Goal: Task Accomplishment & Management: Manage account settings

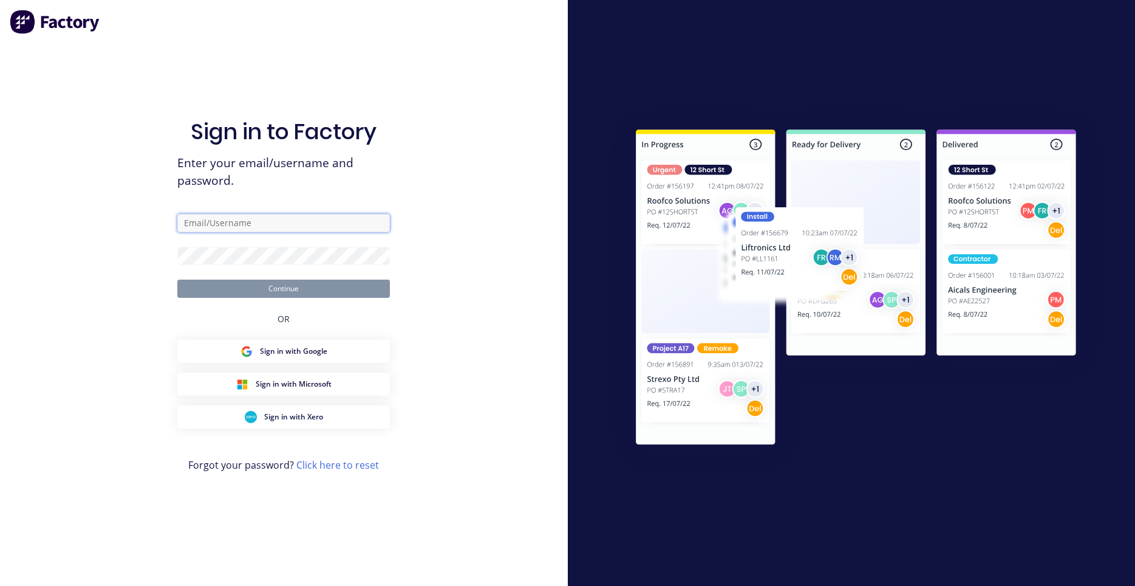
click at [251, 224] on input "text" at bounding box center [283, 223] width 213 height 18
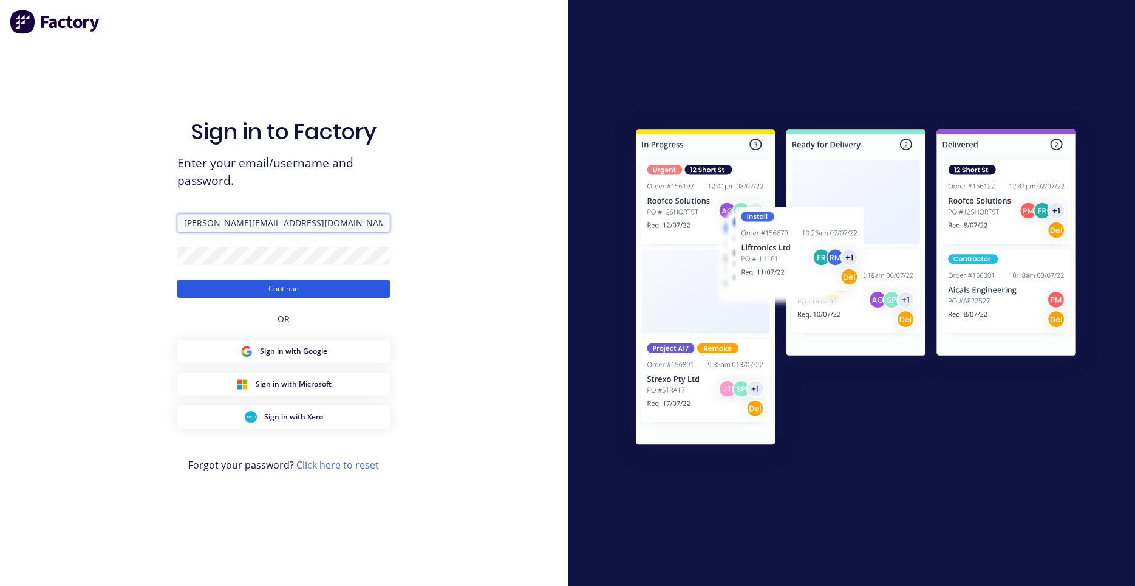
type input "darryn@fmfabricators.com.au"
click at [250, 293] on button "Continue" at bounding box center [283, 288] width 213 height 18
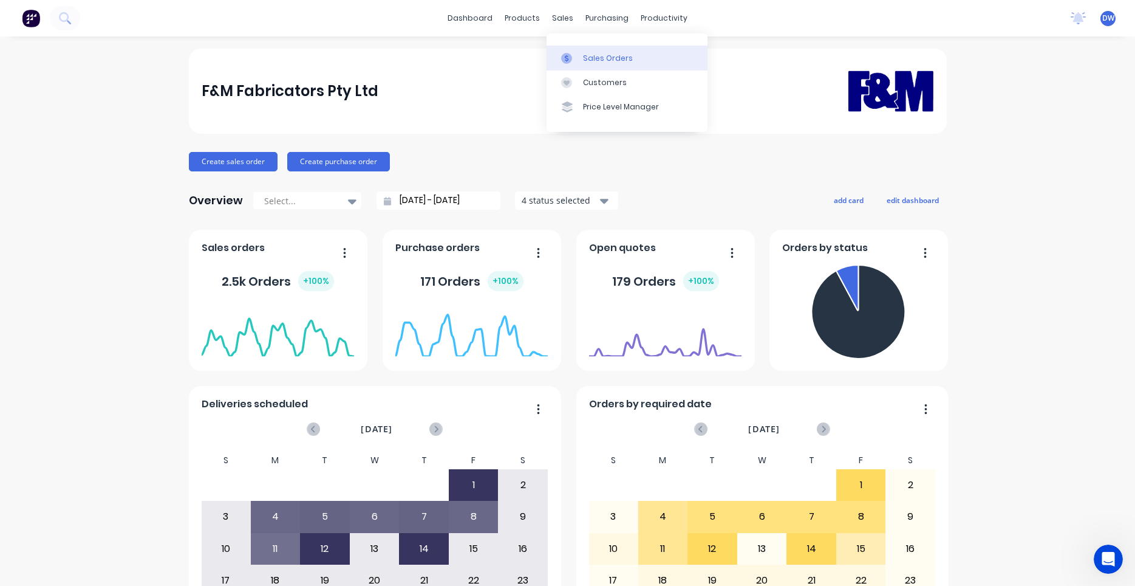
click at [571, 54] on icon at bounding box center [566, 58] width 11 height 11
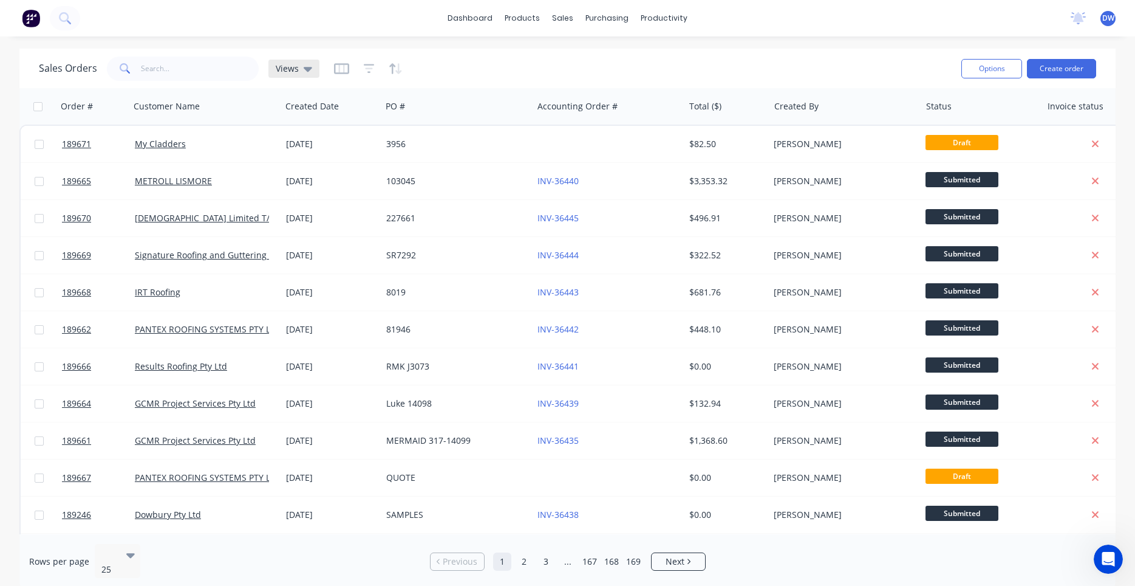
click at [293, 72] on span "Views" at bounding box center [287, 68] width 23 height 13
click at [296, 193] on button "New Hires" at bounding box center [341, 197] width 138 height 14
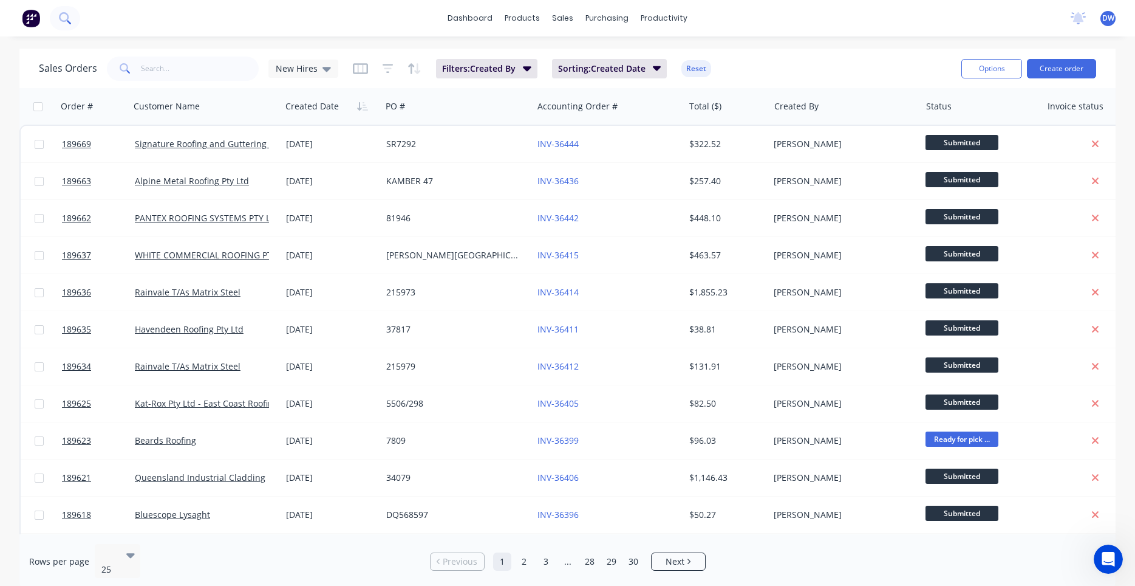
click at [69, 18] on button at bounding box center [65, 18] width 30 height 24
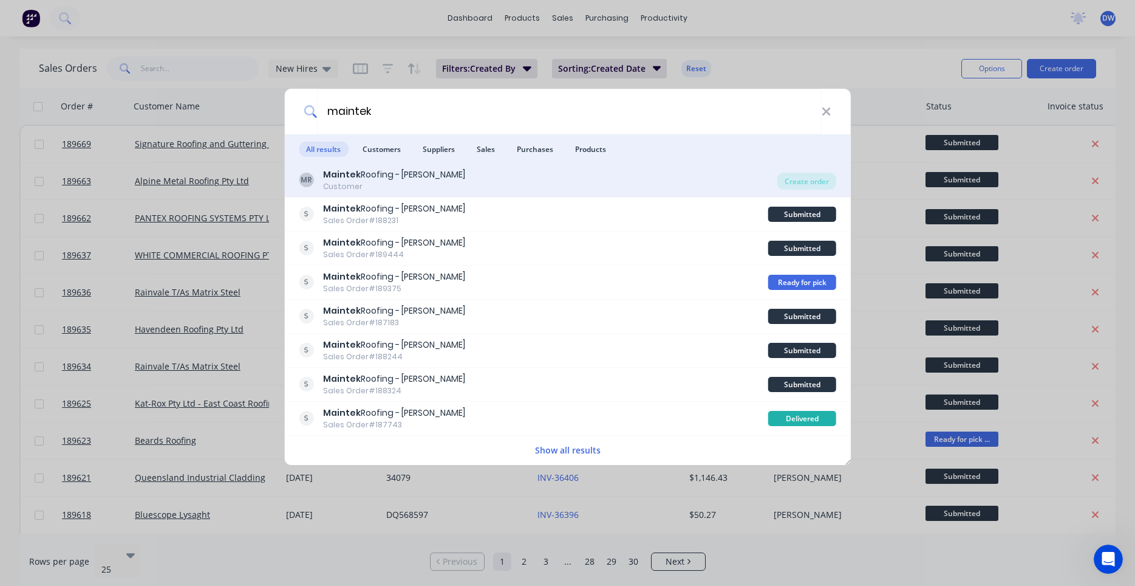
type input "maintek"
click at [798, 192] on div "MR Maintek Roofing - Shaun Rahurahu Customer Create order" at bounding box center [567, 180] width 567 height 34
click at [798, 187] on div "Create order" at bounding box center [807, 181] width 59 height 17
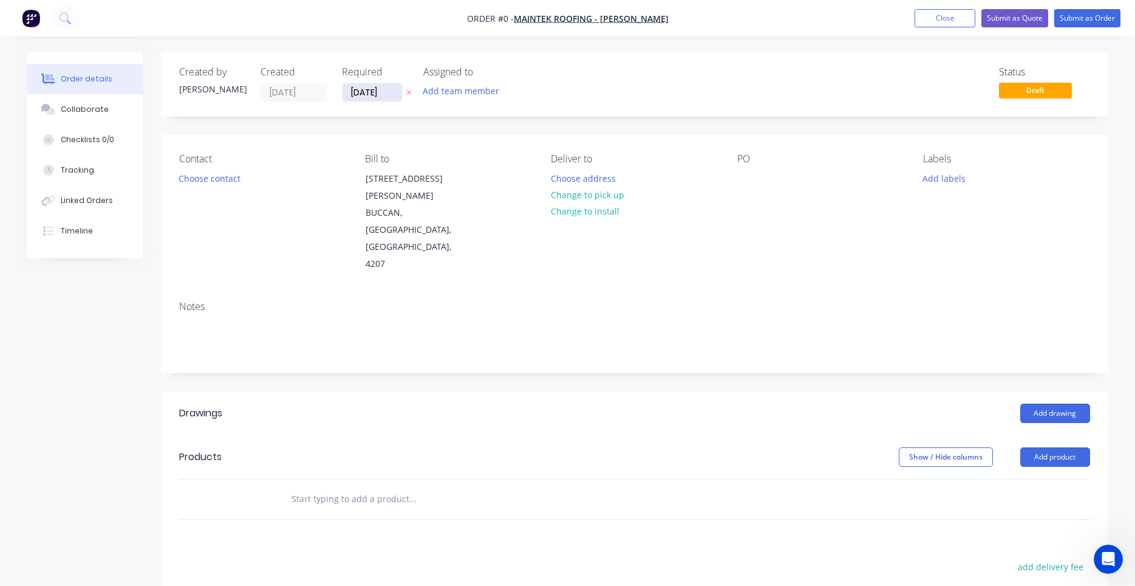
click at [384, 87] on input "[DATE]" at bounding box center [373, 92] width 60 height 18
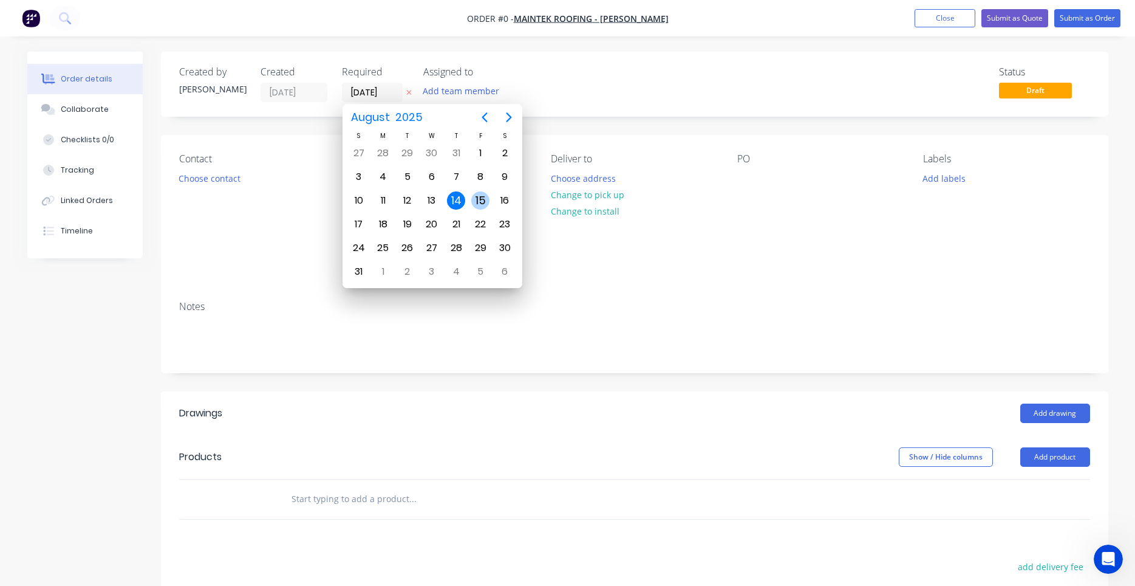
click at [473, 201] on div "15" at bounding box center [480, 200] width 18 height 18
type input "[DATE]"
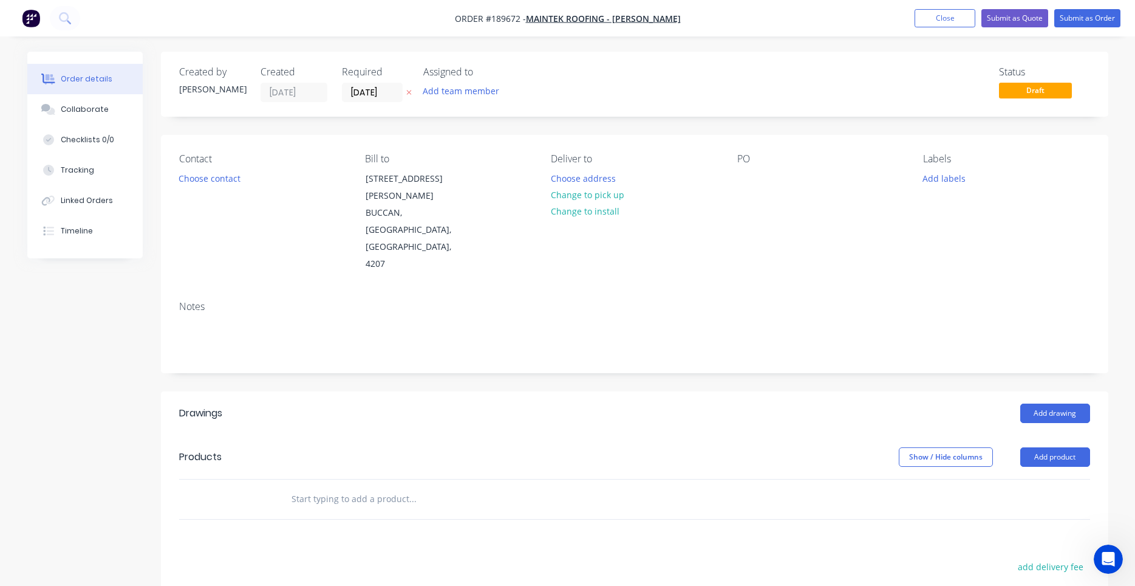
click at [474, 135] on div "Contact Choose contact Bill to 247-251 Wilson Road BUCCAN, Queensland, Australi…" at bounding box center [635, 213] width 948 height 156
click at [246, 179] on div "Contact Choose contact" at bounding box center [262, 213] width 166 height 120
click at [244, 185] on div "Choose contact" at bounding box center [209, 177] width 75 height 16
click at [222, 176] on button "Choose contact" at bounding box center [209, 177] width 75 height 16
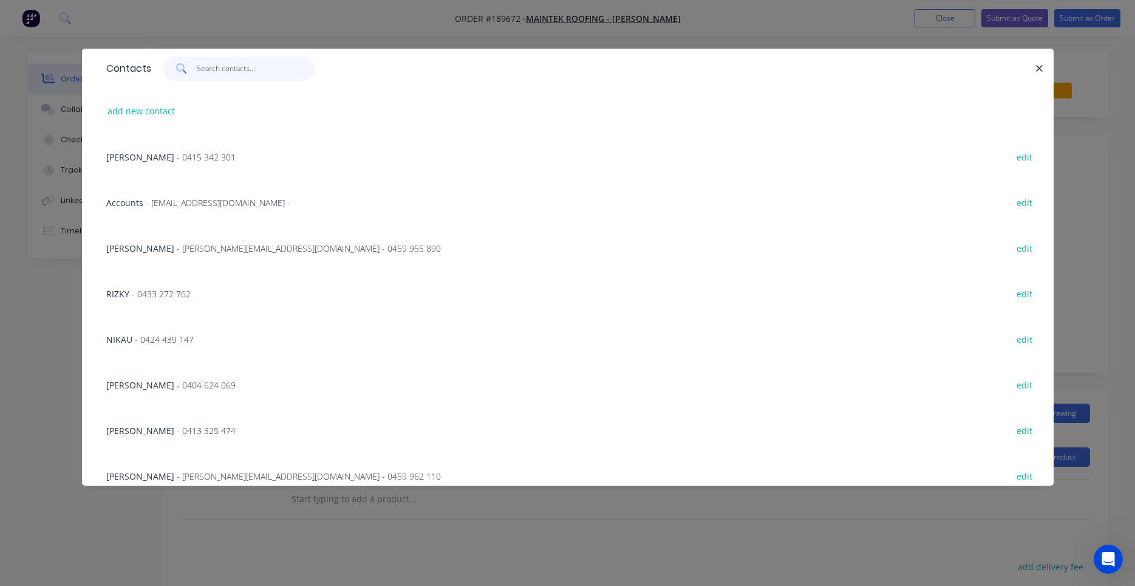
click at [262, 77] on input "text" at bounding box center [256, 68] width 118 height 24
click at [264, 73] on input "text" at bounding box center [256, 68] width 118 height 24
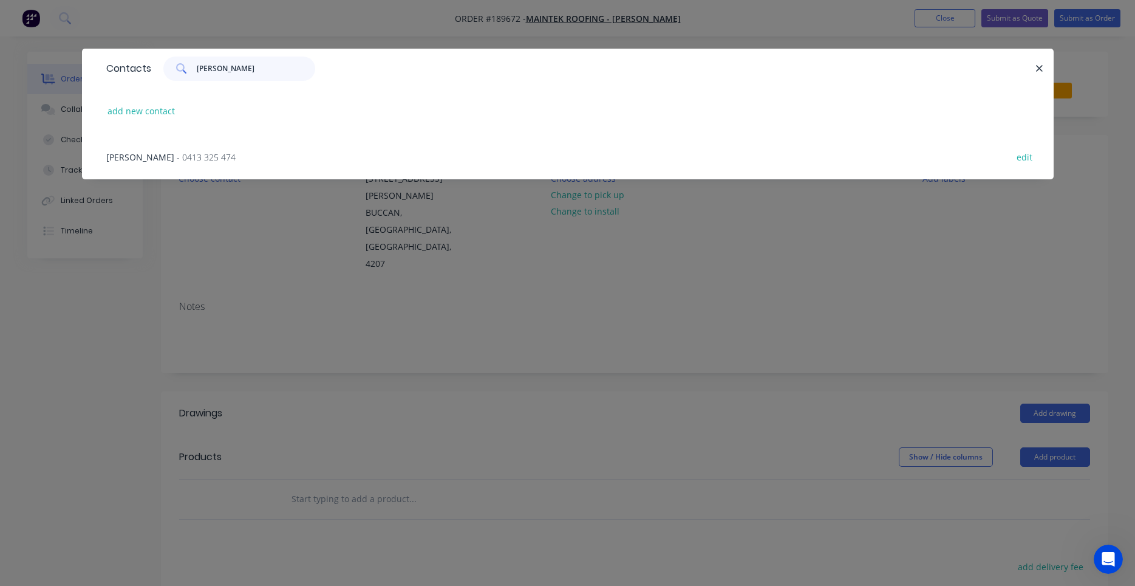
type input "shane"
click at [196, 156] on div "SHANE - 0413 325 474 edit" at bounding box center [567, 157] width 935 height 46
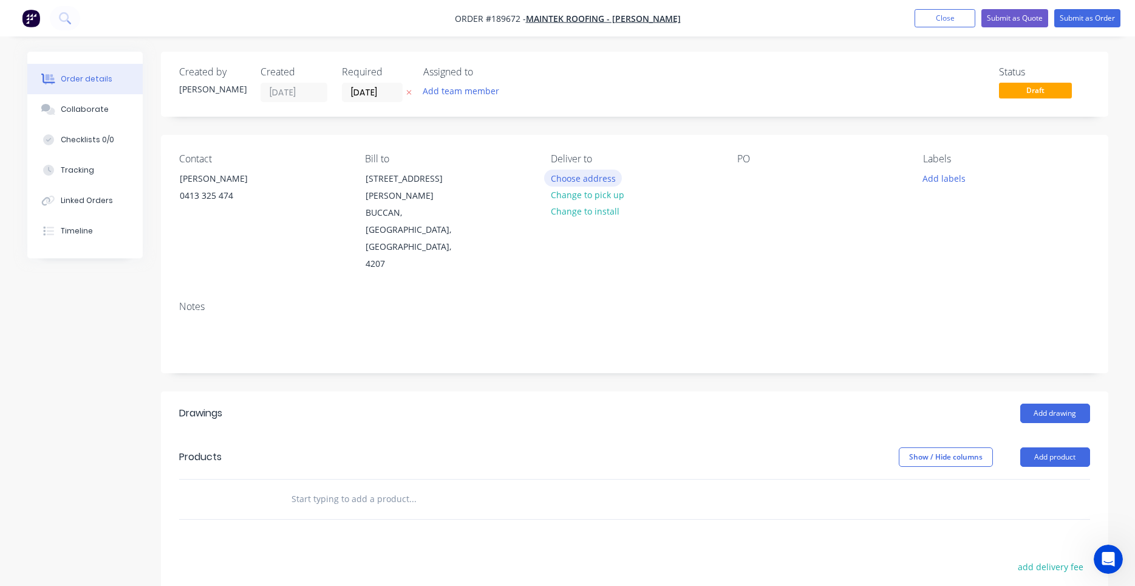
click at [586, 183] on button "Choose address" at bounding box center [583, 177] width 78 height 16
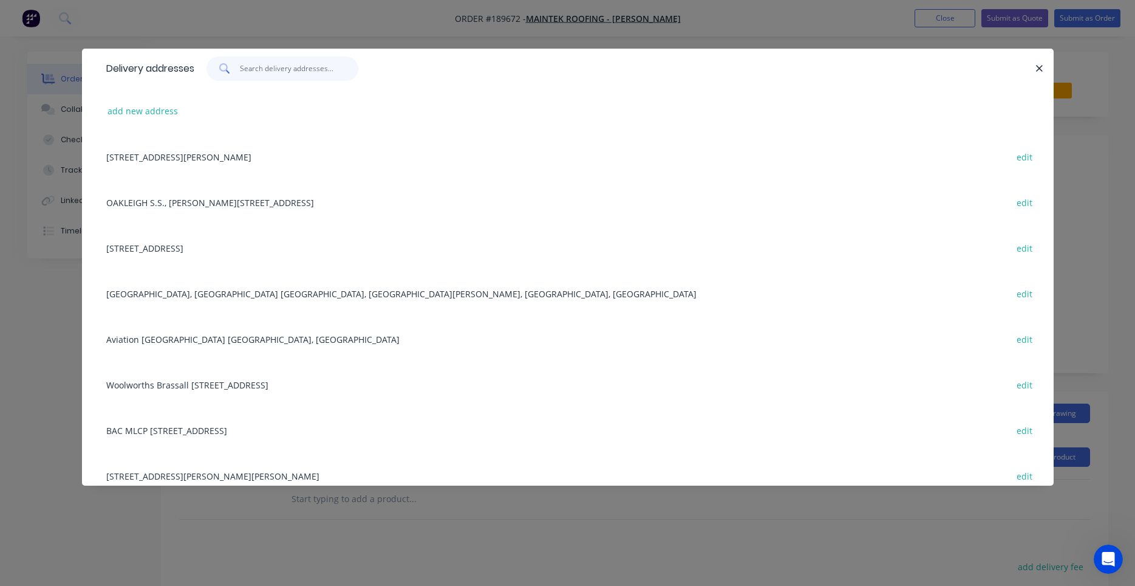
click at [298, 70] on input "text" at bounding box center [299, 68] width 118 height 24
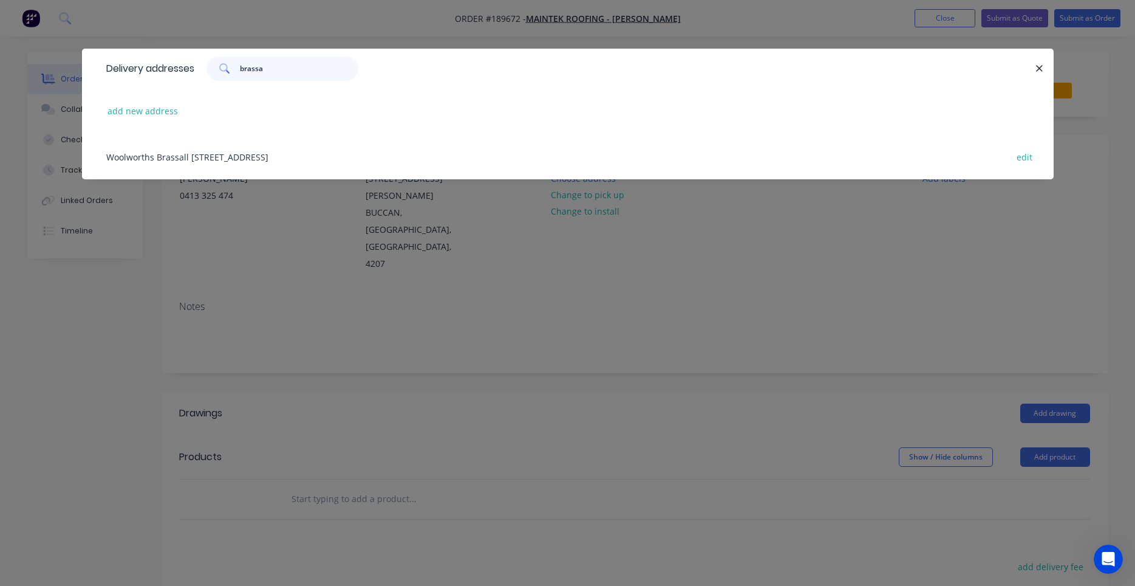
type input "brassa"
click at [293, 159] on div "Woolworths Brassall 238 Fernvale Rd, Brassall, Queensland, Australia edit" at bounding box center [567, 157] width 935 height 46
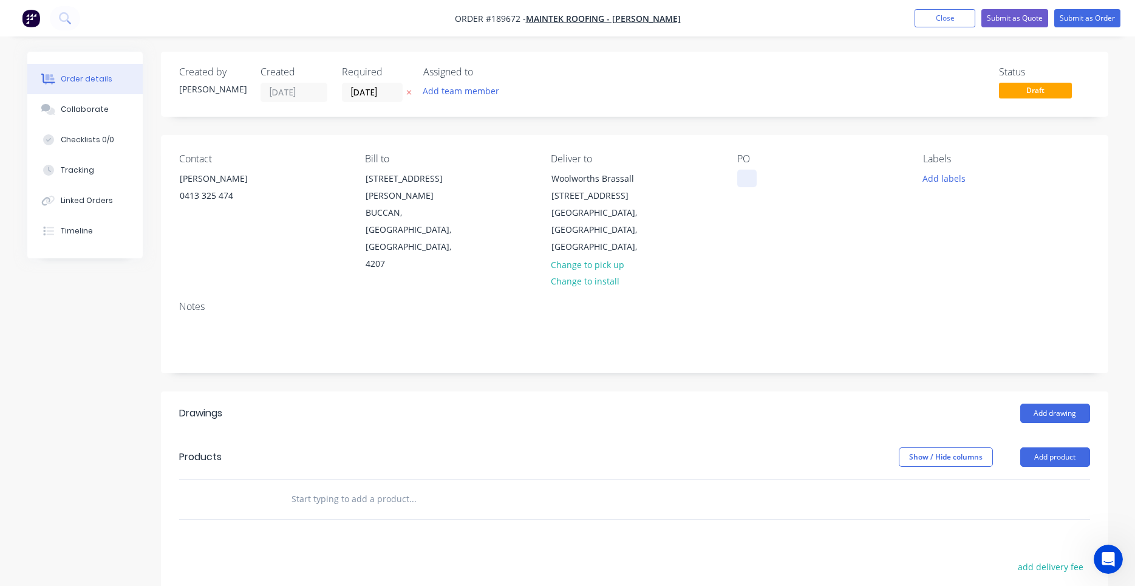
click at [740, 175] on div at bounding box center [746, 178] width 19 height 18
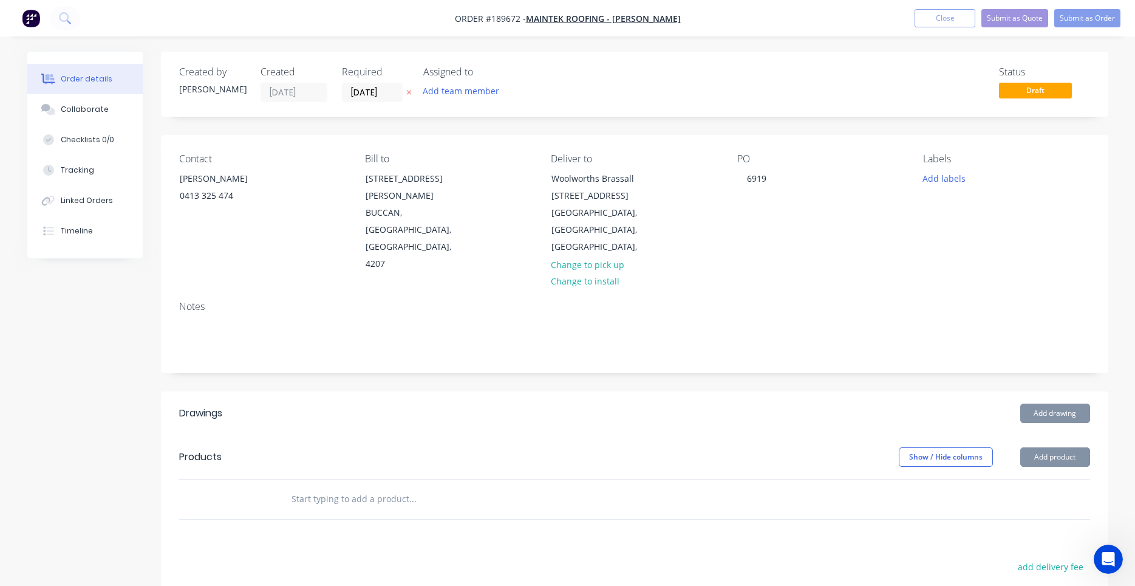
click at [850, 215] on div "PO 6919" at bounding box center [820, 213] width 166 height 120
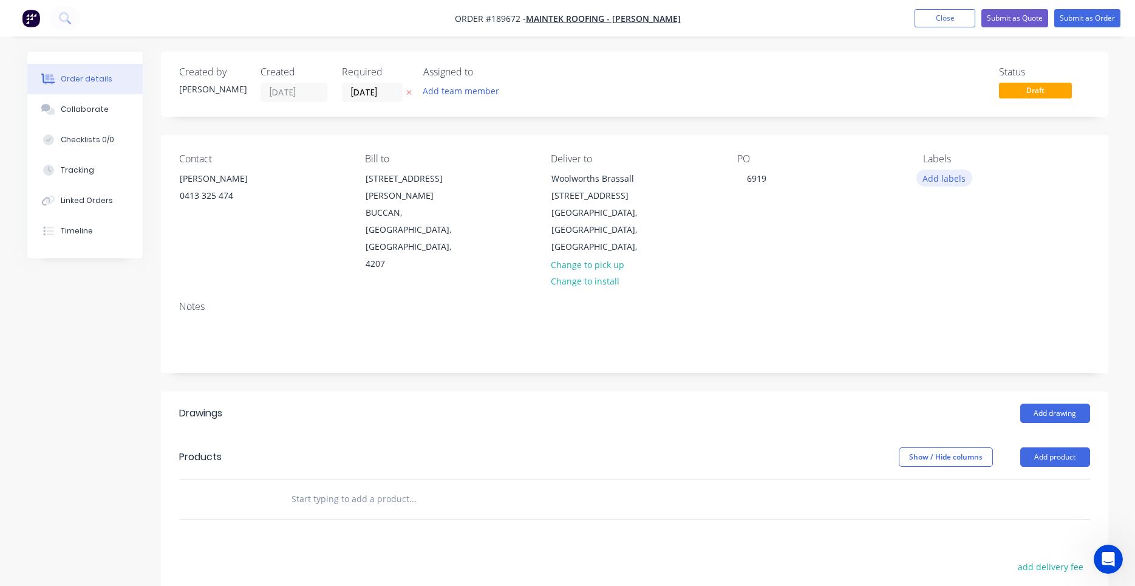
click at [925, 180] on button "Add labels" at bounding box center [945, 177] width 56 height 16
click at [972, 216] on input "text" at bounding box center [1023, 214] width 127 height 24
type input "6:30"
click at [942, 286] on div at bounding box center [945, 287] width 24 height 24
click at [904, 291] on div "Notes" at bounding box center [635, 331] width 948 height 81
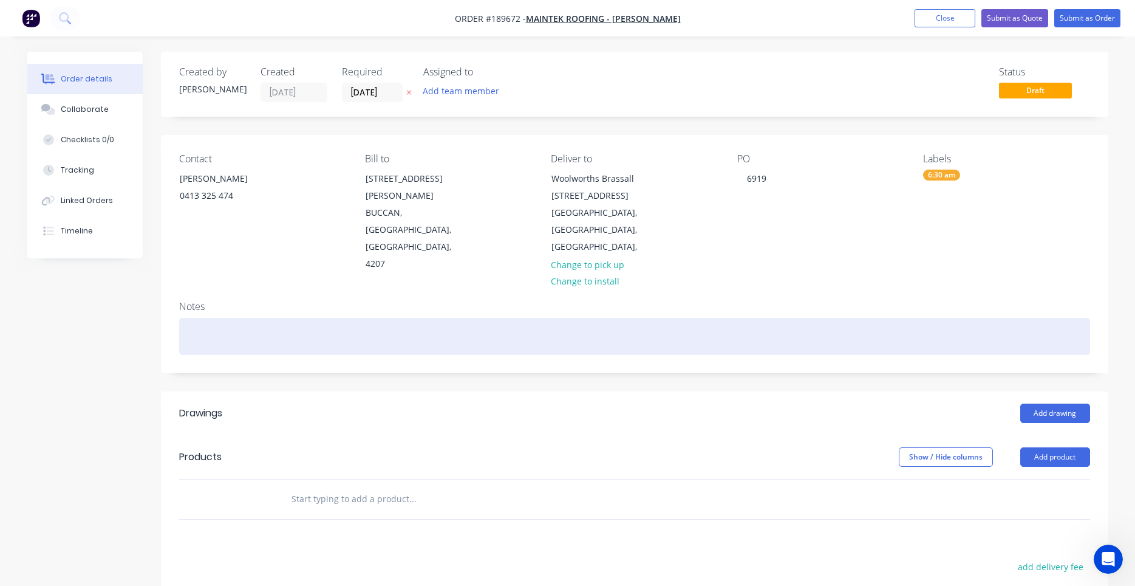
click at [490, 318] on div at bounding box center [634, 336] width 911 height 37
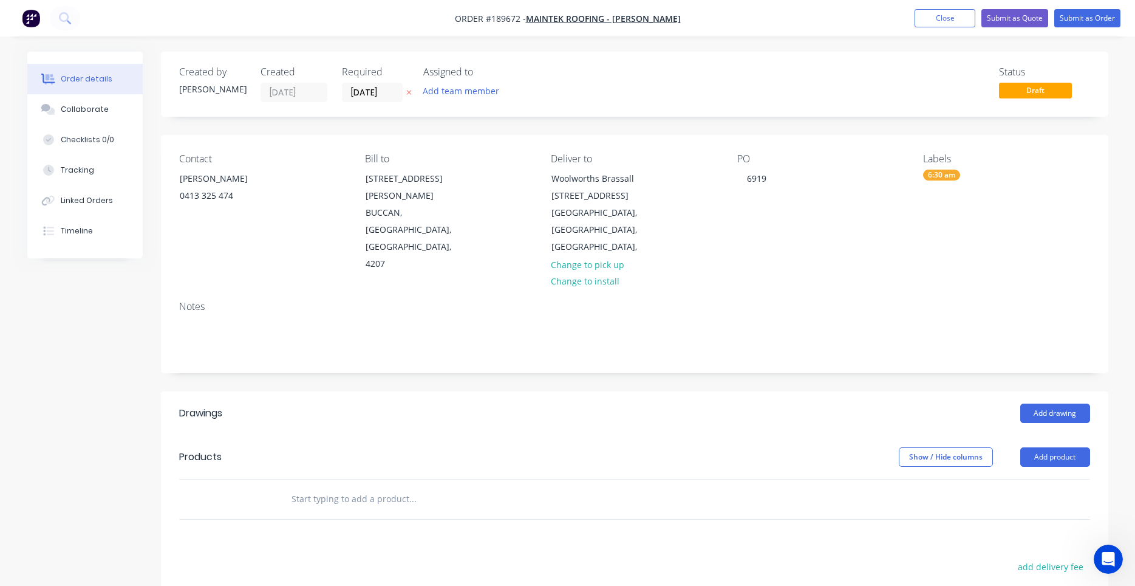
click at [695, 291] on div "Notes" at bounding box center [635, 331] width 948 height 81
drag, startPoint x: 682, startPoint y: 264, endPoint x: 650, endPoint y: 263, distance: 32.2
click at [650, 291] on div "Notes" at bounding box center [635, 331] width 948 height 81
click at [1062, 403] on button "Add drawing" at bounding box center [1055, 412] width 70 height 19
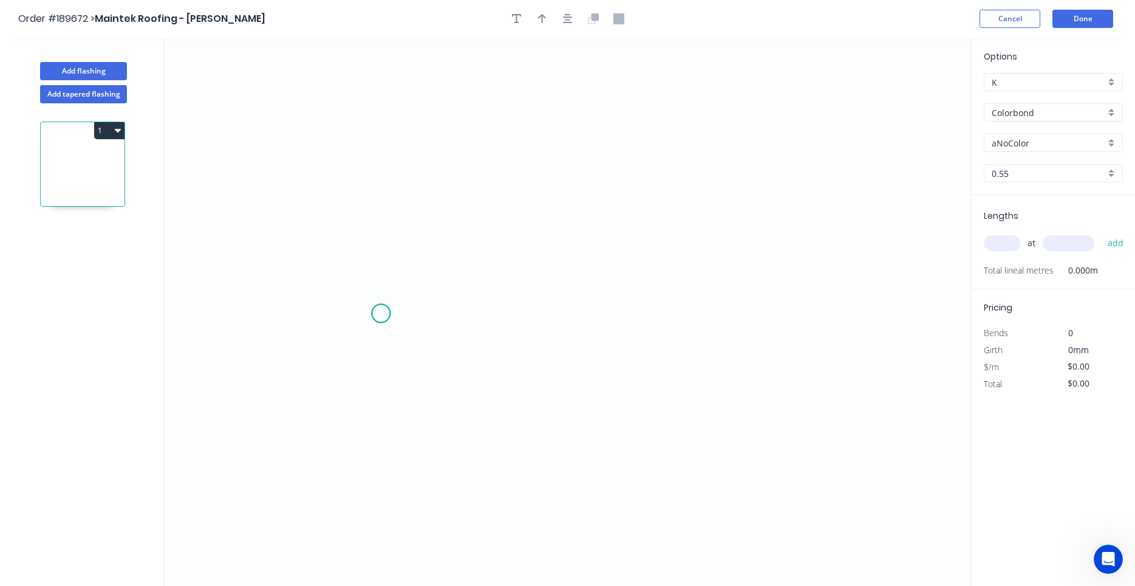
click at [381, 313] on icon "0" at bounding box center [567, 312] width 807 height 548
click at [391, 239] on icon at bounding box center [386, 276] width 10 height 74
click at [392, 239] on circle at bounding box center [391, 239] width 18 height 18
drag, startPoint x: 392, startPoint y: 239, endPoint x: 383, endPoint y: 240, distance: 9.1
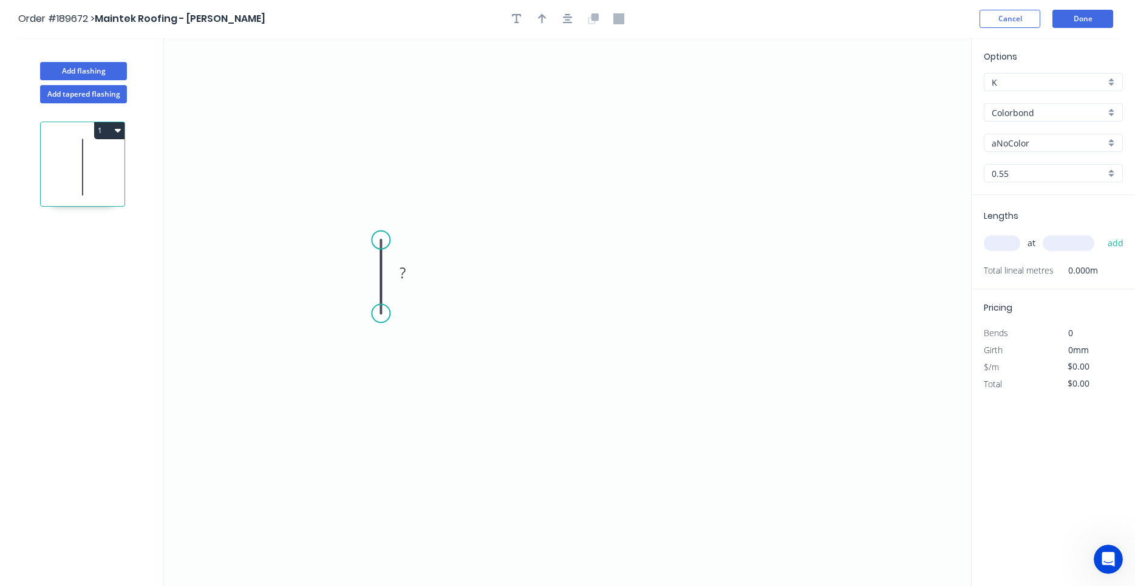
click at [383, 240] on circle at bounding box center [381, 240] width 18 height 18
click at [622, 247] on icon "0 ?" at bounding box center [567, 312] width 807 height 548
drag, startPoint x: 691, startPoint y: 164, endPoint x: 725, endPoint y: 133, distance: 45.6
click at [713, 146] on icon "0 ? ?" at bounding box center [567, 312] width 807 height 548
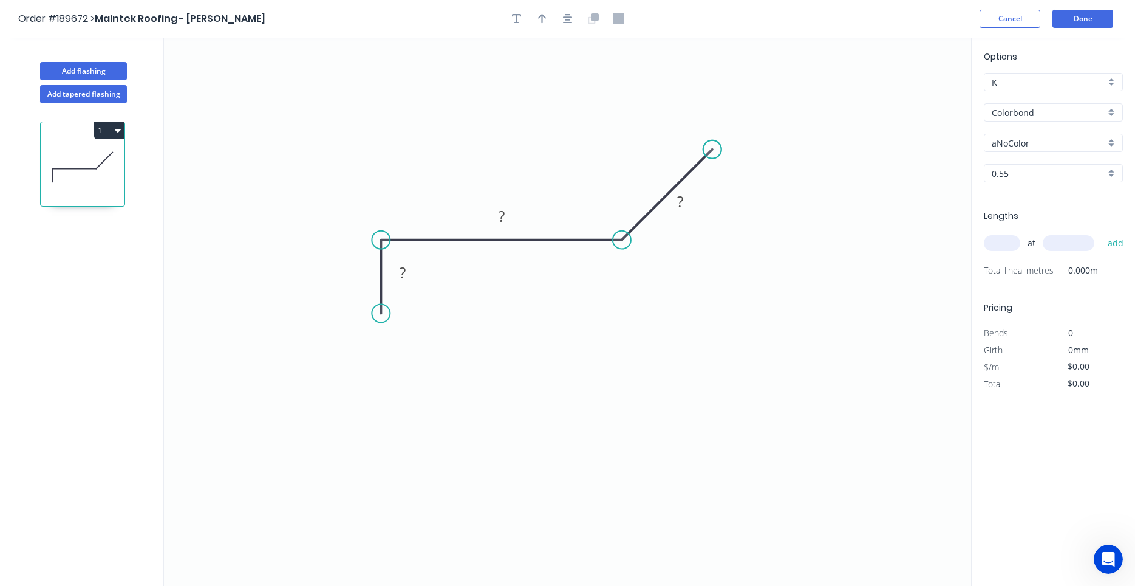
click at [713, 146] on circle at bounding box center [712, 149] width 18 height 18
click at [383, 250] on icon "0 ? ? ?" at bounding box center [567, 312] width 807 height 548
click at [371, 251] on icon "0 ? ? ?" at bounding box center [567, 312] width 807 height 548
click at [377, 246] on circle at bounding box center [381, 240] width 18 height 18
click at [377, 245] on circle at bounding box center [381, 240] width 18 height 18
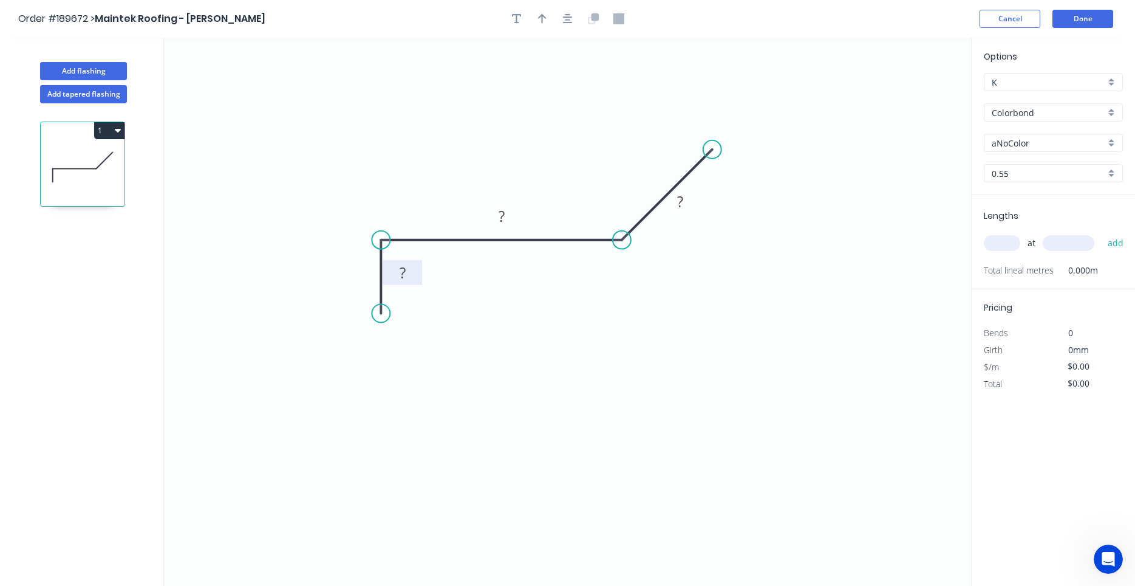
click at [388, 263] on rect at bounding box center [402, 272] width 39 height 25
click at [399, 270] on rect at bounding box center [404, 274] width 24 height 17
type input "$11.22"
click at [579, 16] on div at bounding box center [568, 19] width 128 height 18
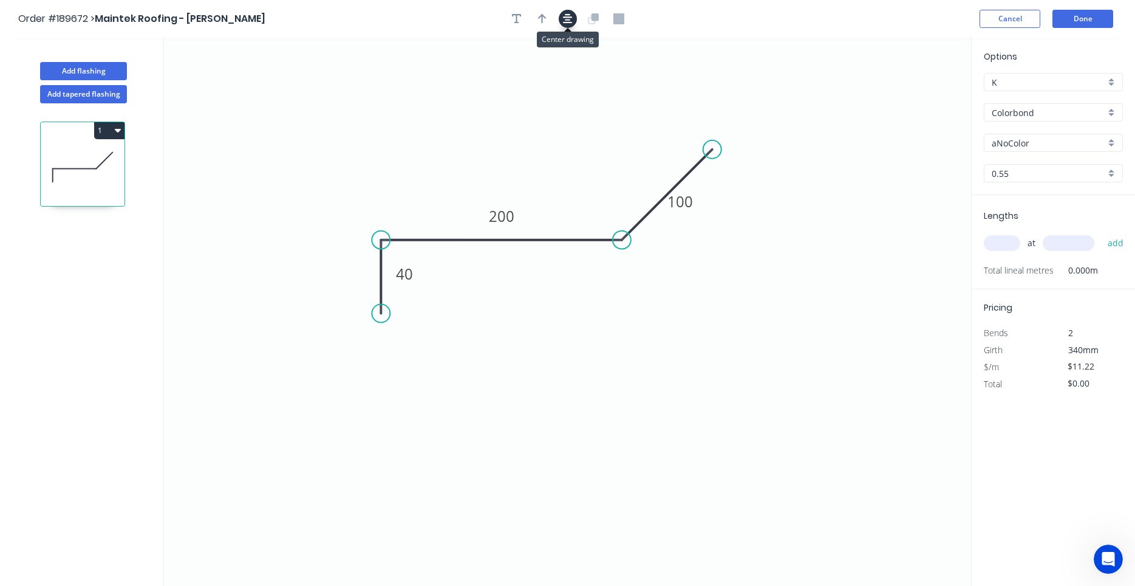
click at [570, 21] on icon "button" at bounding box center [568, 18] width 10 height 11
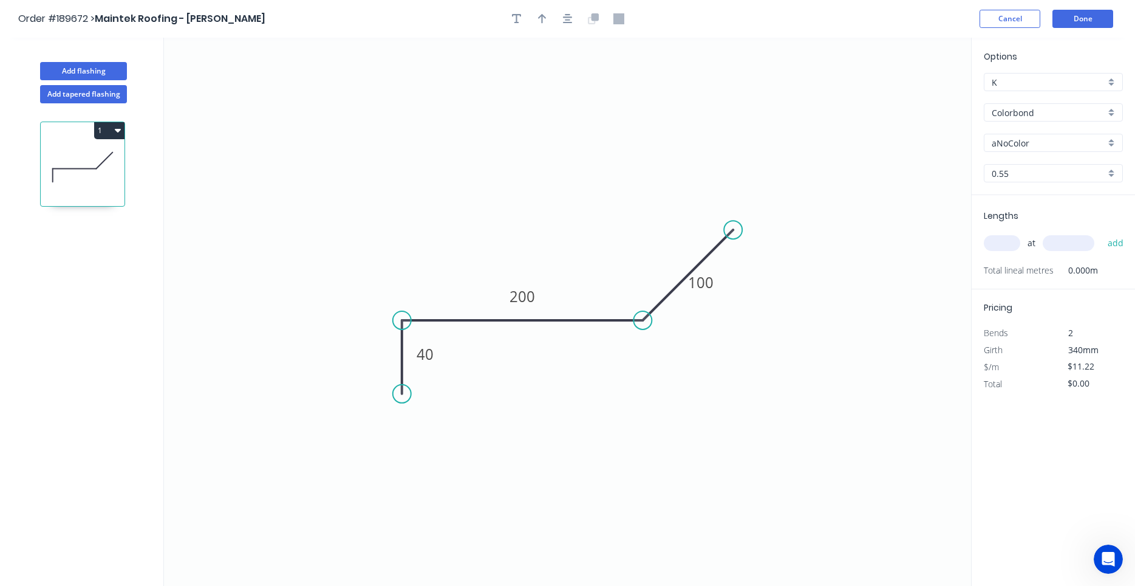
click at [536, 9] on header "Order #189672 > Maintek Roofing - Shaun Rahurahu Cancel Done" at bounding box center [567, 19] width 1135 height 38
click at [539, 21] on button "button" at bounding box center [542, 19] width 18 height 18
drag, startPoint x: 909, startPoint y: 101, endPoint x: 622, endPoint y: 137, distance: 289.0
click at [622, 137] on icon at bounding box center [622, 123] width 11 height 39
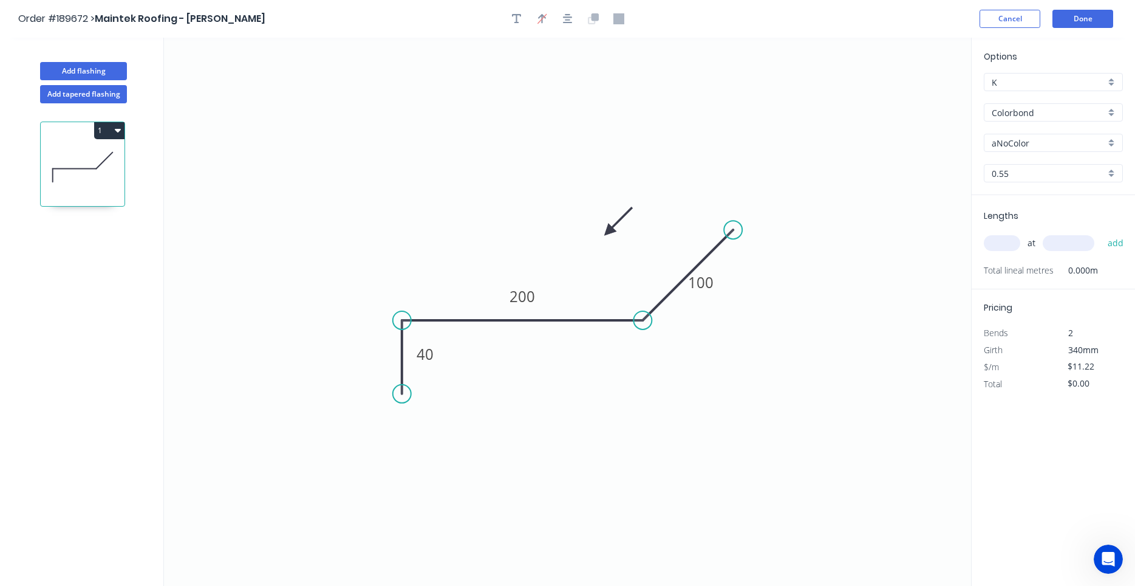
drag, startPoint x: 621, startPoint y: 137, endPoint x: 609, endPoint y: 231, distance: 94.9
click at [609, 231] on icon at bounding box center [618, 220] width 35 height 35
click at [993, 241] on input "text" at bounding box center [1002, 243] width 36 height 16
type input "2"
type input "3500"
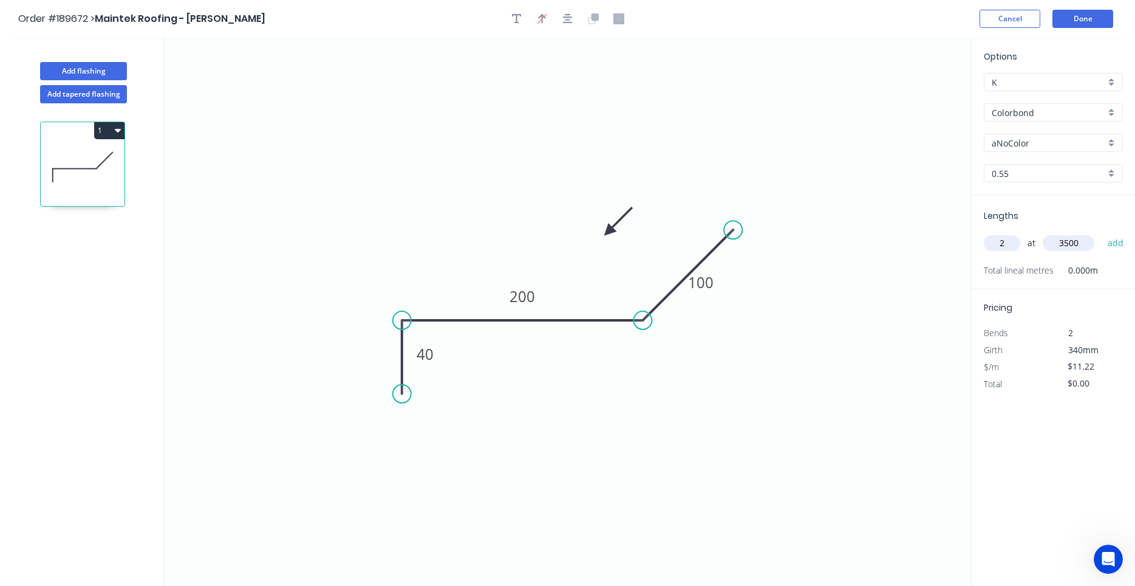
click at [1102, 233] on button "add" at bounding box center [1116, 243] width 29 height 21
type input "$78.54"
type input "5"
type input "5250"
click at [1102, 233] on button "add" at bounding box center [1116, 243] width 29 height 21
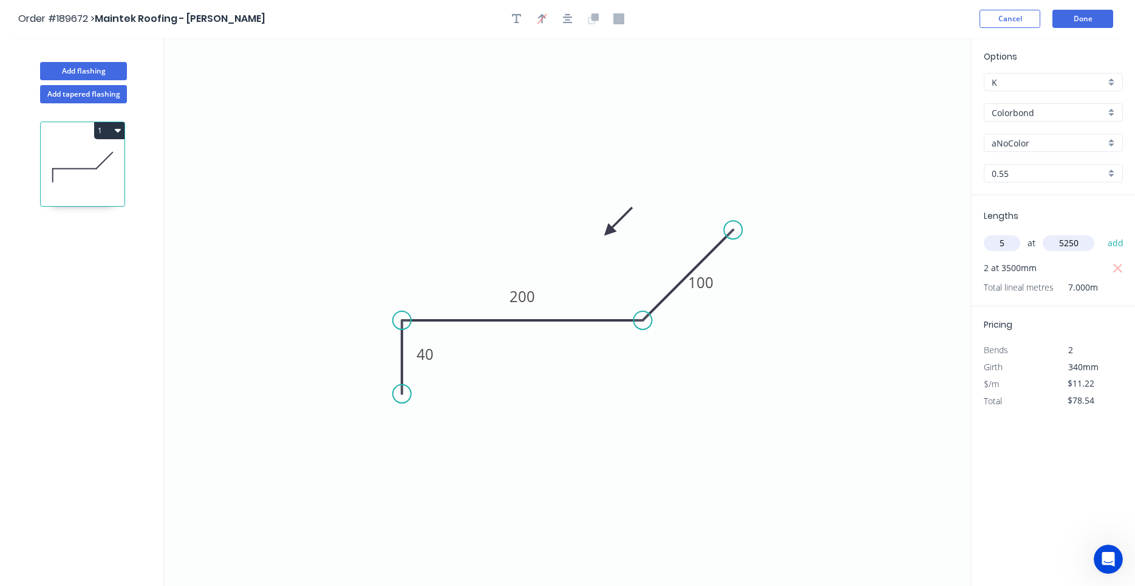
type input "$373.07"
type input "4"
type input "4450"
click at [1102, 233] on button "add" at bounding box center [1116, 243] width 29 height 21
type input "$572.78"
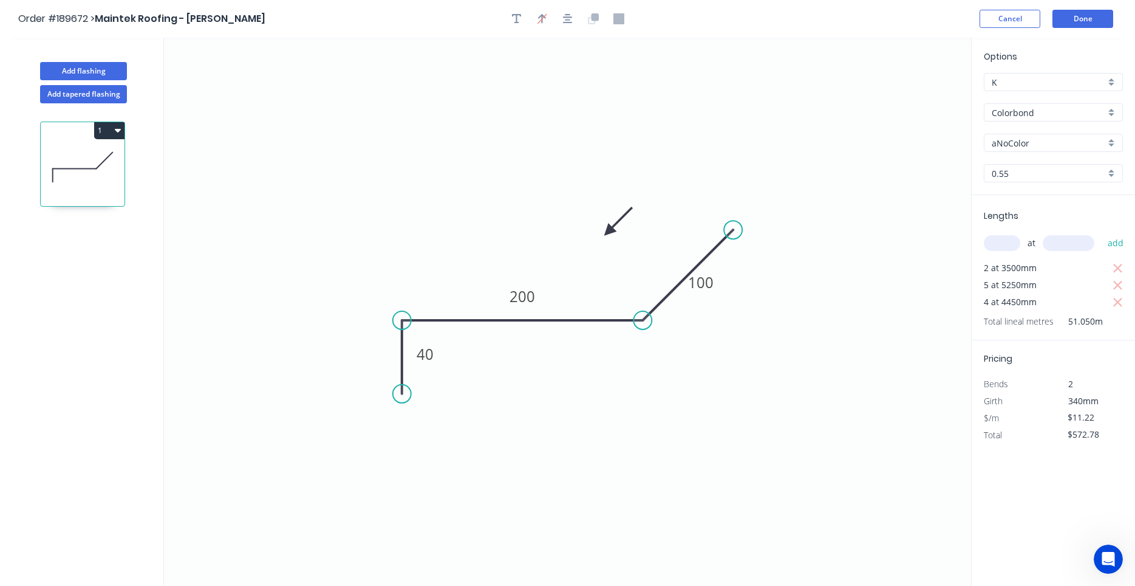
click at [1102, 233] on button "add" at bounding box center [1116, 243] width 29 height 21
type input "3"
type input "4700"
click at [1102, 233] on button "add" at bounding box center [1116, 243] width 29 height 21
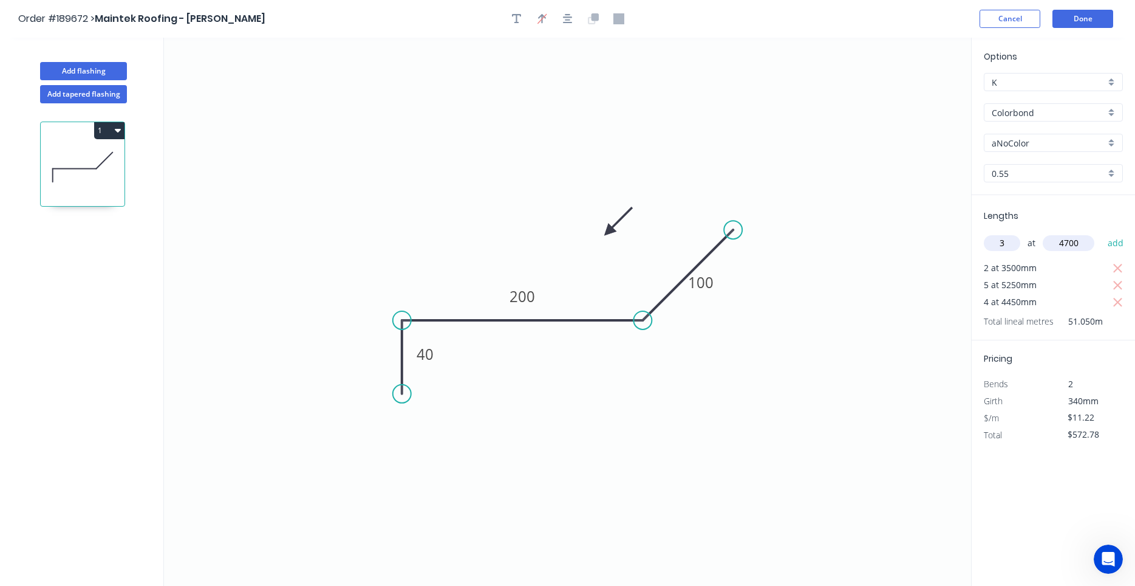
type input "$730.98"
type input "4"
type input "1500"
click at [1102, 233] on button "add" at bounding box center [1116, 243] width 29 height 21
type input "$798.30"
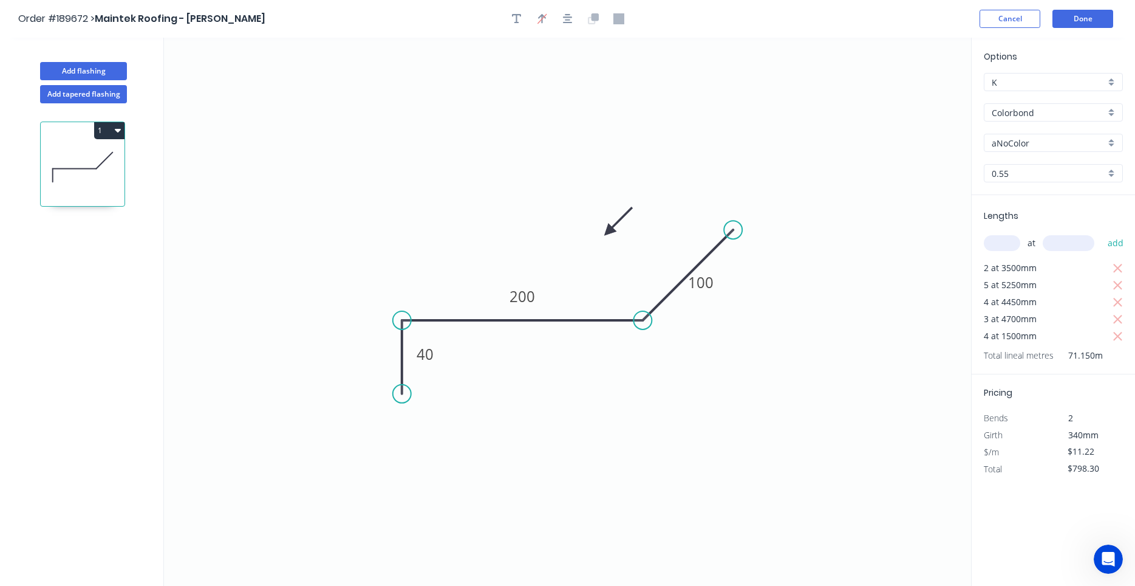
drag, startPoint x: 378, startPoint y: 287, endPoint x: 386, endPoint y: 292, distance: 8.4
click at [384, 295] on icon "0 40 200 100" at bounding box center [567, 312] width 807 height 548
click at [95, 68] on button "Add flashing" at bounding box center [83, 71] width 87 height 18
type input "$0.00"
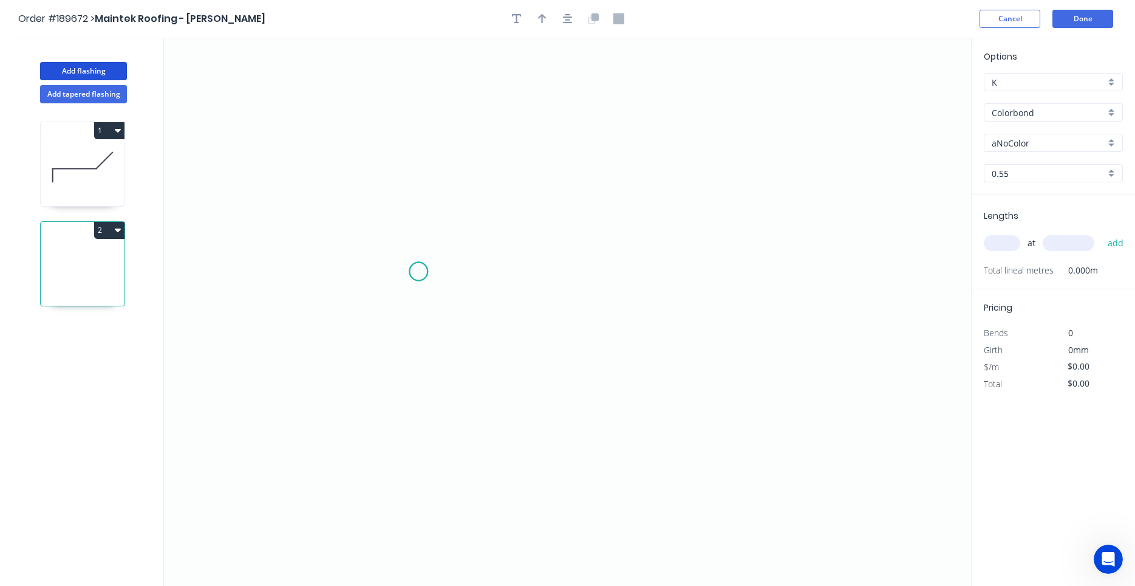
click at [419, 272] on icon "0" at bounding box center [567, 312] width 807 height 548
click at [626, 275] on icon "0" at bounding box center [567, 312] width 807 height 548
click at [626, 275] on circle at bounding box center [626, 271] width 18 height 18
click at [534, 281] on rect at bounding box center [522, 284] width 24 height 17
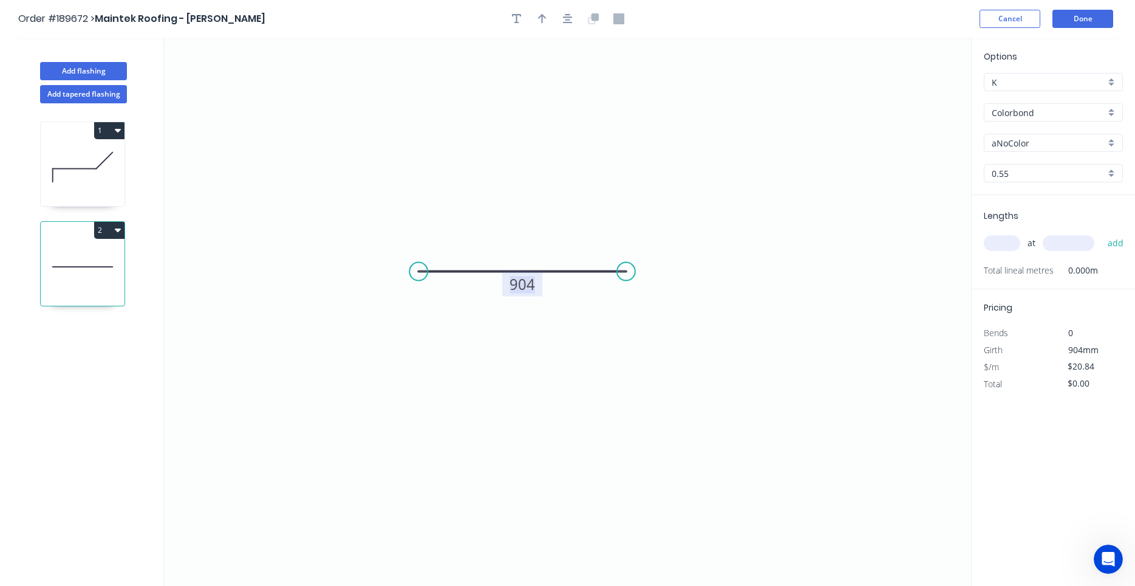
click at [530, 284] on tspan "904" at bounding box center [523, 284] width 26 height 20
click at [453, 368] on div "Feather" at bounding box center [481, 361] width 122 height 25
click at [448, 242] on tspan "15" at bounding box center [442, 240] width 17 height 20
type input "$12.34"
click at [427, 302] on div "Flip bend" at bounding box center [473, 306] width 122 height 25
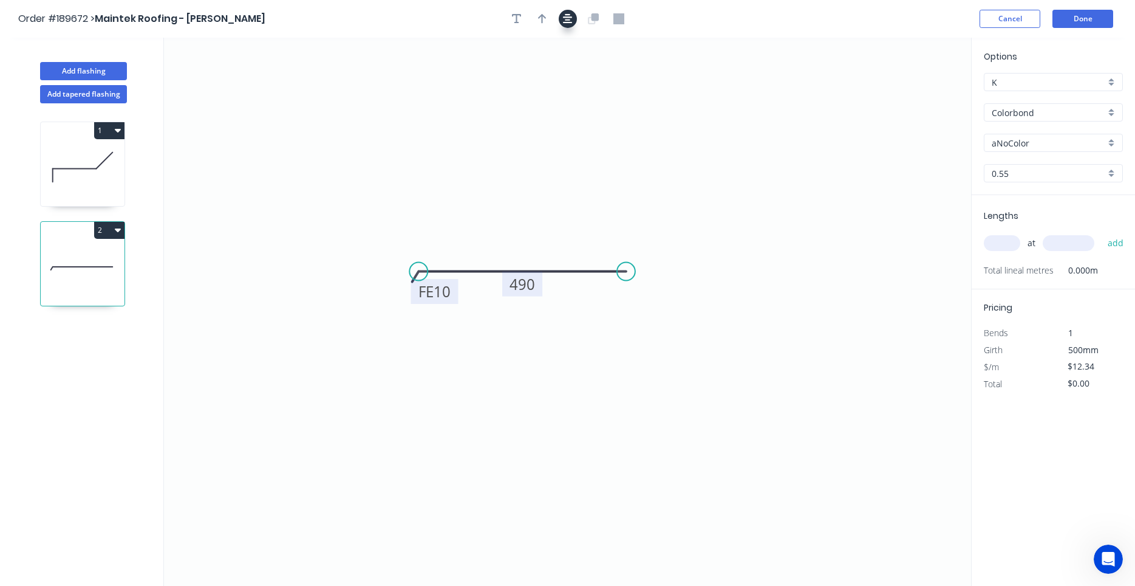
drag, startPoint x: 563, startPoint y: 34, endPoint x: 563, endPoint y: 27, distance: 7.3
click at [563, 21] on button "button" at bounding box center [568, 19] width 18 height 18
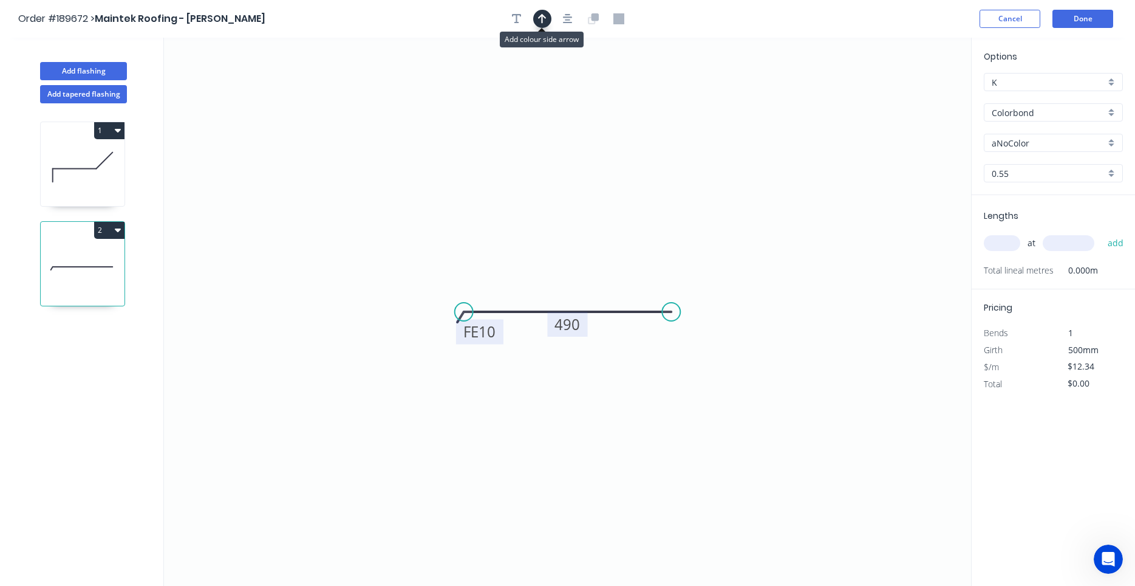
click at [544, 26] on button "button" at bounding box center [542, 19] width 18 height 18
drag, startPoint x: 575, startPoint y: 154, endPoint x: 575, endPoint y: 165, distance: 10.9
drag, startPoint x: 1047, startPoint y: 78, endPoint x: 799, endPoint y: 168, distance: 264.2
click at [992, 89] on input "K" at bounding box center [1049, 82] width 114 height 13
drag, startPoint x: 911, startPoint y: 95, endPoint x: 561, endPoint y: 265, distance: 389.6
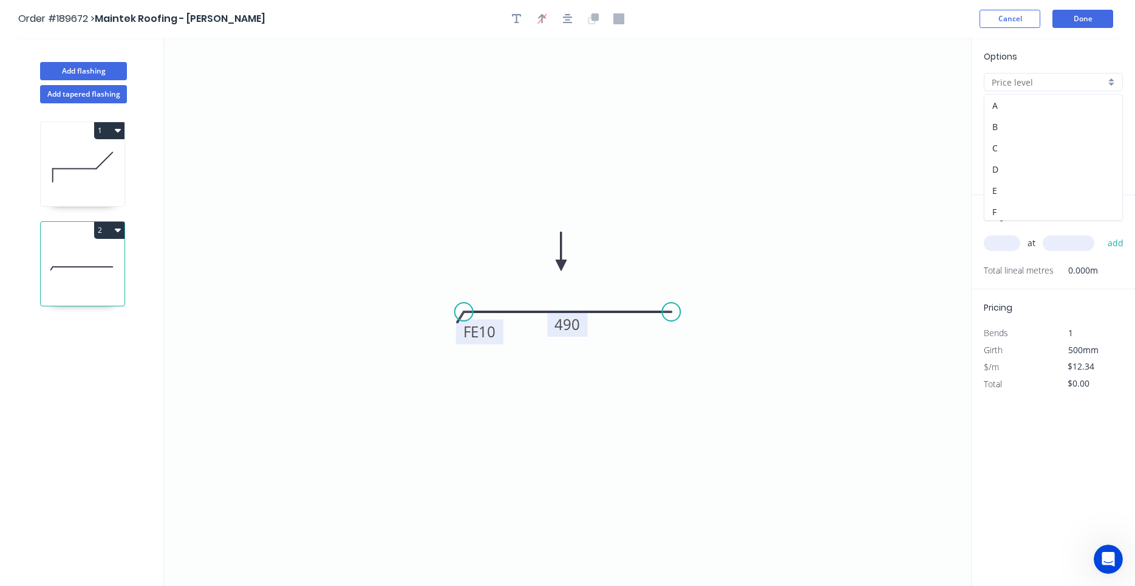
click at [561, 265] on icon at bounding box center [561, 251] width 11 height 39
type input "K"
click at [561, 264] on icon at bounding box center [550, 255] width 35 height 35
click at [561, 264] on icon at bounding box center [560, 251] width 11 height 39
drag, startPoint x: 561, startPoint y: 264, endPoint x: 573, endPoint y: 233, distance: 33.5
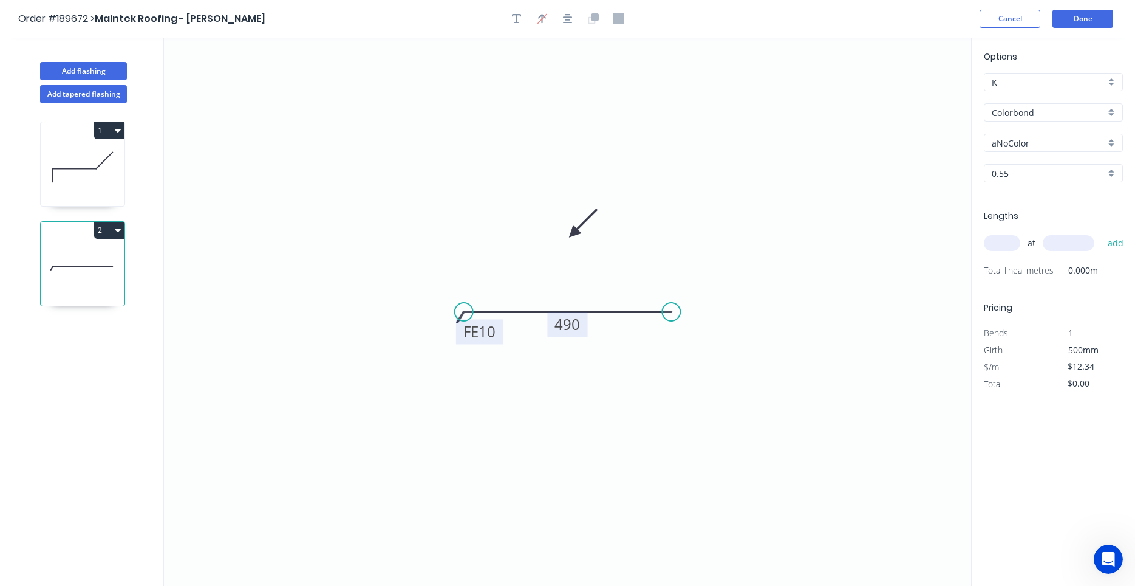
click at [573, 233] on icon at bounding box center [583, 222] width 35 height 35
drag, startPoint x: 50, startPoint y: 121, endPoint x: 58, endPoint y: 109, distance: 15.0
click at [276, 146] on icon "0 FE 10 490" at bounding box center [567, 312] width 807 height 548
click at [88, 68] on button "Add flashing" at bounding box center [83, 71] width 87 height 18
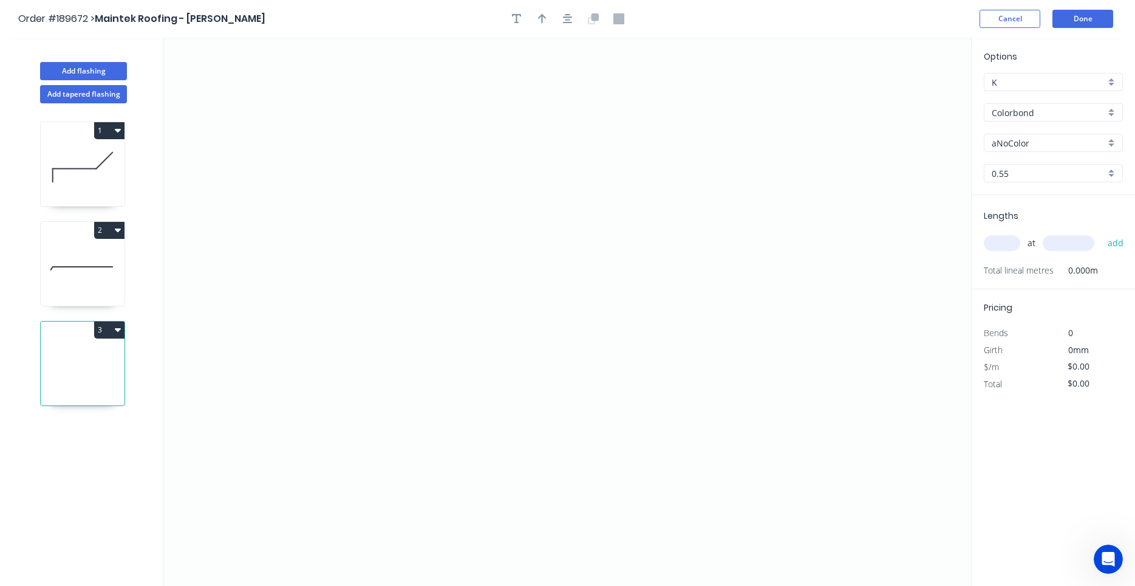
click at [103, 152] on icon at bounding box center [83, 167] width 84 height 78
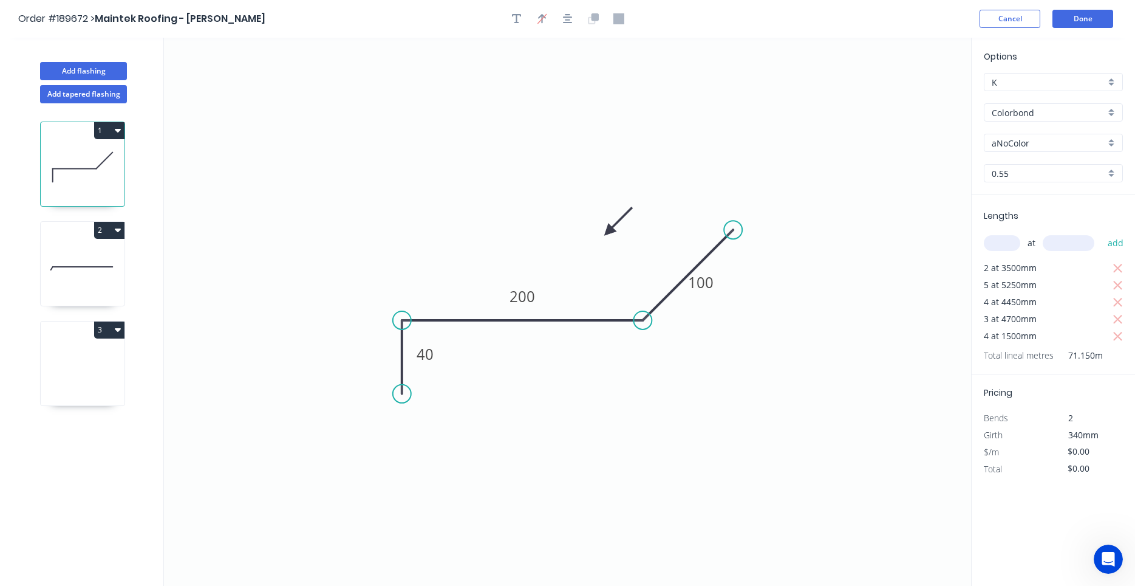
type input "$11.22"
type input "$798.30"
click at [48, 260] on icon at bounding box center [83, 267] width 84 height 78
type input "$12.34"
type input "$0.00"
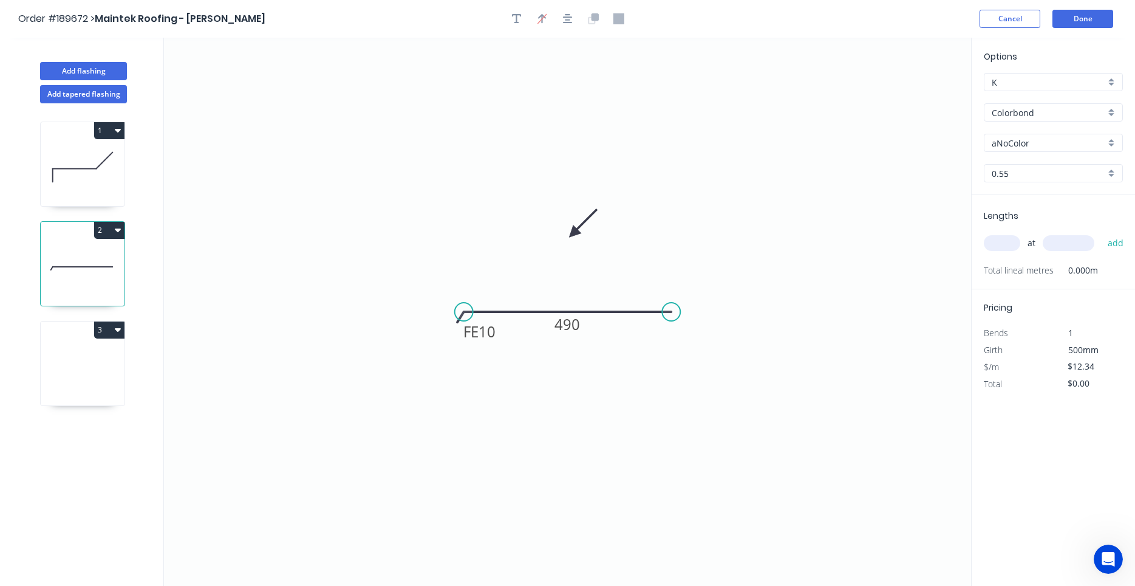
click at [75, 346] on icon at bounding box center [83, 366] width 84 height 78
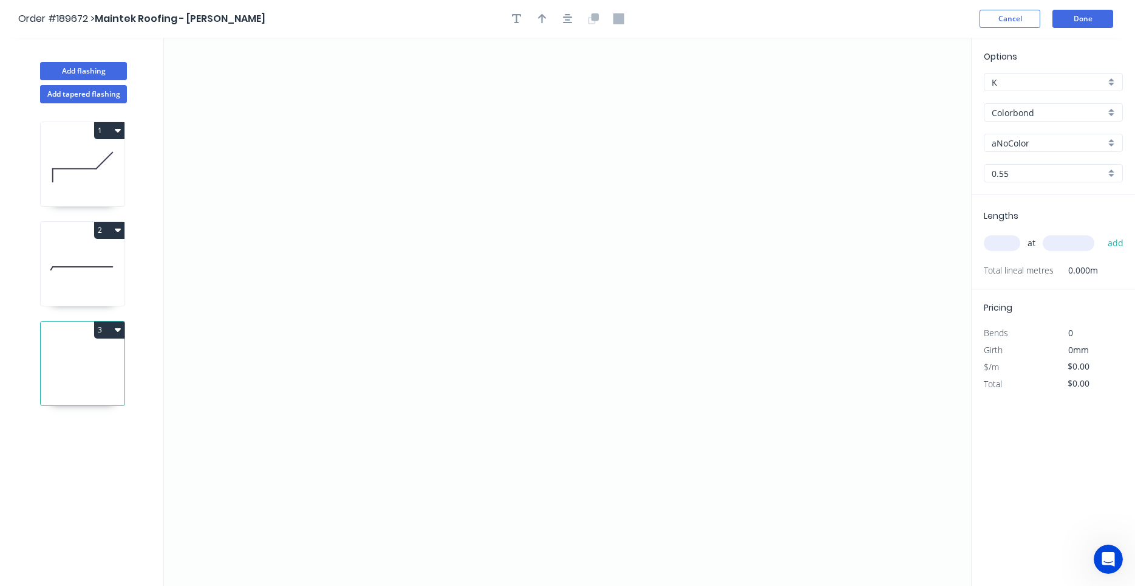
click at [69, 270] on icon at bounding box center [83, 267] width 84 height 78
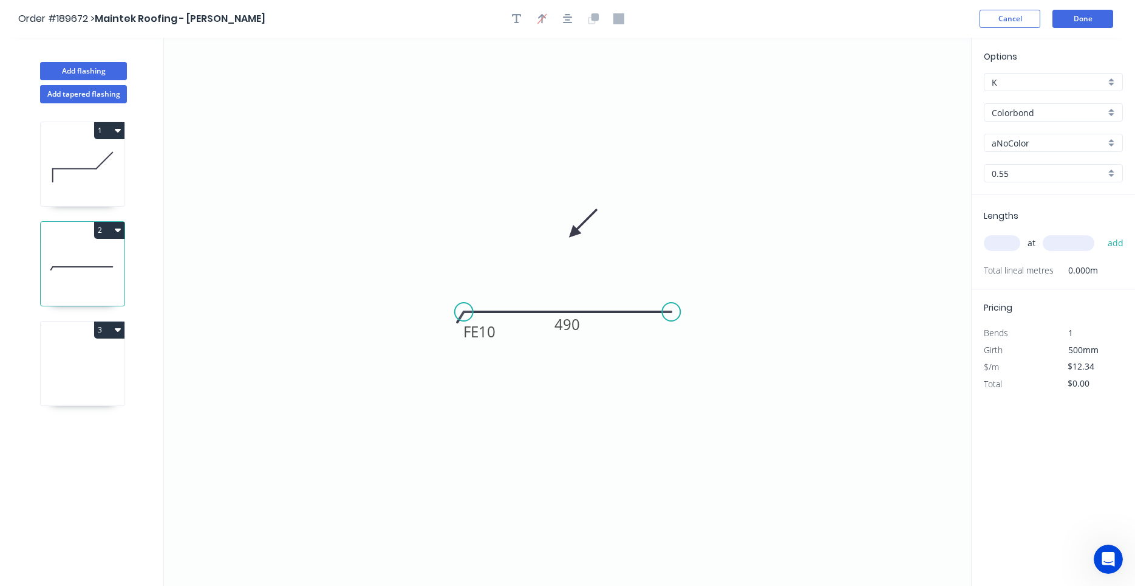
click at [59, 204] on icon at bounding box center [83, 167] width 84 height 78
type input "$11.22"
type input "$798.30"
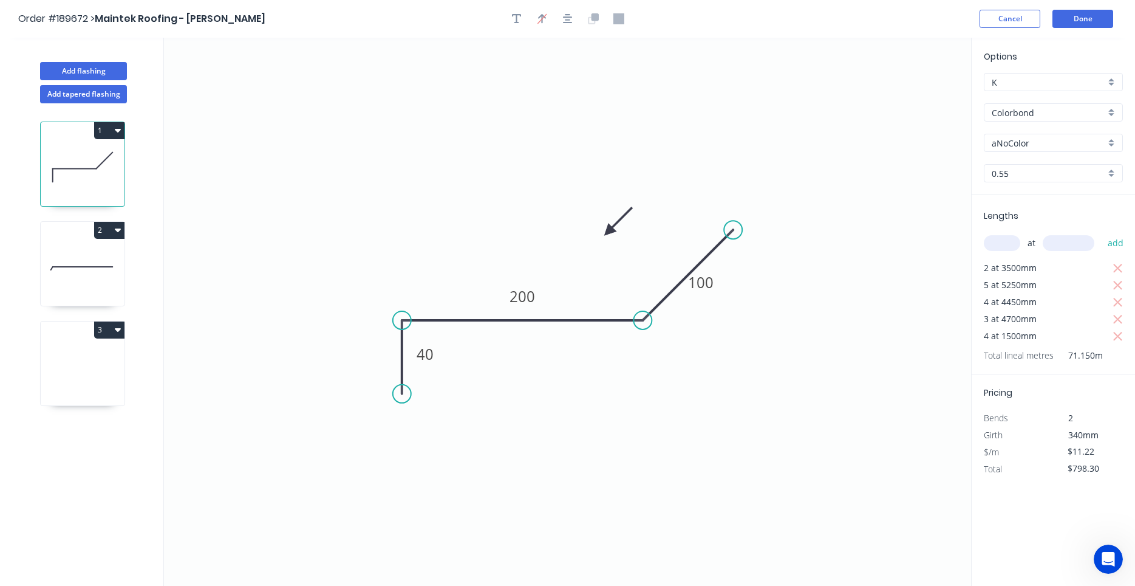
click at [56, 278] on icon at bounding box center [83, 267] width 84 height 78
type input "$12.34"
type input "$0.00"
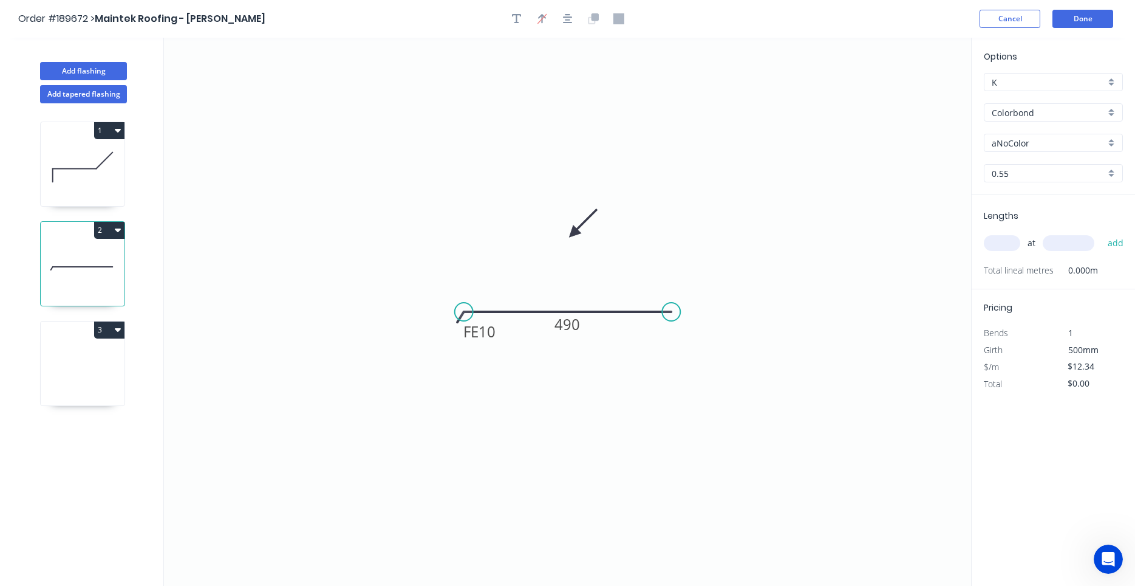
click at [60, 347] on icon at bounding box center [83, 366] width 84 height 78
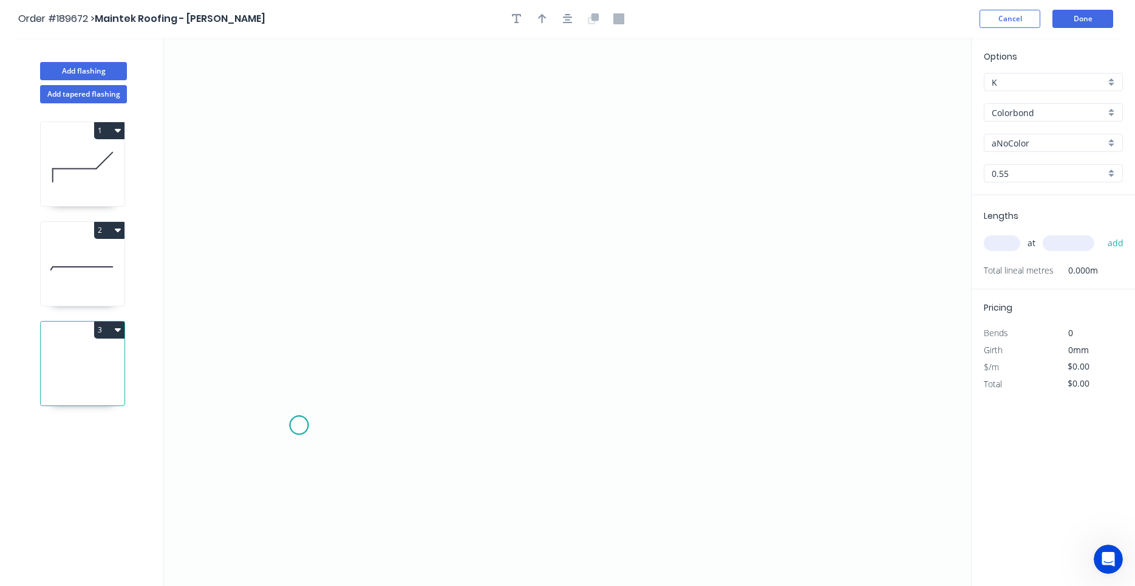
click at [299, 425] on icon "0" at bounding box center [567, 312] width 807 height 548
click at [299, 350] on icon at bounding box center [299, 386] width 0 height 75
click at [543, 352] on icon "0 ?" at bounding box center [567, 312] width 807 height 548
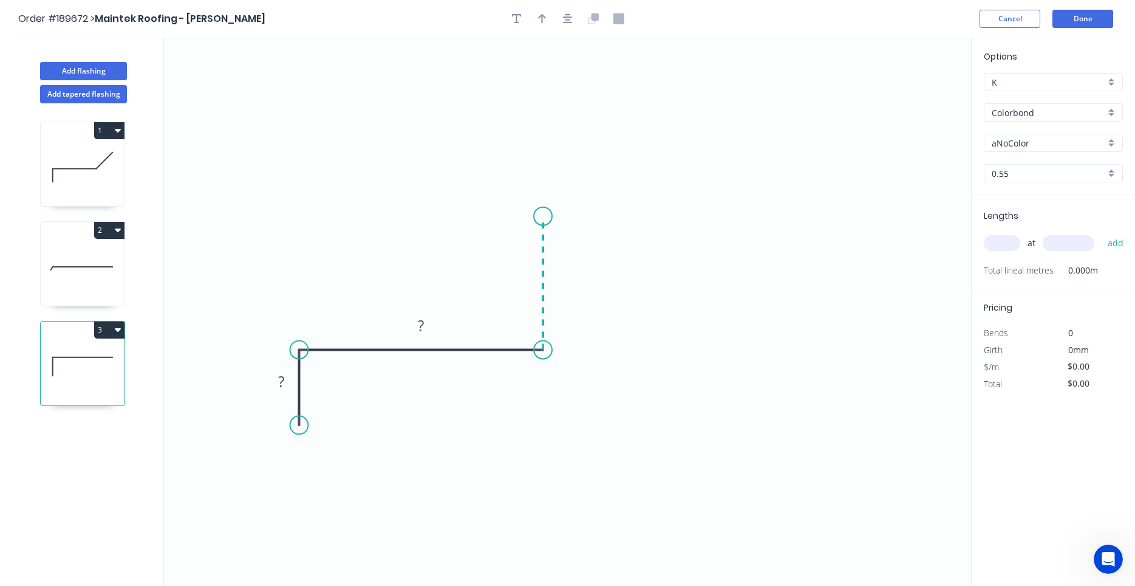
click at [543, 216] on icon "0 ? ?" at bounding box center [567, 312] width 807 height 548
click at [543, 216] on circle at bounding box center [543, 216] width 18 height 18
click at [563, 278] on tspan "?" at bounding box center [561, 277] width 6 height 20
click at [285, 376] on rect at bounding box center [281, 382] width 24 height 17
type input "$13.06"
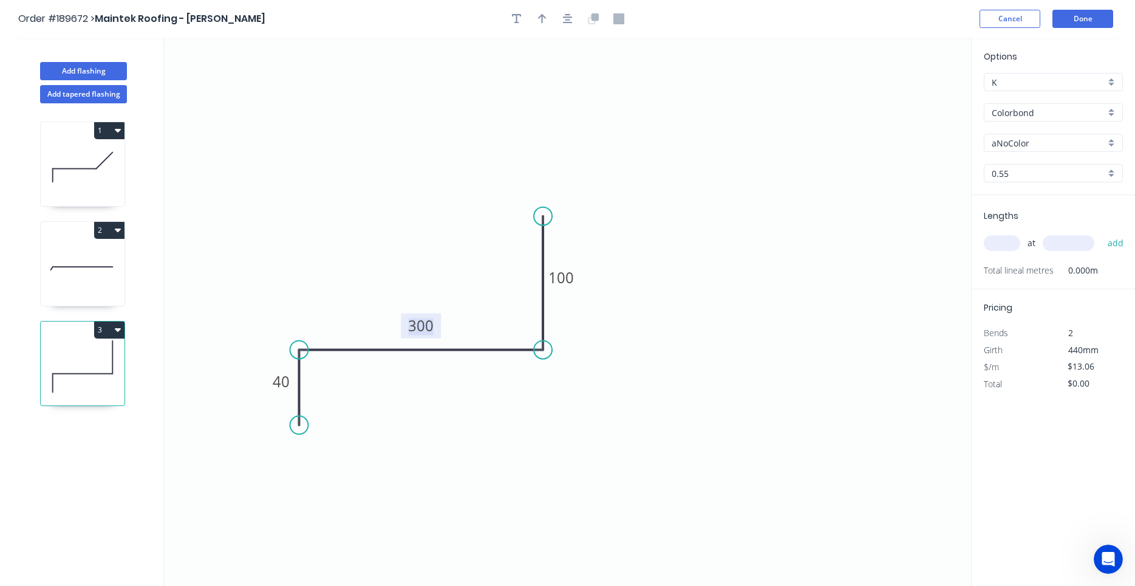
click at [579, 21] on div at bounding box center [568, 19] width 128 height 18
drag, startPoint x: 576, startPoint y: 20, endPoint x: 569, endPoint y: 22, distance: 7.7
click at [569, 22] on div at bounding box center [568, 19] width 128 height 18
click at [569, 22] on icon "button" at bounding box center [568, 19] width 10 height 10
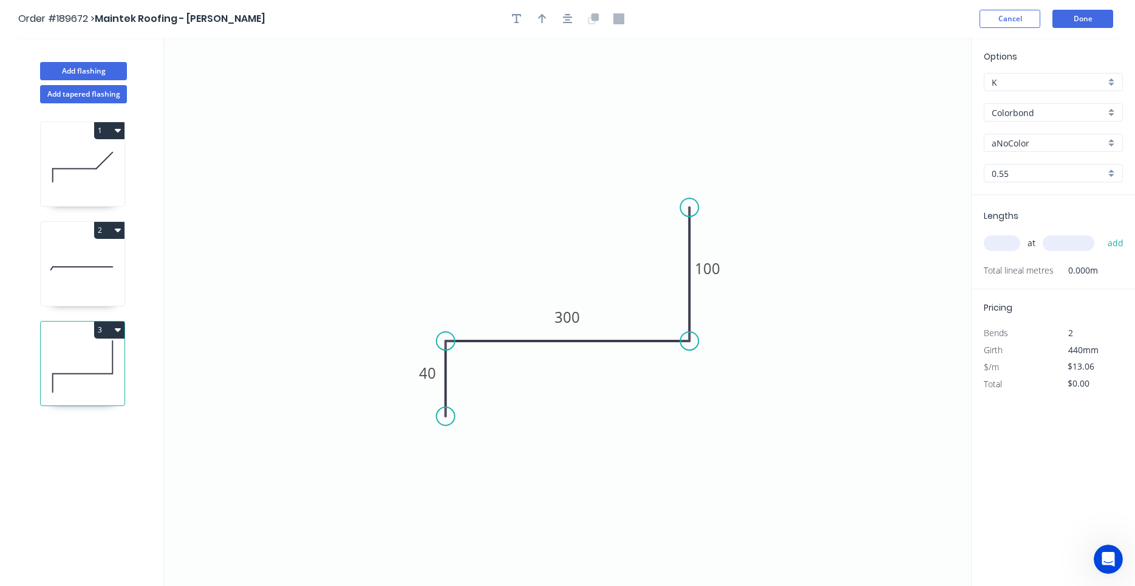
click at [442, 214] on div "Order #189672 > Maintek Roofing - Shaun Rahurahu Cancel Done Add flashing Add t…" at bounding box center [567, 304] width 1135 height 608
click at [1003, 245] on input "text" at bounding box center [1002, 243] width 36 height 16
type input "2"
type input "3500"
click at [1102, 233] on button "add" at bounding box center [1116, 243] width 29 height 21
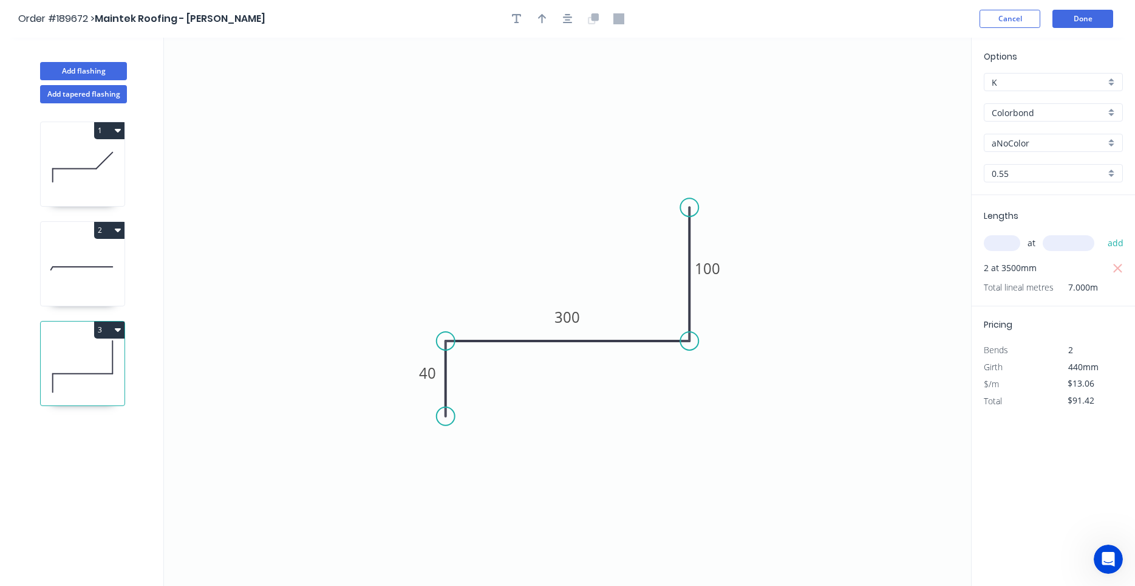
click at [112, 335] on button "3" at bounding box center [109, 329] width 30 height 17
click at [114, 366] on button "Duplicate" at bounding box center [66, 359] width 115 height 24
type input "$0.00"
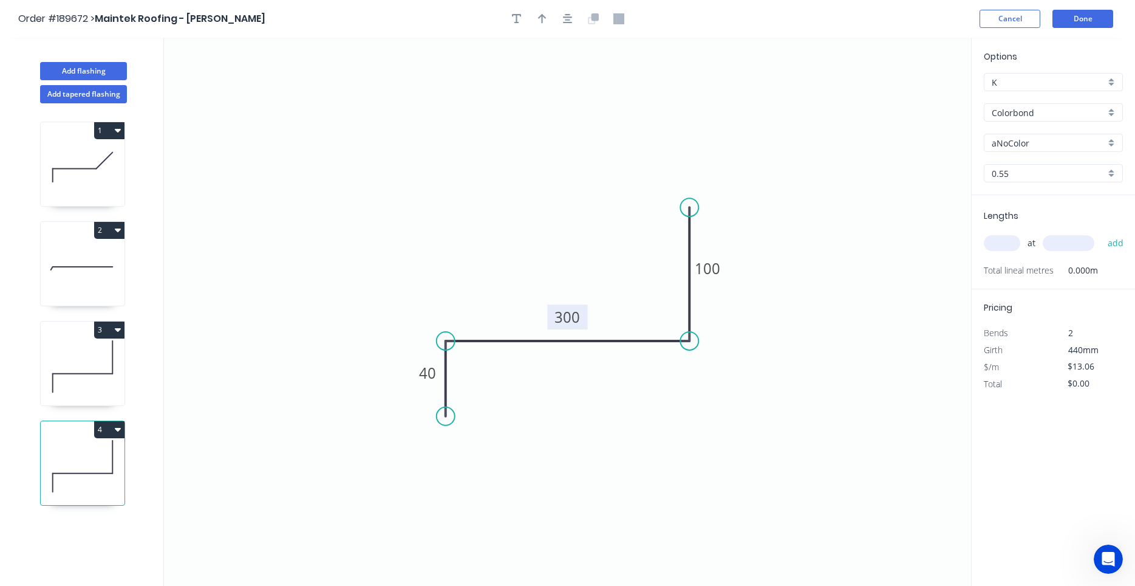
click at [556, 321] on tspan "300" at bounding box center [568, 317] width 26 height 20
click at [1007, 245] on input "text" at bounding box center [1002, 243] width 36 height 16
type input "1"
type input "2700"
click at [1102, 233] on button "add" at bounding box center [1116, 243] width 29 height 21
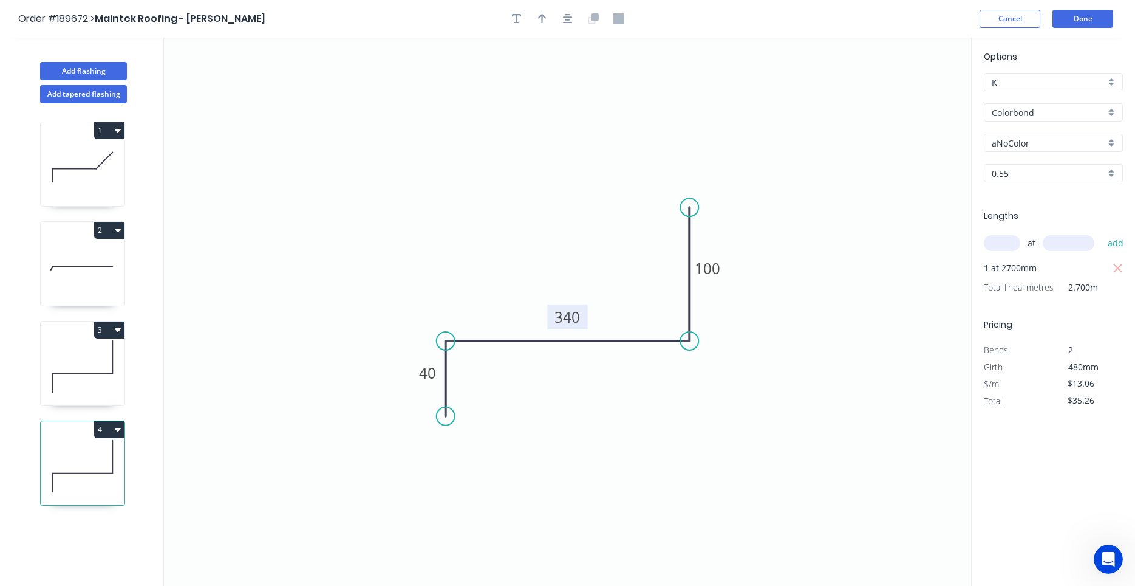
click at [85, 358] on icon at bounding box center [83, 366] width 84 height 78
click at [87, 457] on icon at bounding box center [83, 466] width 84 height 78
click at [83, 370] on icon at bounding box center [83, 366] width 84 height 78
click at [75, 454] on icon at bounding box center [83, 466] width 84 height 78
click at [110, 364] on icon at bounding box center [83, 366] width 84 height 78
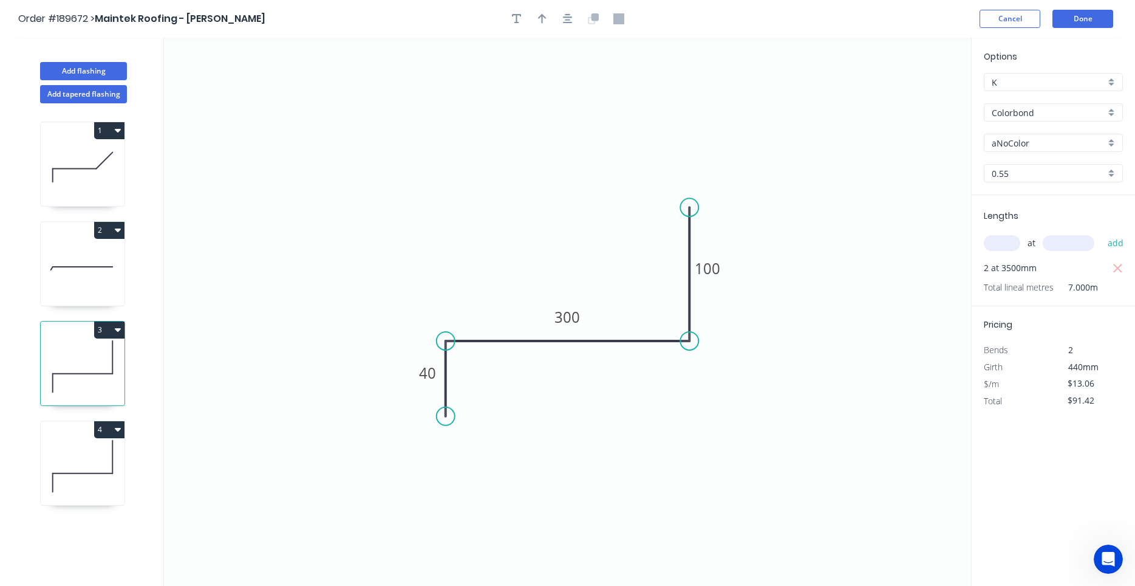
click at [111, 466] on icon at bounding box center [83, 466] width 84 height 78
drag, startPoint x: 117, startPoint y: 462, endPoint x: 115, endPoint y: 425, distance: 37.1
click at [106, 394] on icon at bounding box center [83, 366] width 84 height 78
click at [106, 456] on icon at bounding box center [83, 466] width 84 height 78
click at [95, 383] on icon at bounding box center [83, 366] width 84 height 78
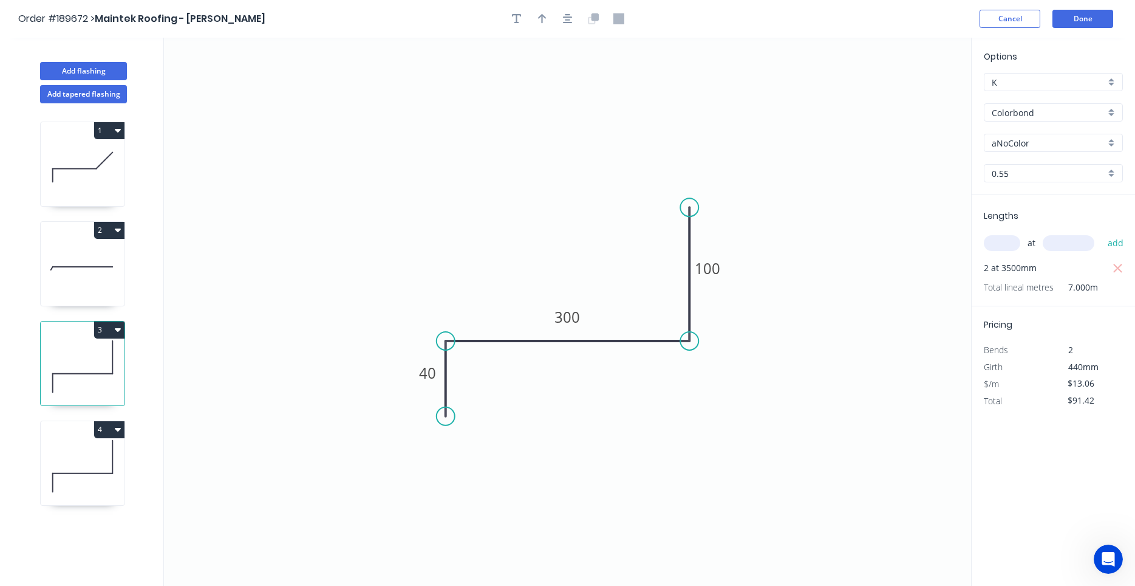
click at [99, 457] on icon at bounding box center [83, 466] width 84 height 78
click at [98, 358] on icon at bounding box center [83, 366] width 84 height 78
click at [68, 433] on div "4" at bounding box center [83, 429] width 84 height 17
type input "$35.26"
click at [84, 77] on button "Add flashing" at bounding box center [83, 71] width 87 height 18
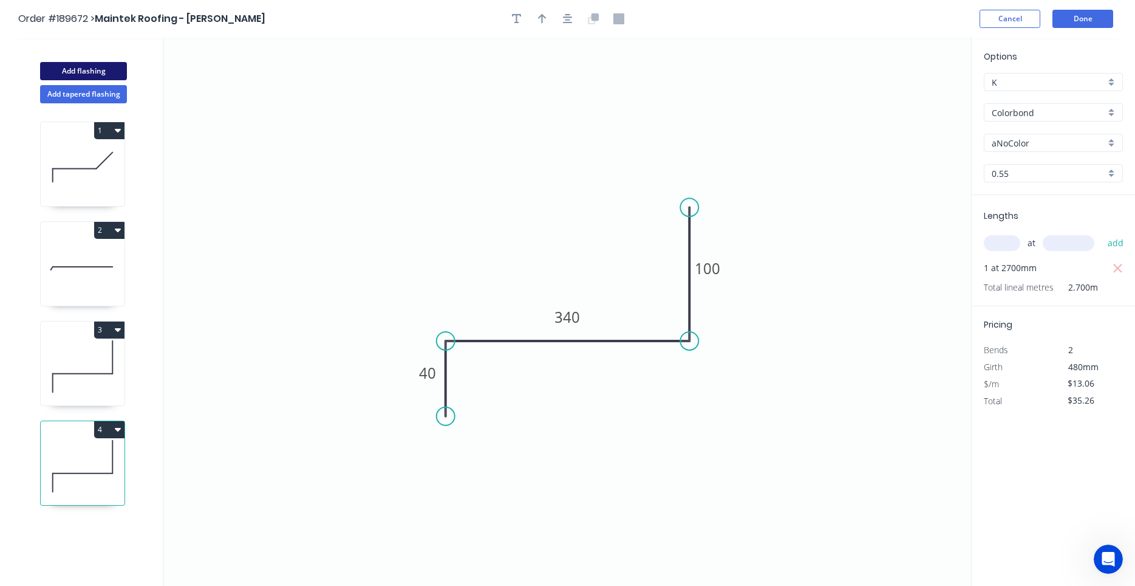
type input "$0.00"
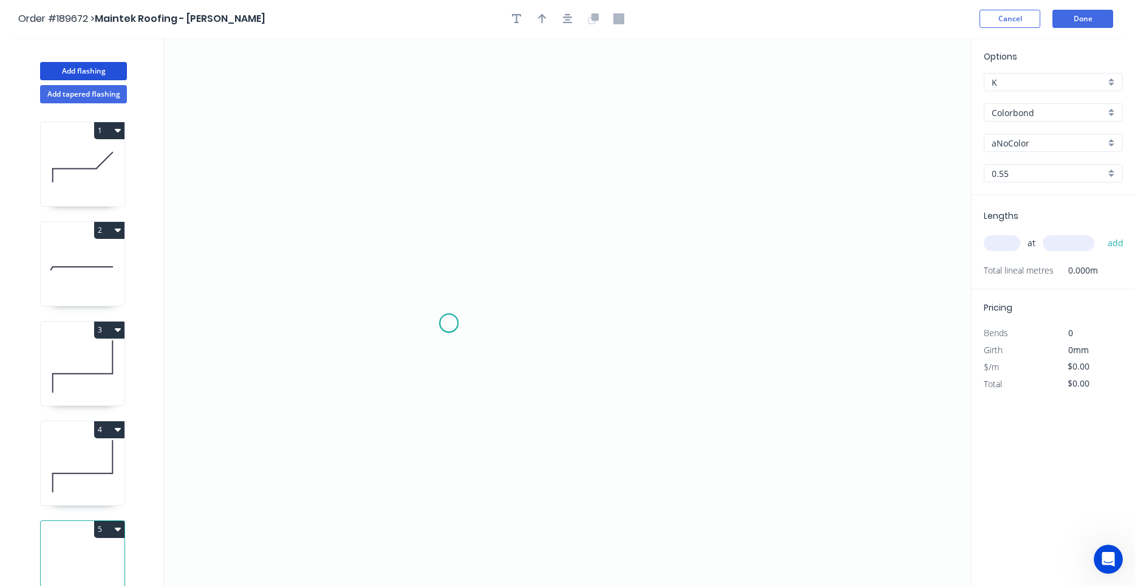
click at [449, 323] on icon "0" at bounding box center [567, 312] width 807 height 548
click at [569, 322] on icon "0" at bounding box center [567, 312] width 807 height 548
click at [567, 199] on icon "0 ?" at bounding box center [567, 312] width 807 height 548
click at [567, 199] on circle at bounding box center [569, 199] width 18 height 18
click at [516, 346] on rect at bounding box center [509, 335] width 39 height 25
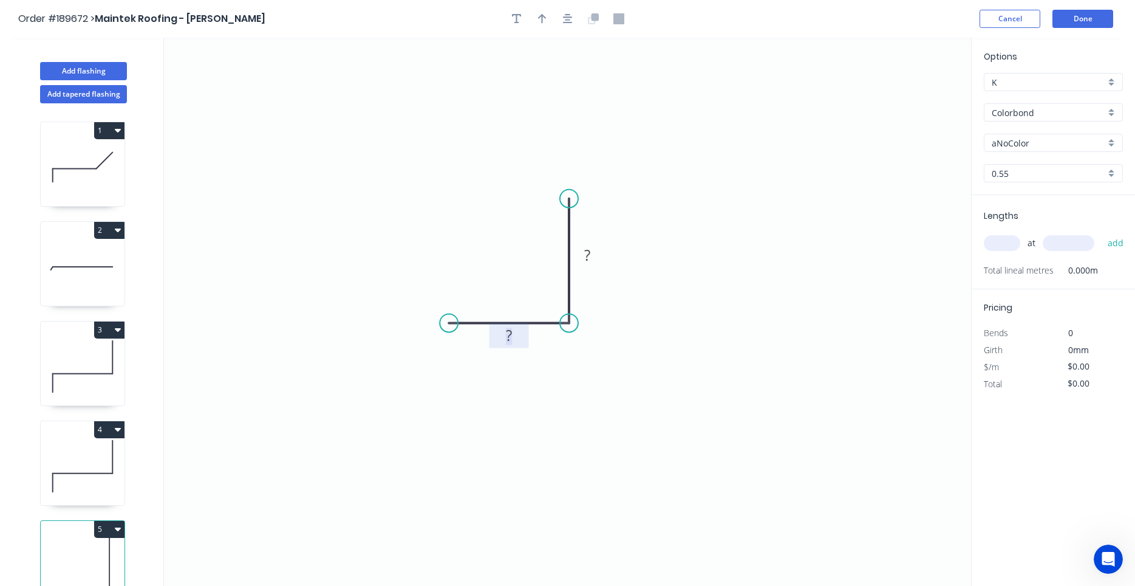
click at [516, 340] on rect at bounding box center [509, 335] width 24 height 17
click at [1006, 245] on input "text" at bounding box center [1002, 243] width 36 height 16
click at [92, 160] on icon at bounding box center [83, 167] width 84 height 78
type input "$11.22"
type input "$798.30"
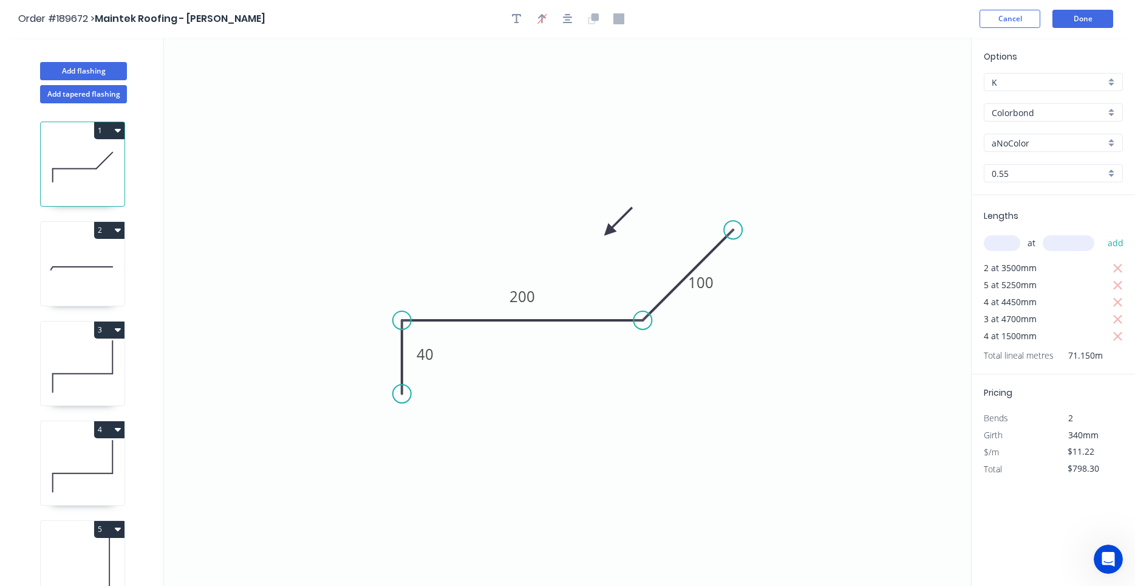
click at [1050, 145] on input "aNoColor" at bounding box center [1049, 143] width 114 height 13
click at [1050, 156] on div "Surfmist" at bounding box center [1054, 166] width 138 height 21
click at [123, 246] on icon at bounding box center [83, 267] width 84 height 78
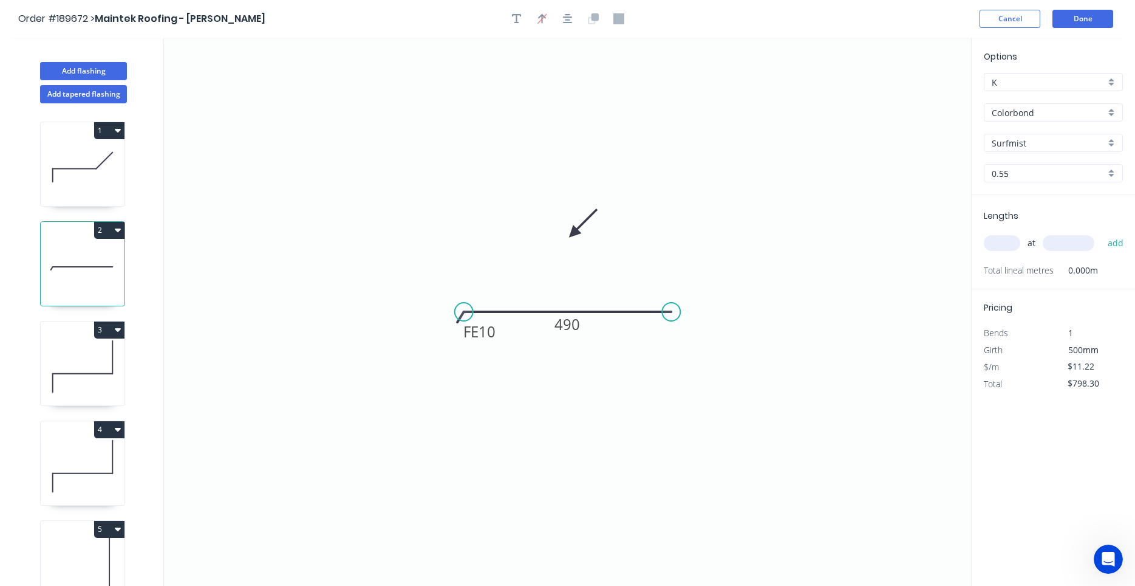
type input "aNoColor"
type input "$12.34"
type input "$0.00"
click at [1016, 149] on div "aNoColor" at bounding box center [1053, 143] width 139 height 18
click at [1019, 146] on input "text" at bounding box center [1049, 143] width 114 height 13
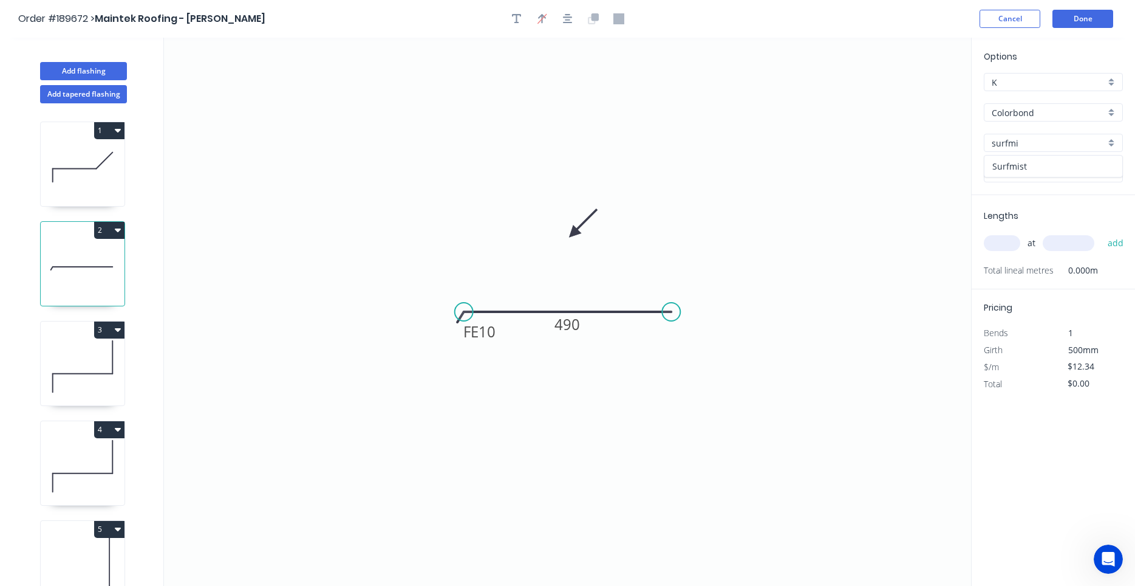
click at [1011, 160] on div "Surfmist" at bounding box center [1054, 166] width 138 height 21
click at [122, 344] on icon at bounding box center [83, 366] width 84 height 78
type input "aNoColor"
type input "$13.06"
type input "$91.42"
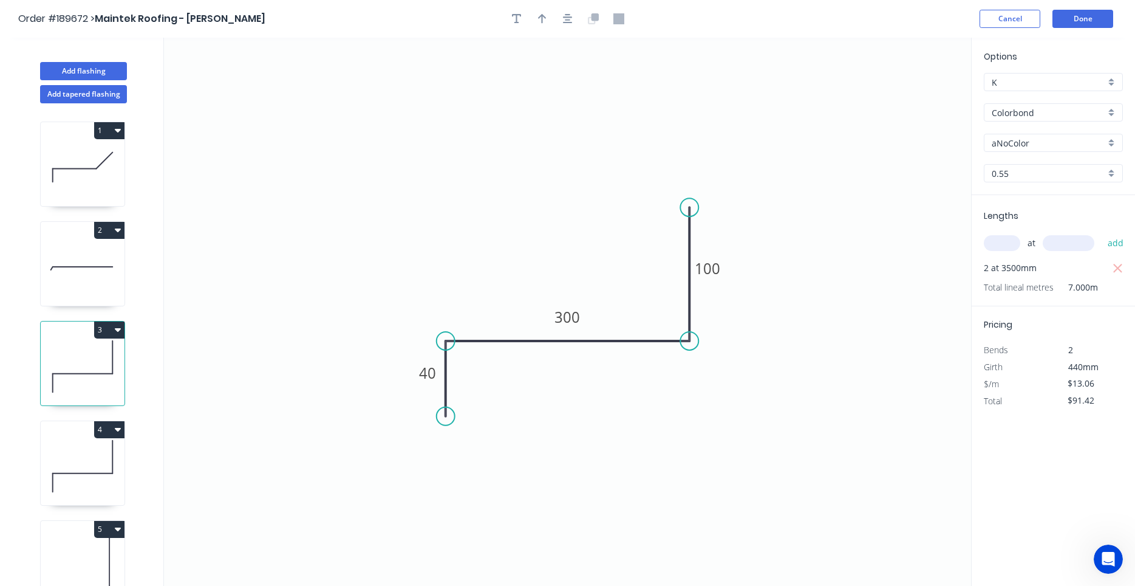
click at [1038, 145] on input "aNoColor" at bounding box center [1049, 143] width 114 height 13
click at [1031, 162] on div "Surfmist" at bounding box center [1054, 166] width 138 height 21
click at [111, 457] on icon at bounding box center [83, 466] width 84 height 78
type input "aNoColor"
type input "$35.26"
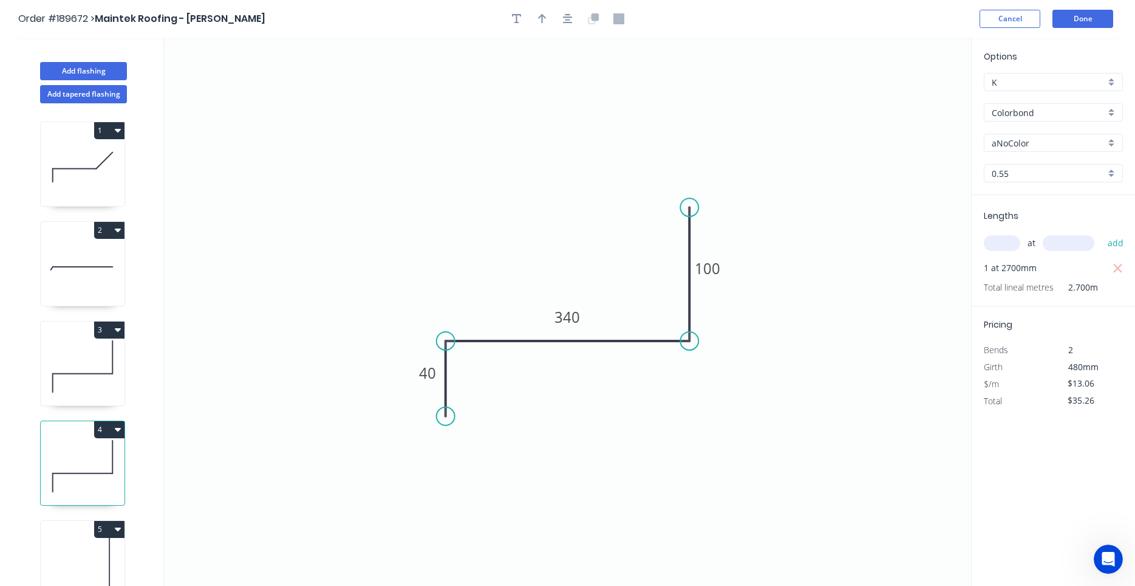
click at [1041, 149] on div "aNoColor" at bounding box center [1053, 143] width 139 height 18
click at [1043, 145] on input "text" at bounding box center [1049, 143] width 114 height 13
type input "aNoColor"
click at [1044, 145] on input "aNoColor" at bounding box center [1049, 143] width 114 height 13
click at [1035, 166] on div "Surfmist" at bounding box center [1054, 166] width 138 height 21
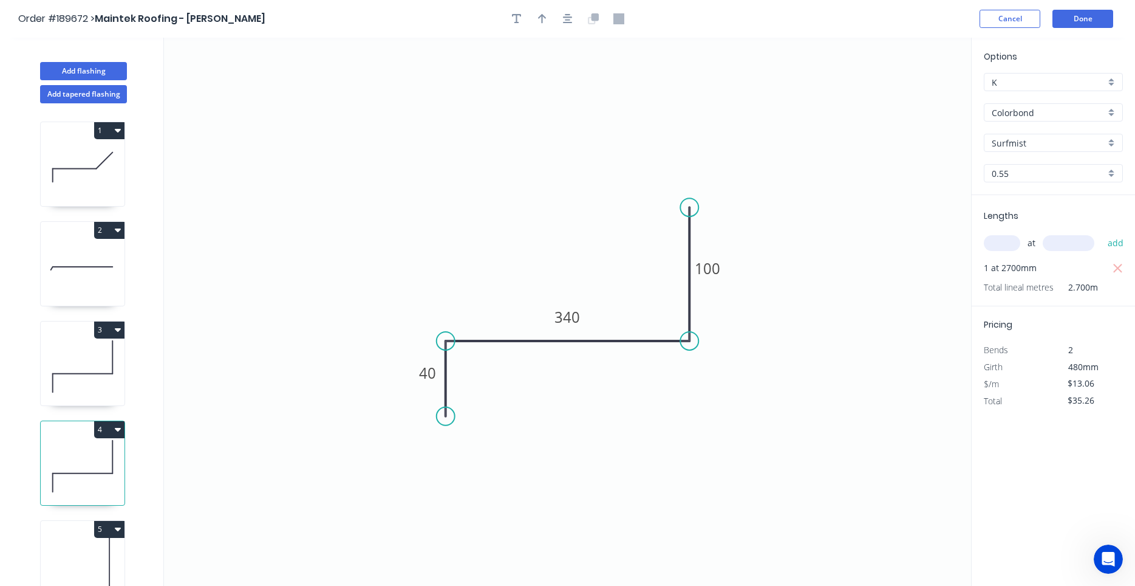
click at [78, 552] on icon at bounding box center [83, 566] width 84 height 78
type input "aNoColor"
type input "$6.81"
type input "$0.00"
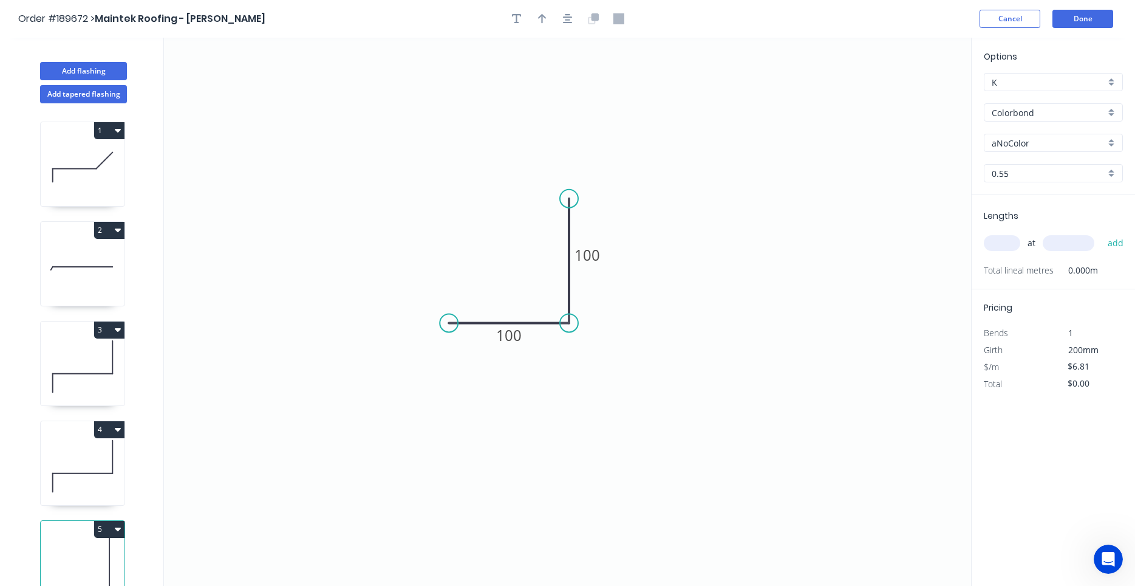
click at [1018, 143] on input "aNoColor" at bounding box center [1049, 143] width 114 height 13
click at [1013, 160] on div "Surfmist" at bounding box center [1054, 166] width 138 height 21
type input "Surfmist"
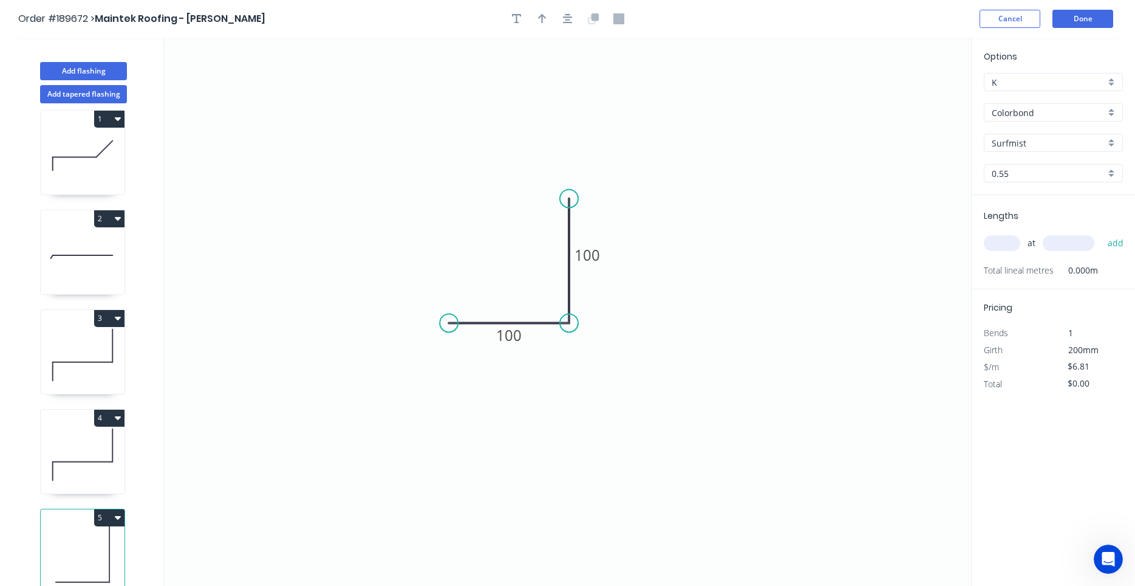
scroll to position [22, 0]
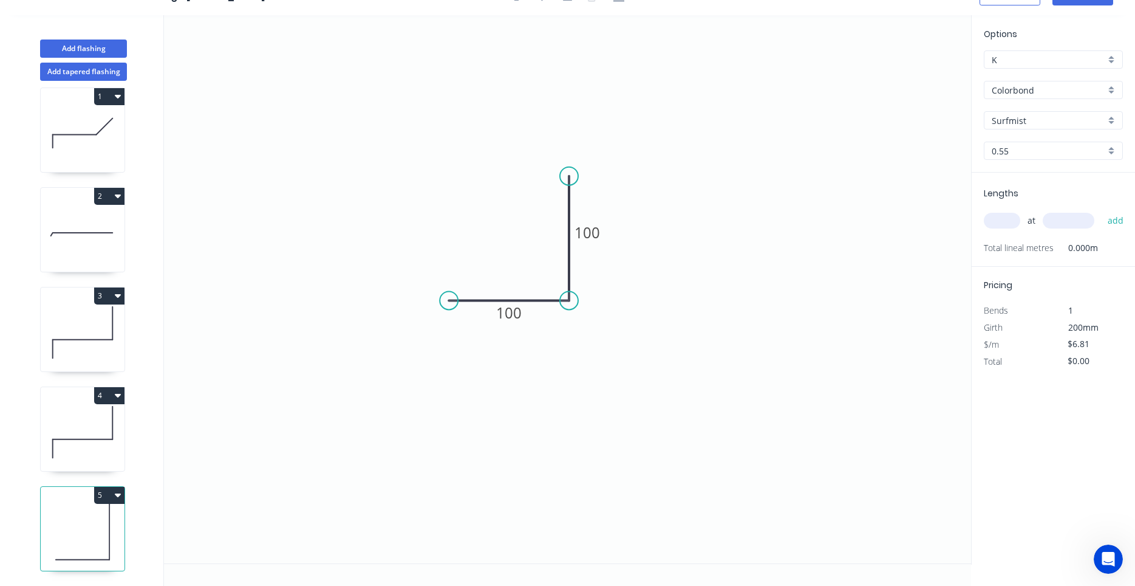
click at [1000, 224] on input "text" at bounding box center [1002, 221] width 36 height 16
click at [1012, 224] on input "text" at bounding box center [1002, 221] width 36 height 16
type input "3"
type input "4400"
click at [1102, 210] on button "add" at bounding box center [1116, 220] width 29 height 21
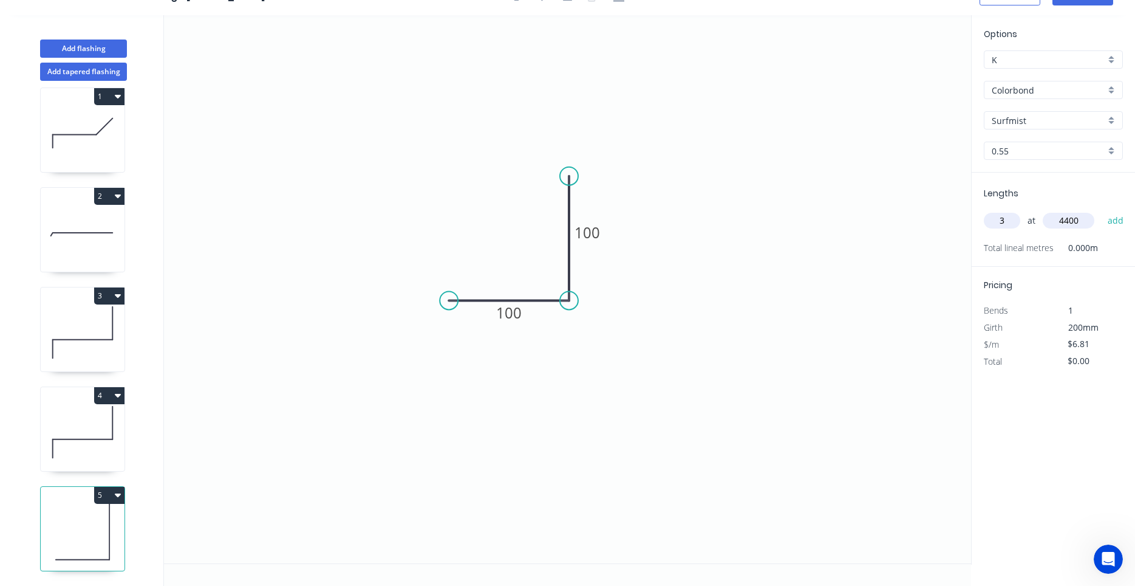
type input "$89.89"
click at [95, 525] on icon at bounding box center [83, 532] width 84 height 78
click at [108, 442] on icon at bounding box center [83, 432] width 84 height 78
type input "$13.06"
type input "$35.26"
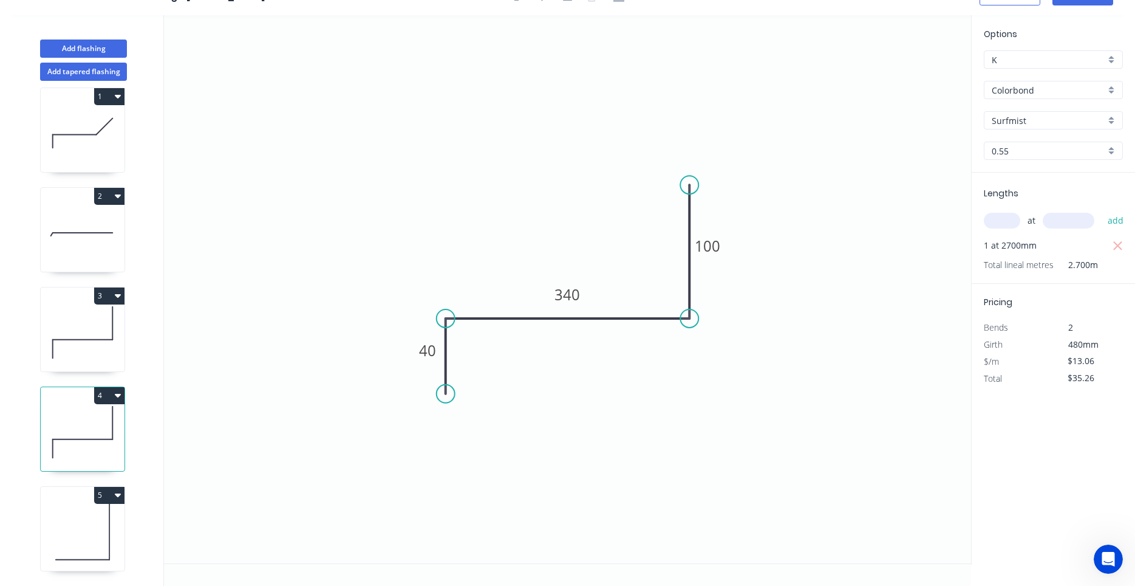
click at [98, 521] on icon at bounding box center [83, 532] width 84 height 78
type input "$6.81"
type input "$89.89"
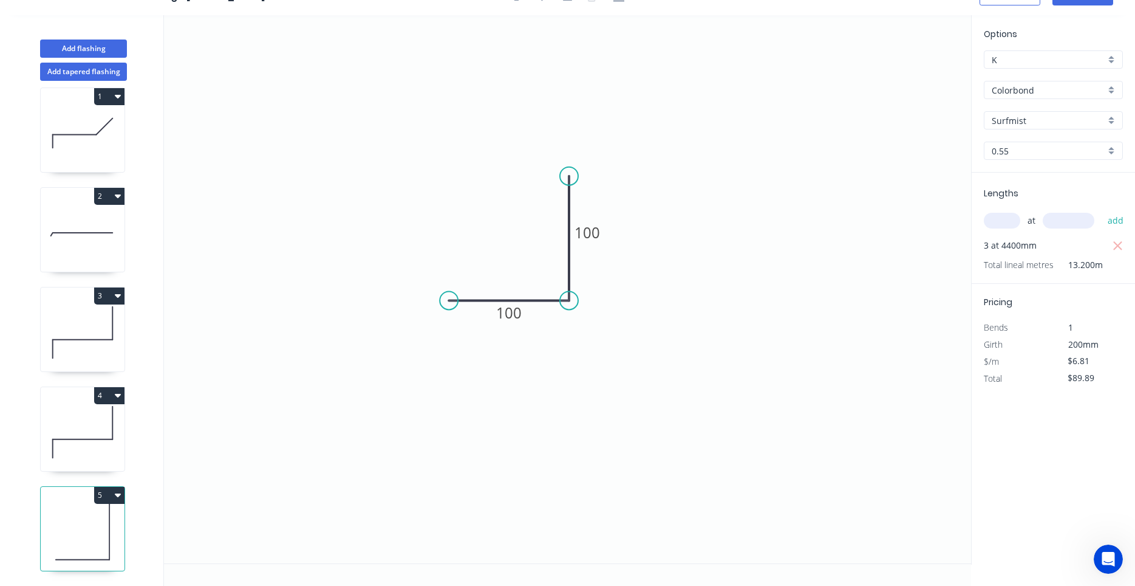
click at [126, 462] on div "1 2 3 4 5" at bounding box center [84, 333] width 160 height 505
click at [124, 464] on icon at bounding box center [83, 432] width 84 height 78
type input "$13.06"
type input "$35.26"
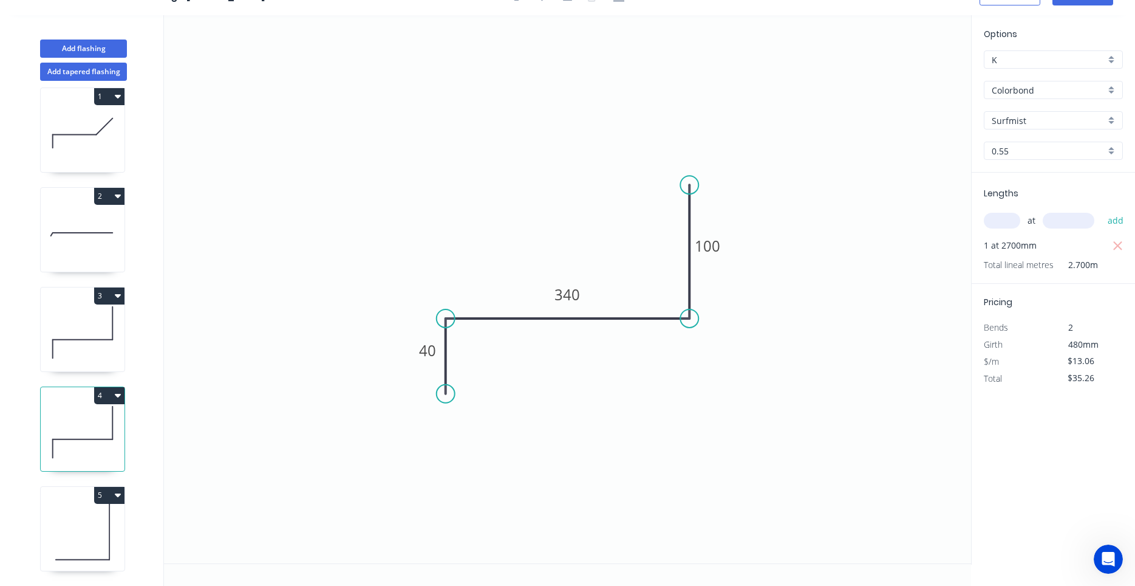
click at [119, 514] on icon at bounding box center [83, 532] width 84 height 78
type input "$6.81"
type input "$89.89"
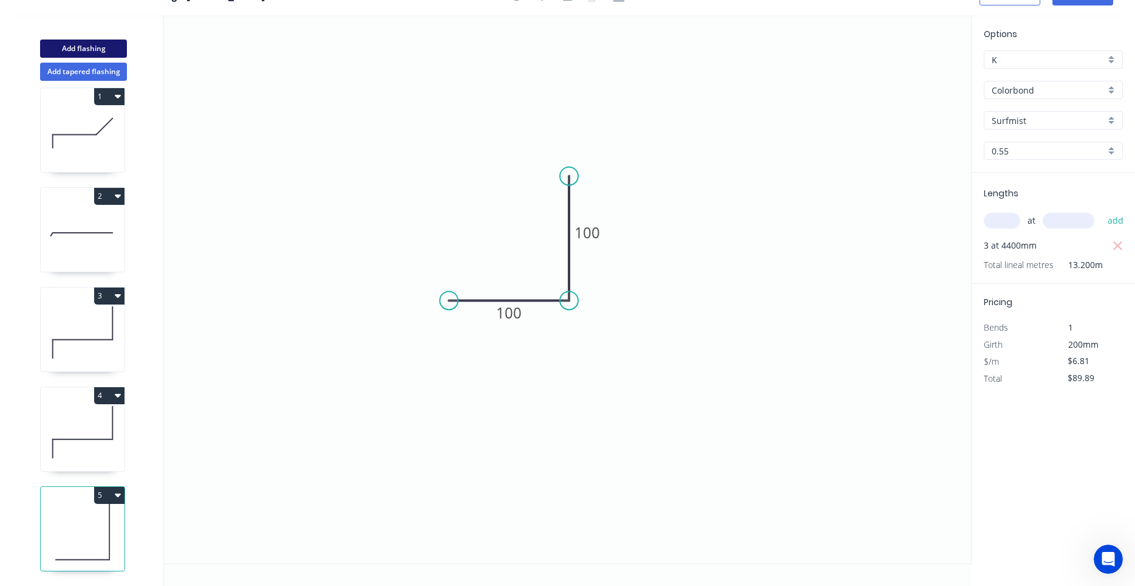
click at [100, 43] on button "Add flashing" at bounding box center [83, 48] width 87 height 18
type input "$0.00"
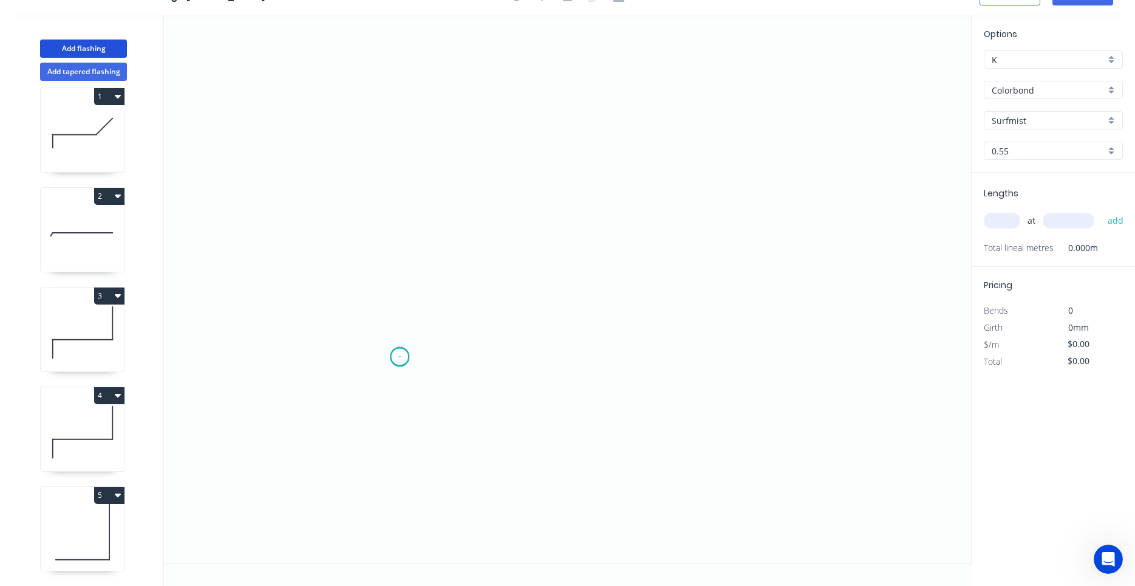
click at [400, 357] on icon "0" at bounding box center [567, 289] width 807 height 548
click at [396, 285] on icon "0" at bounding box center [567, 289] width 807 height 548
drag, startPoint x: 762, startPoint y: 289, endPoint x: 854, endPoint y: 290, distance: 91.7
click at [907, 290] on icon "0 ?" at bounding box center [567, 289] width 807 height 548
click at [907, 290] on circle at bounding box center [907, 285] width 18 height 18
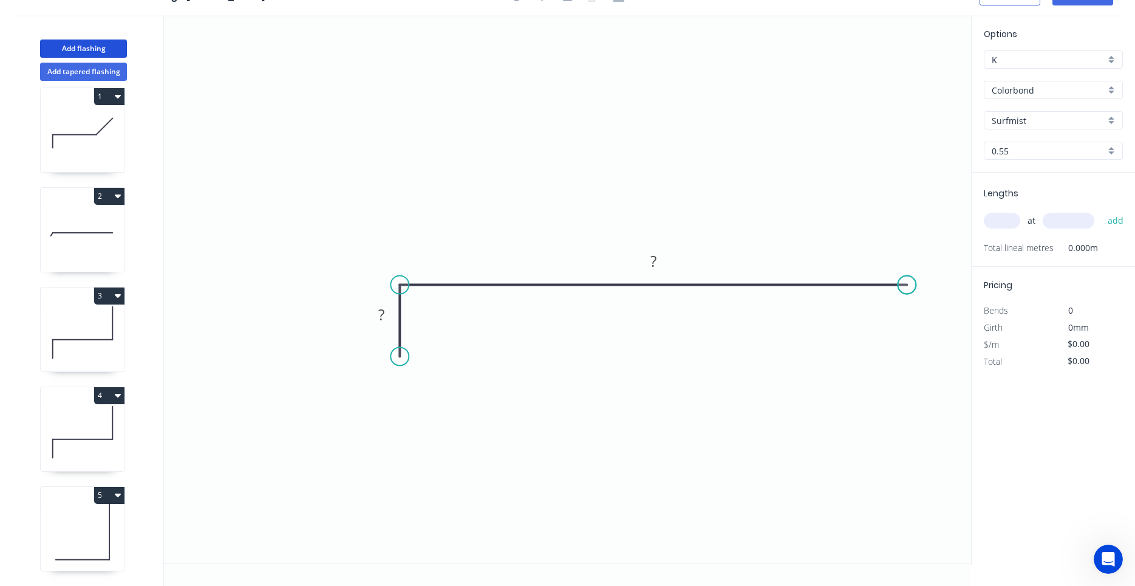
click at [907, 290] on circle at bounding box center [907, 285] width 18 height 18
click at [398, 309] on rect at bounding box center [381, 314] width 39 height 25
click at [396, 310] on rect at bounding box center [381, 314] width 39 height 25
click at [388, 312] on rect at bounding box center [381, 315] width 24 height 17
type input "$25.25"
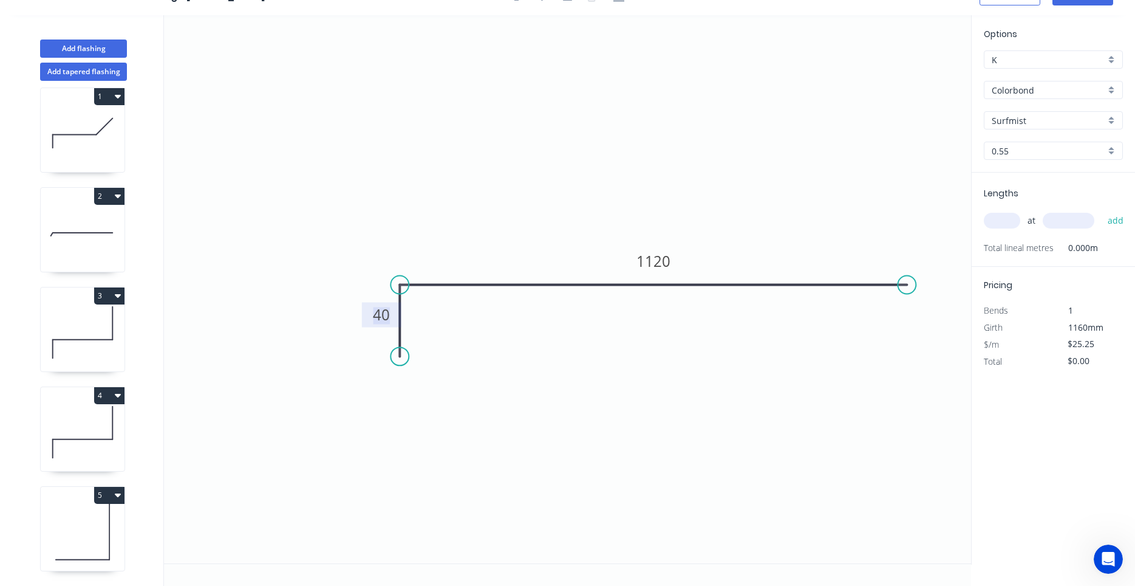
click at [1001, 220] on input "text" at bounding box center [1002, 221] width 36 height 16
type input "2"
type input "3500"
click at [1102, 210] on button "add" at bounding box center [1116, 220] width 29 height 21
type input "$176.75"
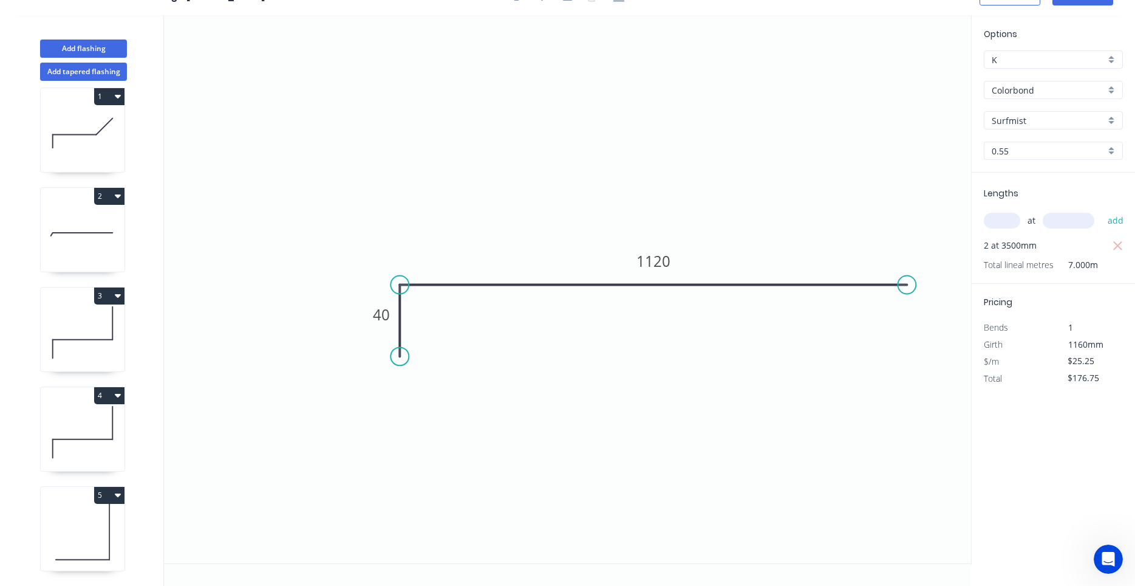
scroll to position [0, 0]
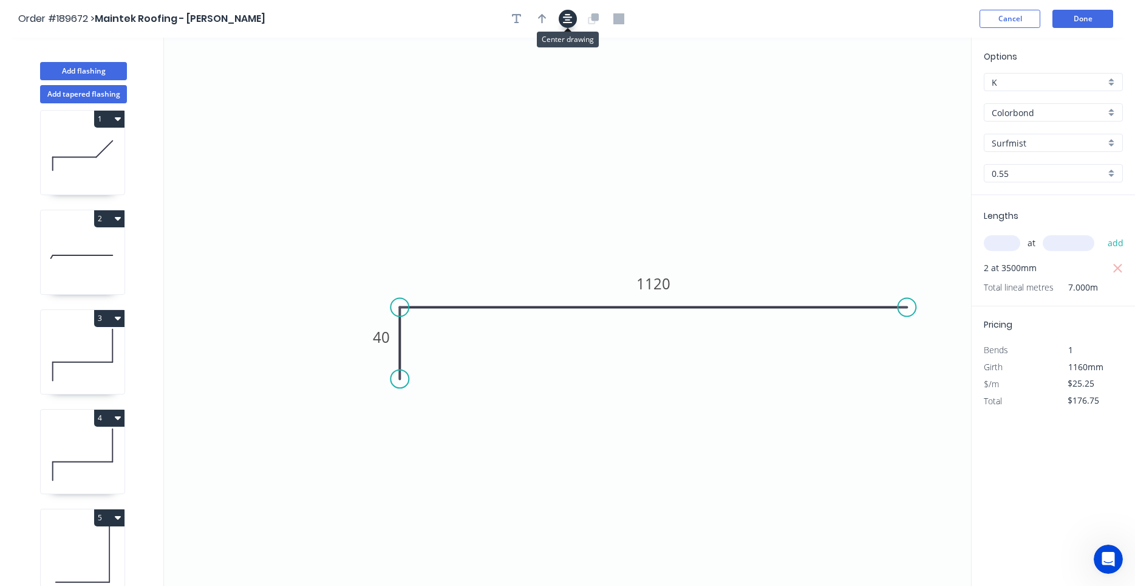
click at [571, 19] on icon "button" at bounding box center [568, 18] width 10 height 11
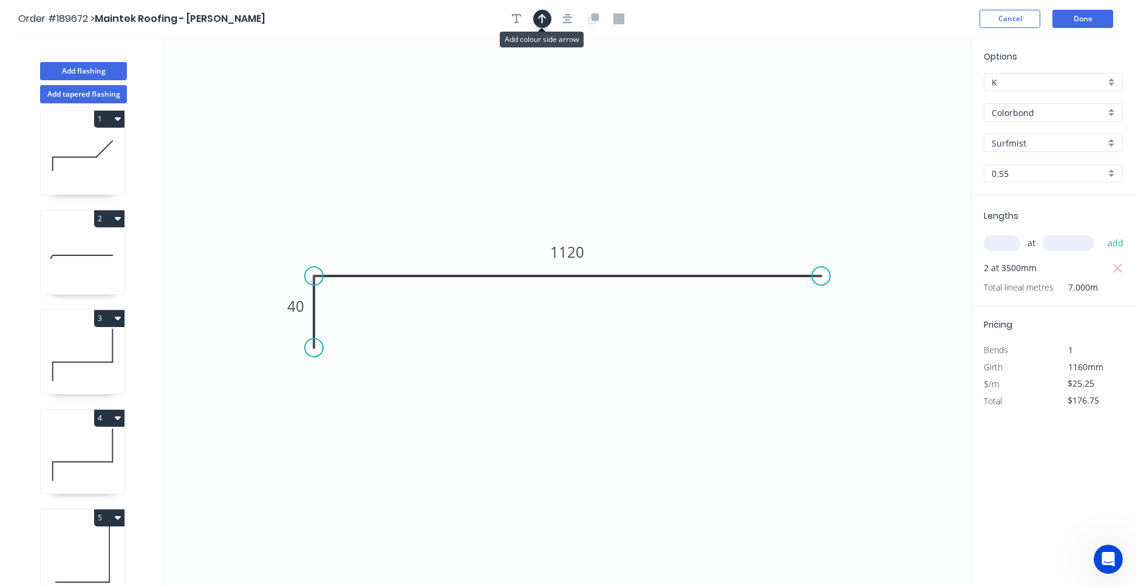
click at [542, 19] on icon "button" at bounding box center [542, 19] width 9 height 10
click at [100, 468] on icon at bounding box center [83, 454] width 84 height 78
type input "$13.06"
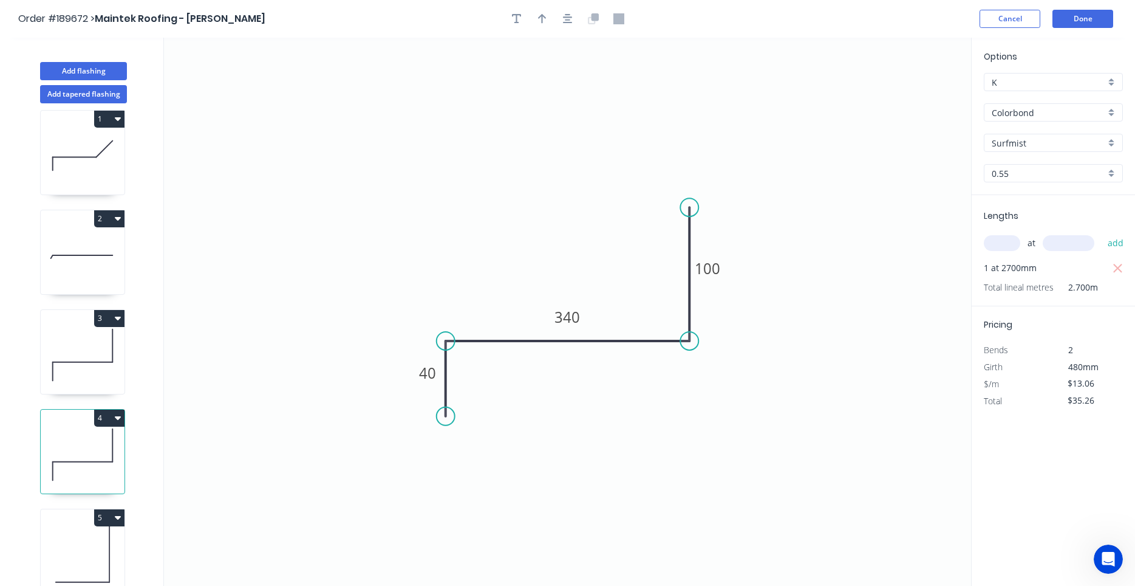
click at [94, 367] on icon at bounding box center [83, 355] width 84 height 78
type input "$91.42"
click at [98, 276] on icon at bounding box center [83, 255] width 84 height 78
type input "$12.34"
type input "$0.00"
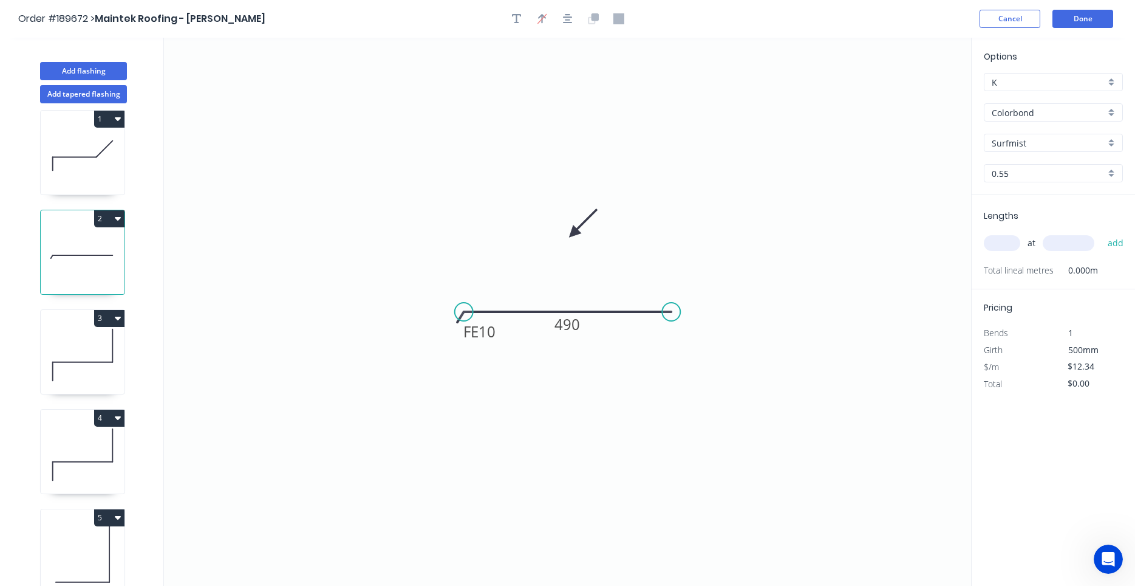
click at [97, 354] on icon at bounding box center [83, 355] width 84 height 78
type input "$13.06"
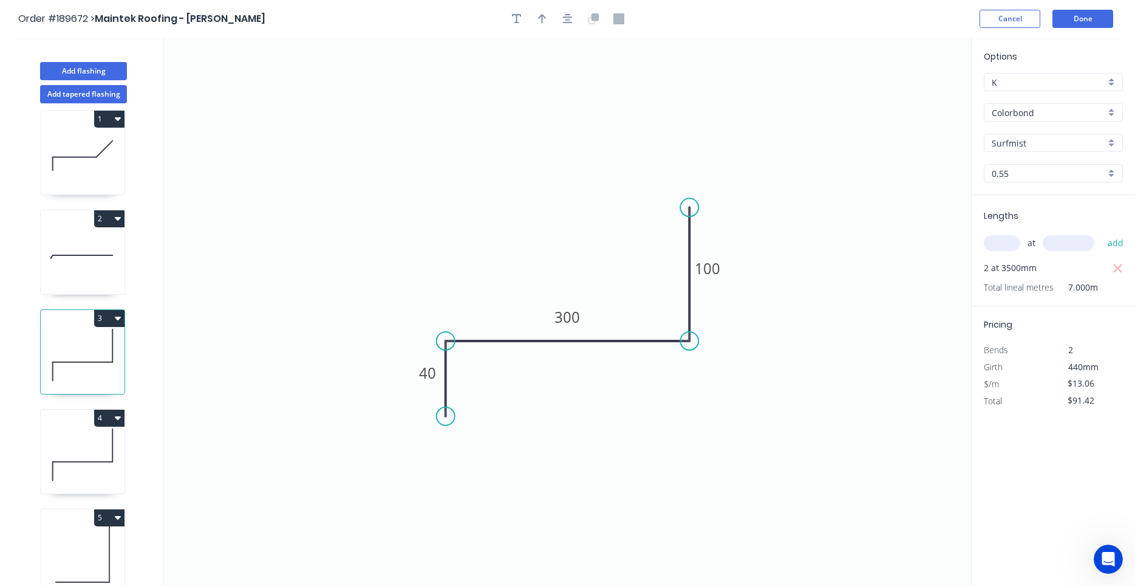
click at [97, 462] on icon at bounding box center [83, 462] width 60 height 0
click at [112, 464] on icon at bounding box center [83, 454] width 84 height 78
drag, startPoint x: 126, startPoint y: 410, endPoint x: 128, endPoint y: 403, distance: 6.9
click at [163, 296] on div "Add flashing Add tapered flashing 1 2 3 4 5 6" at bounding box center [82, 323] width 164 height 570
click at [98, 357] on icon at bounding box center [83, 355] width 84 height 78
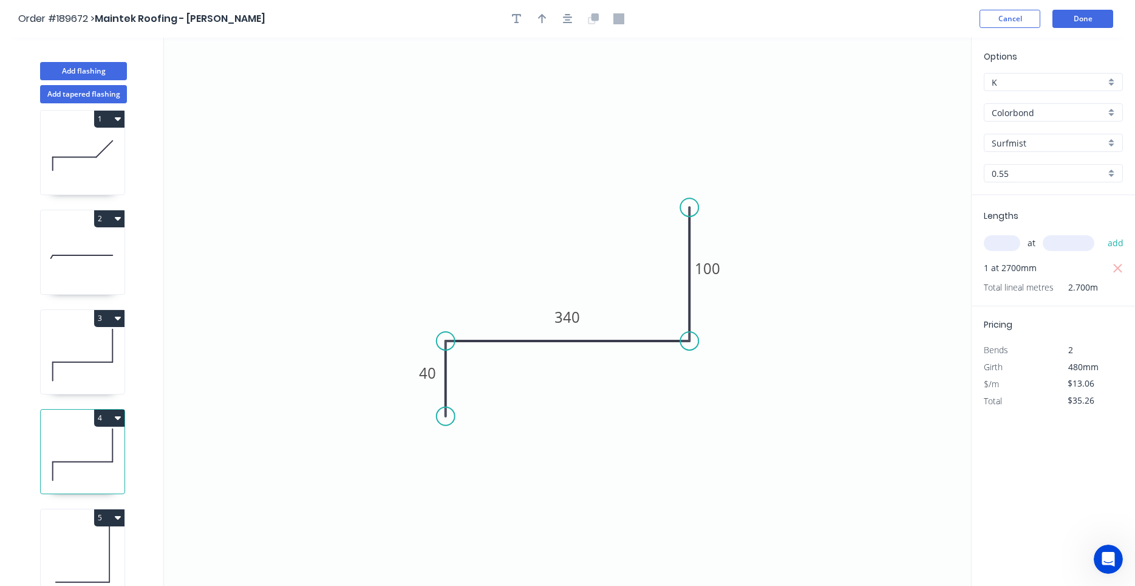
type input "$91.42"
click at [84, 250] on icon at bounding box center [83, 255] width 84 height 78
type input "$12.34"
type input "$0.00"
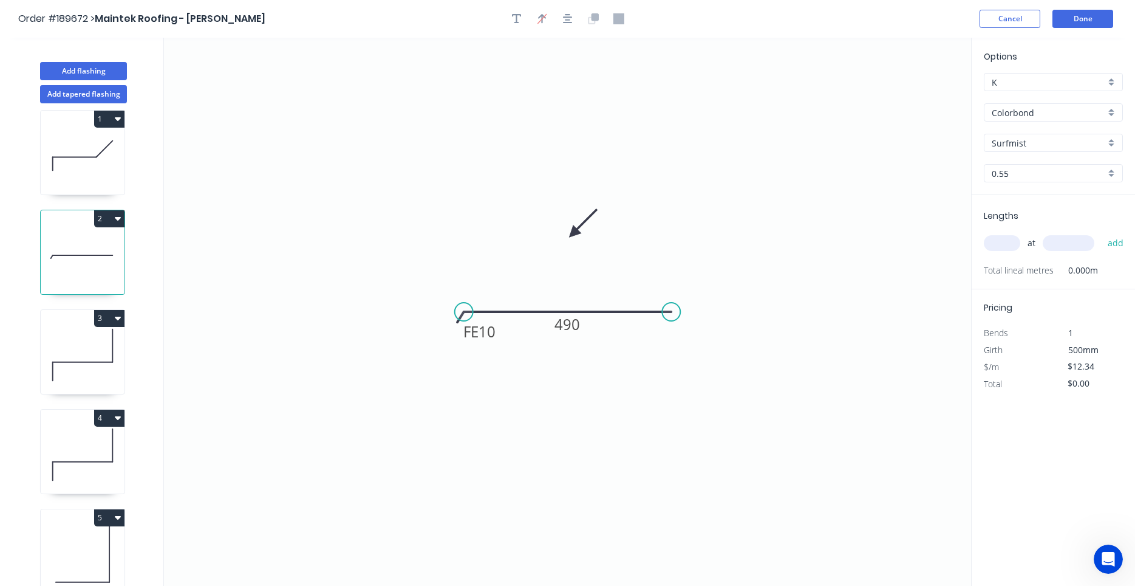
click at [73, 346] on icon at bounding box center [83, 355] width 84 height 78
type input "$13.06"
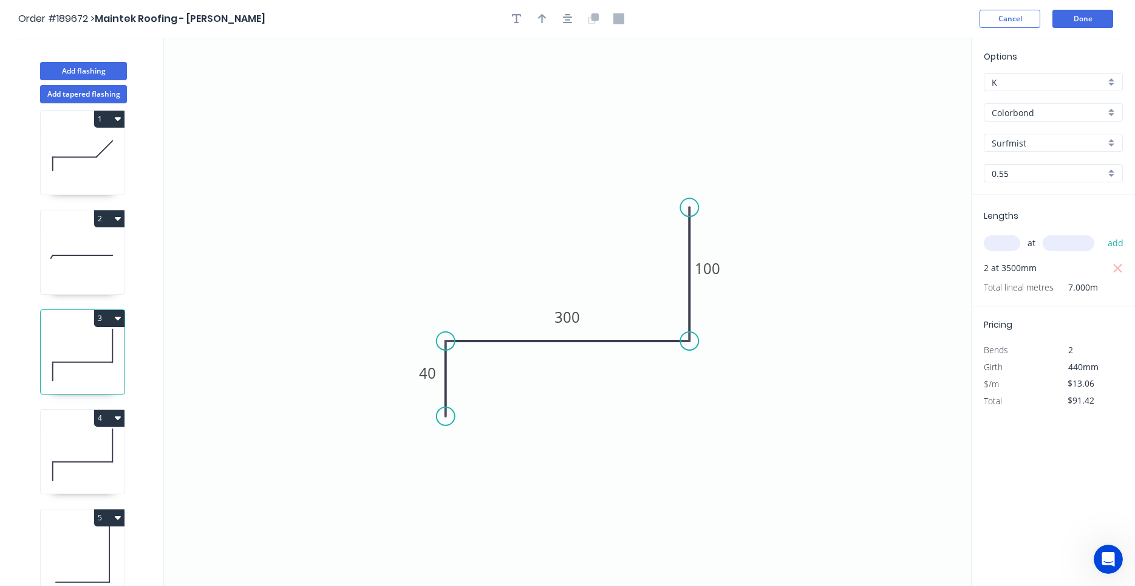
click at [94, 438] on icon at bounding box center [83, 454] width 84 height 78
type input "$35.26"
click at [100, 536] on icon at bounding box center [83, 554] width 84 height 78
type input "$6.81"
type input "$89.89"
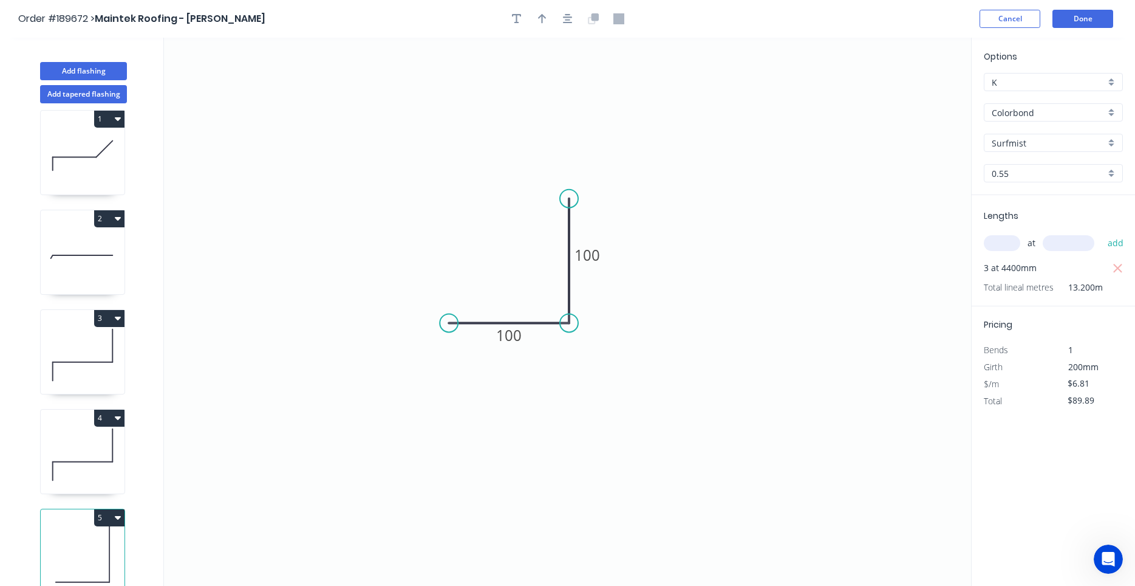
click at [94, 465] on icon at bounding box center [83, 454] width 84 height 78
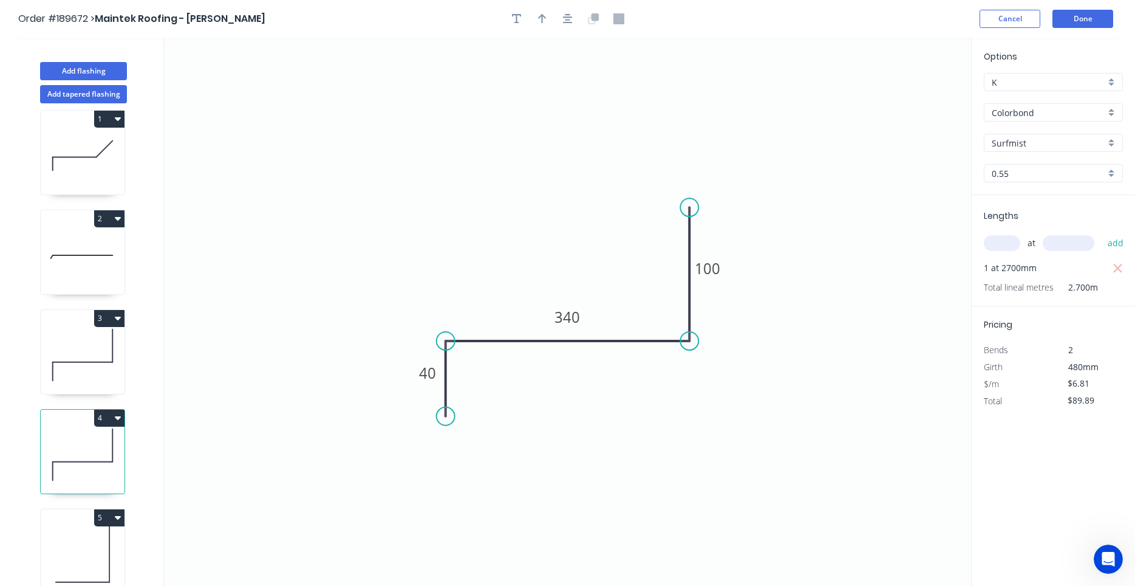
type input "$13.06"
click at [85, 383] on icon at bounding box center [83, 355] width 84 height 78
type input "$91.42"
click at [65, 279] on icon at bounding box center [83, 255] width 84 height 78
type input "$12.34"
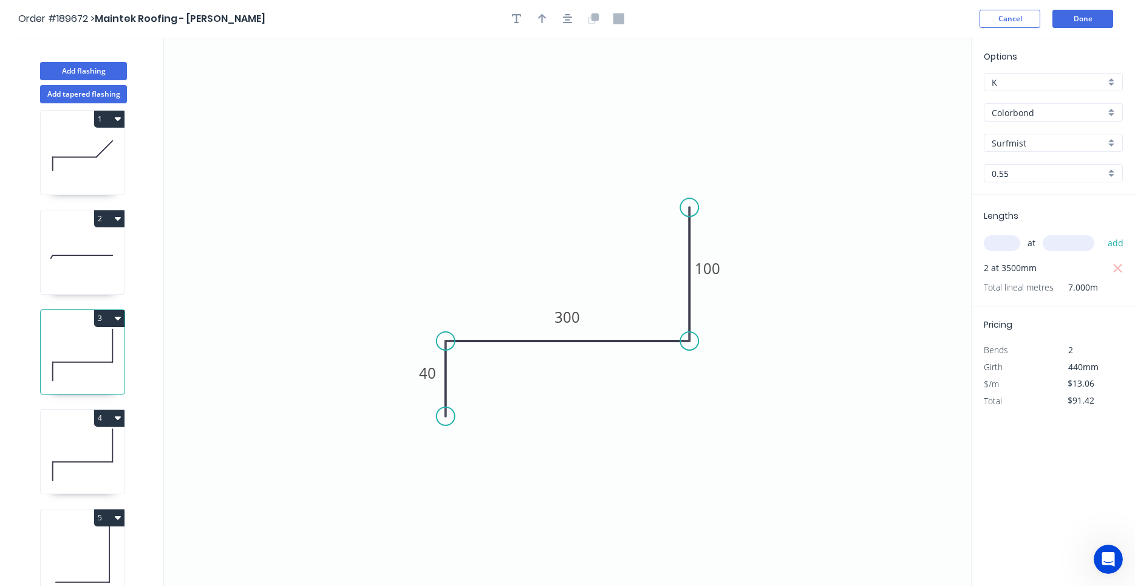
type input "$0.00"
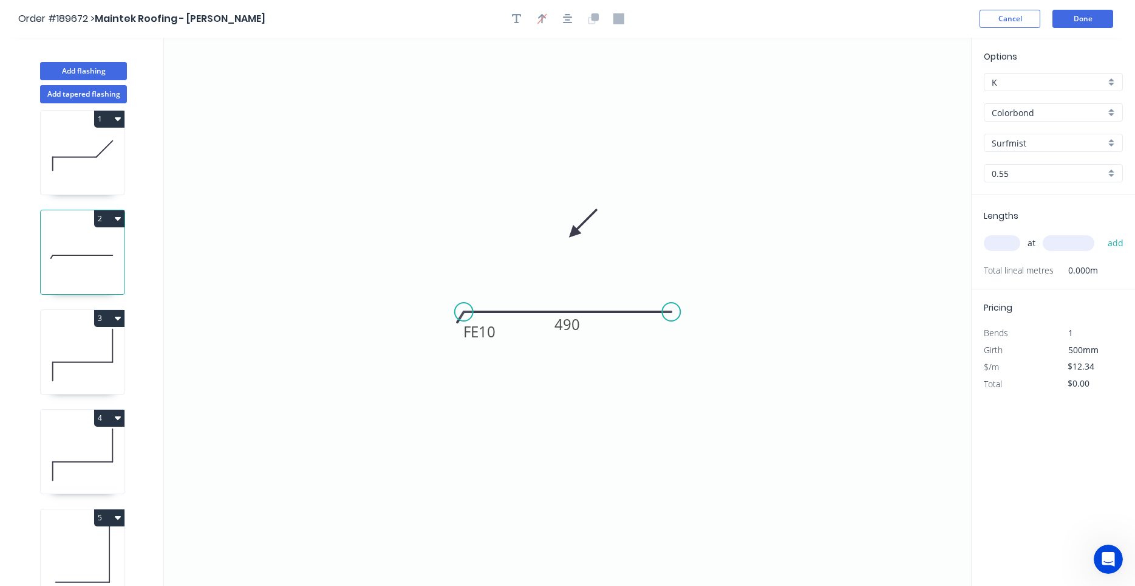
click at [74, 185] on icon at bounding box center [83, 156] width 84 height 78
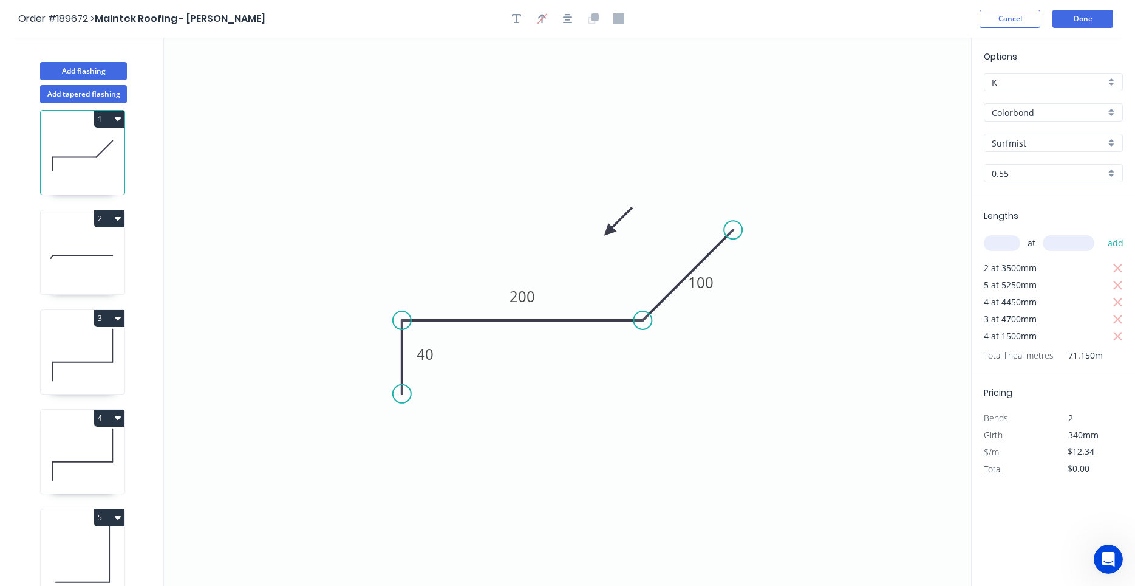
type input "$11.22"
type input "$798.30"
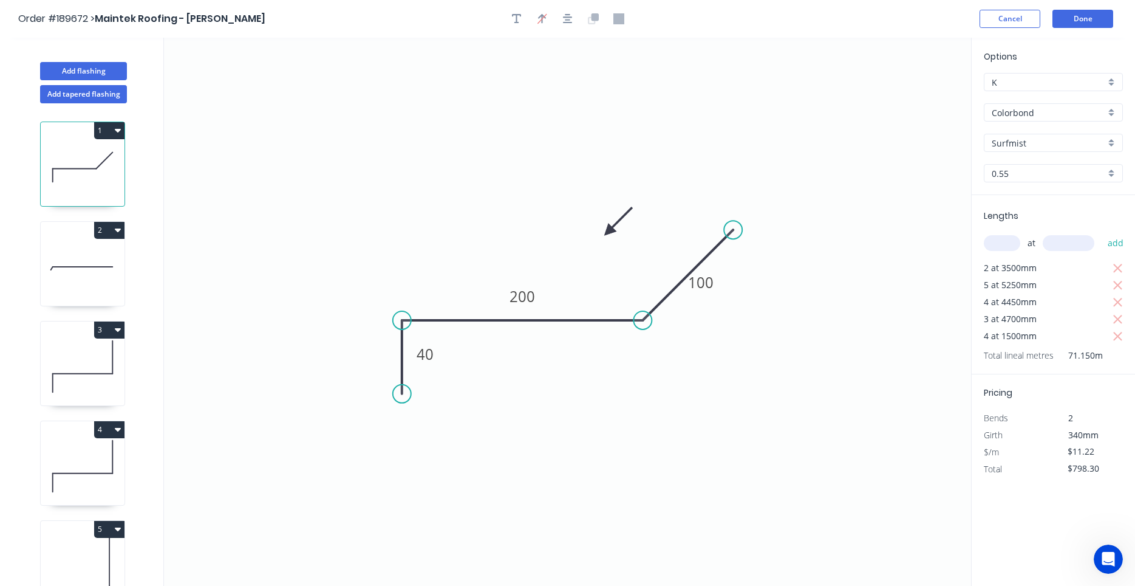
click at [77, 240] on icon at bounding box center [83, 267] width 84 height 78
type input "$12.34"
type input "$0.00"
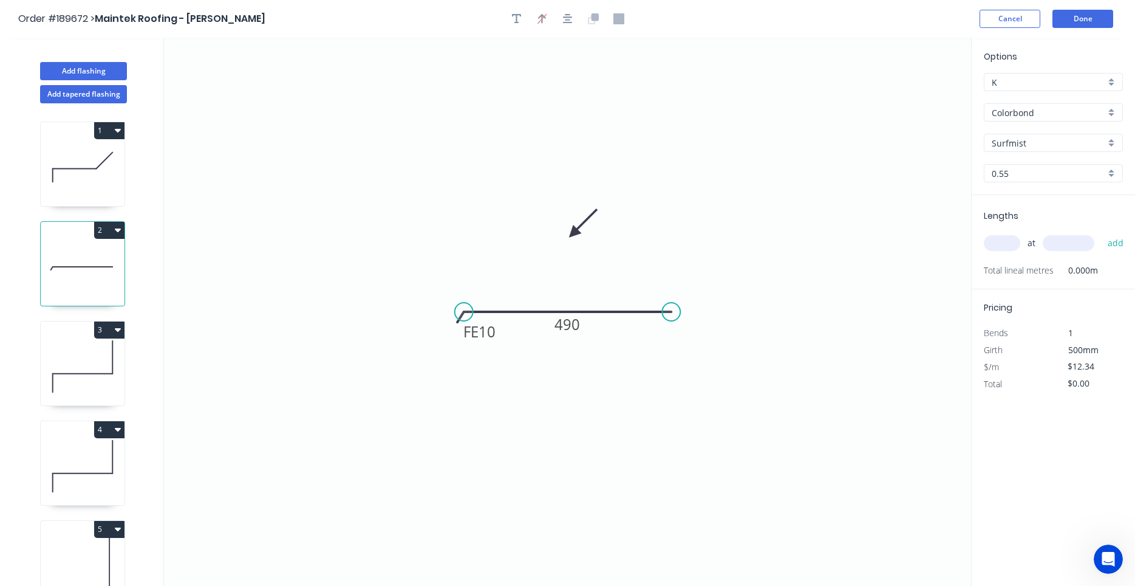
click at [82, 371] on icon at bounding box center [83, 366] width 84 height 78
type input "$13.06"
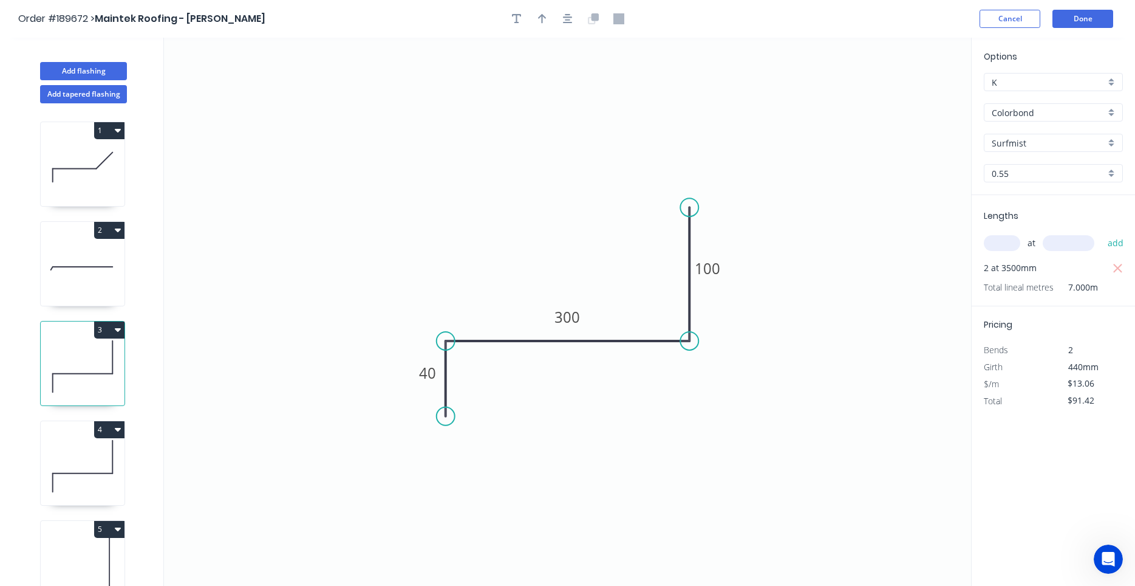
click at [95, 458] on icon at bounding box center [83, 466] width 84 height 78
type input "$35.26"
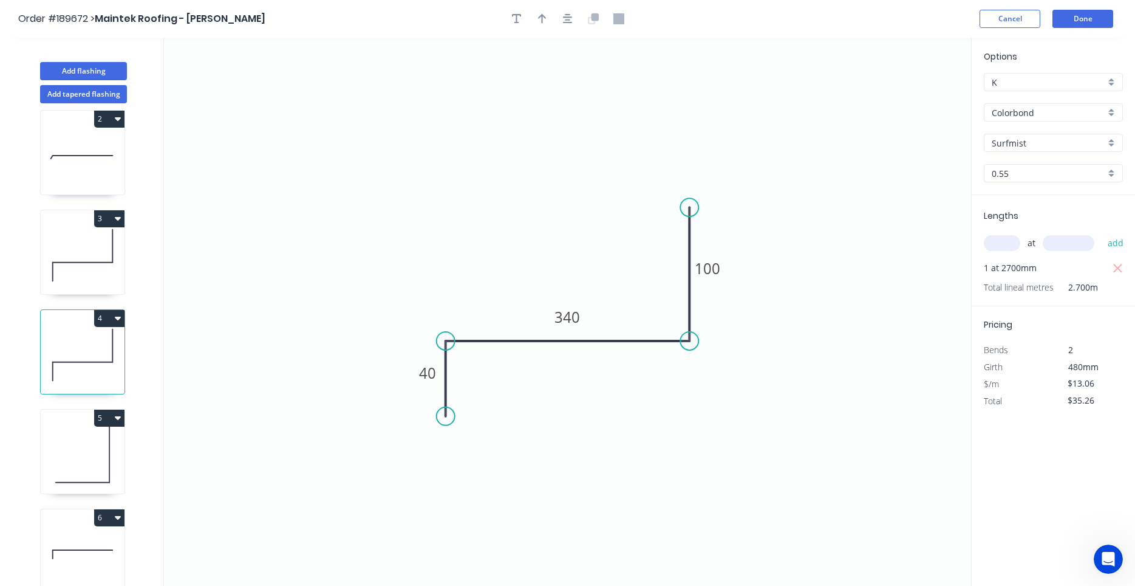
scroll to position [22, 0]
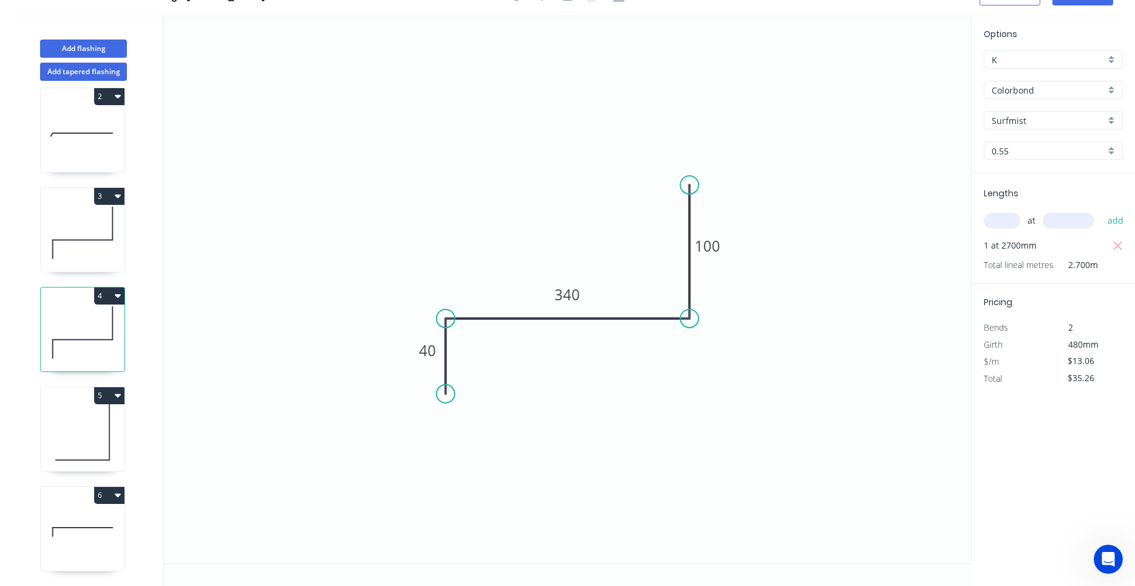
click at [105, 432] on icon at bounding box center [83, 432] width 84 height 78
type input "$6.81"
type input "$89.89"
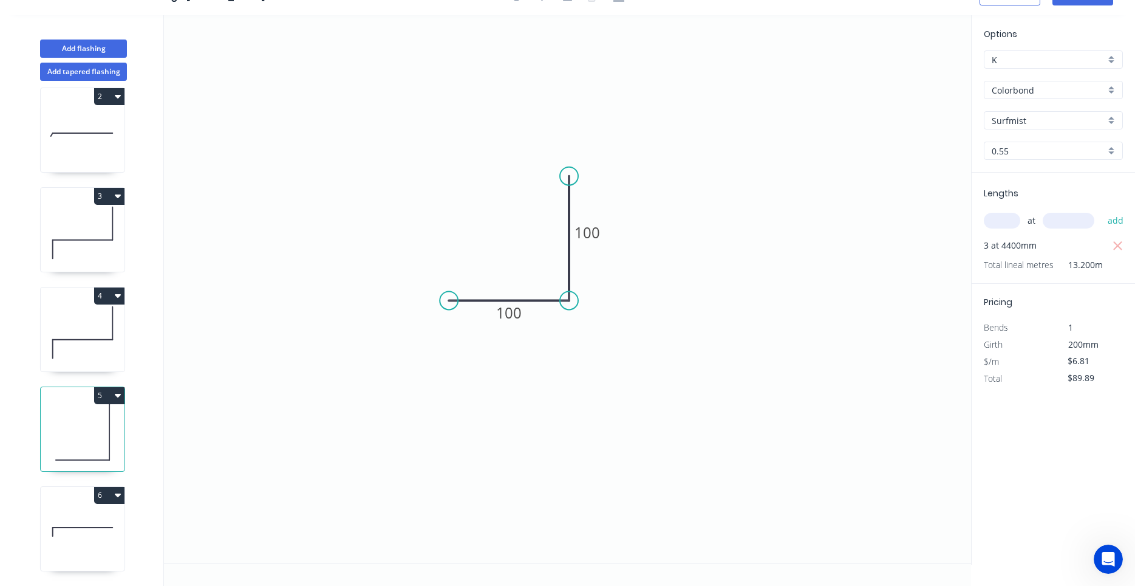
click at [80, 521] on icon at bounding box center [83, 532] width 84 height 78
type input "$25.25"
type input "$176.75"
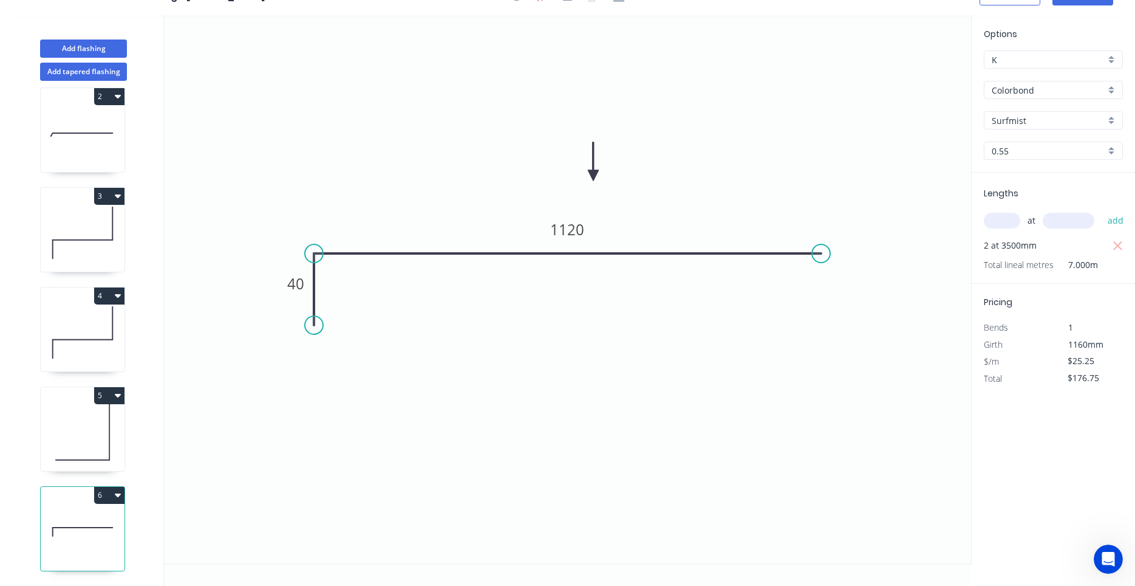
drag, startPoint x: 912, startPoint y: 73, endPoint x: 592, endPoint y: 176, distance: 336.7
click at [592, 176] on icon at bounding box center [593, 161] width 11 height 39
click at [592, 176] on icon at bounding box center [591, 162] width 11 height 39
click at [589, 180] on icon at bounding box center [598, 169] width 35 height 35
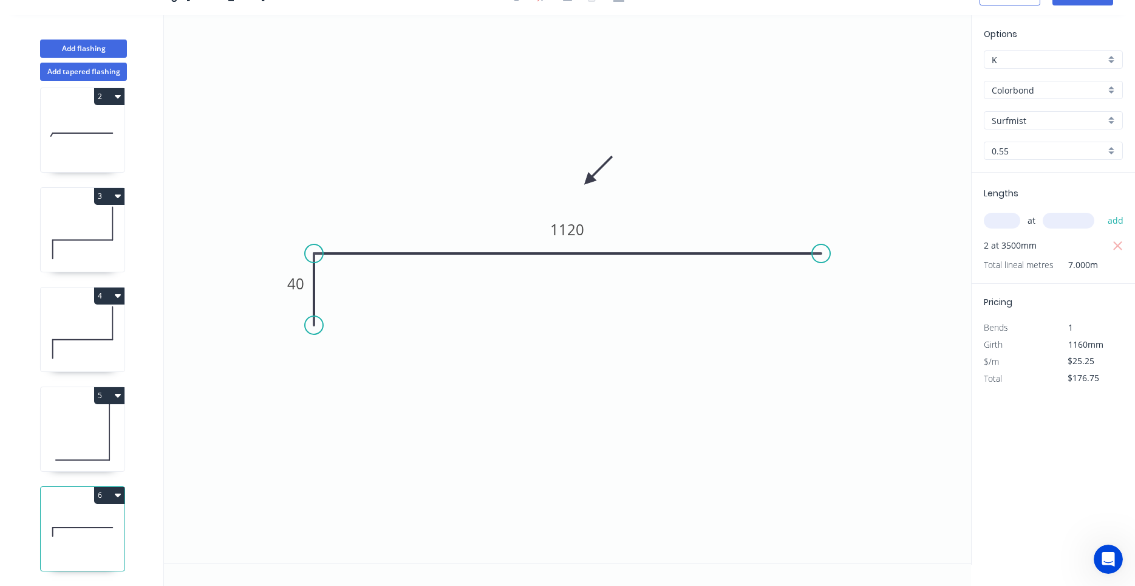
click at [114, 425] on icon at bounding box center [83, 432] width 84 height 78
type input "$6.81"
type input "$89.89"
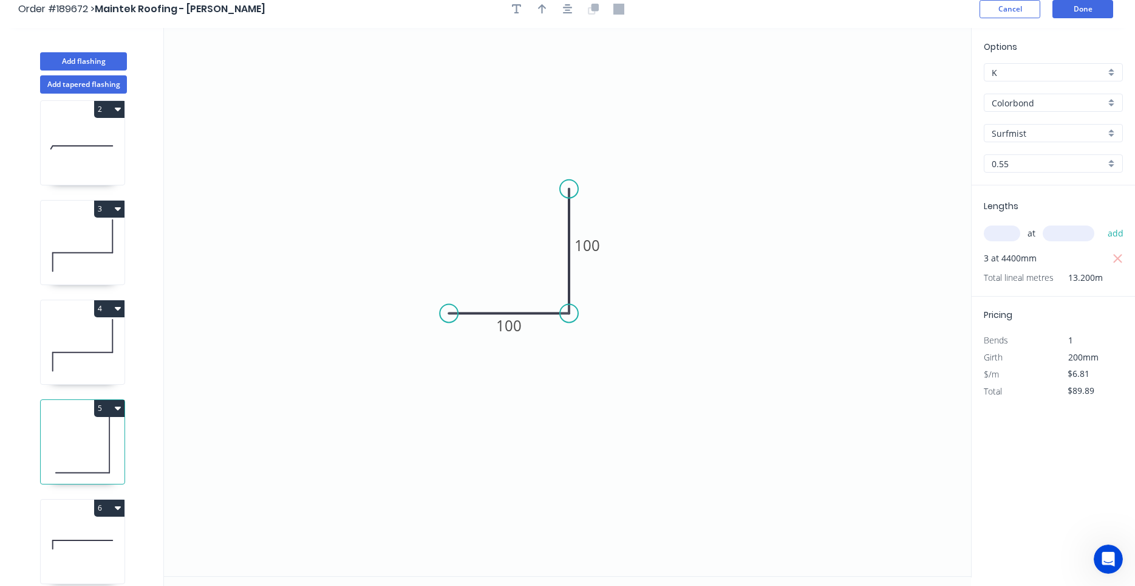
scroll to position [0, 0]
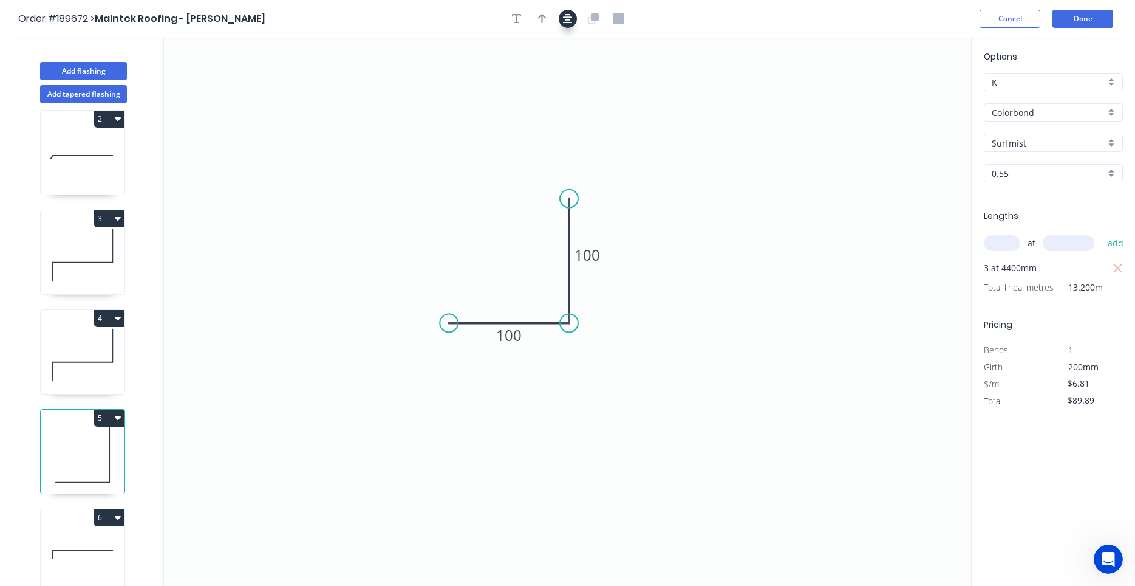
click at [568, 22] on icon "button" at bounding box center [568, 19] width 10 height 10
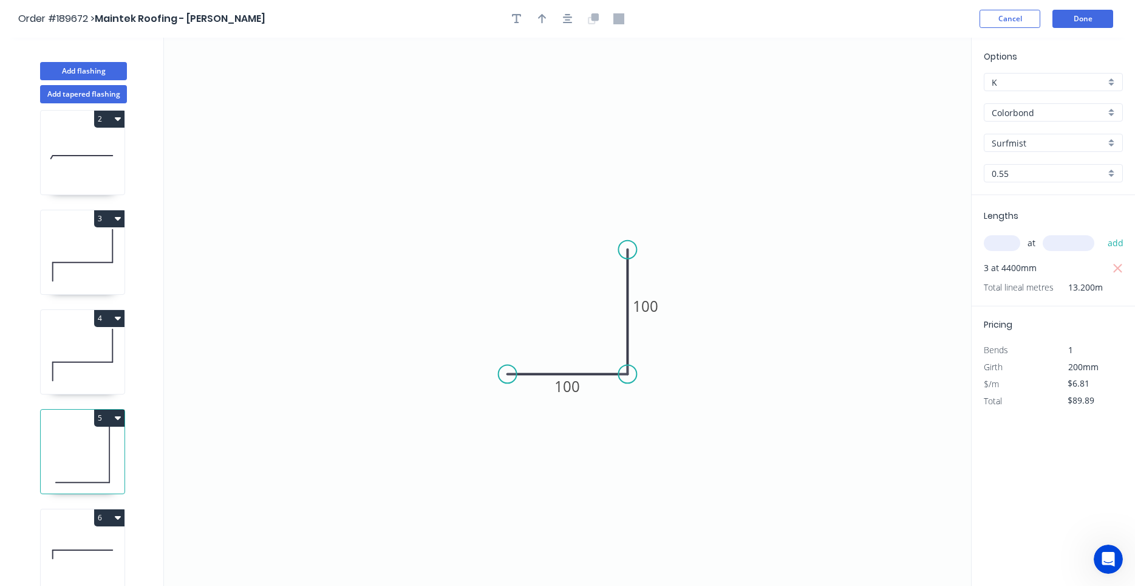
click at [81, 348] on icon at bounding box center [83, 355] width 84 height 78
type input "$13.06"
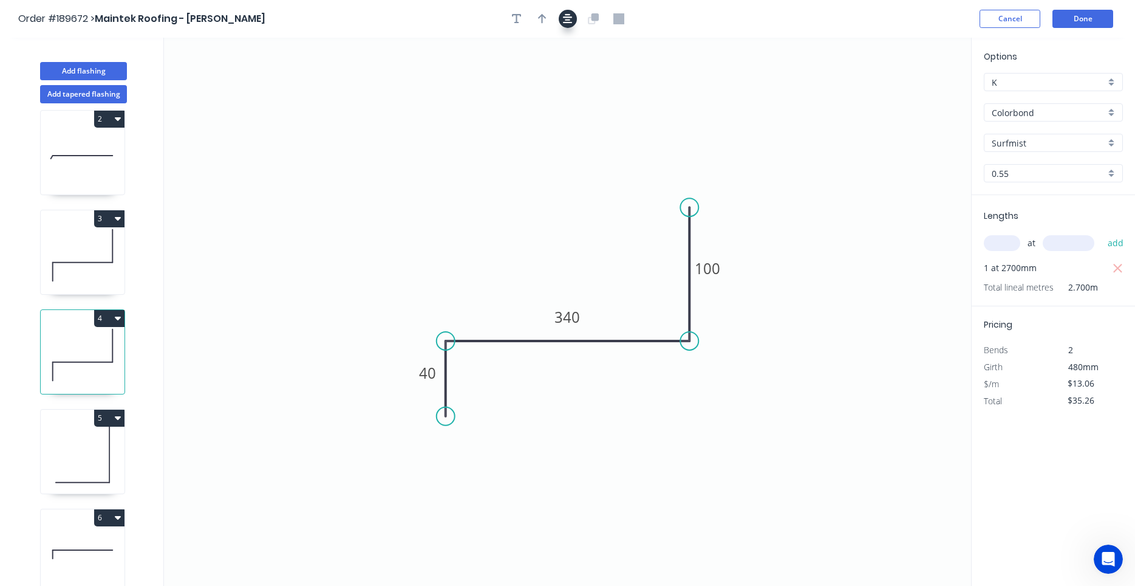
click at [561, 19] on button "button" at bounding box center [568, 19] width 18 height 18
click at [563, 32] on header "Order #189672 > Maintek Roofing - Shaun Rahurahu Cancel Done" at bounding box center [567, 19] width 1135 height 38
click at [35, 281] on div "1 2 3 4 5 6" at bounding box center [84, 355] width 160 height 505
click at [49, 270] on icon at bounding box center [83, 255] width 84 height 78
type input "$91.42"
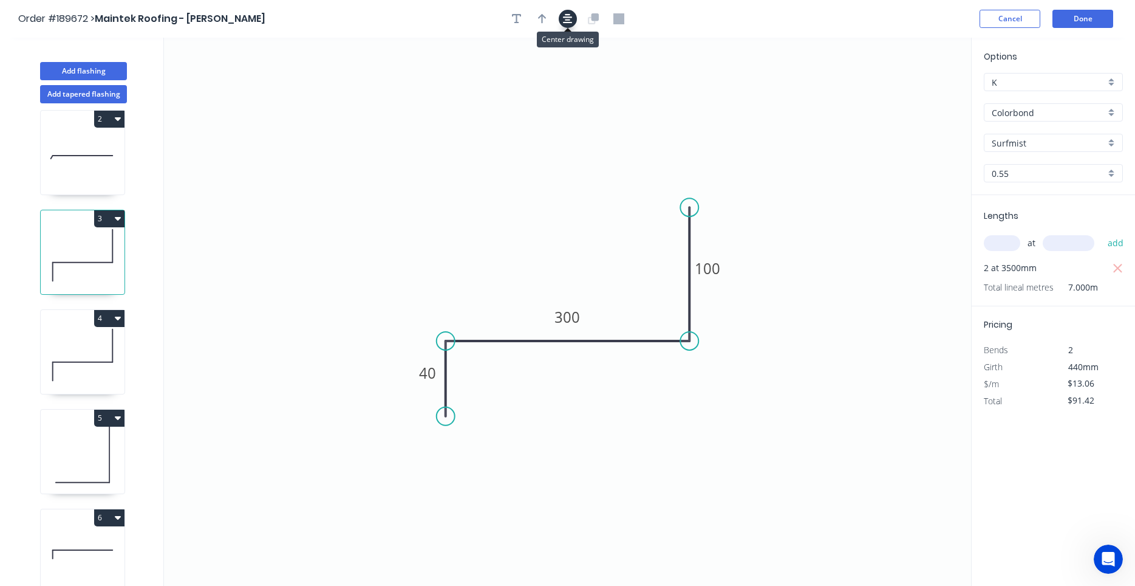
click at [575, 21] on button "button" at bounding box center [568, 19] width 18 height 18
click at [94, 161] on icon at bounding box center [83, 156] width 84 height 78
type input "$12.34"
type input "$0.00"
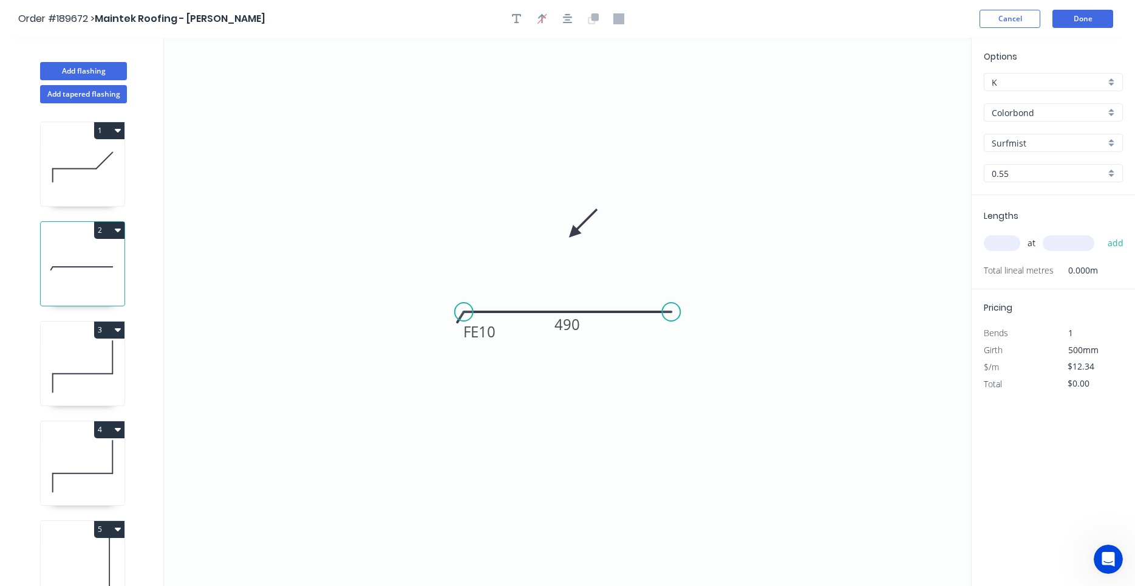
scroll to position [111, 0]
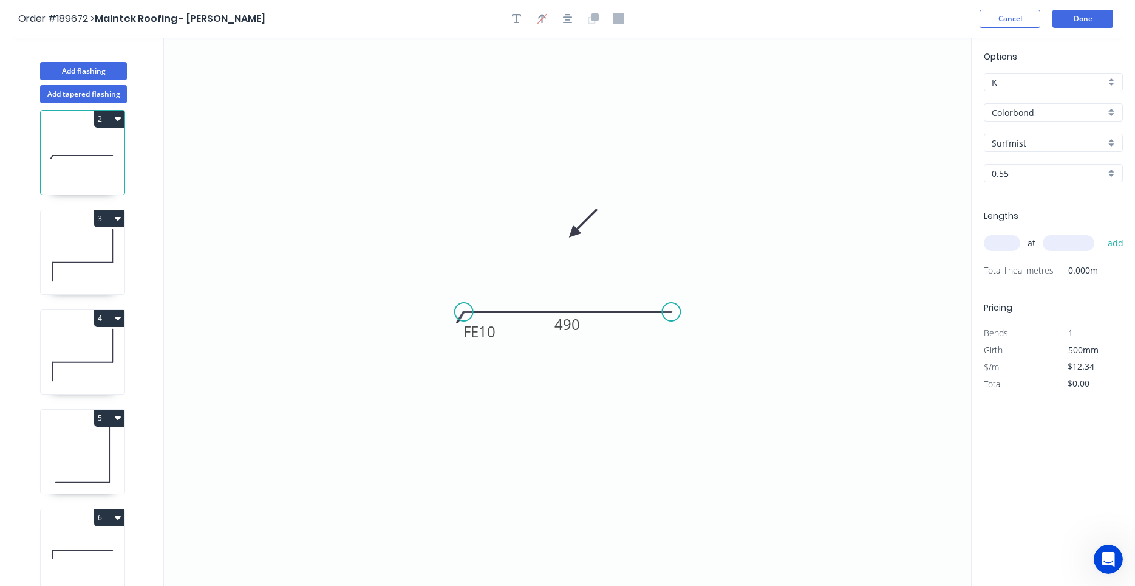
click at [80, 430] on icon at bounding box center [83, 454] width 84 height 78
type input "$6.81"
type input "$89.89"
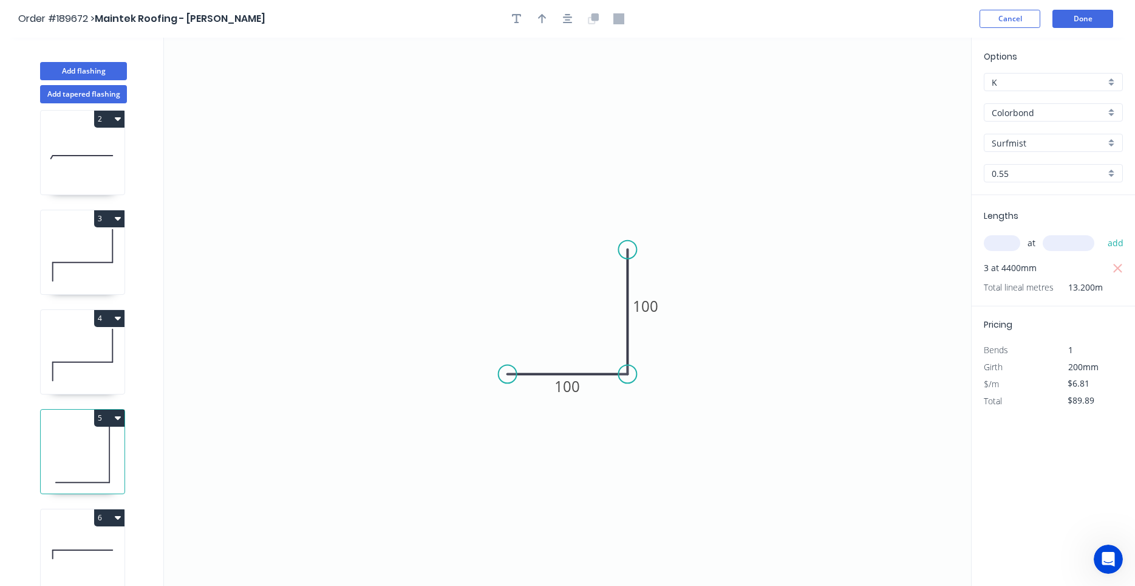
click at [31, 395] on div "1 2 3 4 5 6" at bounding box center [84, 355] width 160 height 505
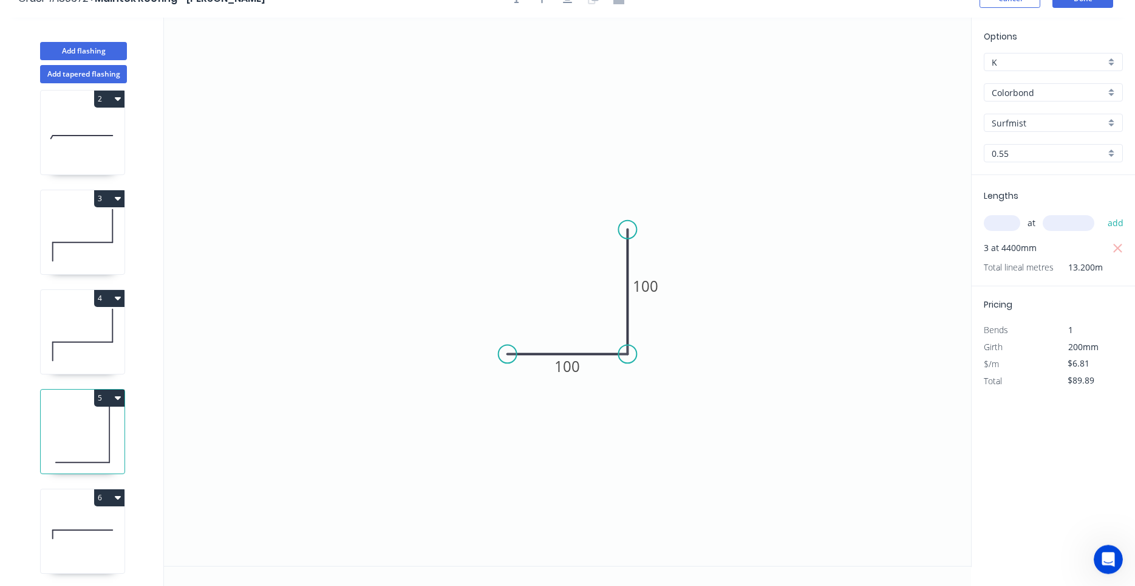
scroll to position [22, 0]
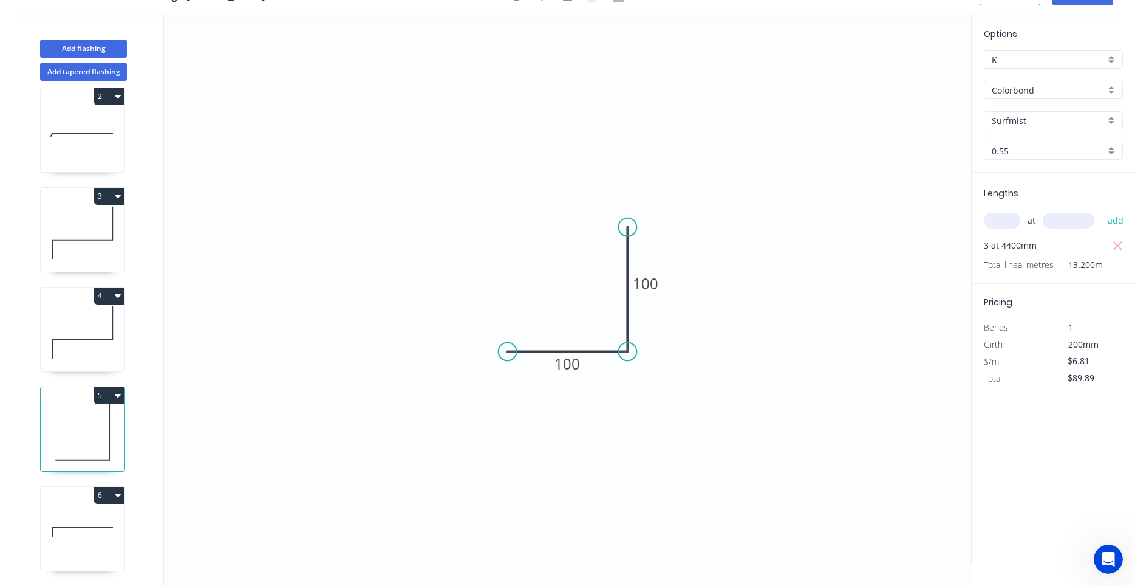
click at [64, 491] on div "6" at bounding box center [83, 495] width 84 height 17
type input "$25.25"
type input "$176.75"
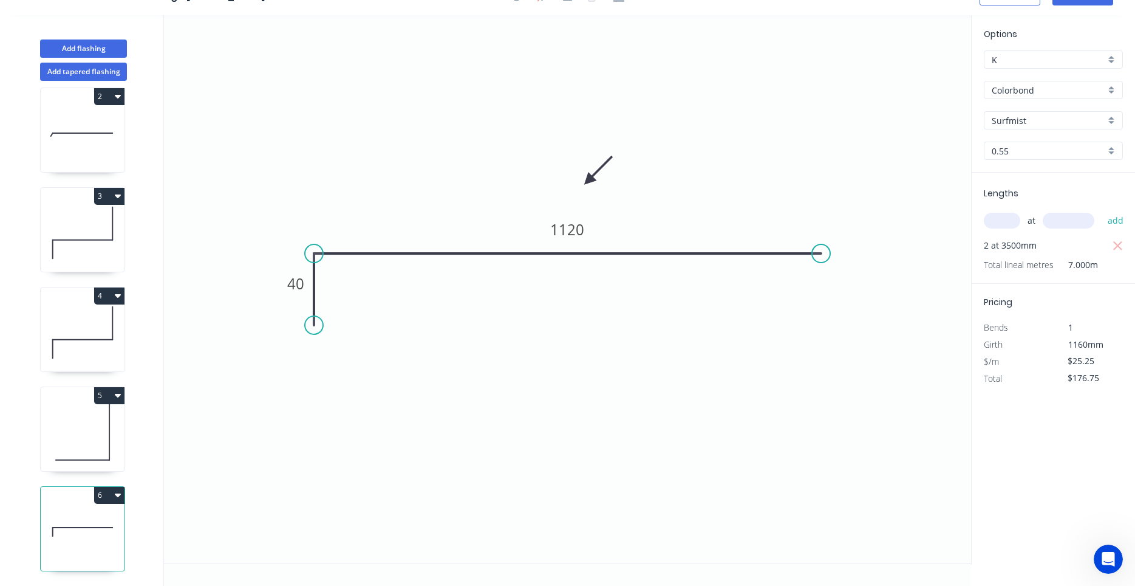
drag, startPoint x: 70, startPoint y: 462, endPoint x: 73, endPoint y: 403, distance: 59.0
click at [87, 423] on icon at bounding box center [83, 432] width 84 height 78
type input "$6.81"
type input "$89.89"
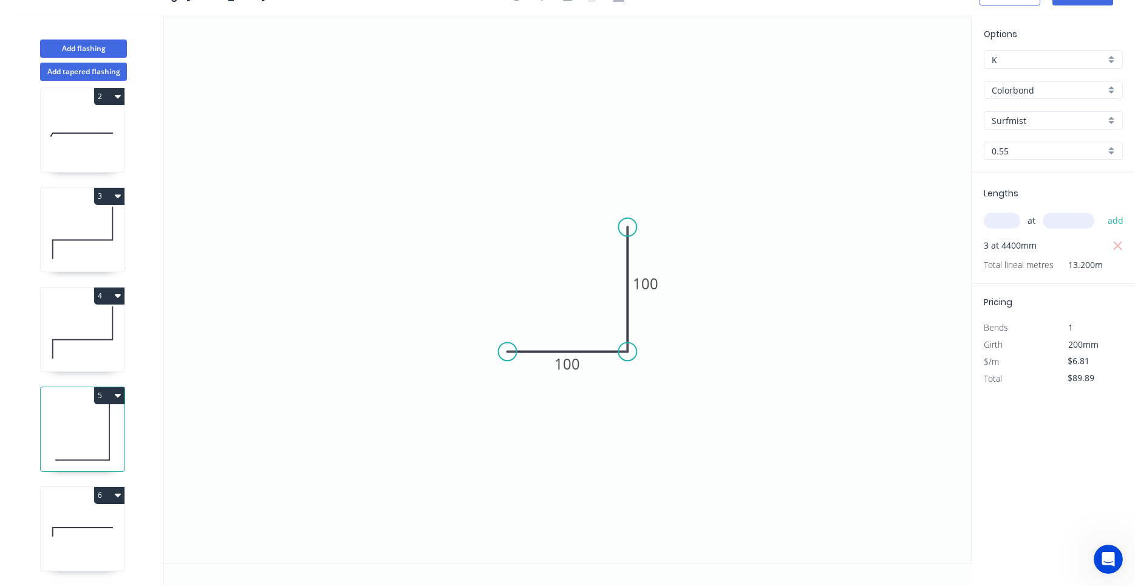
click at [89, 521] on icon at bounding box center [83, 532] width 84 height 78
type input "$25.25"
type input "$176.75"
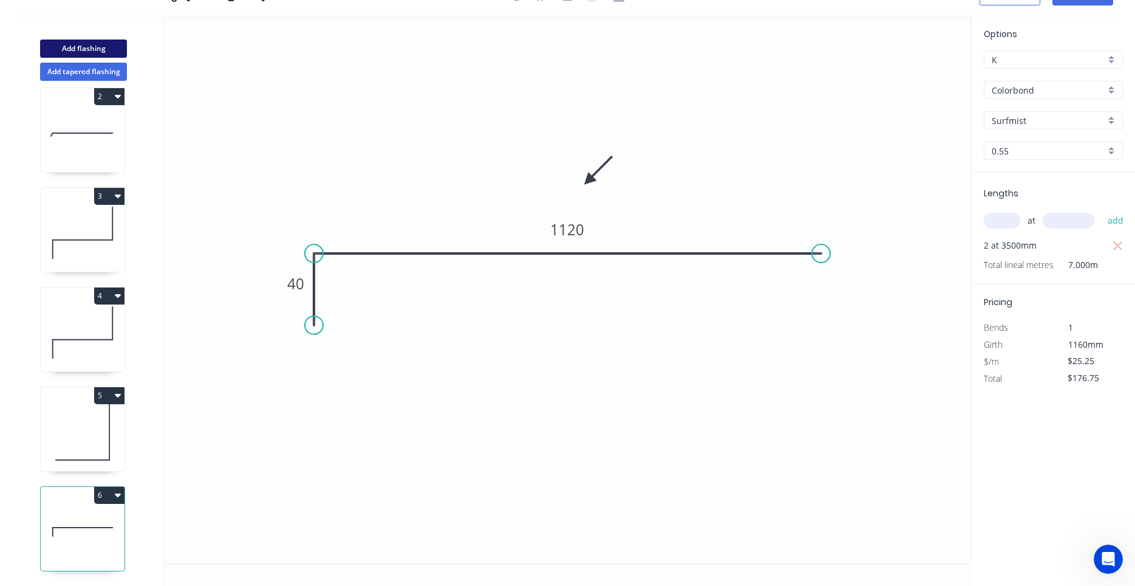
click at [104, 47] on button "Add flashing" at bounding box center [83, 48] width 87 height 18
type input "$0.00"
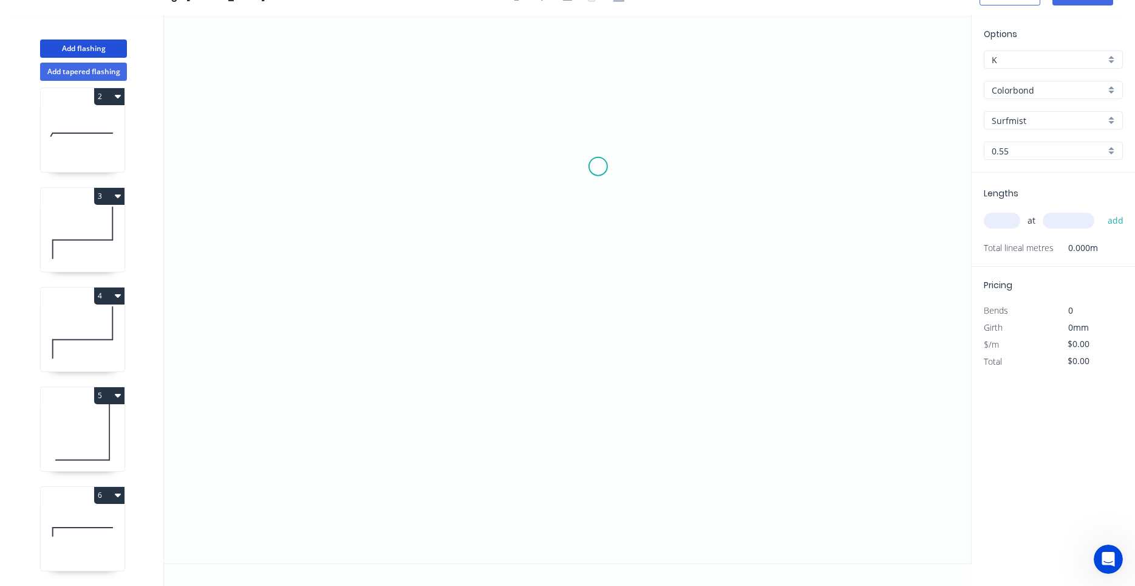
click at [598, 166] on icon "0" at bounding box center [567, 289] width 807 height 548
click at [502, 168] on icon "0" at bounding box center [567, 289] width 807 height 548
click at [489, 438] on icon "0 ?" at bounding box center [567, 289] width 807 height 548
click at [497, 438] on circle at bounding box center [502, 437] width 18 height 18
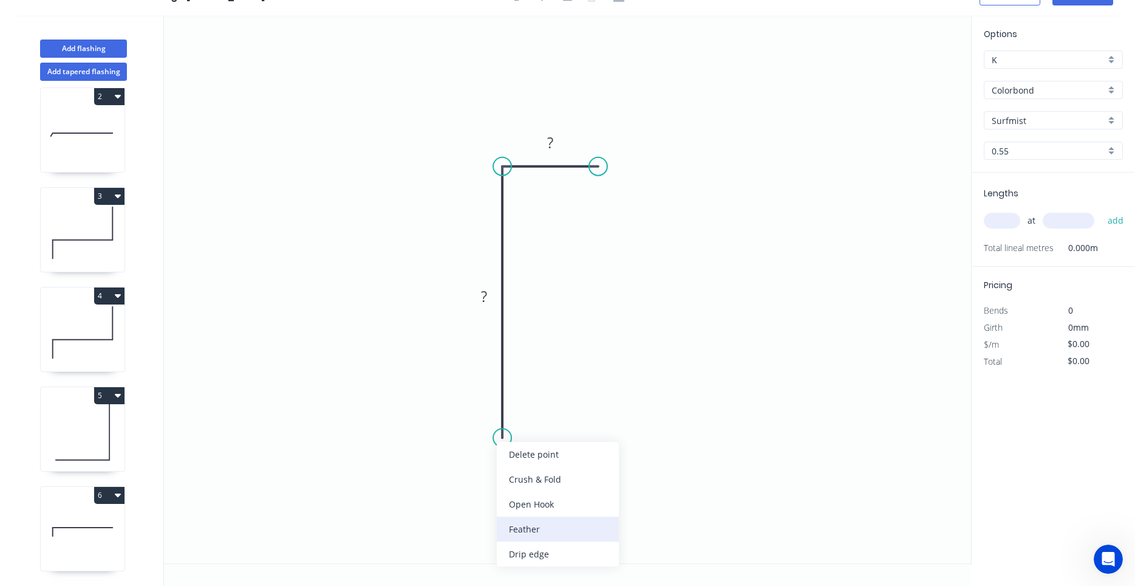
drag, startPoint x: 526, startPoint y: 520, endPoint x: 526, endPoint y: 528, distance: 8.5
click at [526, 528] on div "Feather" at bounding box center [558, 528] width 122 height 25
click at [505, 453] on icon "0 FE 15 ? ?" at bounding box center [567, 289] width 807 height 548
click at [514, 482] on div "Flip bend" at bounding box center [561, 476] width 122 height 25
click at [536, 423] on tspan "15" at bounding box center [535, 416] width 17 height 20
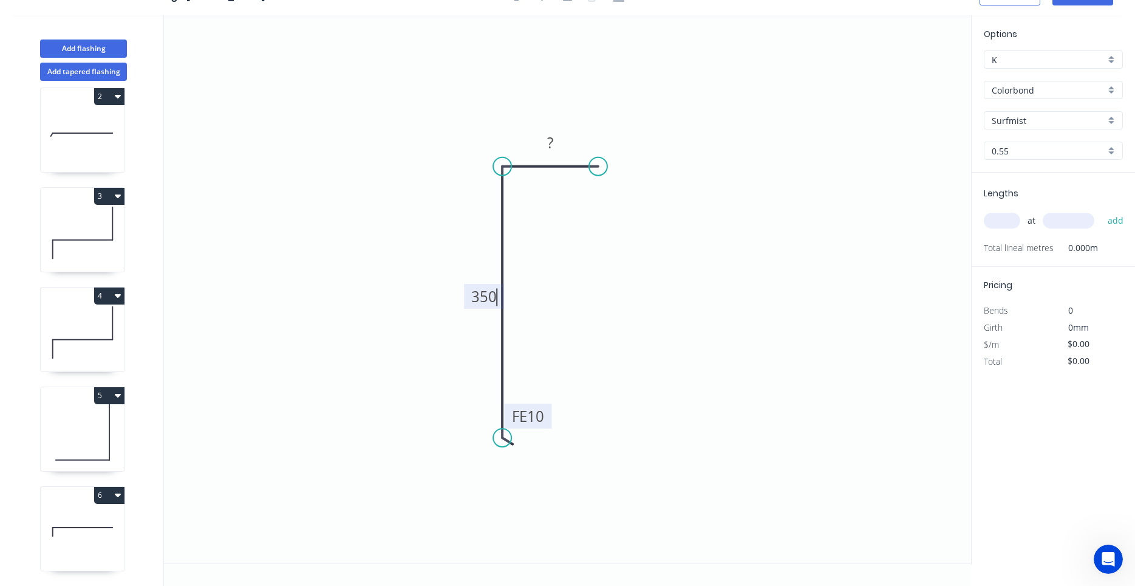
scroll to position [211, 0]
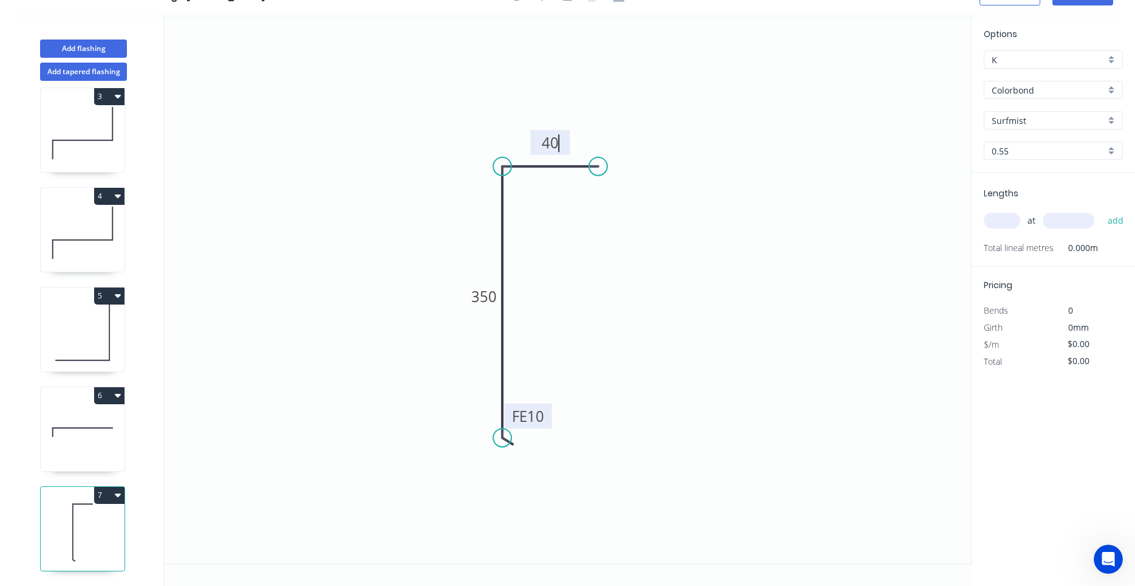
type input "$11.22"
click at [997, 208] on div "at add" at bounding box center [1055, 220] width 142 height 33
click at [996, 218] on input "text" at bounding box center [1002, 221] width 36 height 16
type input "4"
type input "4450"
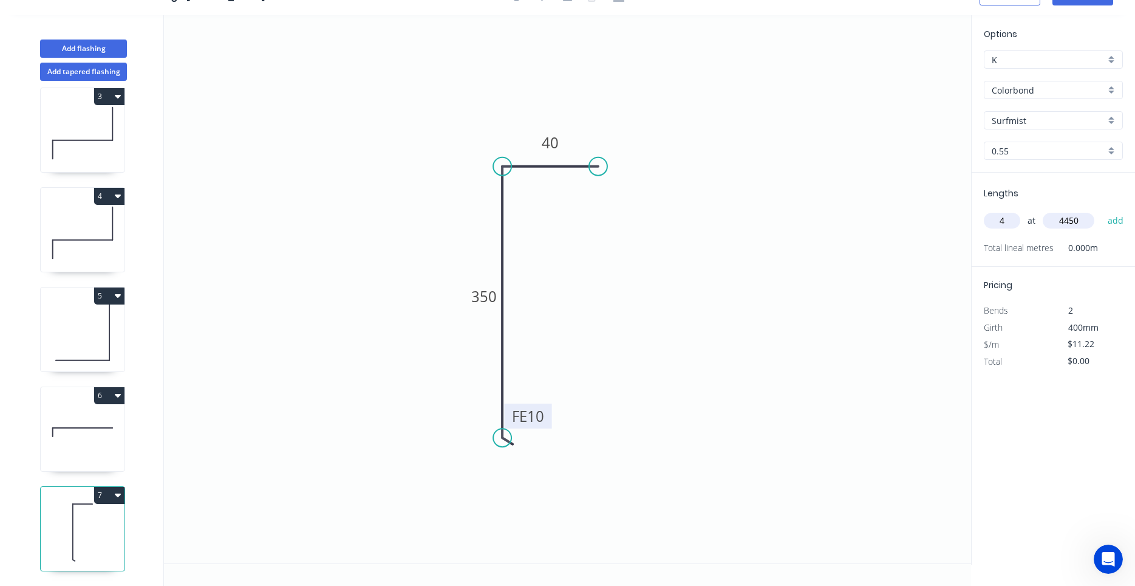
click at [1102, 210] on button "add" at bounding box center [1116, 220] width 29 height 21
type input "$199.72"
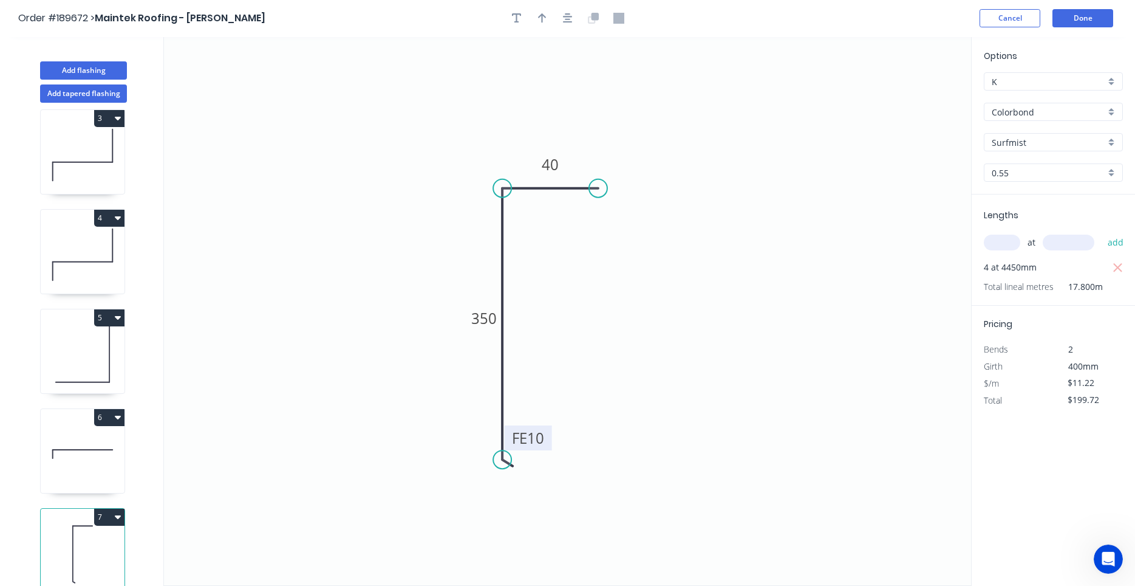
scroll to position [0, 0]
click at [569, 14] on icon "button" at bounding box center [568, 18] width 10 height 11
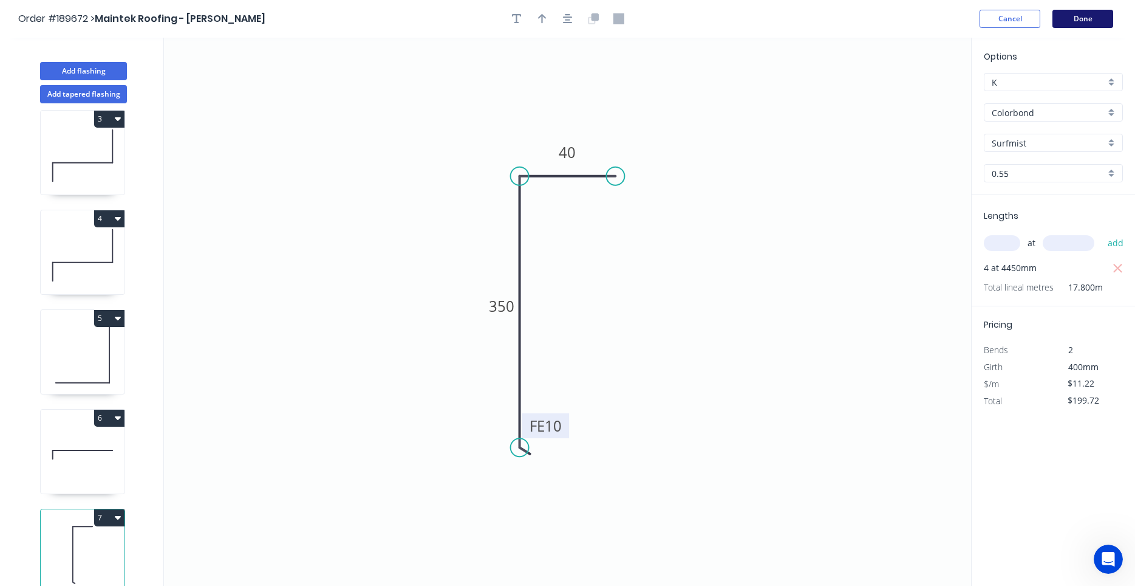
click at [1075, 13] on button "Done" at bounding box center [1083, 19] width 61 height 18
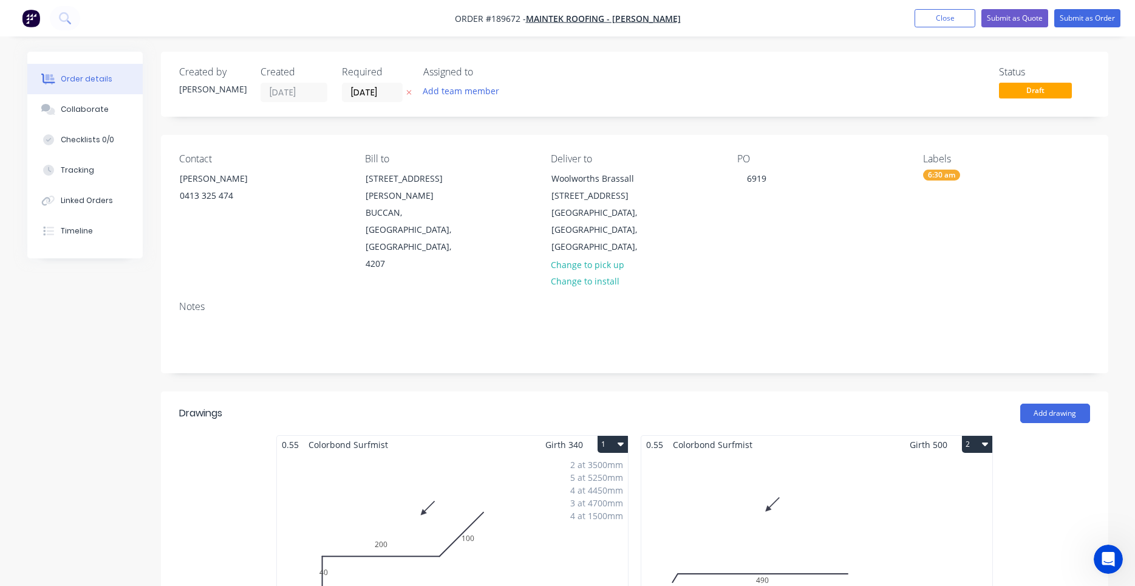
click at [702, 301] on div "Notes" at bounding box center [634, 307] width 911 height 12
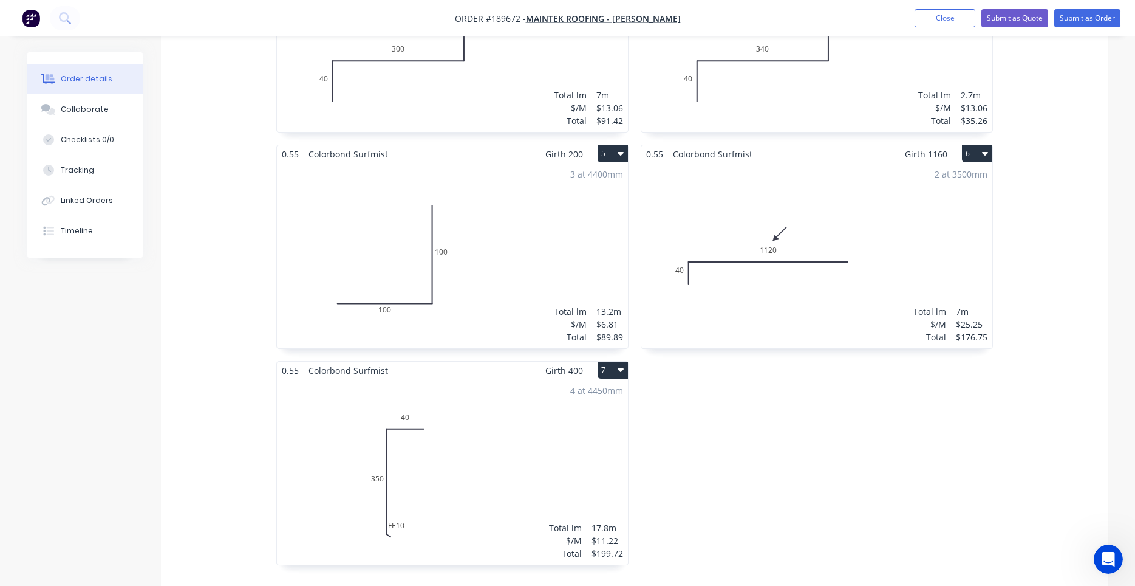
scroll to position [826, 0]
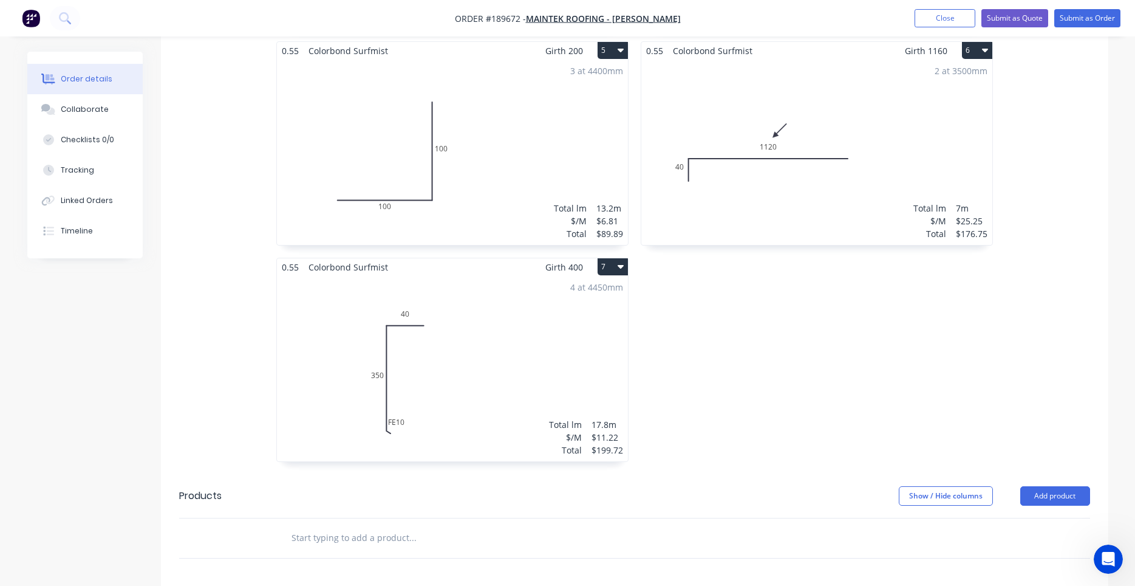
click at [682, 293] on div "0.55 Colorbond Surfmist Girth 500 2 0 FE 10 490 0 FE 10 490 Total lm $/M Total …" at bounding box center [817, 41] width 364 height 865
click at [590, 318] on div "4 at 4450mm Total lm $/M Total 17.8m $11.22 $199.72" at bounding box center [452, 368] width 351 height 185
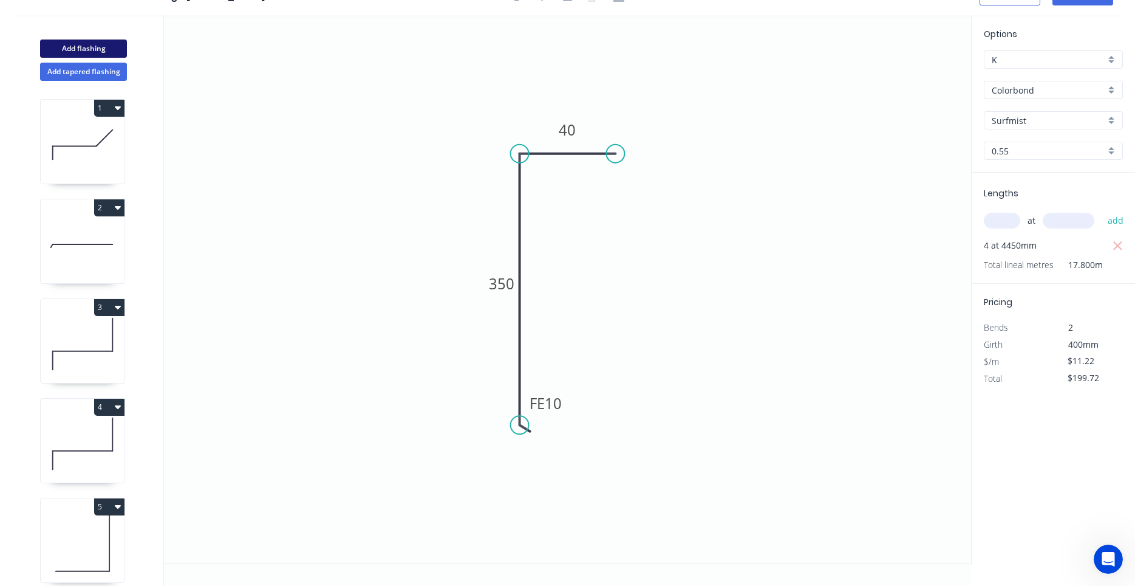
click at [111, 49] on button "Add flashing" at bounding box center [83, 48] width 87 height 18
type input "$0.00"
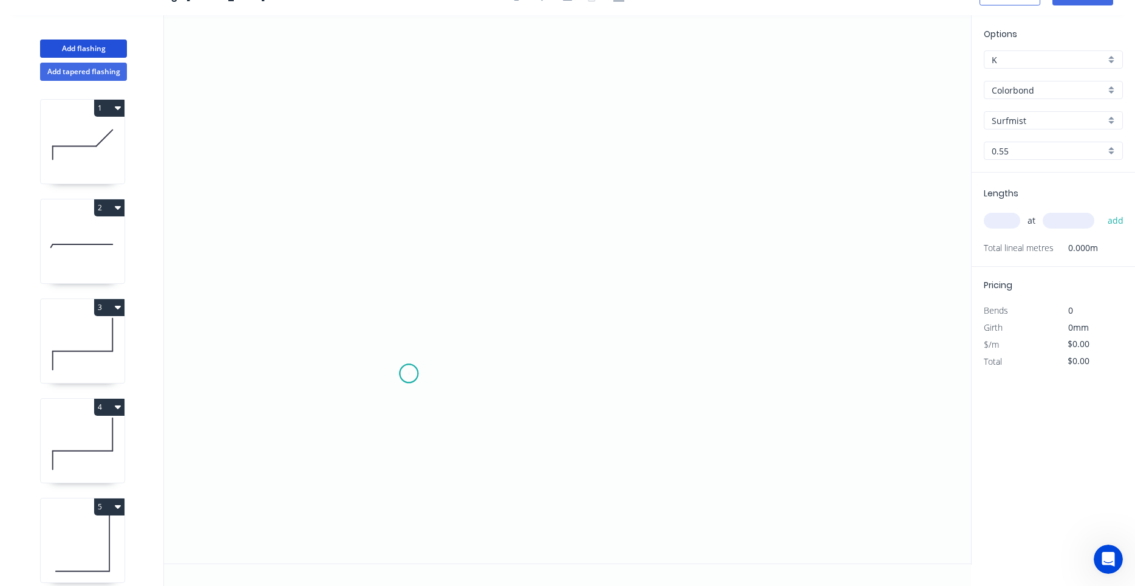
click at [409, 374] on icon "0" at bounding box center [567, 289] width 807 height 548
click at [456, 377] on icon "0" at bounding box center [567, 289] width 807 height 548
click at [456, 315] on icon "0 ?" at bounding box center [567, 289] width 807 height 548
click at [825, 304] on icon "0 ? ?" at bounding box center [567, 289] width 807 height 548
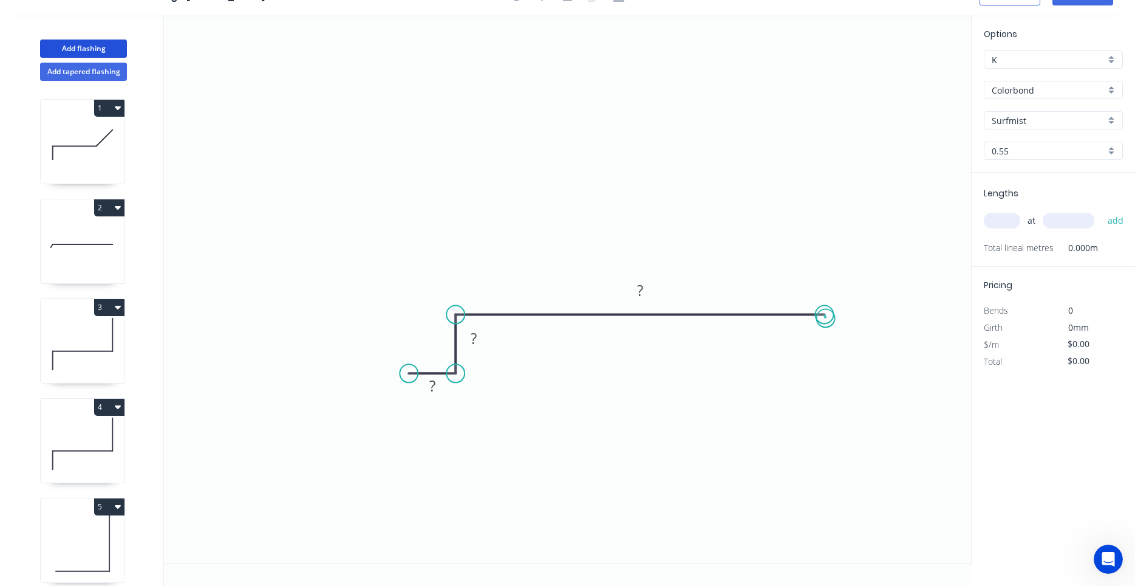
click at [826, 318] on circle at bounding box center [825, 314] width 18 height 18
drag, startPoint x: 826, startPoint y: 318, endPoint x: 826, endPoint y: 305, distance: 13.4
click at [826, 305] on circle at bounding box center [826, 314] width 18 height 18
drag, startPoint x: 825, startPoint y: 314, endPoint x: 824, endPoint y: 295, distance: 18.8
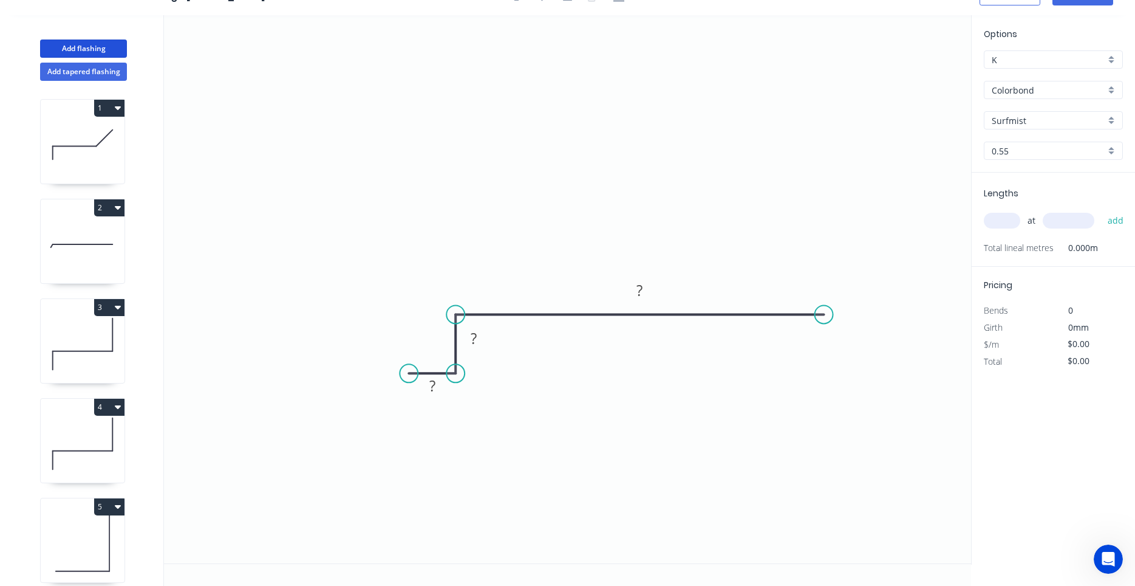
click at [824, 295] on icon "0 ? ? ?" at bounding box center [567, 289] width 807 height 548
click at [821, 312] on circle at bounding box center [824, 314] width 18 height 18
click at [821, 315] on circle at bounding box center [824, 314] width 18 height 18
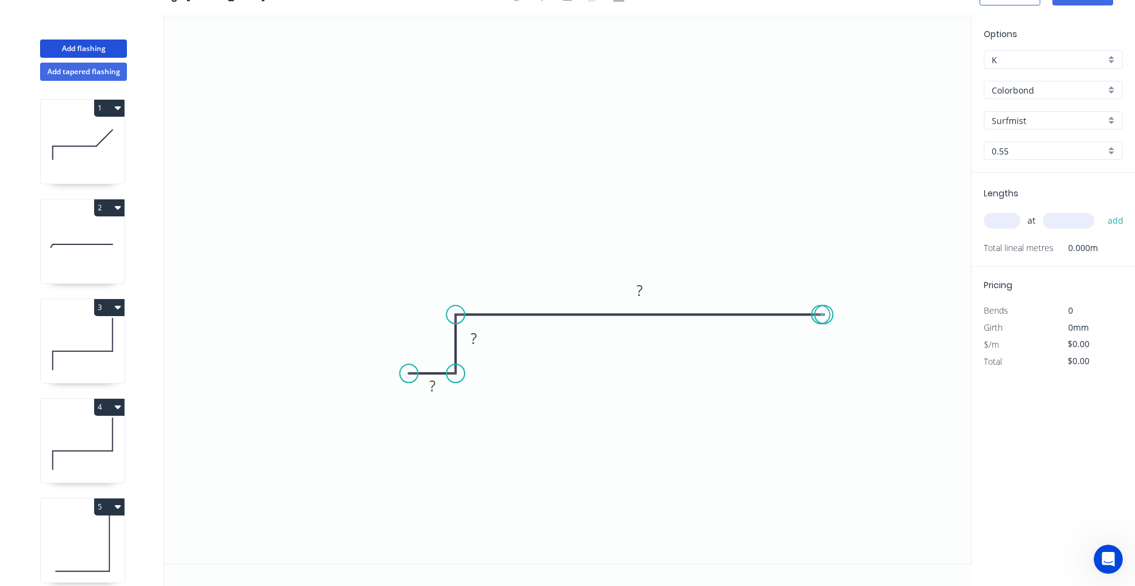
click at [821, 315] on circle at bounding box center [824, 314] width 18 height 18
drag, startPoint x: 821, startPoint y: 315, endPoint x: 822, endPoint y: 293, distance: 21.9
click at [822, 293] on icon "0 ? ? ?" at bounding box center [567, 289] width 807 height 548
click at [819, 320] on circle at bounding box center [819, 314] width 18 height 18
click at [819, 318] on circle at bounding box center [819, 314] width 18 height 18
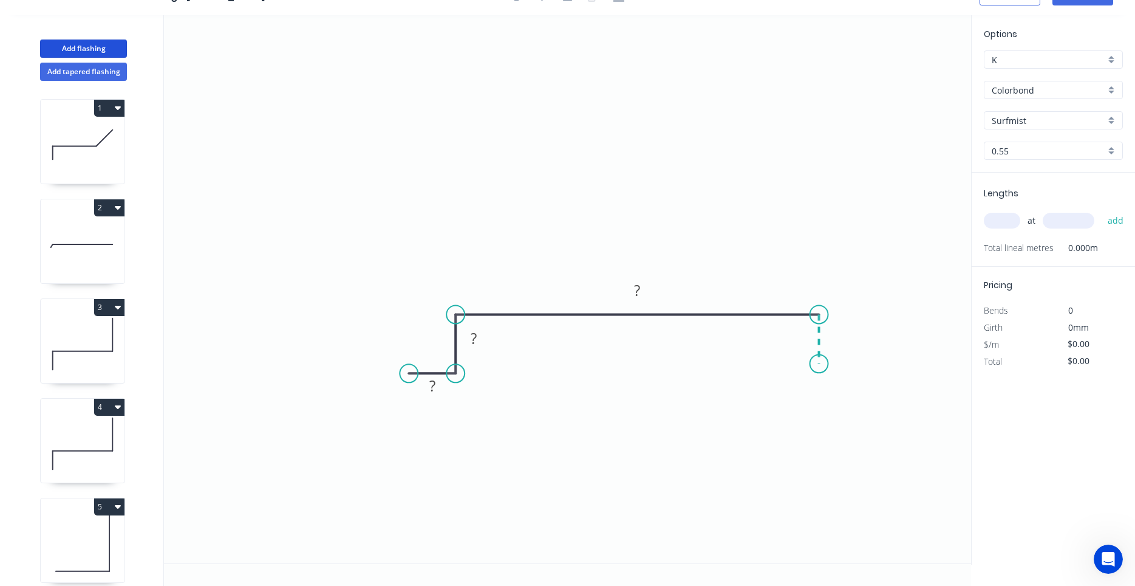
click at [818, 364] on icon "0 ? ? ?" at bounding box center [567, 289] width 807 height 548
click at [818, 364] on circle at bounding box center [819, 363] width 18 height 18
click at [445, 388] on rect at bounding box center [430, 386] width 39 height 25
click at [440, 387] on rect at bounding box center [431, 387] width 24 height 17
click at [1000, 232] on div "at add" at bounding box center [1055, 220] width 142 height 33
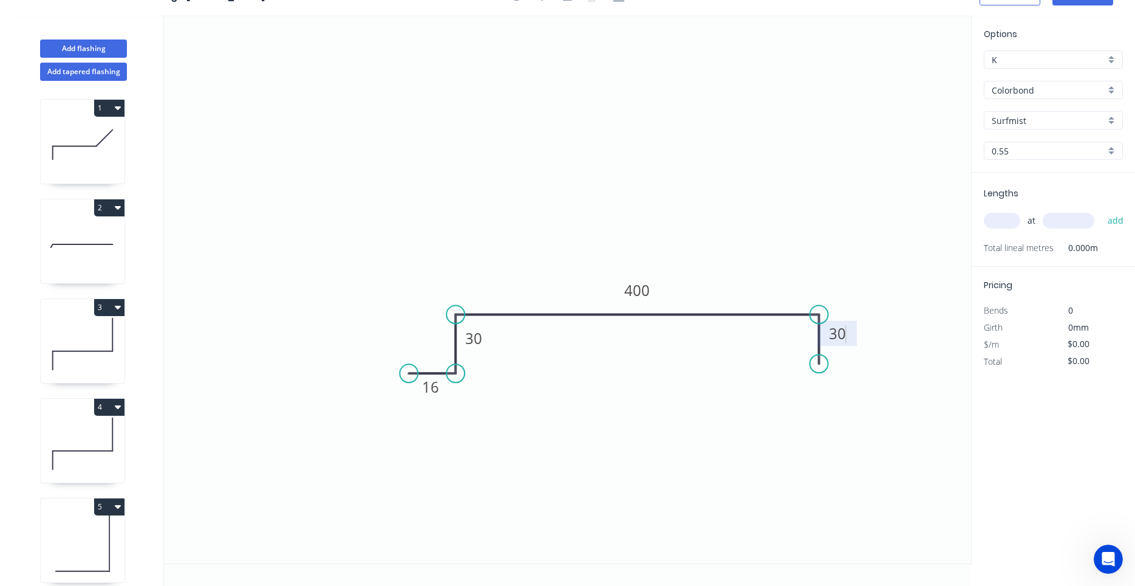
type input "$13.78"
click at [1005, 224] on input "text" at bounding box center [1002, 221] width 36 height 16
type input "2"
type input "3500"
click at [1102, 210] on button "add" at bounding box center [1116, 220] width 29 height 21
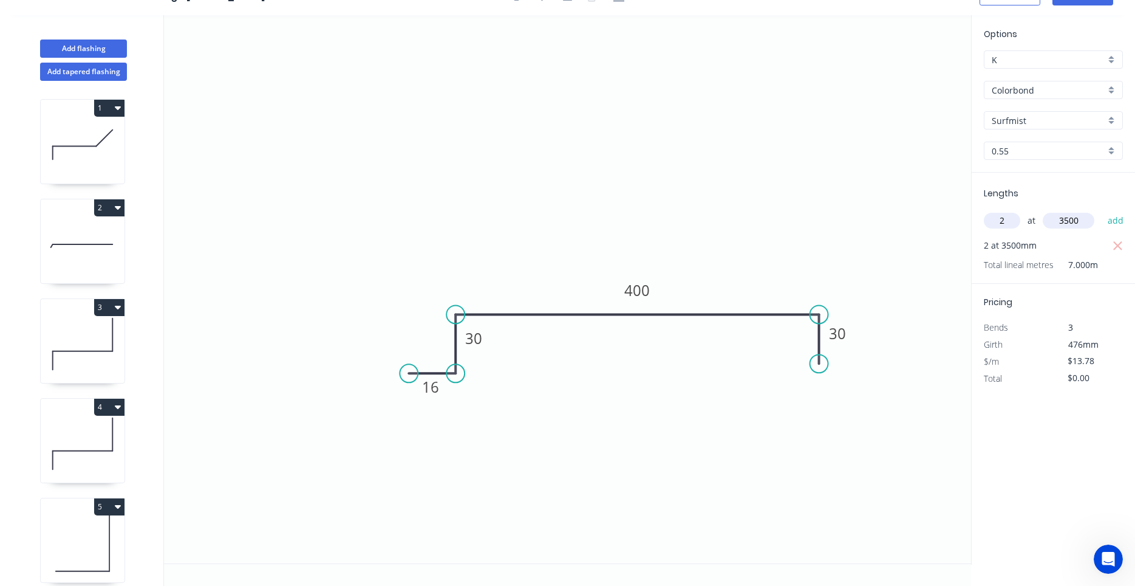
type input "$96.46"
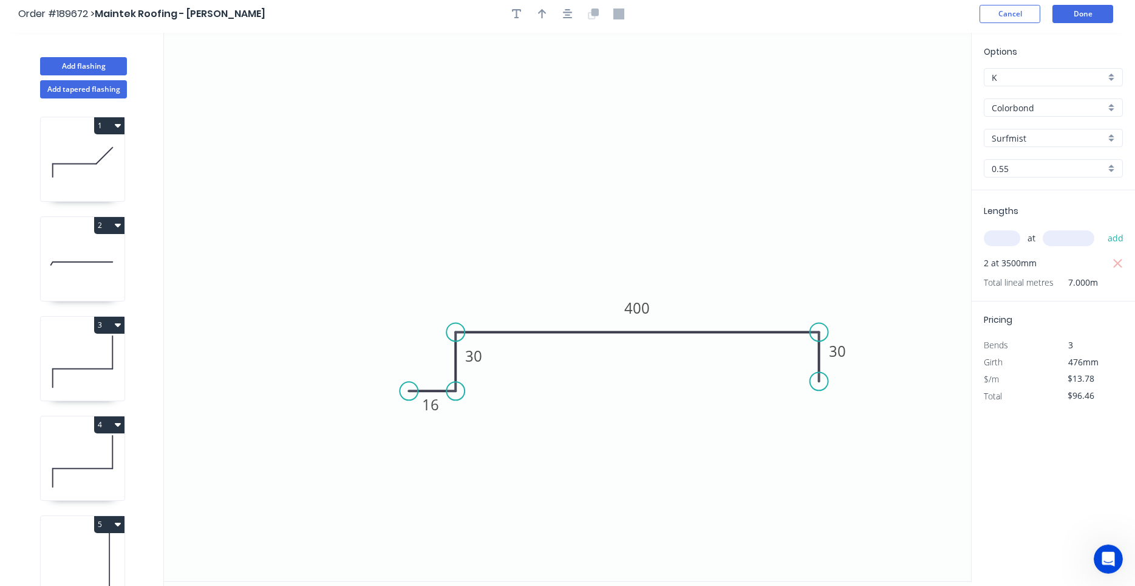
scroll to position [0, 0]
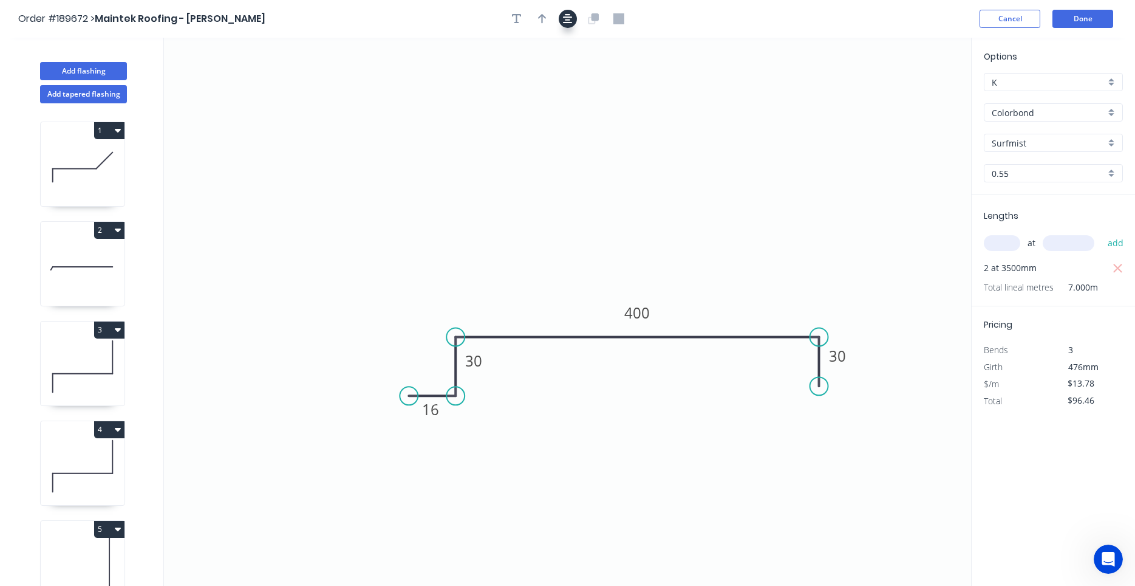
click at [567, 18] on icon "button" at bounding box center [568, 18] width 10 height 11
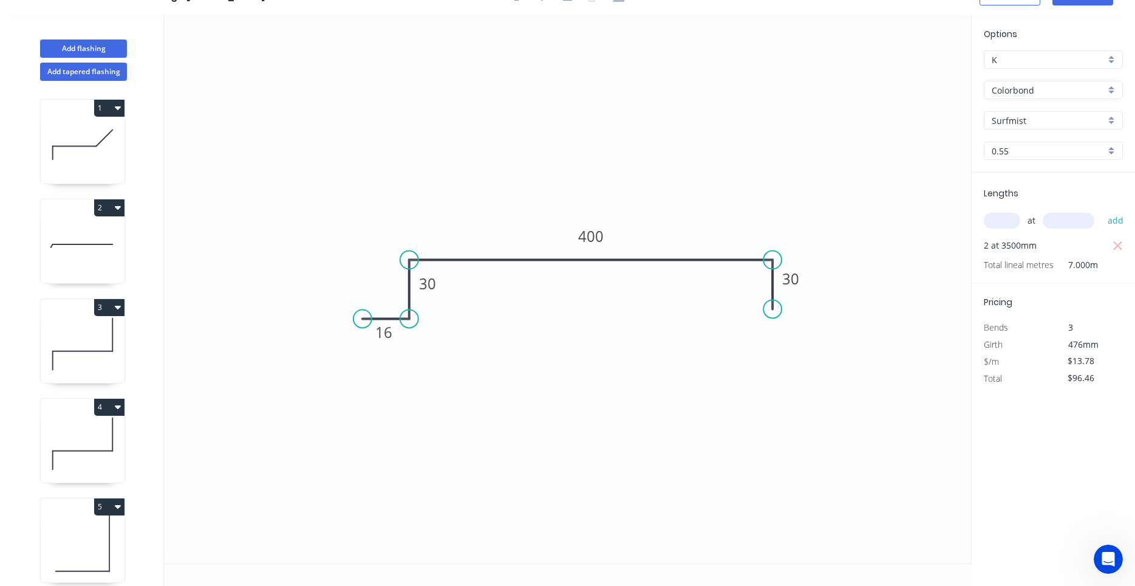
scroll to position [310, 0]
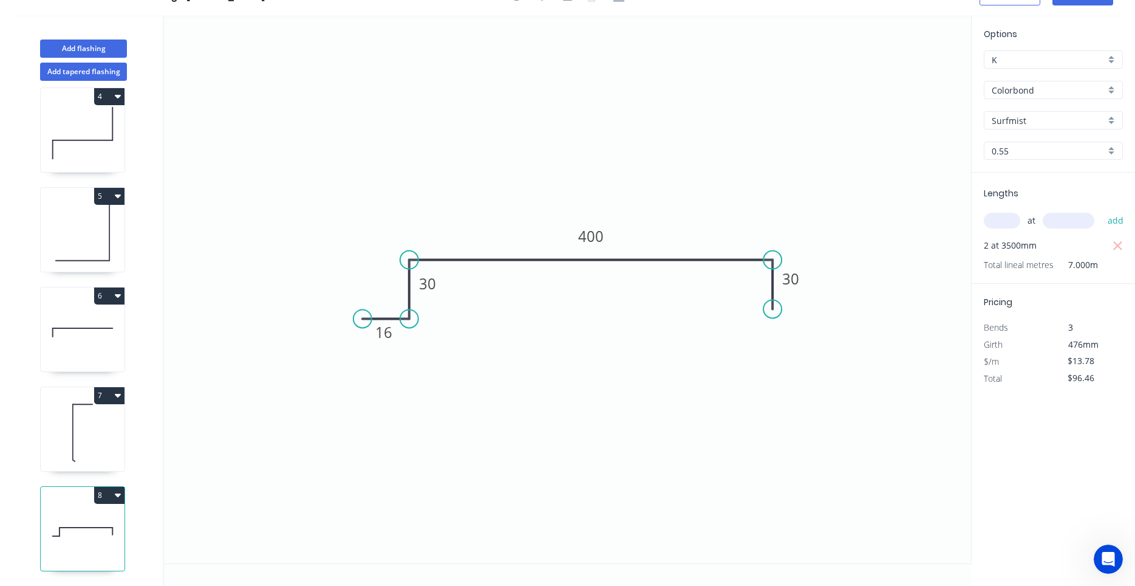
drag, startPoint x: 184, startPoint y: 299, endPoint x: 196, endPoint y: 307, distance: 14.3
click at [107, 423] on icon at bounding box center [83, 432] width 84 height 78
type input "$11.22"
type input "$199.72"
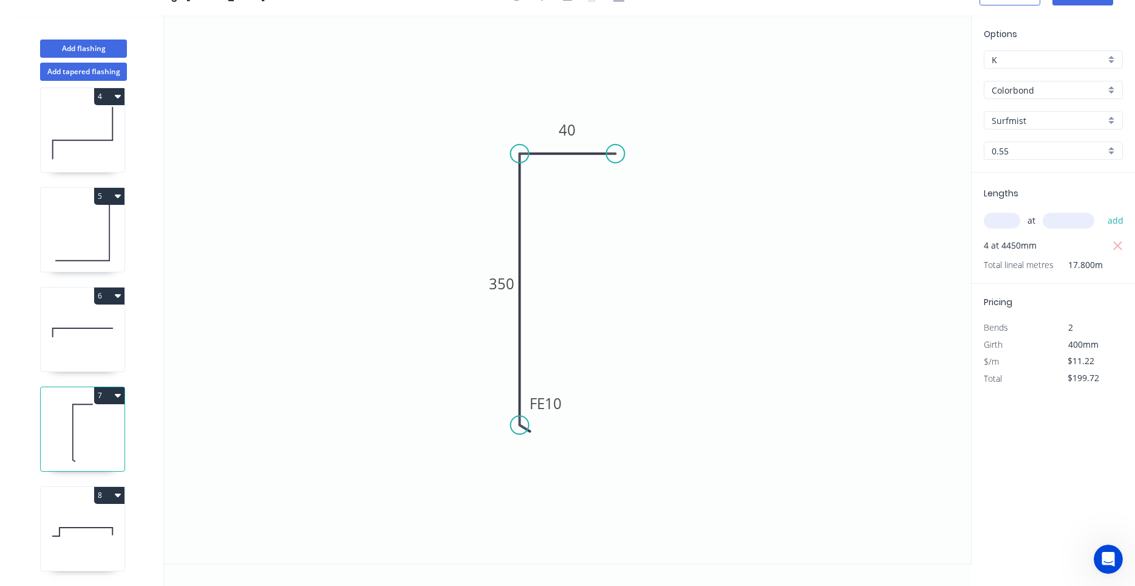
scroll to position [0, 0]
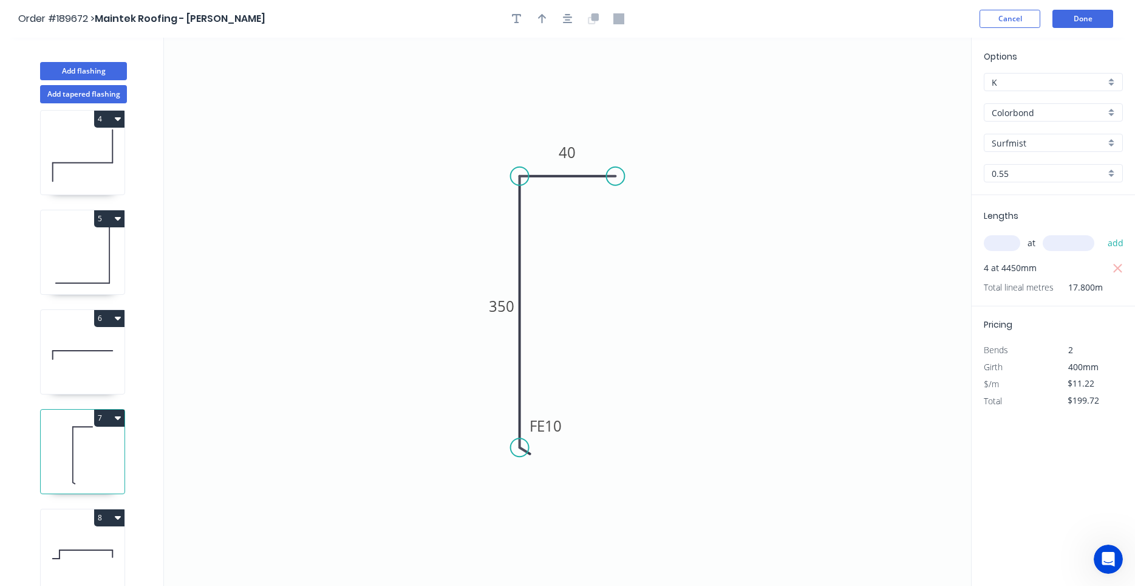
click at [117, 358] on icon at bounding box center [83, 355] width 84 height 78
type input "$25.25"
type input "$176.75"
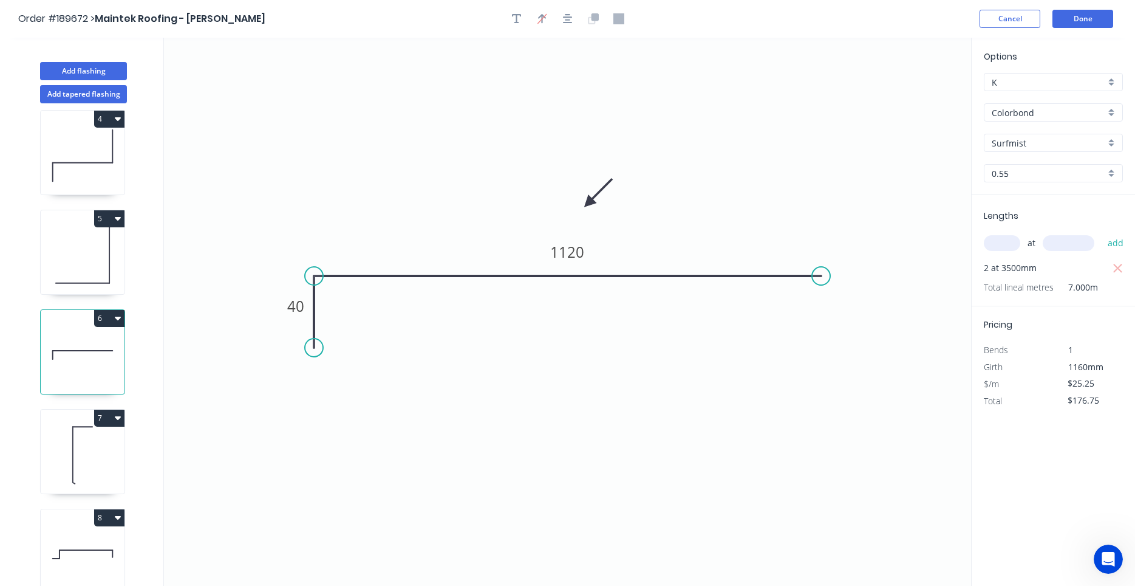
click at [101, 276] on icon at bounding box center [83, 255] width 84 height 78
type input "$6.81"
type input "$89.89"
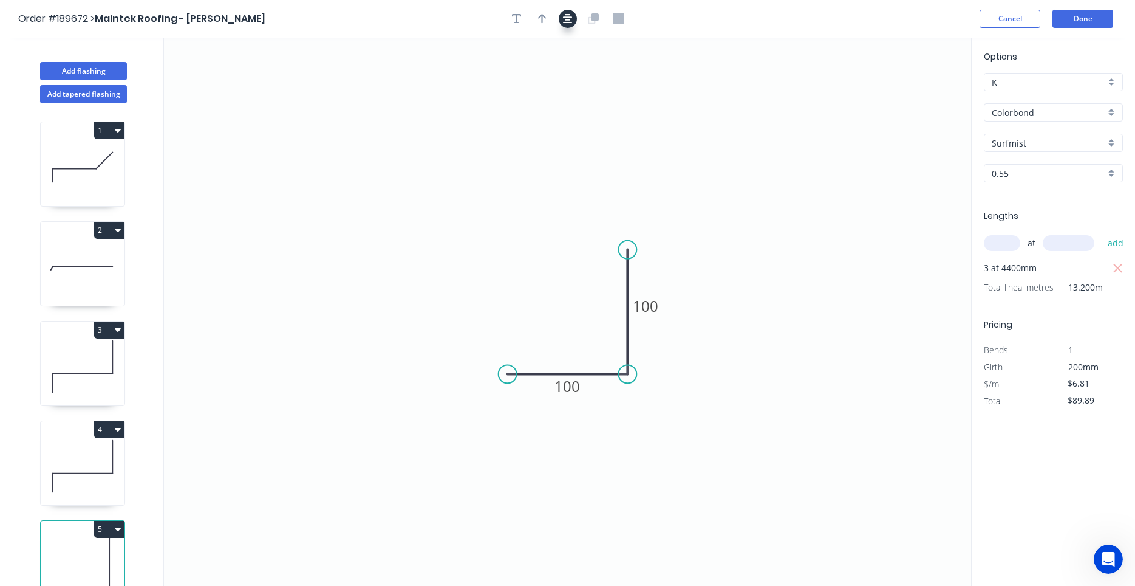
drag, startPoint x: 575, startPoint y: 22, endPoint x: 576, endPoint y: 38, distance: 15.8
click at [575, 23] on button "button" at bounding box center [568, 19] width 18 height 18
click at [103, 460] on icon at bounding box center [83, 466] width 84 height 78
type input "$13.06"
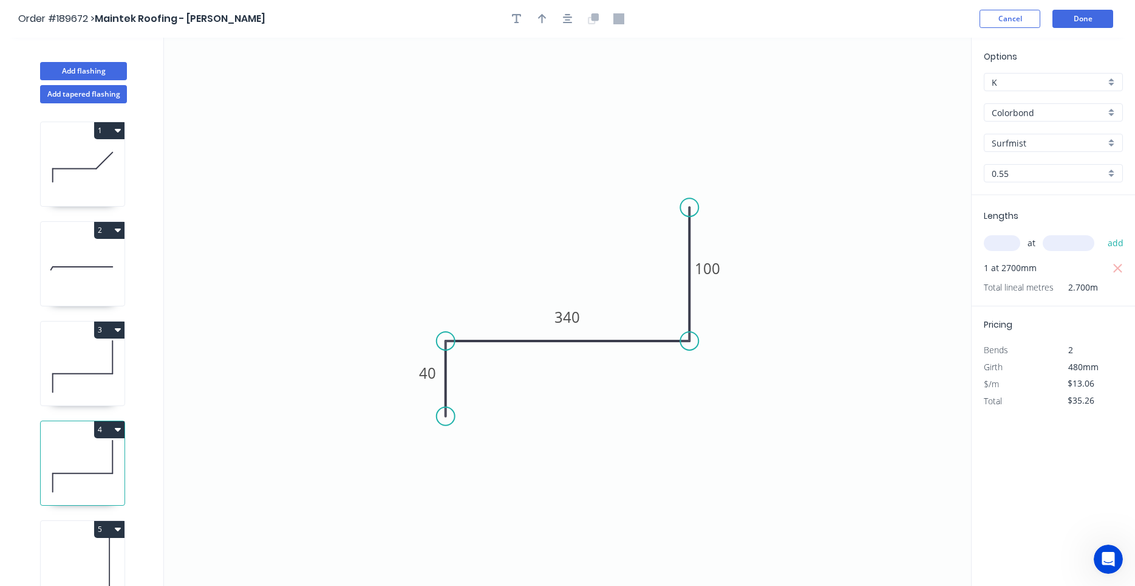
click at [90, 377] on icon at bounding box center [83, 366] width 84 height 78
type input "$91.42"
click at [92, 393] on icon at bounding box center [83, 366] width 84 height 78
drag, startPoint x: 94, startPoint y: 264, endPoint x: 92, endPoint y: 270, distance: 6.9
click at [94, 264] on icon at bounding box center [83, 267] width 84 height 78
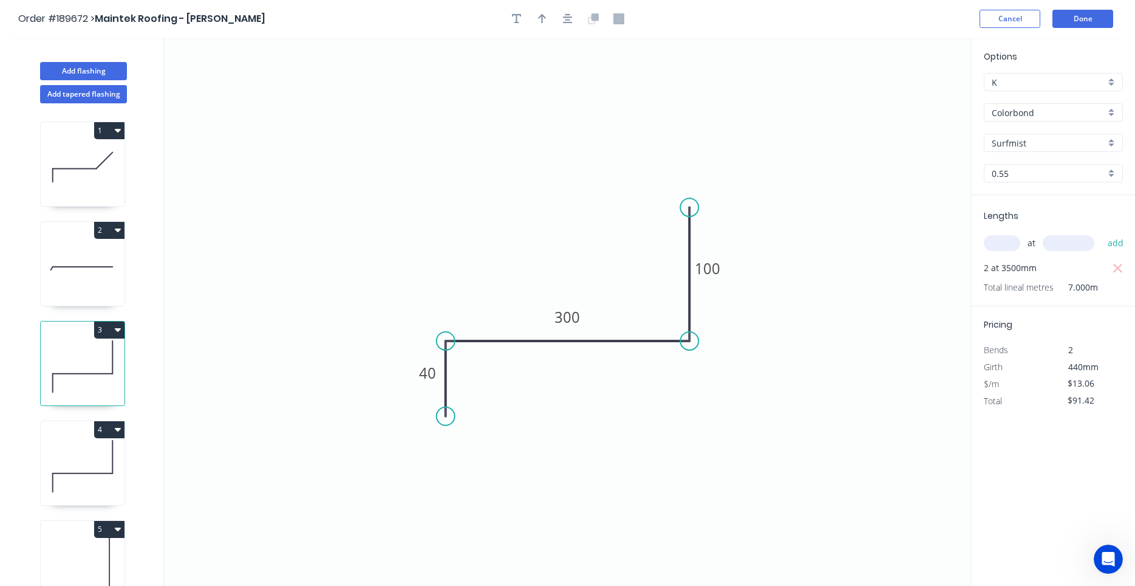
type input "$12.34"
type input "$0.00"
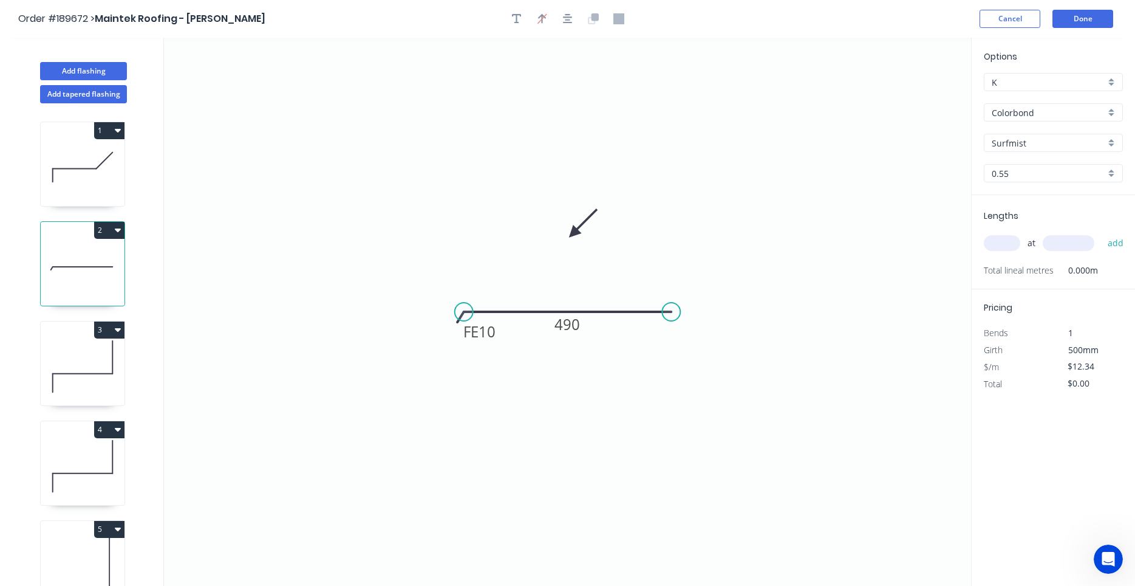
click at [84, 185] on icon at bounding box center [83, 167] width 84 height 78
type input "$11.22"
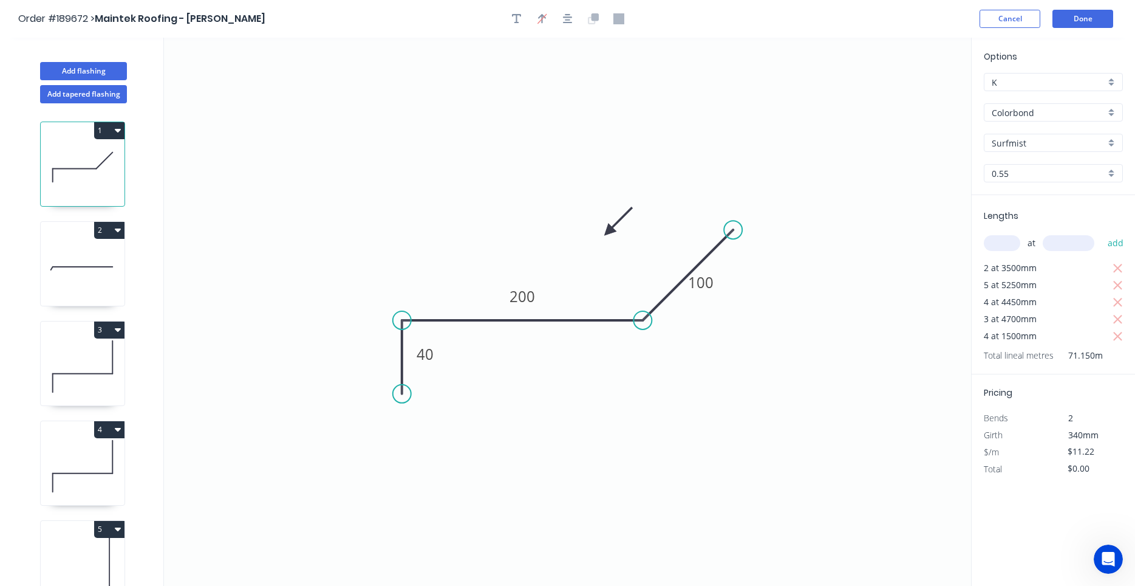
type input "$798.30"
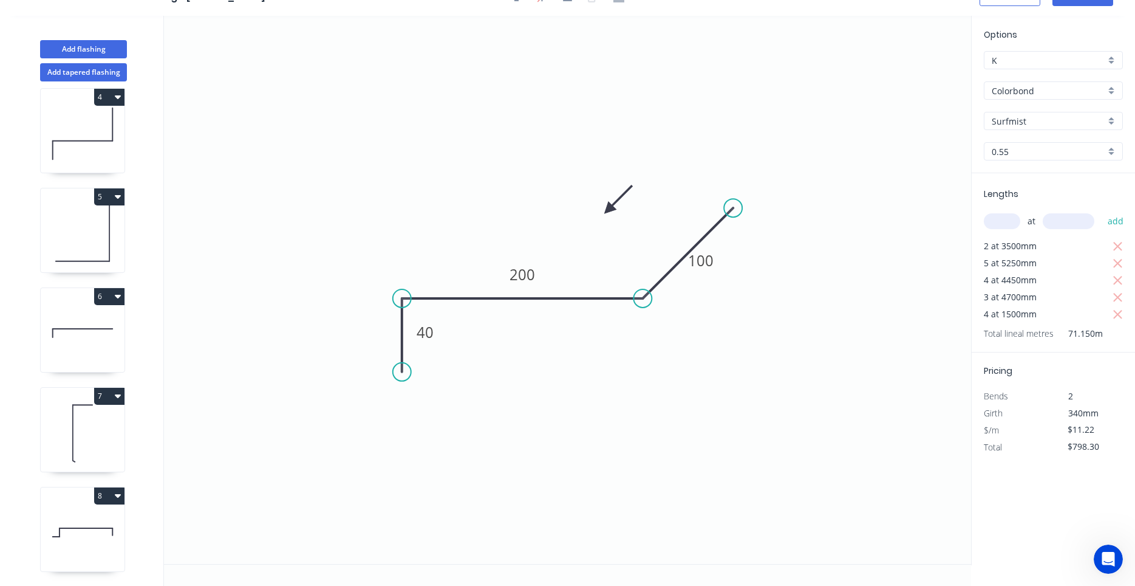
scroll to position [22, 0]
click at [59, 551] on icon at bounding box center [83, 532] width 84 height 78
type input "$13.78"
type input "$96.46"
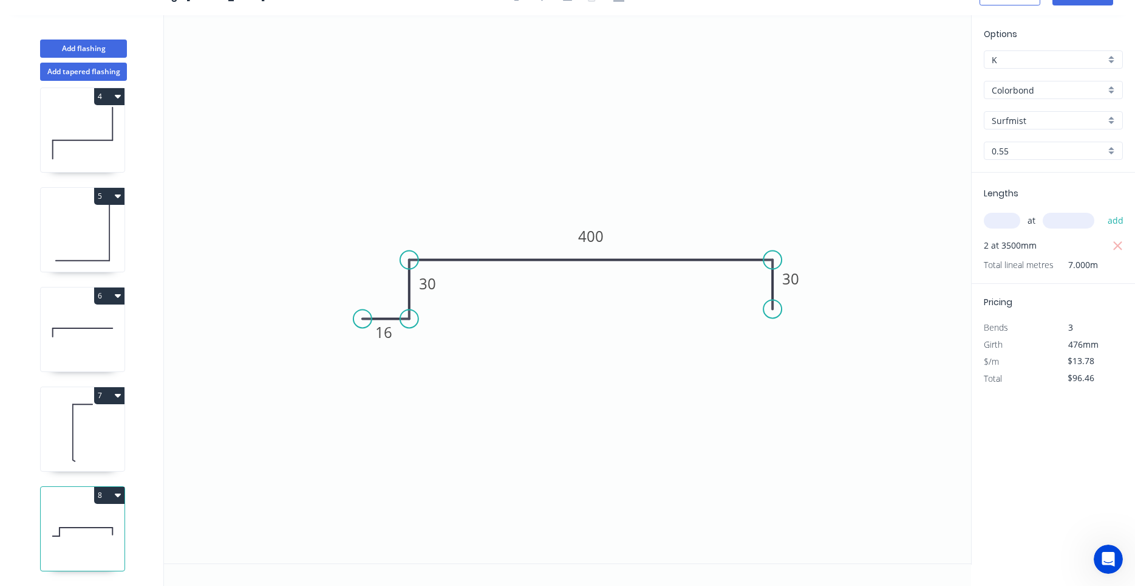
drag, startPoint x: 391, startPoint y: 211, endPoint x: 381, endPoint y: 220, distance: 13.3
click at [79, 52] on button "Add flashing" at bounding box center [83, 48] width 87 height 18
type input "$0.00"
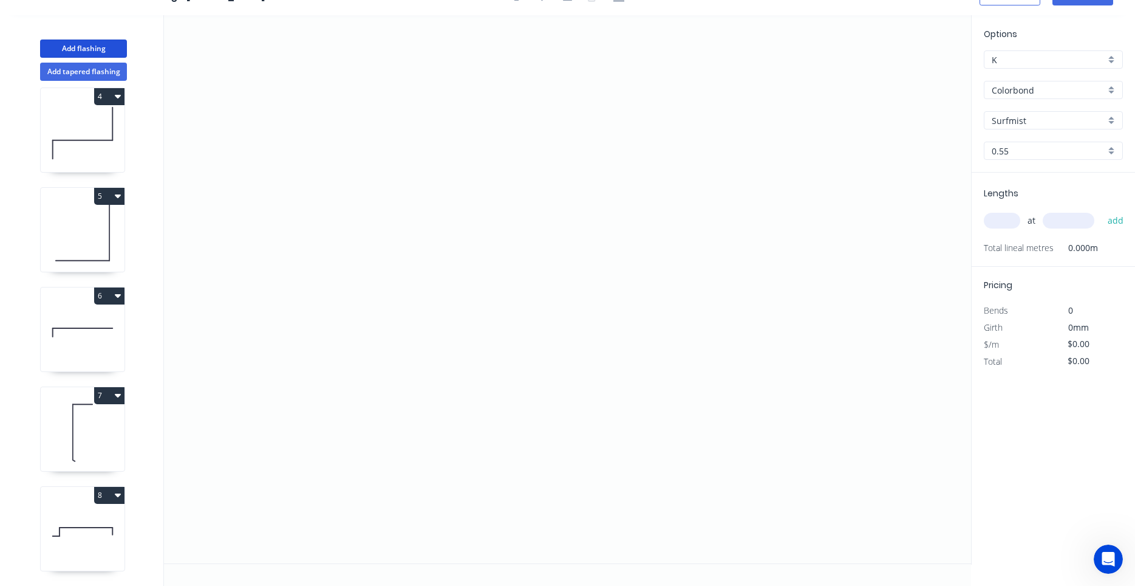
scroll to position [410, 0]
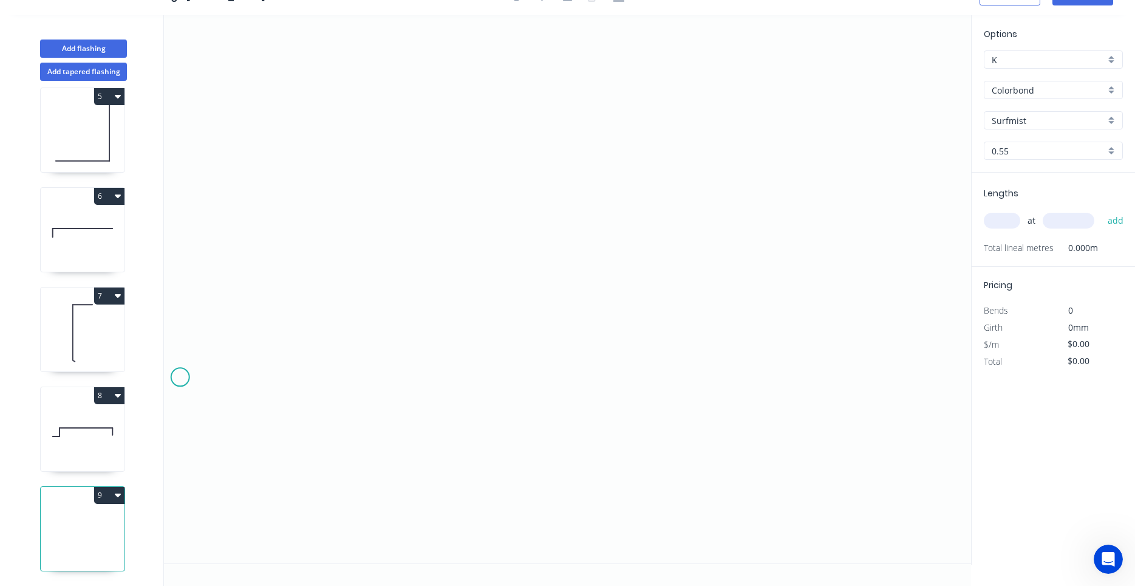
click at [180, 377] on icon "0" at bounding box center [567, 289] width 807 height 548
click at [101, 491] on button "9" at bounding box center [109, 495] width 30 height 17
click at [109, 466] on icon at bounding box center [83, 432] width 84 height 78
type input "$13.78"
type input "$96.46"
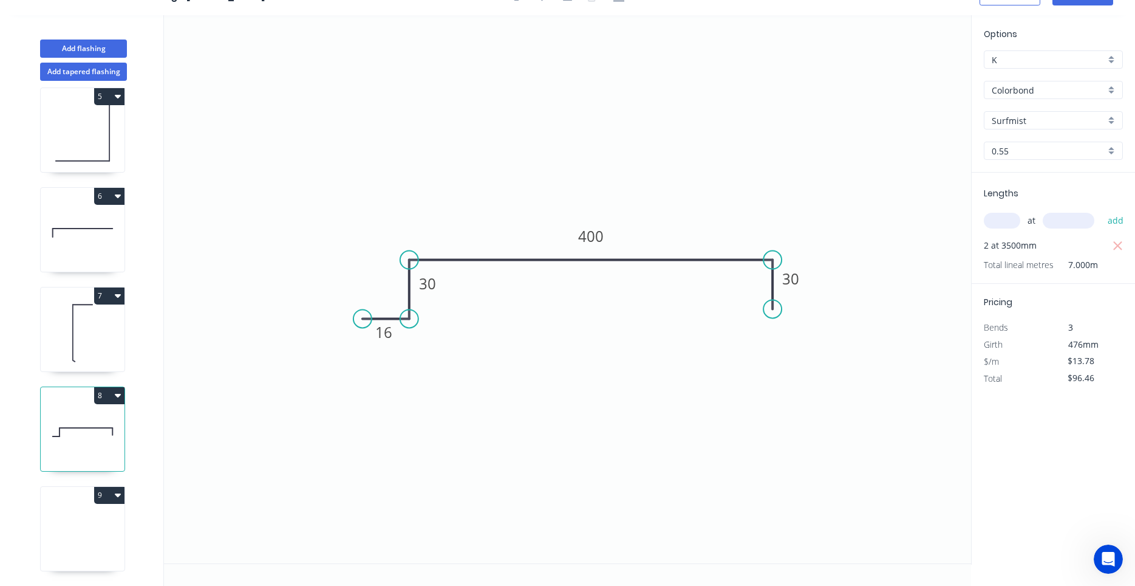
click at [123, 493] on button "9" at bounding box center [109, 495] width 30 height 17
click at [116, 502] on button "9" at bounding box center [109, 495] width 30 height 17
drag, startPoint x: 128, startPoint y: 477, endPoint x: 109, endPoint y: 512, distance: 39.4
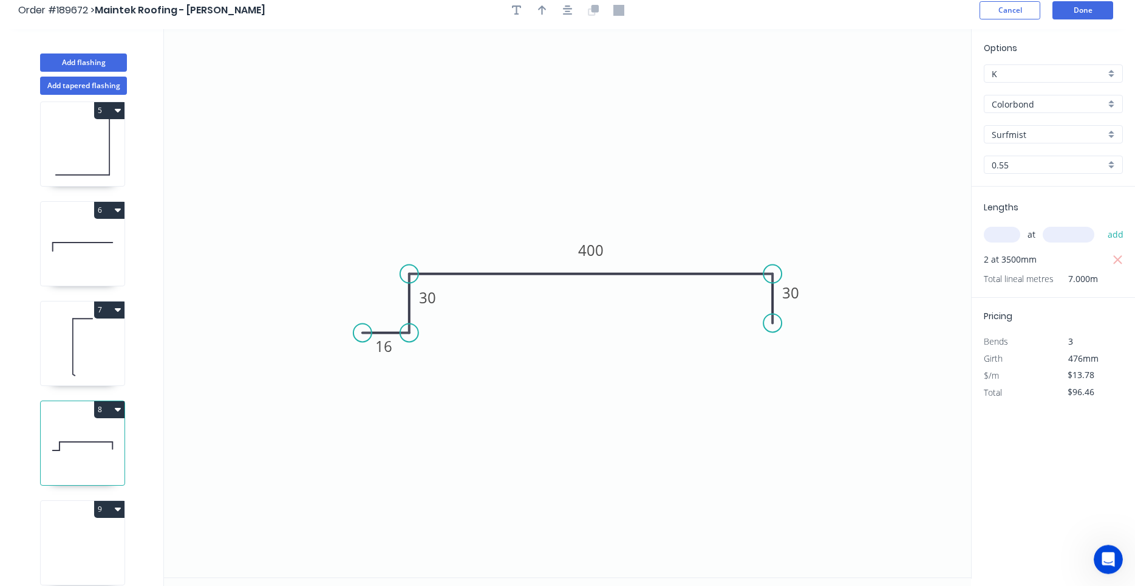
scroll to position [0, 0]
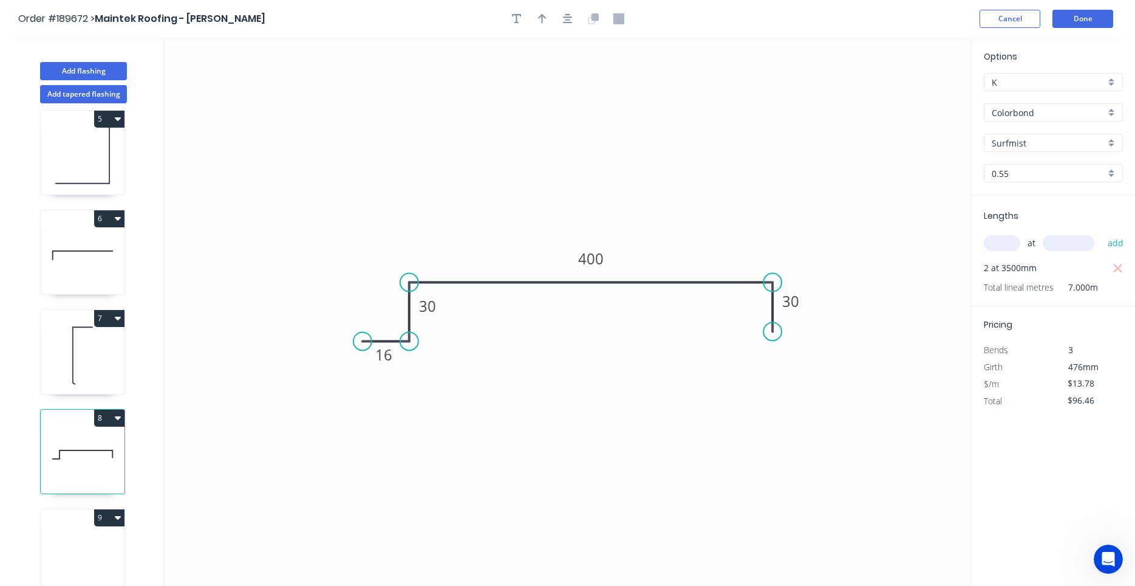
drag, startPoint x: 586, startPoint y: 455, endPoint x: -31, endPoint y: 613, distance: 637.2
click at [47, 547] on icon at bounding box center [83, 554] width 84 height 78
type input "$0.00"
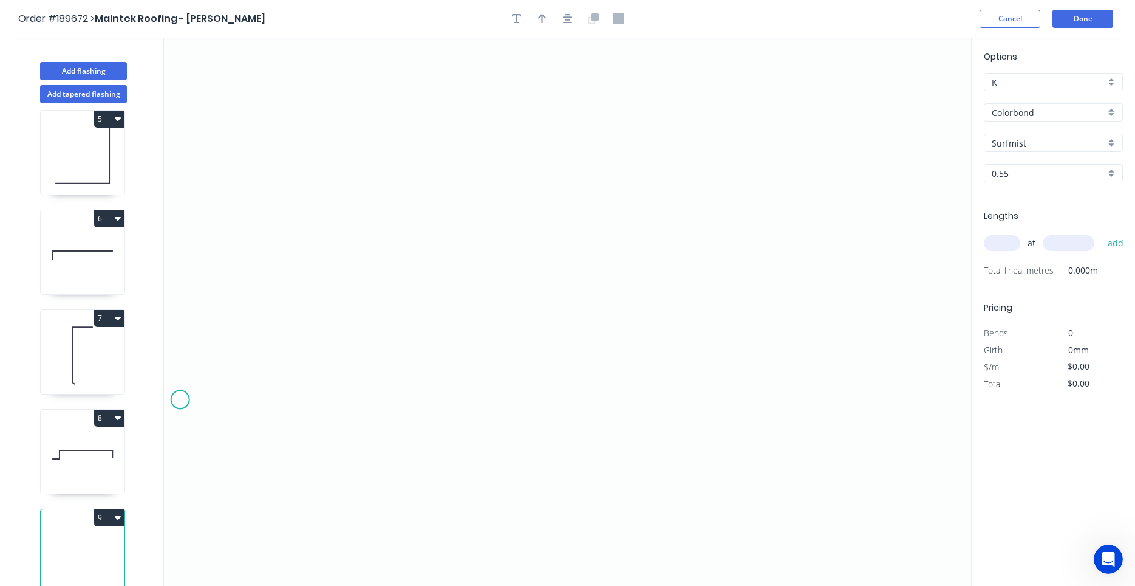
drag, startPoint x: 84, startPoint y: 542, endPoint x: 231, endPoint y: 544, distance: 147.6
click at [193, 406] on div "Delete point" at bounding box center [242, 414] width 122 height 25
click at [488, 473] on icon "0" at bounding box center [567, 312] width 807 height 548
click at [481, 358] on icon "0" at bounding box center [567, 312] width 807 height 548
click at [423, 357] on icon "0 ?" at bounding box center [567, 312] width 807 height 548
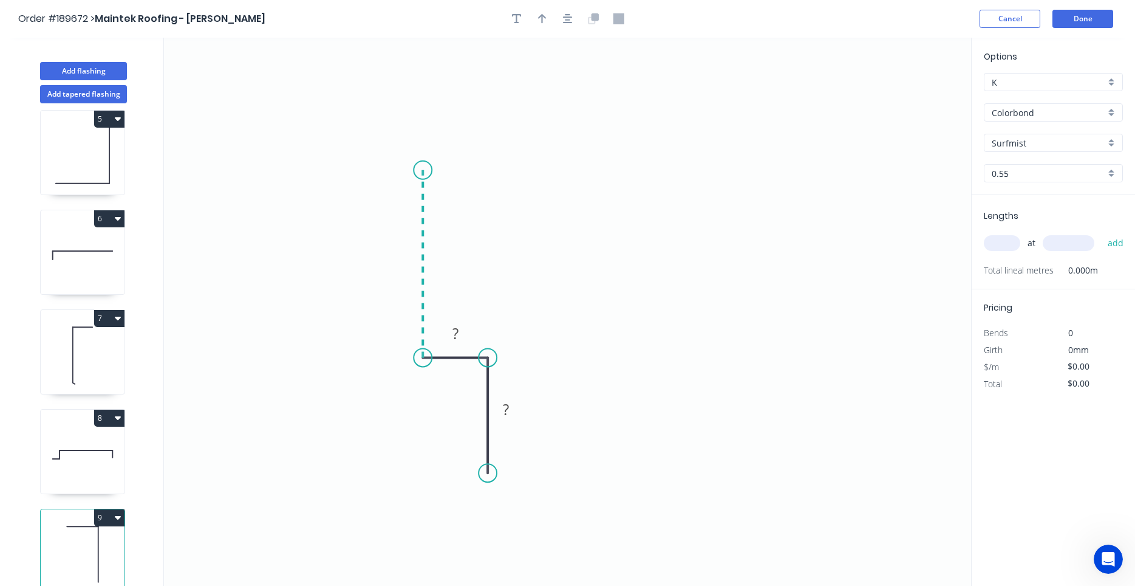
click at [414, 170] on icon "0 ? ?" at bounding box center [567, 312] width 807 height 548
click at [704, 191] on icon "0 ? ? ?" at bounding box center [567, 312] width 807 height 548
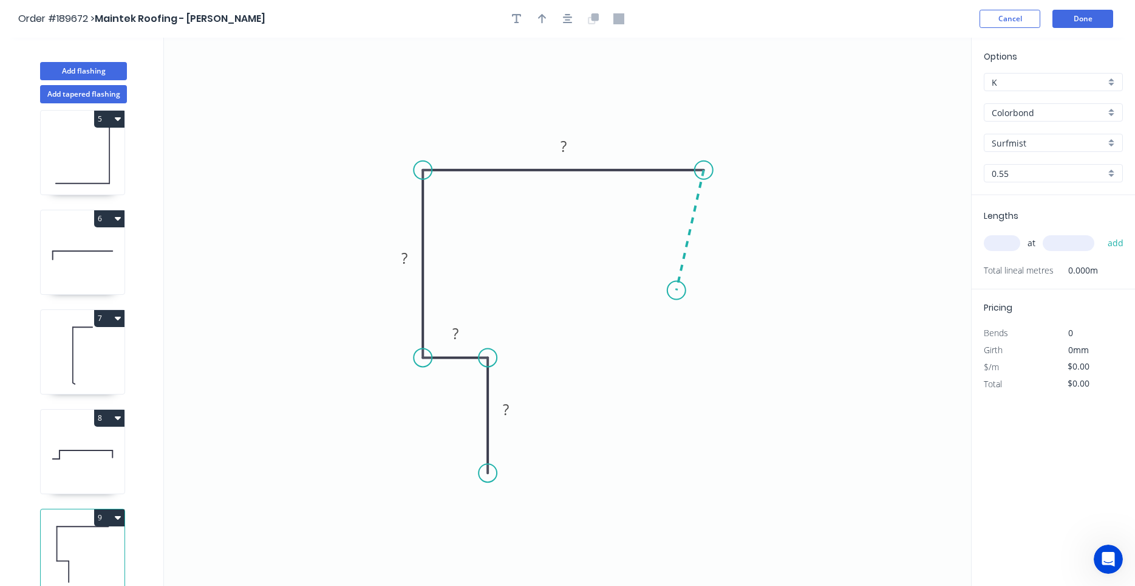
click at [677, 290] on icon "0 ? ? ? ?" at bounding box center [567, 312] width 807 height 548
click at [681, 288] on circle at bounding box center [677, 290] width 18 height 18
drag, startPoint x: 678, startPoint y: 288, endPoint x: 648, endPoint y: 295, distance: 30.6
click at [648, 295] on icon "0 ? ? ? ? ? ? º" at bounding box center [567, 312] width 807 height 548
click at [748, 324] on icon "0 ? ? ? ? ? ? ? º ? º" at bounding box center [567, 312] width 807 height 548
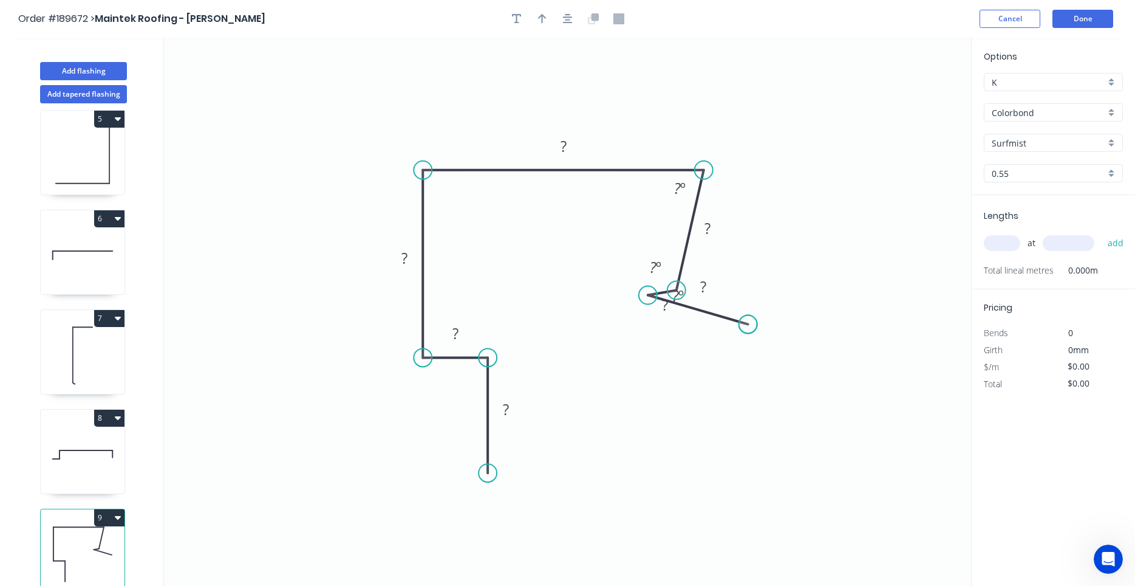
click at [748, 324] on circle at bounding box center [748, 324] width 18 height 18
click at [645, 318] on icon "0 ? ? ? ? ? ? ? ? º ? º ? º" at bounding box center [567, 312] width 807 height 548
click at [649, 332] on div "Delete point" at bounding box center [704, 336] width 122 height 25
click at [653, 309] on div "Delete point" at bounding box center [706, 313] width 122 height 25
click at [661, 308] on icon "0 ? ? ? ? ? ? º" at bounding box center [567, 312] width 807 height 548
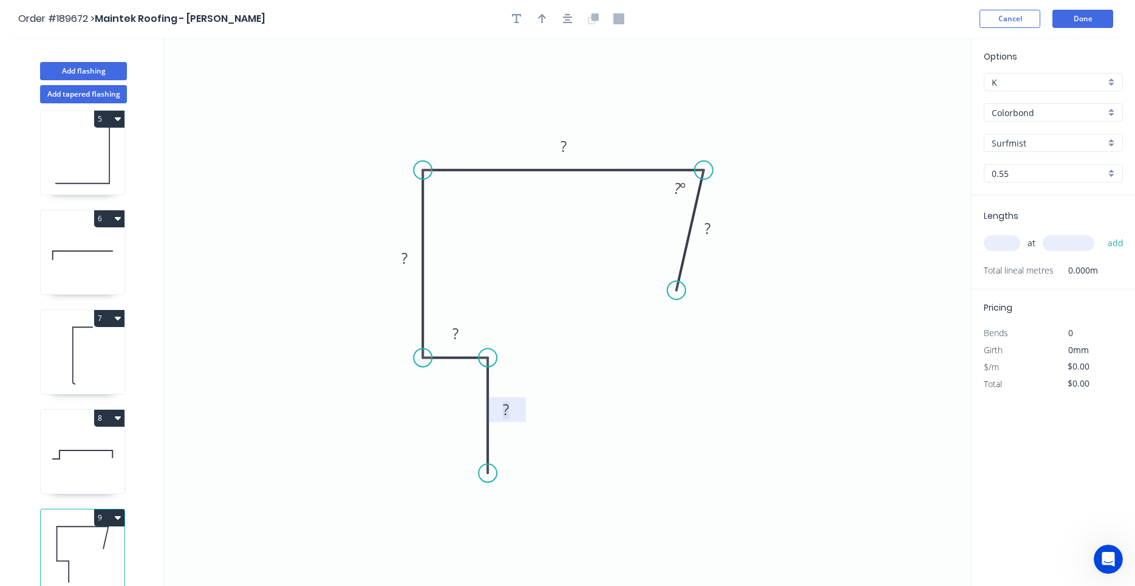
click at [509, 413] on tspan "?" at bounding box center [506, 409] width 6 height 20
drag, startPoint x: 511, startPoint y: 407, endPoint x: 476, endPoint y: 471, distance: 72.9
click at [511, 411] on rect at bounding box center [506, 410] width 24 height 17
click at [511, 412] on rect at bounding box center [506, 410] width 24 height 17
click at [510, 411] on rect at bounding box center [506, 410] width 24 height 17
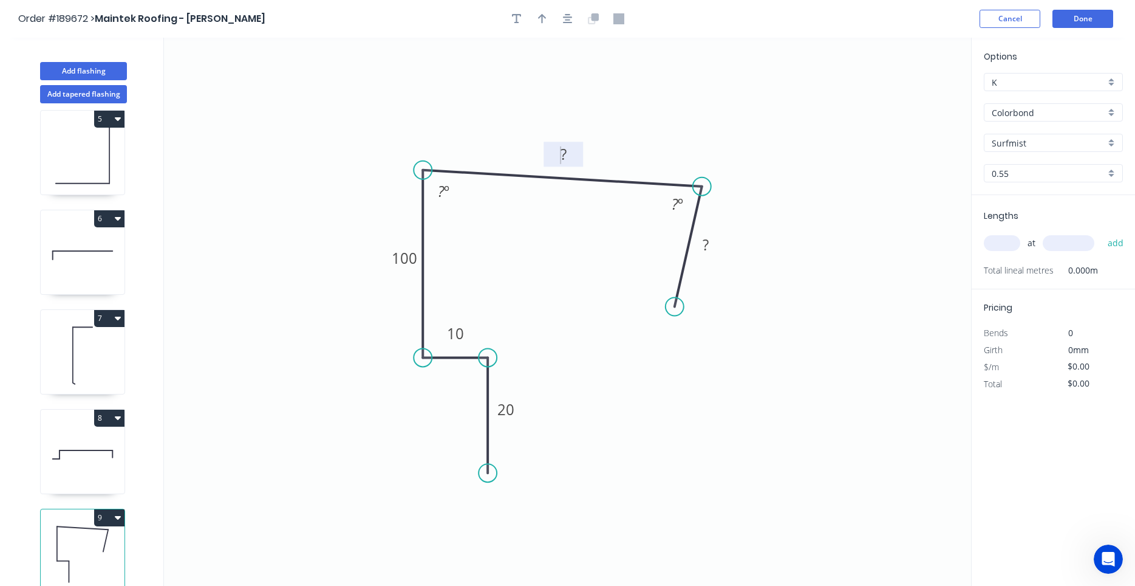
drag, startPoint x: 685, startPoint y: 253, endPoint x: 683, endPoint y: 270, distance: 17.1
click at [683, 270] on icon at bounding box center [688, 246] width 27 height 120
click at [443, 194] on tspan "?" at bounding box center [441, 191] width 7 height 20
click at [667, 203] on rect at bounding box center [678, 204] width 24 height 17
drag, startPoint x: 678, startPoint y: 310, endPoint x: 688, endPoint y: 315, distance: 10.9
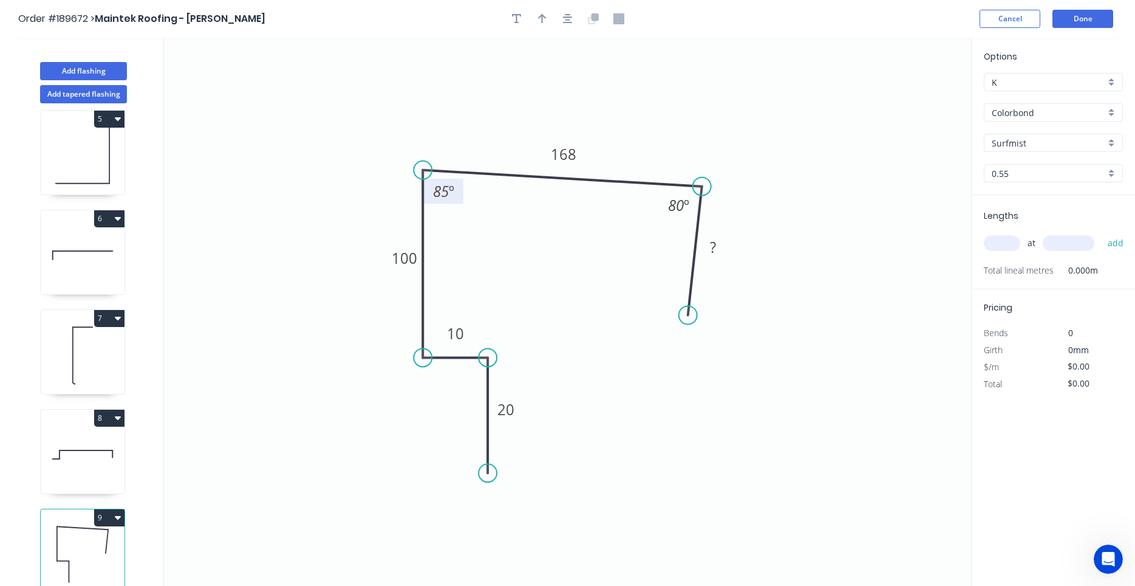
click at [688, 315] on circle at bounding box center [688, 315] width 18 height 18
click at [685, 205] on tspan "º" at bounding box center [686, 205] width 5 height 20
drag, startPoint x: 690, startPoint y: 310, endPoint x: 694, endPoint y: 303, distance: 7.6
click at [692, 320] on icon "0 20 10 100 168 ? º 85 º" at bounding box center [567, 312] width 807 height 548
drag, startPoint x: 700, startPoint y: 312, endPoint x: 690, endPoint y: 310, distance: 10.4
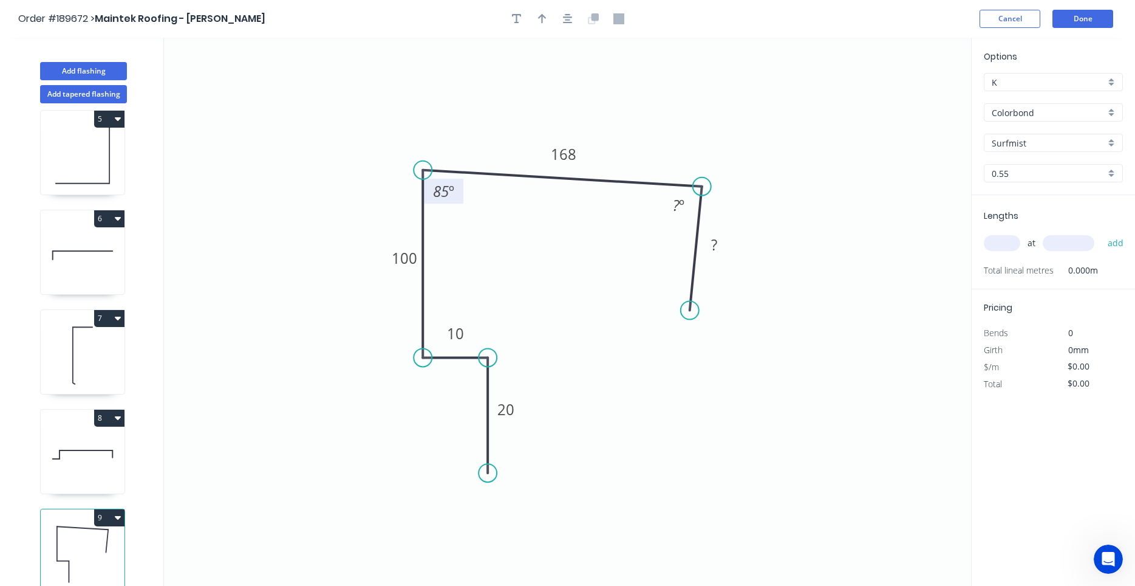
click at [690, 310] on circle at bounding box center [690, 310] width 18 height 18
click at [683, 205] on tspan "º" at bounding box center [681, 205] width 5 height 20
click at [715, 214] on div "Hide angle" at bounding box center [759, 219] width 122 height 25
click at [714, 242] on tspan "?" at bounding box center [714, 244] width 6 height 20
click at [720, 393] on div "Feather" at bounding box center [750, 399] width 122 height 25
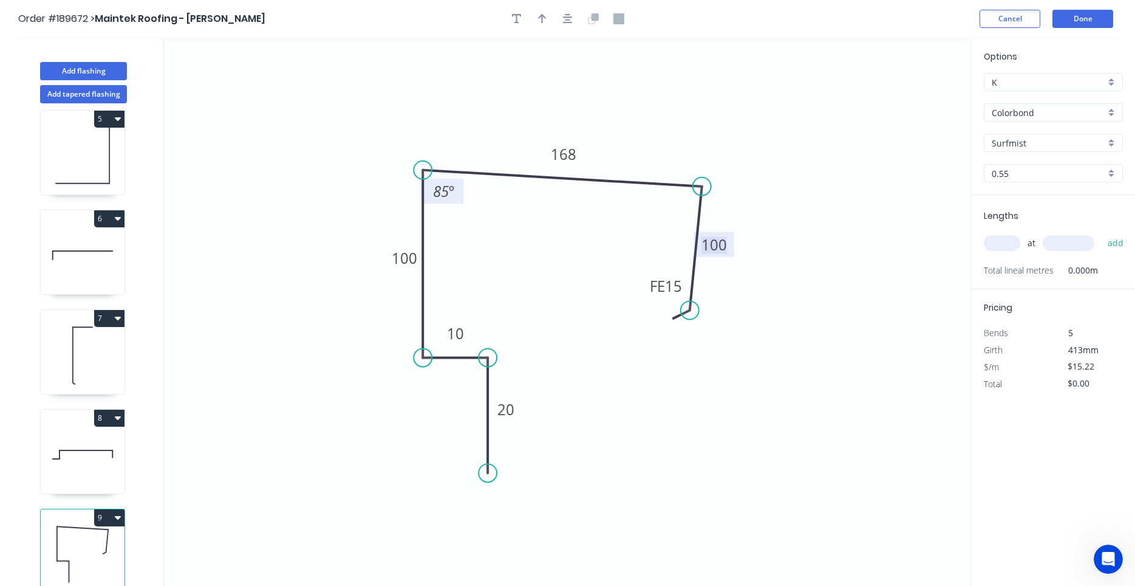
click at [714, 245] on tspan "100" at bounding box center [715, 244] width 26 height 20
click at [705, 243] on tspan "100" at bounding box center [715, 244] width 26 height 20
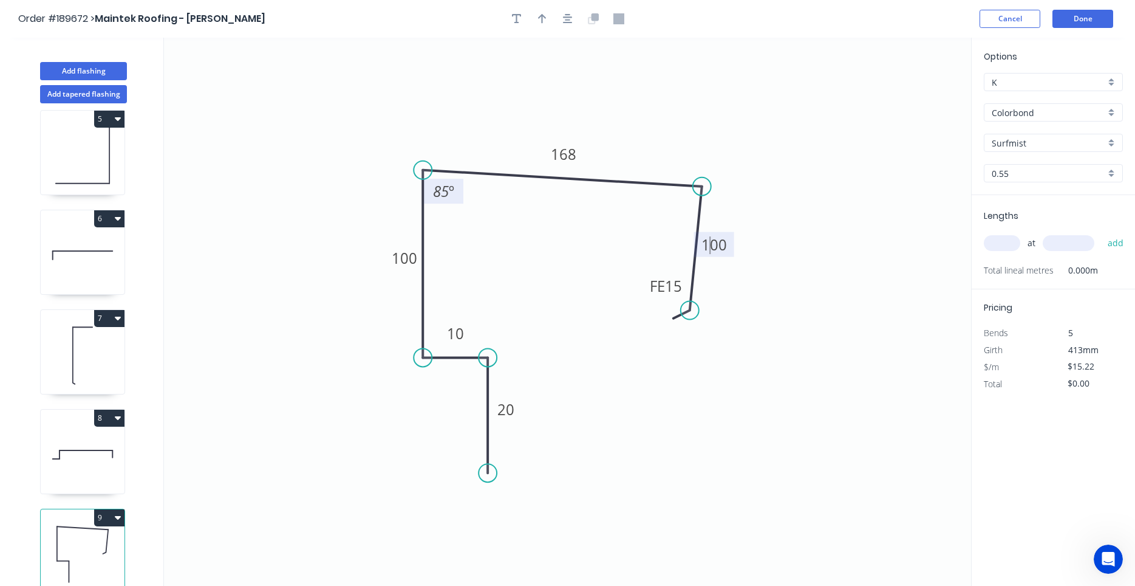
click at [705, 243] on tspan "100" at bounding box center [715, 244] width 26 height 20
drag, startPoint x: 703, startPoint y: 245, endPoint x: 747, endPoint y: 244, distance: 44.4
click at [747, 244] on icon "0 20 10 100 168 FE 15 100 85 º" at bounding box center [567, 312] width 807 height 548
click at [722, 242] on tspan "100" at bounding box center [715, 244] width 26 height 20
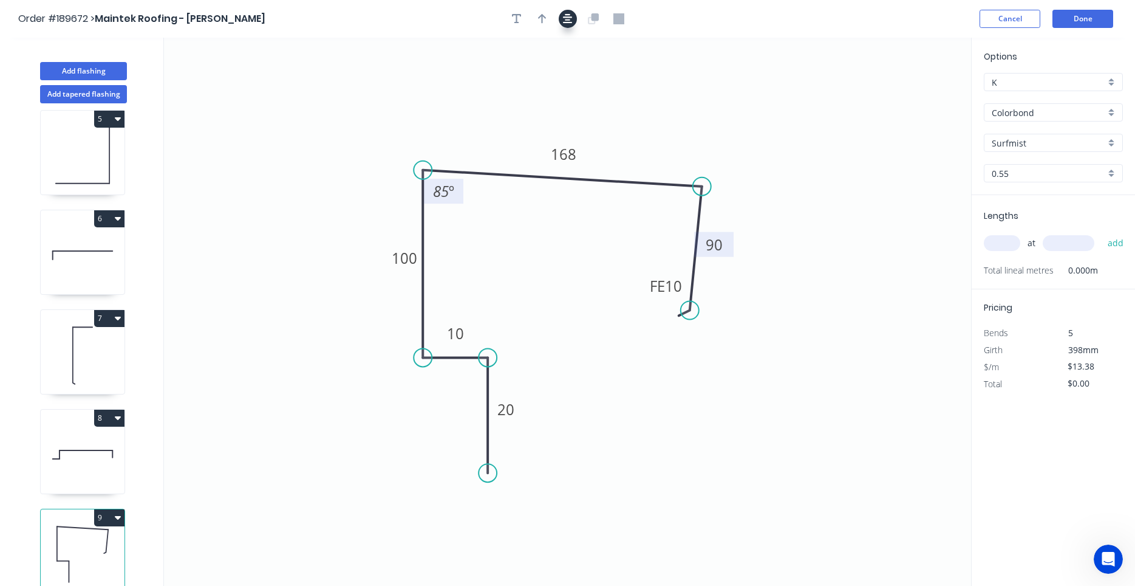
click at [570, 19] on icon "button" at bounding box center [568, 18] width 10 height 11
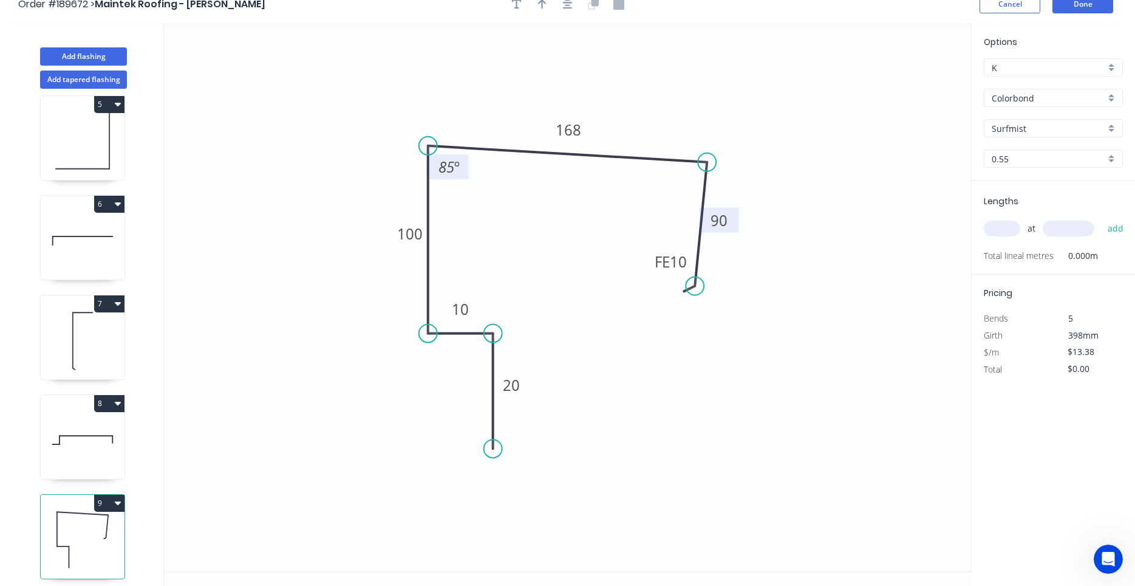
scroll to position [22, 0]
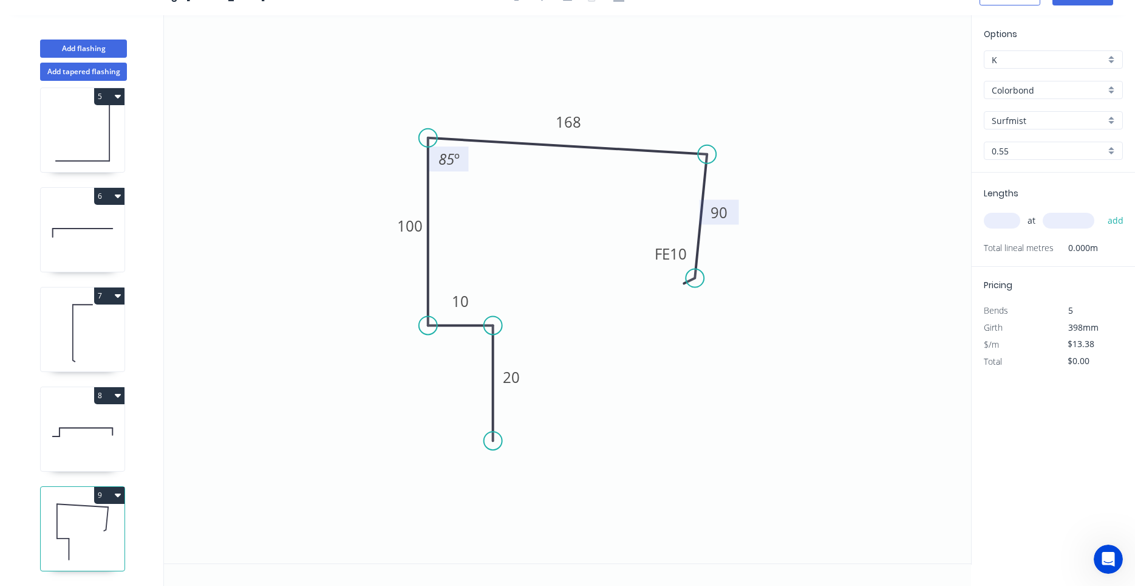
click at [97, 461] on icon at bounding box center [83, 432] width 84 height 78
type input "$13.78"
type input "$96.46"
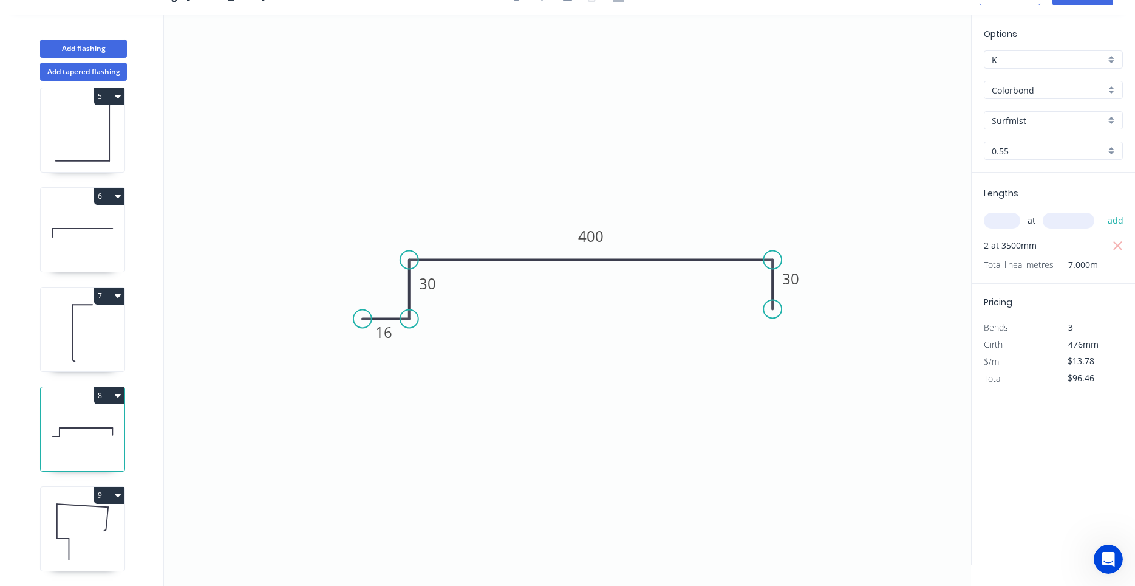
click at [107, 398] on button "8" at bounding box center [109, 395] width 30 height 17
click at [116, 464] on div "Duplicate Delete" at bounding box center [66, 437] width 115 height 55
click at [111, 511] on icon at bounding box center [83, 532] width 84 height 78
type input "$13.38"
type input "$0.00"
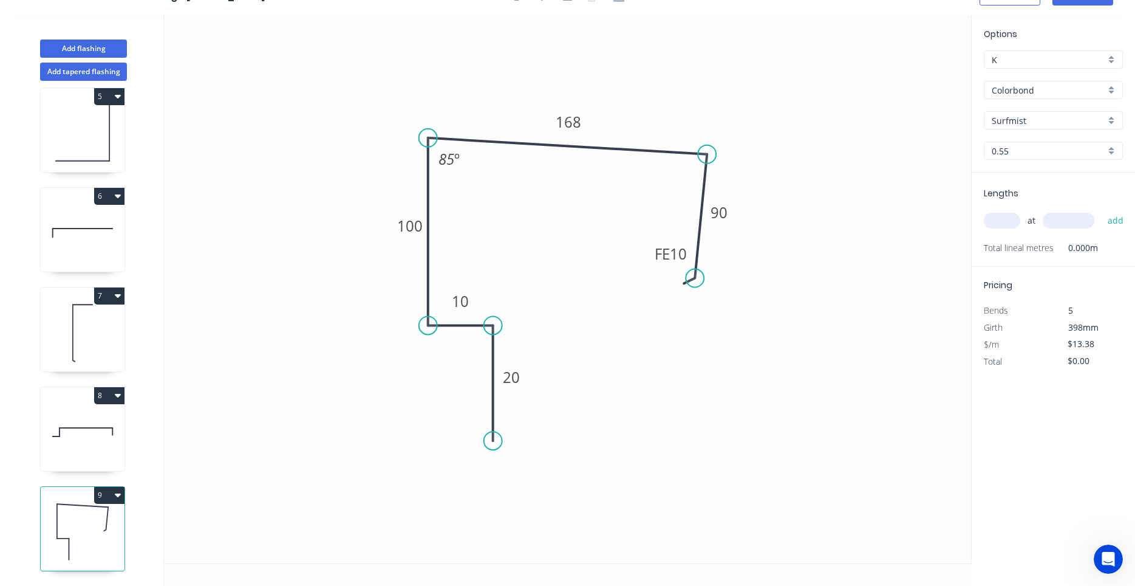
click at [1005, 219] on input "text" at bounding box center [1002, 221] width 36 height 16
type input "3"
type input "5700"
click at [1102, 210] on button "add" at bounding box center [1116, 220] width 29 height 21
type input "$228.80"
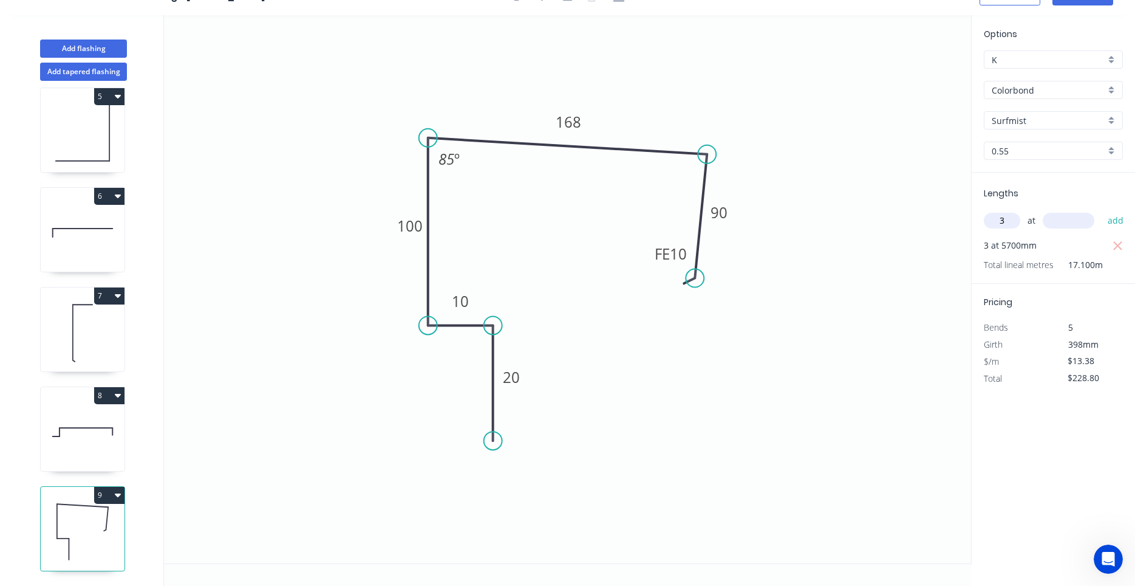
type input "3"
type input "4450"
click at [1102, 210] on button "add" at bounding box center [1116, 220] width 29 height 21
type input "$407.42"
type input "2"
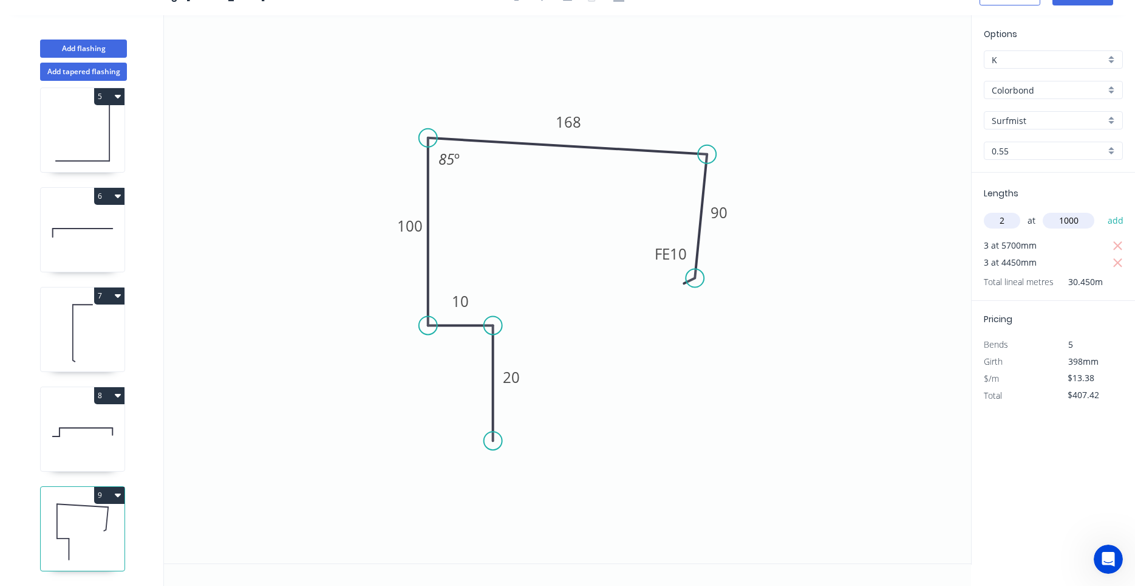
type input "1000"
click at [1102, 210] on button "add" at bounding box center [1116, 220] width 29 height 21
type input "$434.18"
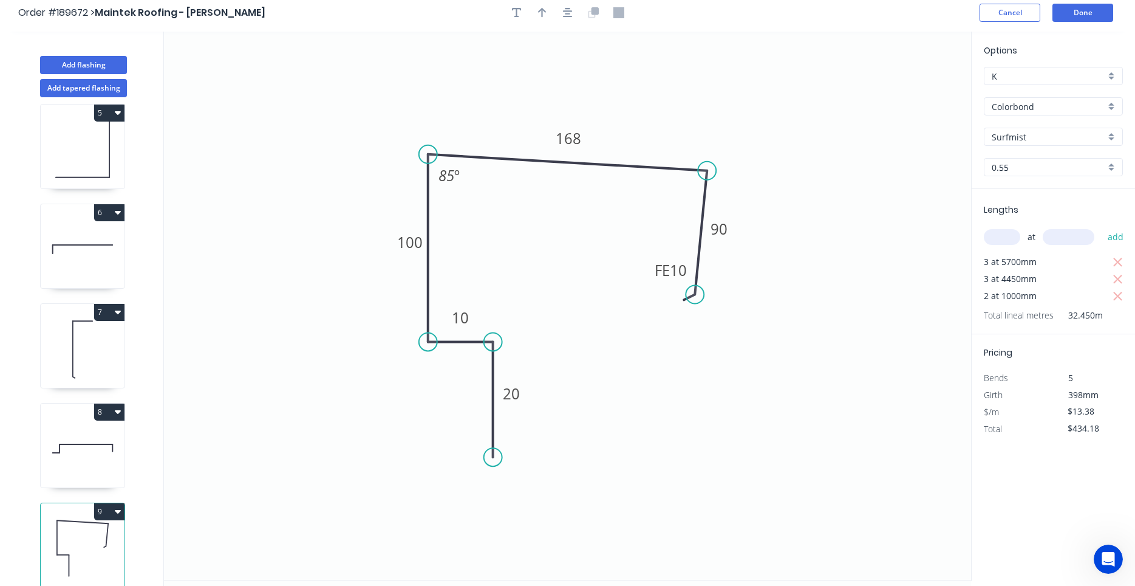
scroll to position [0, 0]
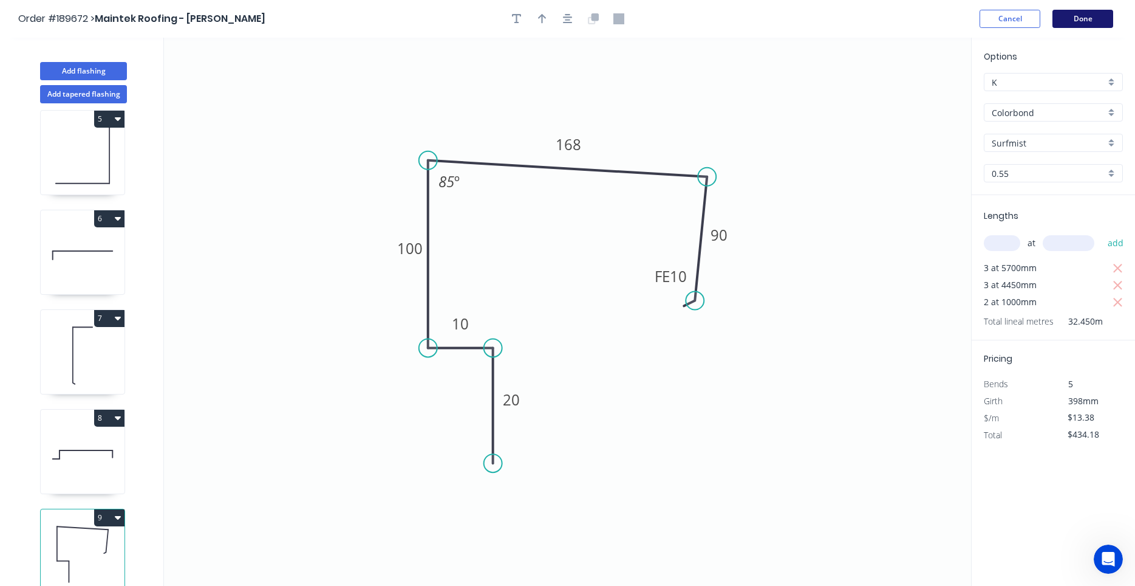
click at [1093, 20] on button "Done" at bounding box center [1083, 19] width 61 height 18
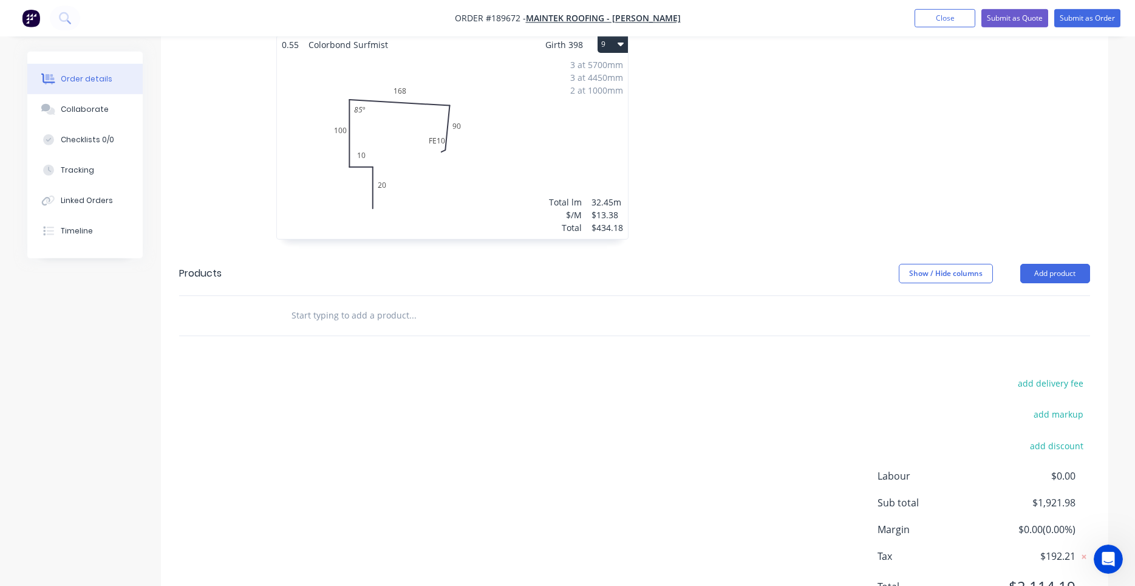
scroll to position [1291, 0]
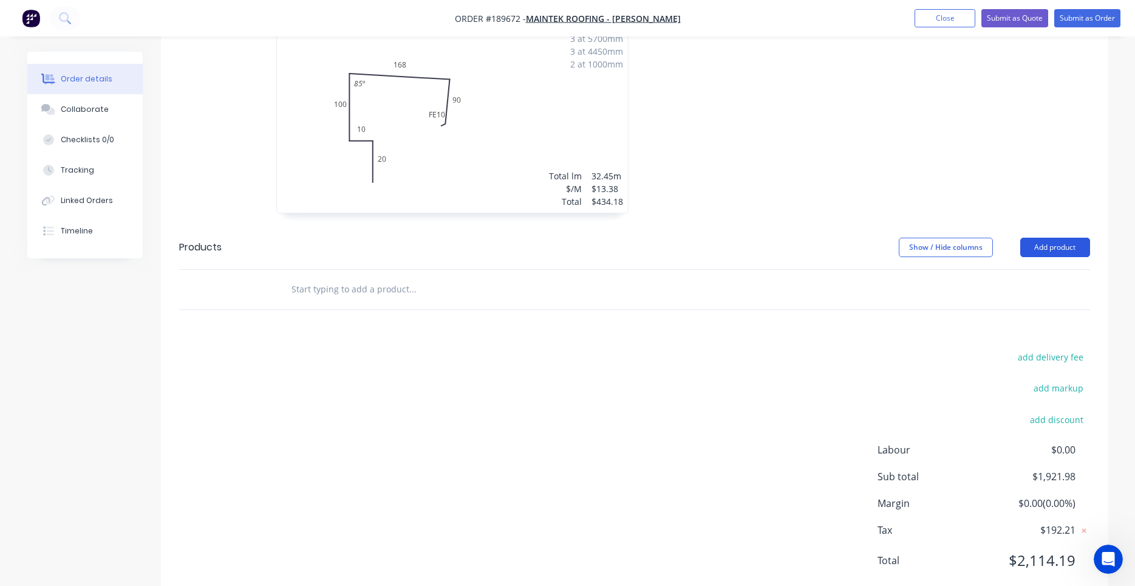
click at [1056, 238] on button "Add product" at bounding box center [1055, 247] width 70 height 19
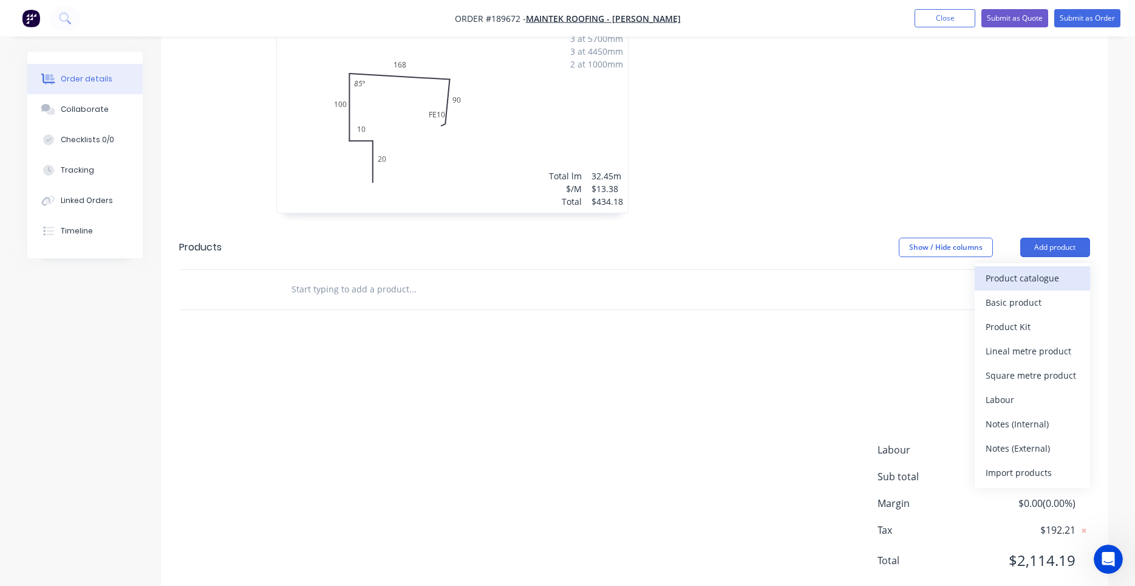
drag, startPoint x: 1026, startPoint y: 270, endPoint x: 1028, endPoint y: 247, distance: 23.2
click at [1028, 263] on div "Product catalogue Basic product Product Kit Lineal metre product Square metre p…" at bounding box center [1032, 375] width 115 height 225
click at [1028, 269] on div "Product catalogue" at bounding box center [1033, 278] width 94 height 18
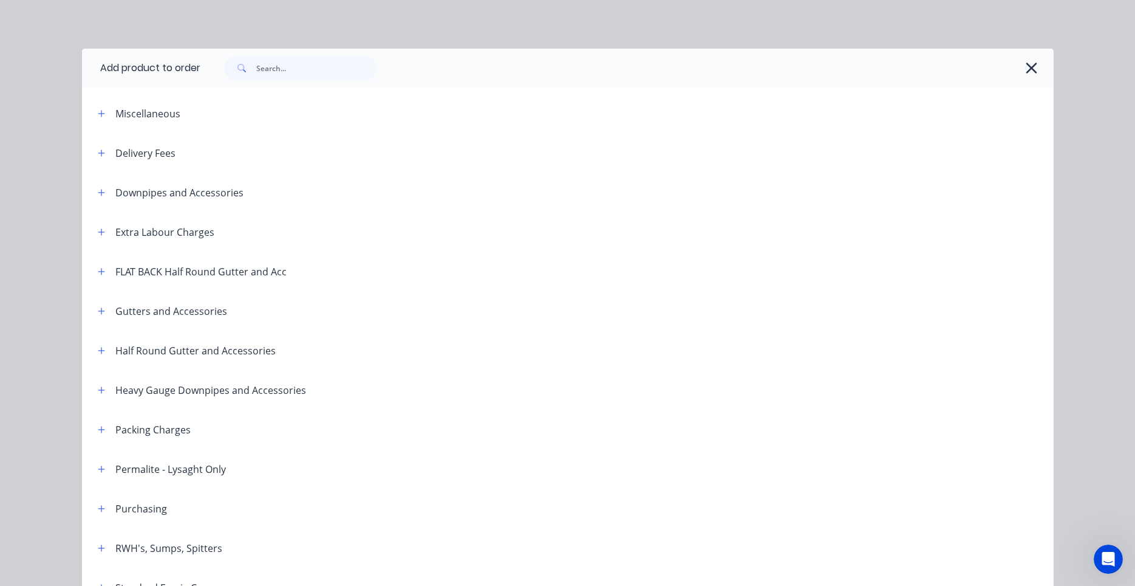
click at [103, 165] on header "Delivery Fees" at bounding box center [568, 152] width 972 height 39
click at [104, 157] on icon "button" at bounding box center [101, 153] width 7 height 9
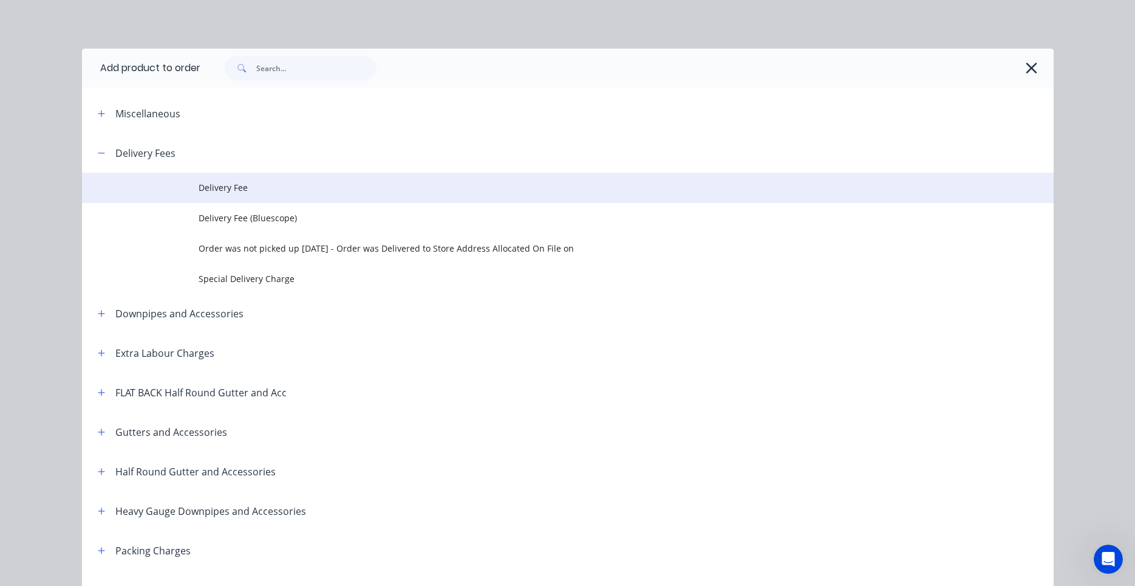
click at [201, 185] on span "Delivery Fee" at bounding box center [541, 187] width 684 height 13
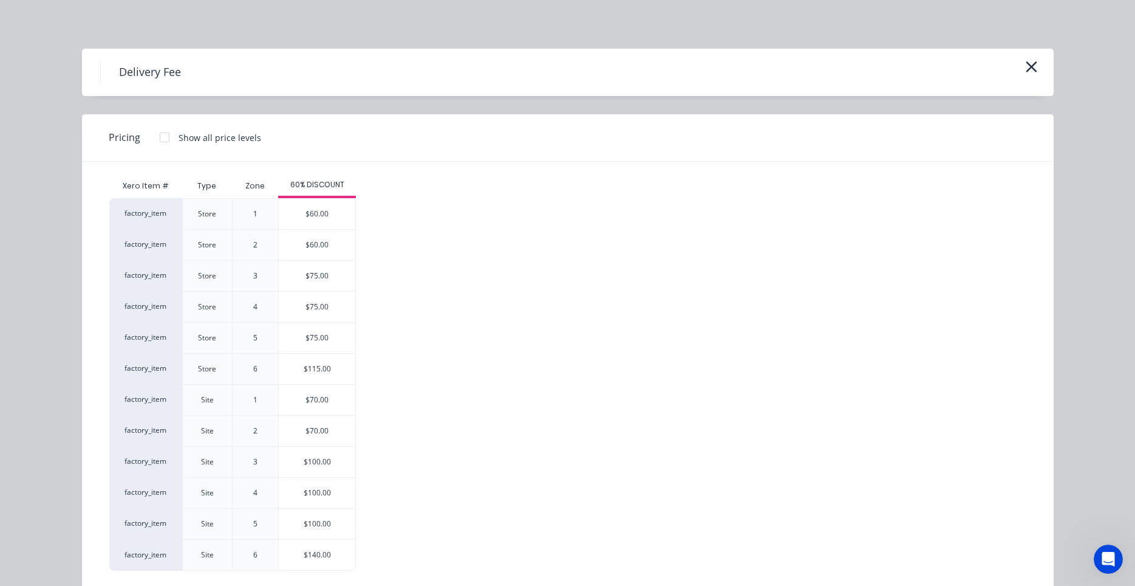
scroll to position [20, 0]
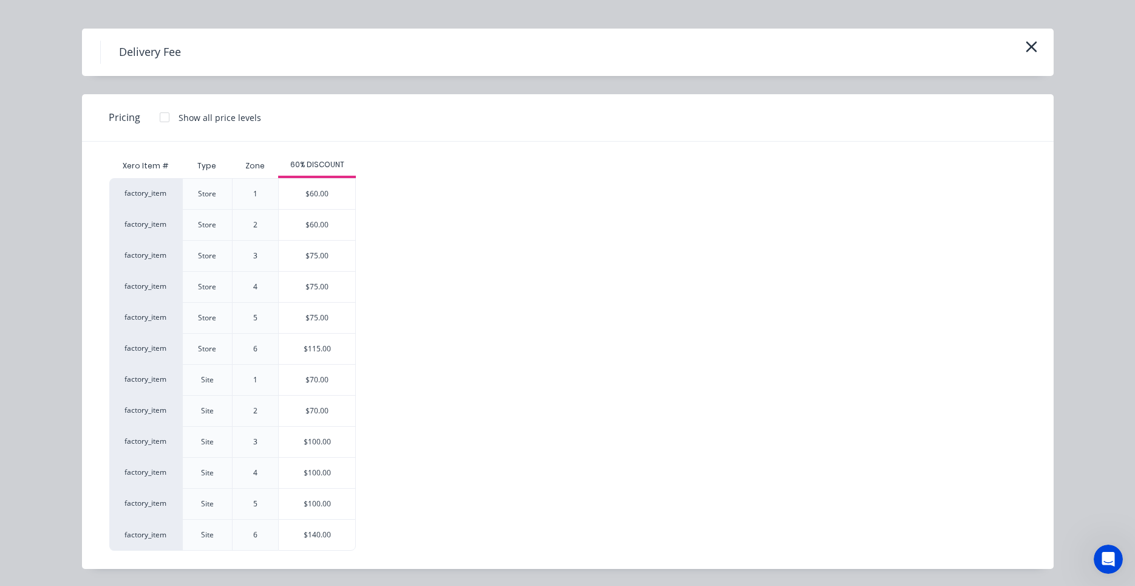
click at [268, 261] on div "3" at bounding box center [255, 255] width 46 height 31
click at [421, 290] on div "factory_item Store 1 $60.00 factory_item Store 2 $60.00 factory_item Store 3 $7…" at bounding box center [558, 364] width 899 height 372
click at [489, 173] on div "Xero Item # Type Zone 60% DISCOUNT factory_item Store 1 $60.00 factory_item Sto…" at bounding box center [558, 352] width 899 height 397
click at [318, 392] on div "$70.00" at bounding box center [317, 379] width 77 height 30
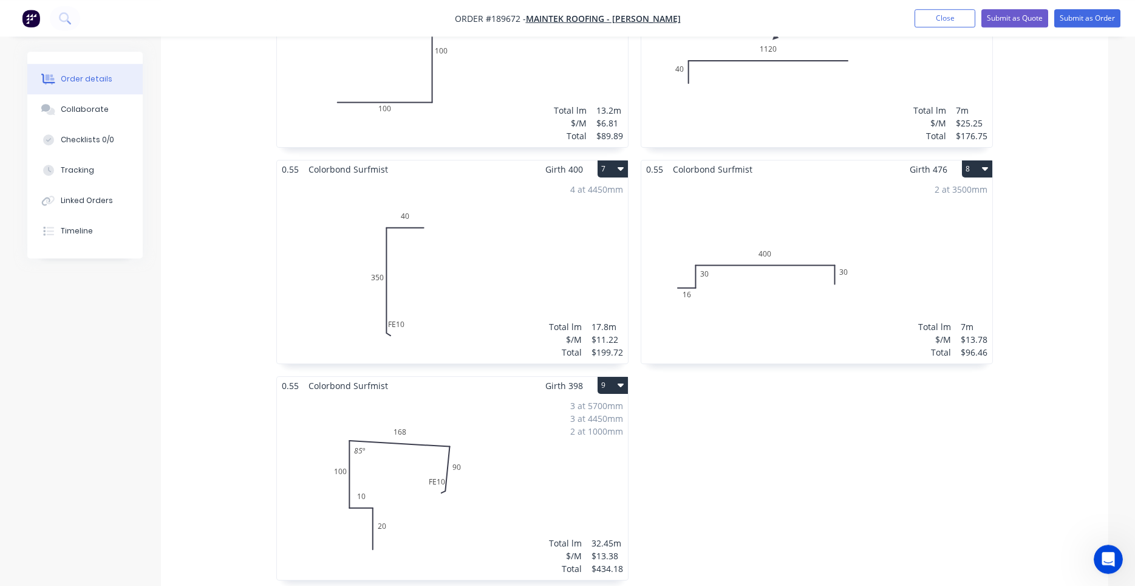
scroll to position [929, 0]
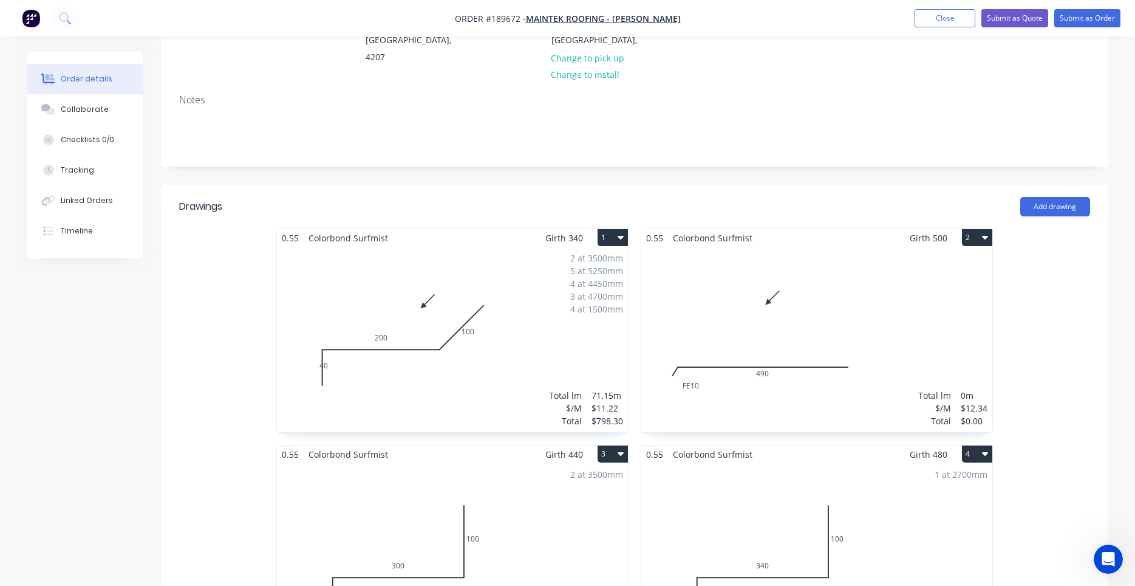
click at [414, 324] on div "2 at 3500mm 5 at 5250mm 4 at 4450mm 3 at 4700mm 4 at 1500mm Total lm $/M Total …" at bounding box center [452, 339] width 351 height 185
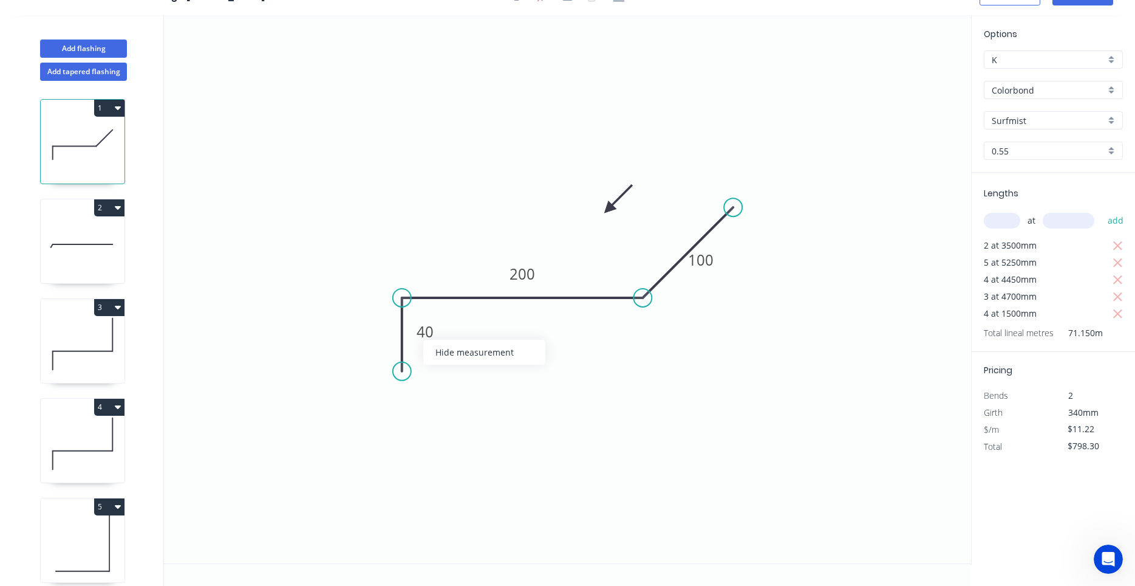
drag, startPoint x: 426, startPoint y: 340, endPoint x: 450, endPoint y: 337, distance: 24.4
click at [449, 337] on body "Order #189672 > Maintek Roofing - Shaun Rahurahu Cancel Done Add flashing Add t…" at bounding box center [567, 282] width 1135 height 608
drag, startPoint x: 443, startPoint y: 335, endPoint x: 455, endPoint y: 335, distance: 11.6
click at [455, 335] on rect at bounding box center [436, 330] width 39 height 25
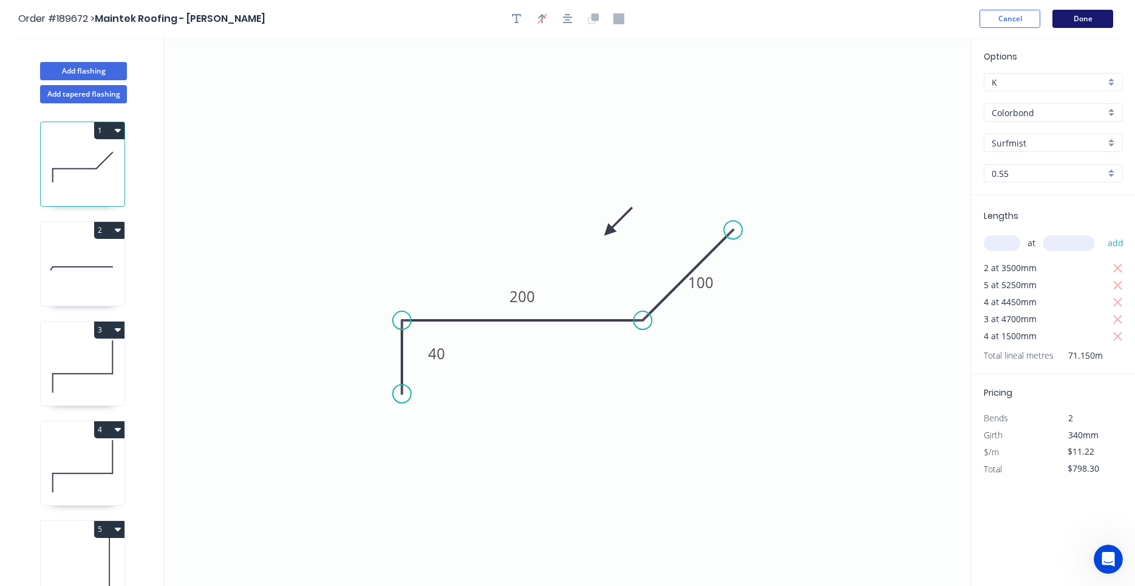
click at [1085, 16] on button "Done" at bounding box center [1083, 19] width 61 height 18
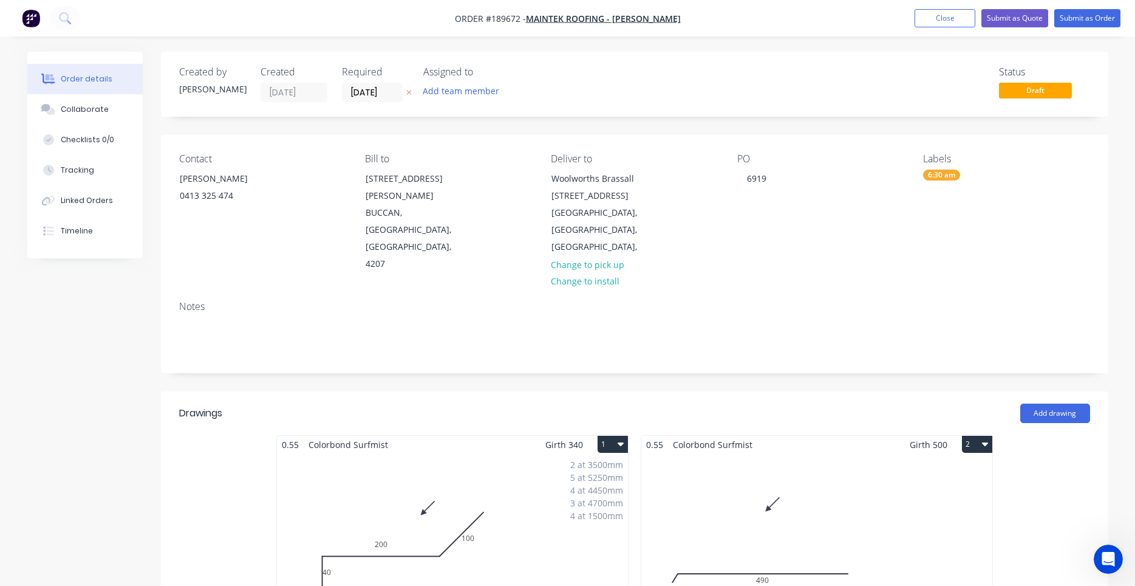
click at [451, 436] on div "0.55 Colorbond Surfmist Girth 340 1" at bounding box center [452, 445] width 351 height 18
click at [455, 453] on div "2 at 3500mm 5 at 5250mm 4 at 4450mm 3 at 4700mm 4 at 1500mm Total lm $/M Total …" at bounding box center [452, 545] width 351 height 185
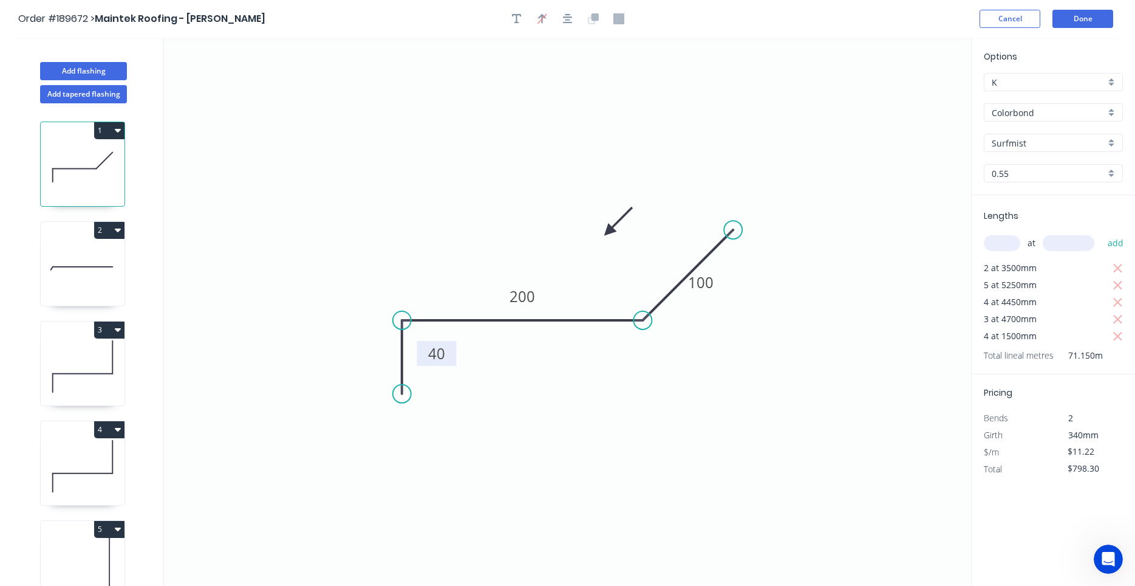
click at [446, 362] on rect at bounding box center [437, 354] width 24 height 17
drag, startPoint x: 451, startPoint y: 364, endPoint x: 469, endPoint y: 366, distance: 18.4
click at [469, 366] on rect at bounding box center [455, 356] width 39 height 25
click at [1061, 24] on button "Done" at bounding box center [1083, 19] width 61 height 18
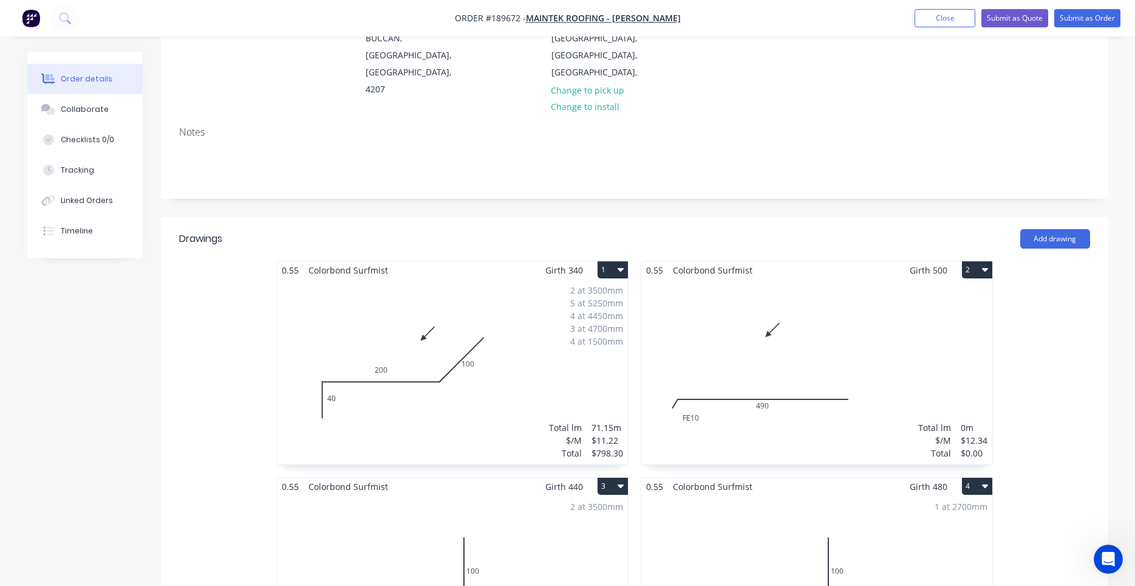
scroll to position [207, 0]
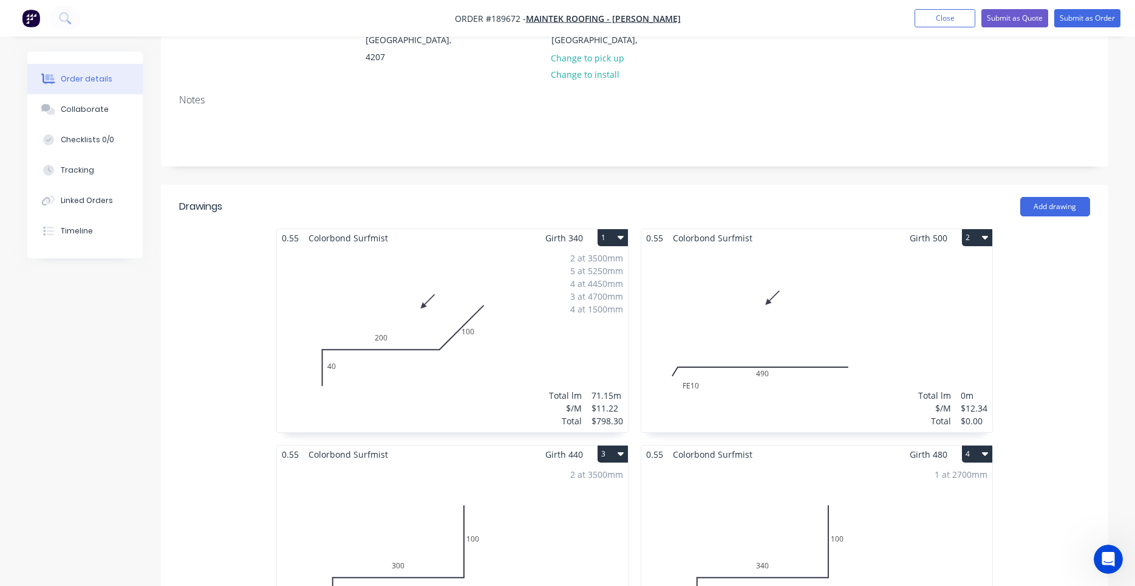
click at [587, 290] on div "3 at 4700mm" at bounding box center [596, 296] width 53 height 13
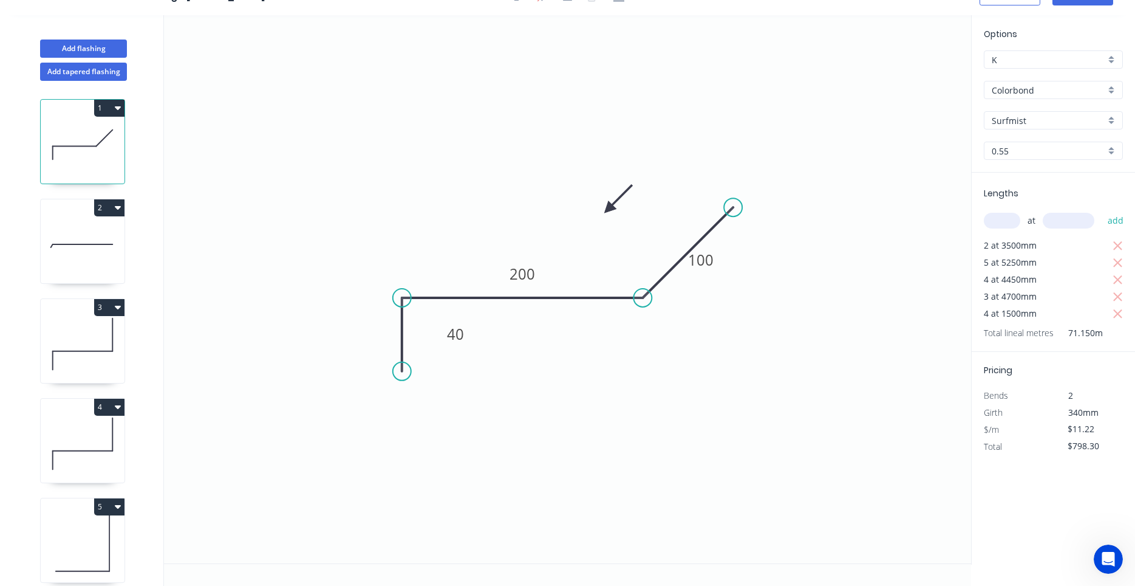
click at [587, 268] on icon "0 40 200 100" at bounding box center [567, 289] width 807 height 548
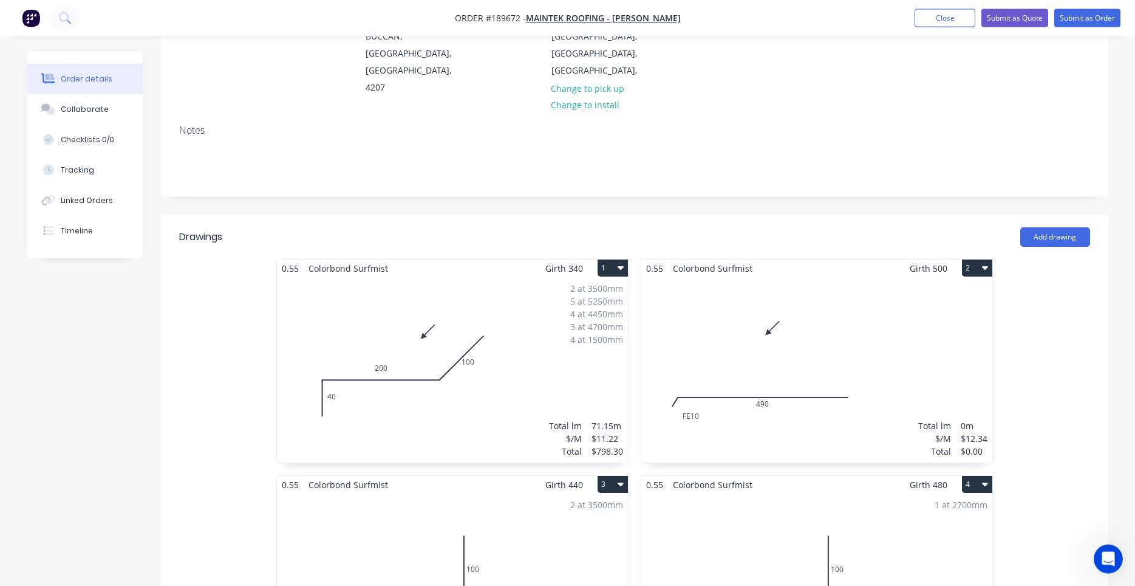
scroll to position [413, 0]
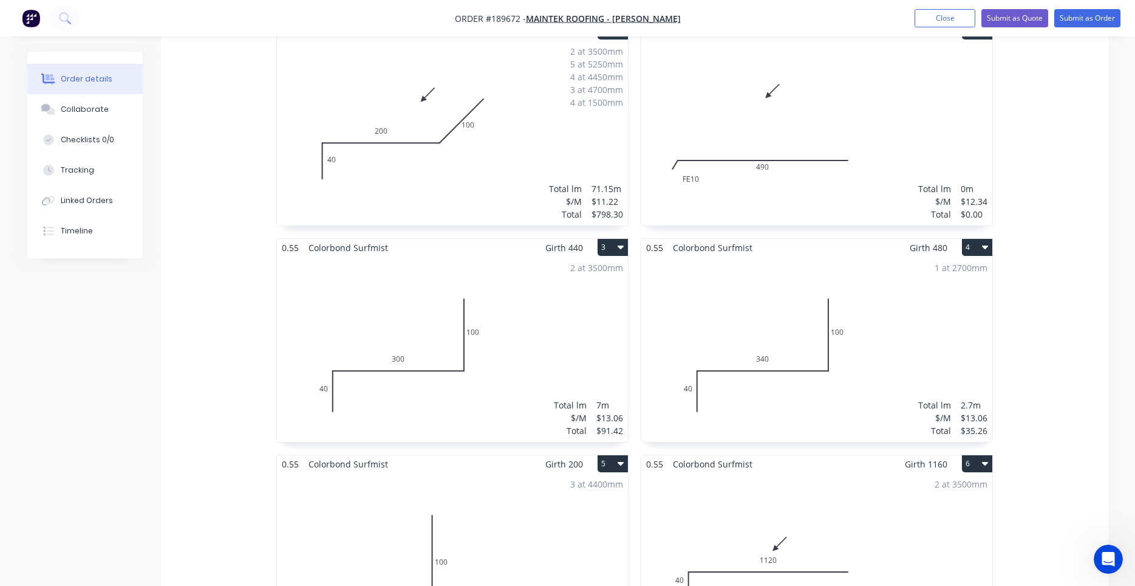
drag, startPoint x: 988, startPoint y: 207, endPoint x: 956, endPoint y: 216, distance: 32.9
click at [1036, 153] on div "0.55 Colorbond Surfmist Girth 340 1 0 40 200 100 0 40 200 100 2 at 3500mm 5 at …" at bounding box center [635, 562] width 948 height 1081
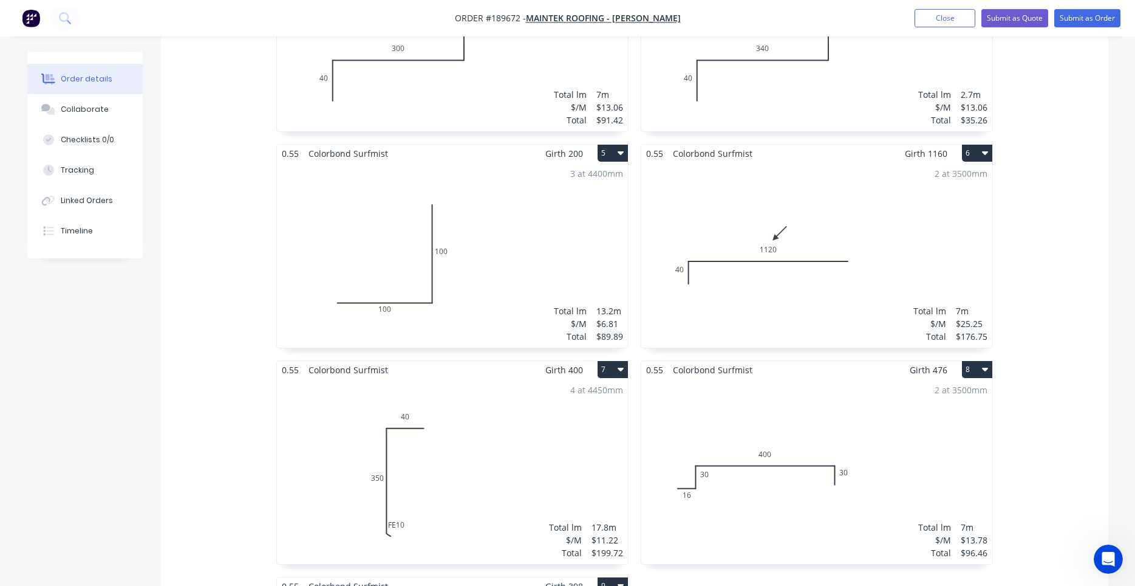
scroll to position [723, 0]
drag, startPoint x: 973, startPoint y: 231, endPoint x: 917, endPoint y: 235, distance: 56.0
click at [1053, 191] on div "0.55 Colorbond Surfmist Girth 340 1 0 40 200 100 0 40 200 100 2 at 3500mm 5 at …" at bounding box center [635, 252] width 948 height 1081
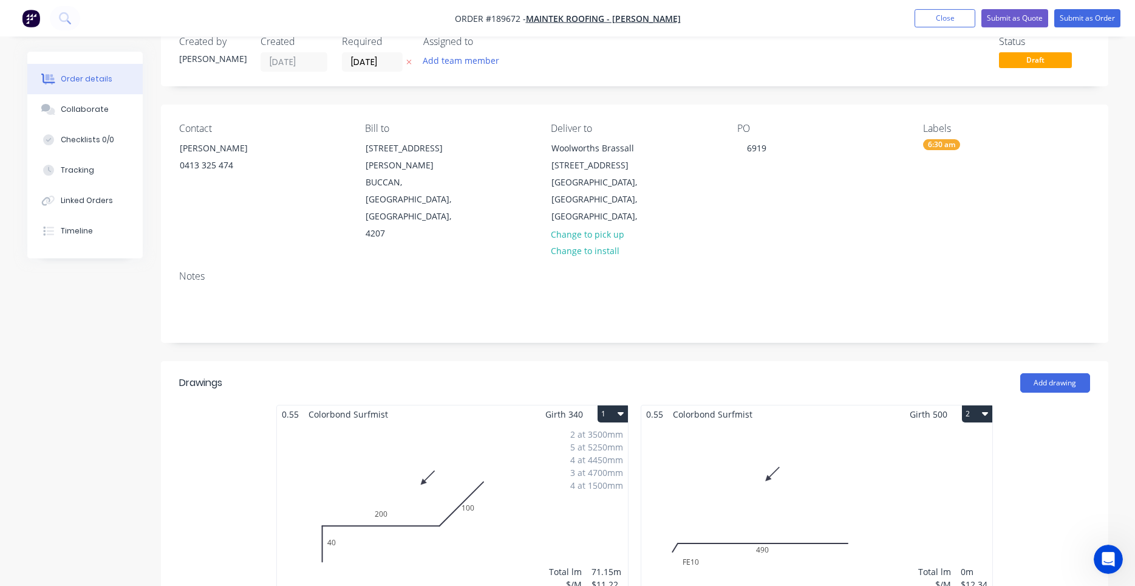
scroll to position [0, 0]
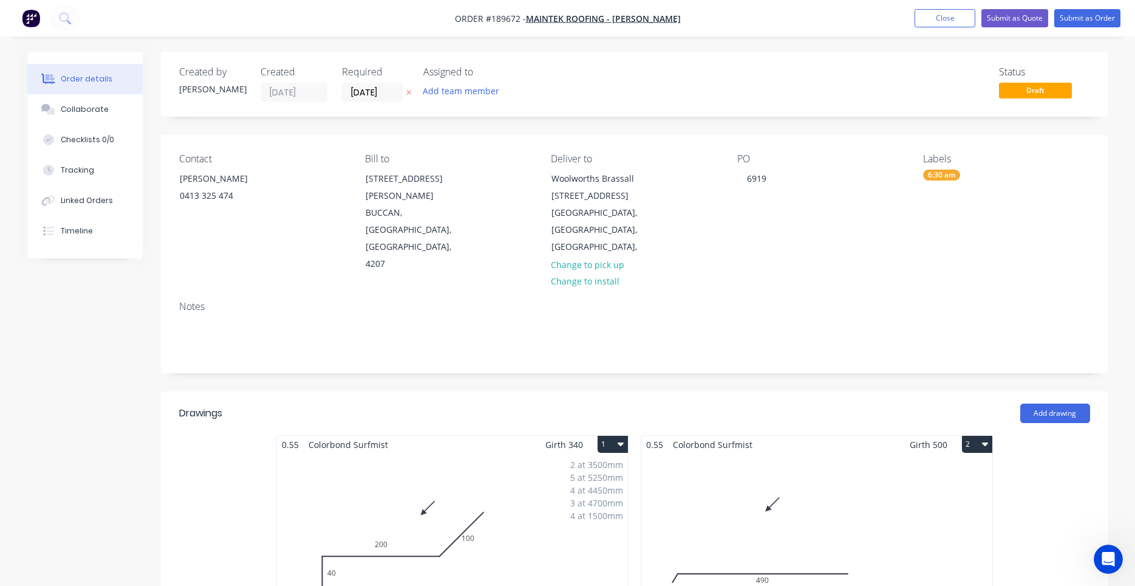
click at [1060, 164] on div "Labels" at bounding box center [1006, 159] width 166 height 12
click at [993, 291] on div "Notes" at bounding box center [635, 331] width 948 height 81
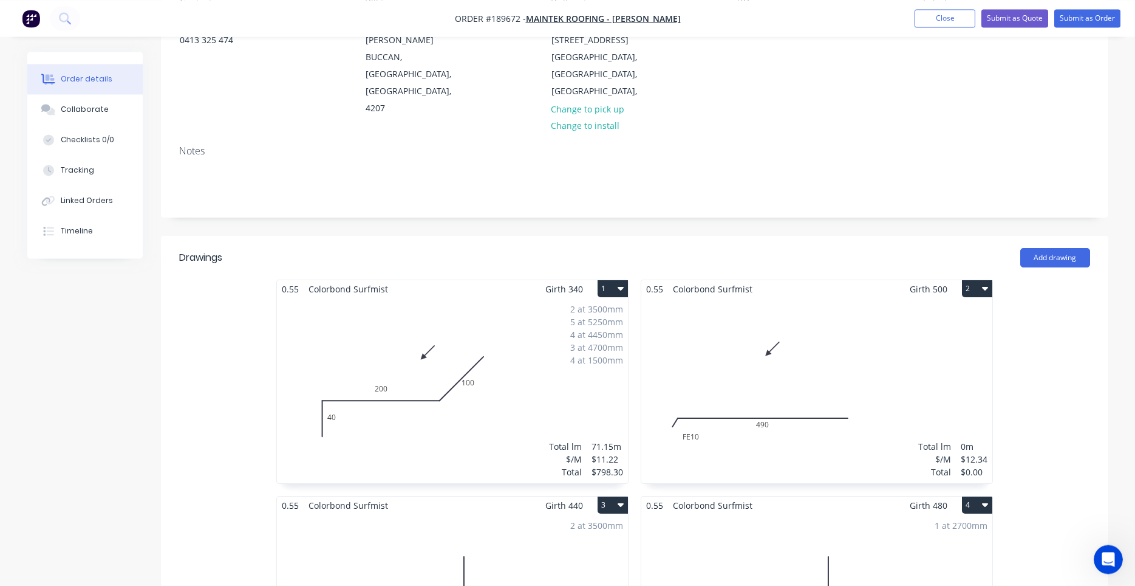
scroll to position [103, 0]
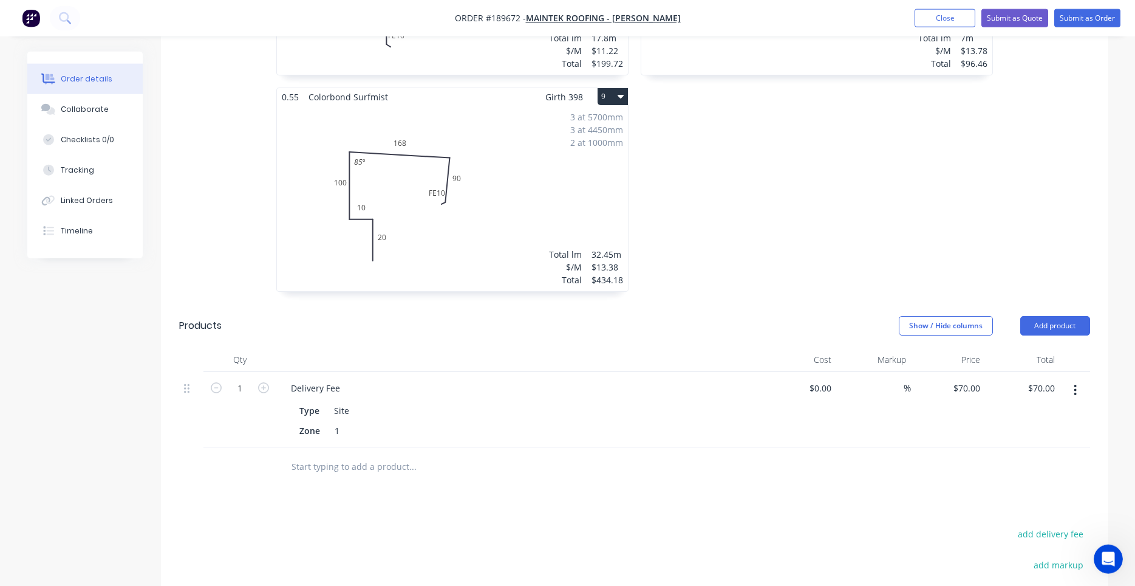
scroll to position [1389, 0]
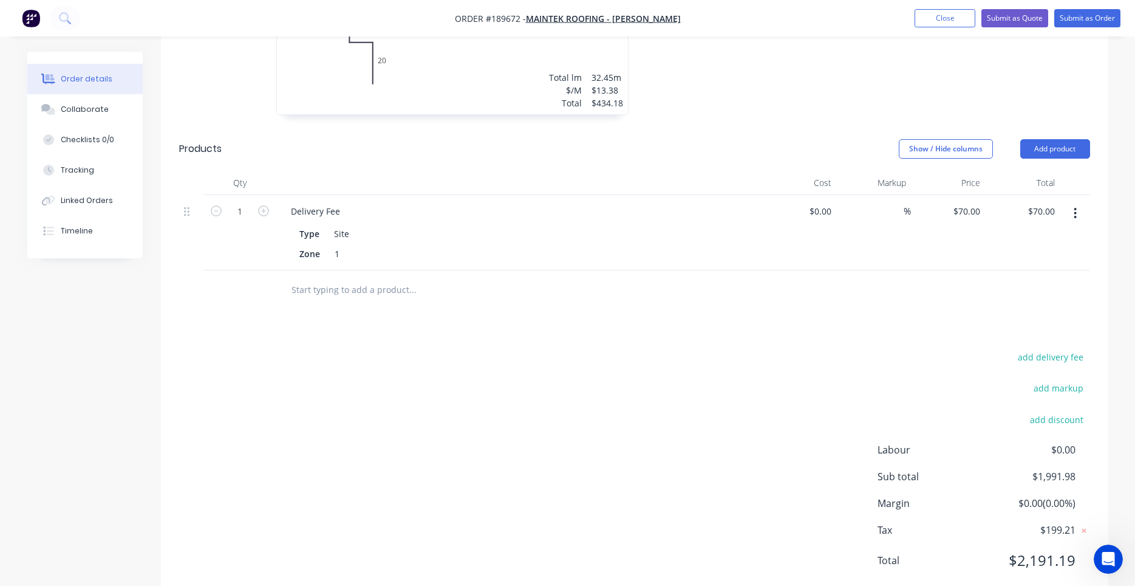
drag, startPoint x: 996, startPoint y: 250, endPoint x: 1814, endPoint y: 270, distance: 818.4
click at [85, 241] on button "Timeline" at bounding box center [84, 231] width 115 height 30
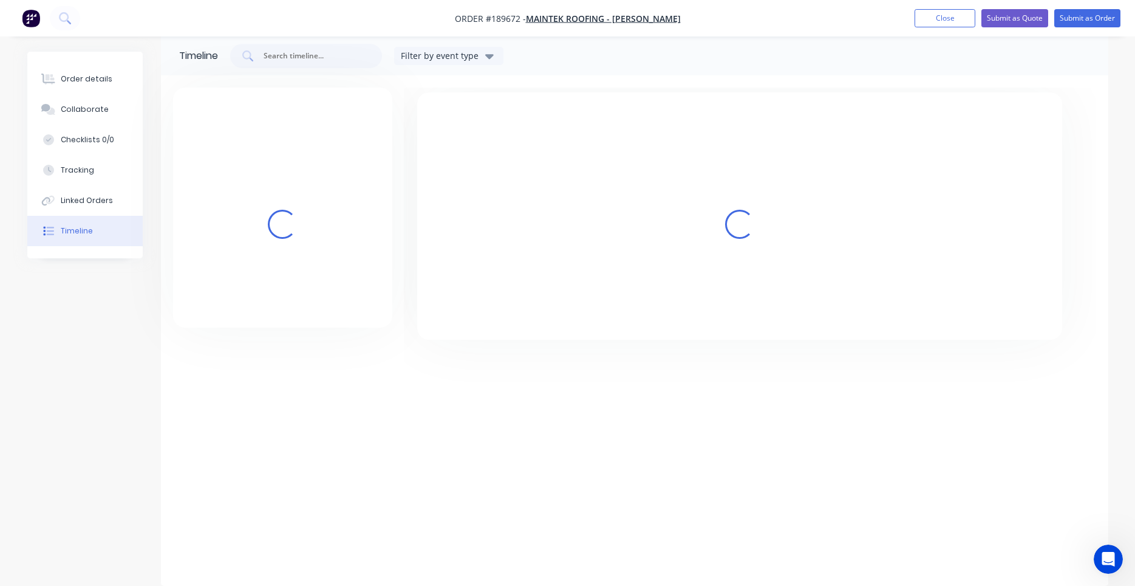
scroll to position [16, 0]
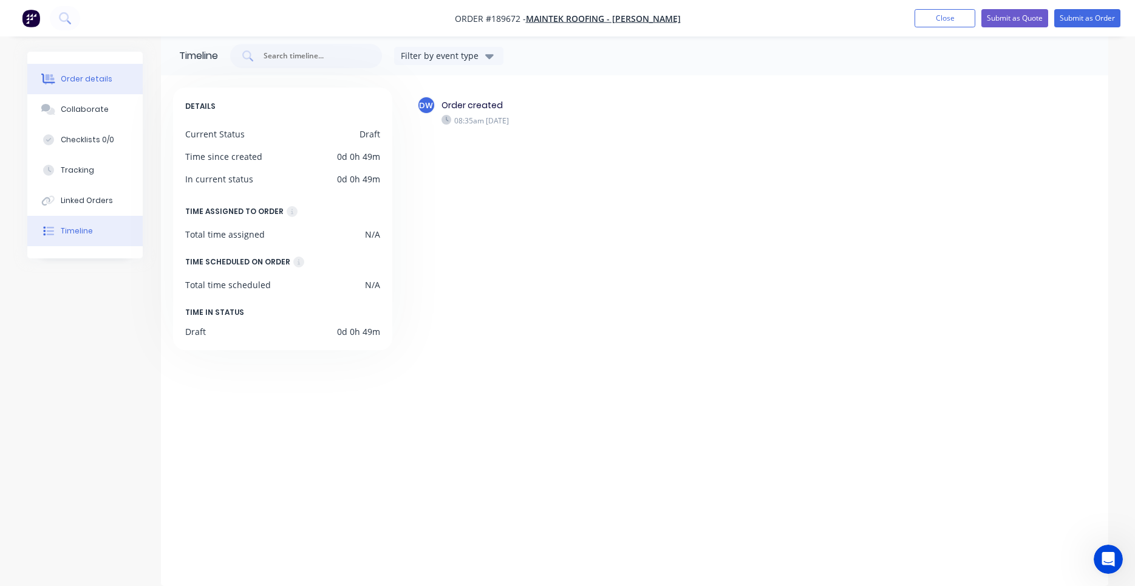
click at [96, 76] on div "Order details" at bounding box center [87, 78] width 52 height 11
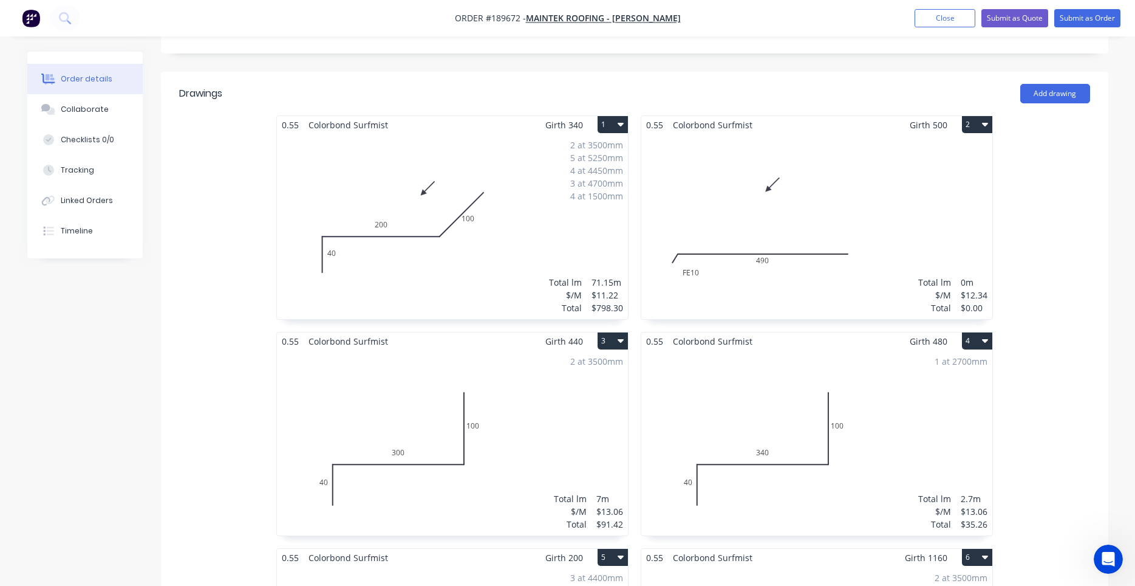
scroll to position [310, 0]
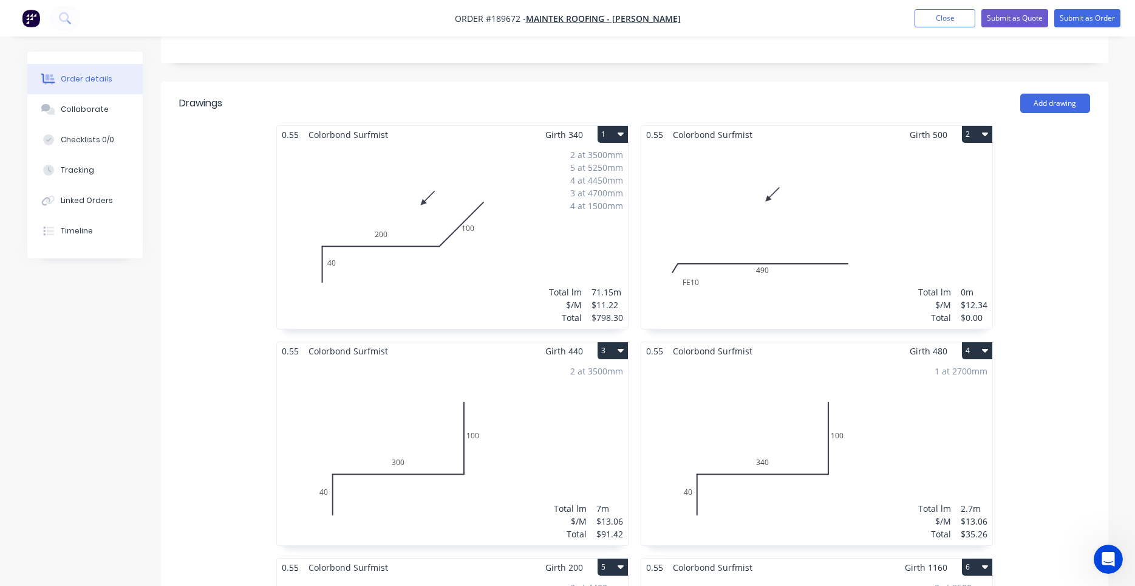
click at [785, 249] on div "Total lm $/M Total 0m $12.34 $0.00" at bounding box center [816, 235] width 351 height 185
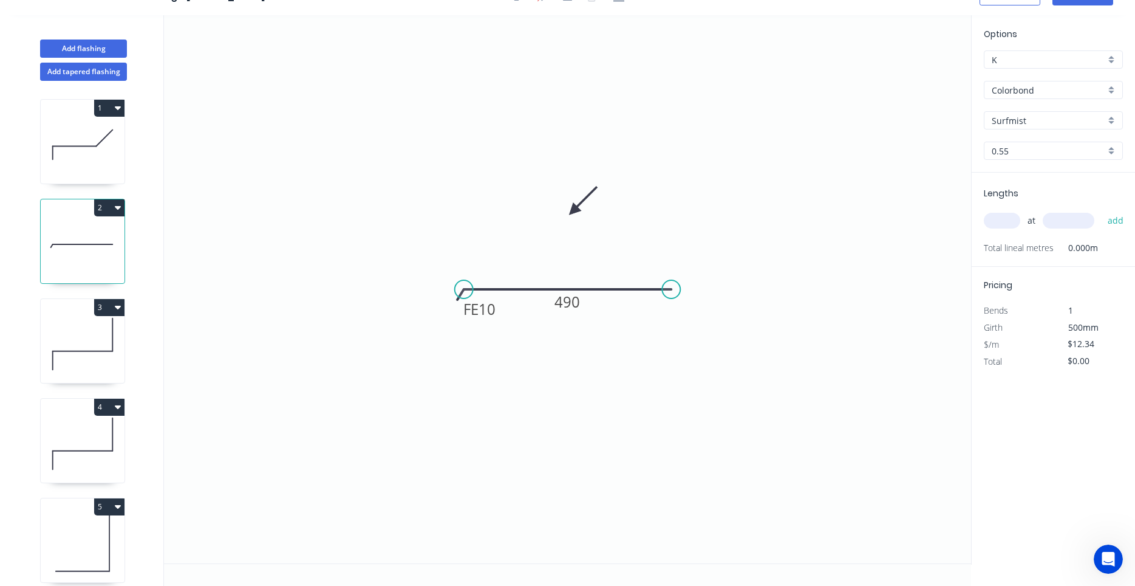
scroll to position [22, 0]
click at [1020, 227] on div "at add" at bounding box center [1055, 220] width 142 height 21
click at [1016, 225] on input "text" at bounding box center [1002, 221] width 36 height 16
type input "1"
type input "500"
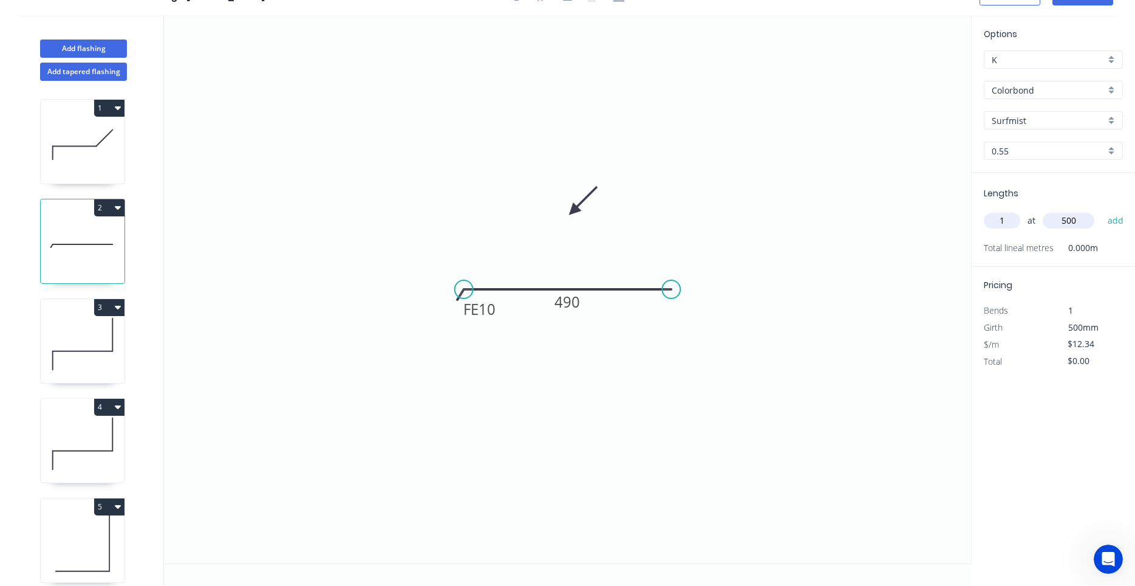
click at [1102, 210] on button "add" at bounding box center [1116, 220] width 29 height 21
type input "$12.34"
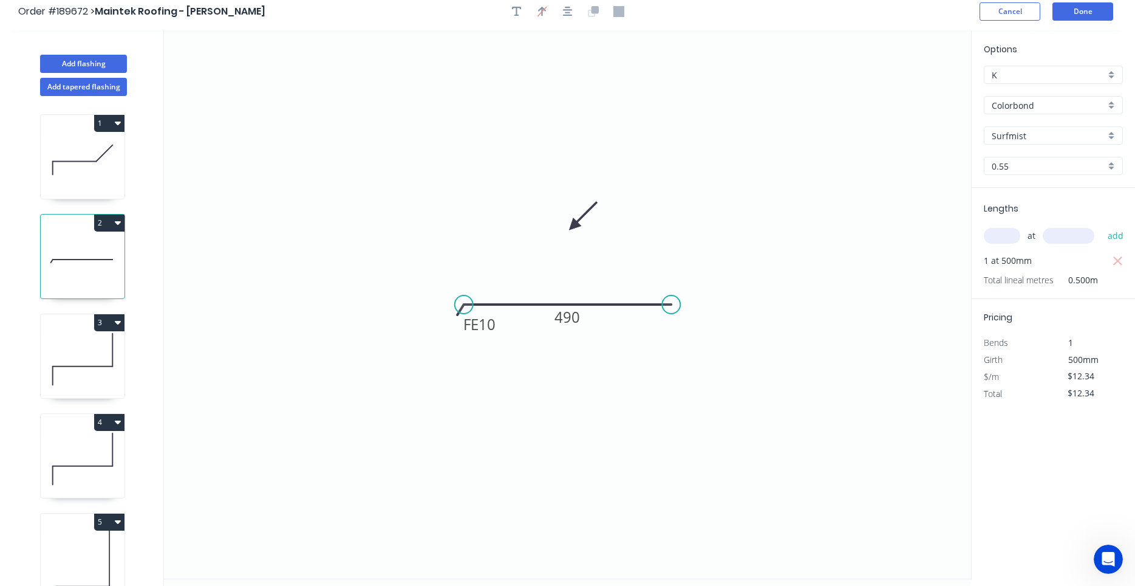
scroll to position [0, 0]
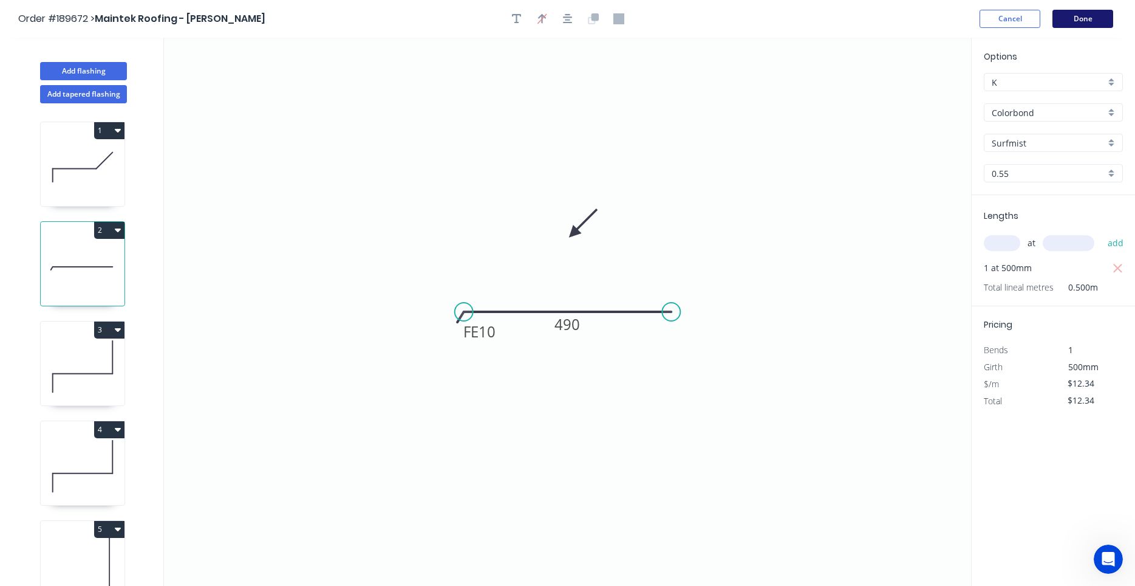
click at [1069, 19] on button "Done" at bounding box center [1083, 19] width 61 height 18
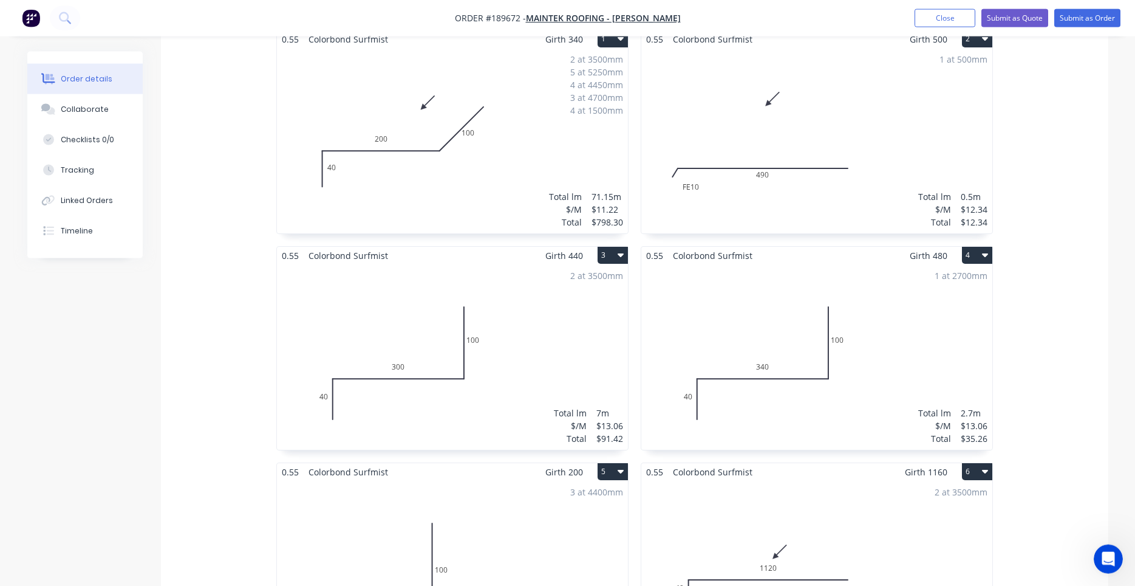
scroll to position [413, 0]
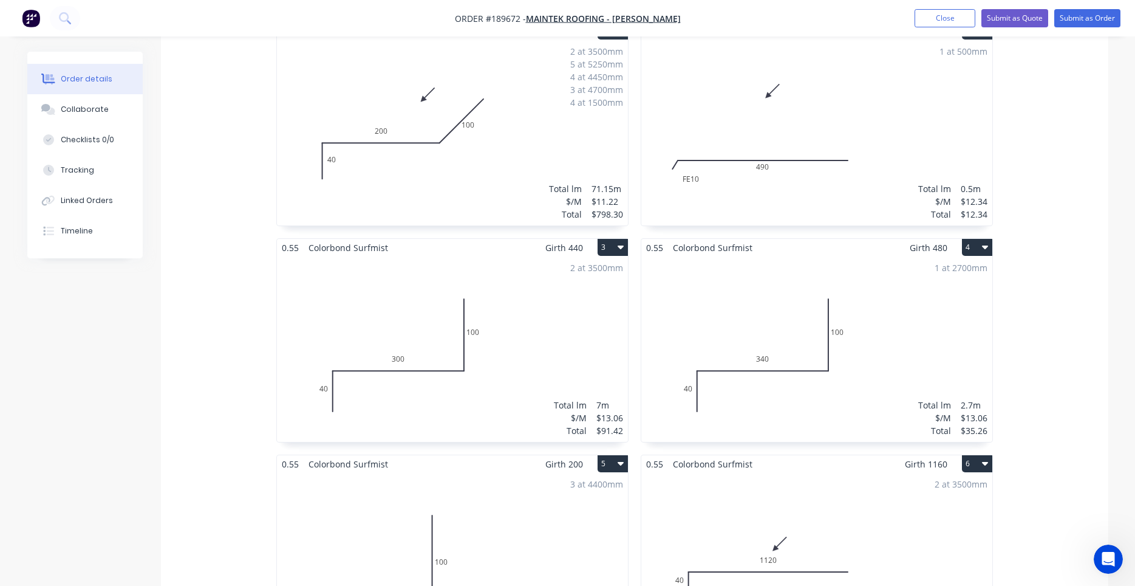
click at [610, 304] on div "2 at 3500mm Total lm $/M Total 7m $13.06 $91.42" at bounding box center [452, 348] width 351 height 185
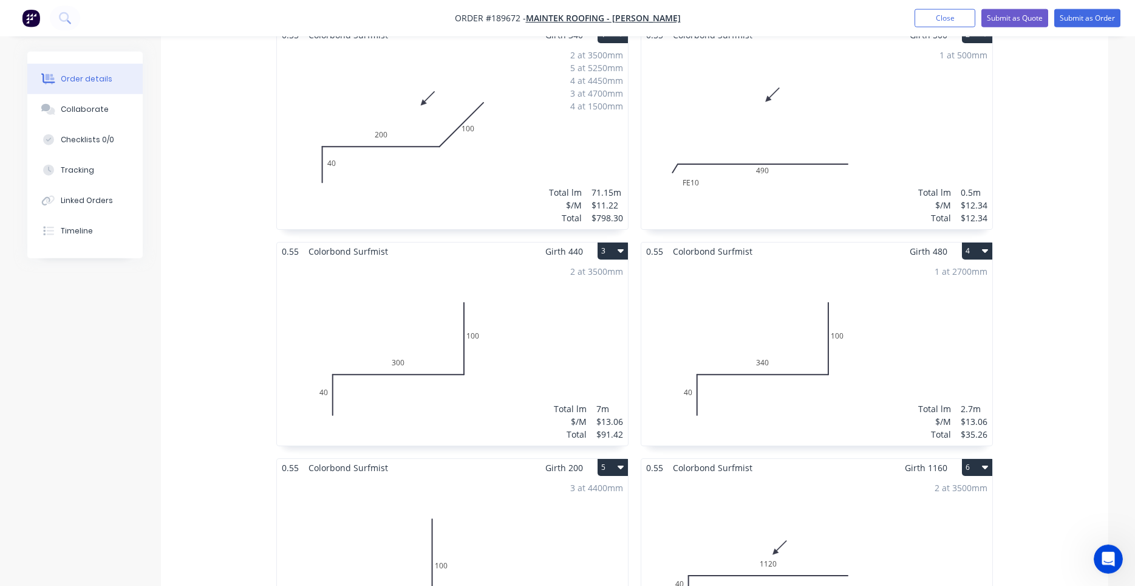
scroll to position [413, 0]
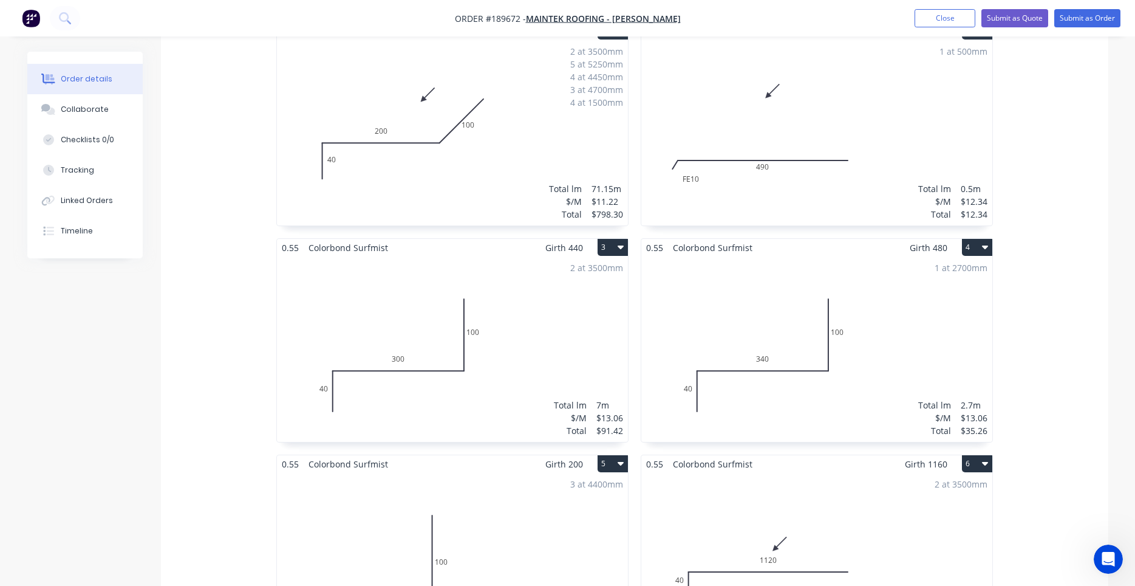
drag, startPoint x: 871, startPoint y: 211, endPoint x: 888, endPoint y: 195, distance: 23.2
click at [888, 195] on div "0.55 Colorbond Surfmist Girth 500 2 0 FE 10 490 0 FE 10 490 1 at 500mm Total lm…" at bounding box center [817, 562] width 364 height 1081
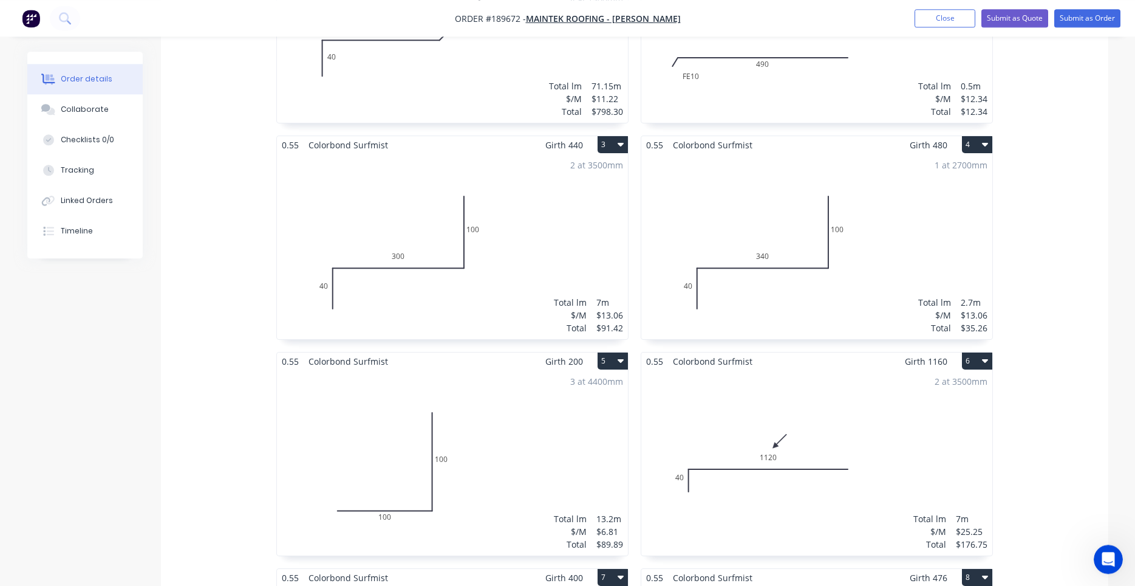
scroll to position [516, 0]
click at [595, 380] on div "3 at 4400mm Total lm $/M Total 13.2m $6.81 $89.89" at bounding box center [452, 461] width 351 height 185
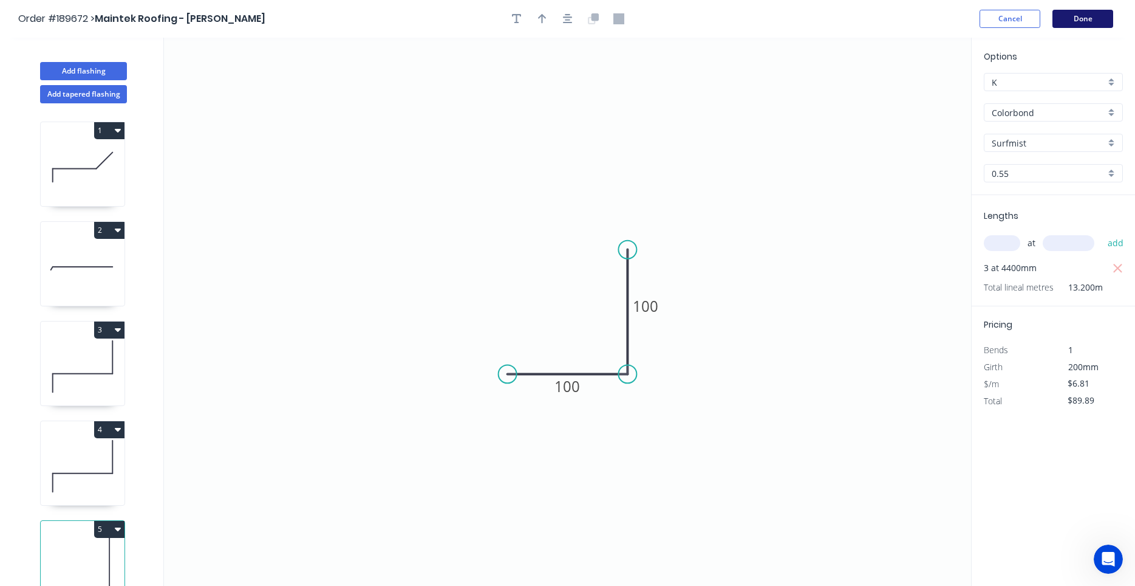
click at [1080, 24] on button "Done" at bounding box center [1083, 19] width 61 height 18
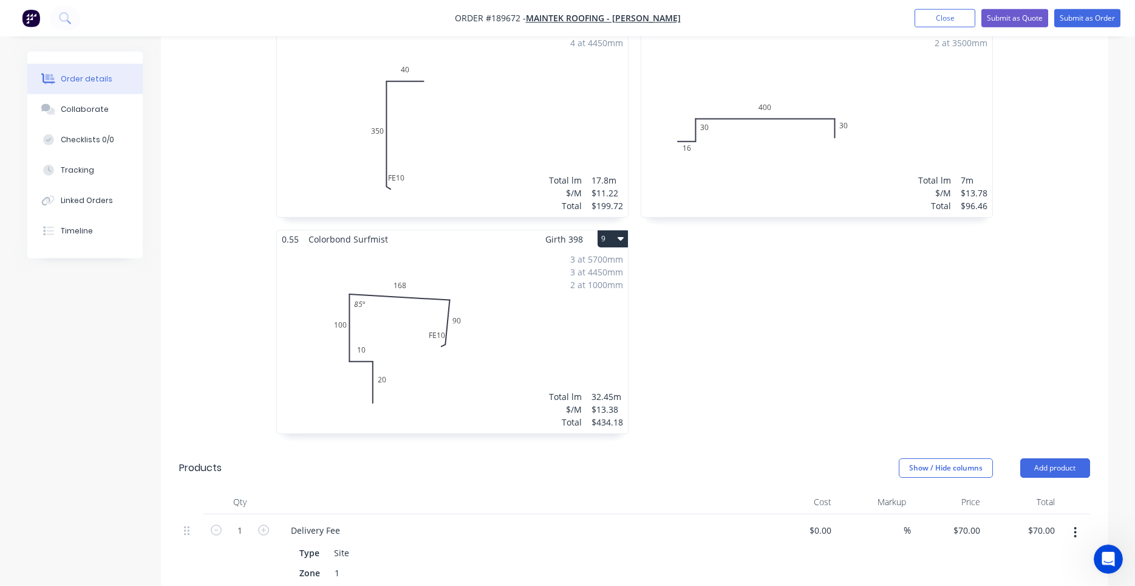
scroll to position [1079, 0]
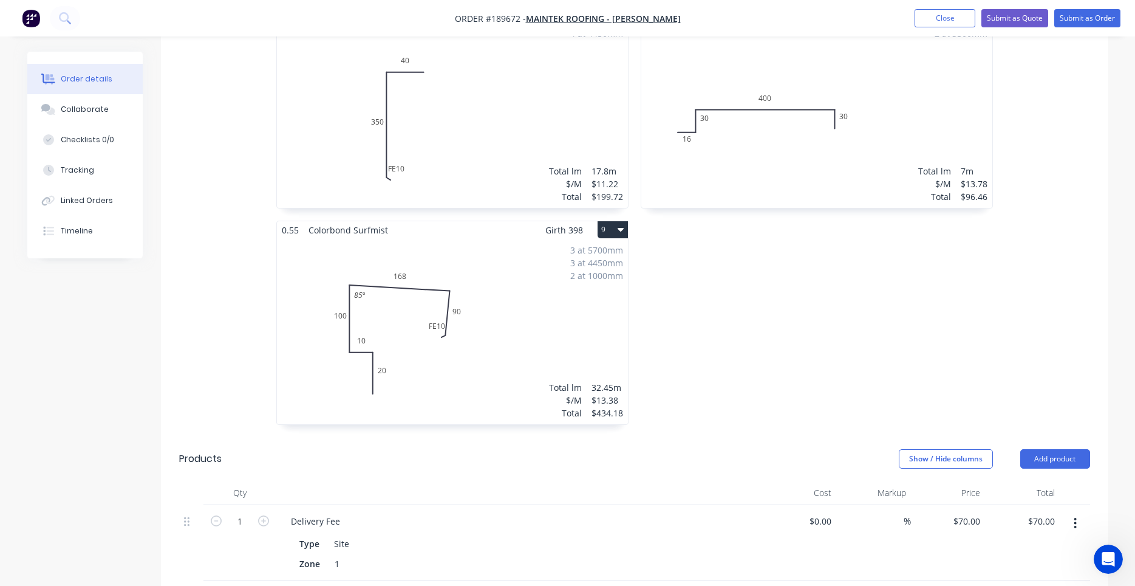
click at [1108, 560] on icon "Open Intercom Messenger" at bounding box center [1108, 559] width 9 height 10
click at [1107, 555] on icon "Close Intercom Messenger" at bounding box center [1108, 559] width 15 height 15
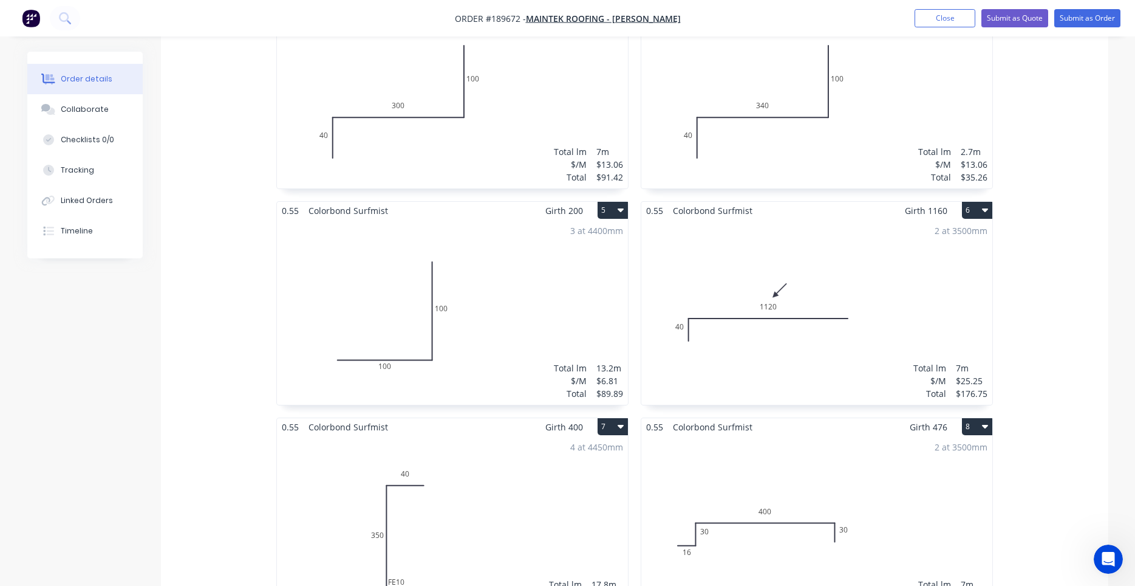
scroll to position [1079, 0]
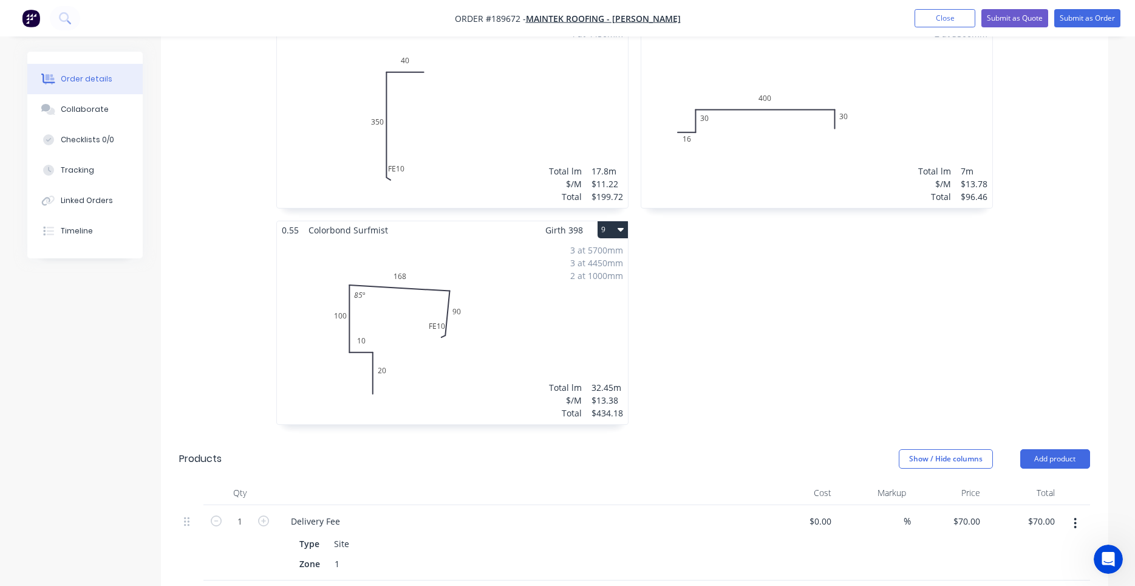
click at [706, 437] on header "Products Show / Hide columns Add product" at bounding box center [635, 459] width 948 height 44
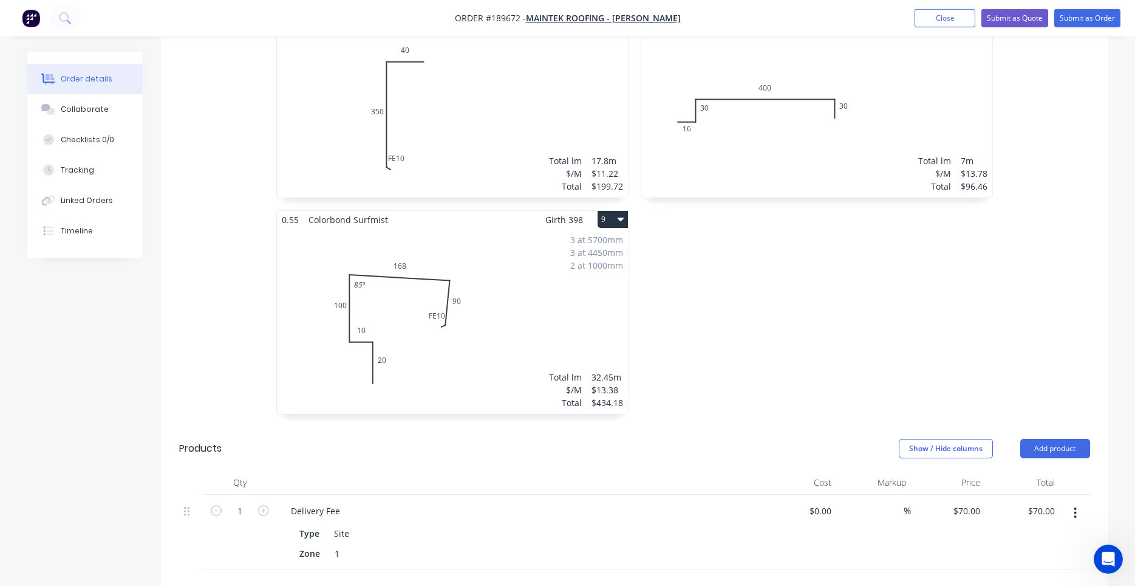
scroll to position [1389, 0]
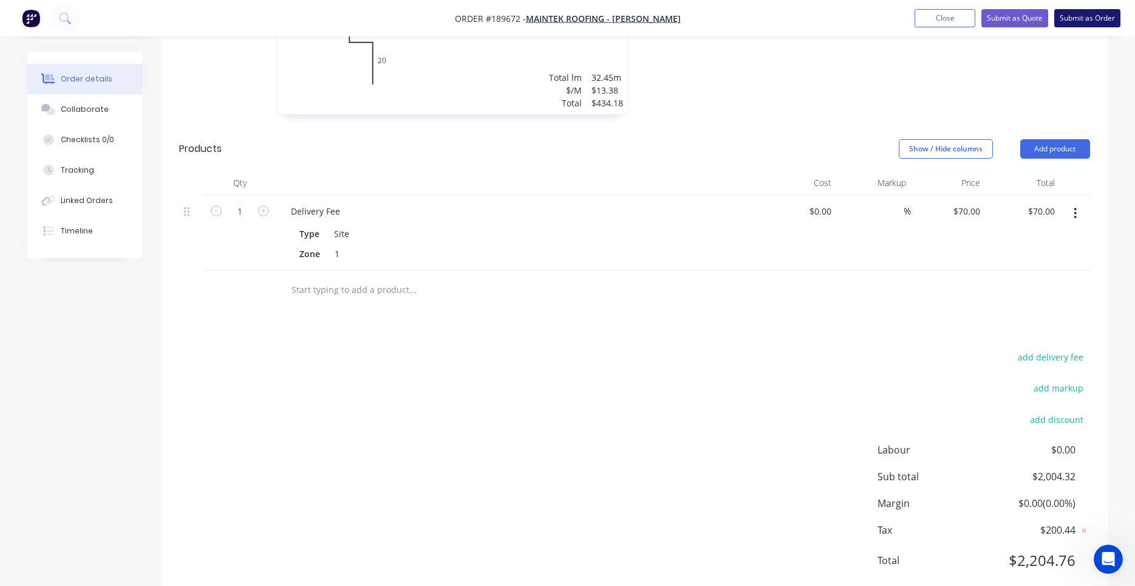
click at [1058, 9] on button "Submit as Order" at bounding box center [1087, 18] width 66 height 18
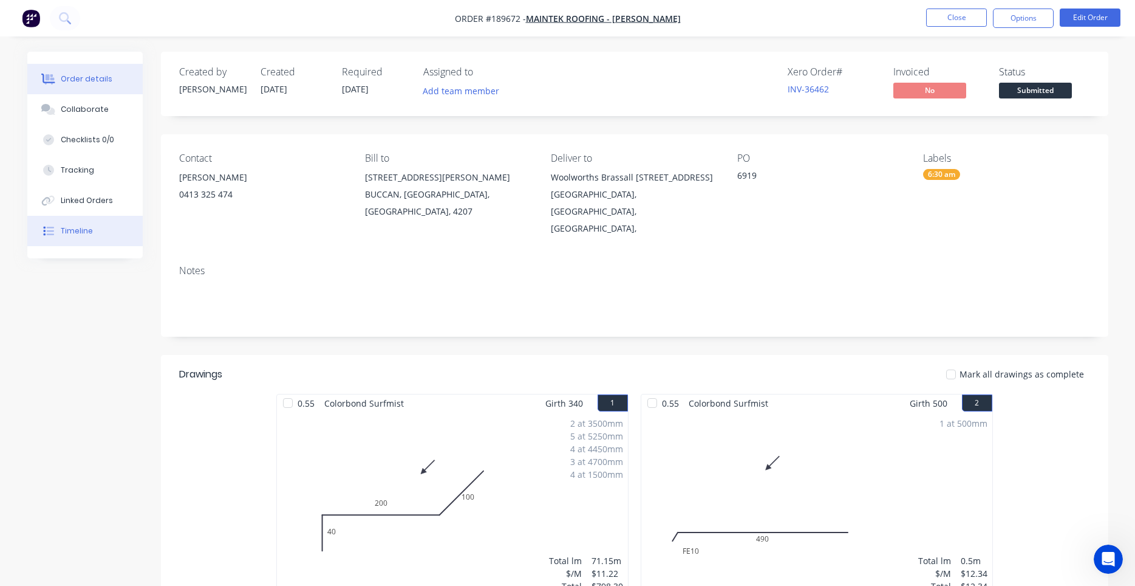
click at [93, 228] on button "Timeline" at bounding box center [84, 231] width 115 height 30
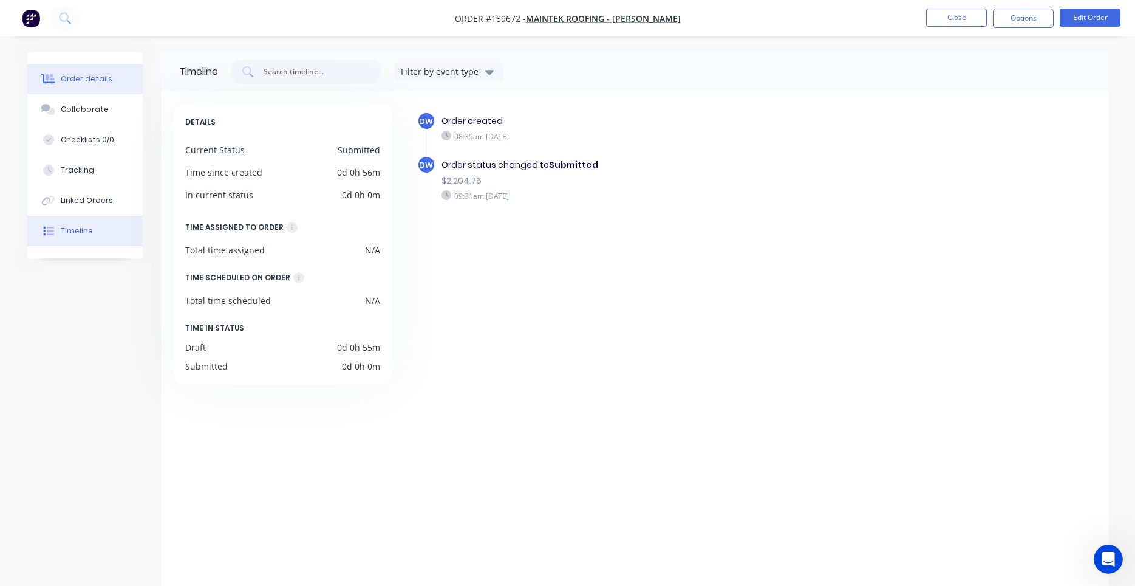
click at [95, 84] on div "Order details" at bounding box center [87, 78] width 52 height 11
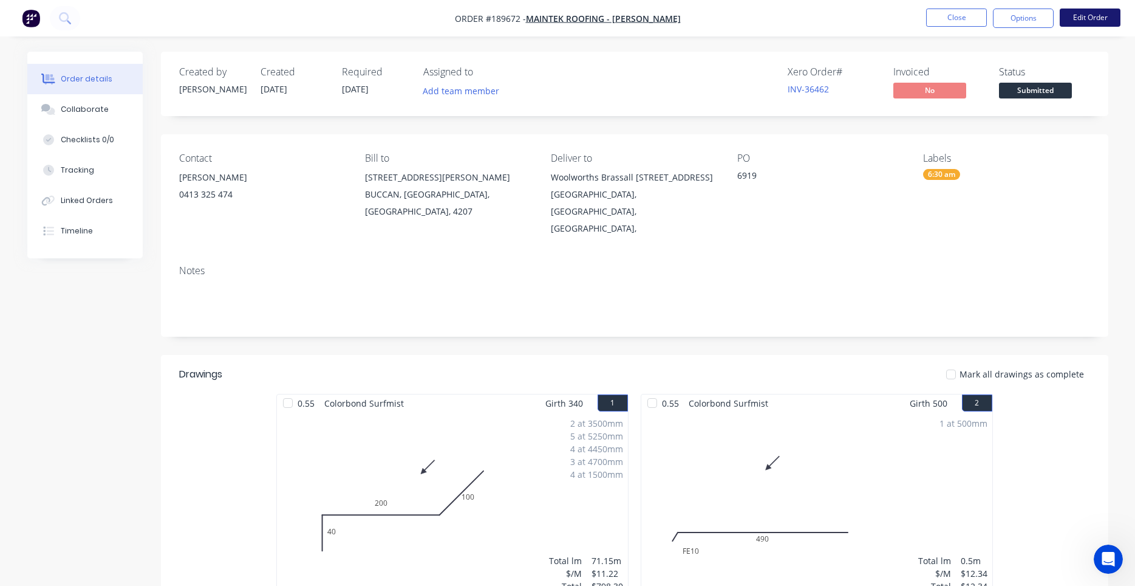
click at [1076, 19] on button "Edit Order" at bounding box center [1090, 18] width 61 height 18
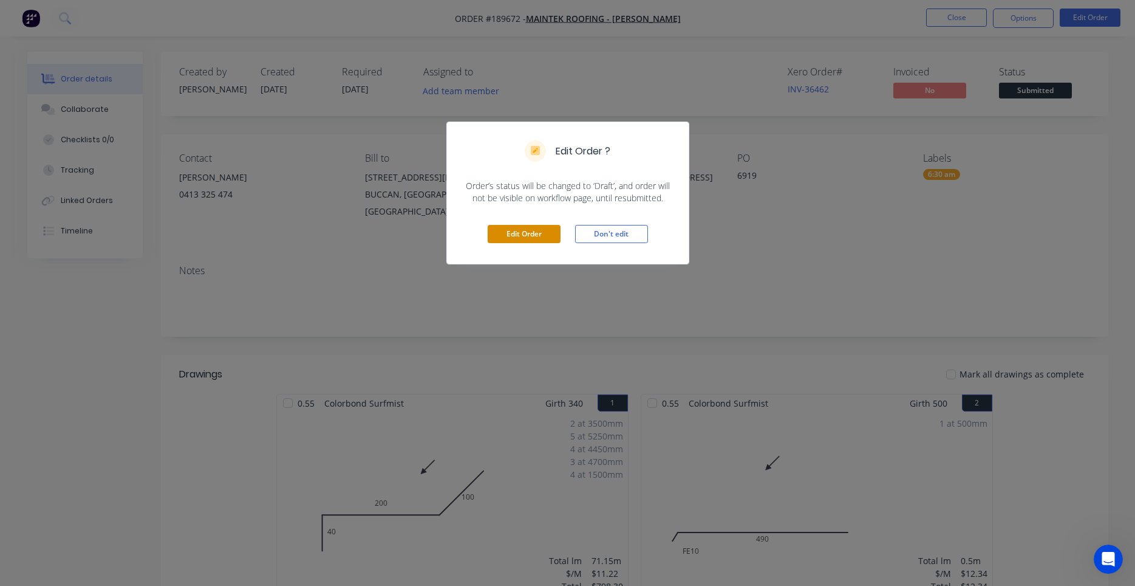
click at [560, 231] on button "Edit Order" at bounding box center [524, 234] width 73 height 18
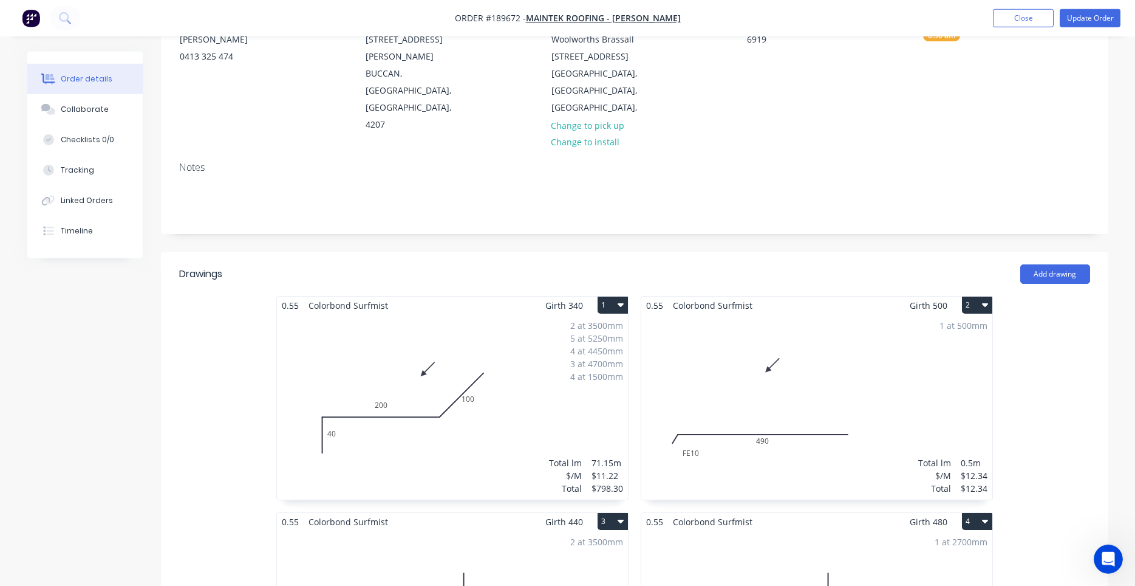
scroll to position [103, 0]
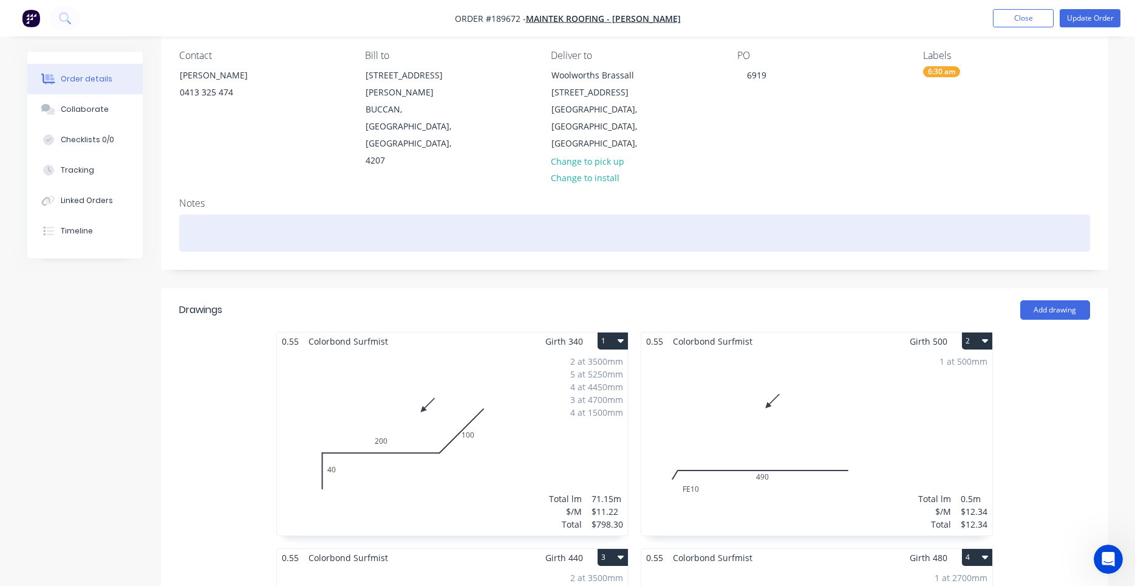
drag, startPoint x: 543, startPoint y: 225, endPoint x: 619, endPoint y: 213, distance: 76.9
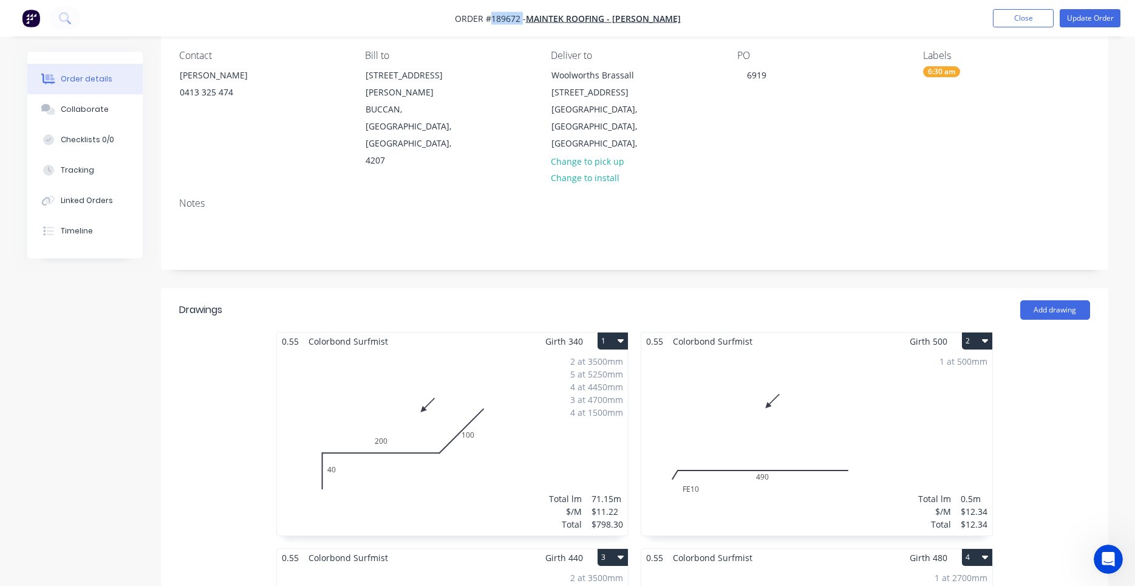
drag, startPoint x: 515, startPoint y: 21, endPoint x: 482, endPoint y: 22, distance: 32.8
click at [482, 22] on span "Order #189672 -" at bounding box center [490, 19] width 71 height 12
copy span "189672"
click at [1013, 21] on button "Close" at bounding box center [1023, 18] width 61 height 18
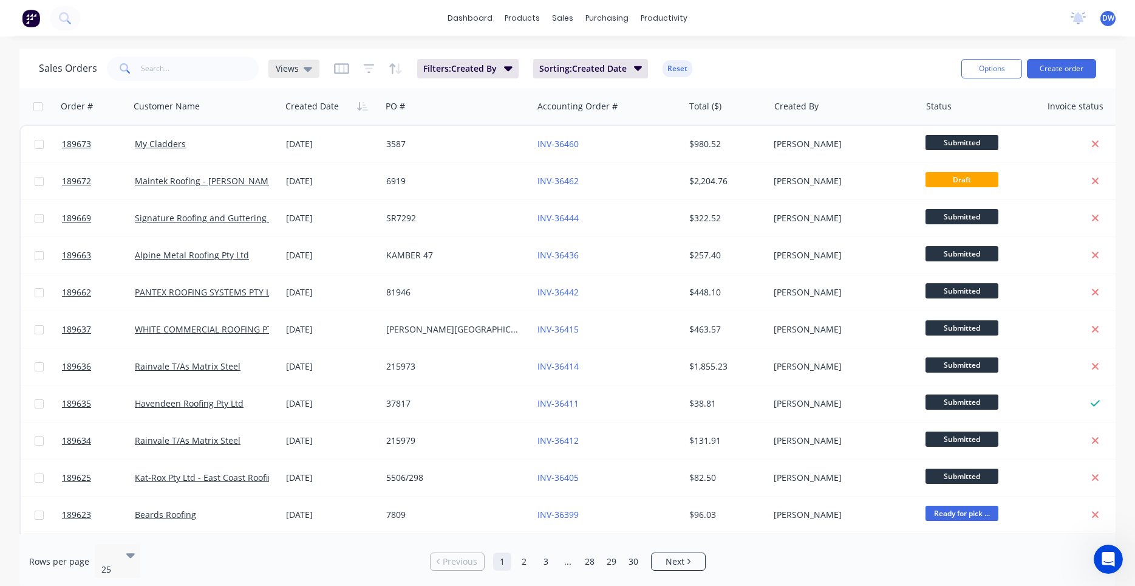
click at [295, 77] on div "Views" at bounding box center [293, 69] width 51 height 18
click at [299, 198] on button "New Hires" at bounding box center [341, 197] width 138 height 14
click at [323, 72] on icon at bounding box center [327, 68] width 9 height 13
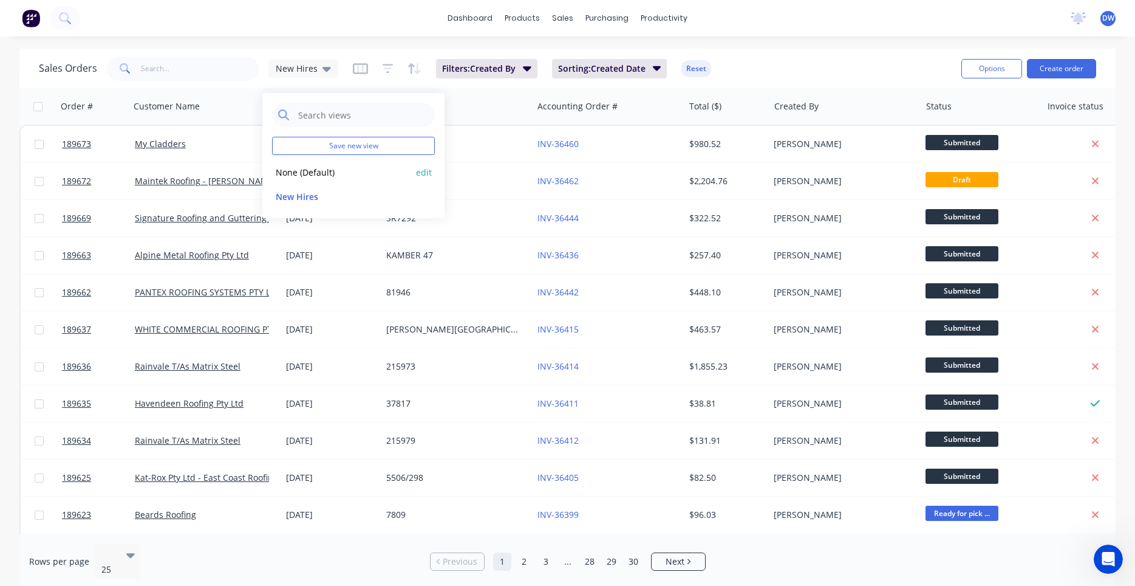
click at [297, 171] on button "None (Default)" at bounding box center [341, 172] width 138 height 14
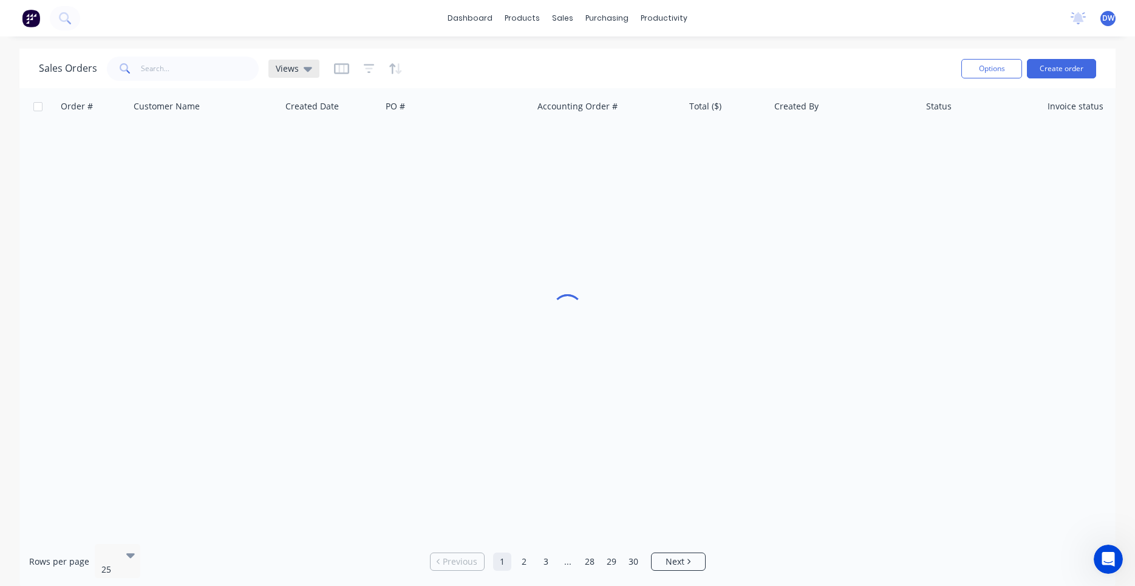
click at [299, 73] on div "Views" at bounding box center [294, 68] width 36 height 11
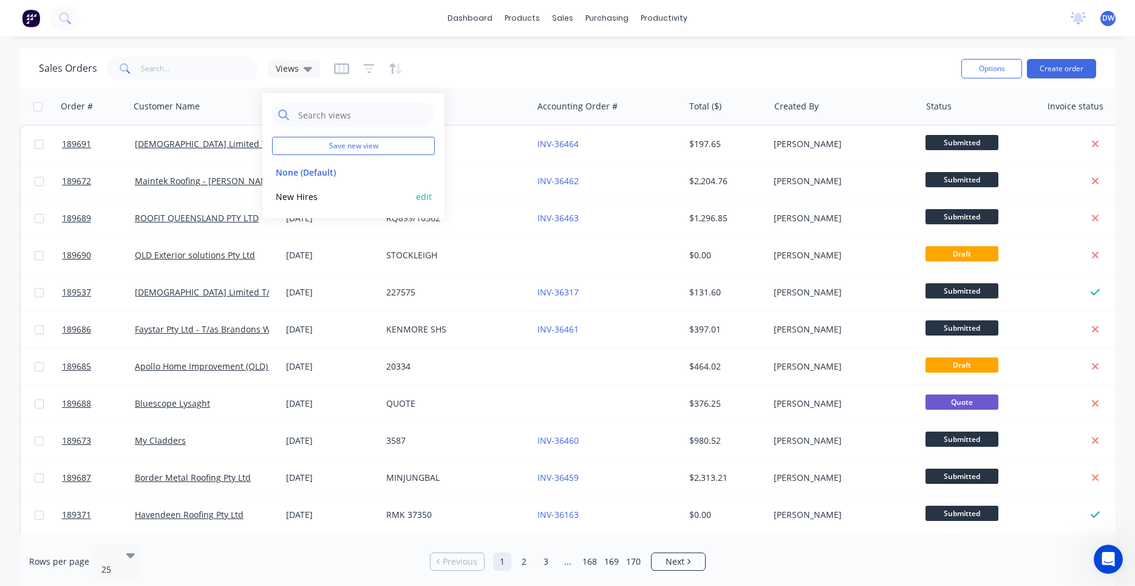
click at [296, 196] on button "New Hires" at bounding box center [341, 197] width 138 height 14
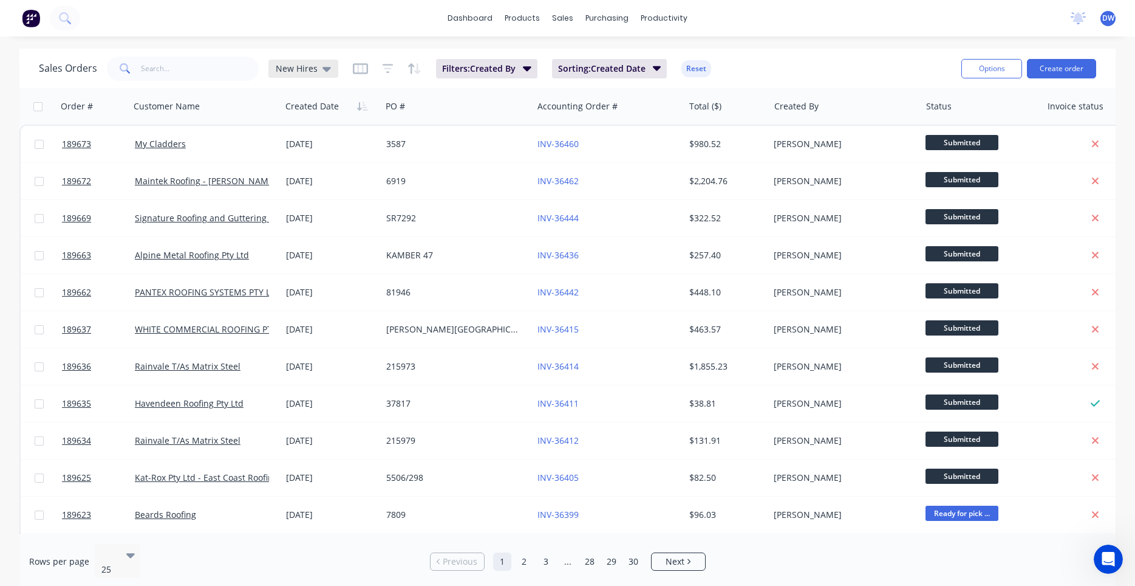
click at [318, 73] on div "New Hires" at bounding box center [303, 68] width 55 height 11
click at [318, 171] on button "None (Default)" at bounding box center [341, 172] width 138 height 14
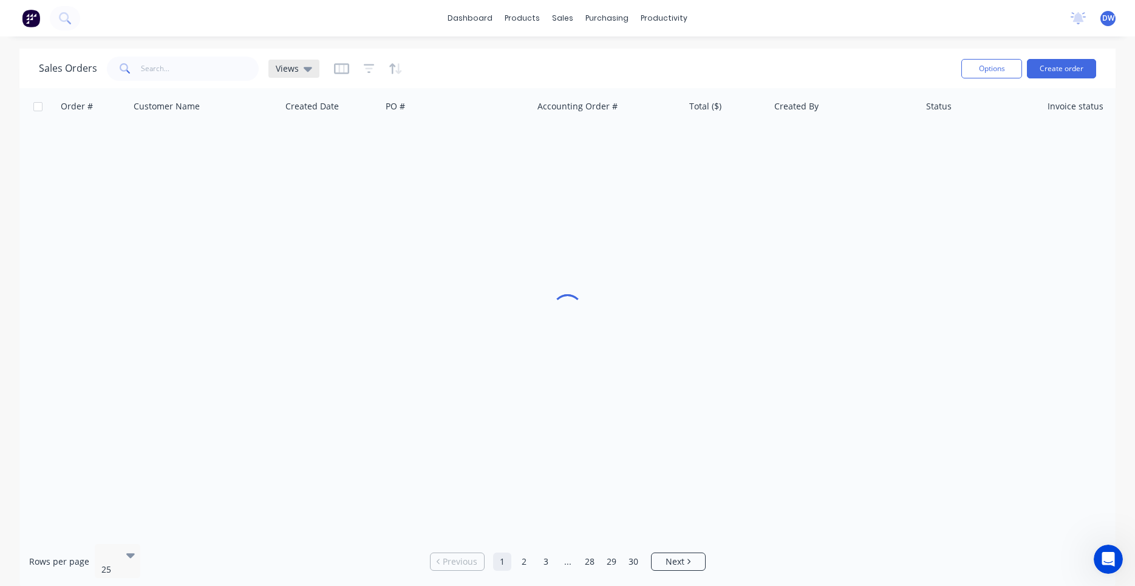
click at [304, 73] on icon at bounding box center [308, 68] width 9 height 13
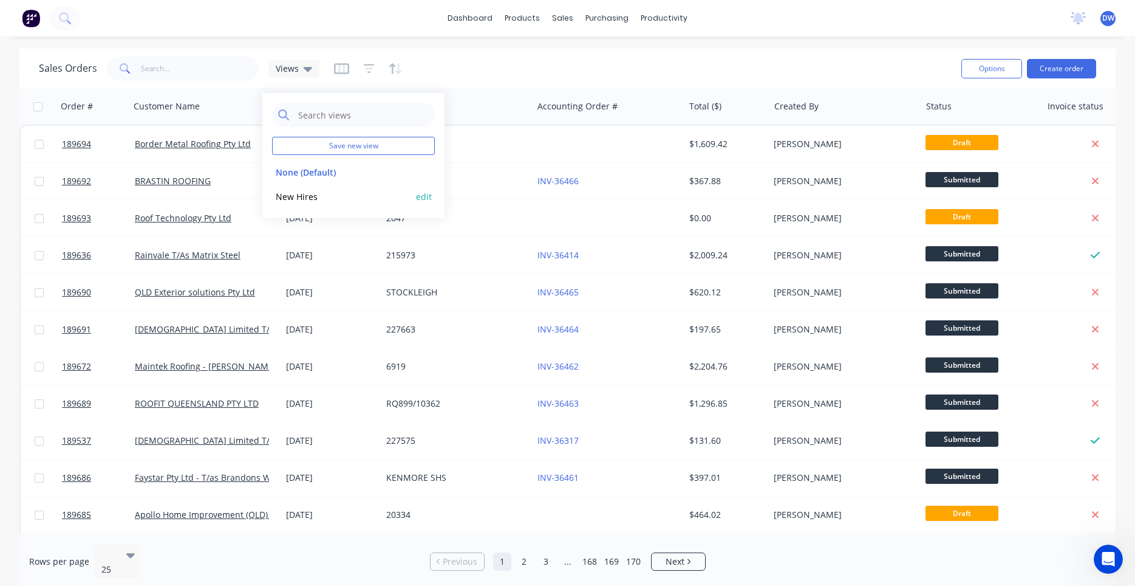
click at [307, 196] on button "New Hires" at bounding box center [341, 197] width 138 height 14
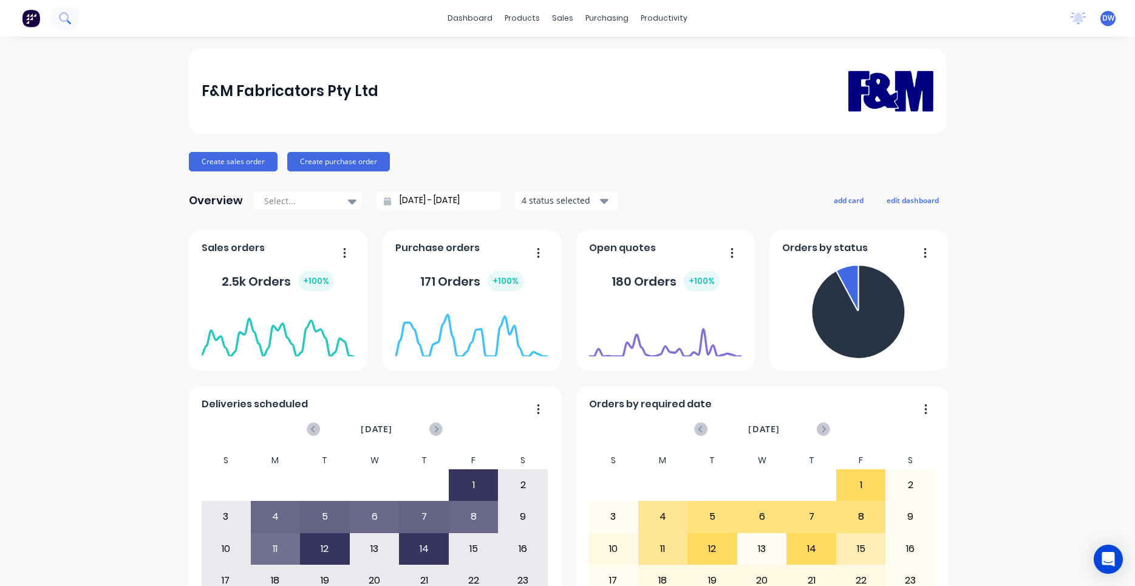
click at [63, 19] on icon at bounding box center [65, 18] width 12 height 12
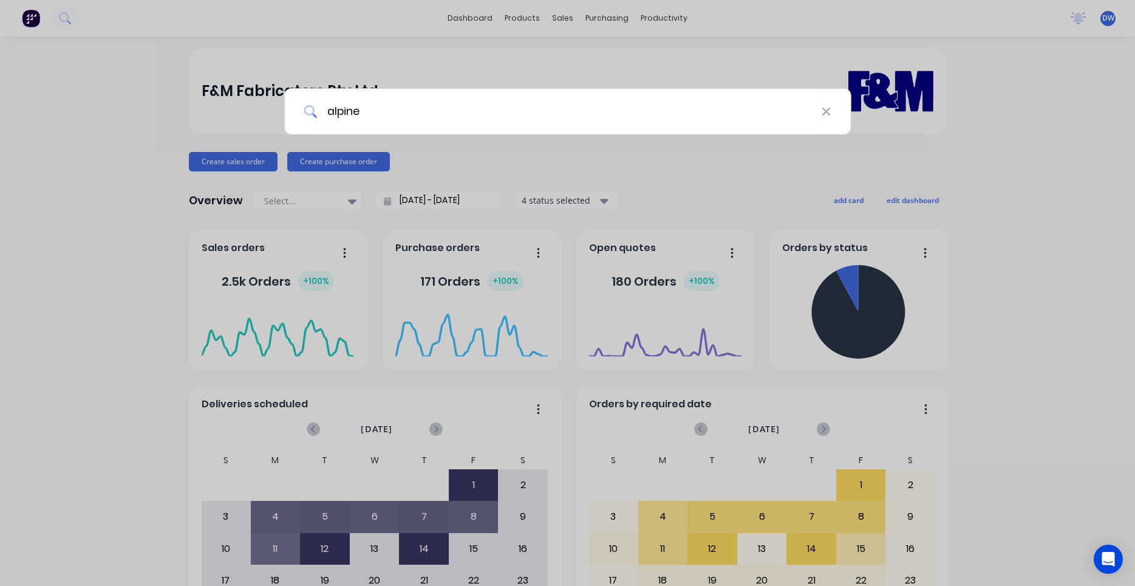
type input "alpine"
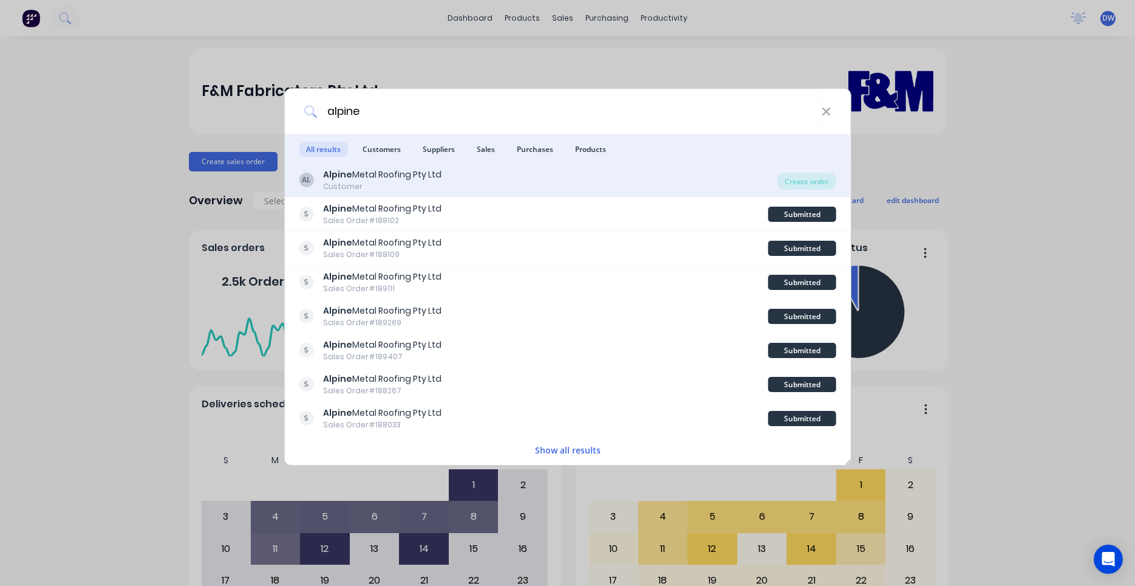
click at [367, 191] on div "Customer" at bounding box center [382, 186] width 118 height 11
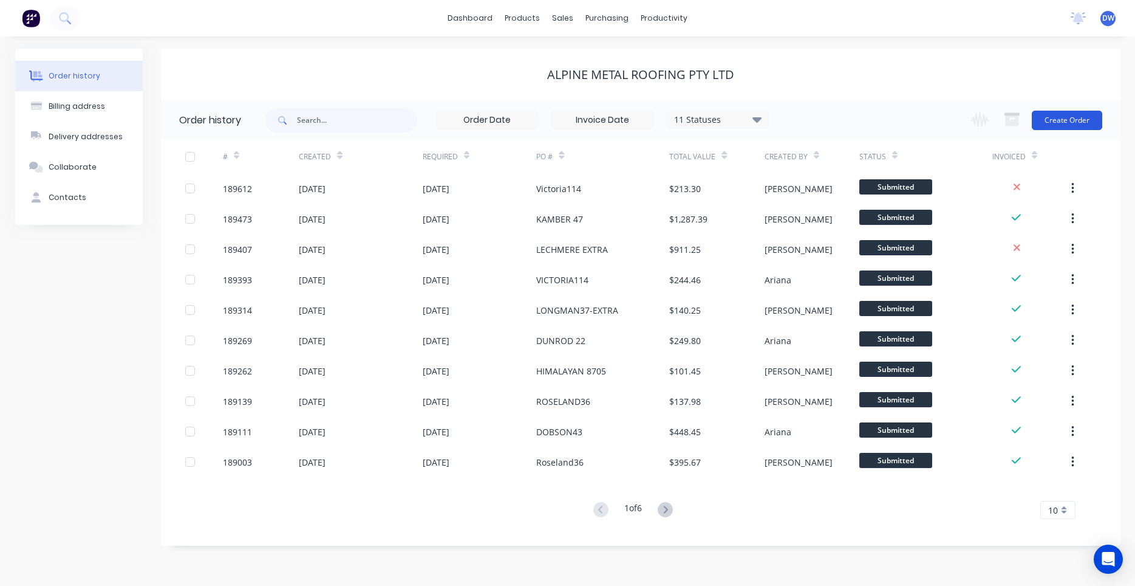
click at [1071, 125] on button "Create Order" at bounding box center [1067, 120] width 70 height 19
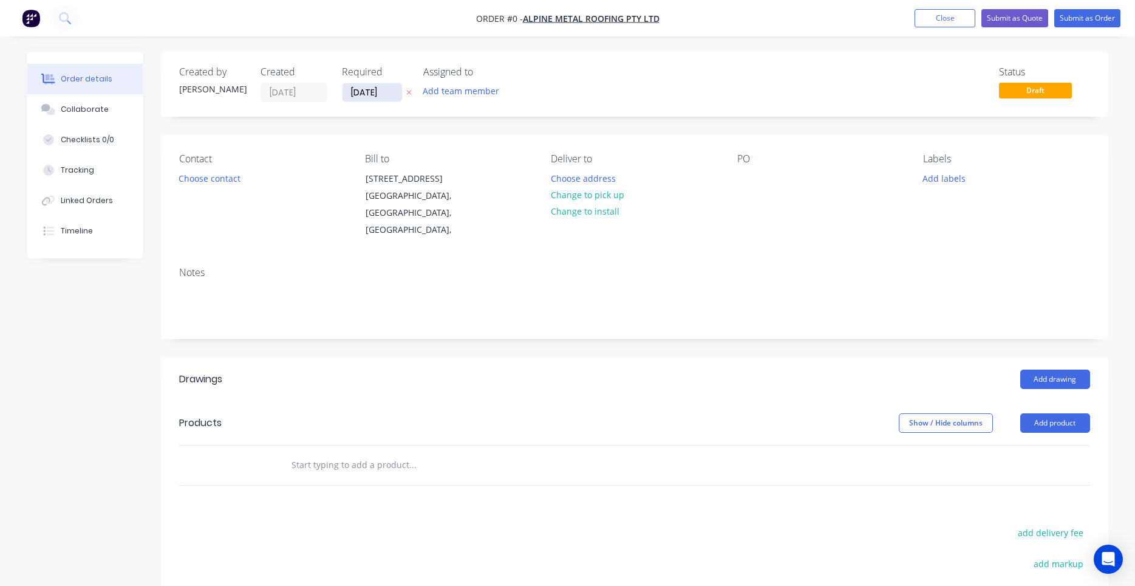
click at [373, 91] on input "[DATE]" at bounding box center [373, 92] width 60 height 18
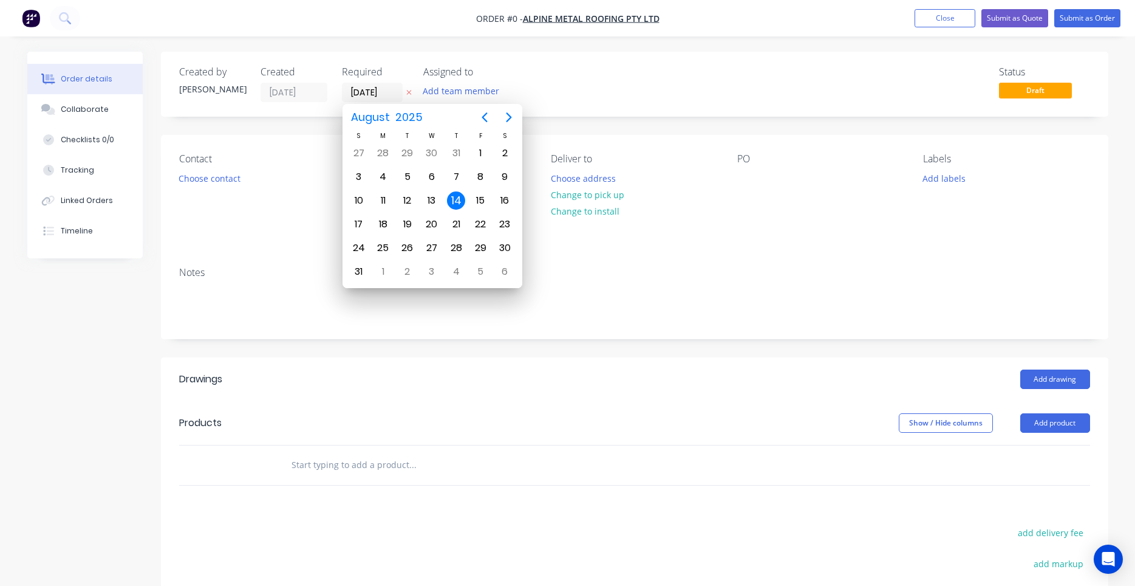
click at [459, 204] on div "14" at bounding box center [456, 200] width 18 height 18
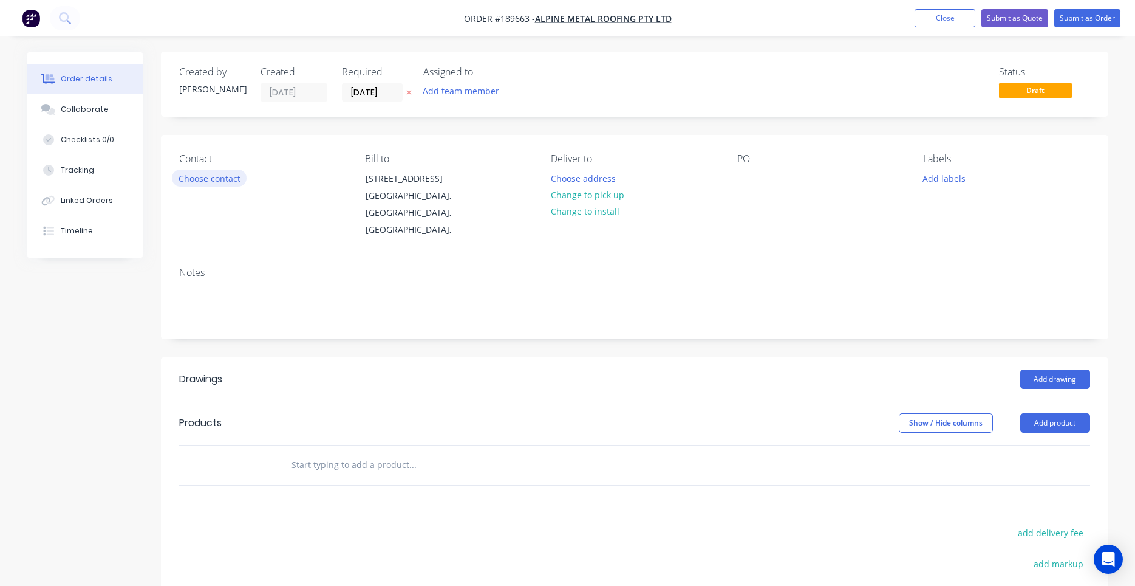
click at [228, 177] on button "Choose contact" at bounding box center [209, 177] width 75 height 16
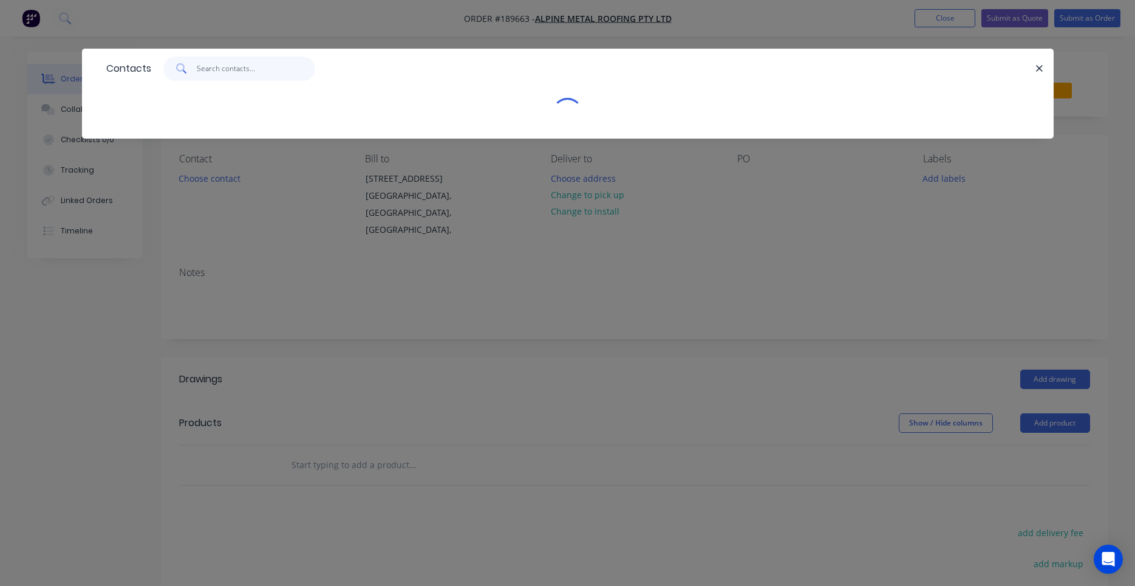
click at [268, 74] on input "text" at bounding box center [256, 68] width 118 height 24
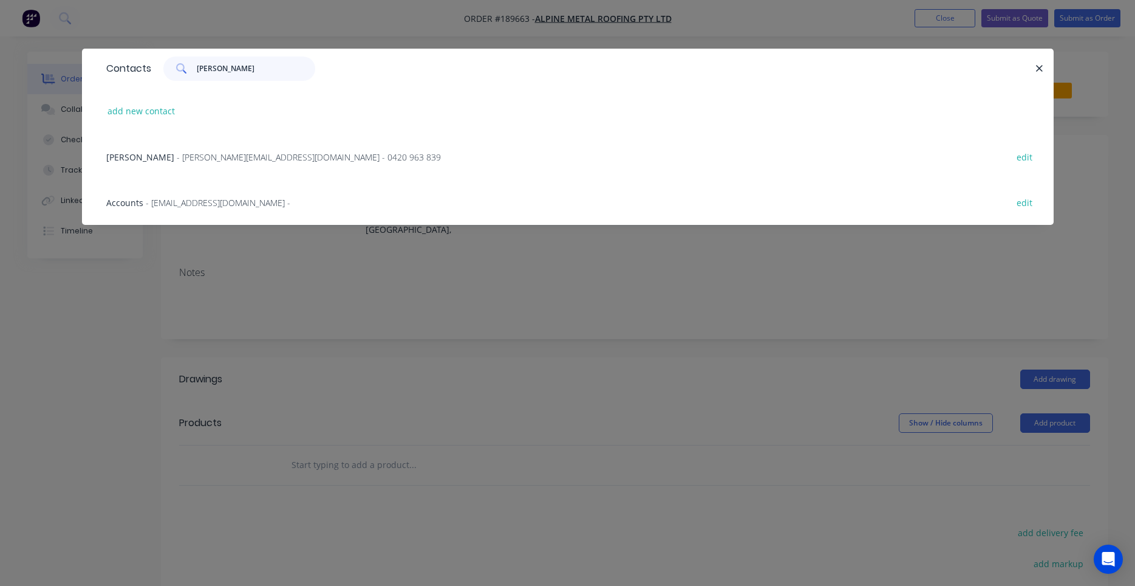
type input "jamie"
click at [255, 162] on span "- jamie@alpinemetalroofing.com.au - 0420 963 839" at bounding box center [309, 157] width 264 height 12
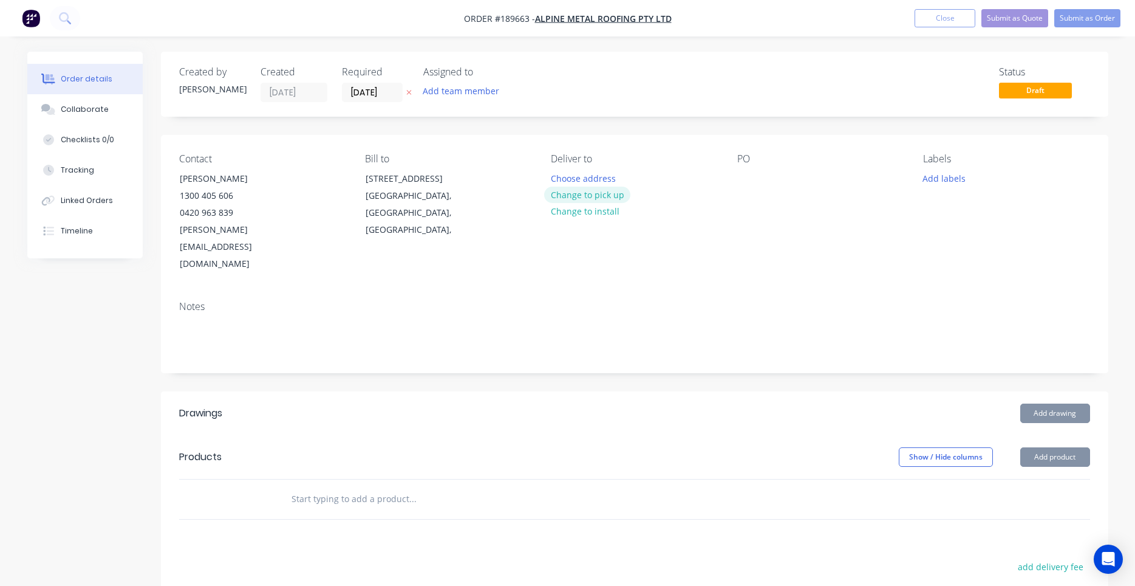
click at [584, 198] on button "Change to pick up" at bounding box center [587, 194] width 86 height 16
click at [566, 176] on div at bounding box center [560, 178] width 19 height 18
click at [669, 201] on div "Pick up 11:00AM Change to delivery Change to install" at bounding box center [634, 213] width 166 height 120
click at [747, 180] on div at bounding box center [746, 178] width 19 height 18
click at [832, 214] on div "PO KAMBER 47" at bounding box center [820, 213] width 166 height 120
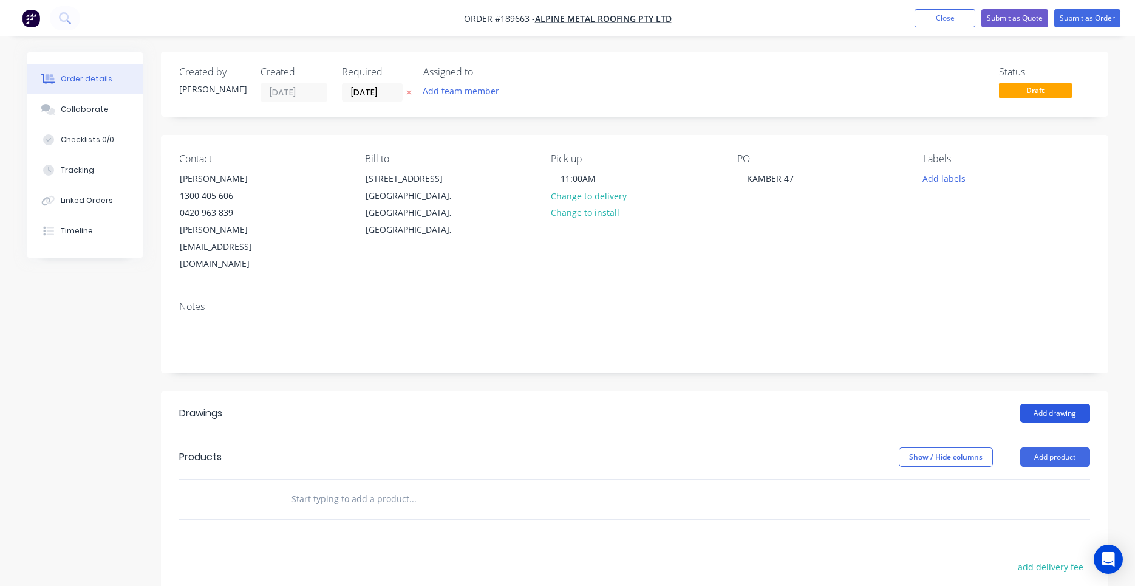
click at [1061, 403] on button "Add drawing" at bounding box center [1055, 412] width 70 height 19
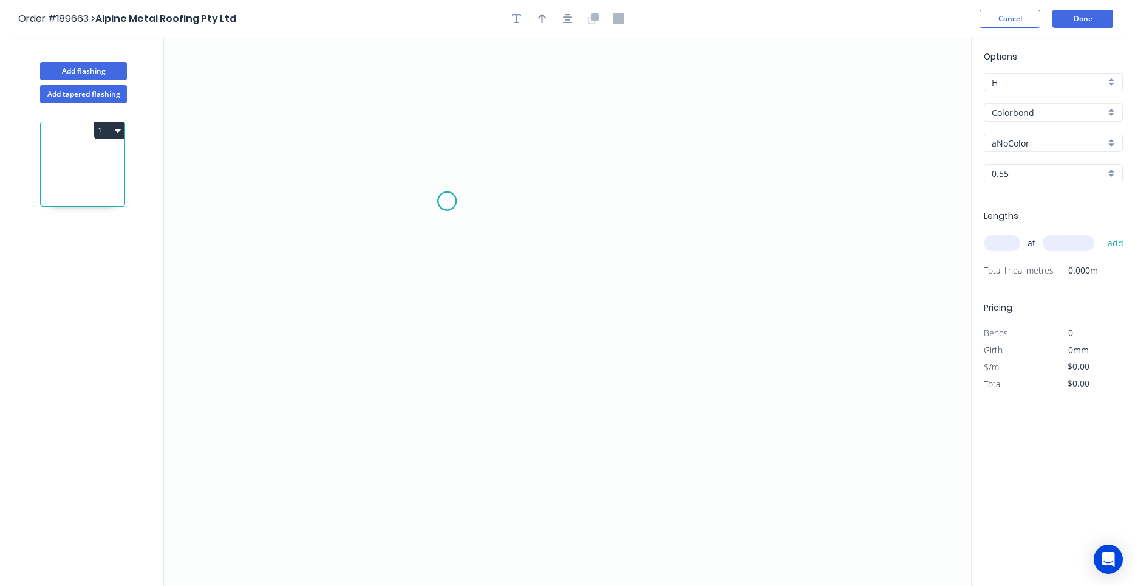
click at [447, 201] on icon "0" at bounding box center [567, 312] width 807 height 548
click at [576, 200] on icon "0" at bounding box center [567, 312] width 807 height 548
click at [576, 200] on circle at bounding box center [576, 201] width 18 height 18
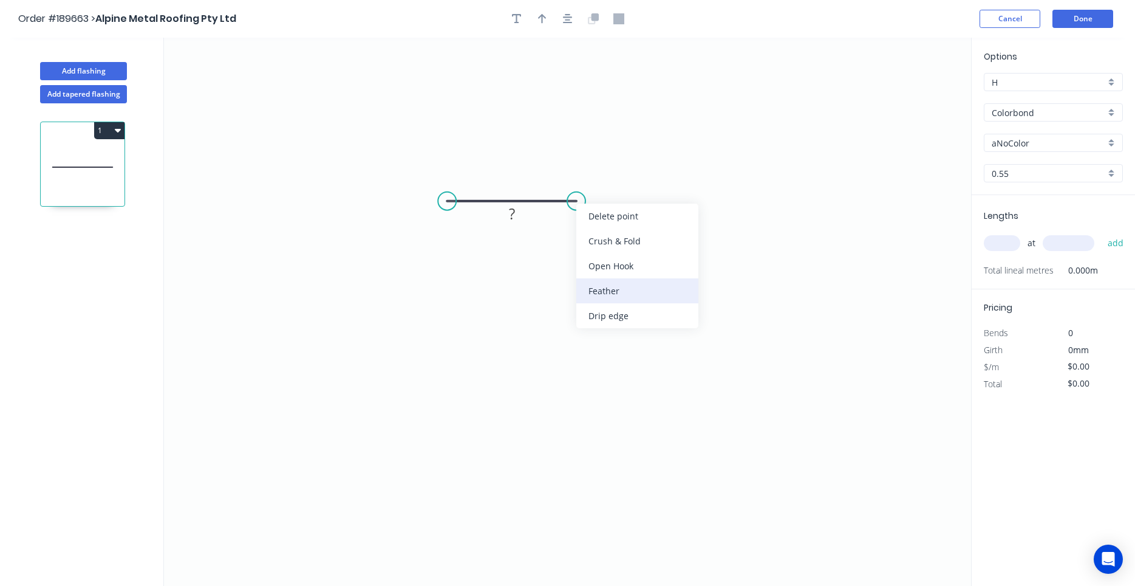
click at [598, 282] on div "Feather" at bounding box center [637, 290] width 122 height 25
click at [572, 220] on tspan "15" at bounding box center [567, 221] width 17 height 20
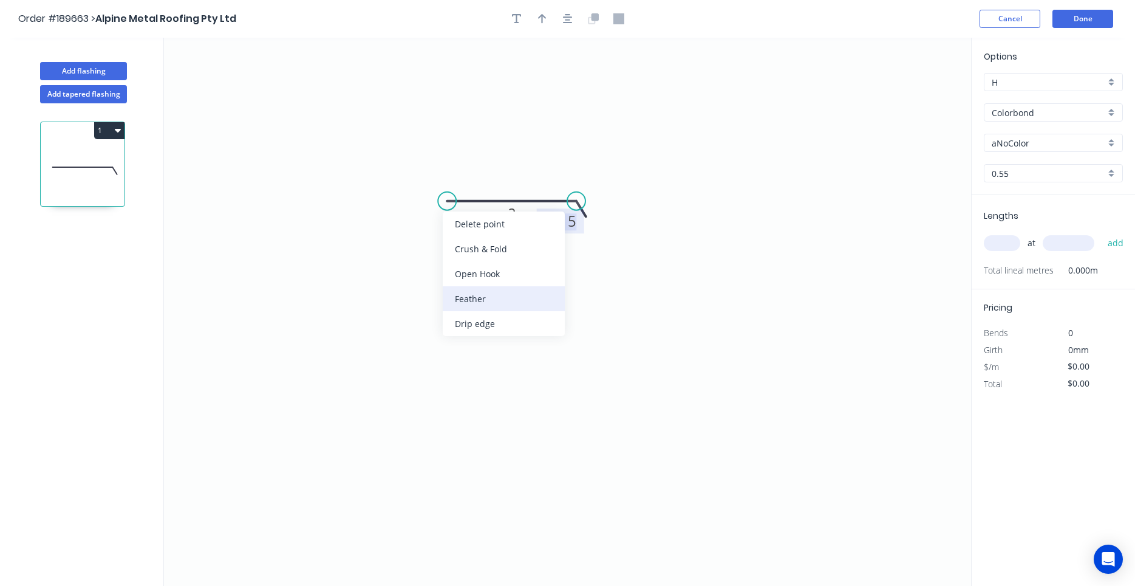
click at [460, 293] on div "Feather" at bounding box center [504, 298] width 122 height 25
click at [464, 241] on div "Flip bend" at bounding box center [512, 243] width 122 height 25
click at [467, 221] on tspan "15" at bounding box center [470, 221] width 17 height 20
type input "$6.11"
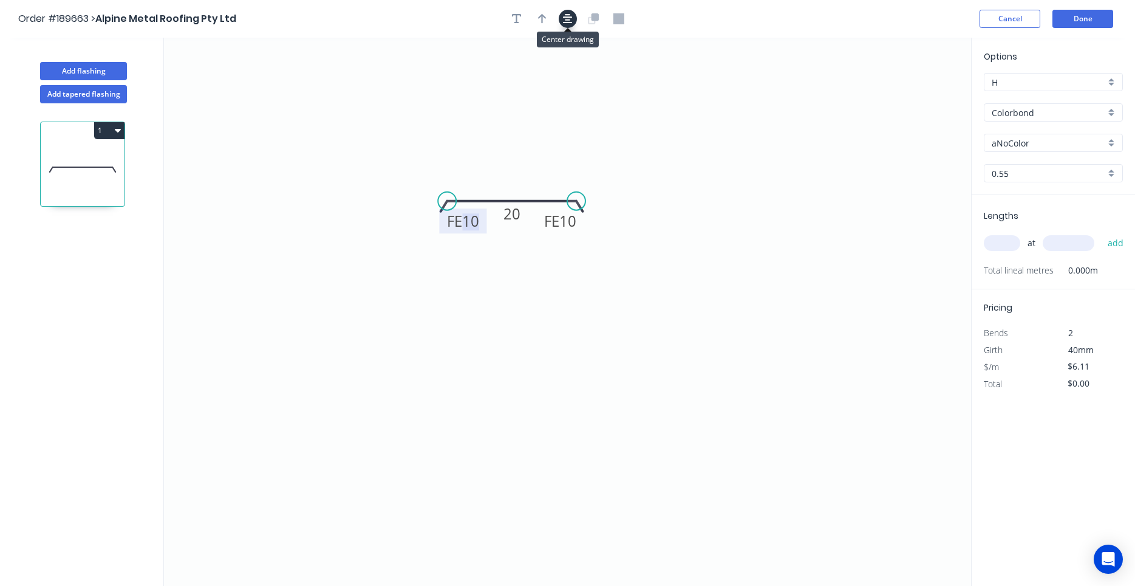
click at [565, 20] on icon "button" at bounding box center [568, 18] width 10 height 11
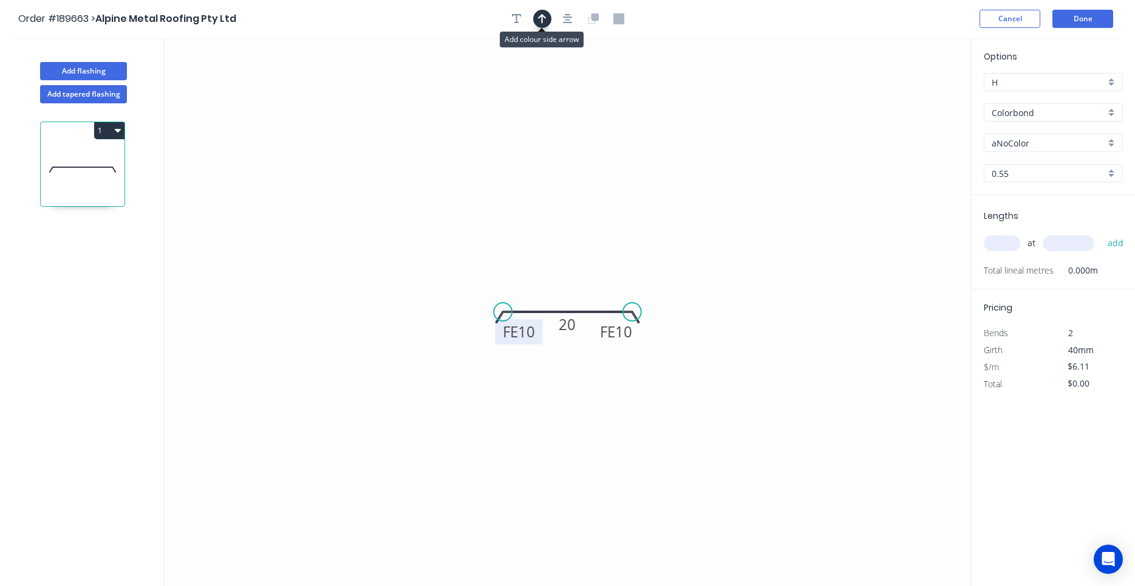
click at [544, 21] on icon "button" at bounding box center [542, 18] width 9 height 11
click at [908, 98] on icon "0 FE 10 FE 10 20" at bounding box center [567, 312] width 807 height 548
drag, startPoint x: 908, startPoint y: 98, endPoint x: 584, endPoint y: 262, distance: 363.2
click at [584, 262] on icon at bounding box center [593, 251] width 35 height 35
click at [1038, 144] on input "aNoColor" at bounding box center [1049, 143] width 114 height 13
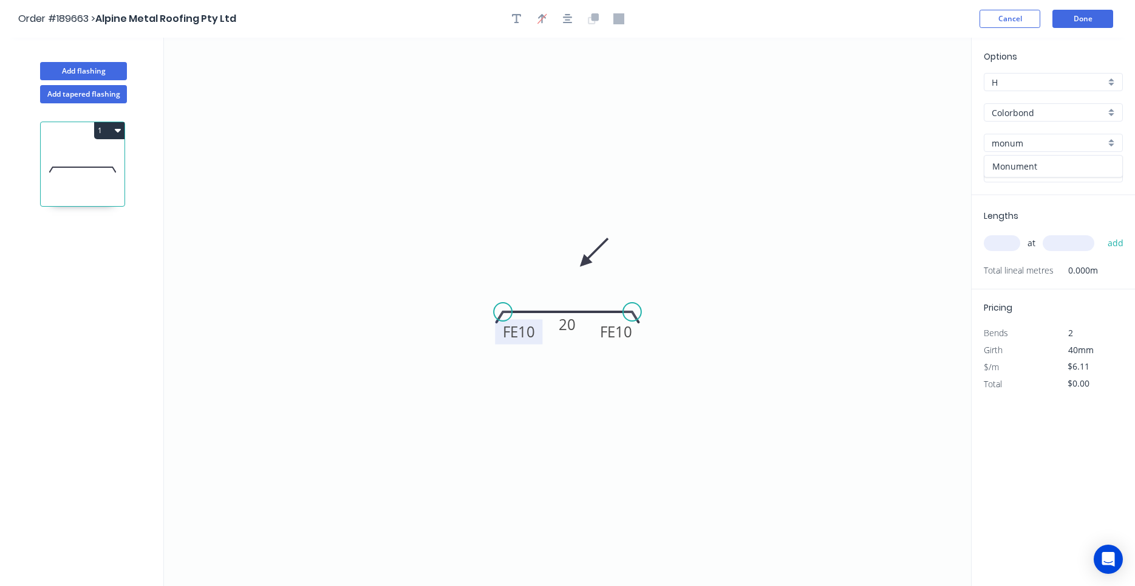
click at [1053, 159] on div "Monument" at bounding box center [1054, 166] width 138 height 21
type input "Monument"
click at [1034, 174] on input "0.55" at bounding box center [1049, 173] width 114 height 13
click at [1064, 115] on input "Colorbond" at bounding box center [1049, 112] width 114 height 13
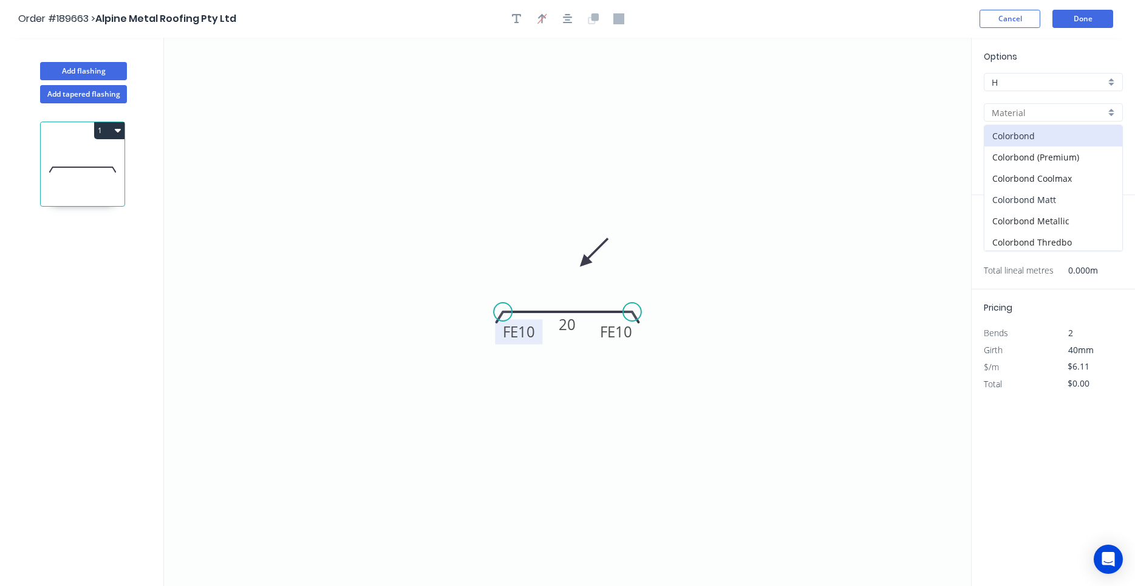
click at [1045, 197] on div "Colorbond Matt" at bounding box center [1054, 199] width 138 height 21
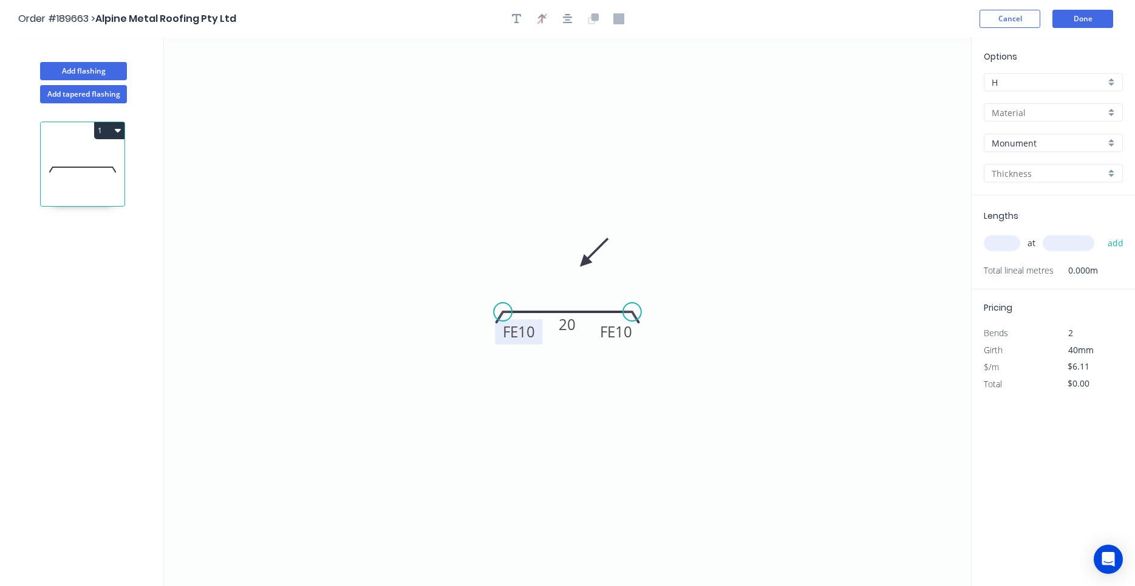
type input "Colorbond Matt"
type input "0.55"
click at [1058, 178] on input "0.55" at bounding box center [1049, 173] width 114 height 13
click at [1045, 214] on div "0.8" at bounding box center [1054, 217] width 138 height 21
type input "0.8"
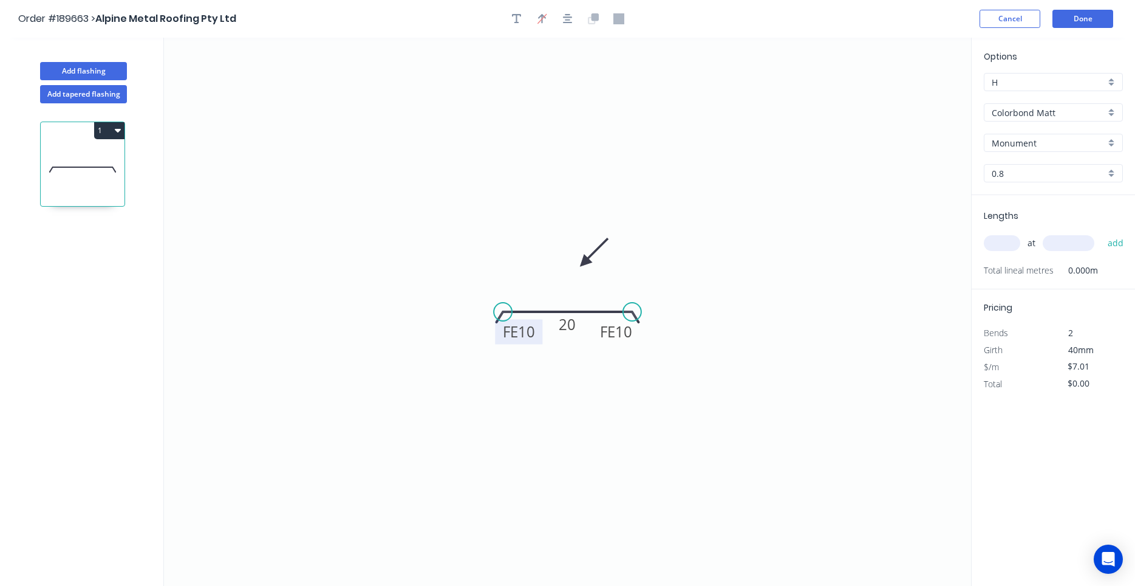
click at [1013, 241] on input "text" at bounding box center [1002, 243] width 36 height 16
type input "$13.00"
type input "18"
type input "1000"
click at [1102, 233] on button "add" at bounding box center [1116, 243] width 29 height 21
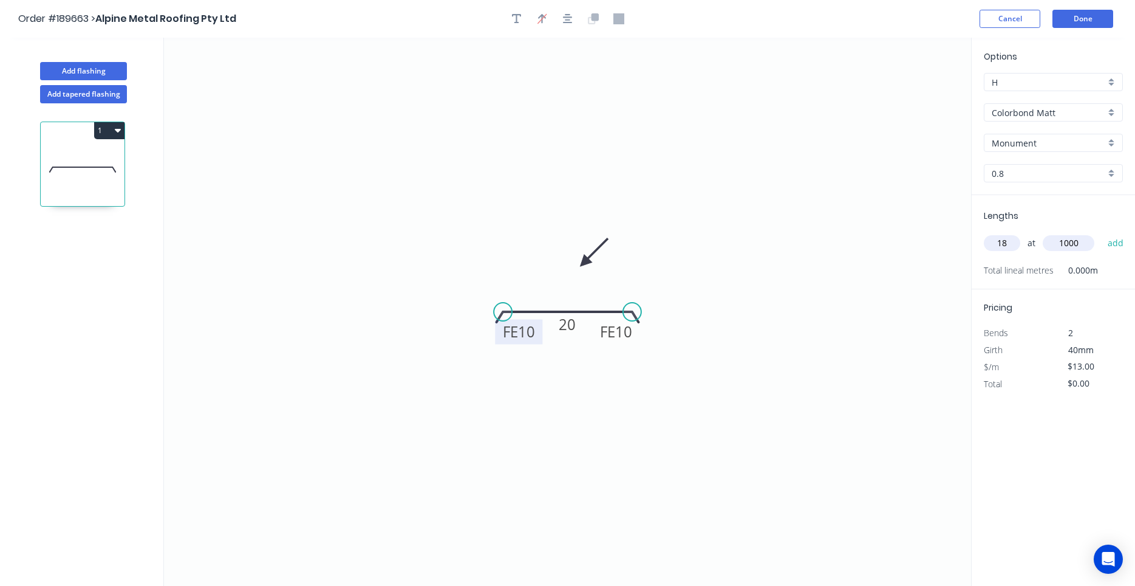
type input "$234.00"
click at [568, 18] on icon "button" at bounding box center [568, 19] width 10 height 10
click at [1072, 27] on button "Done" at bounding box center [1083, 19] width 61 height 18
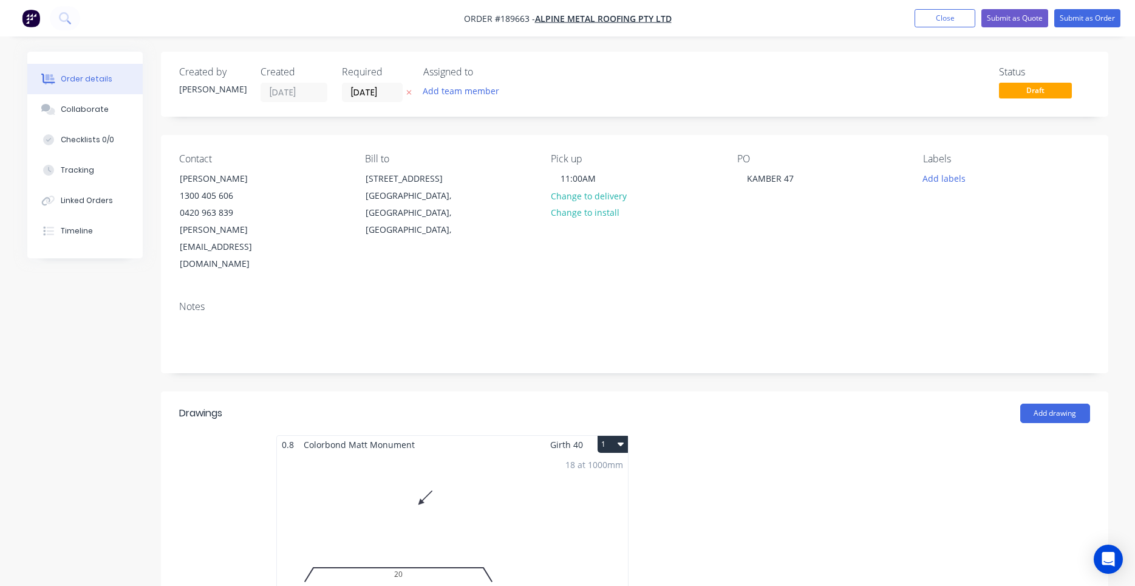
click at [624, 436] on button "1" at bounding box center [613, 444] width 30 height 17
click at [610, 465] on div "Use larger box size" at bounding box center [571, 474] width 94 height 18
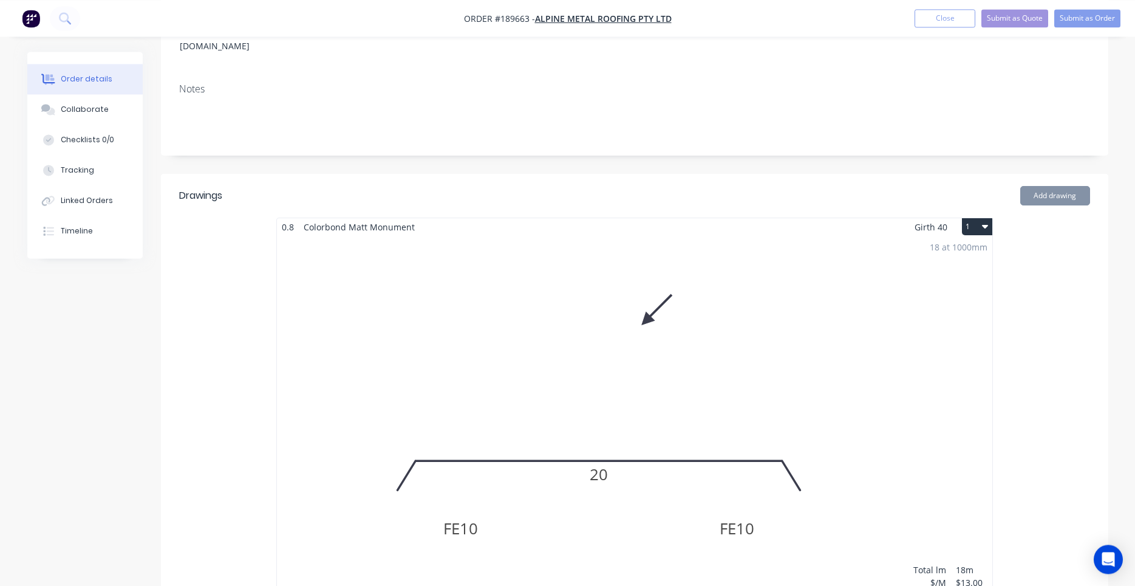
scroll to position [207, 0]
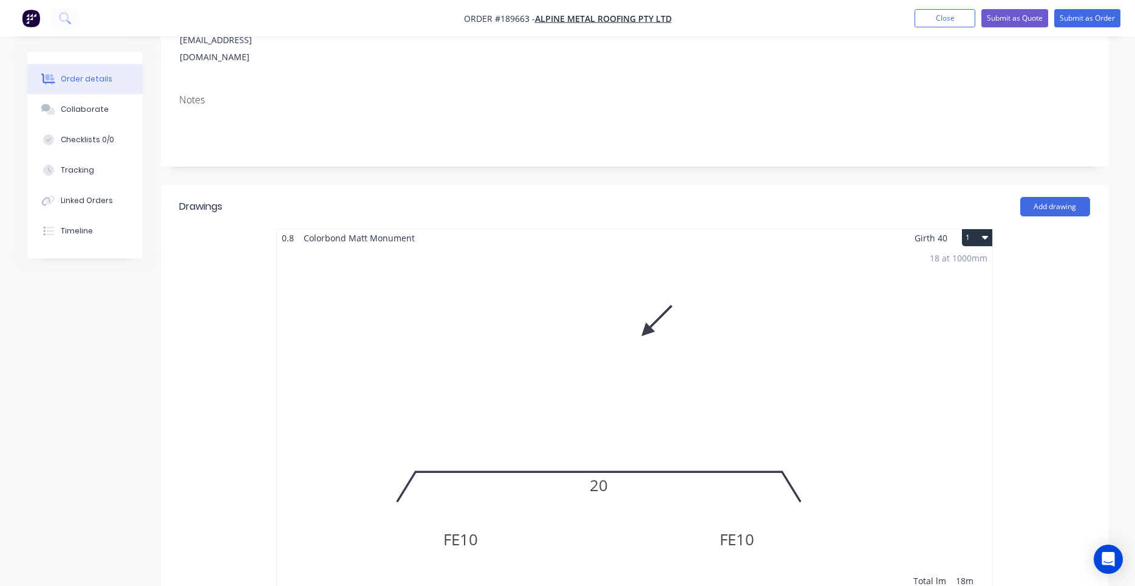
click at [649, 388] on div "18 at 1000mm Total lm $/M Total 18m $13.00 $234.00" at bounding box center [635, 432] width 716 height 371
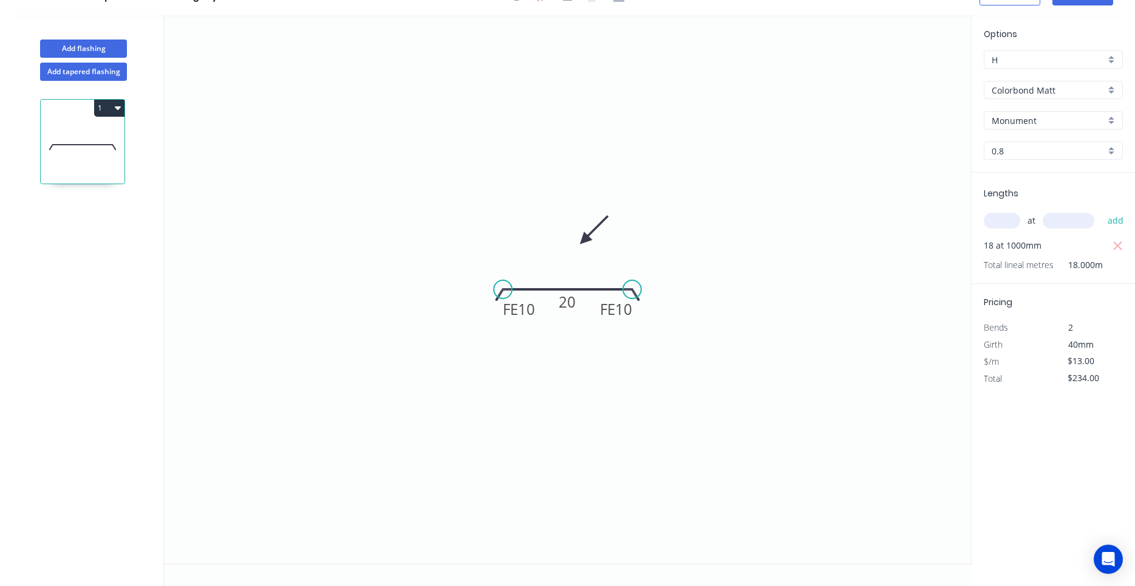
scroll to position [22, 0]
drag, startPoint x: 579, startPoint y: 311, endPoint x: 580, endPoint y: 281, distance: 30.4
click at [580, 281] on rect at bounding box center [568, 271] width 39 height 25
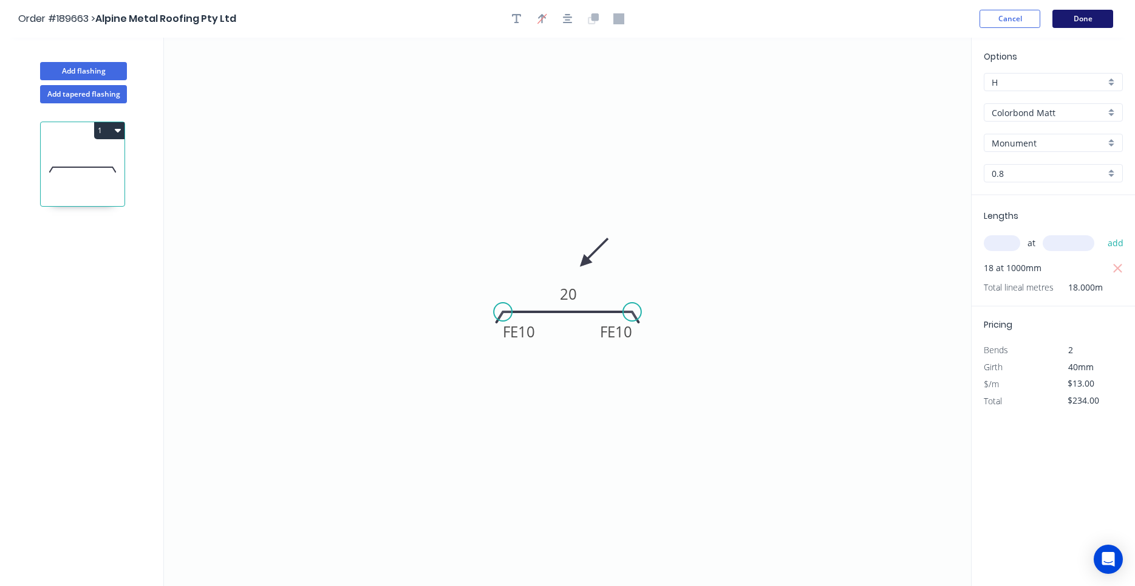
click at [1079, 27] on button "Done" at bounding box center [1083, 19] width 61 height 18
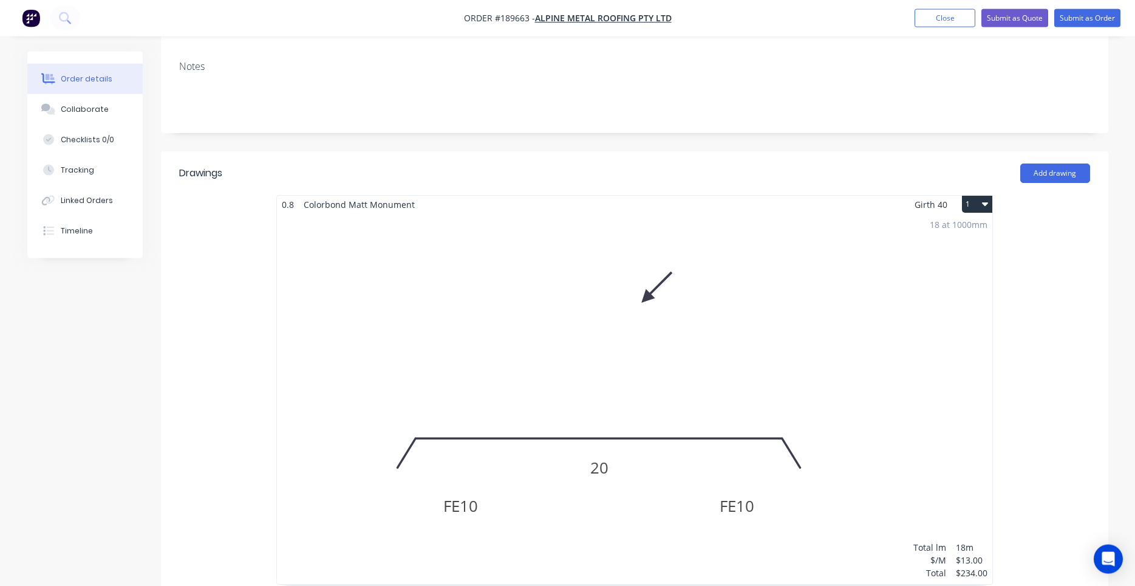
scroll to position [413, 0]
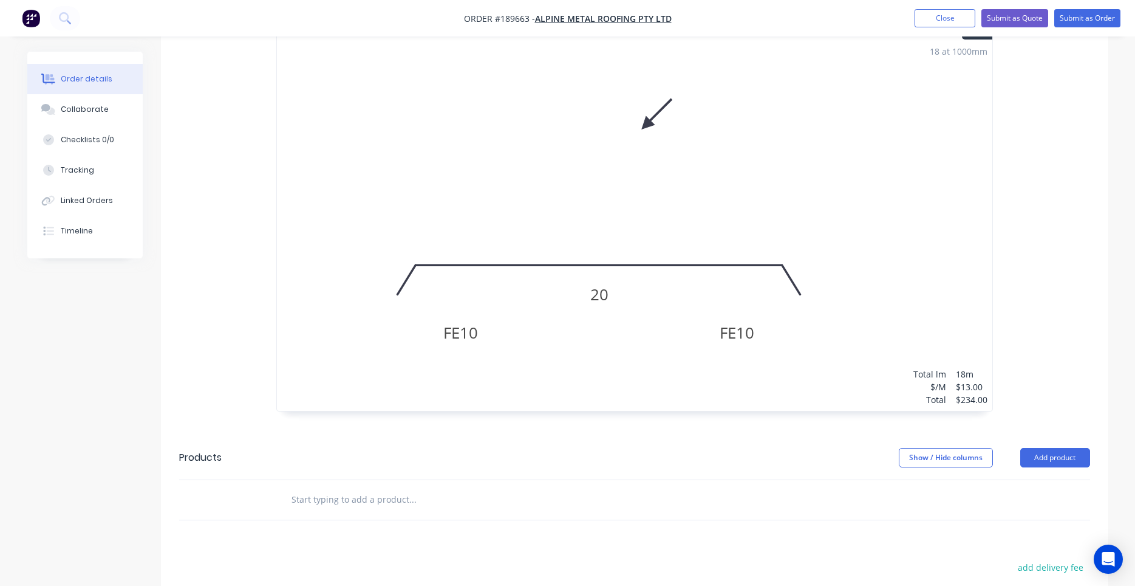
click at [673, 279] on div "18 at 1000mm Total lm $/M Total 18m $13.00 $234.00" at bounding box center [635, 225] width 716 height 371
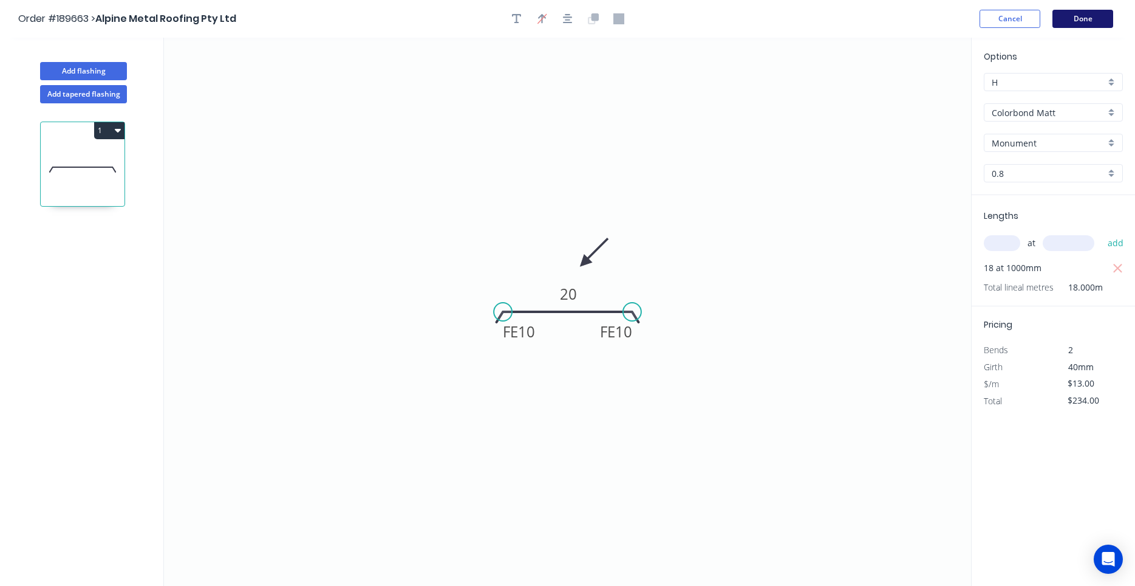
click at [1102, 16] on button "Done" at bounding box center [1083, 19] width 61 height 18
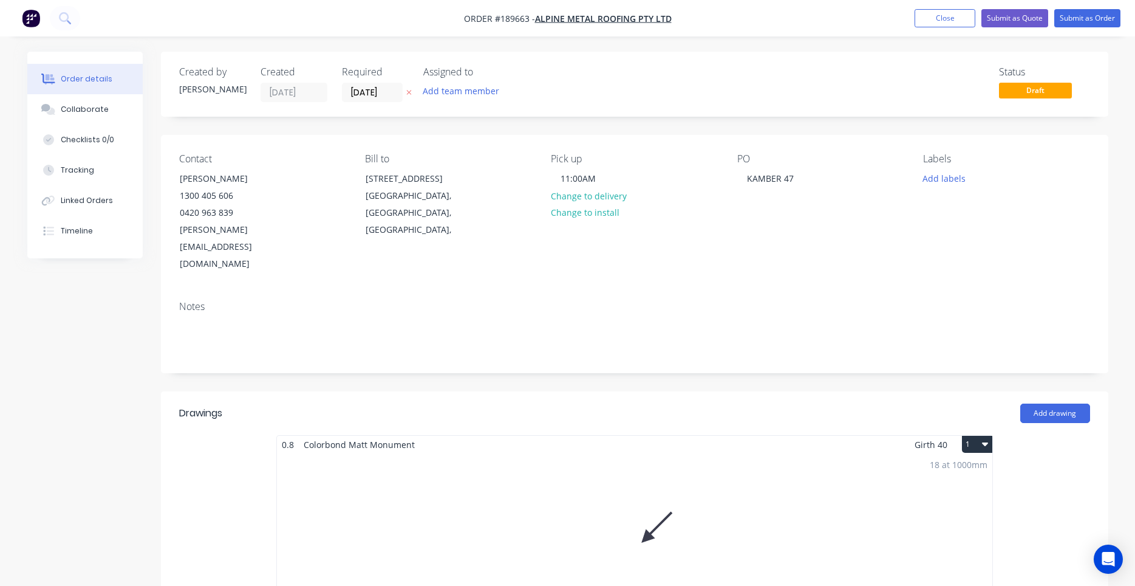
click at [1107, 30] on nav "Order #189663 - Alpine Metal Roofing Pty Ltd Add product Close Submit as Quote …" at bounding box center [567, 18] width 1135 height 36
click at [1107, 29] on nav "Order #189663 - Alpine Metal Roofing Pty Ltd Add product Close Submit as Quote …" at bounding box center [567, 18] width 1135 height 36
click at [1107, 27] on button "Submit as Order" at bounding box center [1087, 18] width 66 height 18
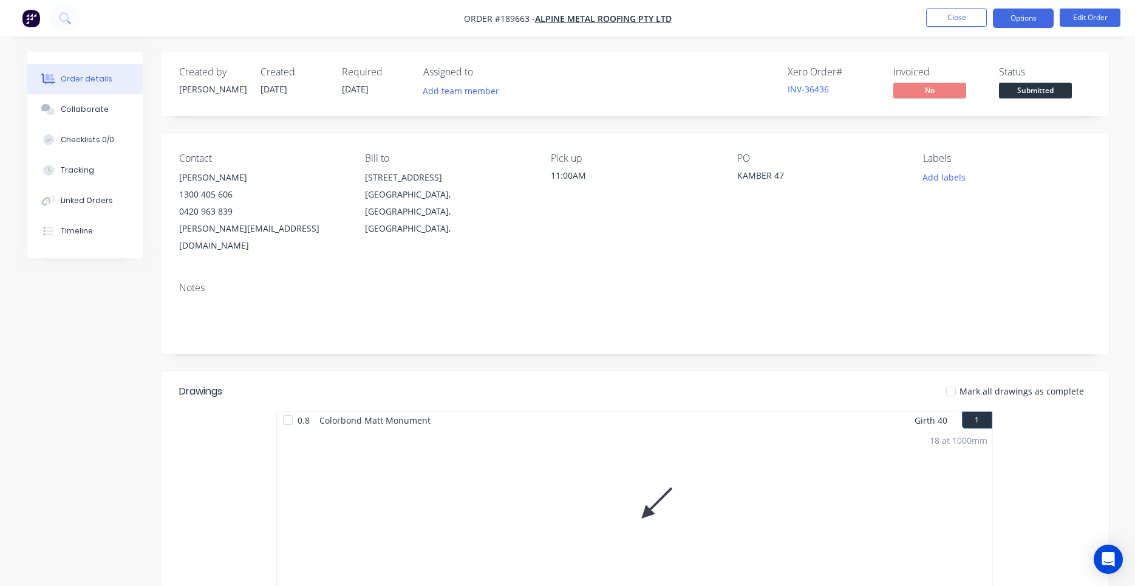
click at [1041, 21] on button "Options" at bounding box center [1023, 18] width 61 height 19
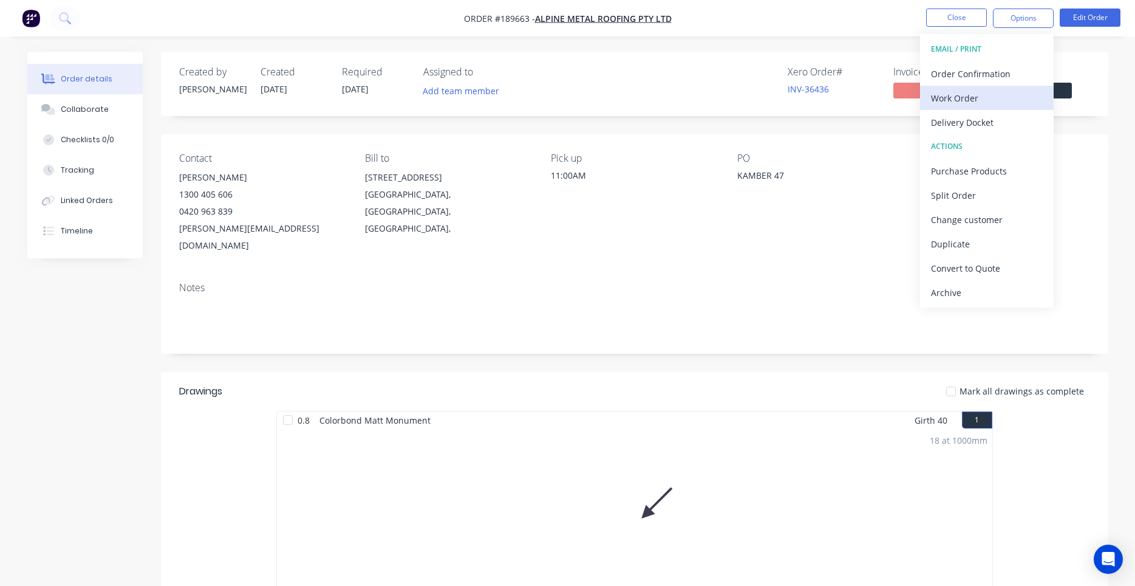
click at [990, 94] on div "Work Order" at bounding box center [987, 98] width 112 height 18
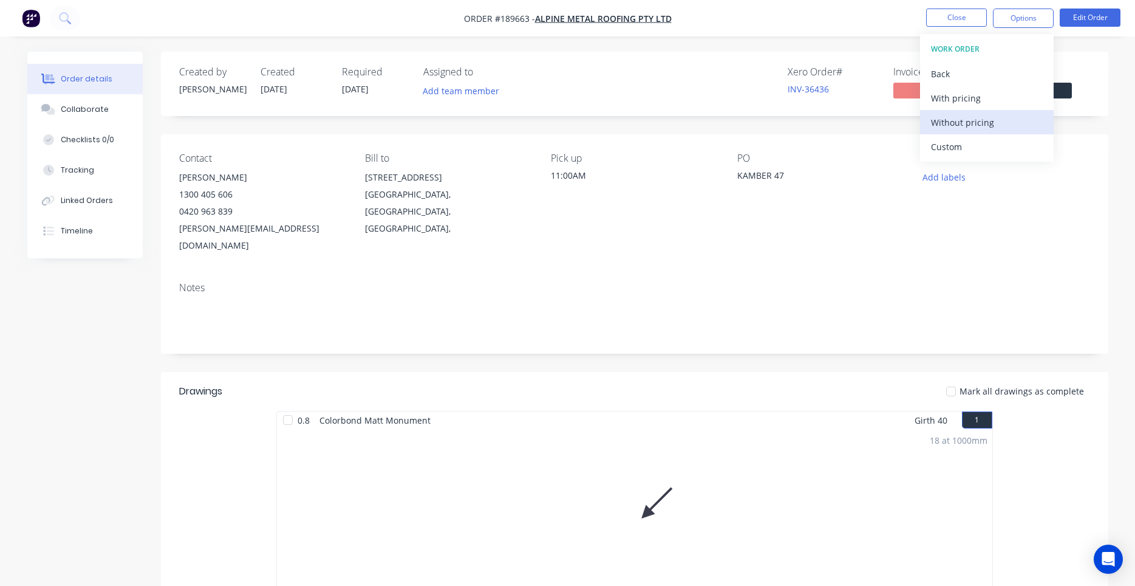
click at [977, 116] on div "Without pricing" at bounding box center [987, 123] width 112 height 18
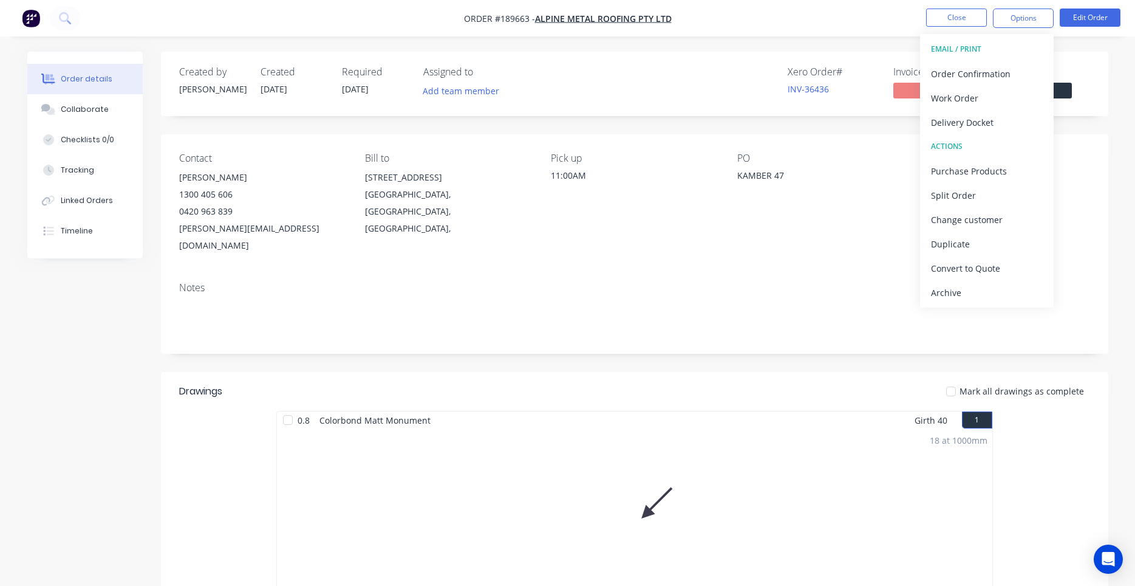
click at [617, 272] on div "Notes" at bounding box center [635, 312] width 948 height 81
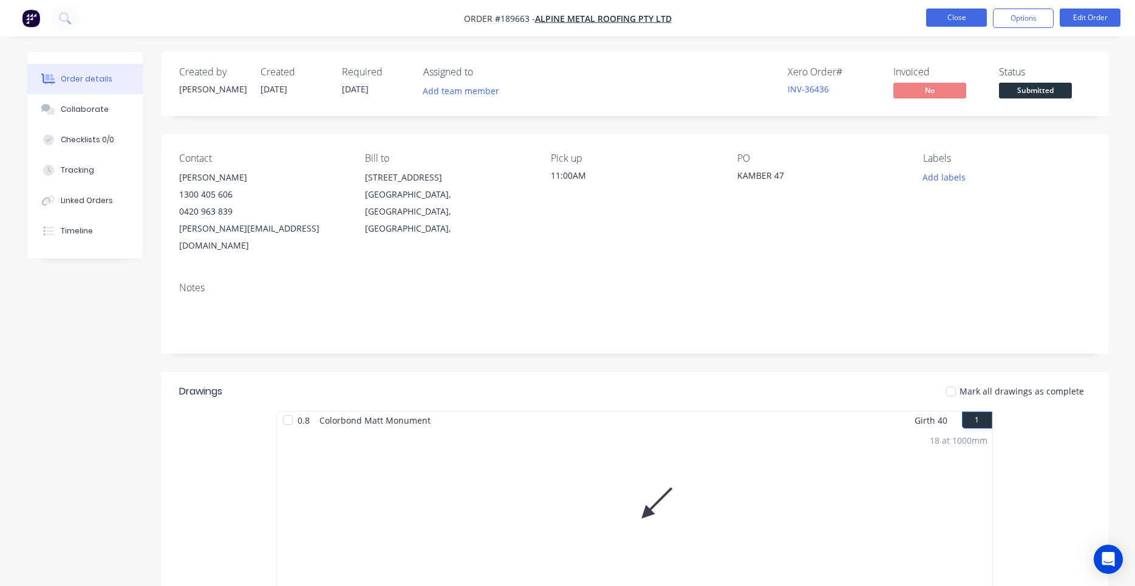
click at [974, 22] on button "Close" at bounding box center [956, 18] width 61 height 18
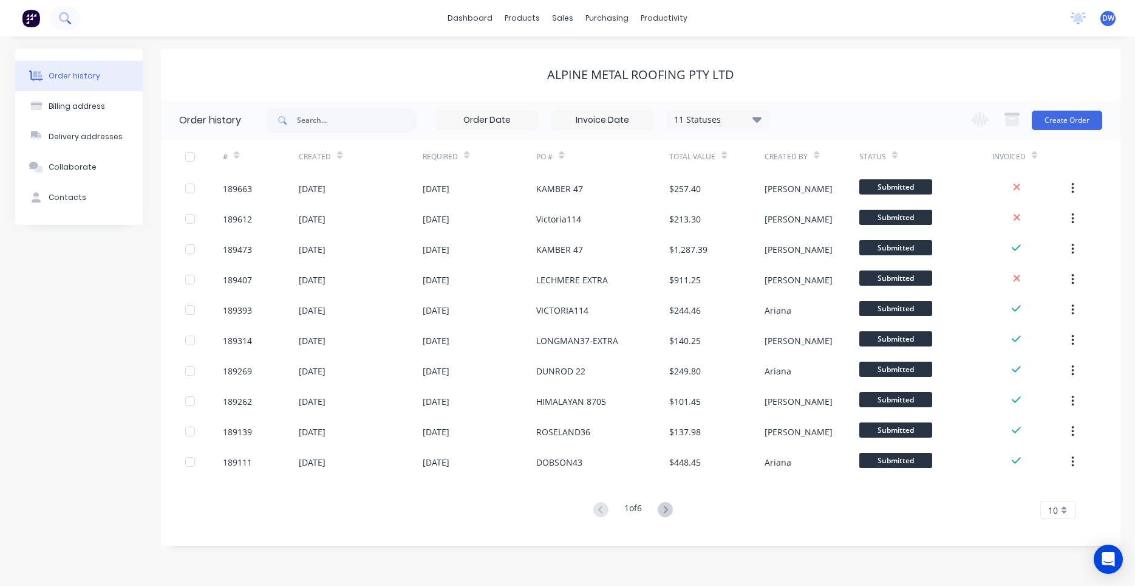
click at [71, 16] on button at bounding box center [65, 18] width 30 height 24
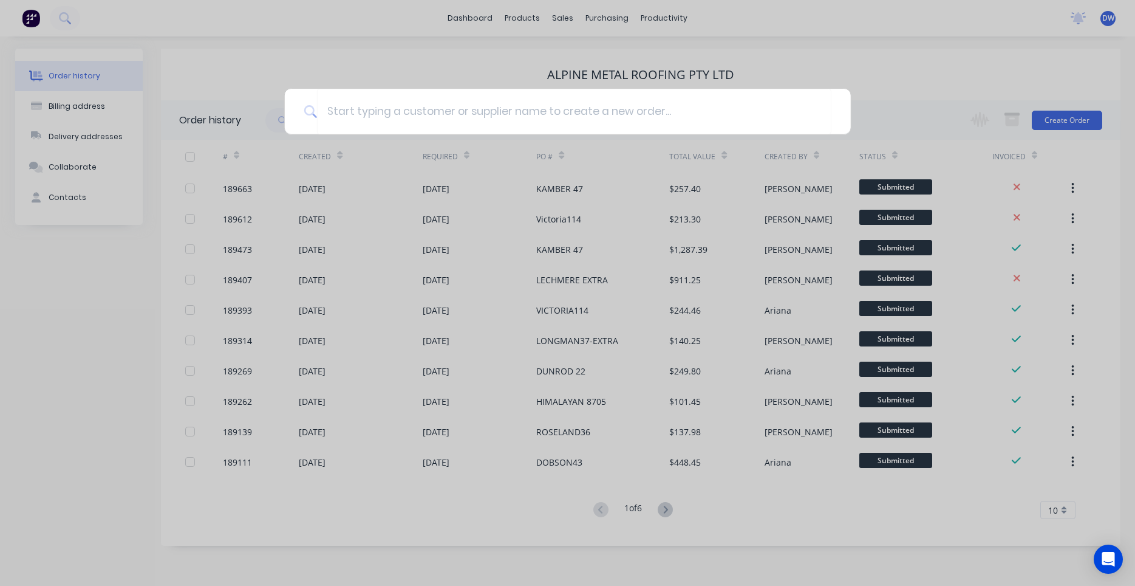
click at [244, 57] on div at bounding box center [567, 293] width 1135 height 586
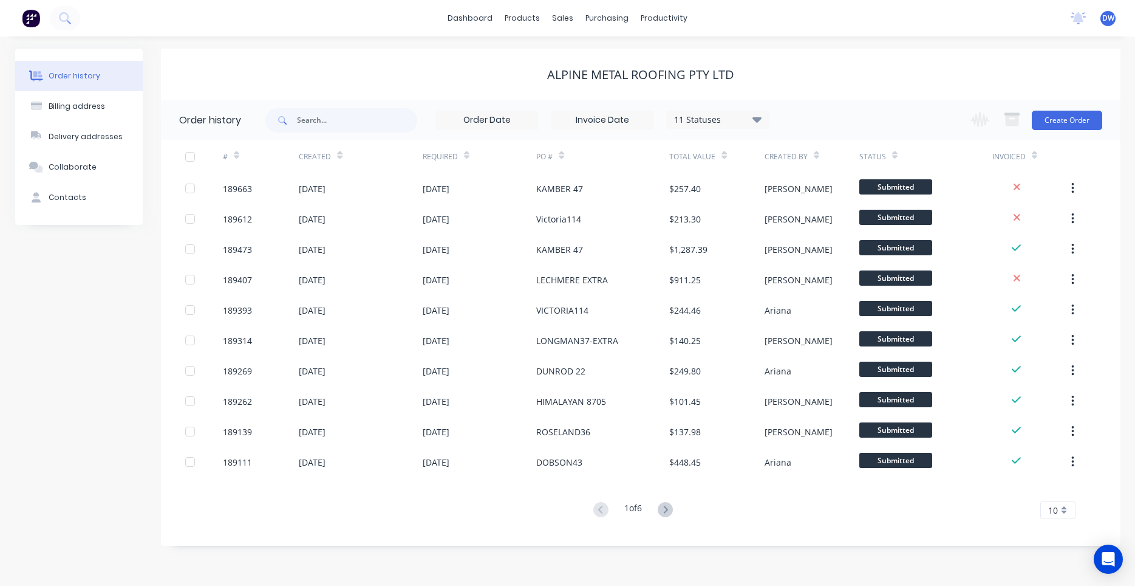
click at [341, 32] on div "dashboard products sales purchasing productivity dashboard products Product Cat…" at bounding box center [567, 18] width 1135 height 36
click at [292, 77] on div "Alpine Metal Roofing Pty Ltd" at bounding box center [641, 74] width 960 height 15
click at [66, 17] on icon at bounding box center [64, 17] width 10 height 10
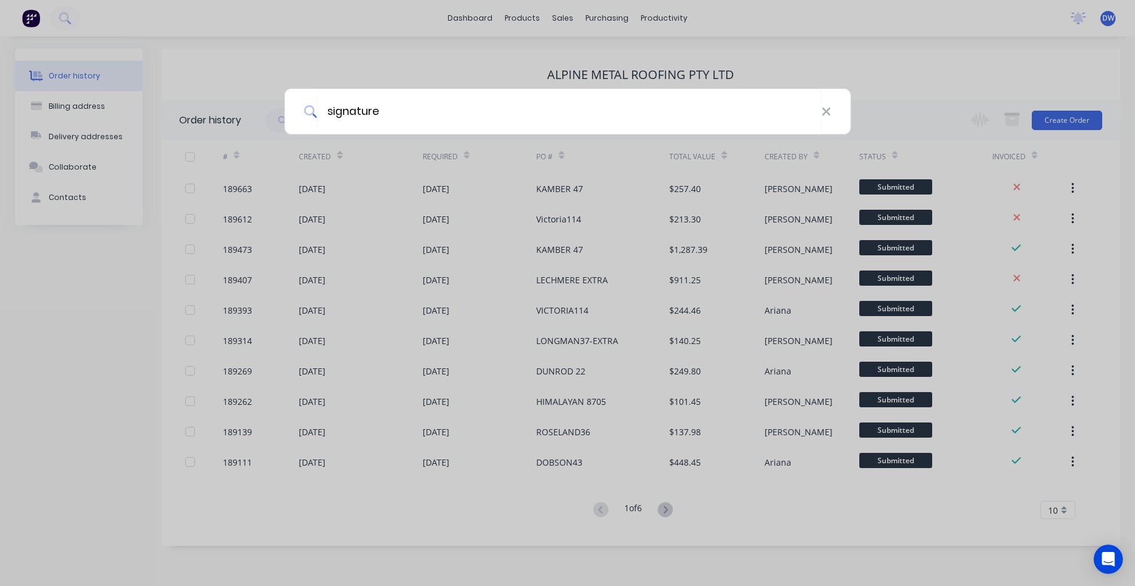
type input "signature"
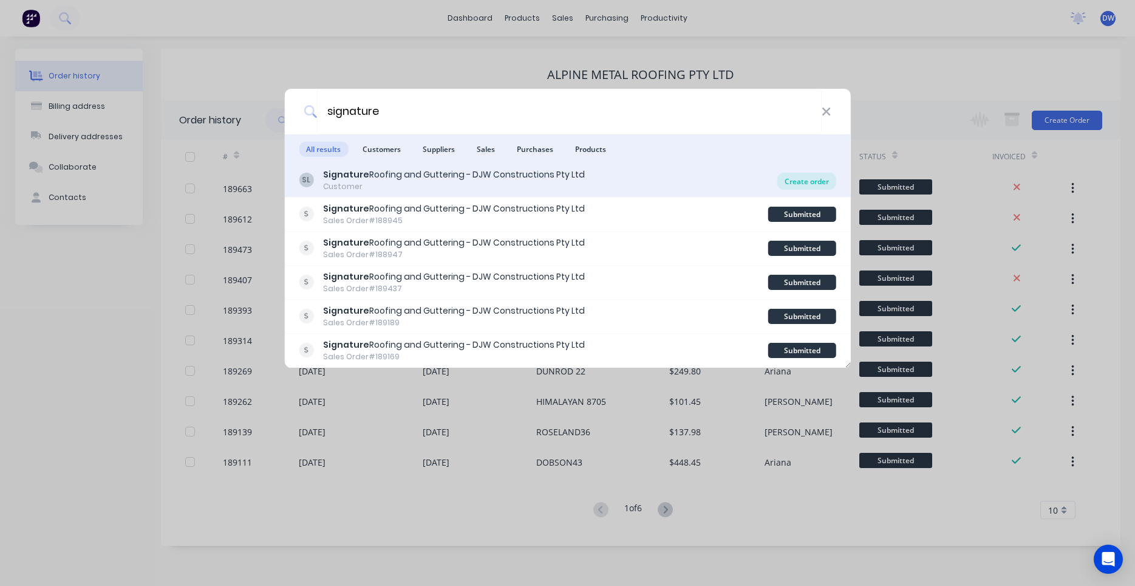
click at [792, 183] on div "Create order" at bounding box center [807, 181] width 59 height 17
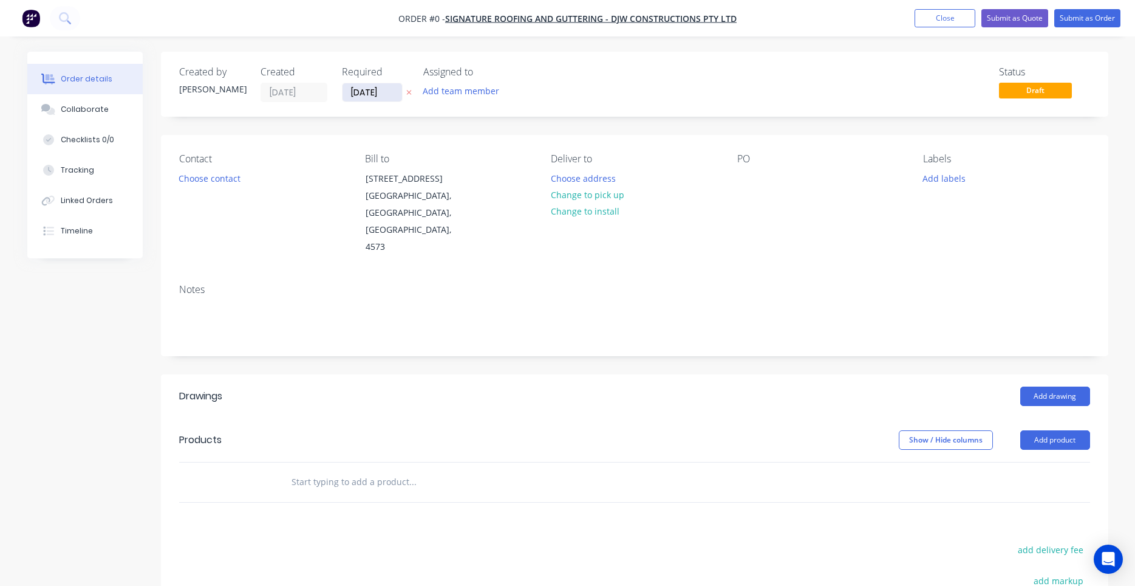
click at [380, 98] on input "[DATE]" at bounding box center [373, 92] width 60 height 18
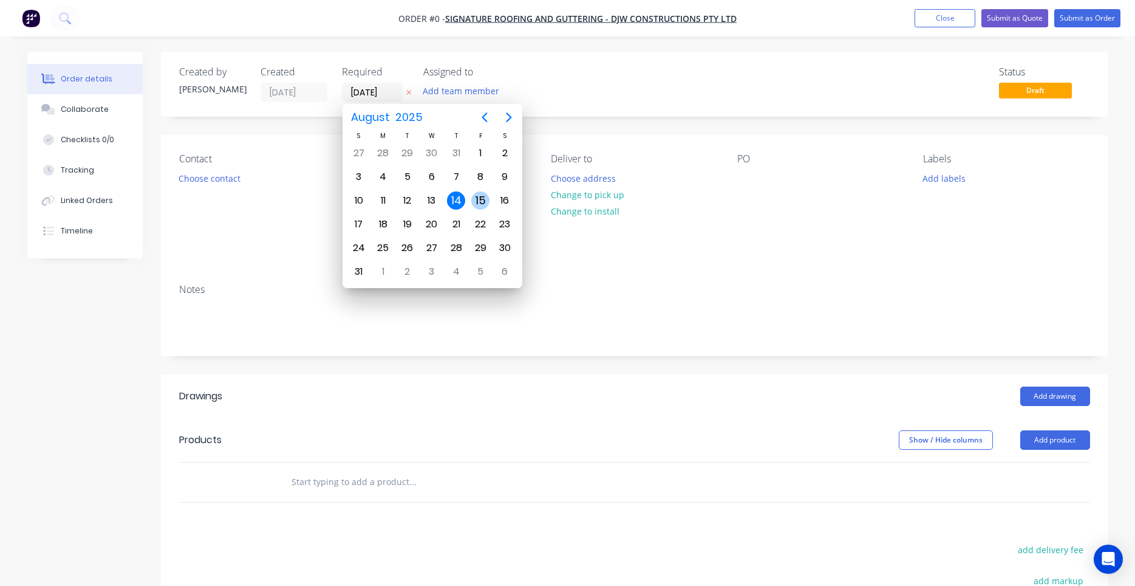
click at [479, 205] on div "15" at bounding box center [480, 200] width 18 height 18
type input "[DATE]"
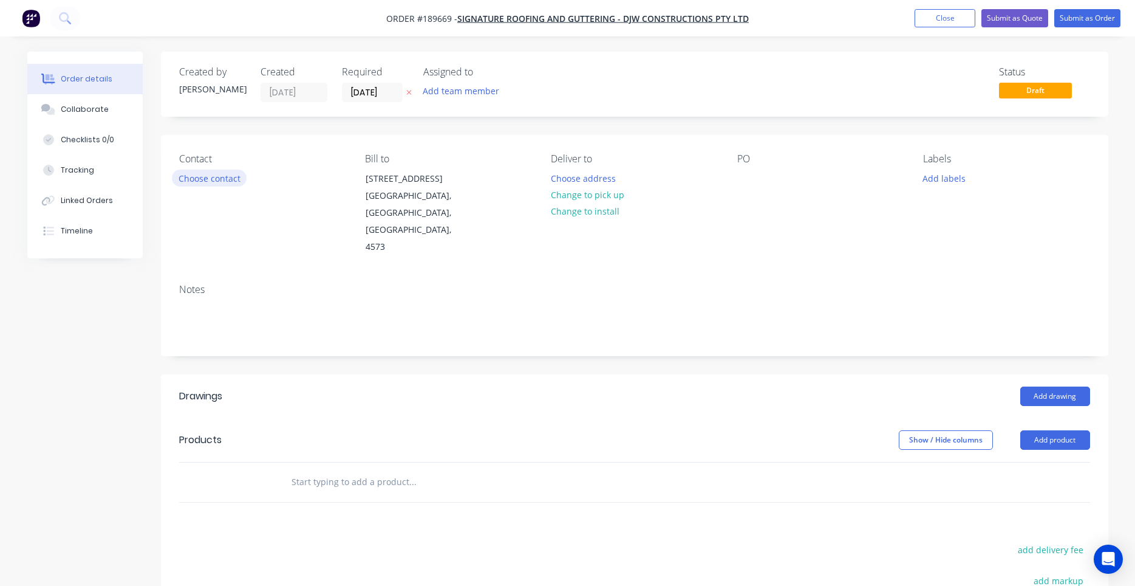
click at [234, 179] on button "Choose contact" at bounding box center [209, 177] width 75 height 16
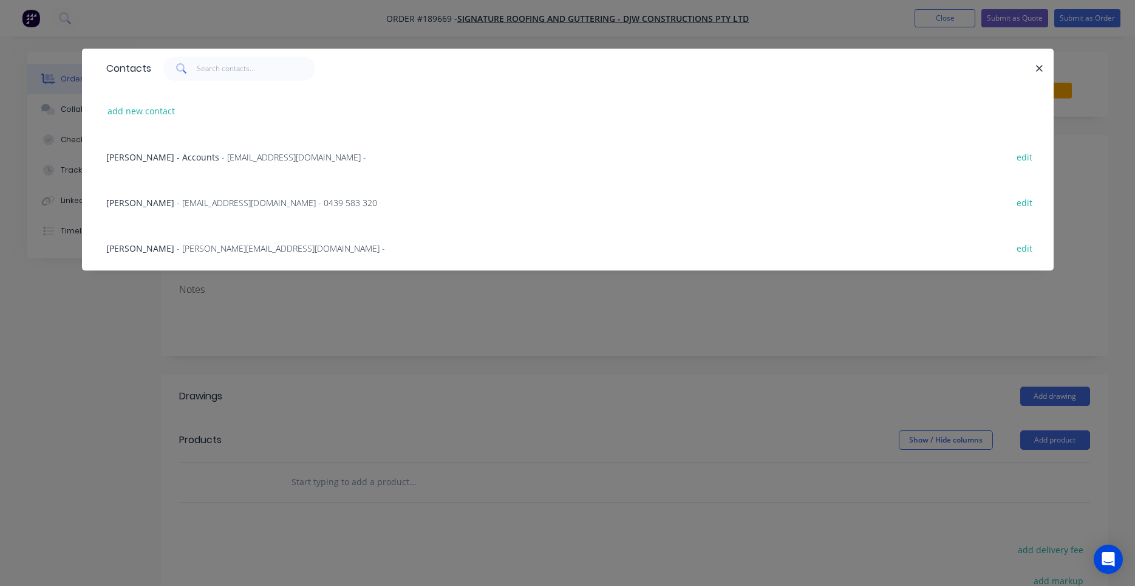
click at [250, 208] on span "- orders@signatureroofing.com.au - 0439 583 320" at bounding box center [277, 203] width 200 height 12
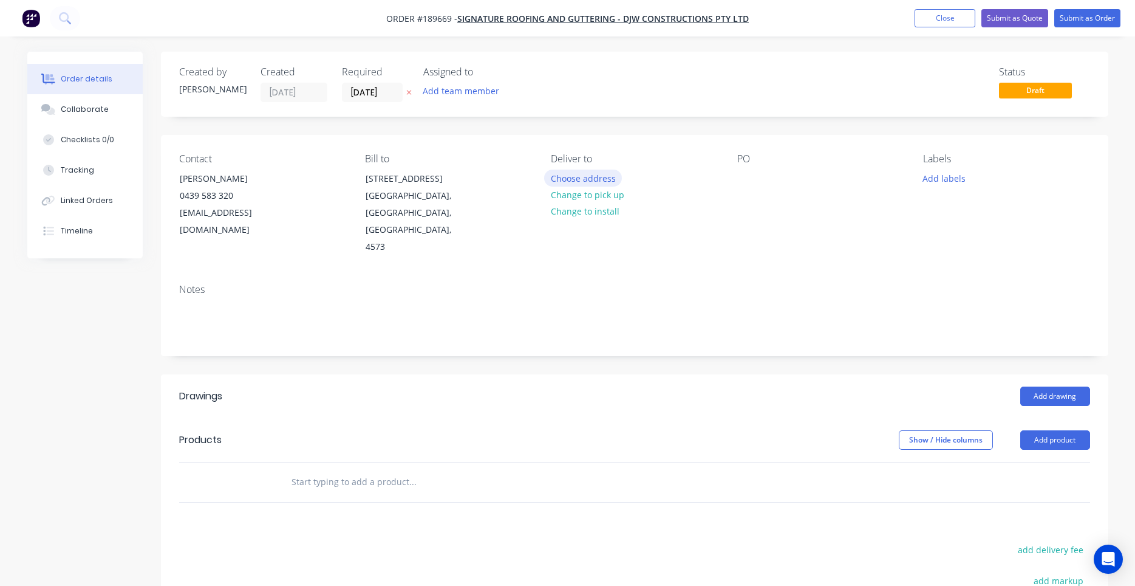
click at [572, 179] on button "Choose address" at bounding box center [583, 177] width 78 height 16
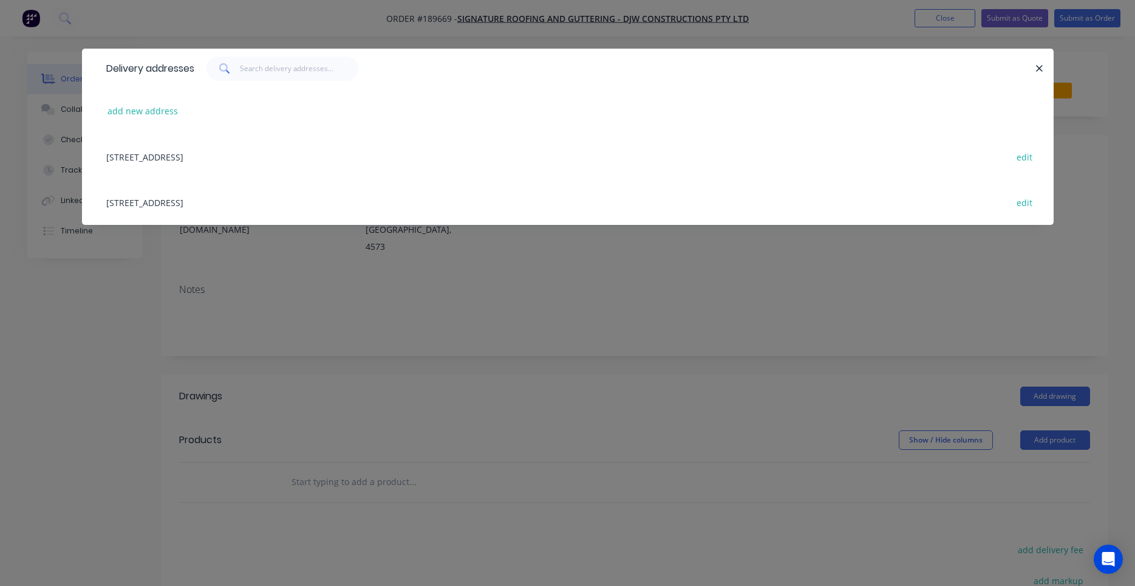
click at [340, 206] on div "29 Link Crescent (STORE), Coolum Beach, Queensland, Australia, 4573 edit" at bounding box center [567, 202] width 935 height 46
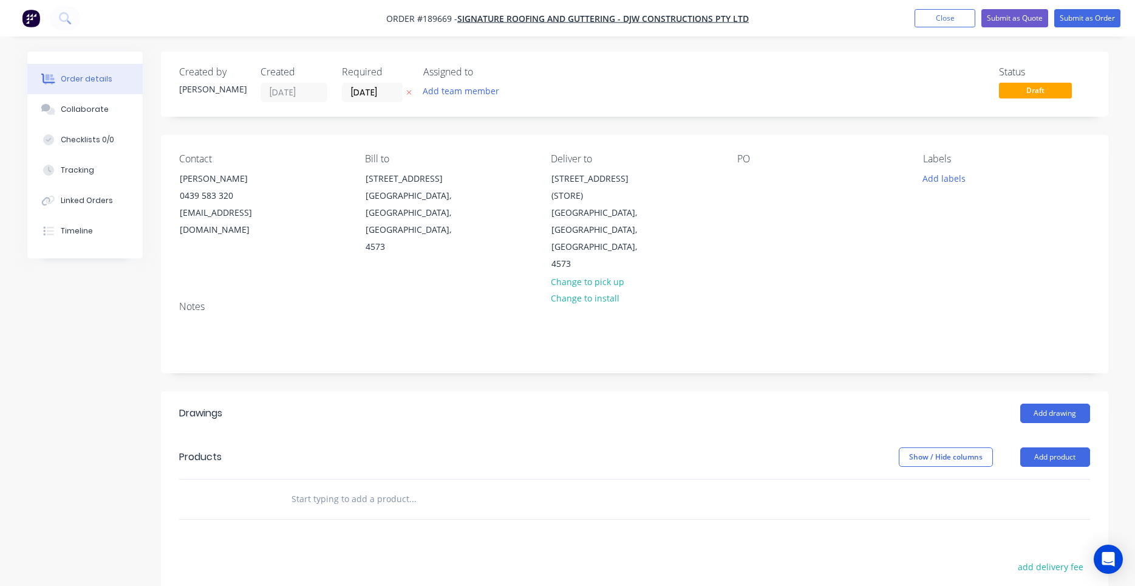
click at [736, 184] on div "Contact JACOB 0439 583 320 orders@signatureroofing.com.au Bill to 29 Link Cresc…" at bounding box center [635, 213] width 948 height 156
click at [741, 179] on div at bounding box center [746, 178] width 19 height 18
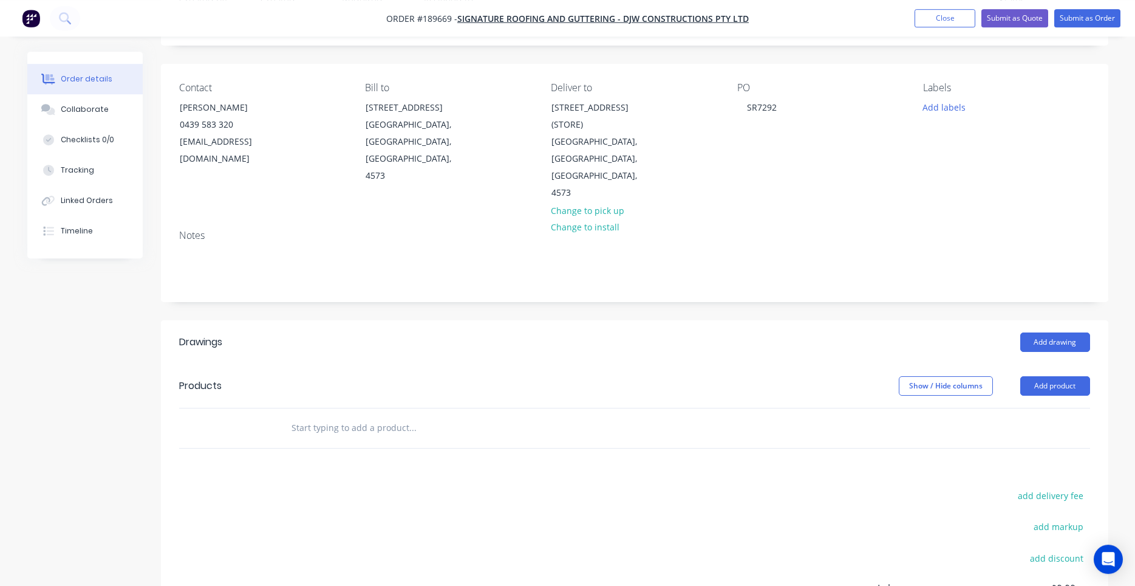
scroll to position [103, 0]
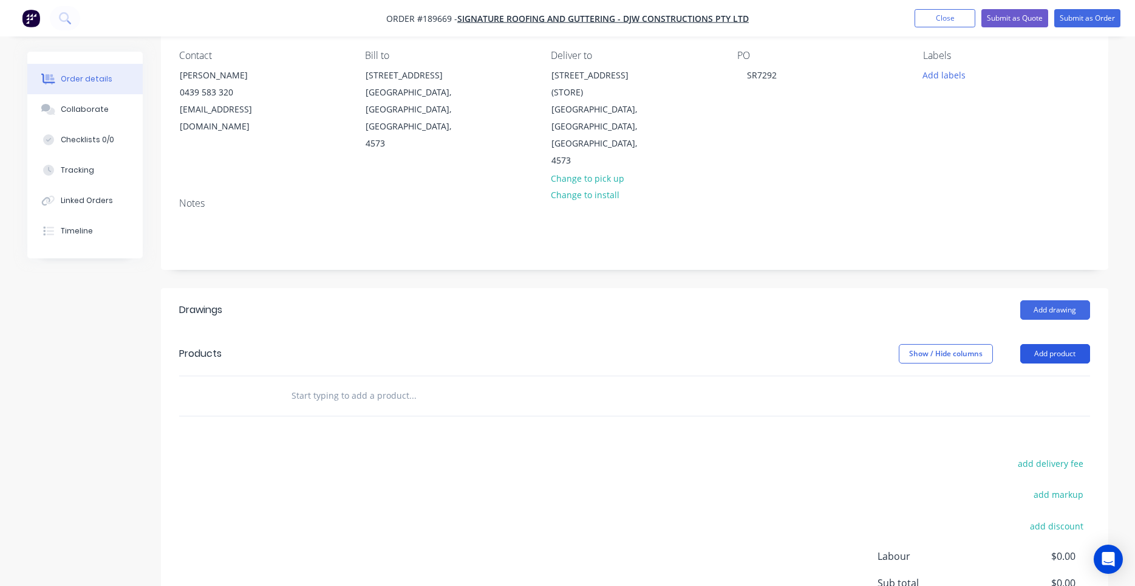
click at [1042, 344] on button "Add product" at bounding box center [1055, 353] width 70 height 19
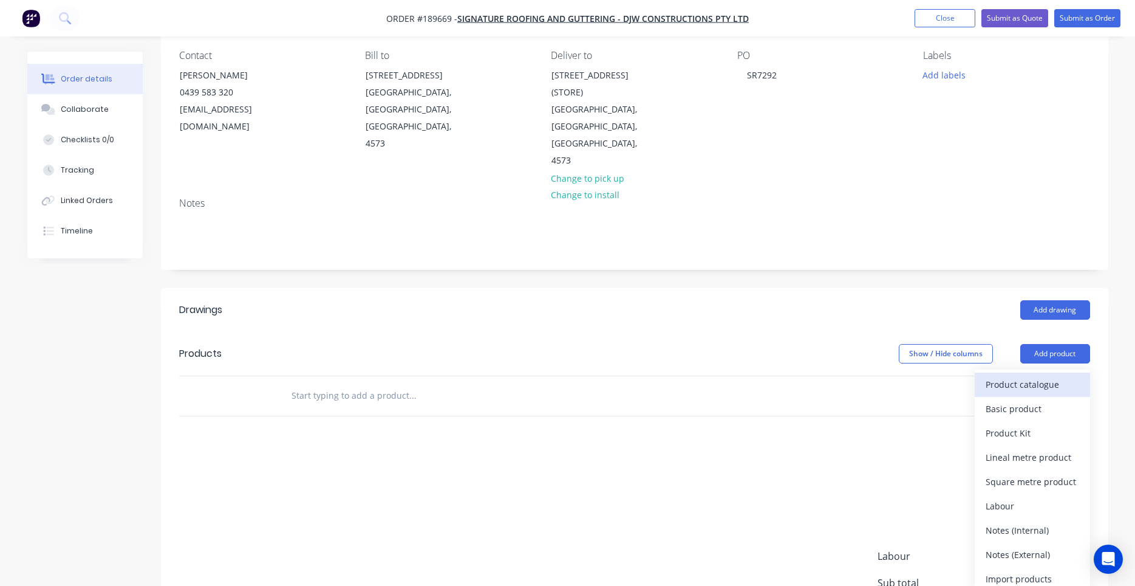
click at [1044, 375] on div "Product catalogue" at bounding box center [1033, 384] width 94 height 18
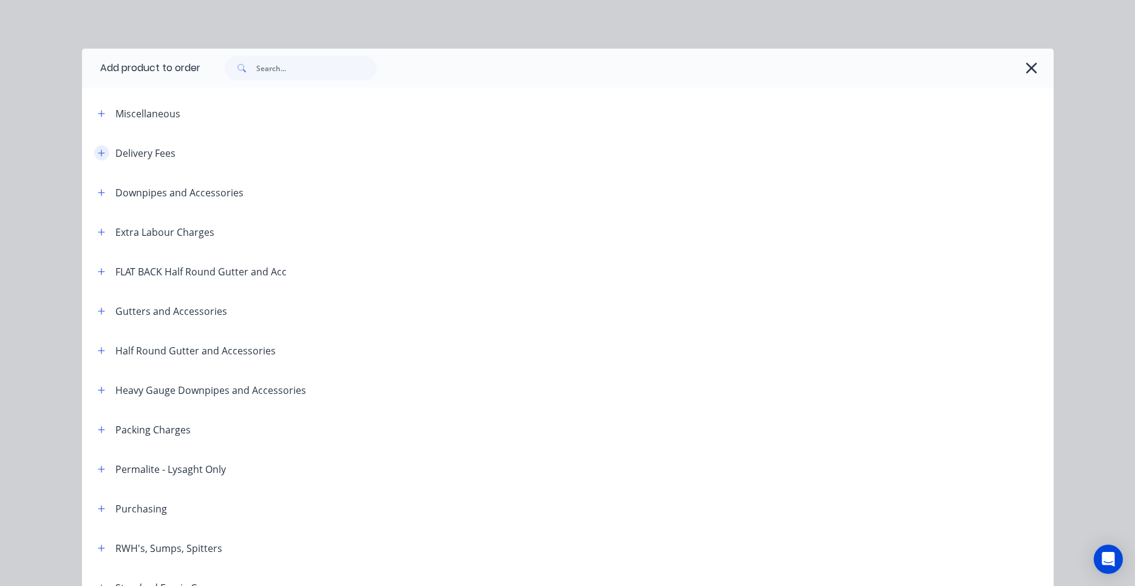
click at [108, 159] on button "button" at bounding box center [101, 152] width 15 height 15
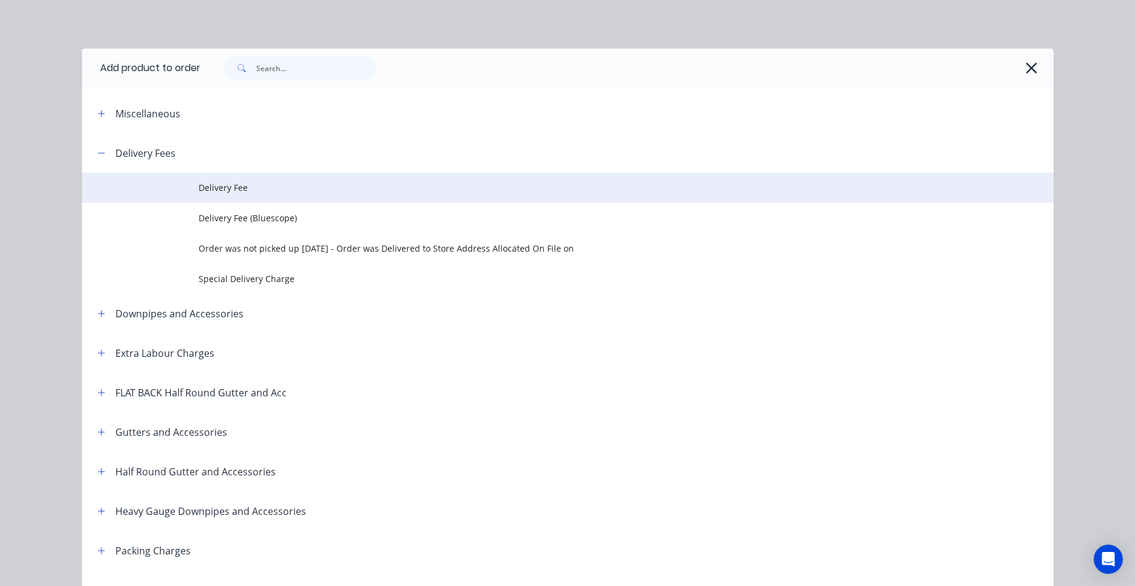
click at [217, 197] on td "Delivery Fee" at bounding box center [626, 188] width 855 height 30
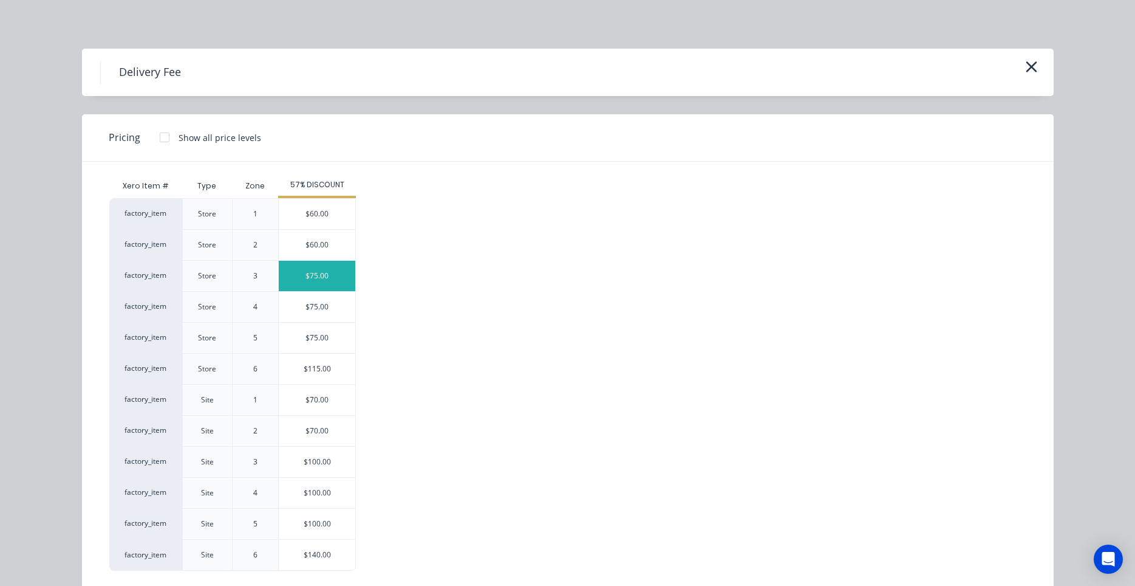
click at [307, 279] on div "$75.00" at bounding box center [317, 276] width 77 height 30
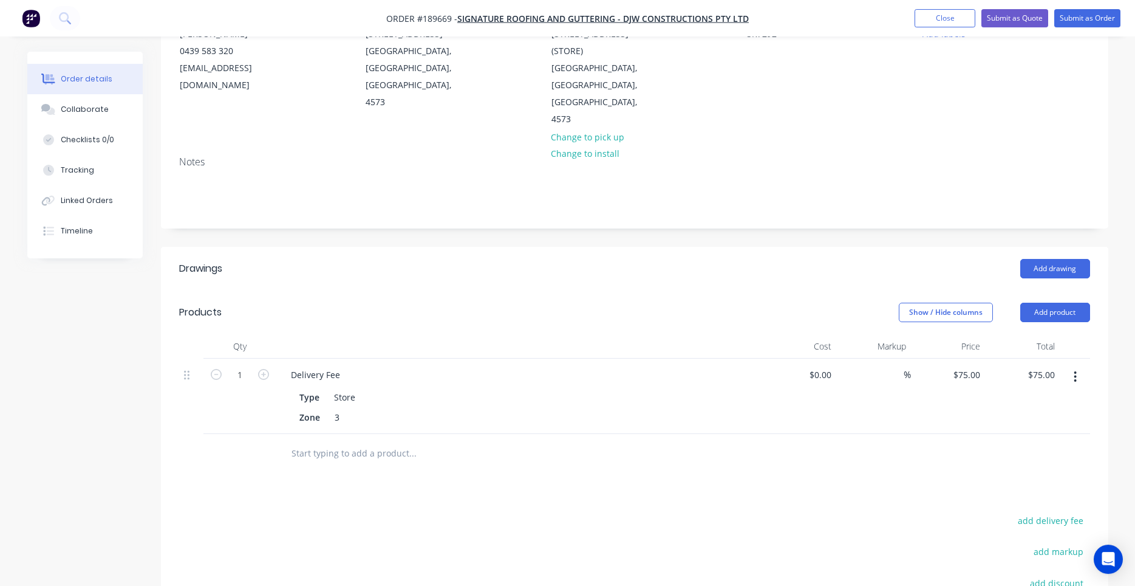
scroll to position [0, 0]
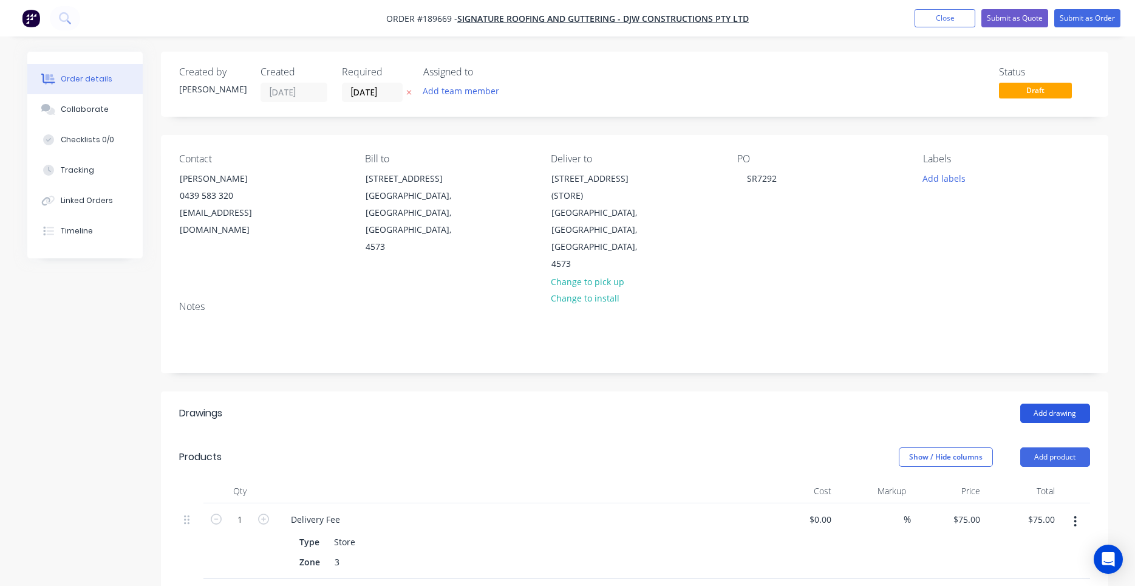
click at [1036, 403] on button "Add drawing" at bounding box center [1055, 412] width 70 height 19
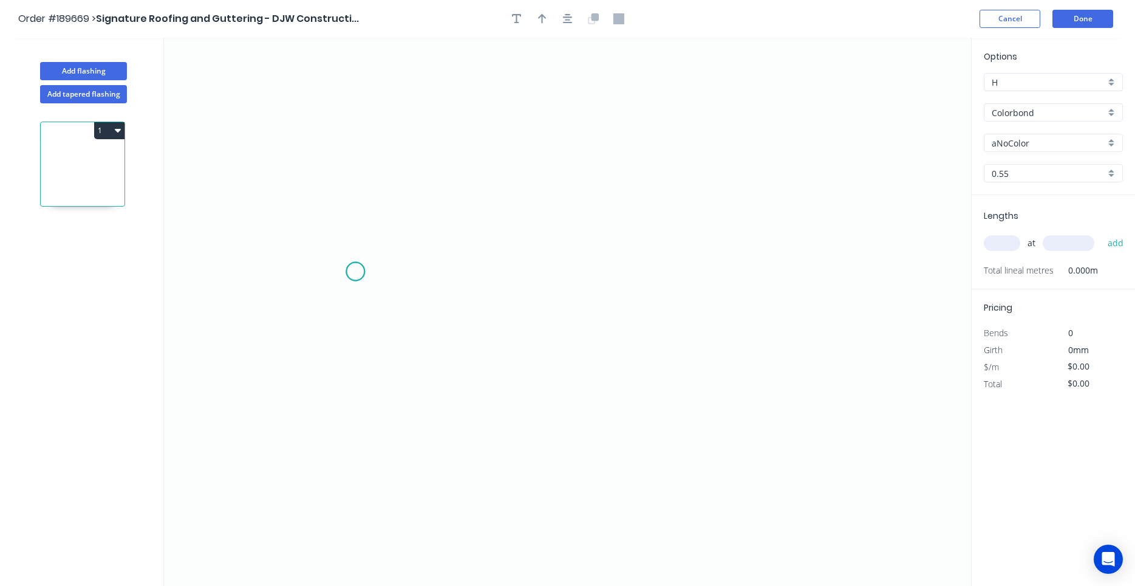
click at [355, 272] on icon "0" at bounding box center [567, 312] width 807 height 548
click at [639, 269] on icon "0" at bounding box center [567, 312] width 807 height 548
click at [640, 270] on circle at bounding box center [639, 271] width 18 height 18
click at [499, 287] on tspan "?" at bounding box center [497, 283] width 6 height 20
type input "$12.49"
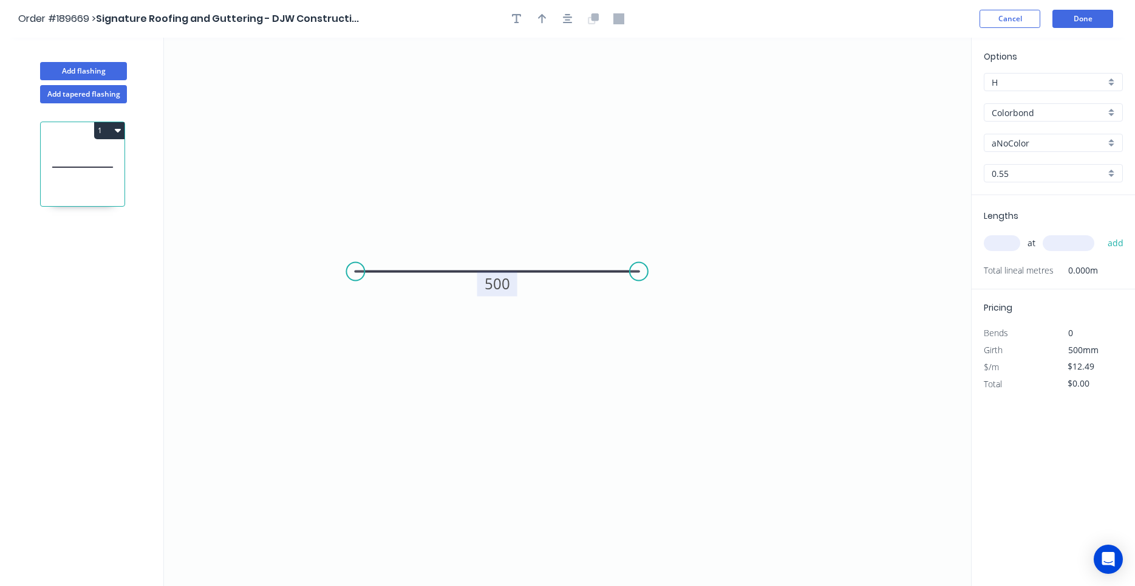
click at [1028, 140] on input "aNoColor" at bounding box center [1049, 143] width 114 height 13
click at [1045, 114] on input "Colorbond" at bounding box center [1049, 112] width 114 height 13
type input "aNoColor"
click at [1080, 126] on div "Colorbond Ultra" at bounding box center [1054, 135] width 138 height 21
type input "Colorbond Ultra"
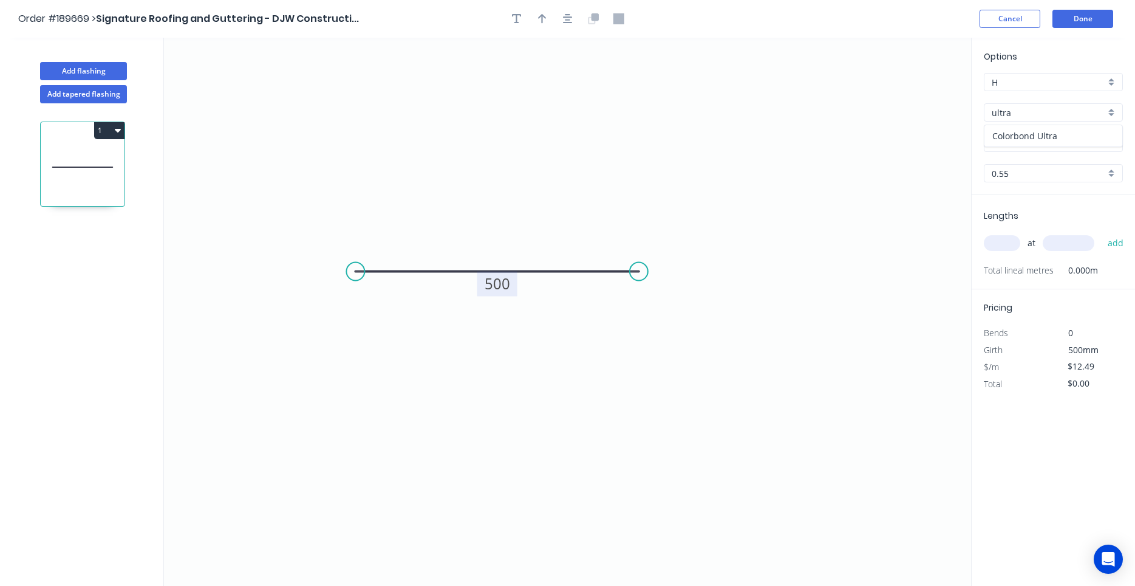
type input "Dover White"
type input "$21.82"
click at [1071, 137] on input "Dover White" at bounding box center [1049, 143] width 114 height 13
click at [1058, 163] on div "Surfmist" at bounding box center [1054, 166] width 138 height 21
type input "Surfmist"
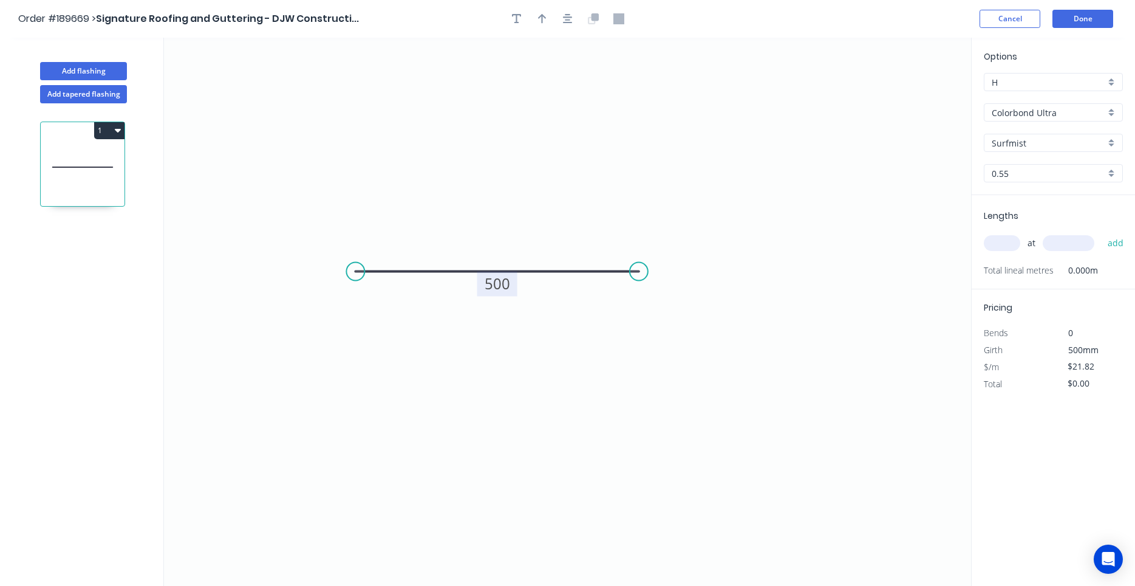
click at [1014, 249] on input "text" at bounding box center [1002, 243] width 36 height 16
type input "2"
type input "5000"
click at [1102, 233] on button "add" at bounding box center [1116, 243] width 29 height 21
type input "$218.20"
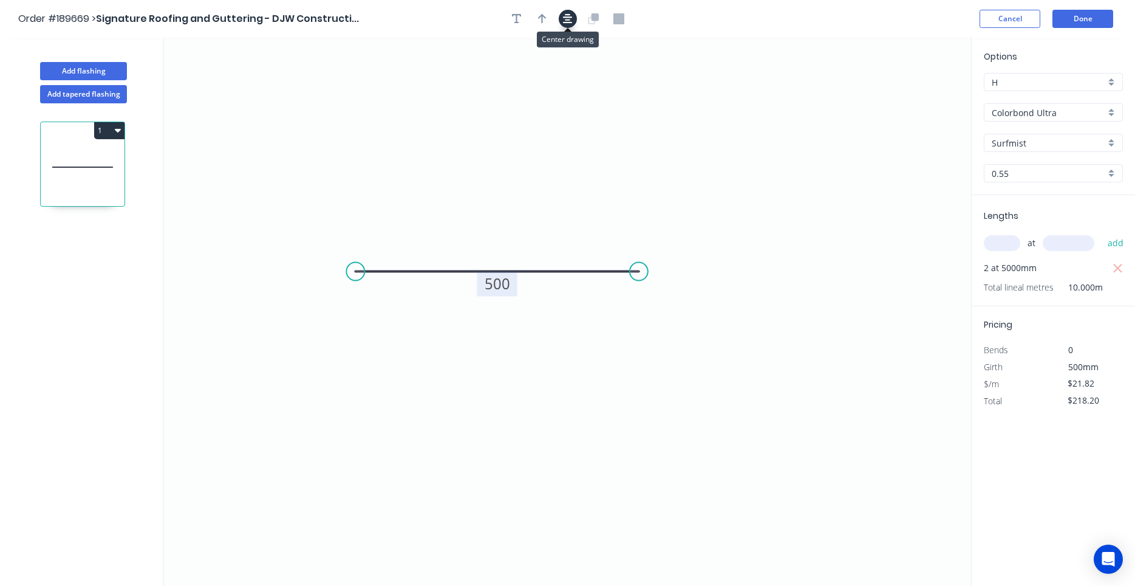
click at [572, 25] on button "button" at bounding box center [568, 19] width 18 height 18
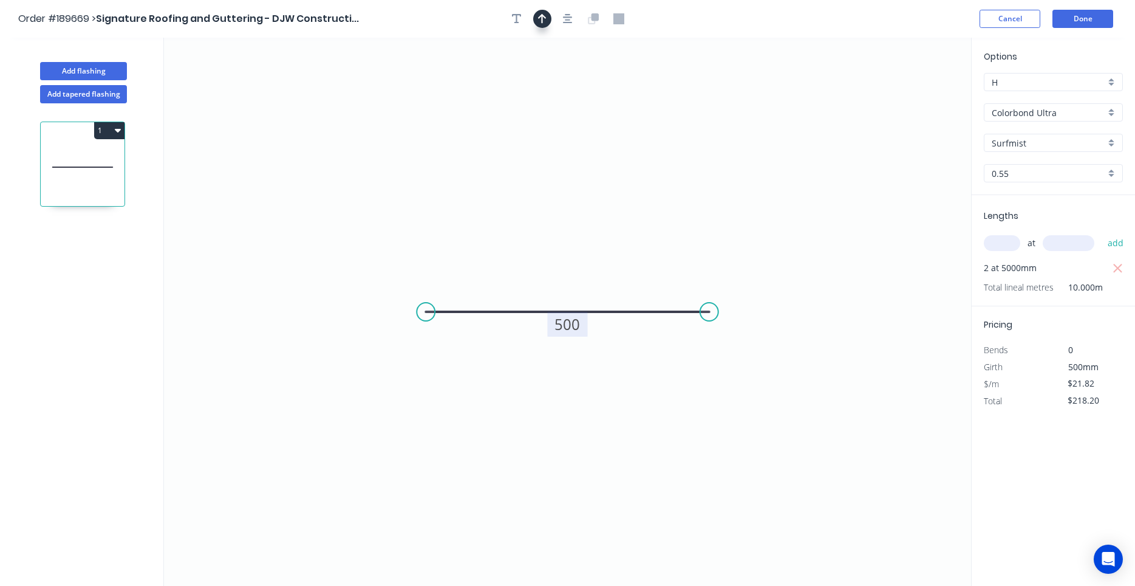
click at [547, 19] on button "button" at bounding box center [542, 19] width 18 height 18
click at [907, 97] on icon at bounding box center [909, 84] width 11 height 39
drag, startPoint x: 907, startPoint y: 97, endPoint x: 665, endPoint y: 207, distance: 266.1
click at [617, 242] on icon "0 500" at bounding box center [567, 312] width 807 height 548
drag, startPoint x: 909, startPoint y: 100, endPoint x: 615, endPoint y: 265, distance: 336.9
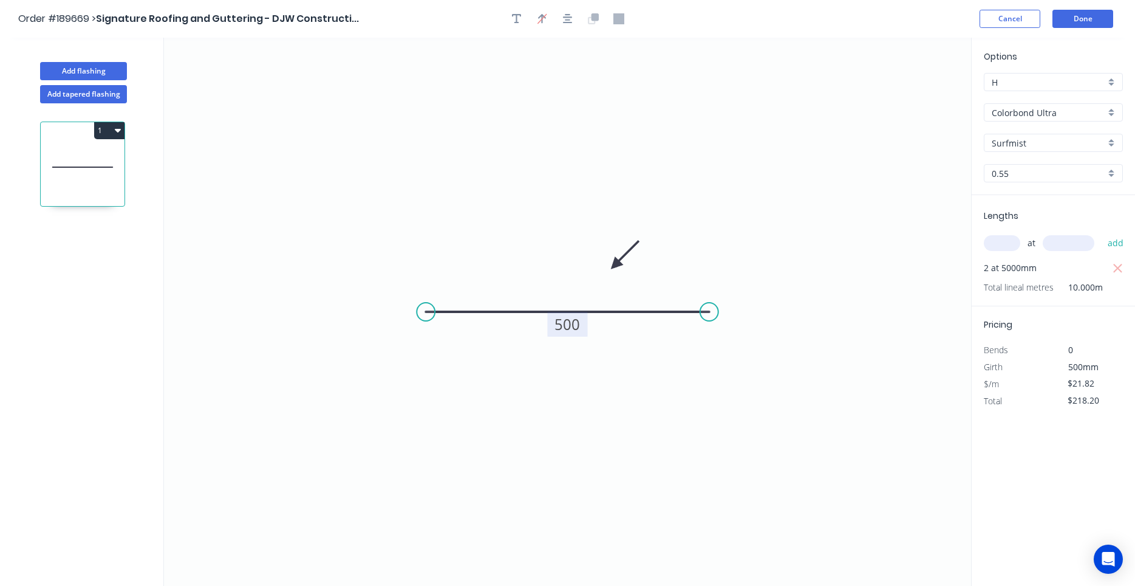
click at [615, 265] on icon at bounding box center [624, 254] width 35 height 35
click at [1076, 27] on button "Done" at bounding box center [1083, 19] width 61 height 18
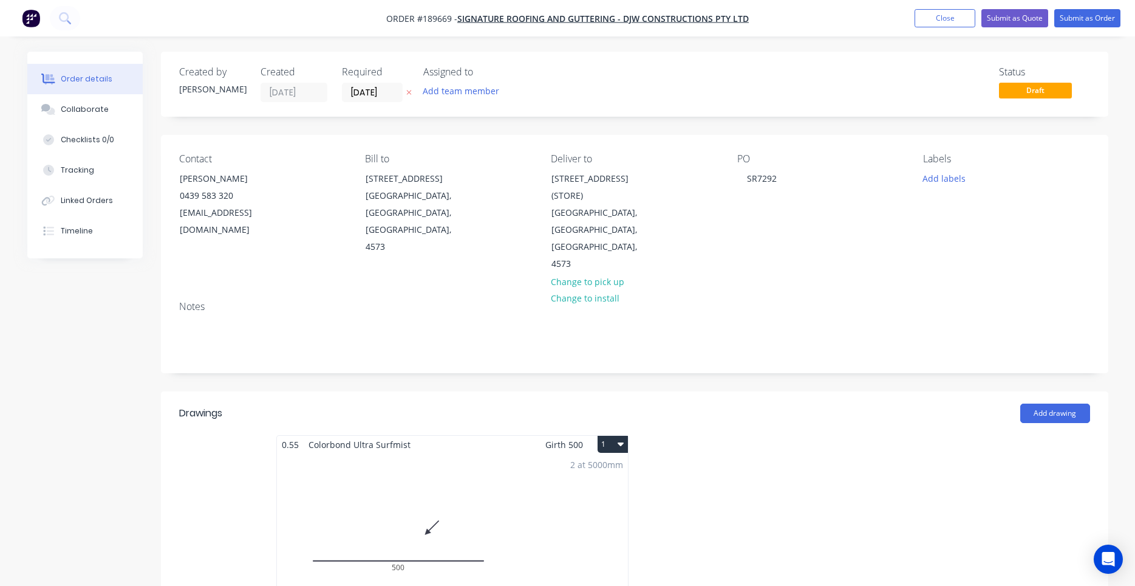
click at [620, 442] on icon "button" at bounding box center [621, 444] width 6 height 4
click at [617, 465] on div "Use larger box size" at bounding box center [571, 474] width 94 height 18
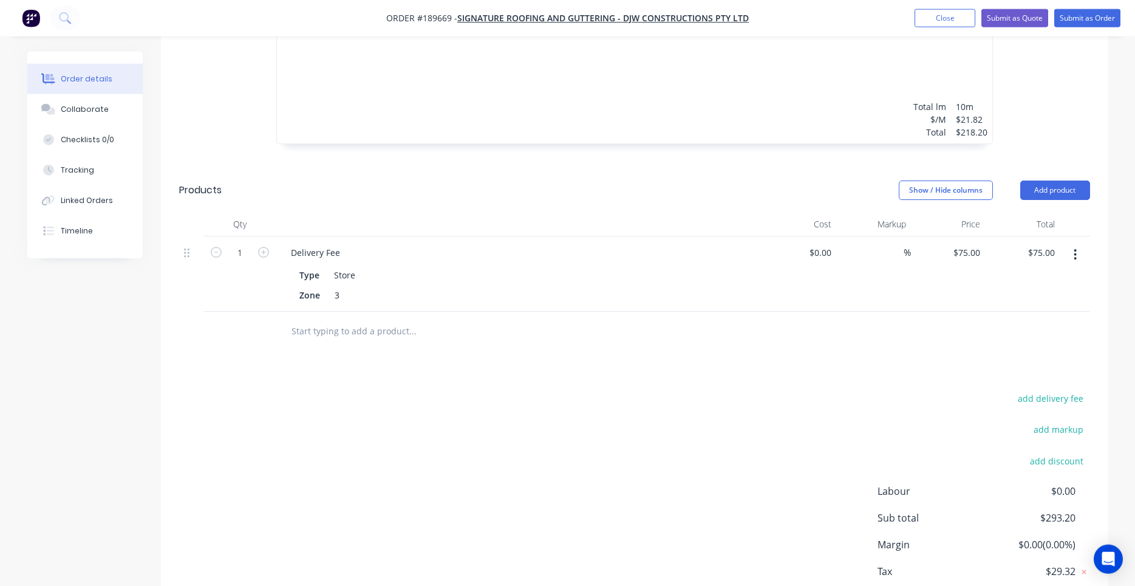
scroll to position [722, 0]
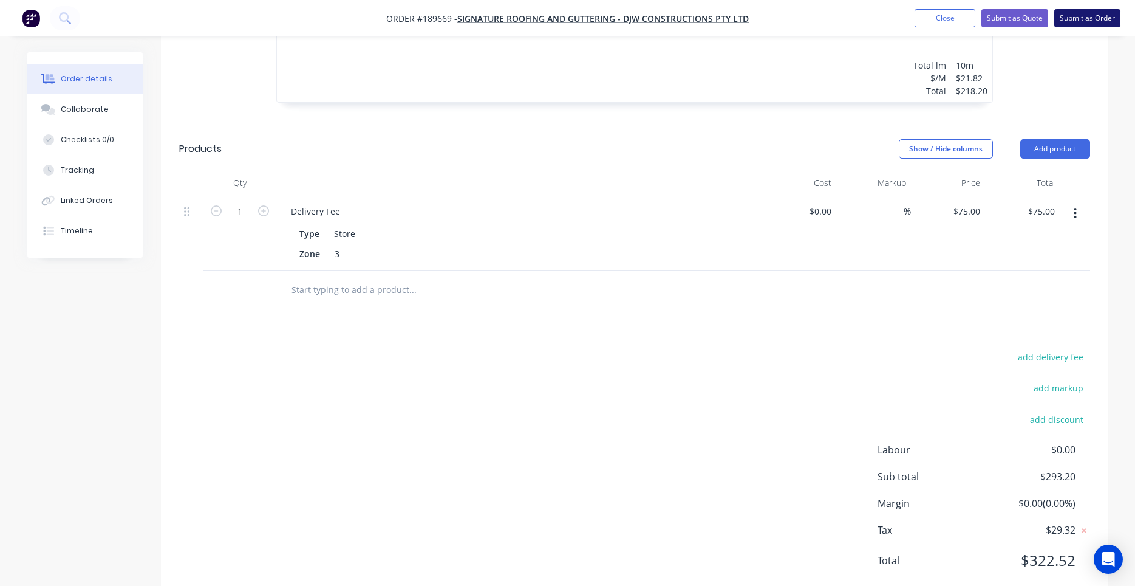
click at [1083, 18] on button "Submit as Order" at bounding box center [1087, 18] width 66 height 18
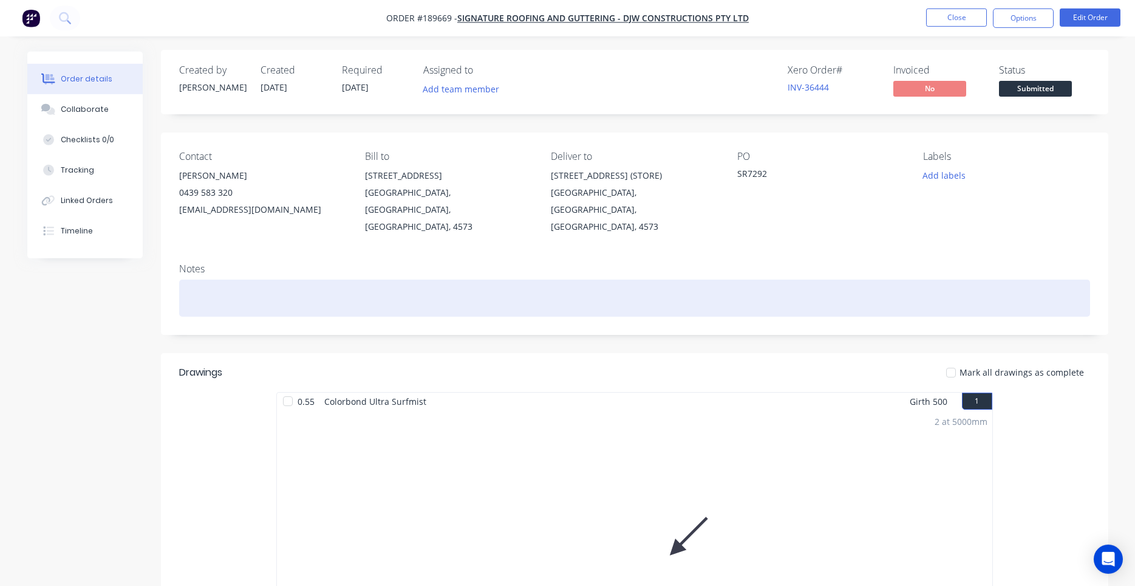
scroll to position [0, 0]
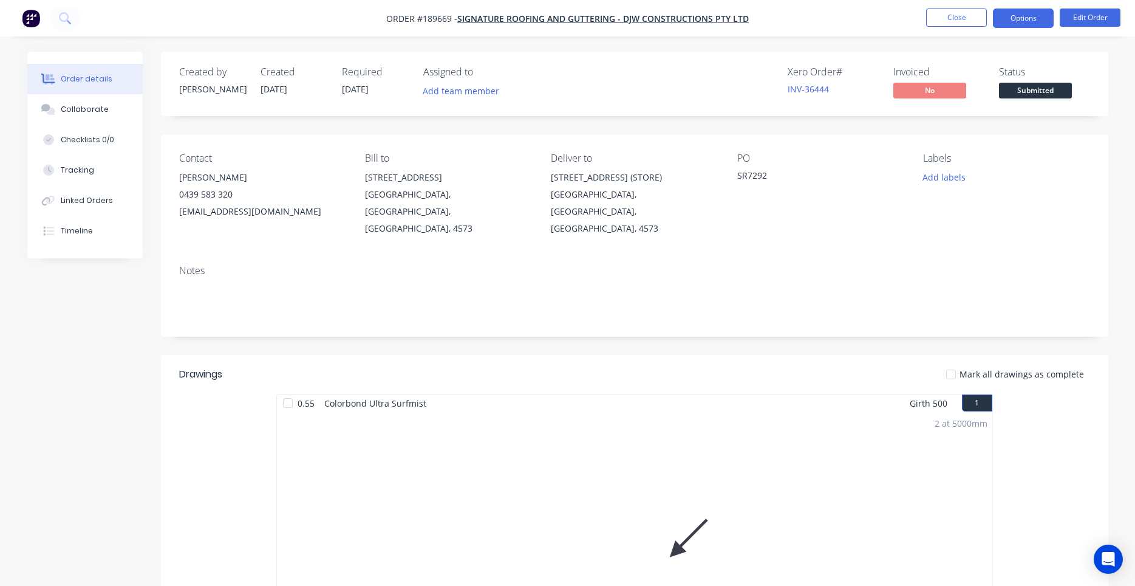
click at [1039, 24] on button "Options" at bounding box center [1023, 18] width 61 height 19
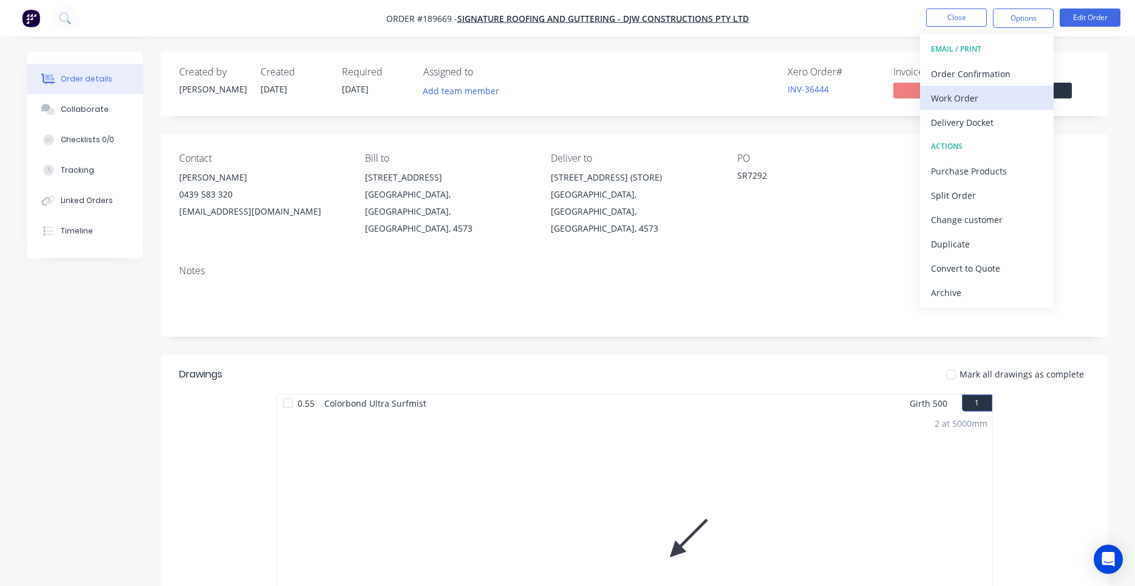
click at [994, 97] on div "Work Order" at bounding box center [987, 98] width 112 height 18
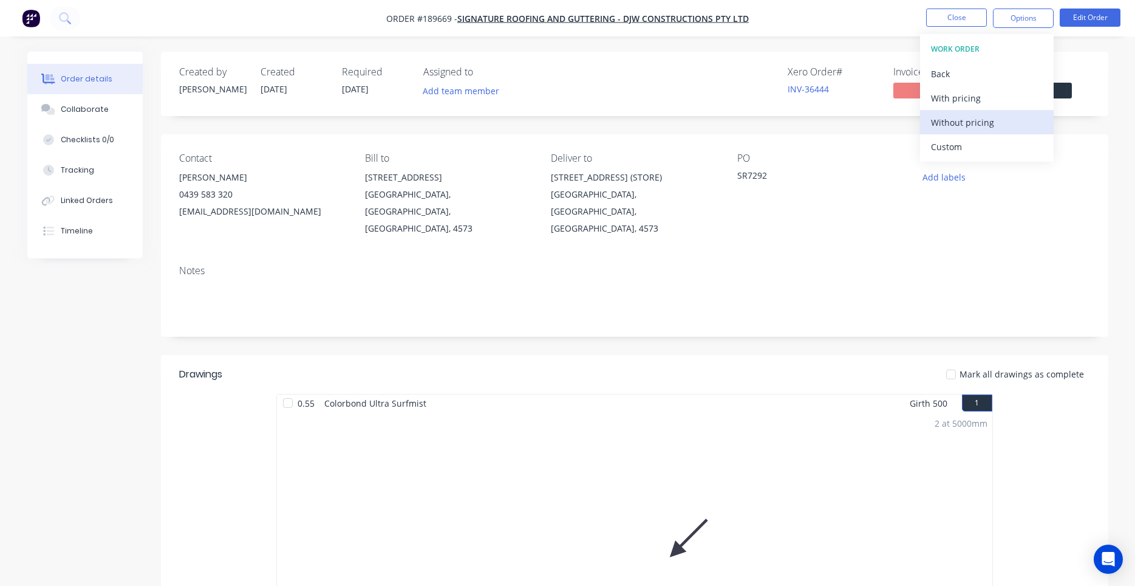
click at [981, 119] on div "Without pricing" at bounding box center [987, 123] width 112 height 18
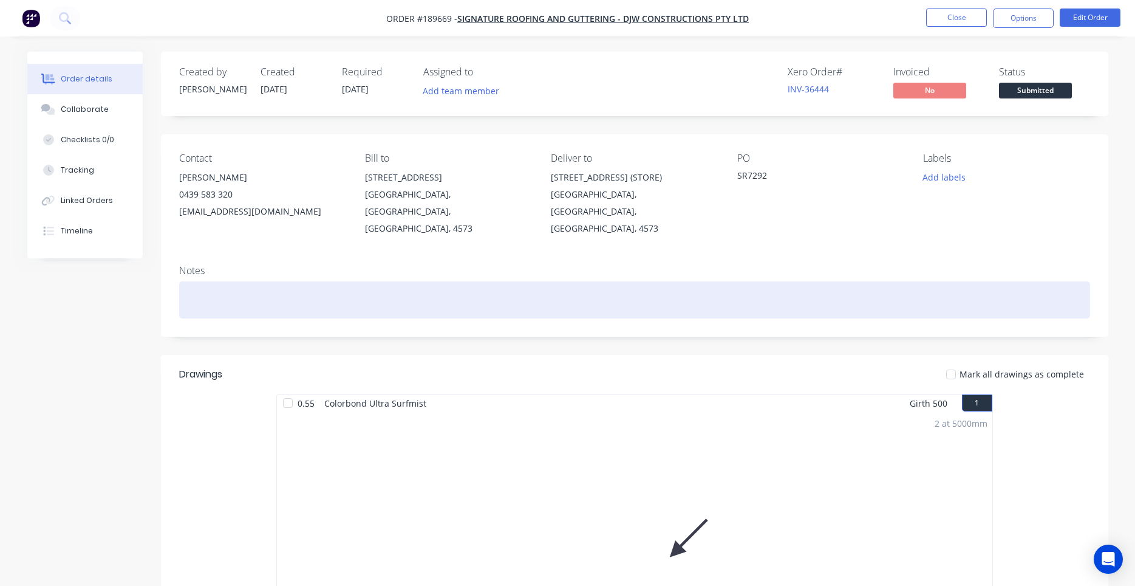
click at [480, 281] on div at bounding box center [634, 299] width 911 height 37
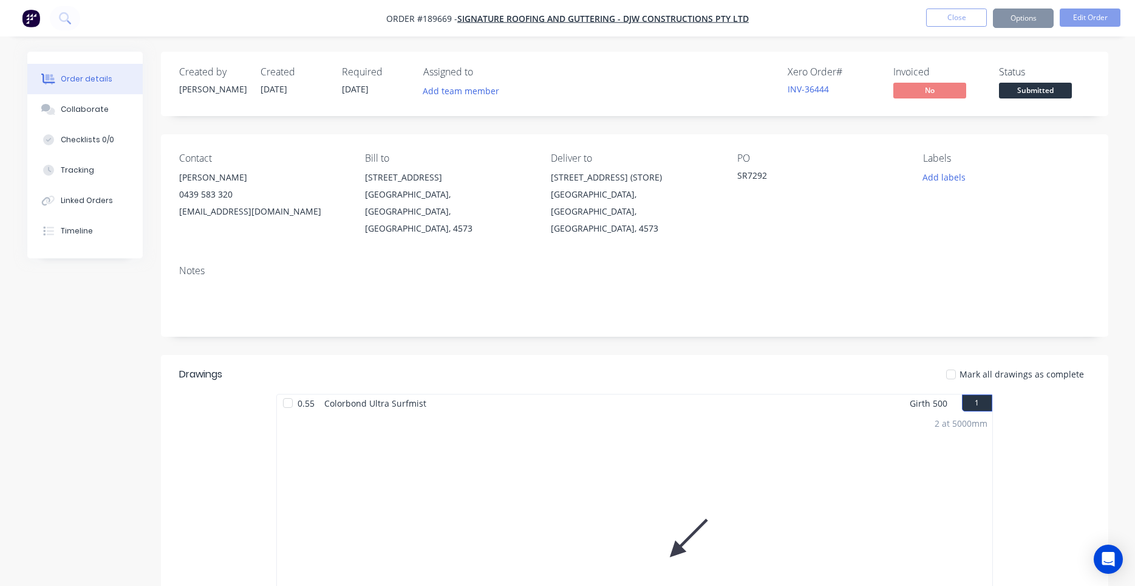
click at [499, 265] on div "Notes" at bounding box center [634, 271] width 911 height 12
click at [968, 26] on button "Close" at bounding box center [956, 18] width 61 height 18
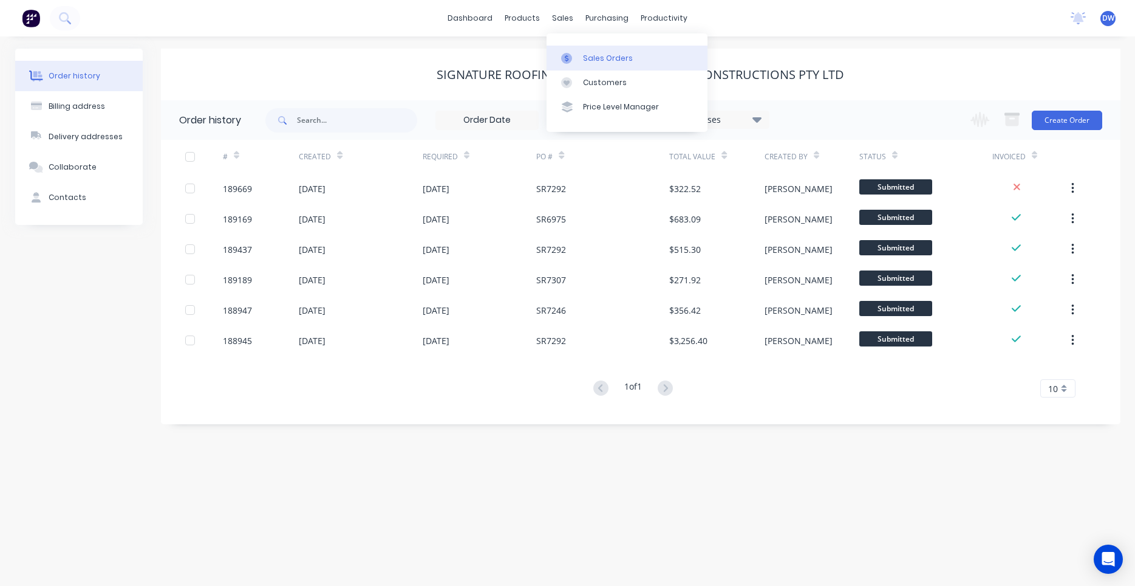
click at [577, 55] on div at bounding box center [570, 58] width 18 height 11
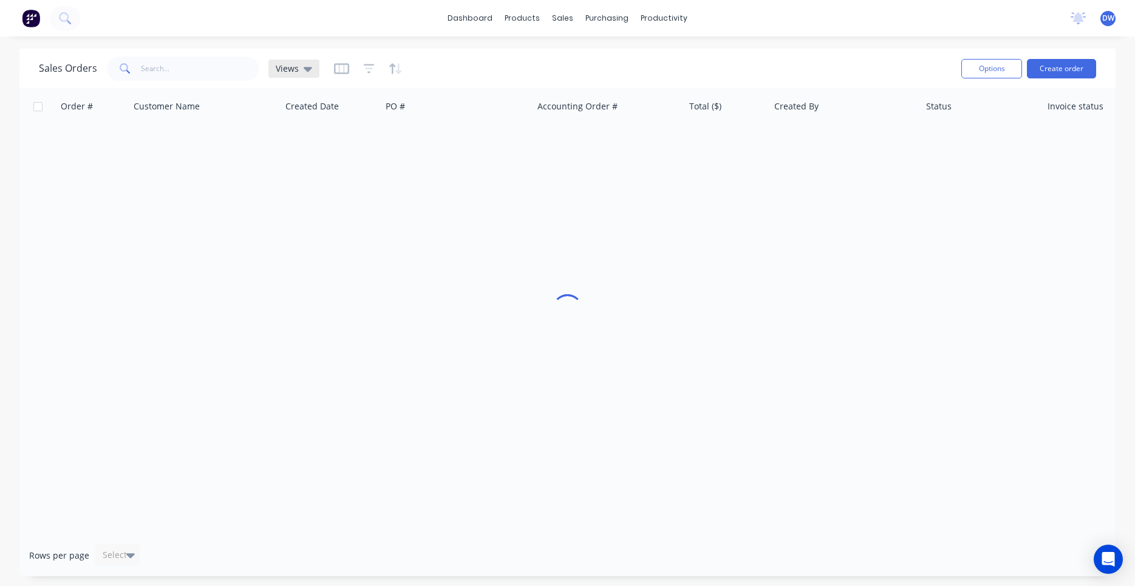
click at [295, 75] on div "Views" at bounding box center [293, 69] width 51 height 18
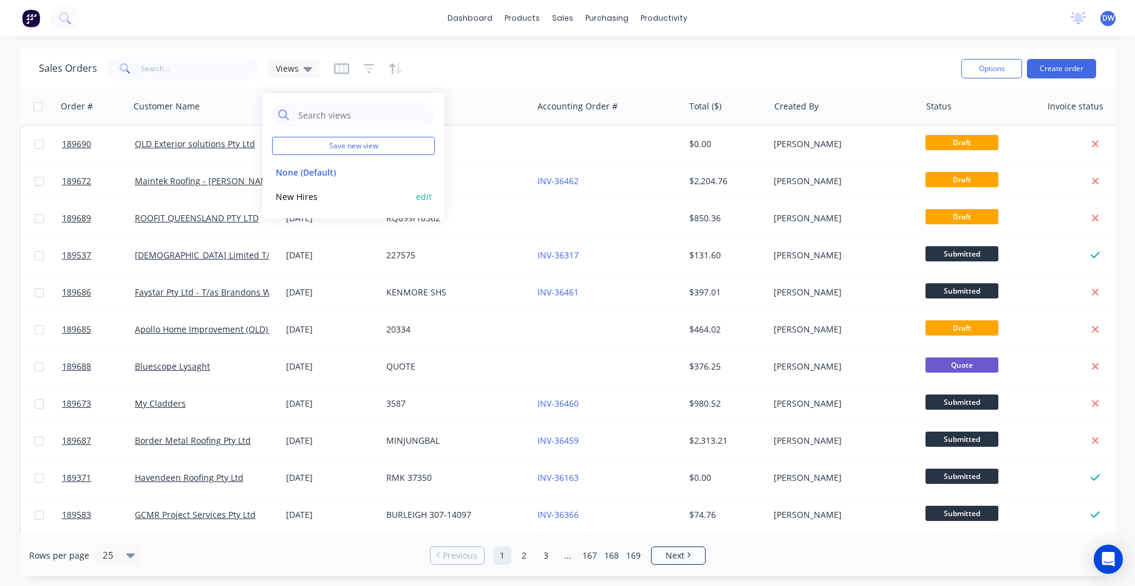
click at [300, 198] on button "New Hires" at bounding box center [341, 197] width 138 height 14
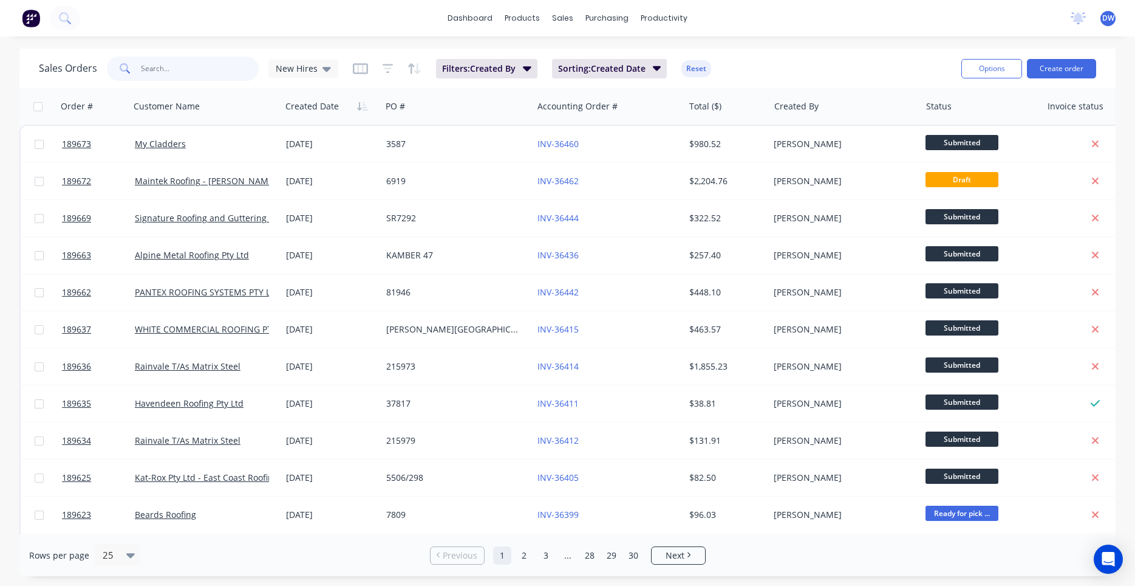
click at [220, 58] on input "text" at bounding box center [200, 68] width 118 height 24
paste input "189672"
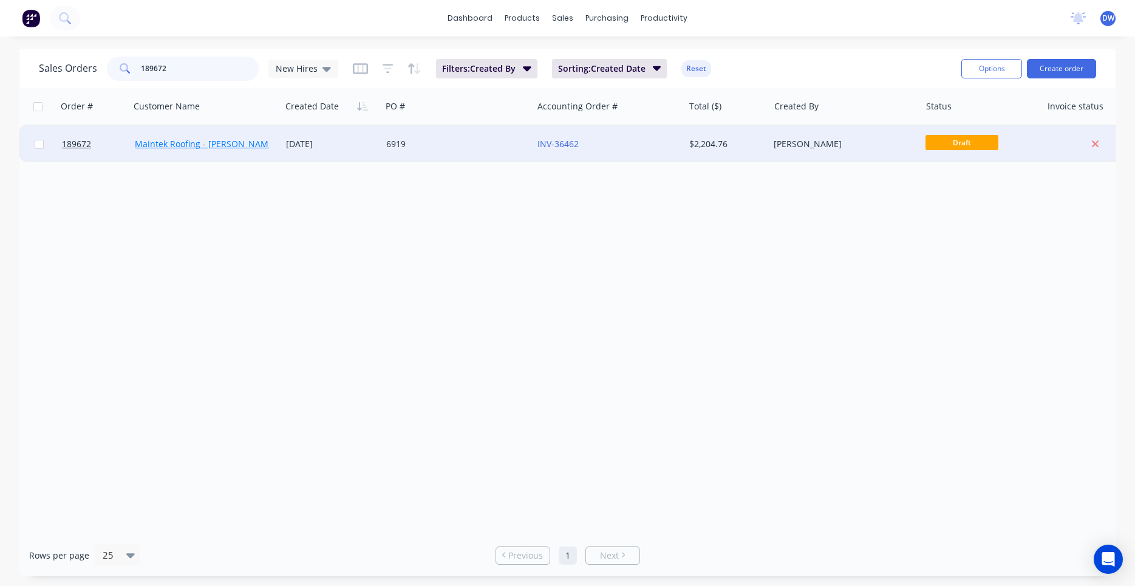
type input "189672"
click at [248, 145] on link "Maintek Roofing - [PERSON_NAME]" at bounding box center [206, 144] width 142 height 12
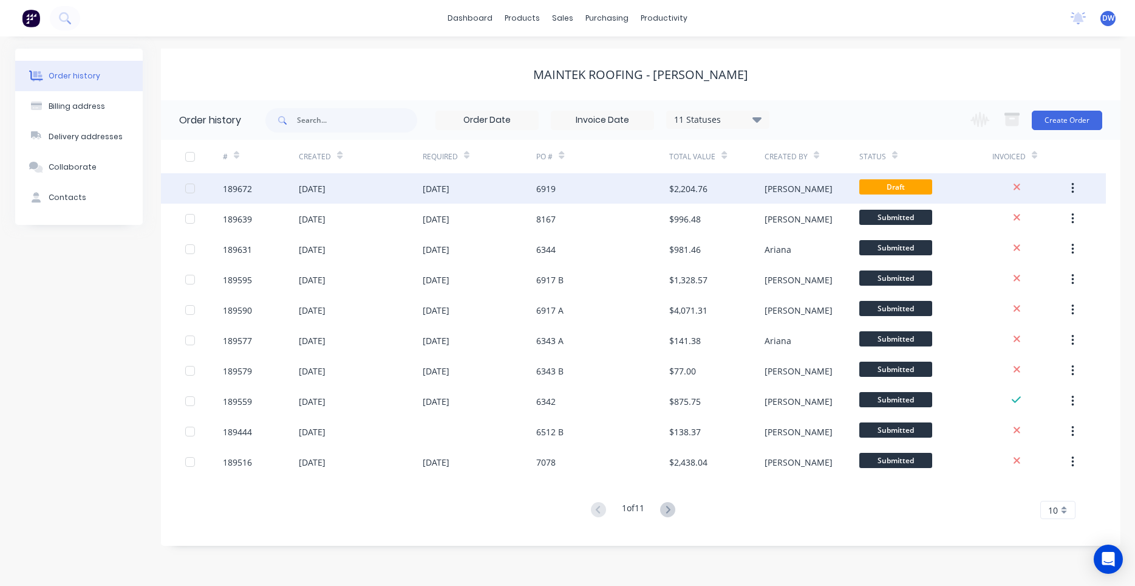
click at [504, 197] on div "15 Aug 2025" at bounding box center [480, 188] width 114 height 30
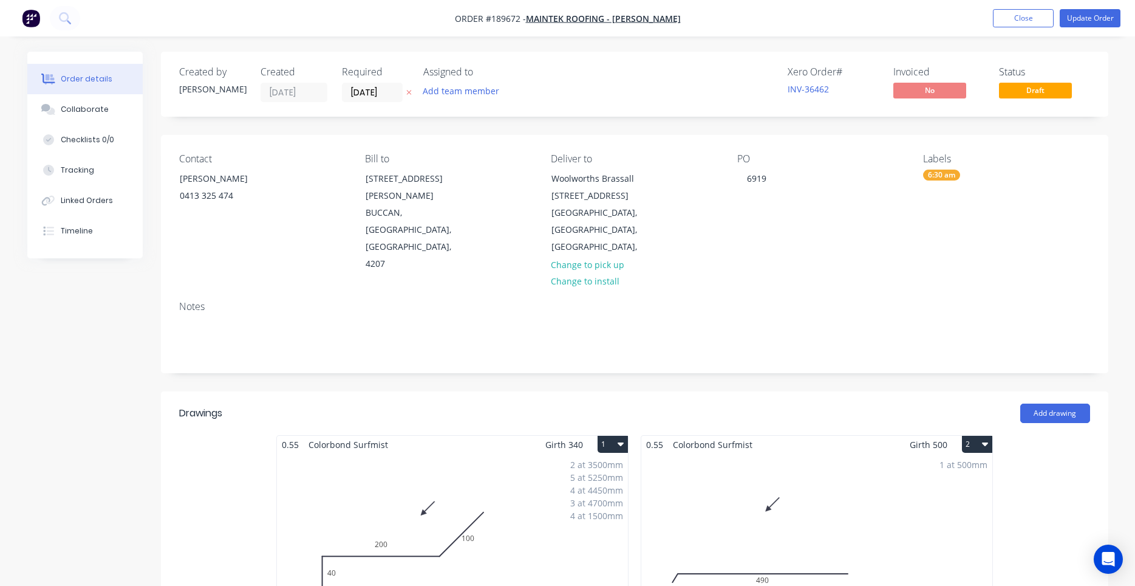
click at [485, 193] on div "Bill to 247-251 Wilson Road BUCCAN, Queensland, Australia, 4207" at bounding box center [448, 213] width 166 height 120
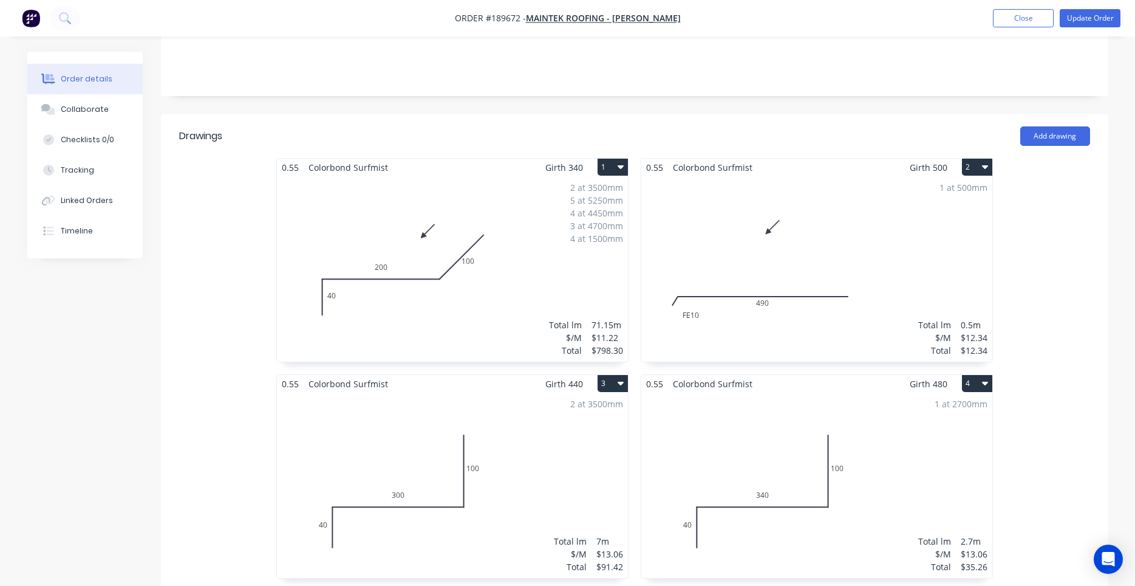
scroll to position [310, 0]
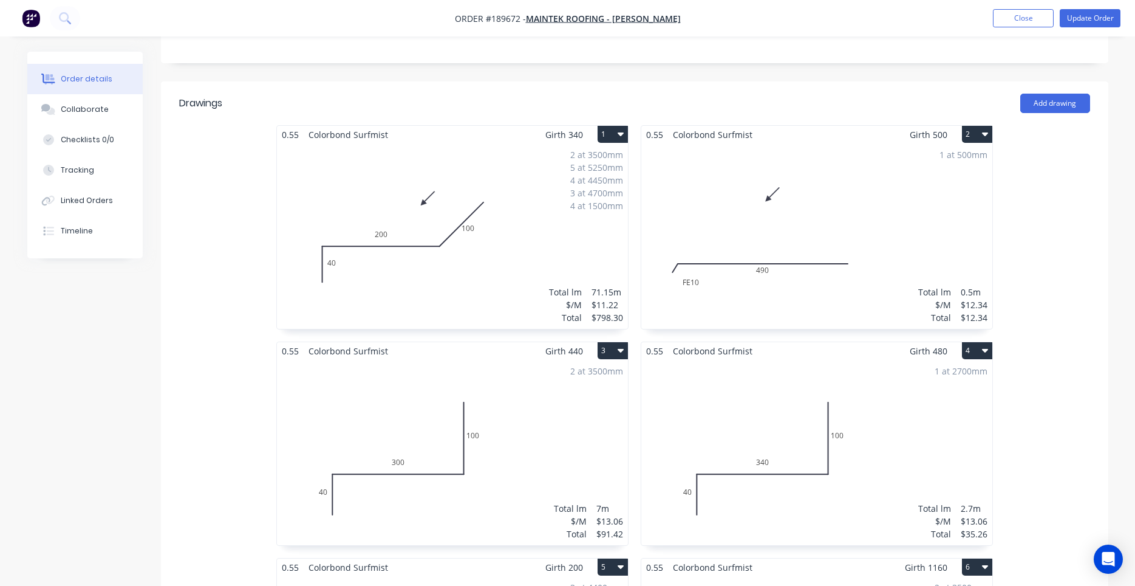
click at [522, 202] on div "2 at 3500mm 5 at 5250mm 4 at 4450mm 3 at 4700mm 4 at 1500mm Total lm $/M Total …" at bounding box center [452, 235] width 351 height 185
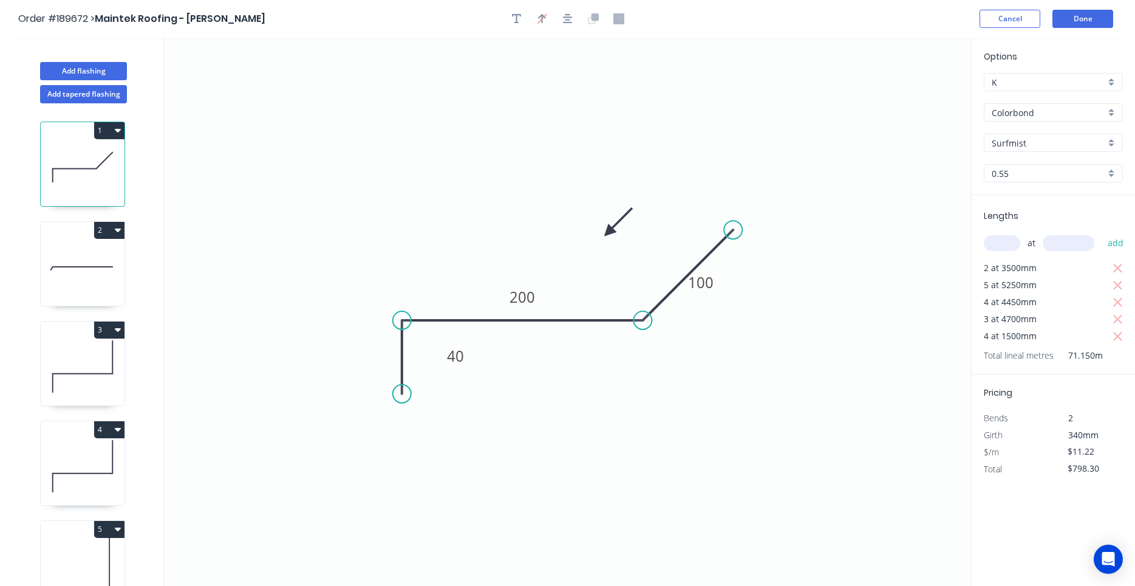
click at [84, 251] on icon at bounding box center [83, 267] width 84 height 78
type input "$12.34"
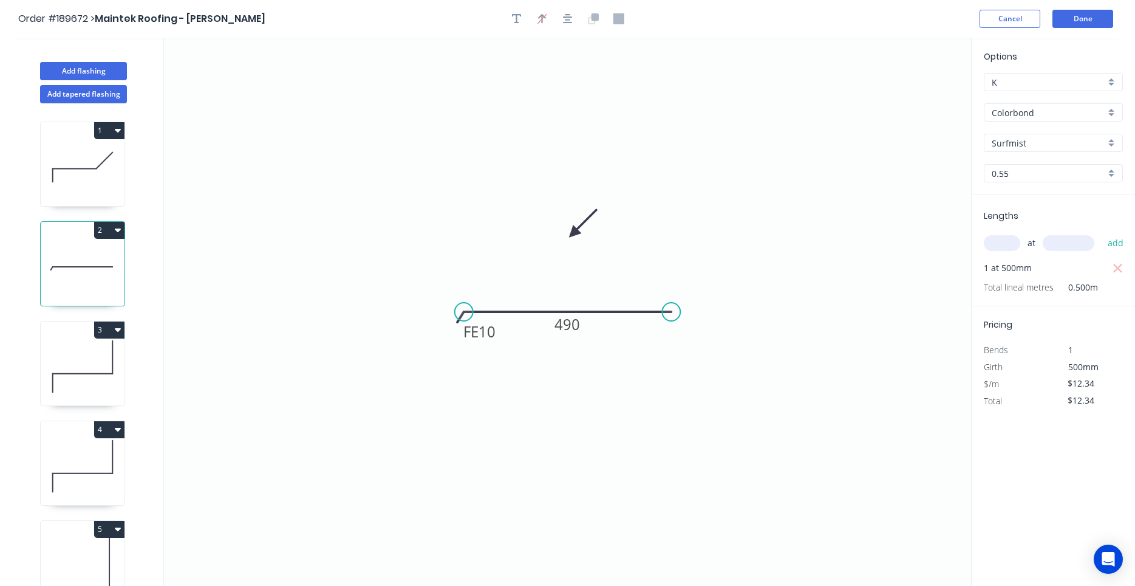
click at [86, 335] on div "3" at bounding box center [83, 329] width 84 height 17
type input "$13.06"
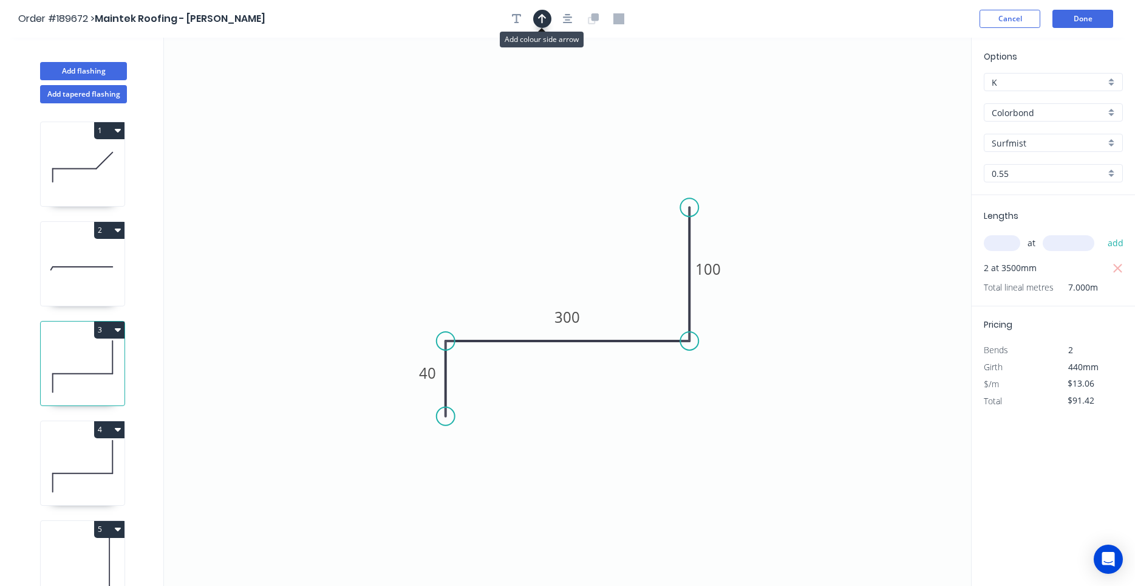
click at [542, 26] on button "button" at bounding box center [542, 19] width 18 height 18
drag, startPoint x: 911, startPoint y: 97, endPoint x: 541, endPoint y: 240, distance: 396.2
click at [541, 240] on icon at bounding box center [541, 226] width 11 height 39
drag, startPoint x: 84, startPoint y: 458, endPoint x: 96, endPoint y: 447, distance: 15.9
click at [84, 459] on icon at bounding box center [83, 466] width 84 height 78
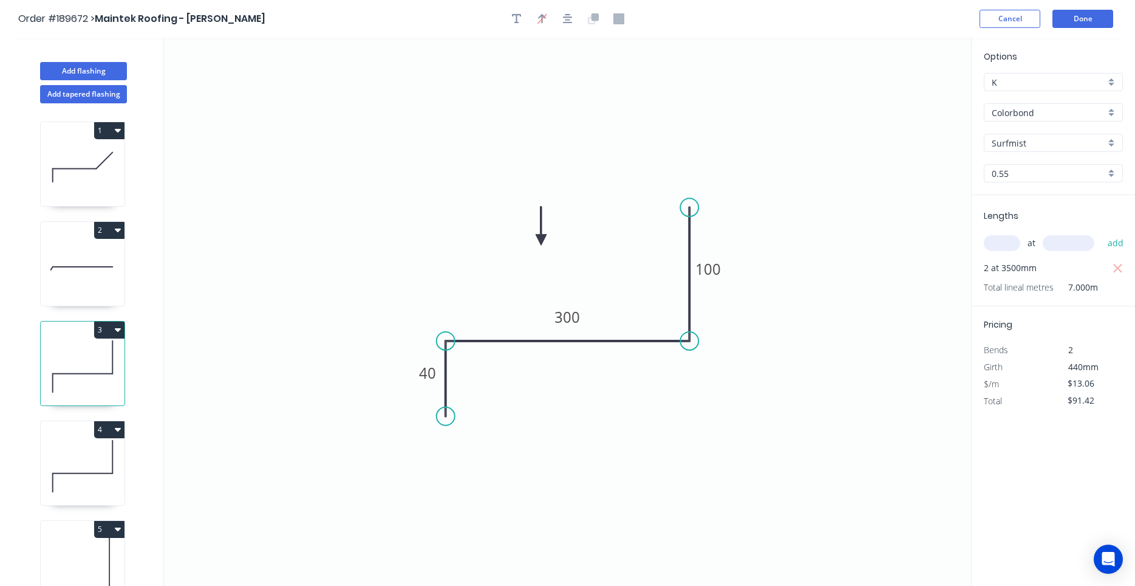
type input "$35.26"
click at [540, 32] on header "Order #189672 > Maintek Roofing - Shaun Rahurahu Cancel Done" at bounding box center [567, 19] width 1135 height 38
click at [543, 22] on icon "button" at bounding box center [542, 18] width 9 height 11
drag, startPoint x: 906, startPoint y: 96, endPoint x: 552, endPoint y: 256, distance: 388.5
click at [552, 256] on icon at bounding box center [554, 238] width 11 height 39
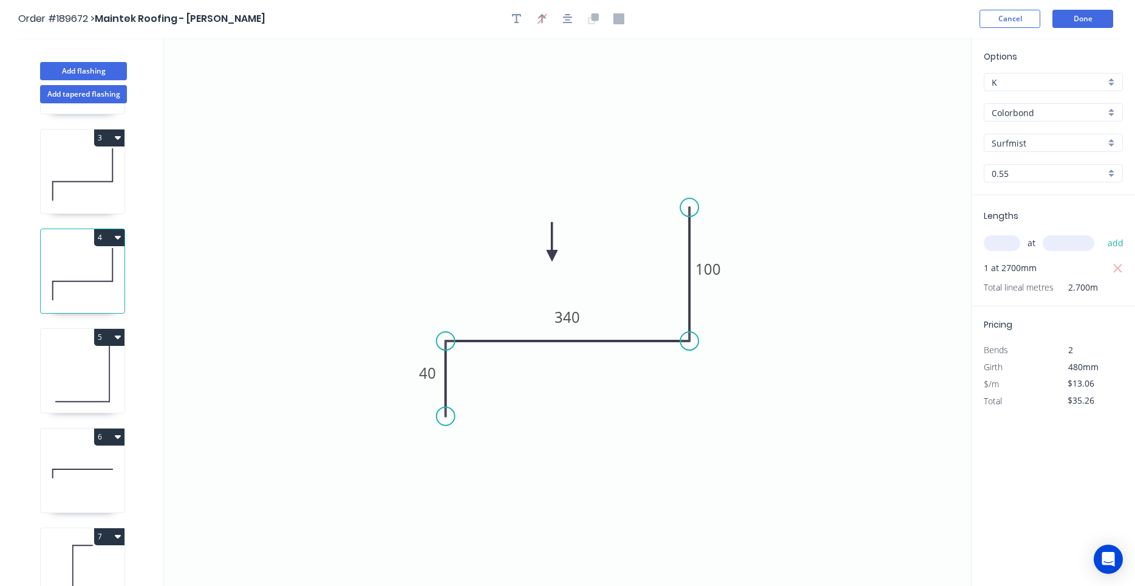
scroll to position [231, 0]
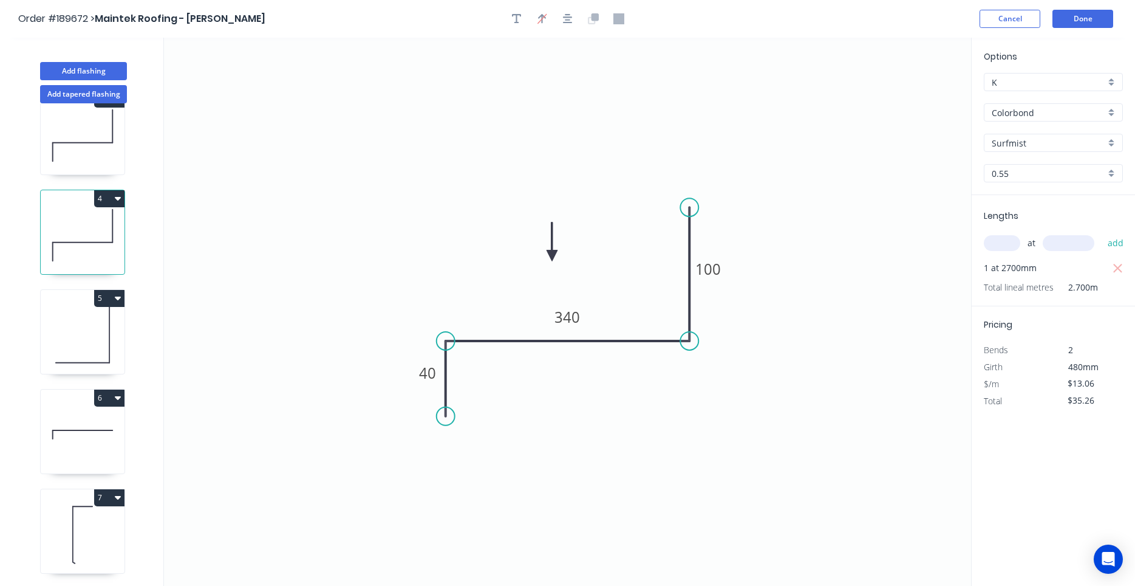
click at [95, 354] on icon at bounding box center [83, 335] width 84 height 78
type input "$6.81"
type input "$89.89"
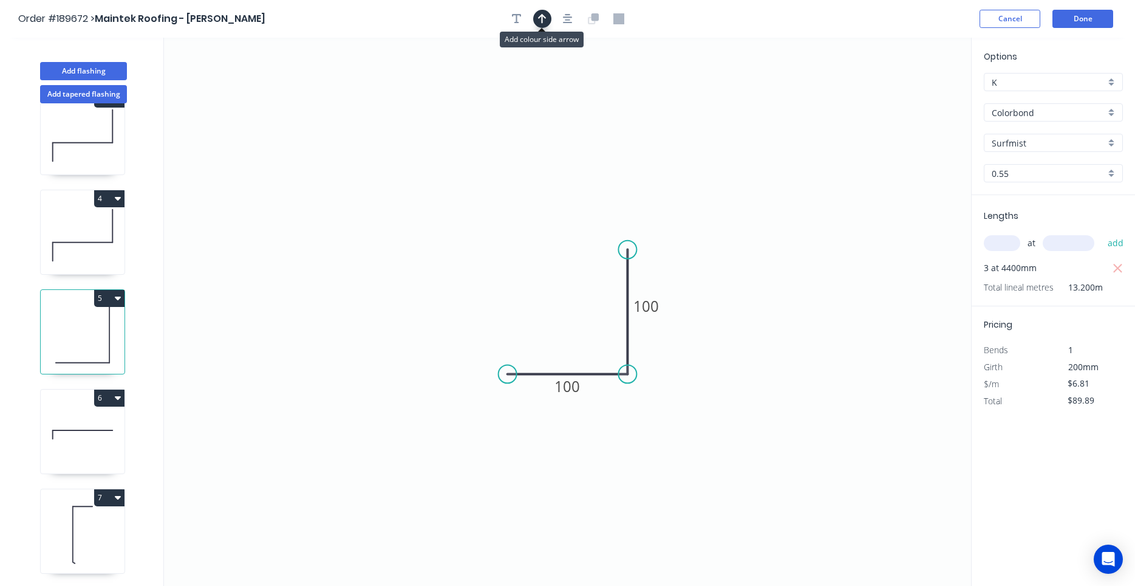
click at [535, 22] on button "button" at bounding box center [542, 19] width 18 height 18
drag, startPoint x: 909, startPoint y: 98, endPoint x: 547, endPoint y: 270, distance: 401.6
click at [547, 270] on icon at bounding box center [548, 253] width 11 height 39
click at [75, 445] on icon at bounding box center [83, 434] width 84 height 78
type input "$25.25"
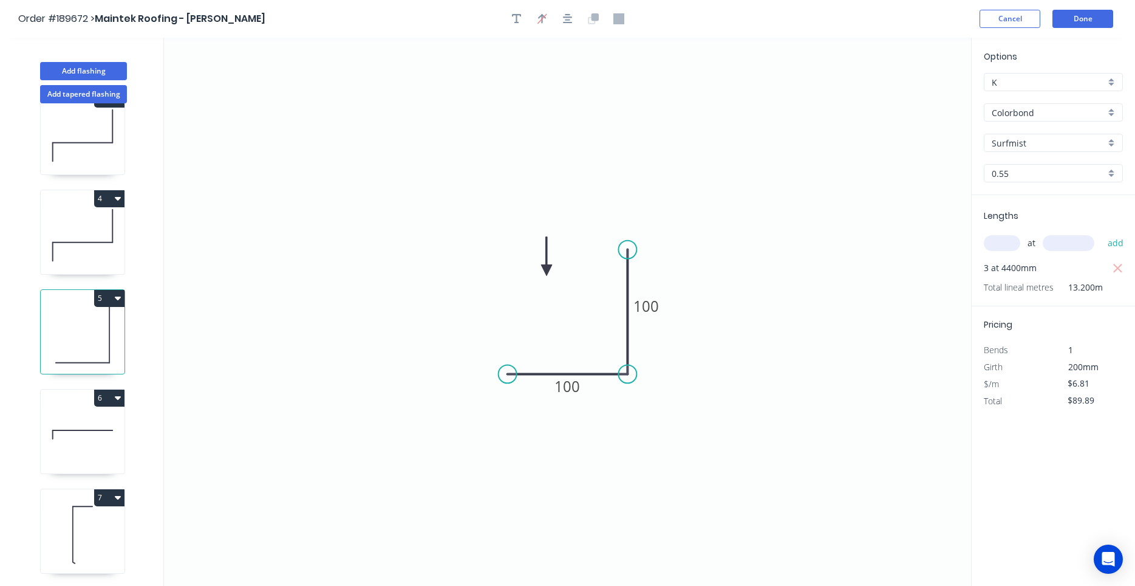
type input "$176.75"
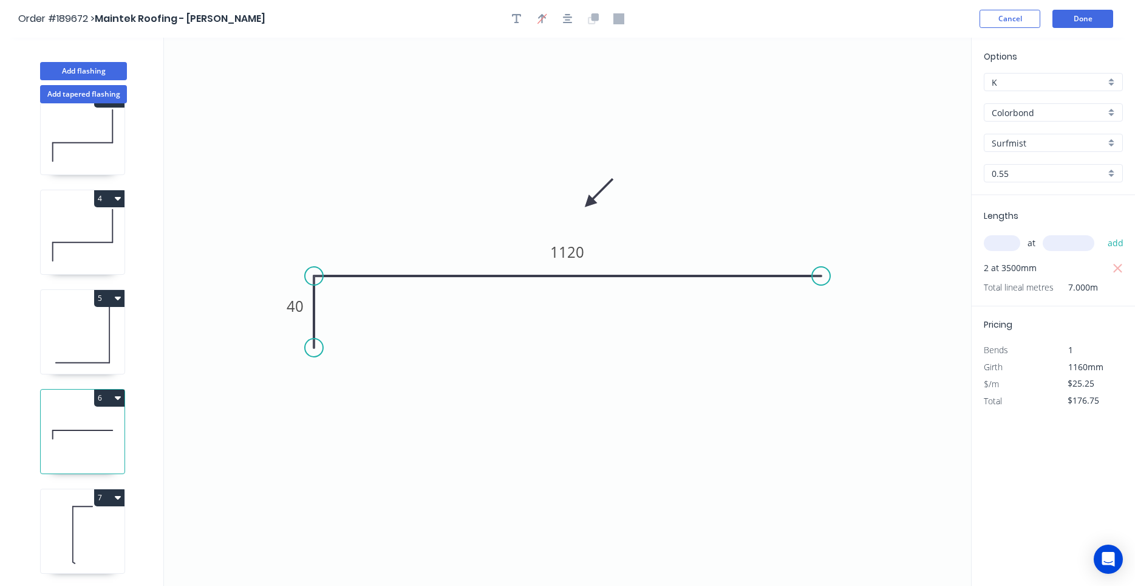
click at [97, 518] on icon at bounding box center [83, 534] width 84 height 78
type input "$11.22"
type input "$199.72"
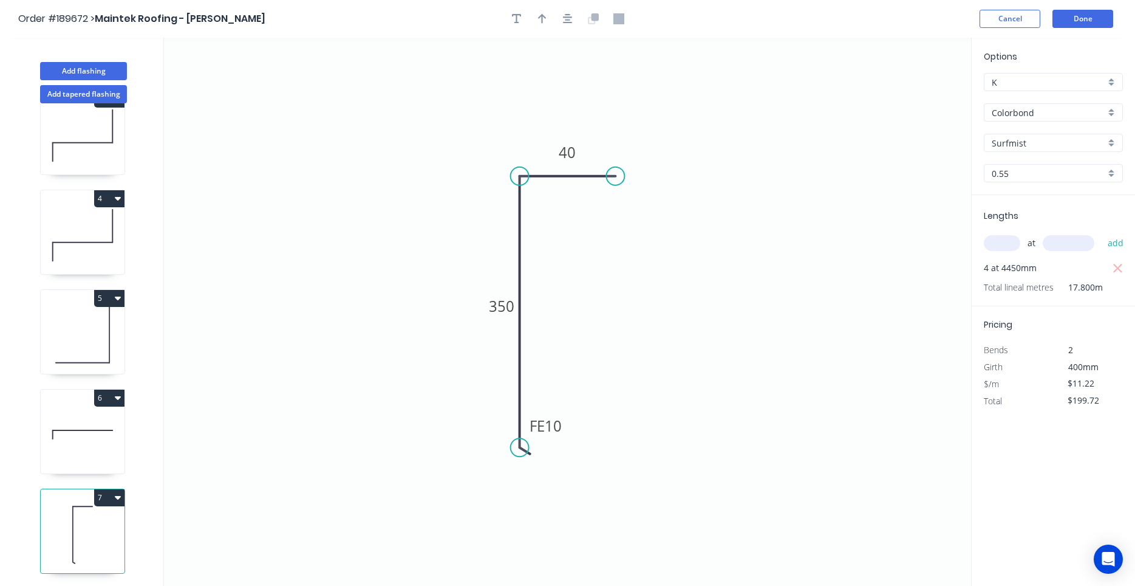
drag, startPoint x: 553, startPoint y: 40, endPoint x: 554, endPoint y: 24, distance: 16.4
click at [552, 22] on div at bounding box center [568, 19] width 128 height 18
click at [541, 19] on icon "button" at bounding box center [542, 18] width 9 height 11
drag, startPoint x: 912, startPoint y: 103, endPoint x: 639, endPoint y: 125, distance: 274.2
click at [639, 125] on icon "0 FE 10 350 40" at bounding box center [567, 312] width 807 height 548
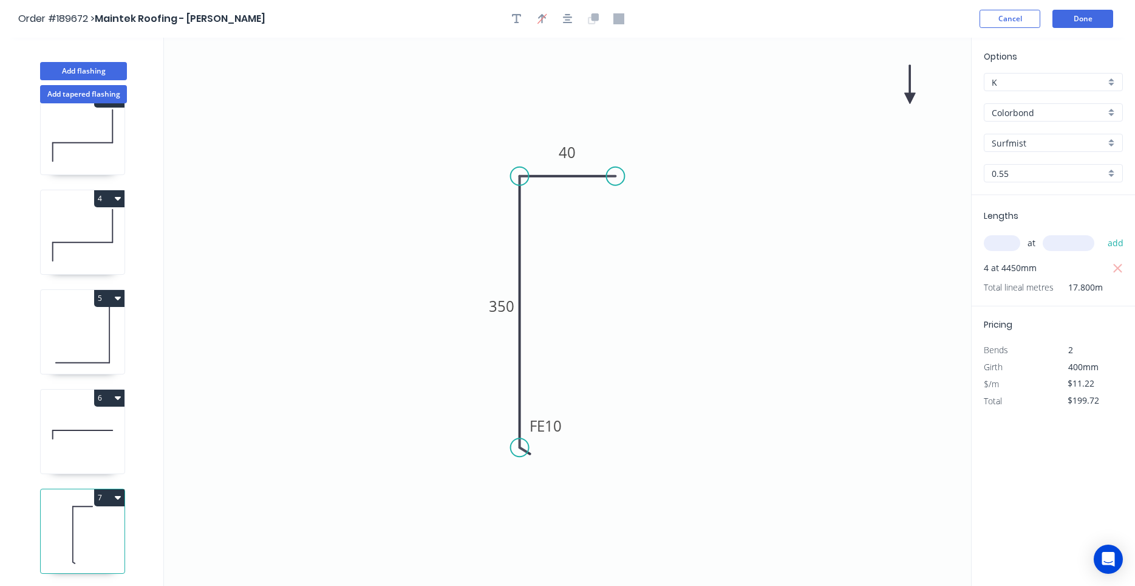
drag, startPoint x: 784, startPoint y: 120, endPoint x: 779, endPoint y: 131, distance: 11.7
drag, startPoint x: 909, startPoint y: 100, endPoint x: 558, endPoint y: 122, distance: 351.8
click at [558, 122] on icon at bounding box center [558, 108] width 11 height 39
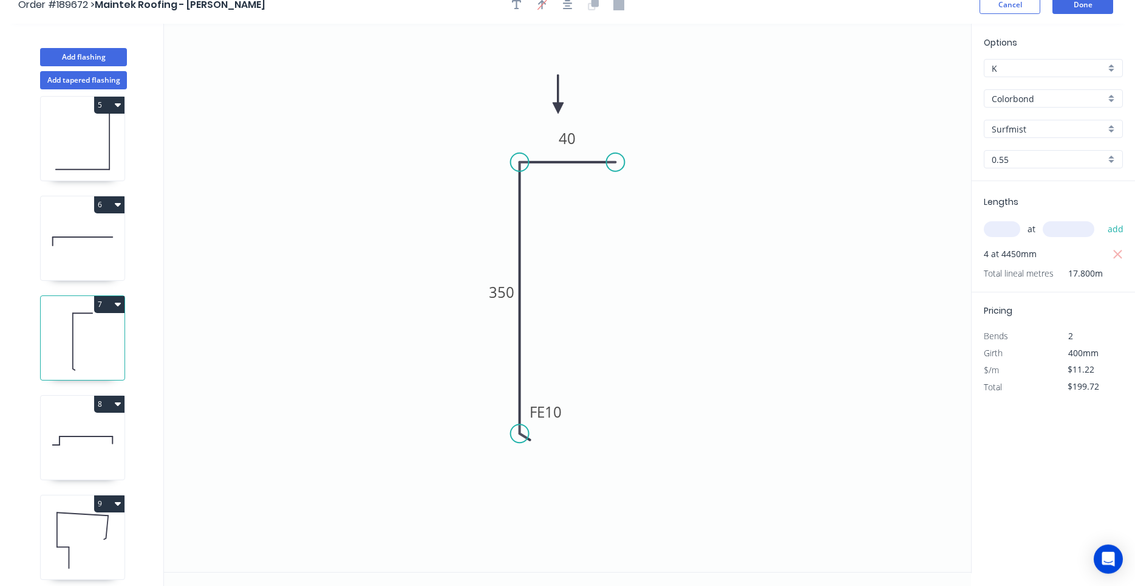
scroll to position [22, 0]
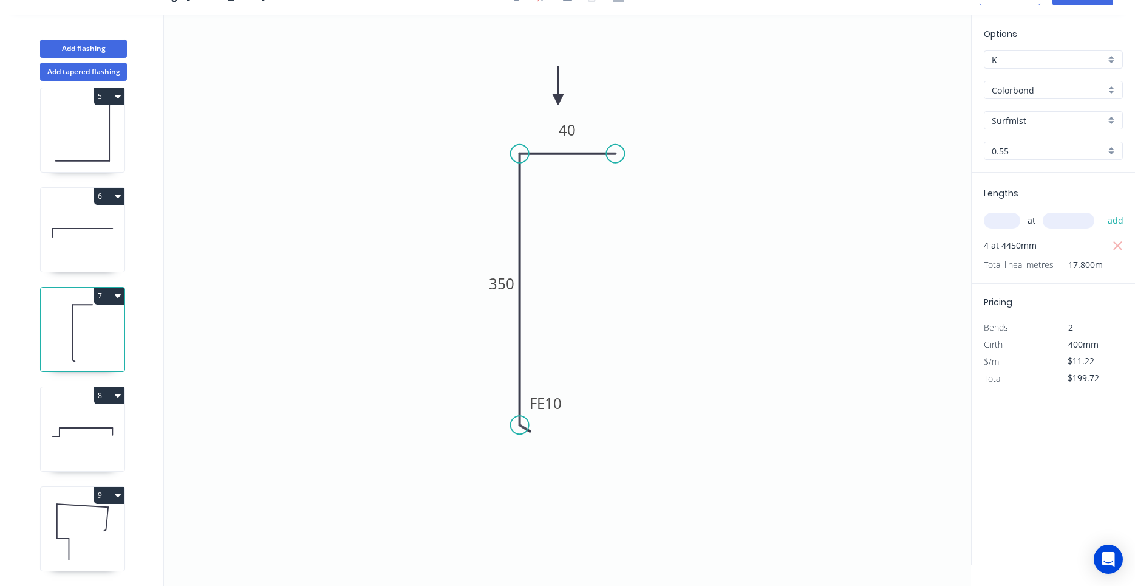
click at [106, 417] on icon at bounding box center [83, 432] width 84 height 78
type input "$13.78"
type input "$96.46"
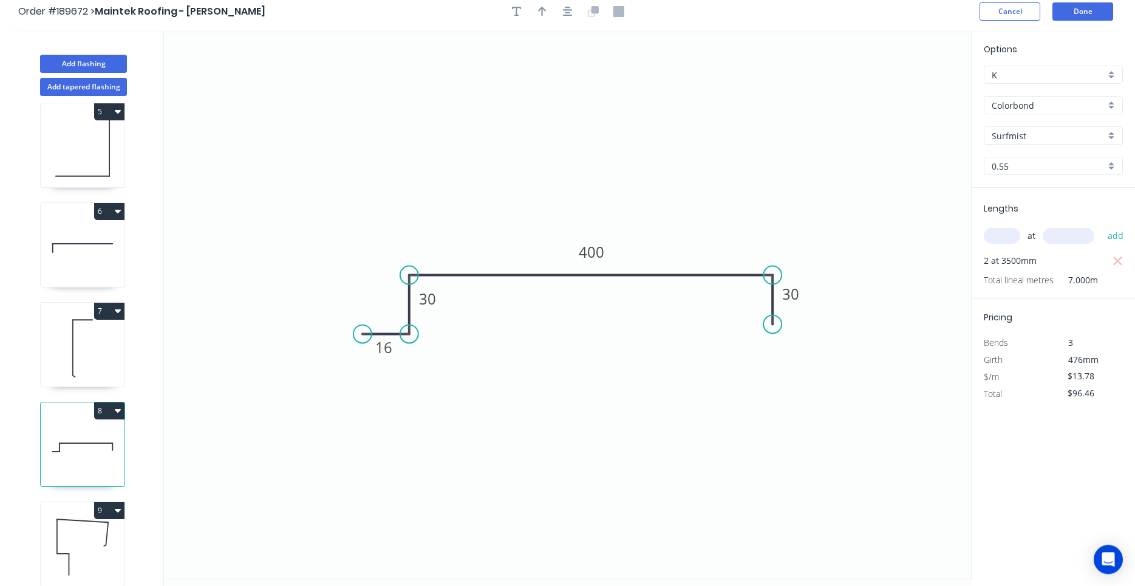
scroll to position [0, 0]
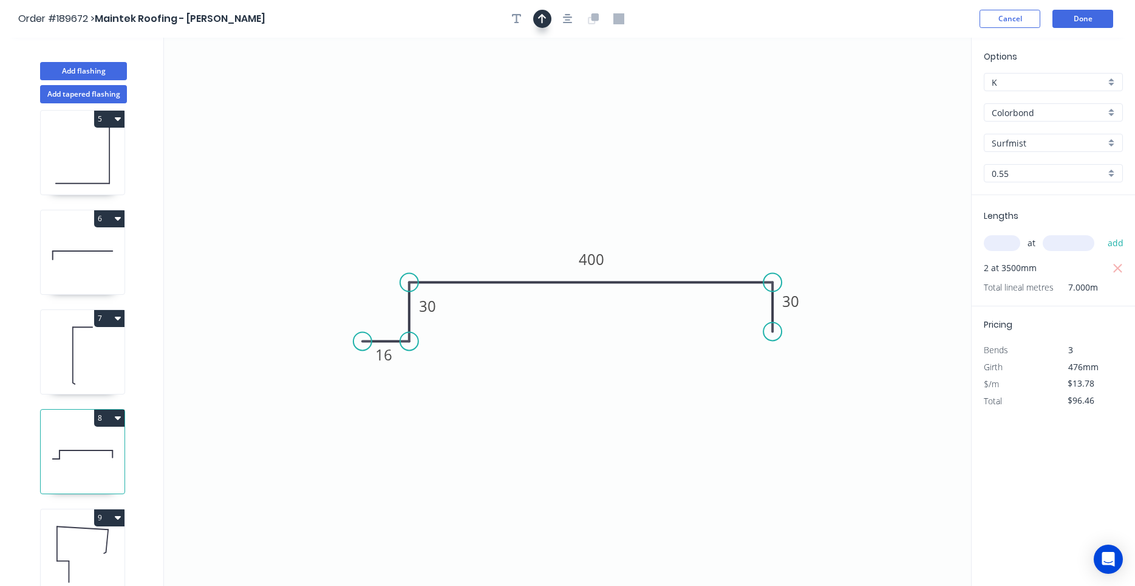
click at [535, 22] on button "button" at bounding box center [542, 19] width 18 height 18
click at [912, 95] on icon "0 16 30 400 30" at bounding box center [567, 312] width 807 height 548
click at [907, 97] on icon at bounding box center [917, 86] width 35 height 35
drag, startPoint x: 907, startPoint y: 97, endPoint x: 592, endPoint y: 217, distance: 338.0
click at [592, 217] on icon at bounding box center [591, 202] width 11 height 39
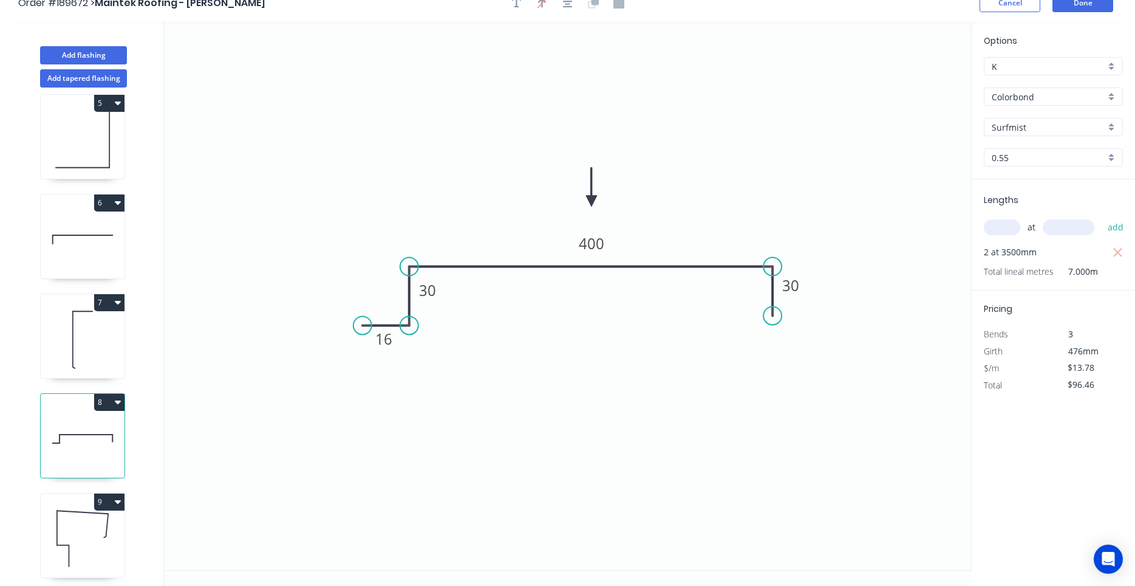
scroll to position [22, 0]
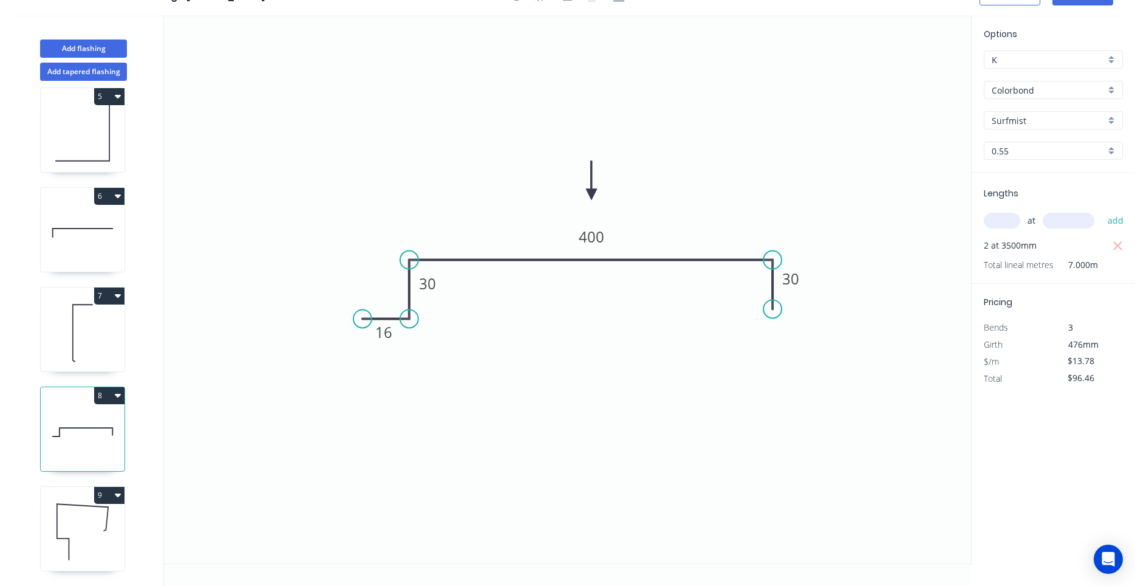
click at [88, 524] on icon at bounding box center [83, 532] width 84 height 78
type input "$13.38"
type input "$434.18"
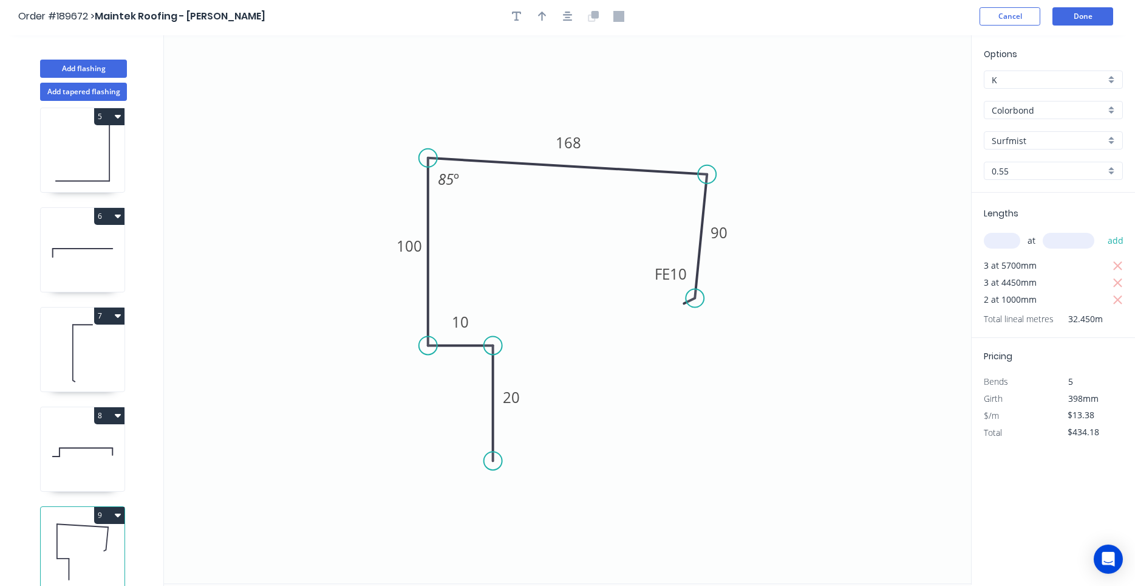
scroll to position [0, 0]
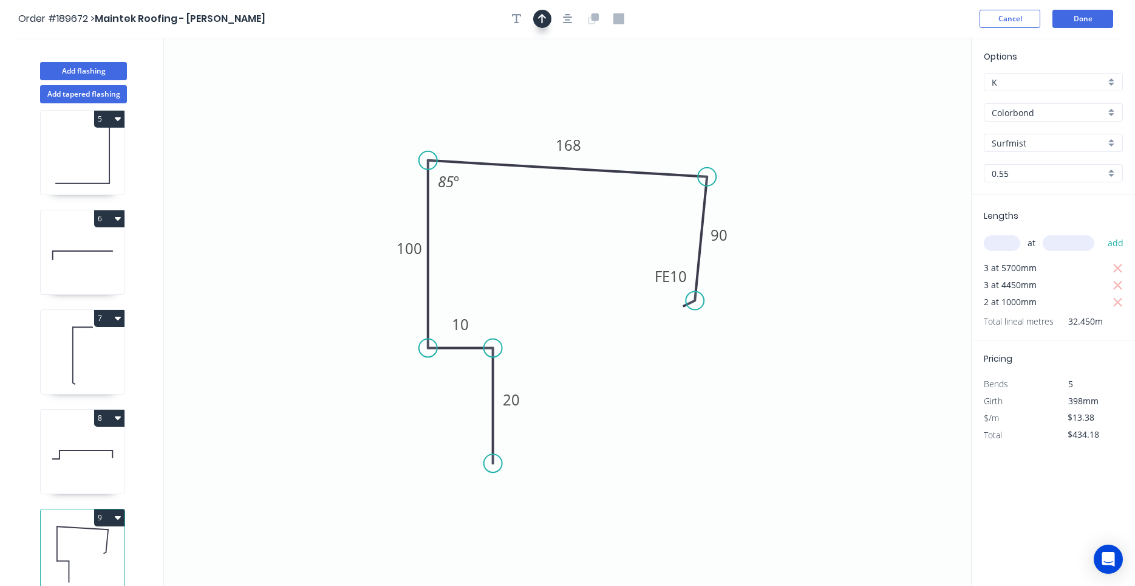
click at [545, 24] on icon "button" at bounding box center [542, 18] width 9 height 11
drag, startPoint x: 906, startPoint y: 95, endPoint x: 629, endPoint y: 126, distance: 278.6
click at [629, 126] on icon at bounding box center [630, 111] width 11 height 39
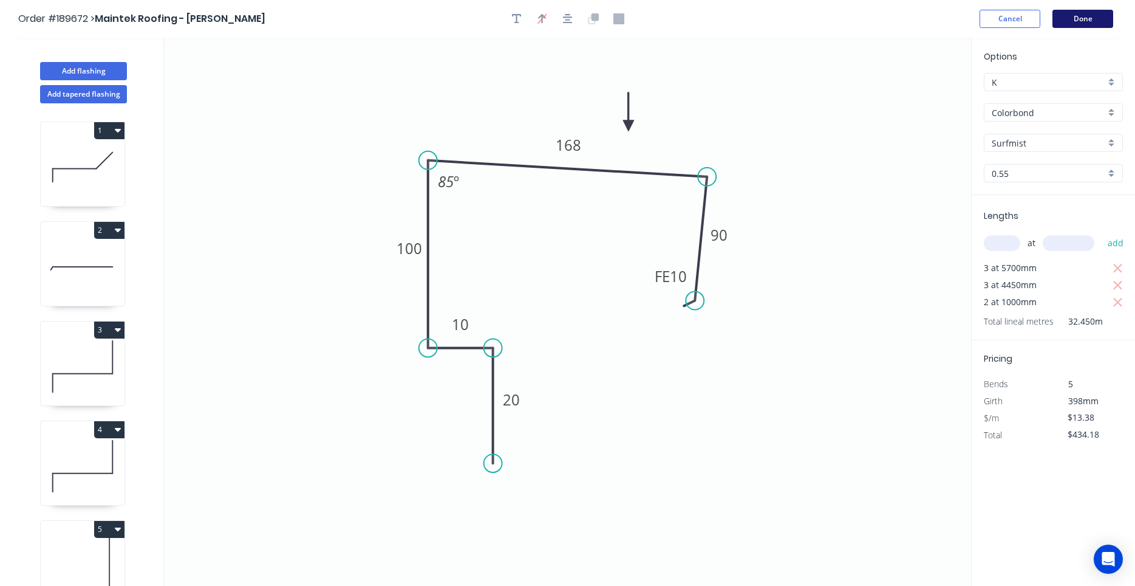
click at [1085, 16] on button "Done" at bounding box center [1083, 19] width 61 height 18
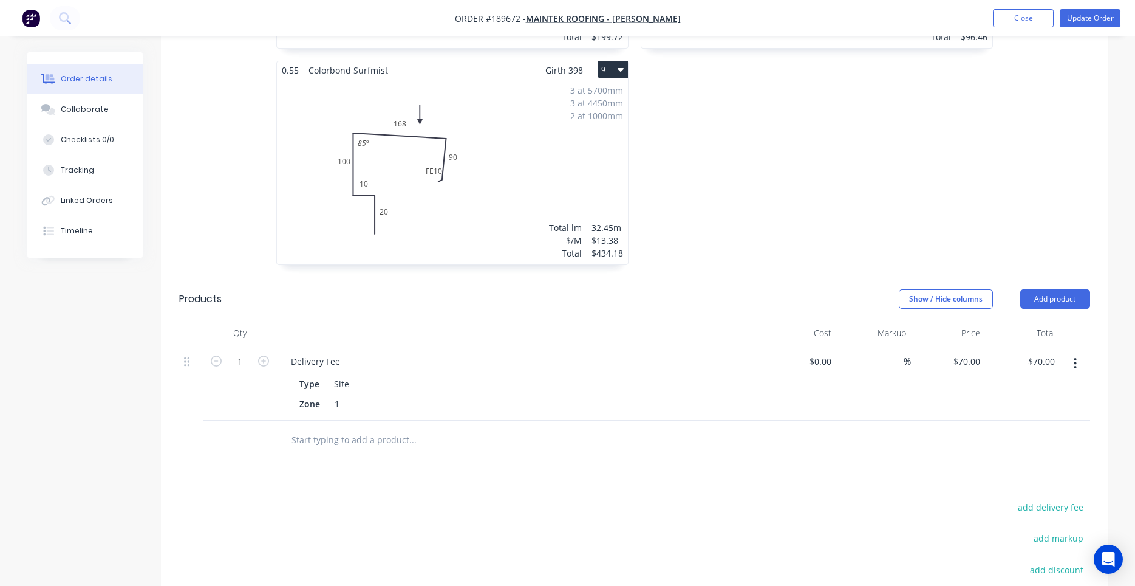
scroll to position [1389, 0]
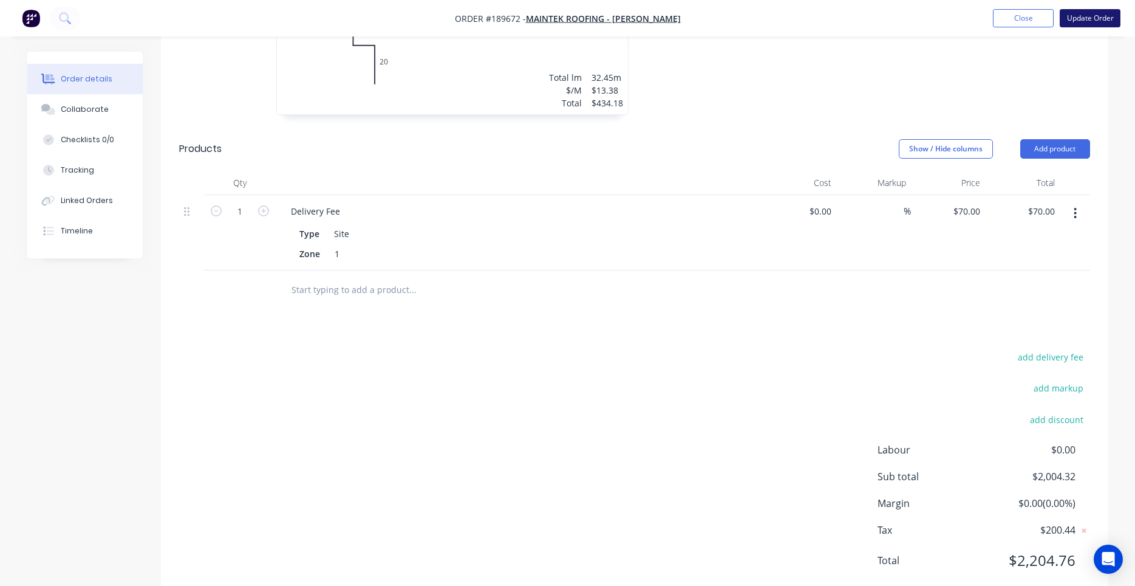
click at [1081, 22] on button "Update Order" at bounding box center [1090, 18] width 61 height 18
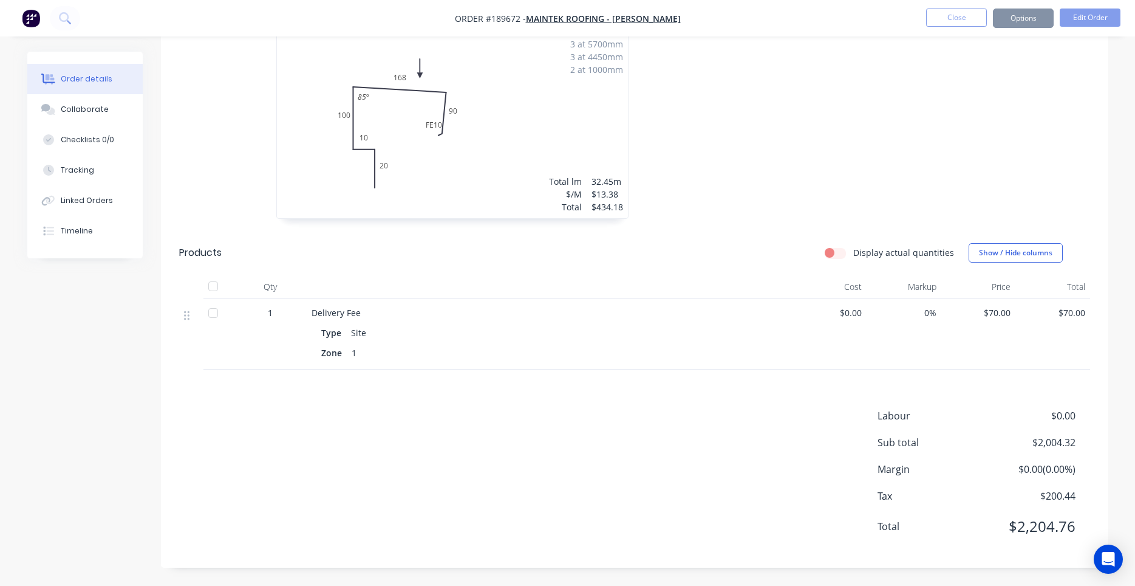
scroll to position [0, 0]
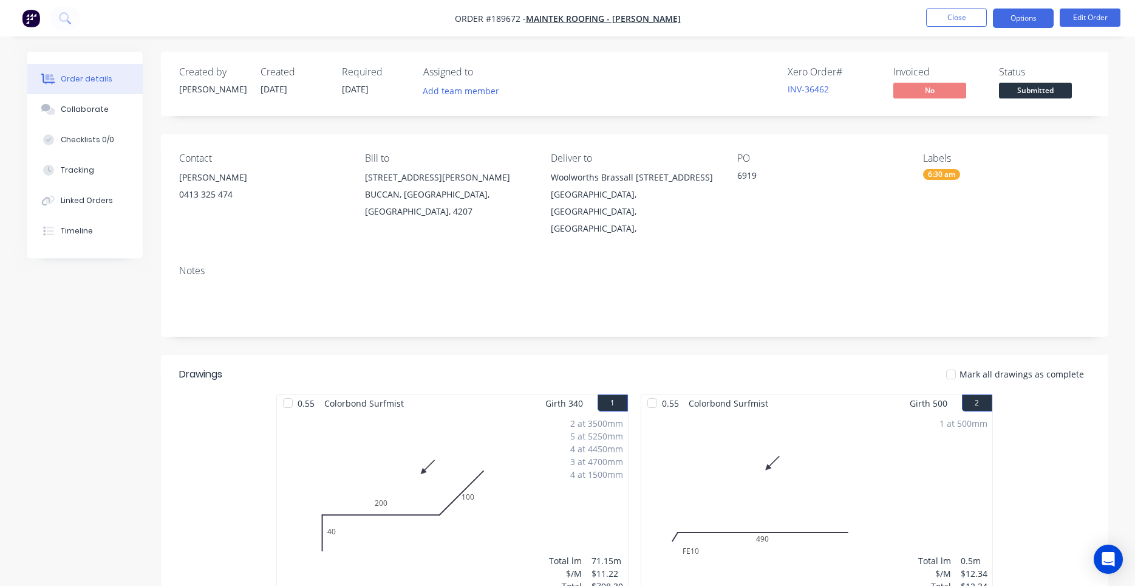
click at [1039, 22] on button "Options" at bounding box center [1023, 18] width 61 height 19
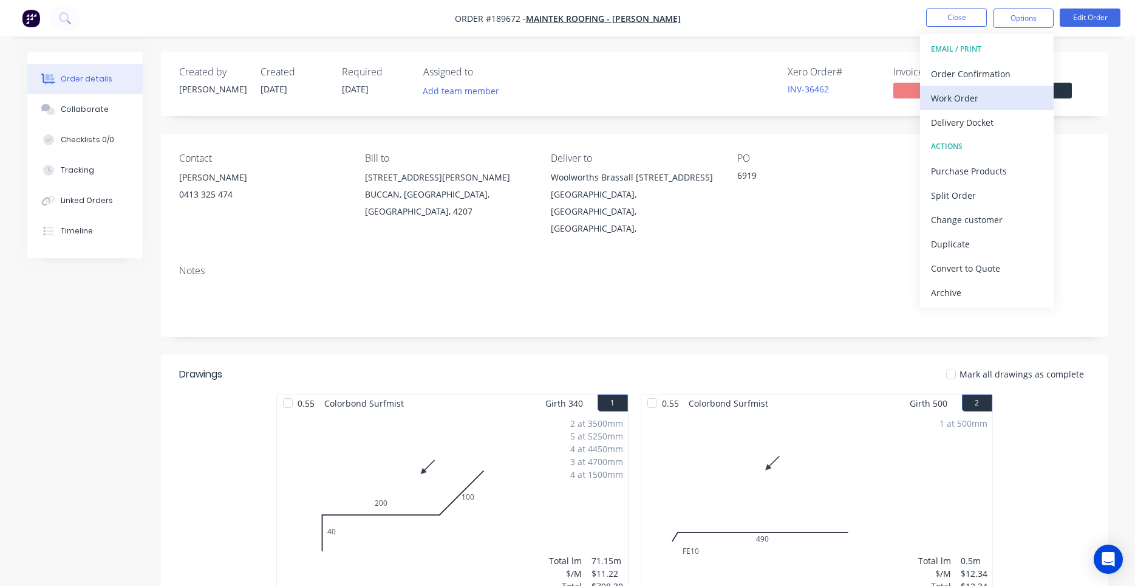
click at [1005, 102] on div "Work Order" at bounding box center [987, 98] width 112 height 18
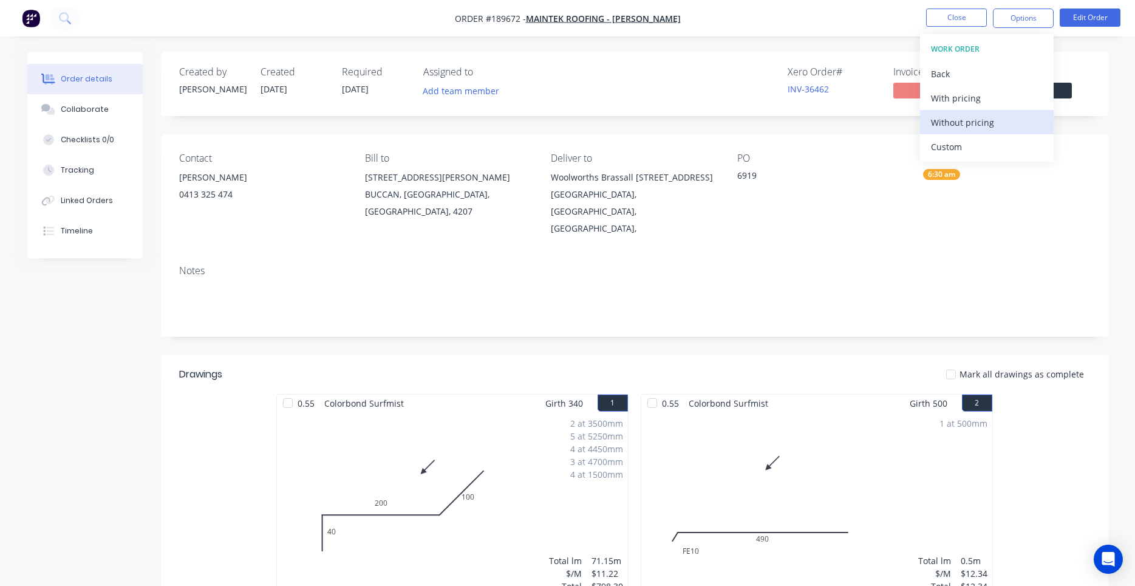
click at [985, 124] on div "Without pricing" at bounding box center [987, 123] width 112 height 18
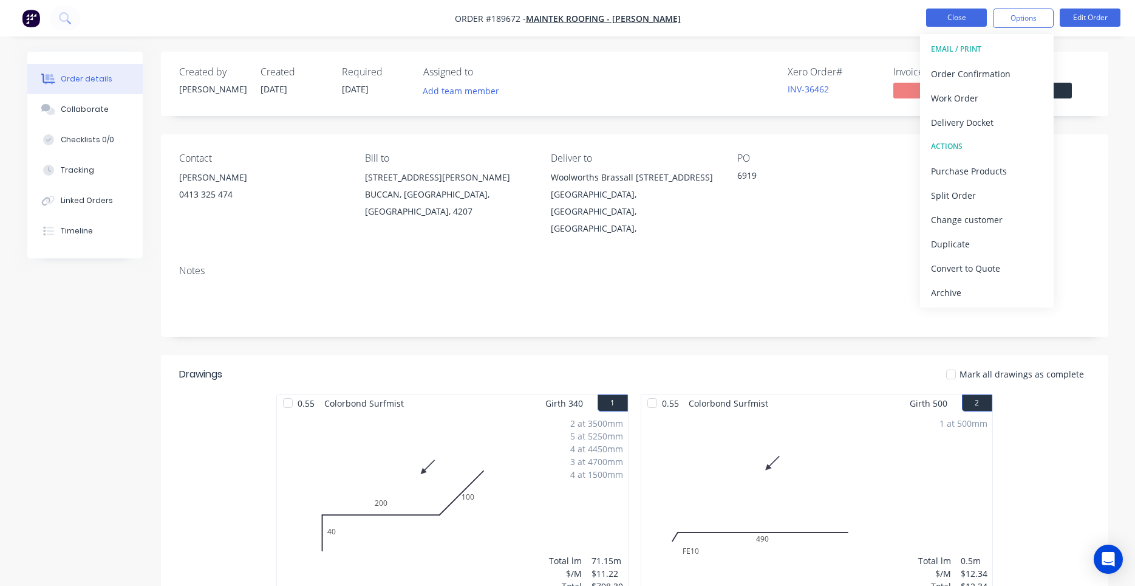
click at [972, 22] on button "Close" at bounding box center [956, 18] width 61 height 18
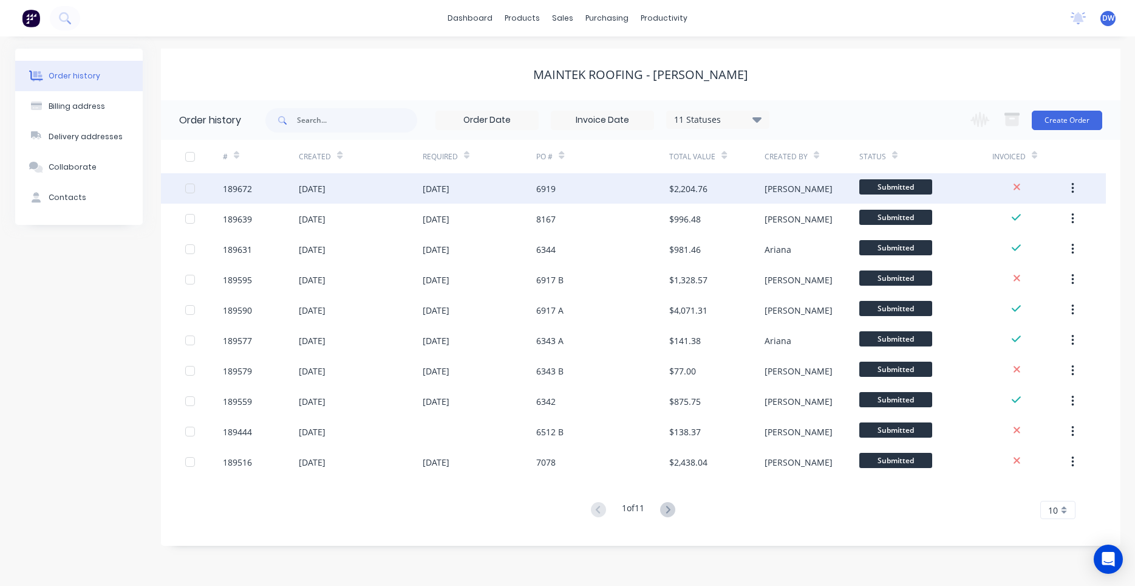
click at [442, 190] on div "15 Aug 2025" at bounding box center [436, 188] width 27 height 13
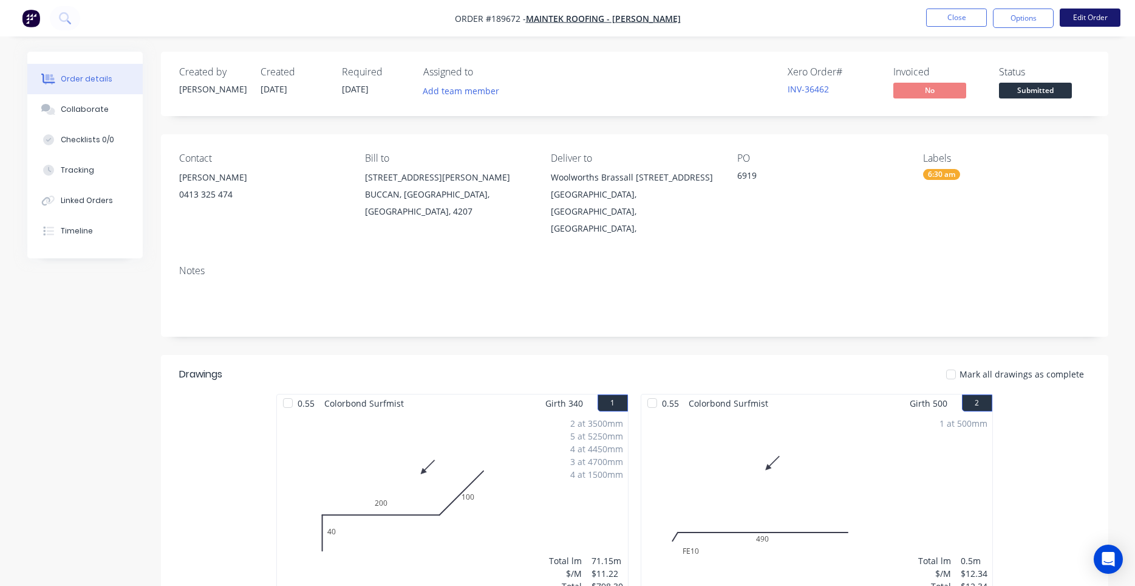
click at [1089, 15] on button "Edit Order" at bounding box center [1090, 18] width 61 height 18
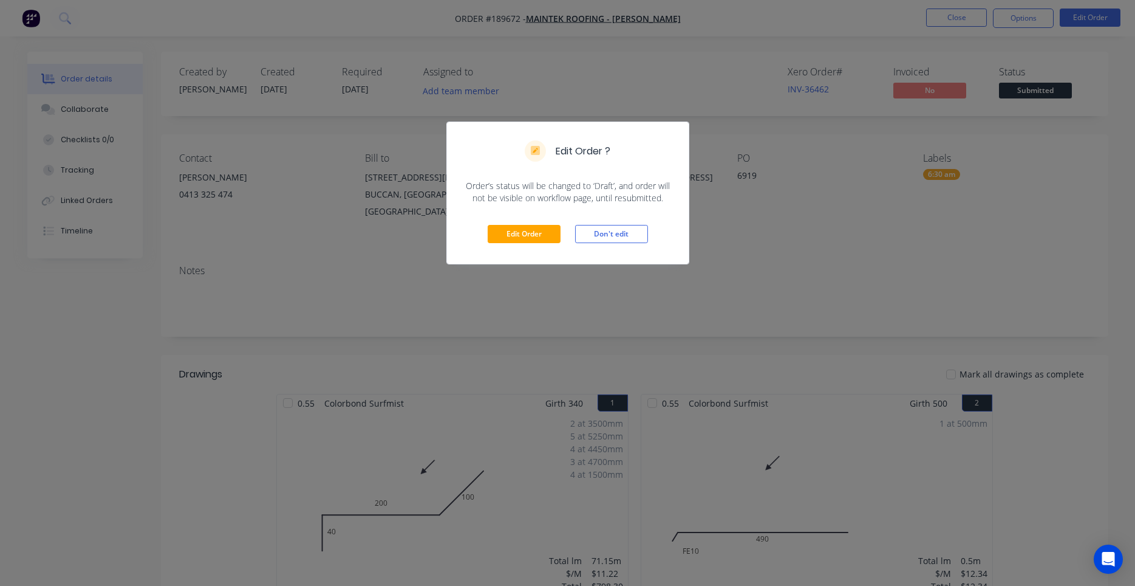
click at [533, 224] on div "Edit Order Don't edit" at bounding box center [568, 234] width 242 height 60
click at [533, 225] on div "Edit Order Don't edit" at bounding box center [568, 234] width 242 height 60
click at [533, 226] on button "Edit Order" at bounding box center [524, 234] width 73 height 18
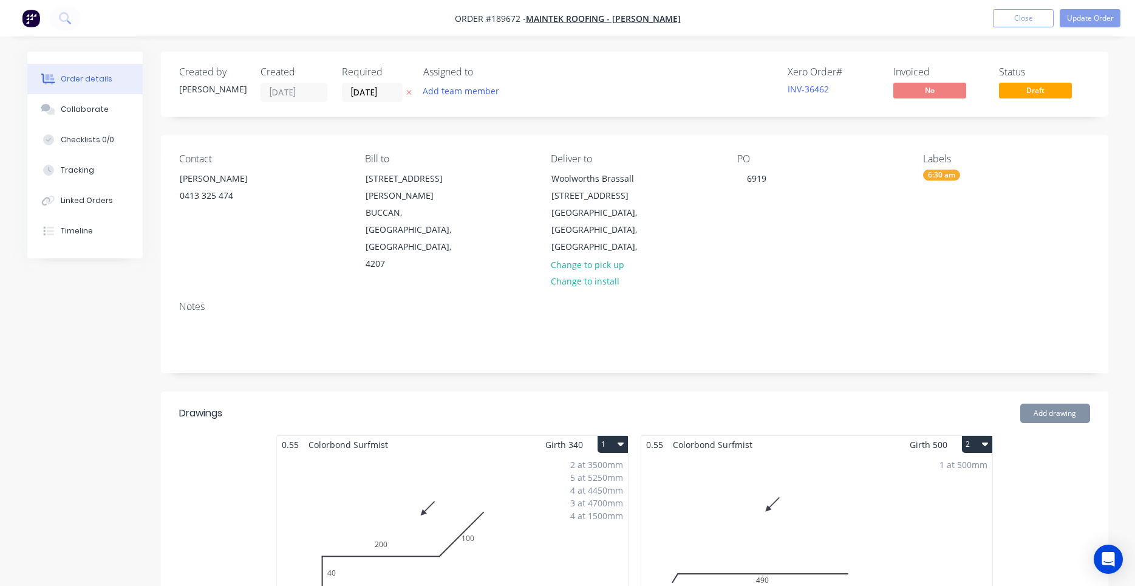
click at [455, 506] on div "2 at 3500mm 5 at 5250mm 4 at 4450mm 3 at 4700mm 4 at 1500mm Total lm $/M Total …" at bounding box center [452, 545] width 351 height 185
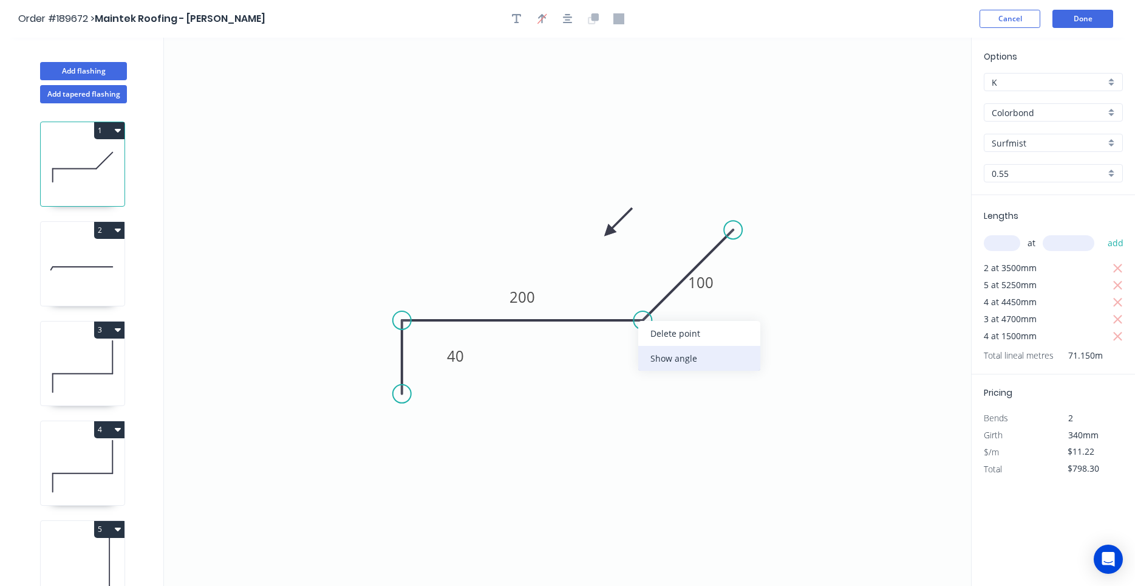
click at [657, 352] on div "Show angle" at bounding box center [699, 358] width 122 height 25
click at [629, 292] on tspan "?" at bounding box center [629, 292] width 7 height 20
click at [661, 346] on icon "0 40 200 100 95 º" at bounding box center [567, 312] width 807 height 548
click at [1073, 26] on button "Done" at bounding box center [1083, 19] width 61 height 18
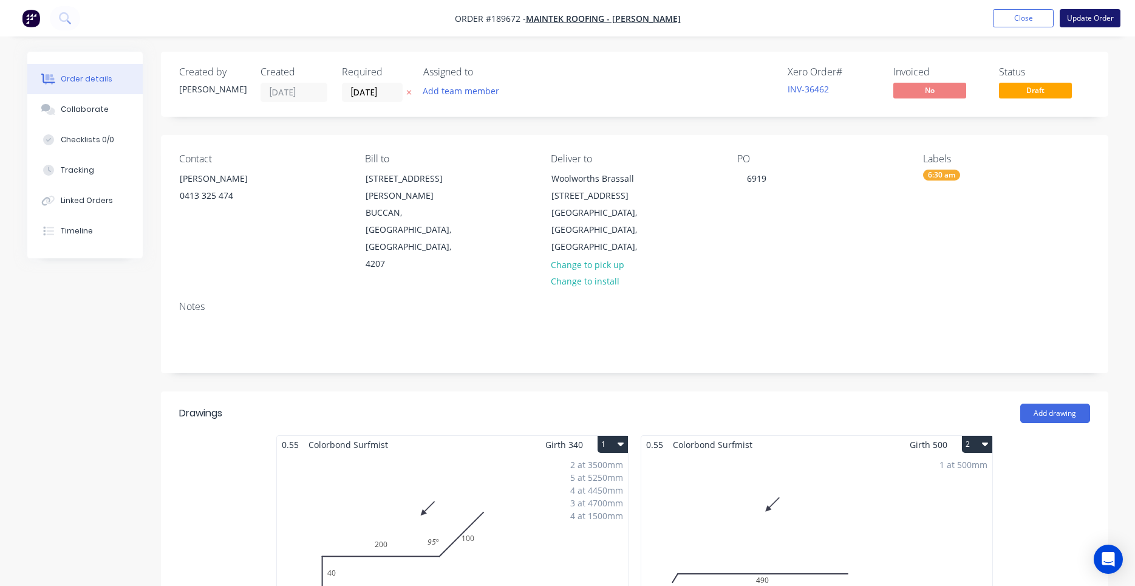
click at [1089, 22] on button "Update Order" at bounding box center [1090, 18] width 61 height 18
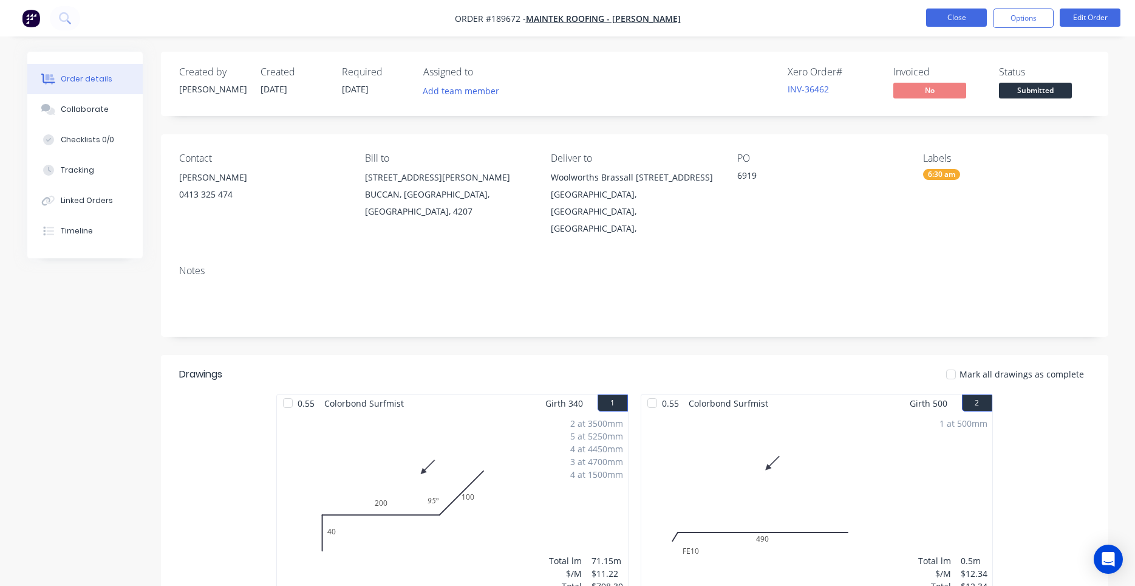
click at [963, 19] on button "Close" at bounding box center [956, 18] width 61 height 18
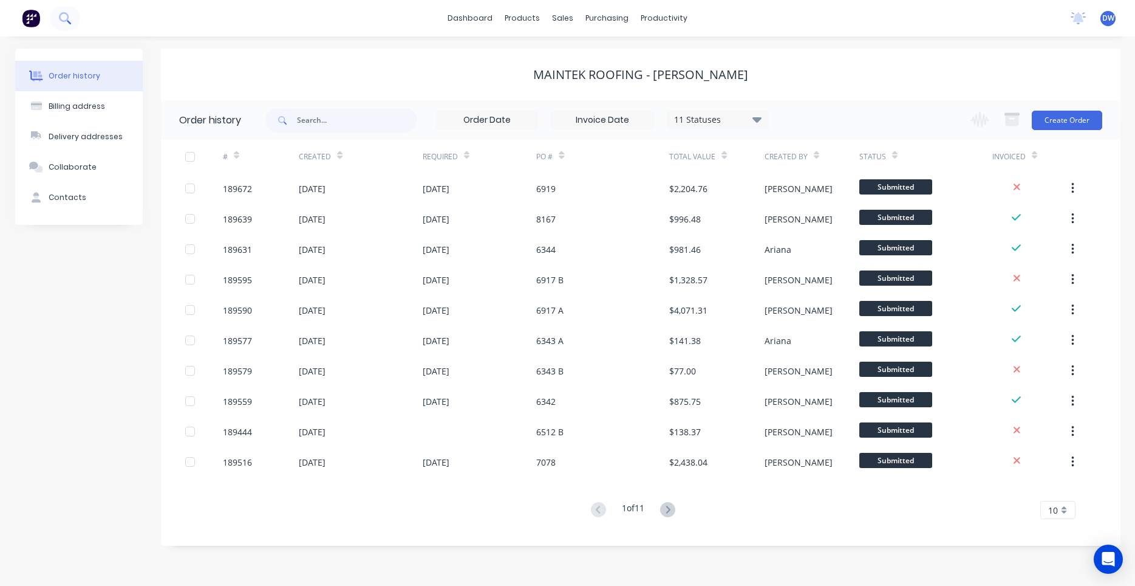
click at [55, 23] on button at bounding box center [65, 18] width 30 height 24
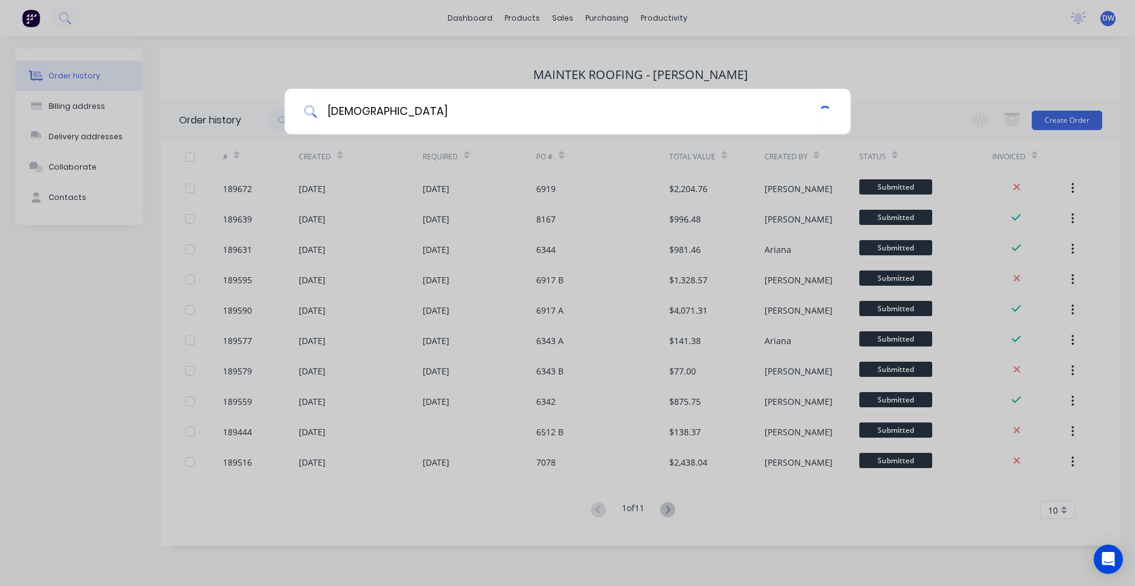
type input "[DEMOGRAPHIC_DATA]"
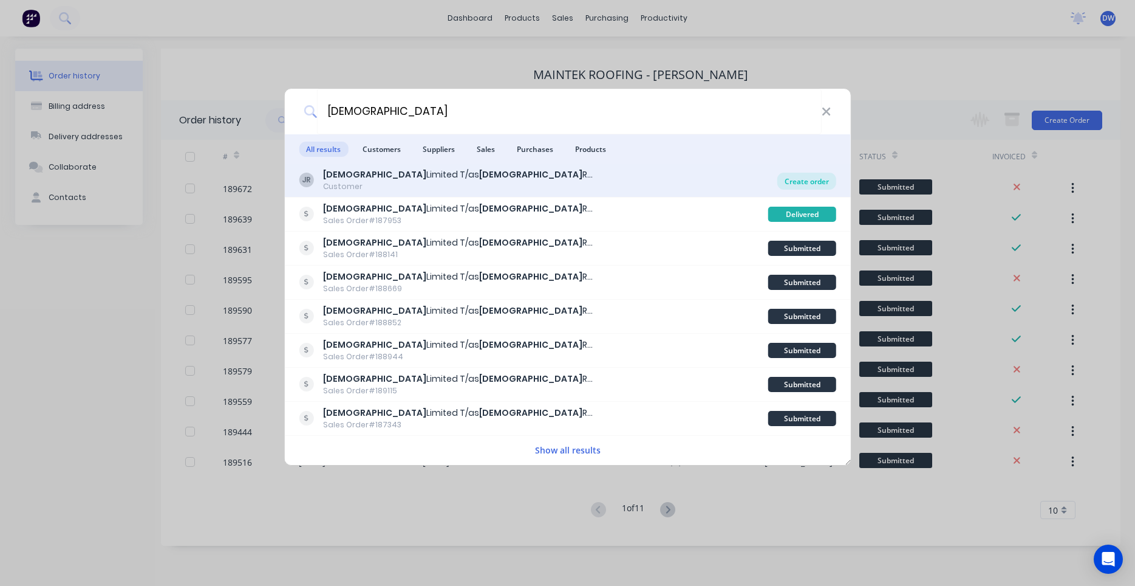
click at [791, 186] on div "Create order" at bounding box center [807, 181] width 59 height 17
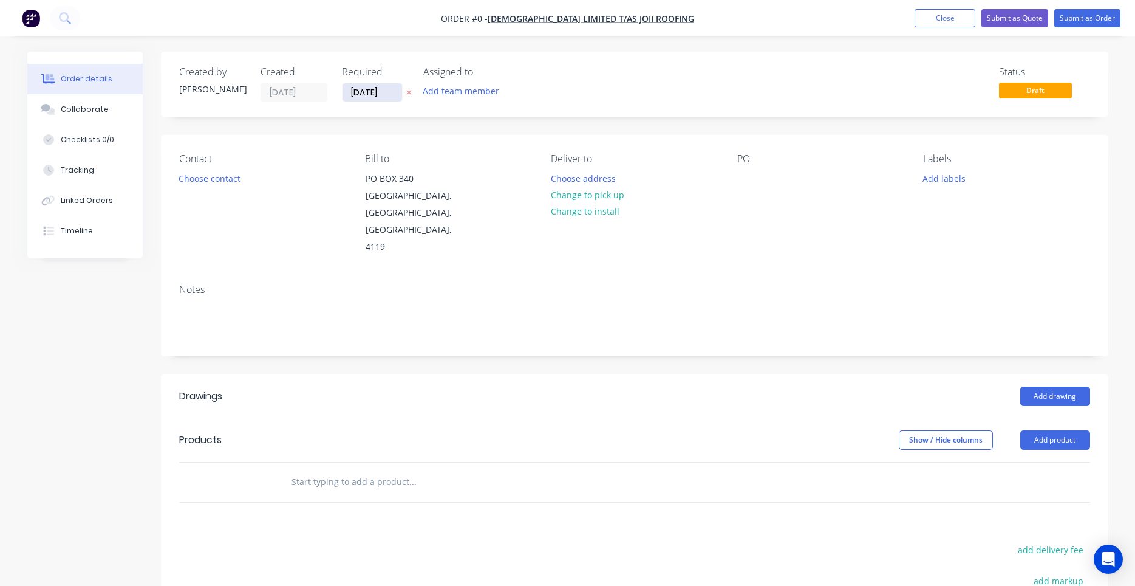
click at [387, 94] on input "[DATE]" at bounding box center [373, 92] width 60 height 18
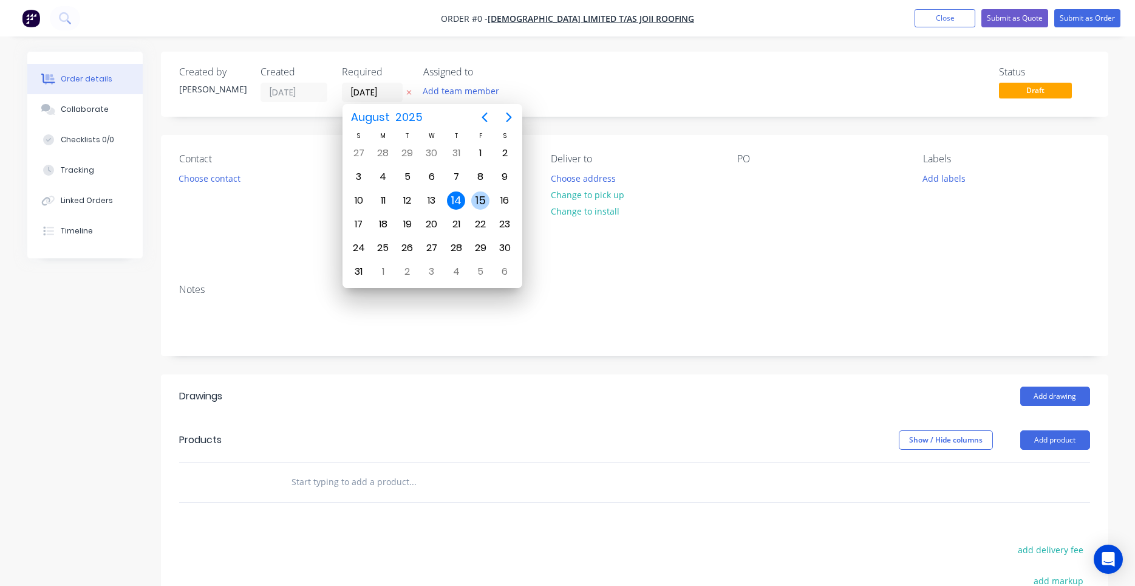
click at [483, 205] on div "15" at bounding box center [480, 200] width 18 height 18
type input "[DATE]"
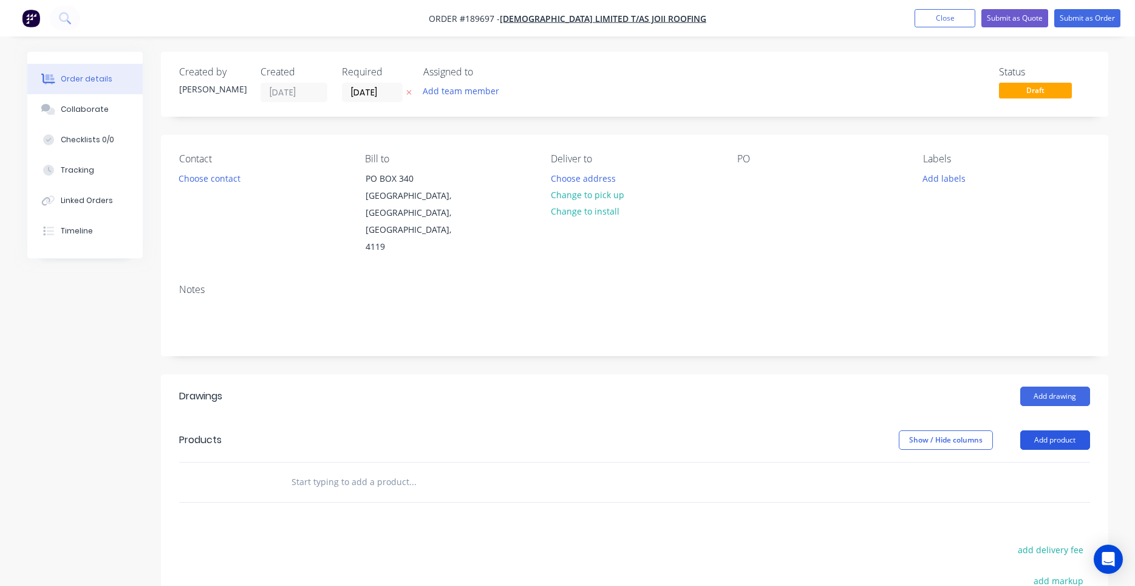
click at [1040, 430] on button "Add product" at bounding box center [1055, 439] width 70 height 19
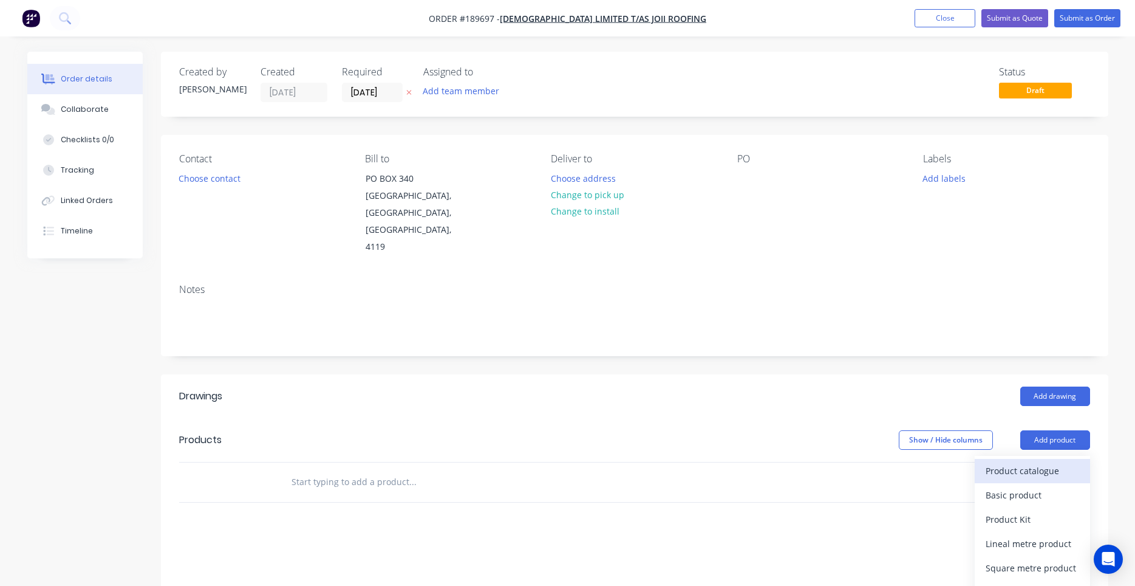
click at [1008, 462] on div "Product catalogue" at bounding box center [1033, 471] width 94 height 18
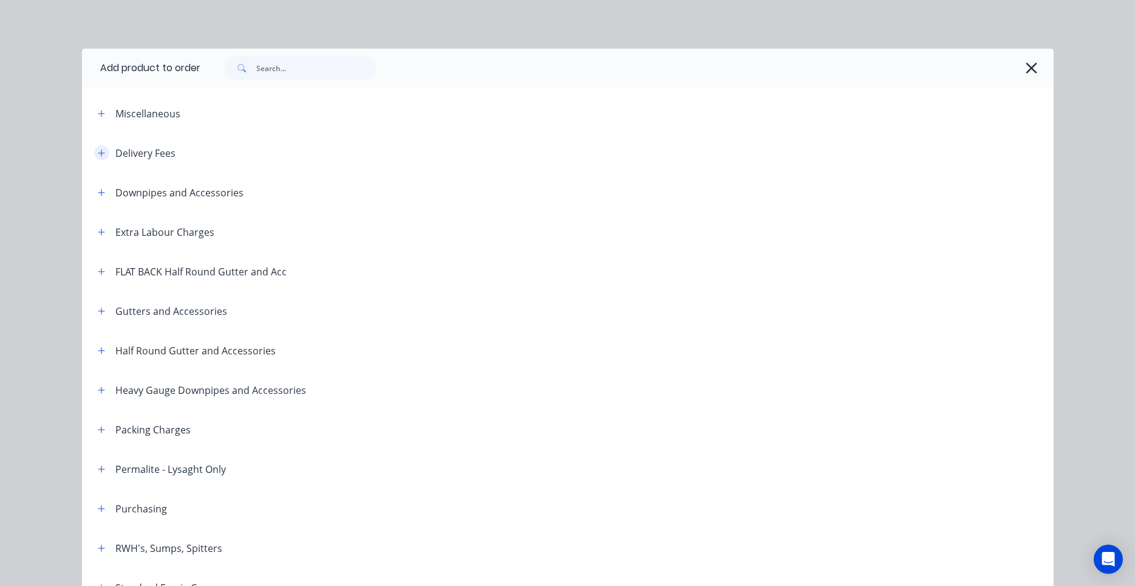
click at [105, 154] on icon "button" at bounding box center [101, 153] width 7 height 9
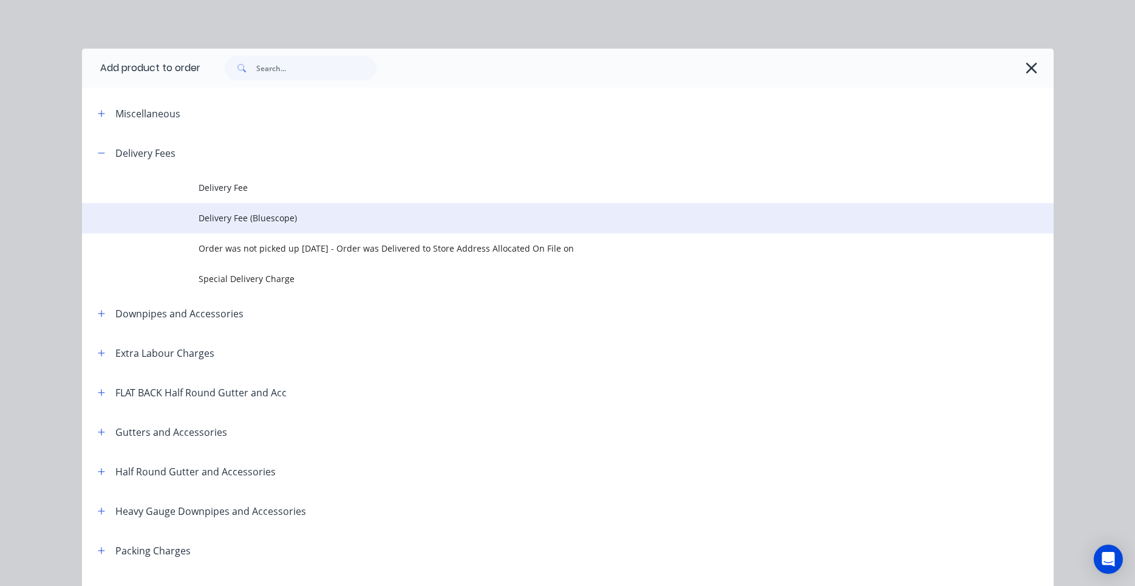
click at [213, 203] on td "Delivery Fee (Bluescope)" at bounding box center [626, 218] width 855 height 30
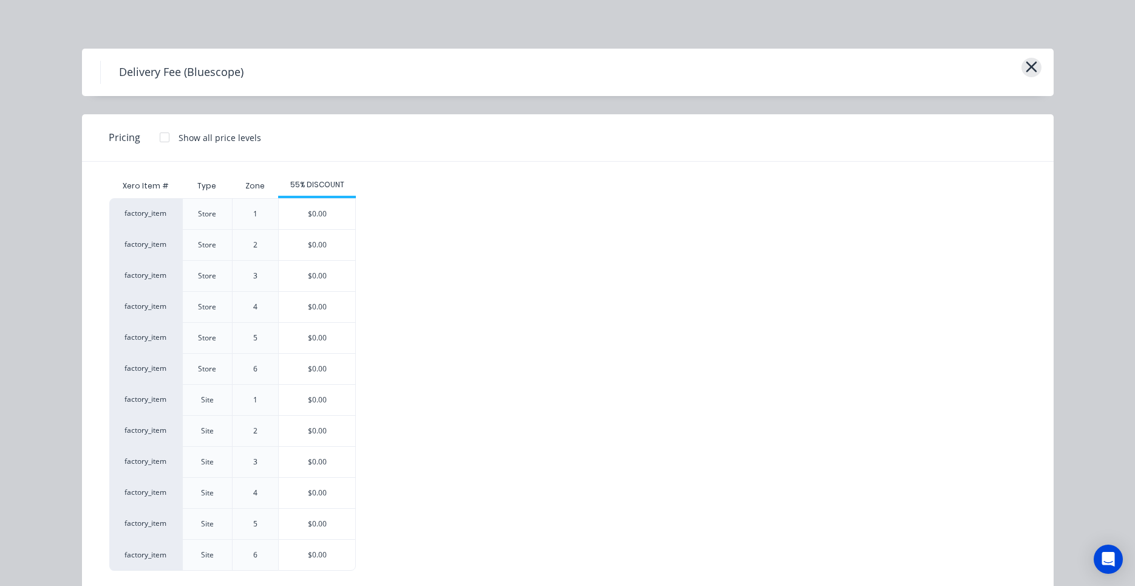
click at [1040, 66] on button "button" at bounding box center [1032, 67] width 20 height 19
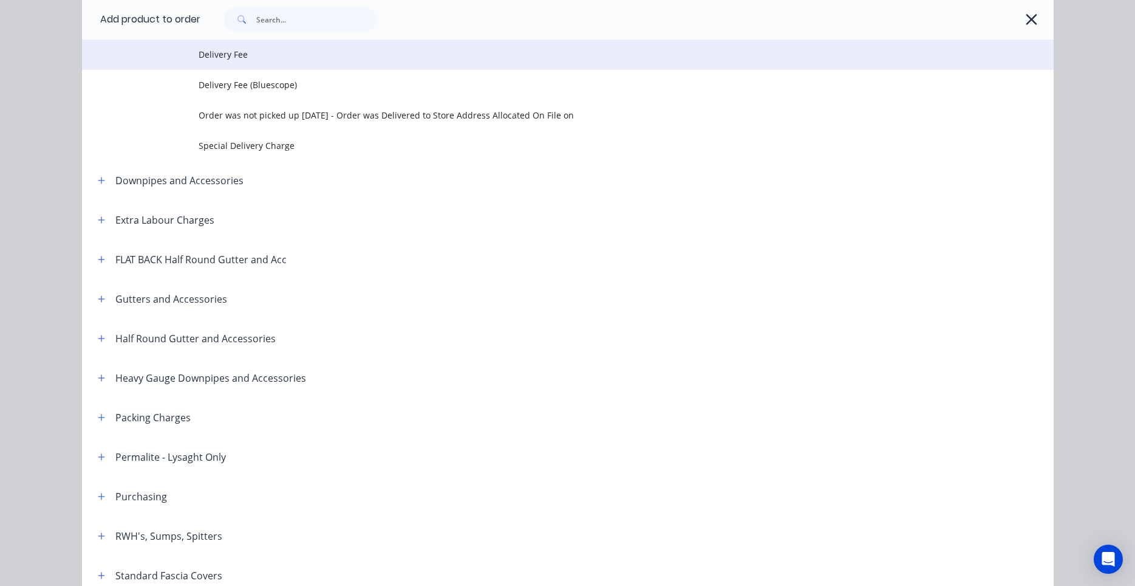
click at [333, 60] on span "Delivery Fee" at bounding box center [541, 54] width 684 height 13
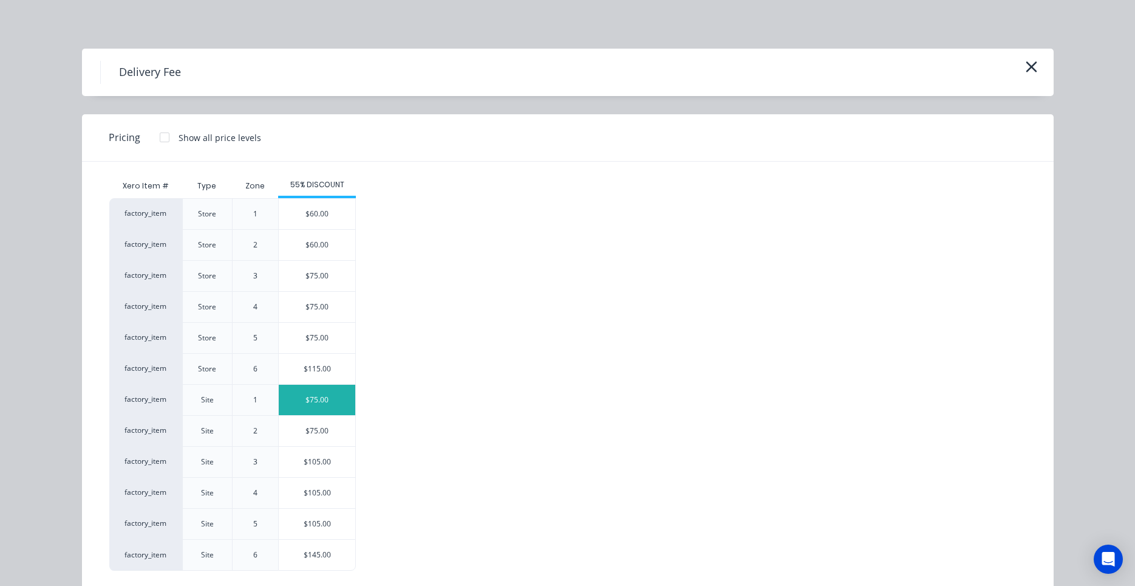
click at [326, 407] on div "$75.00" at bounding box center [317, 399] width 77 height 30
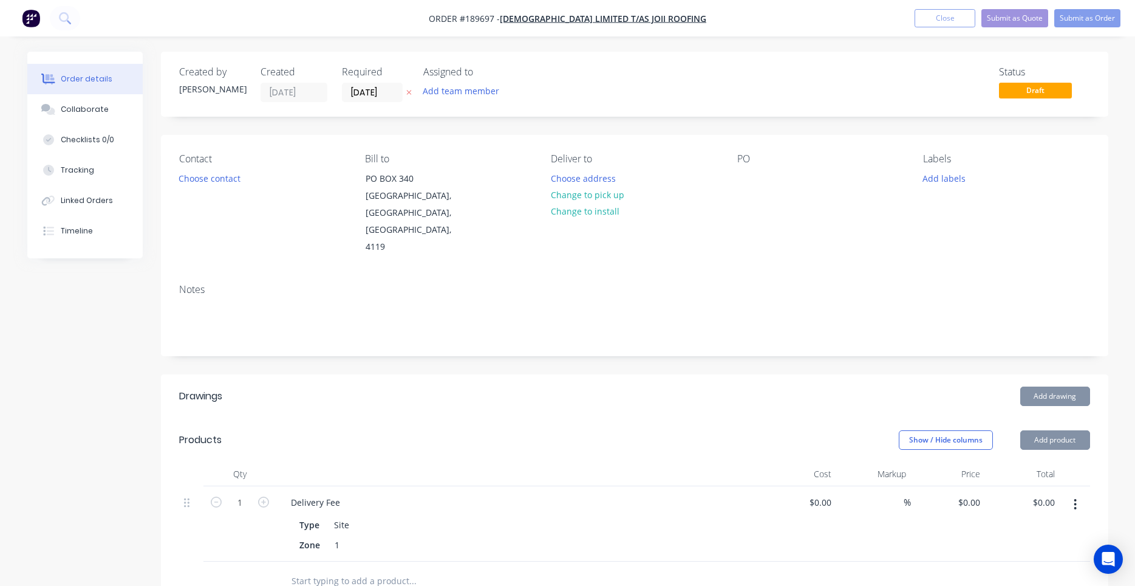
type input "$75.00"
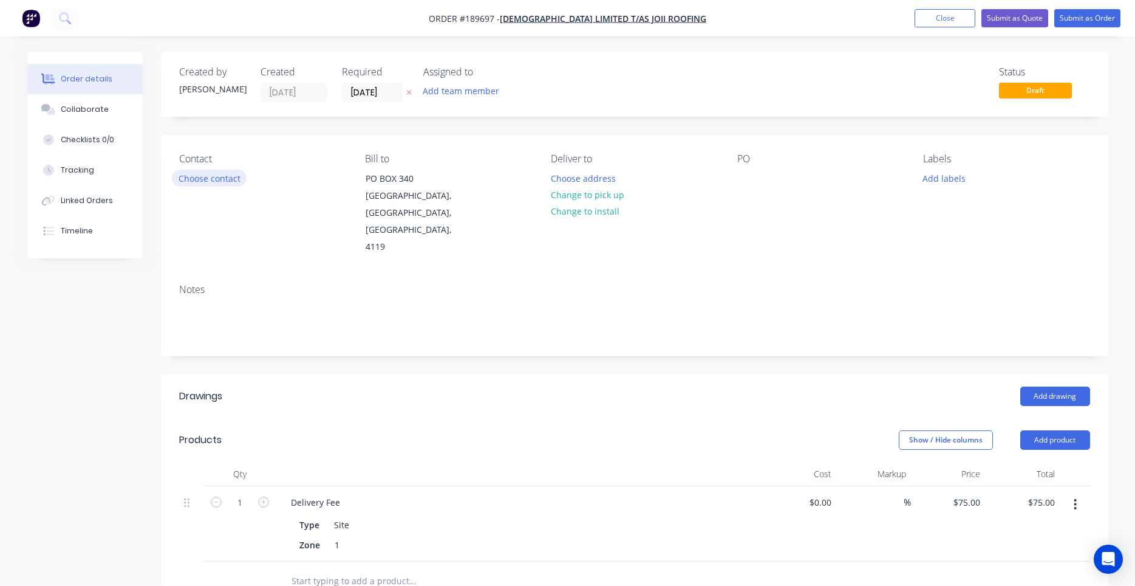
click at [225, 183] on button "Choose contact" at bounding box center [209, 177] width 75 height 16
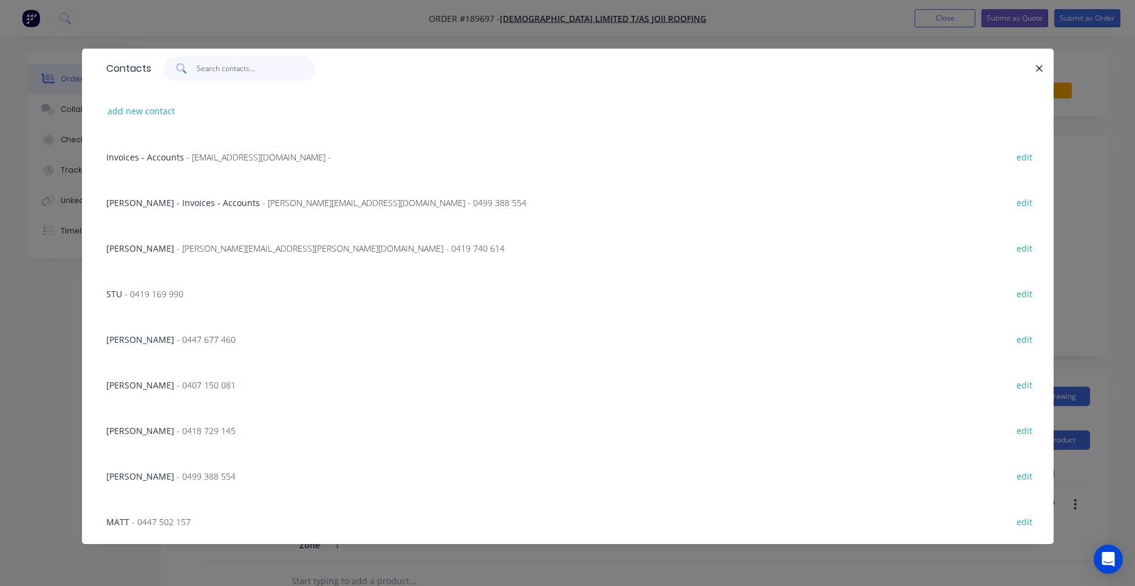
click at [216, 75] on input "text" at bounding box center [256, 68] width 118 height 24
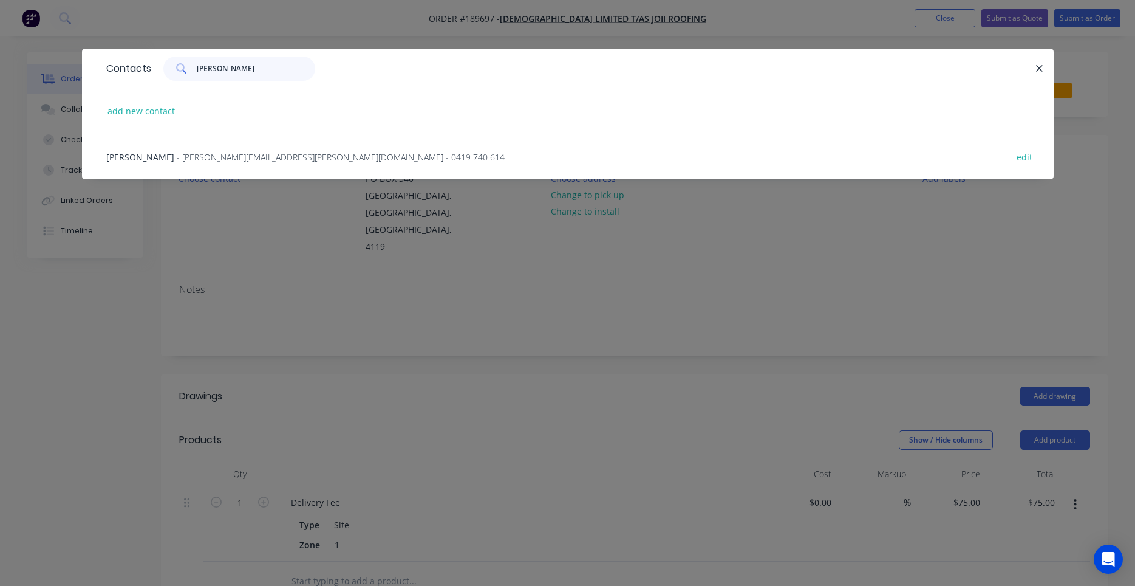
type input "[PERSON_NAME]"
click at [259, 162] on span "- [PERSON_NAME][EMAIL_ADDRESS][PERSON_NAME][DOMAIN_NAME] - 0419 740 614" at bounding box center [341, 157] width 328 height 12
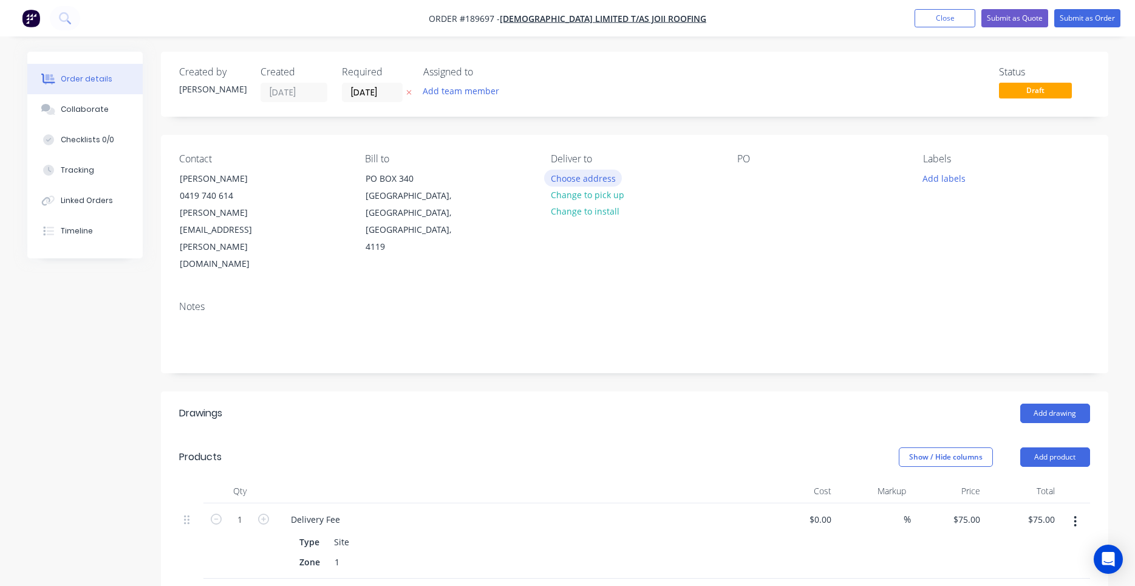
click at [595, 175] on button "Choose address" at bounding box center [583, 177] width 78 height 16
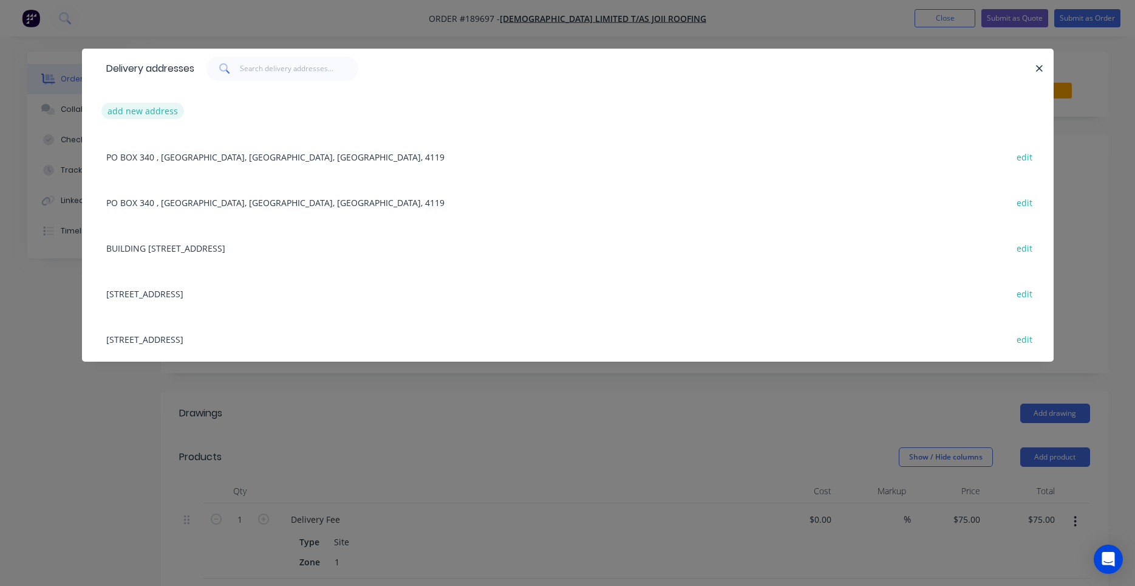
click at [159, 107] on button "add new address" at bounding box center [142, 111] width 83 height 16
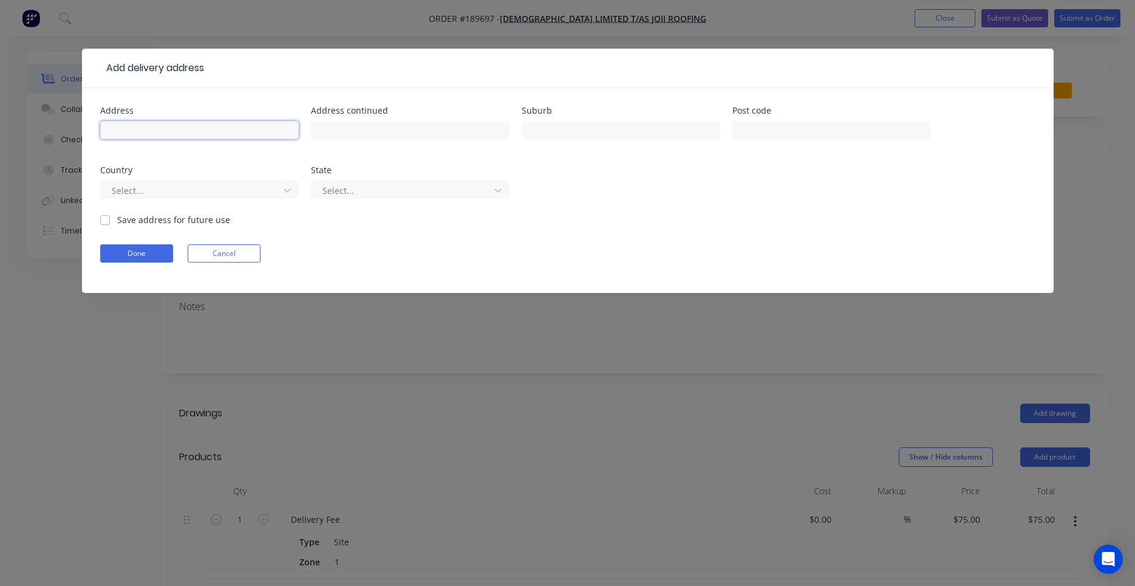
click at [167, 137] on input "text" at bounding box center [199, 130] width 199 height 18
type input "Lot 1 (306) Riding Rd"
type input "BALMORAL"
type input "a"
type input "q"
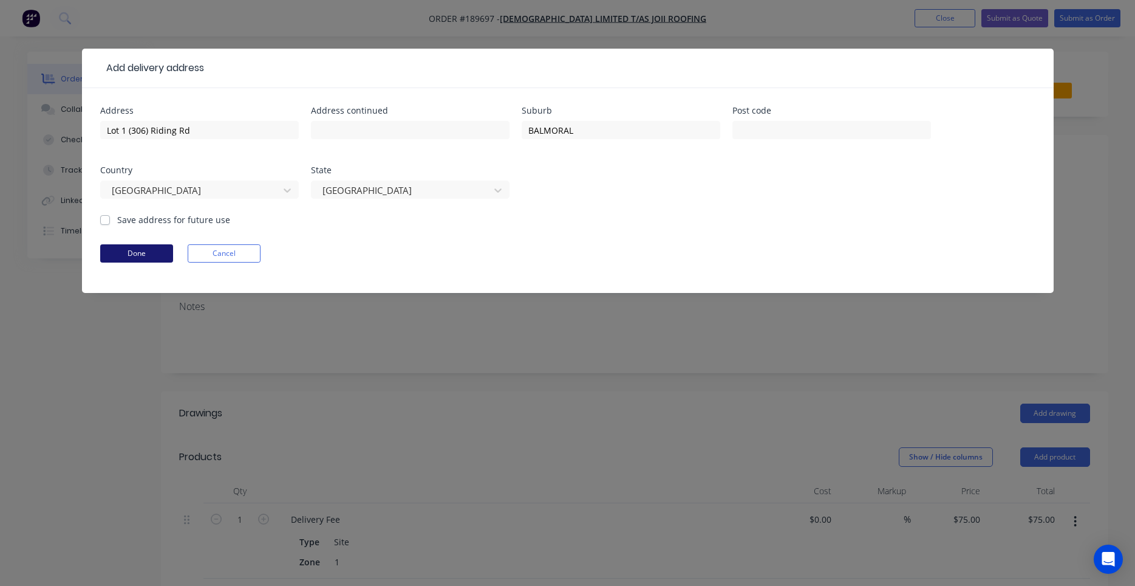
drag, startPoint x: 149, startPoint y: 255, endPoint x: 136, endPoint y: 261, distance: 14.9
click at [136, 261] on button "Done" at bounding box center [136, 253] width 73 height 18
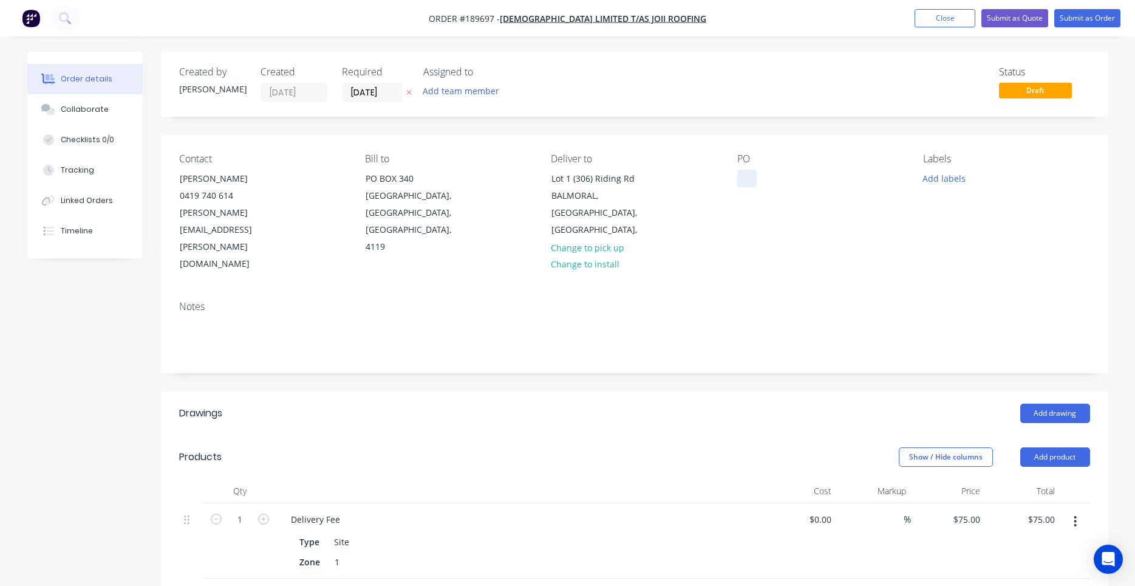
click at [745, 176] on div at bounding box center [746, 178] width 19 height 18
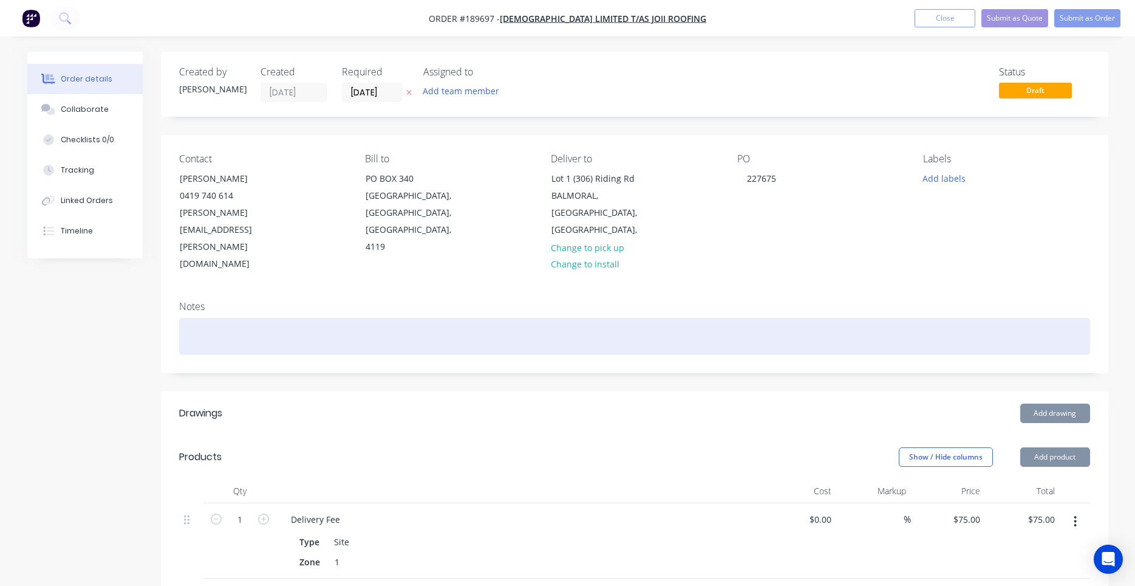
click at [806, 318] on div at bounding box center [634, 336] width 911 height 37
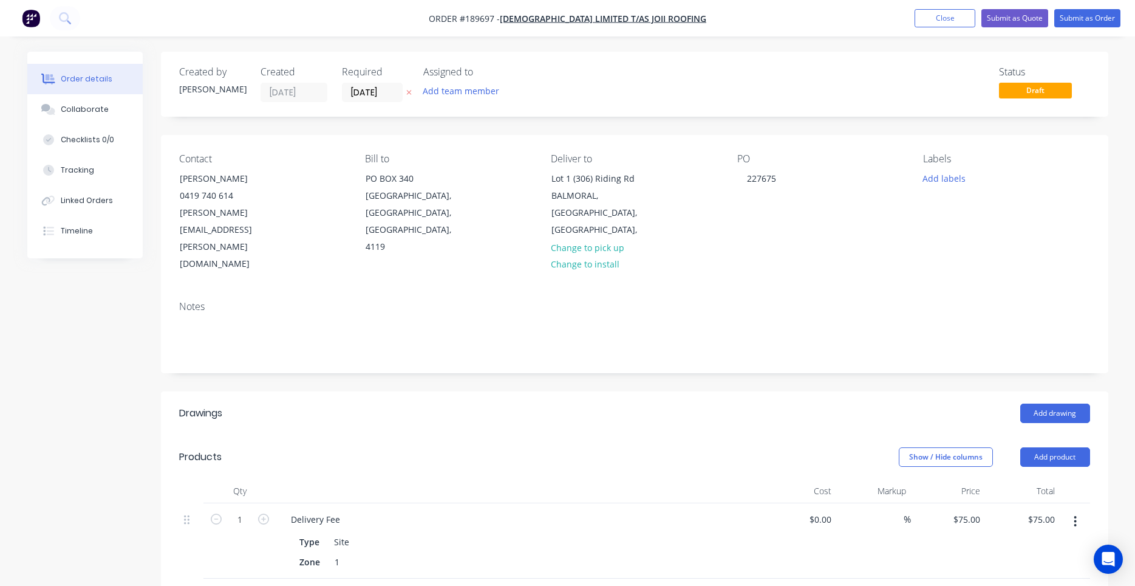
drag, startPoint x: 1048, startPoint y: 421, endPoint x: 990, endPoint y: 484, distance: 85.5
click at [990, 484] on div "Products Show / Hide columns Add product Qty Cost Markup Price Total 1 Delivery…" at bounding box center [635, 526] width 948 height 183
click at [1051, 403] on button "Add drawing" at bounding box center [1055, 412] width 70 height 19
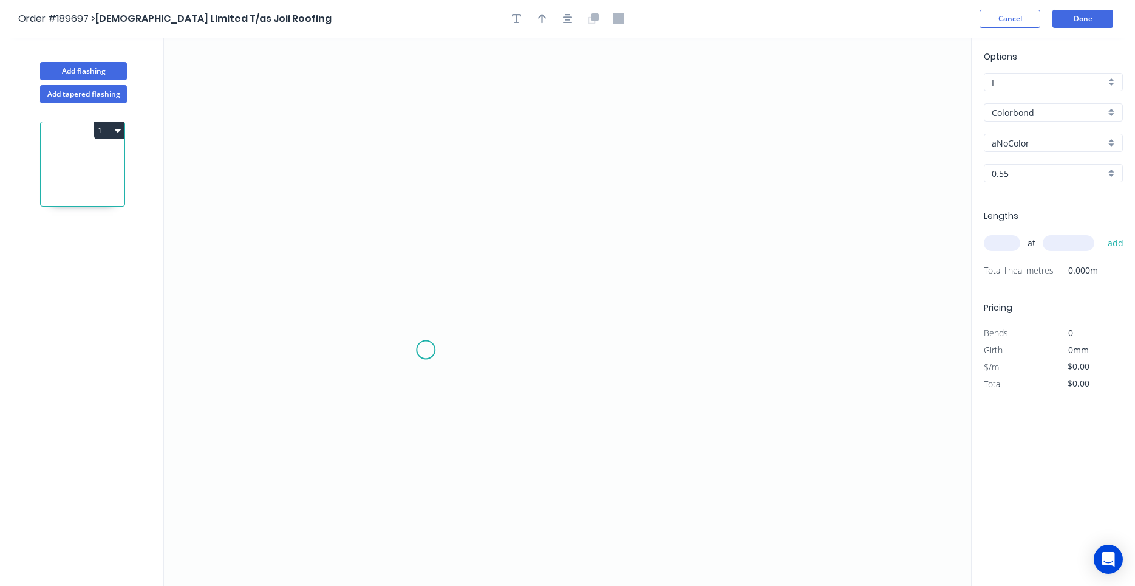
click at [426, 350] on icon "0" at bounding box center [567, 312] width 807 height 548
click at [412, 178] on icon at bounding box center [418, 264] width 13 height 172
click at [759, 181] on icon "0 ?" at bounding box center [567, 312] width 807 height 548
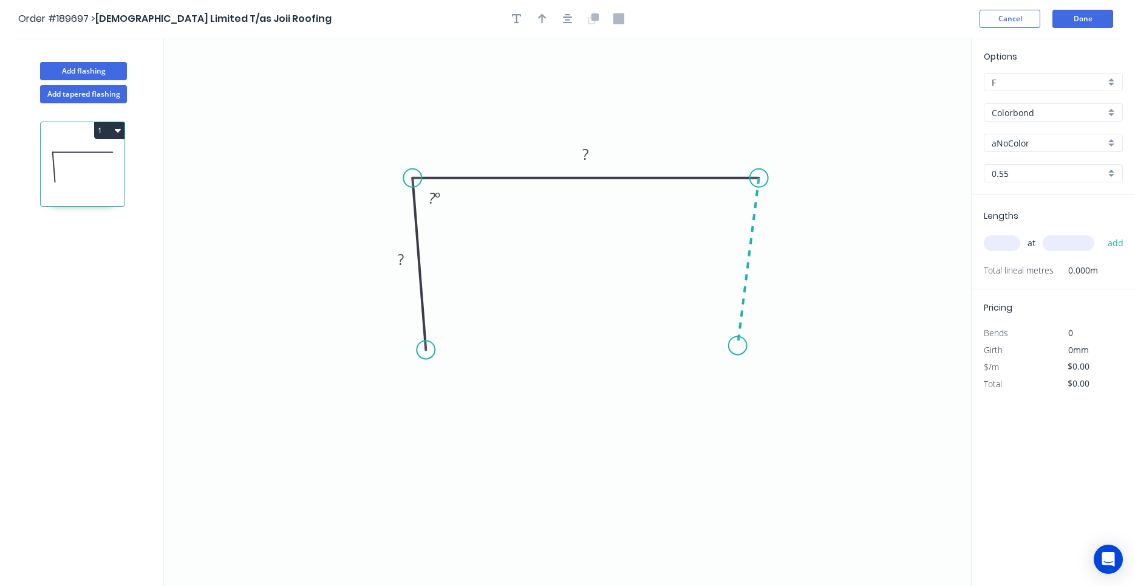
click at [738, 346] on icon "0 ? ? ? º" at bounding box center [567, 312] width 807 height 548
click at [738, 346] on circle at bounding box center [738, 345] width 18 height 18
click at [743, 347] on circle at bounding box center [743, 347] width 18 height 18
click at [391, 258] on rect at bounding box center [401, 259] width 24 height 17
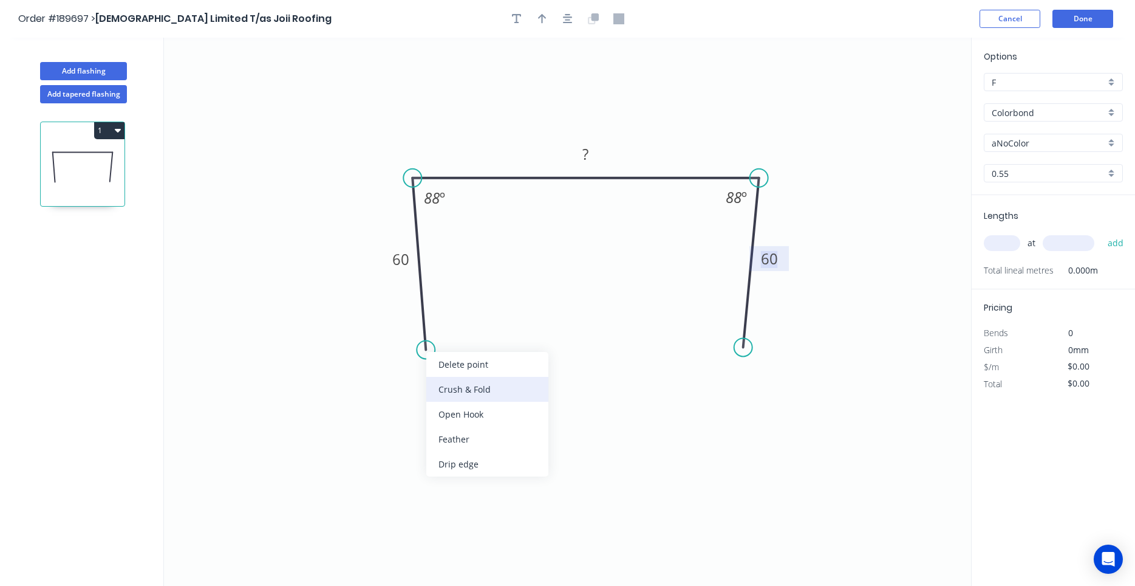
click at [454, 394] on div "Crush & Fold" at bounding box center [487, 389] width 122 height 25
click at [414, 333] on tspan "10" at bounding box center [406, 330] width 17 height 20
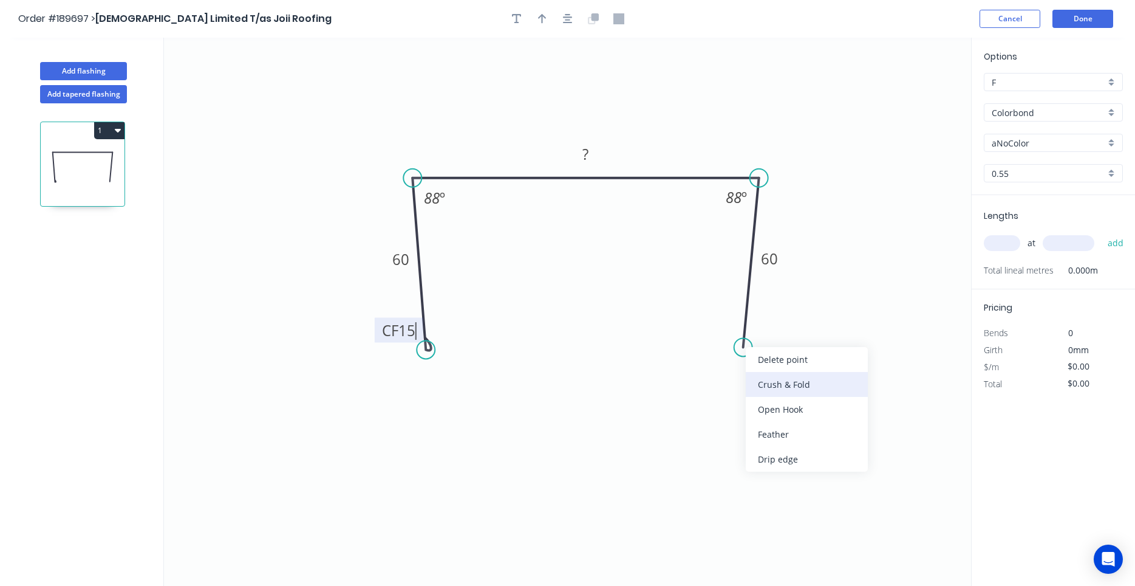
click at [757, 391] on div "Crush & Fold" at bounding box center [807, 384] width 122 height 25
click at [729, 329] on tspan "10" at bounding box center [727, 323] width 17 height 20
click at [564, 154] on icon "0 CF 15 60 ? CF 15 60 88 º 88 º" at bounding box center [567, 312] width 807 height 548
click at [578, 159] on rect at bounding box center [585, 154] width 24 height 17
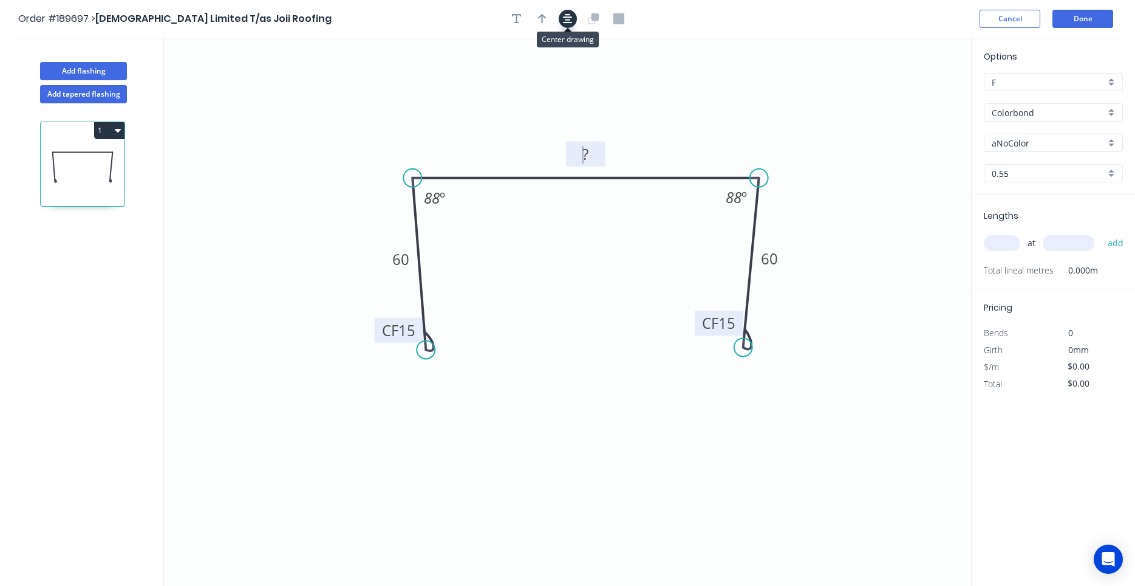
click at [570, 25] on button "button" at bounding box center [568, 19] width 18 height 18
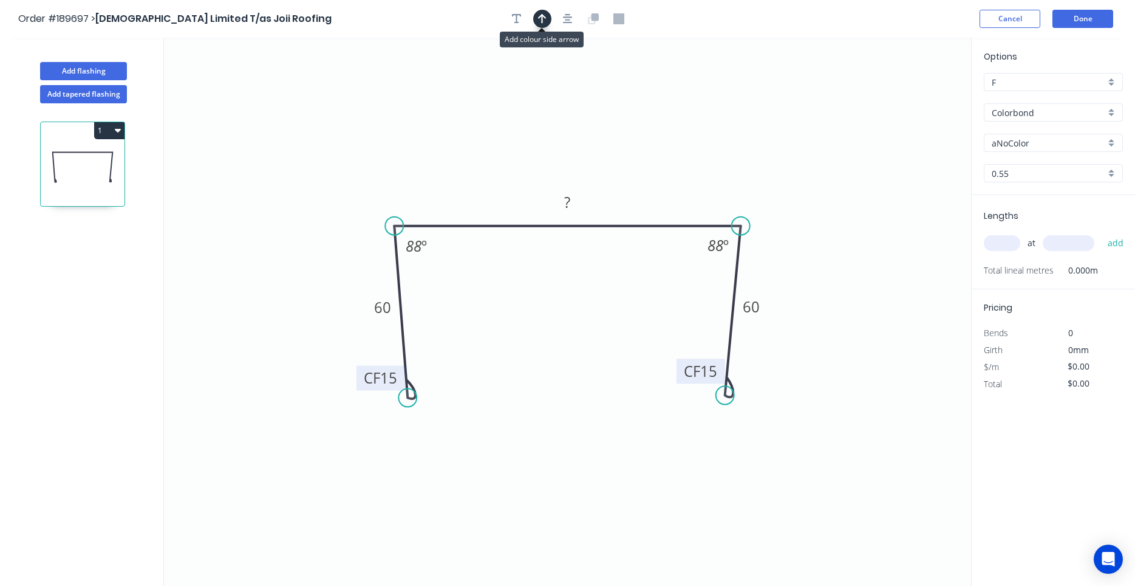
click at [545, 21] on icon "button" at bounding box center [542, 18] width 9 height 11
drag, startPoint x: 909, startPoint y: 96, endPoint x: 660, endPoint y: 136, distance: 252.8
click at [660, 136] on icon at bounding box center [659, 122] width 11 height 39
click at [753, 424] on div "Flip bend" at bounding box center [791, 433] width 122 height 25
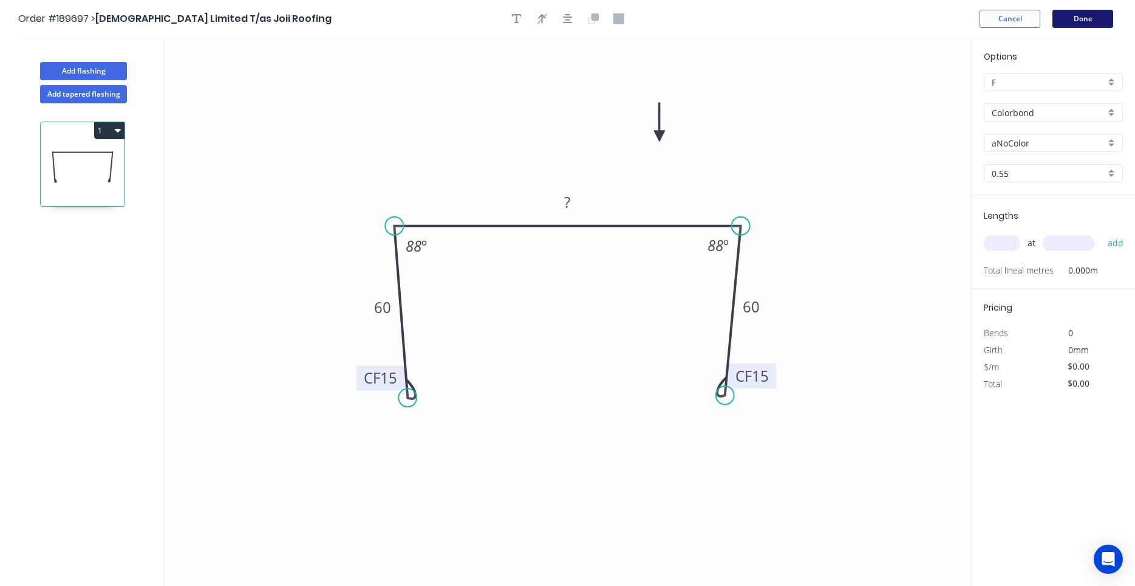
click at [1082, 14] on button "Done" at bounding box center [1083, 19] width 61 height 18
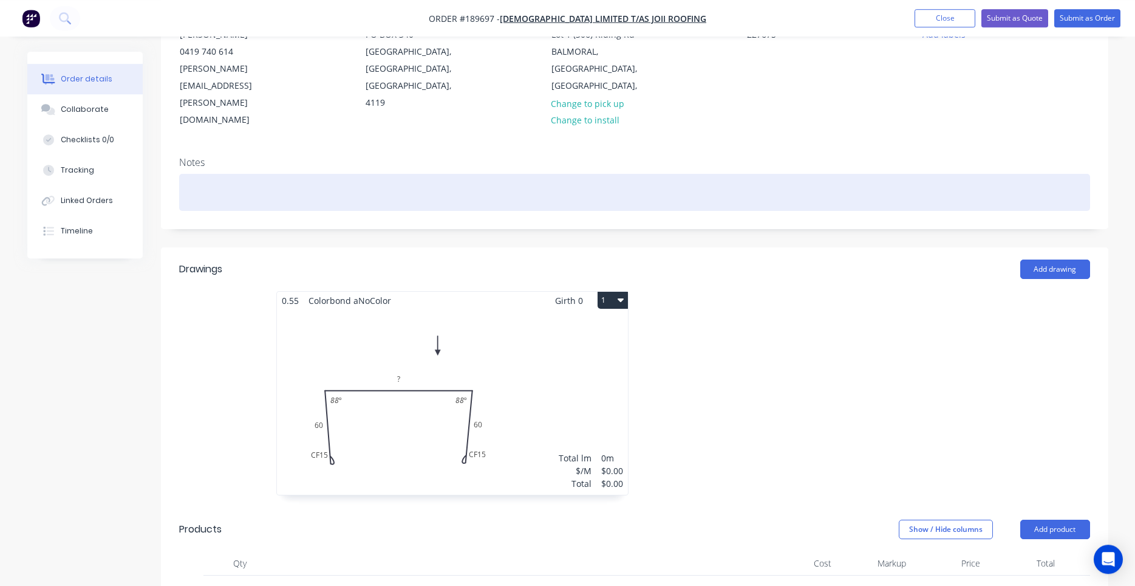
scroll to position [310, 0]
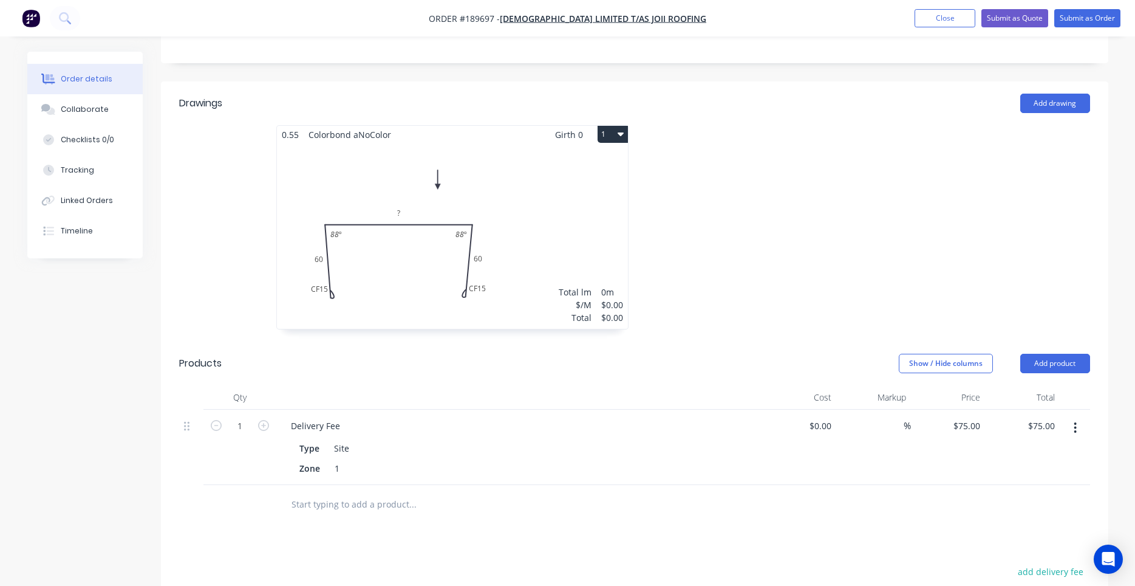
click at [547, 283] on div "Total lm $/M Total 0m $0.00 $0.00" at bounding box center [452, 235] width 351 height 185
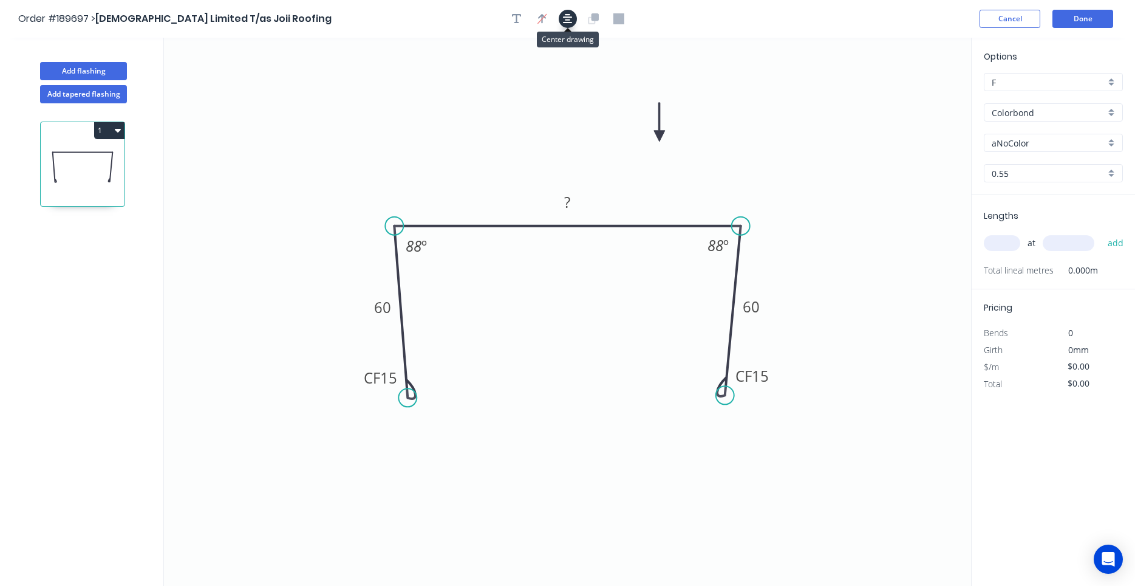
click at [562, 18] on button "button" at bounding box center [568, 19] width 18 height 18
click at [118, 134] on icon "button" at bounding box center [118, 130] width 6 height 10
click at [97, 162] on div "Duplicate" at bounding box center [67, 161] width 94 height 18
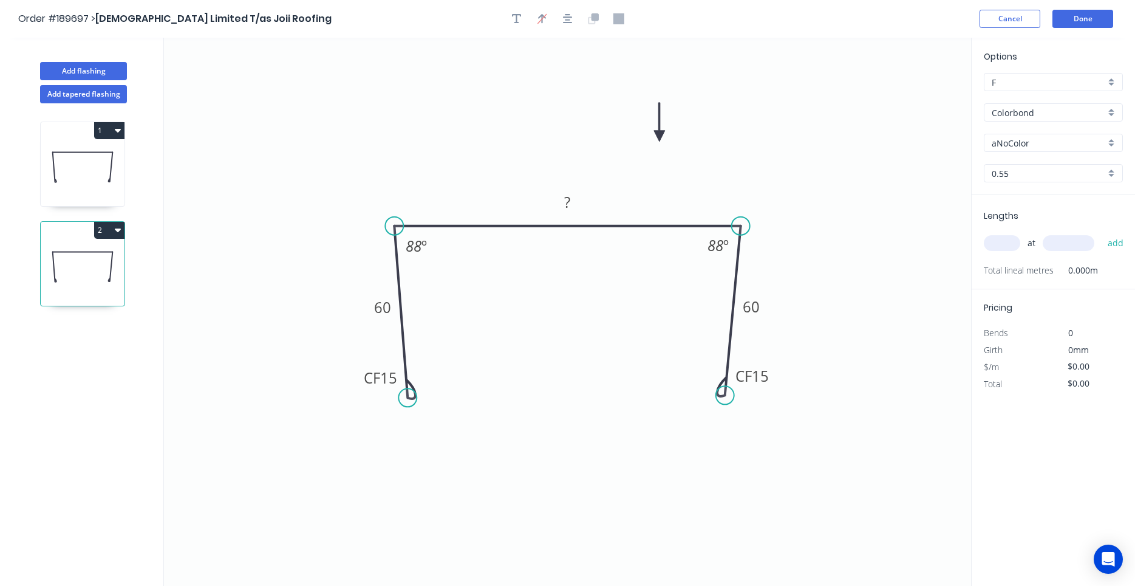
click at [118, 131] on icon "button" at bounding box center [118, 131] width 6 height 4
click at [115, 155] on button "Duplicate" at bounding box center [66, 160] width 115 height 24
click at [114, 178] on icon at bounding box center [83, 167] width 84 height 78
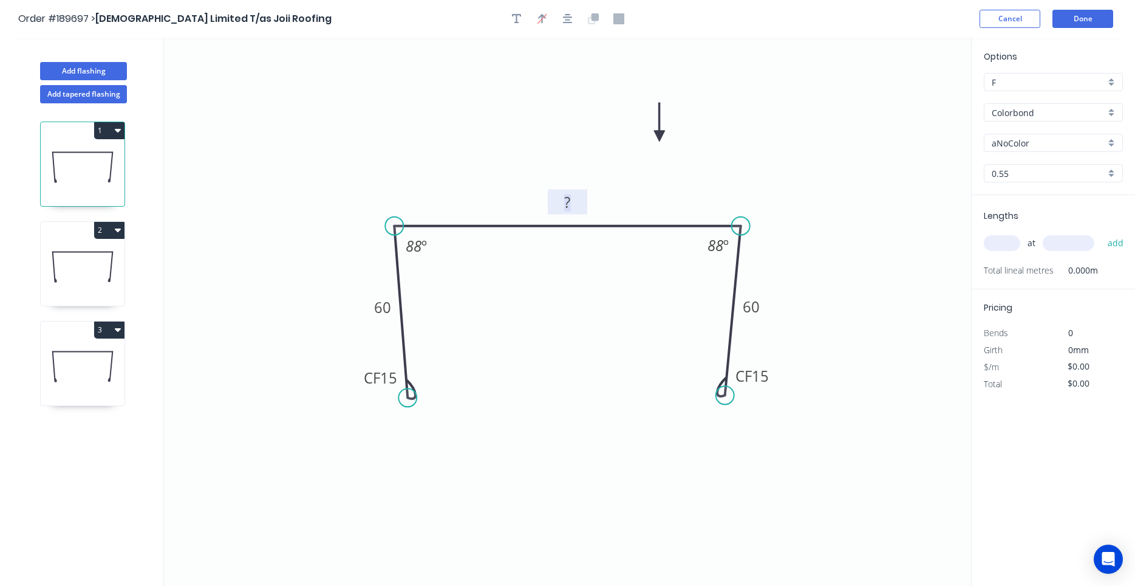
click at [564, 203] on rect at bounding box center [568, 202] width 24 height 17
click at [116, 230] on icon "button" at bounding box center [118, 230] width 6 height 4
type input "$15.86"
click at [636, 192] on icon "0 CF 15 60 164 CF 15 60 88 º 88 º" at bounding box center [567, 312] width 807 height 548
click at [1047, 151] on div "aNoColor" at bounding box center [1053, 143] width 139 height 18
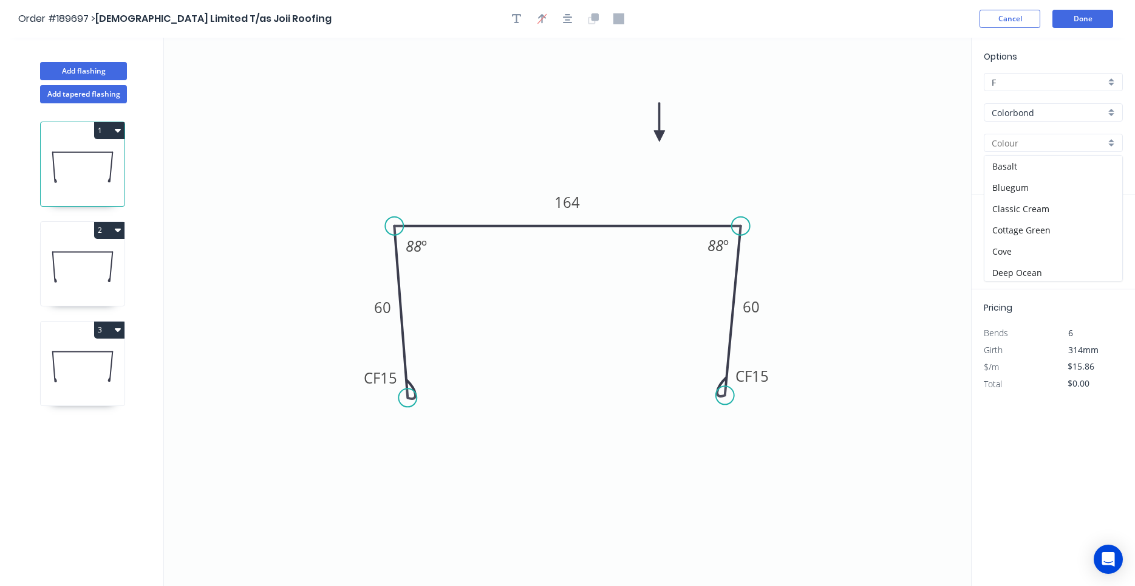
click at [1049, 142] on input "text" at bounding box center [1049, 143] width 114 height 13
click at [1022, 161] on div "Dover White" at bounding box center [1054, 166] width 138 height 21
type input "Dover White"
click at [997, 249] on input "text" at bounding box center [1002, 243] width 36 height 16
type input "1"
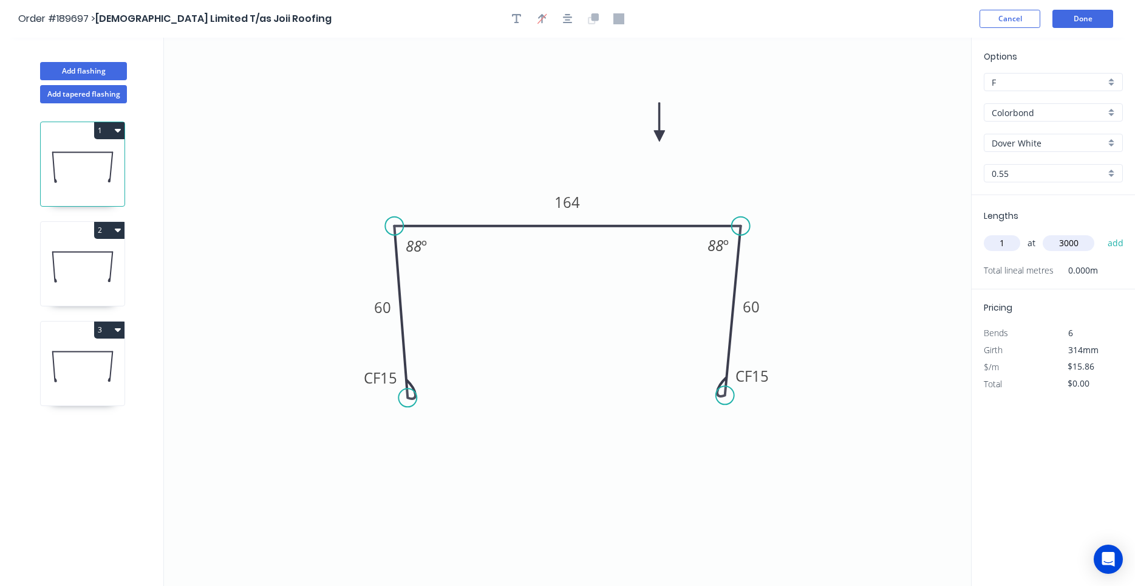
type input "3000"
click at [1102, 233] on button "add" at bounding box center [1116, 243] width 29 height 21
type input "$47.58"
click at [59, 242] on icon at bounding box center [83, 267] width 84 height 78
type input "aNoColor"
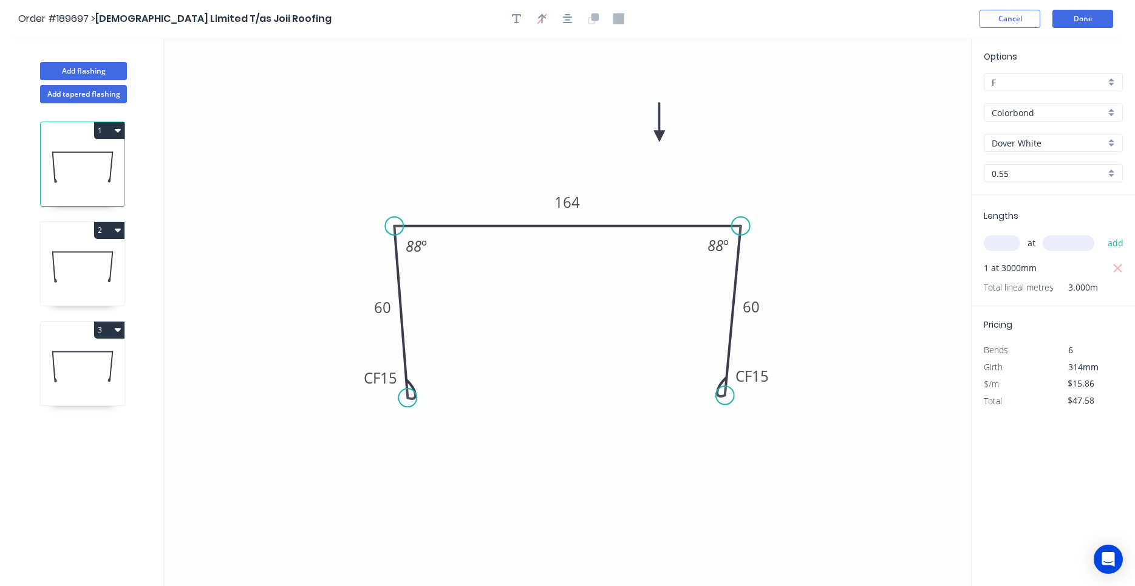
type input "$0.00"
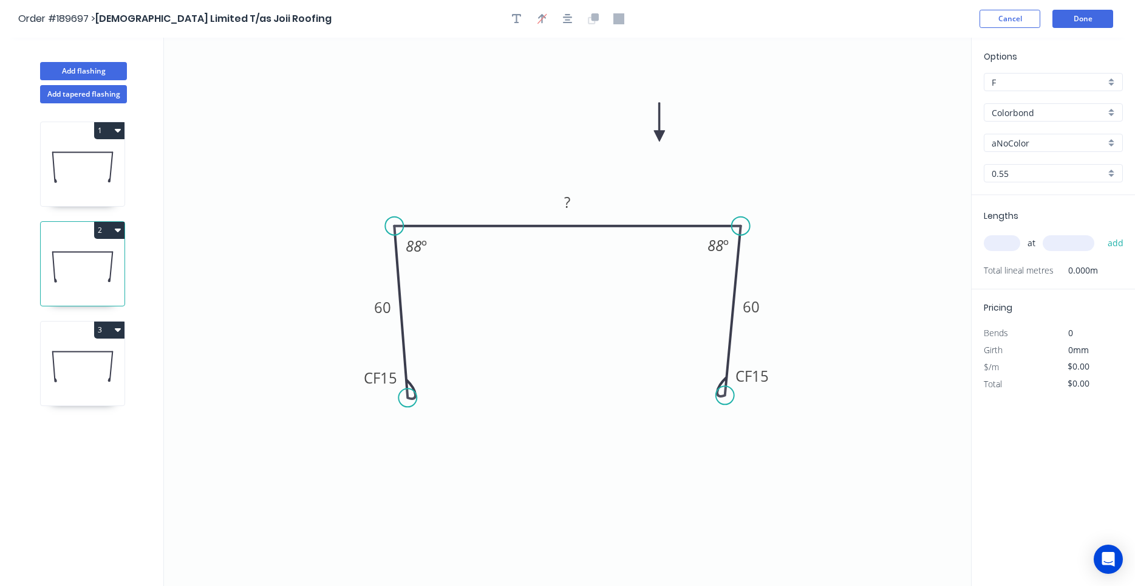
click at [1036, 148] on input "aNoColor" at bounding box center [1049, 143] width 114 height 13
click at [1028, 185] on div "Dover White" at bounding box center [1054, 187] width 138 height 21
type input "Dover White"
click at [562, 193] on rect at bounding box center [567, 202] width 39 height 25
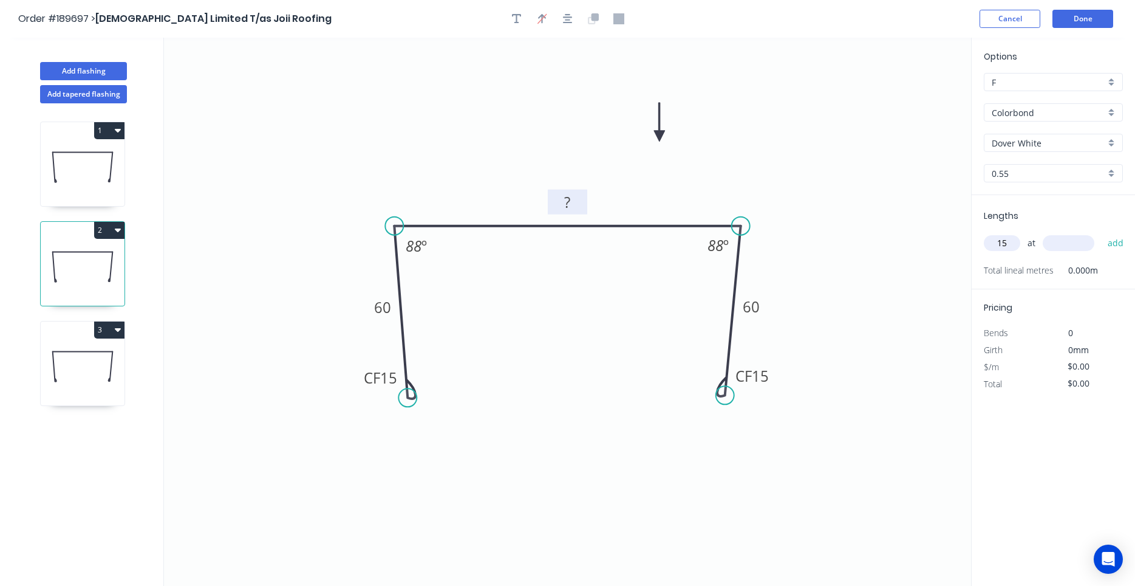
drag, startPoint x: 542, startPoint y: 214, endPoint x: 537, endPoint y: 219, distance: 7.3
click at [548, 214] on rect at bounding box center [567, 202] width 39 height 25
click at [535, 222] on icon "0 CF 15 60 ? CF 15 60 88 º 88 º" at bounding box center [567, 312] width 807 height 548
click at [507, 226] on icon at bounding box center [567, 226] width 346 height 0
type input "15"
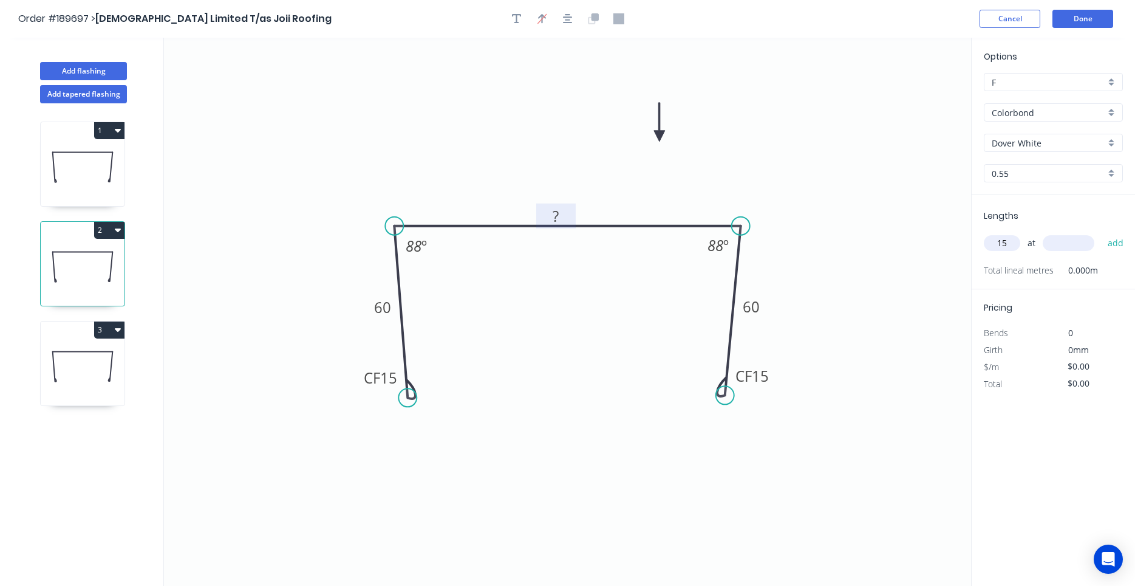
click at [558, 219] on tspan "?" at bounding box center [556, 216] width 6 height 20
click at [556, 222] on tspan "?" at bounding box center [556, 216] width 6 height 20
click at [1010, 243] on input "15" at bounding box center [1002, 243] width 36 height 16
type input "$15.86"
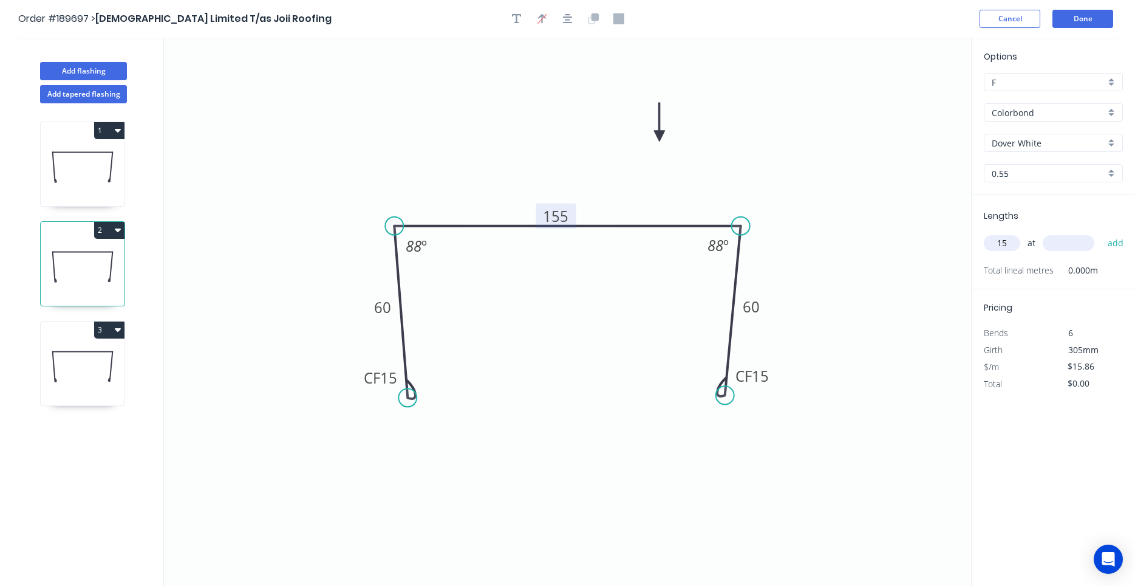
click at [1010, 243] on input "15" at bounding box center [1002, 243] width 36 height 16
type input "2"
type input "4600"
click at [1102, 233] on button "add" at bounding box center [1116, 243] width 29 height 21
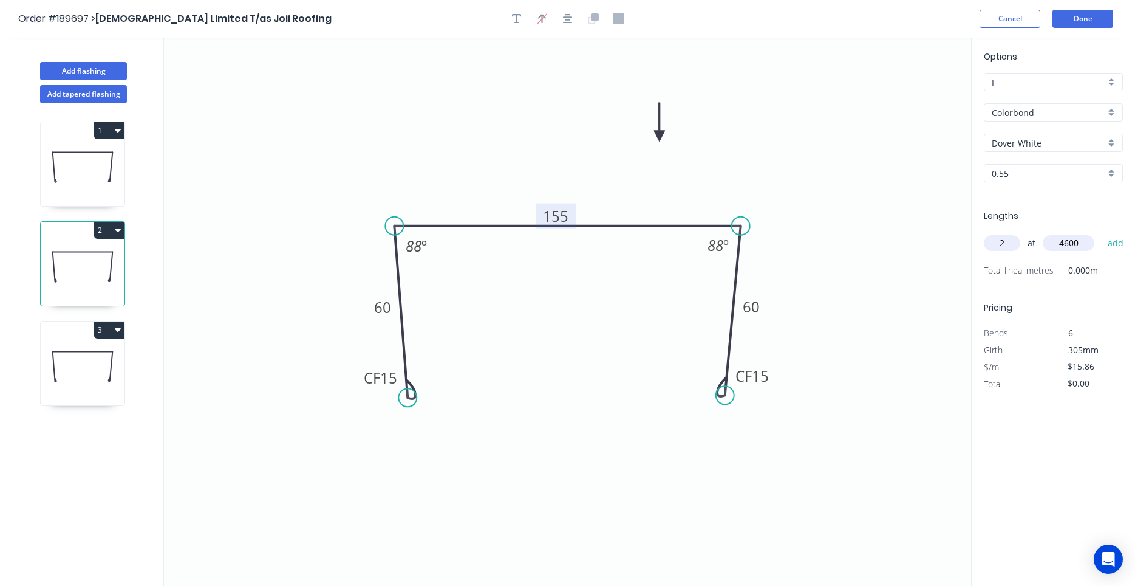
type input "$145.91"
type input "1"
type input "3400"
click at [1102, 233] on button "add" at bounding box center [1116, 243] width 29 height 21
type input "$199.84"
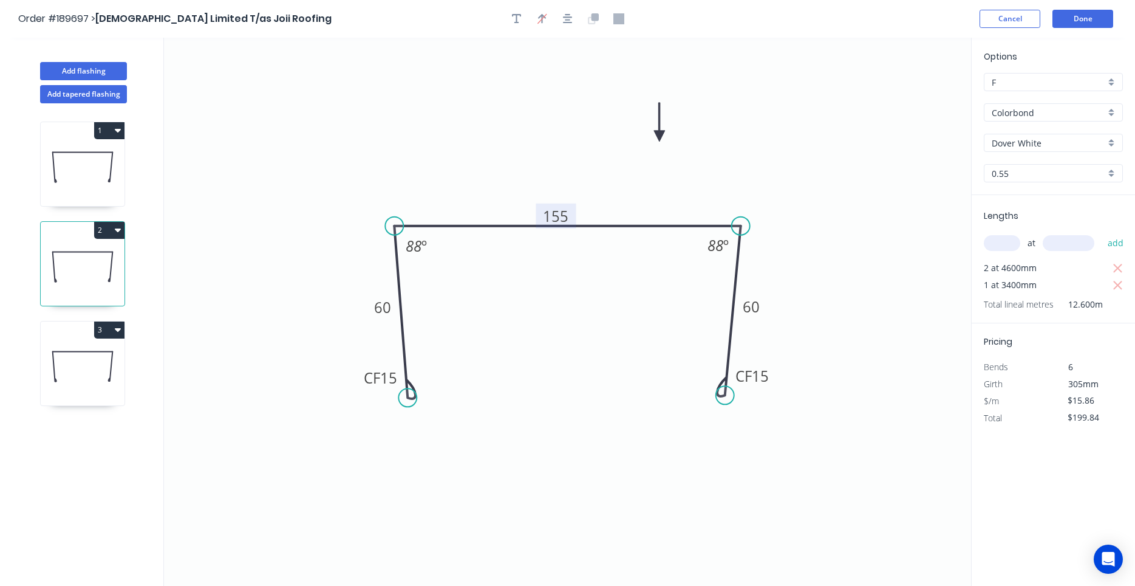
click at [95, 360] on icon at bounding box center [83, 366] width 84 height 78
type input "aNoColor"
type input "$0.00"
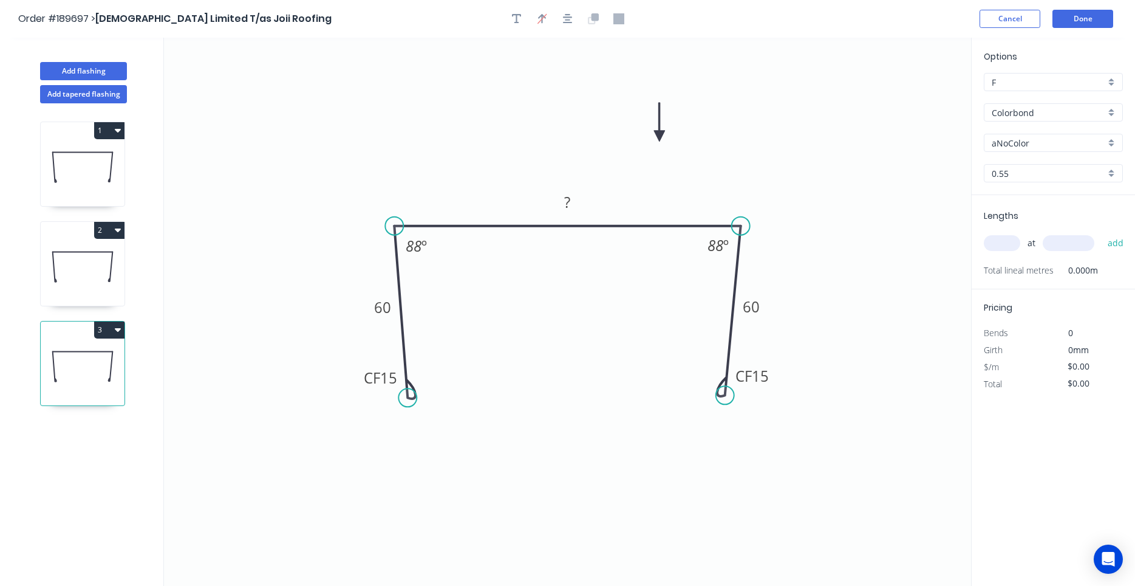
click at [1004, 143] on input "aNoColor" at bounding box center [1049, 143] width 114 height 13
click at [1018, 163] on div "Dover White" at bounding box center [1054, 166] width 138 height 21
type input "Dover White"
click at [600, 194] on icon "0 CF 15 60 ? CF 15 60 88 º 88 º" at bounding box center [567, 312] width 807 height 548
click at [412, 197] on icon "0 CF 15 60 ? CF 15 60 88 º 88 º" at bounding box center [567, 312] width 807 height 548
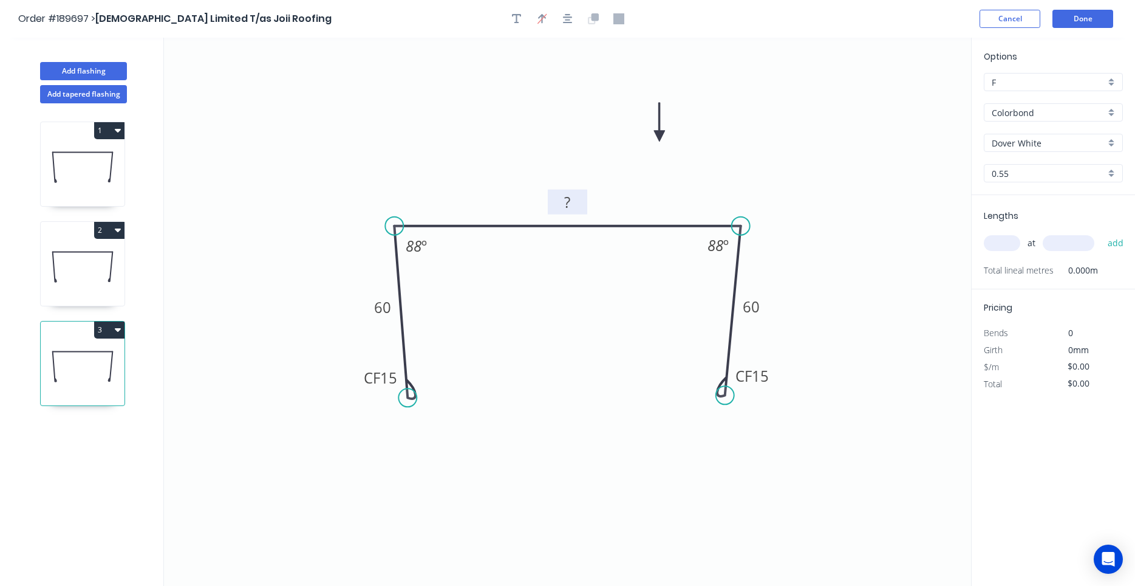
click at [553, 201] on rect at bounding box center [567, 202] width 39 height 25
click at [568, 198] on tspan "?" at bounding box center [570, 203] width 6 height 20
click at [1013, 251] on input "text" at bounding box center [1002, 243] width 36 height 16
type input "$13.79"
type input "1"
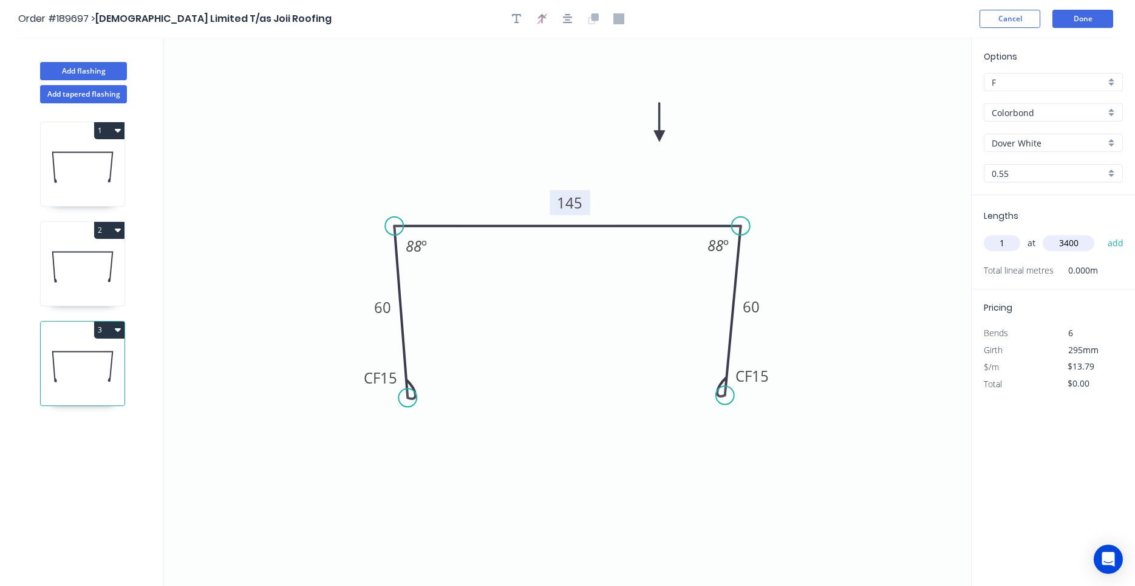
type input "3400"
click at [1102, 233] on button "add" at bounding box center [1116, 243] width 29 height 21
type input "$46.89"
click at [1095, 24] on button "Done" at bounding box center [1083, 19] width 61 height 18
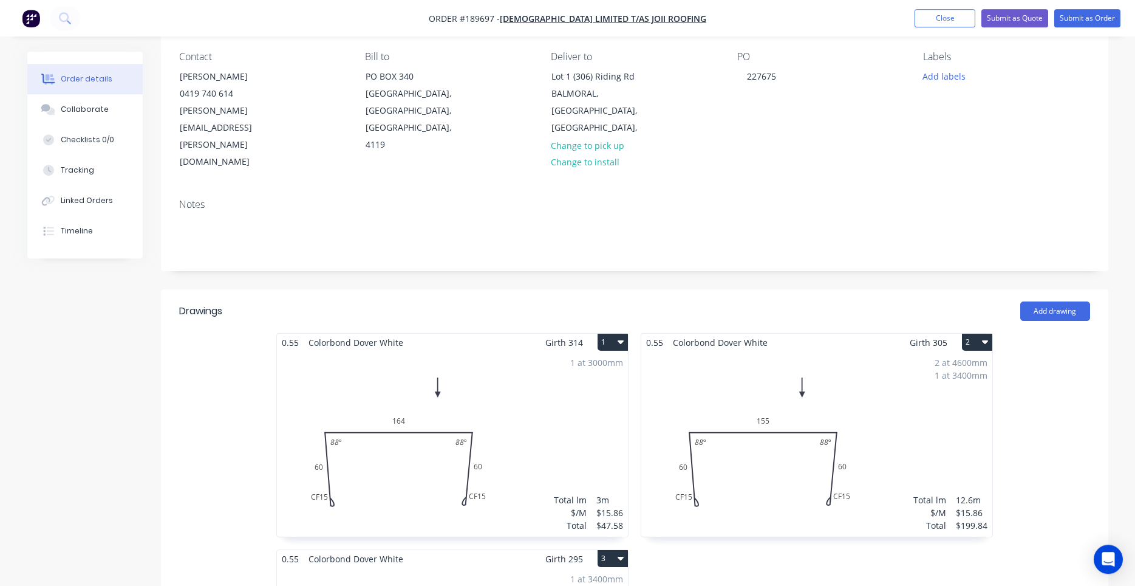
scroll to position [103, 0]
click at [693, 241] on div "Created by Darryn Created 14/08/25 Required 15/08/25 Assigned to Add team membe…" at bounding box center [635, 593] width 948 height 1290
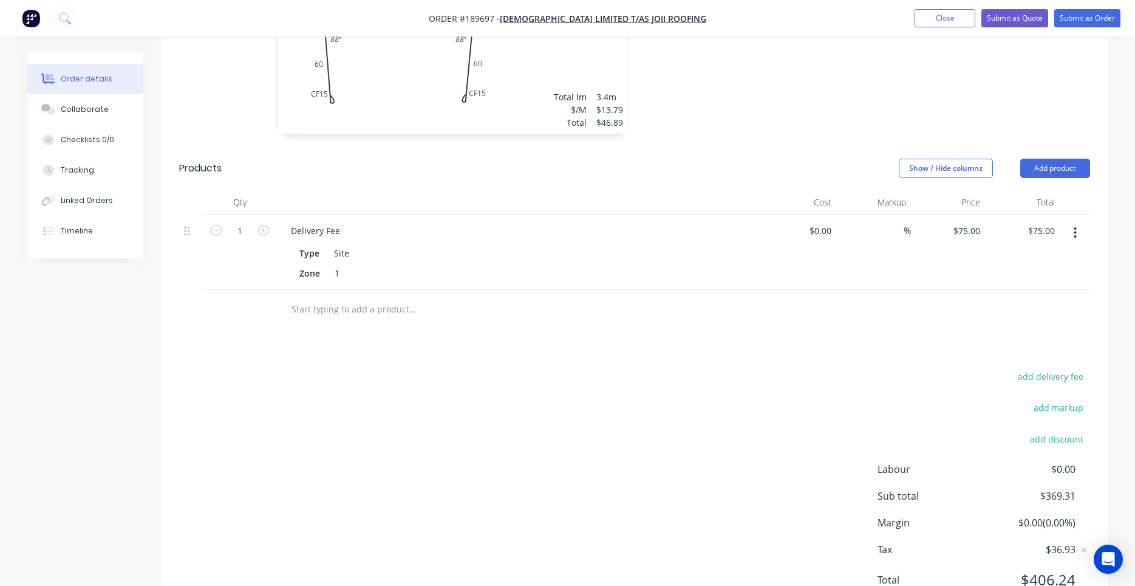
scroll to position [723, 0]
click at [711, 288] on div at bounding box center [494, 307] width 437 height 39
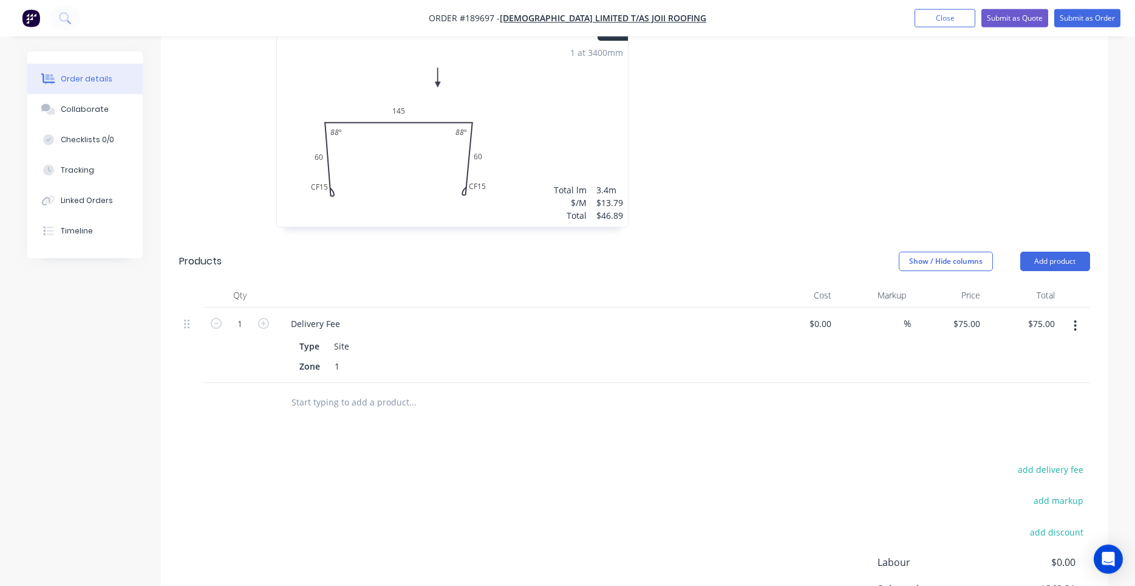
scroll to position [516, 0]
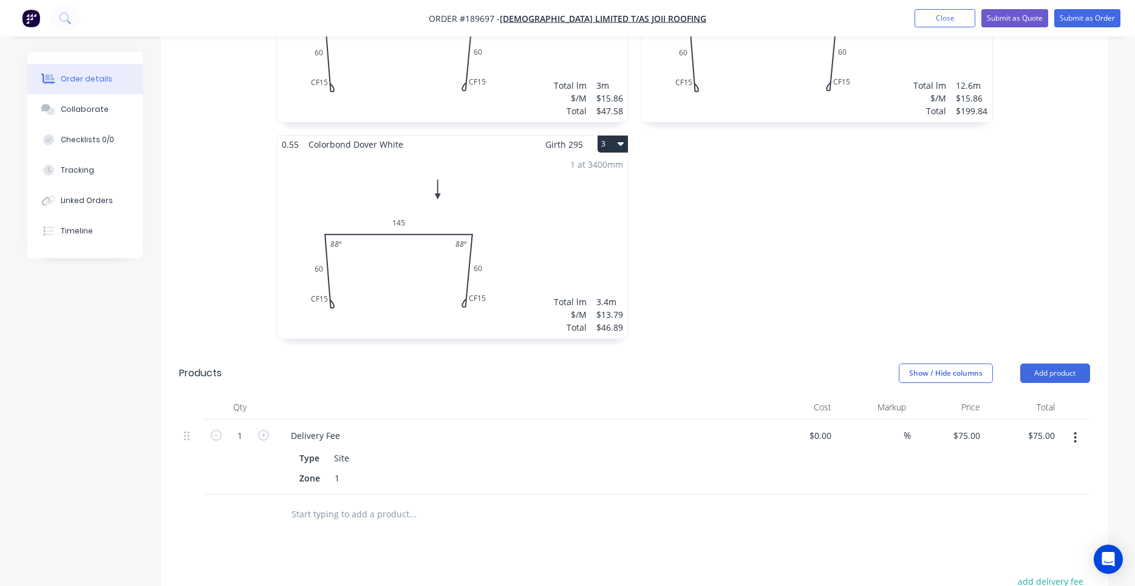
click at [836, 256] on div "0.55 Colorbond Dover White Girth 305 2 0 CF 15 60 155 CF 15 60 88 º 88 º 0 CF 1…" at bounding box center [817, 135] width 364 height 432
click at [770, 354] on header "Products Show / Hide columns Add product" at bounding box center [635, 373] width 948 height 44
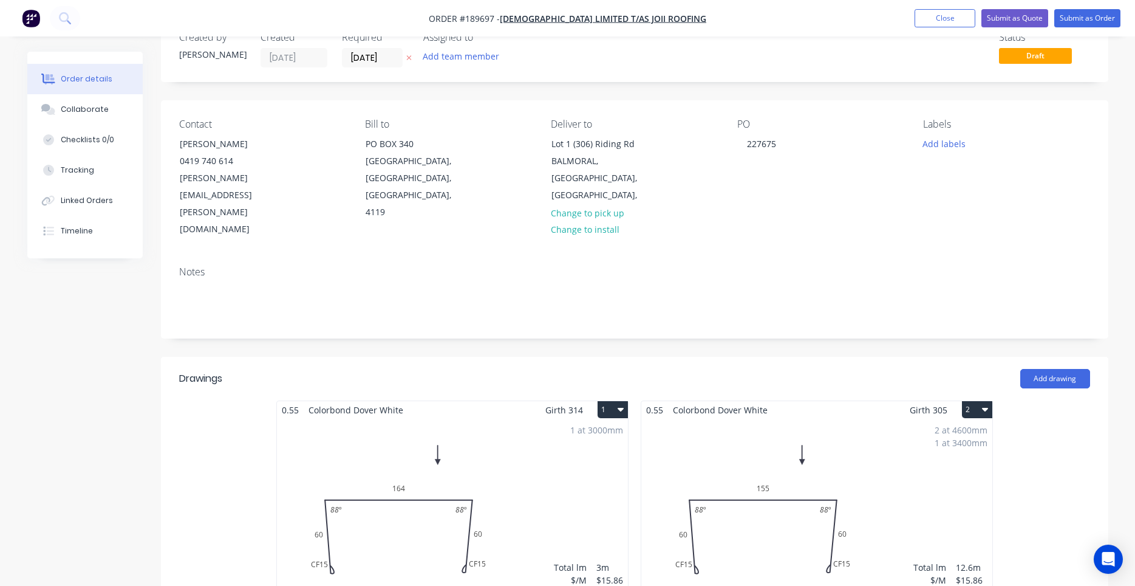
scroll to position [0, 0]
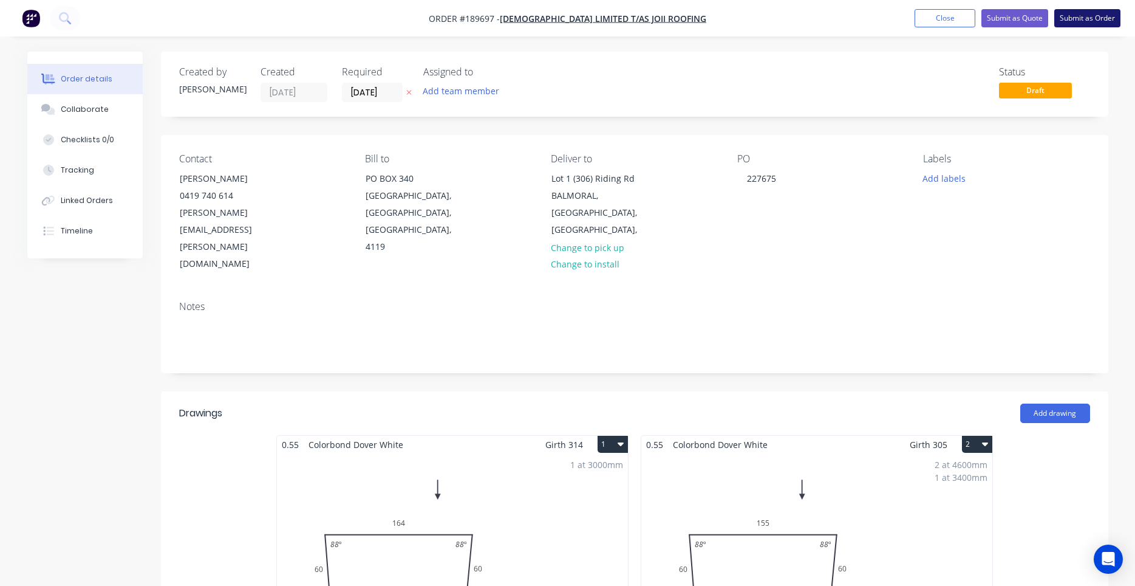
click at [1089, 16] on button "Submit as Order" at bounding box center [1087, 18] width 66 height 18
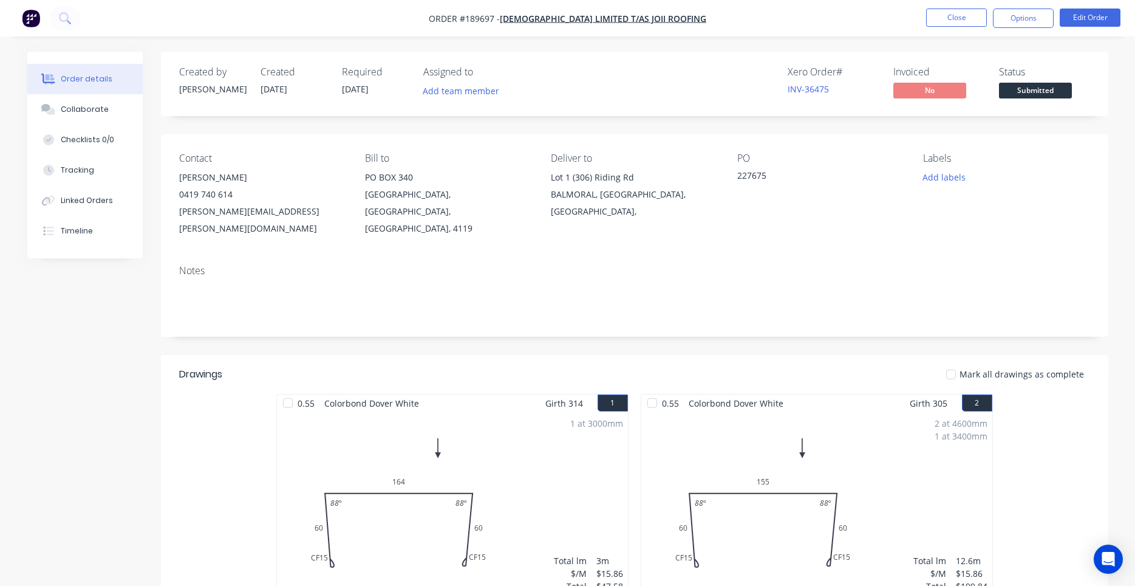
click at [719, 237] on div "Contact TERRY NORKETT 0419 740 614 terry.norkett@roofing.joii.org Bill to PO BO…" at bounding box center [635, 194] width 948 height 121
click at [1023, 27] on button "Options" at bounding box center [1023, 18] width 61 height 19
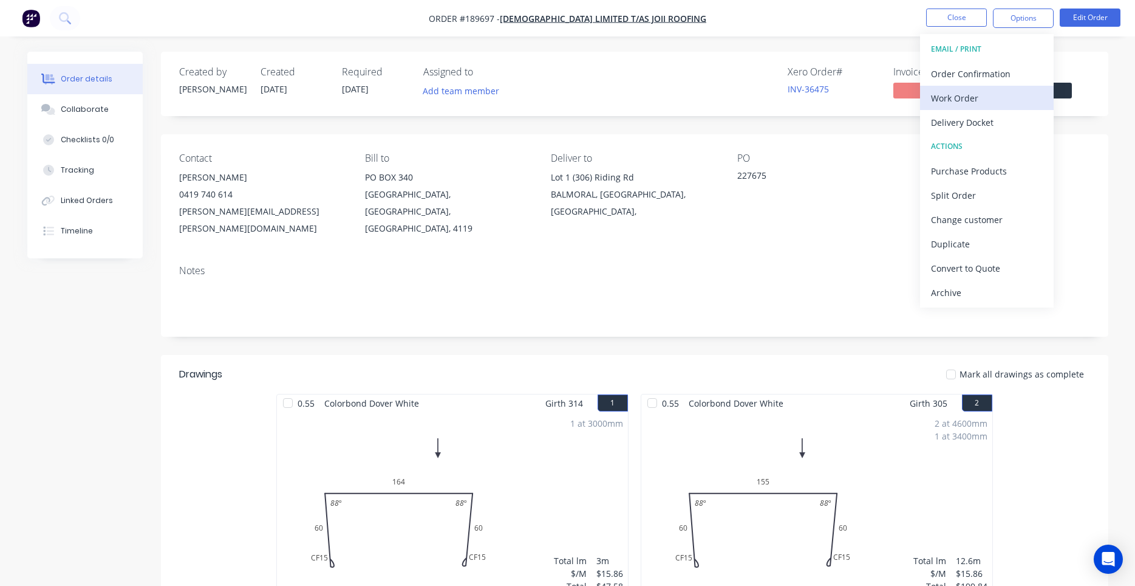
click at [988, 98] on div "Work Order" at bounding box center [987, 98] width 112 height 18
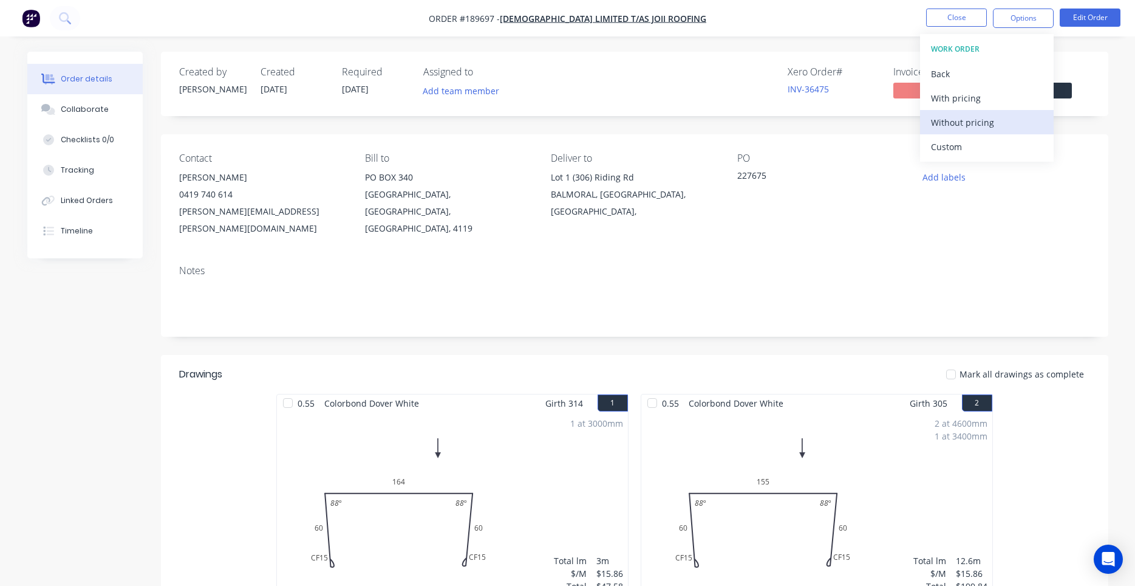
click at [959, 125] on div "Without pricing" at bounding box center [987, 123] width 112 height 18
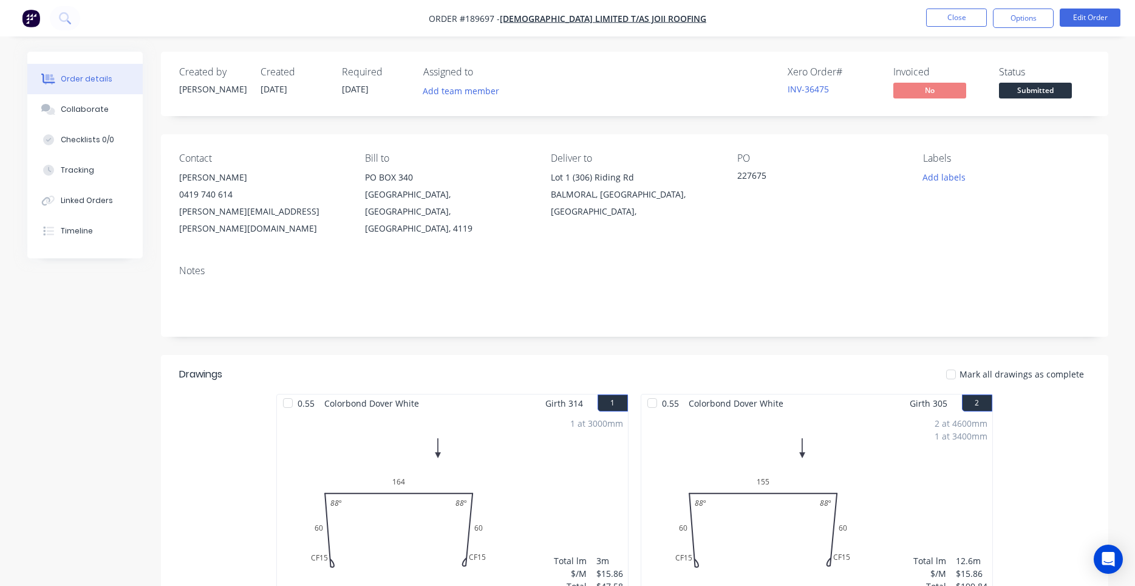
click at [352, 265] on div "Notes" at bounding box center [634, 271] width 911 height 12
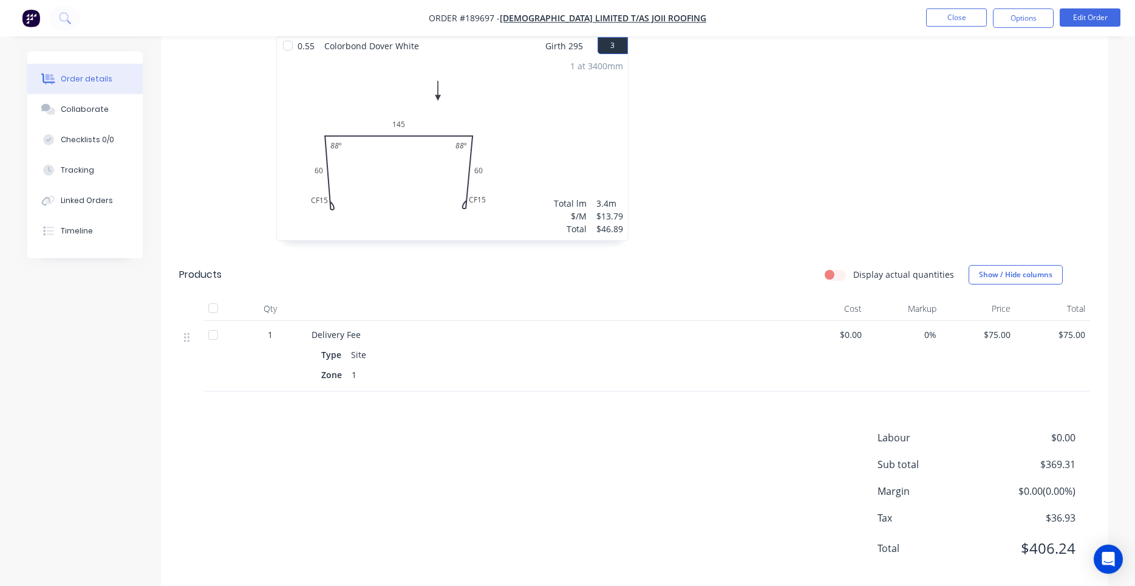
scroll to position [578, 0]
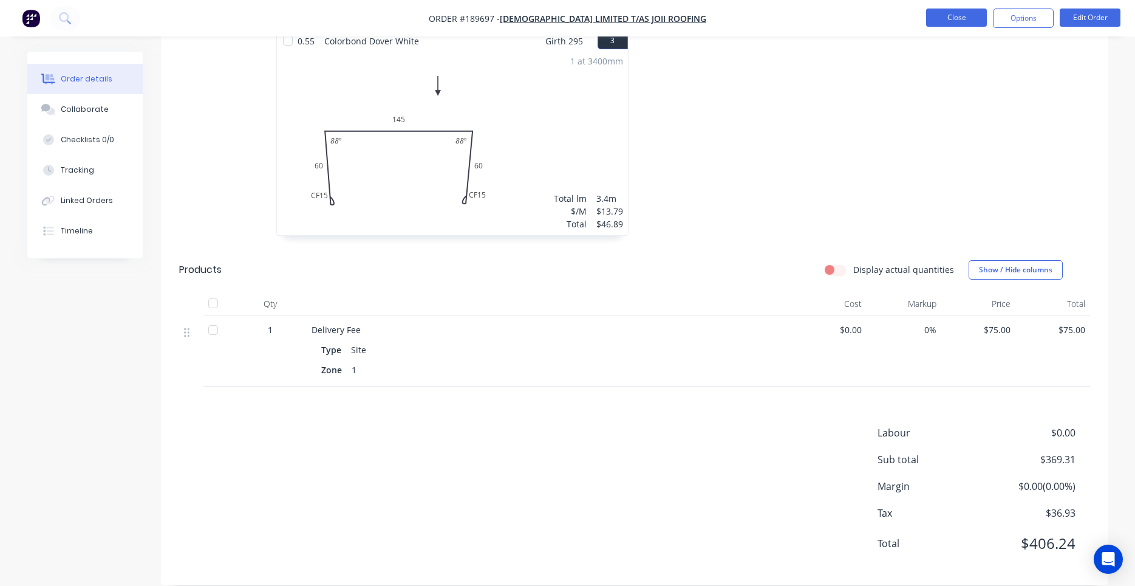
click at [963, 12] on button "Close" at bounding box center [956, 18] width 61 height 18
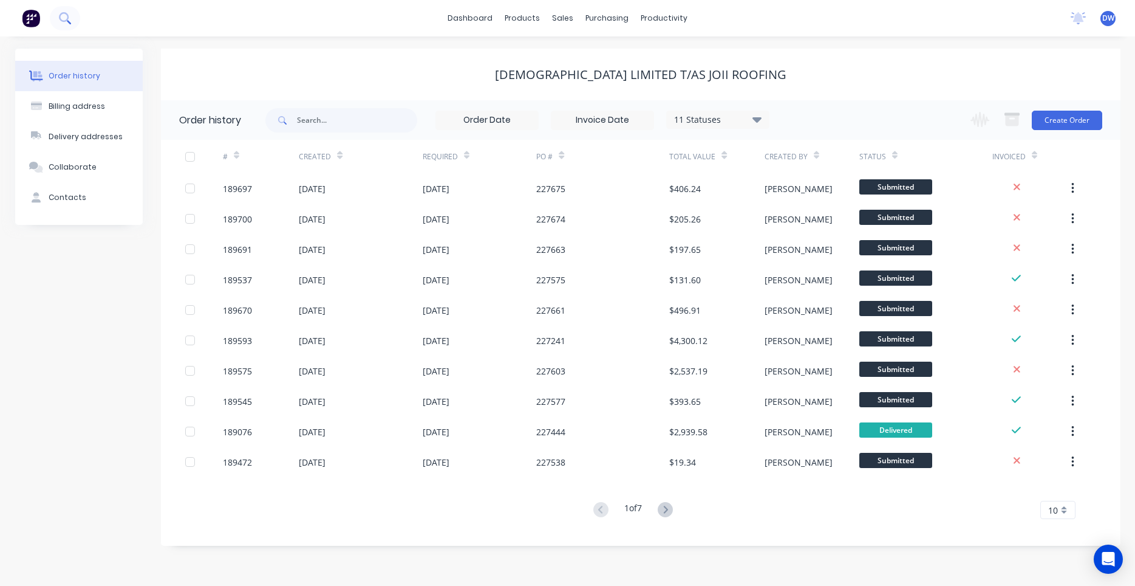
click at [61, 22] on icon at bounding box center [65, 18] width 12 height 12
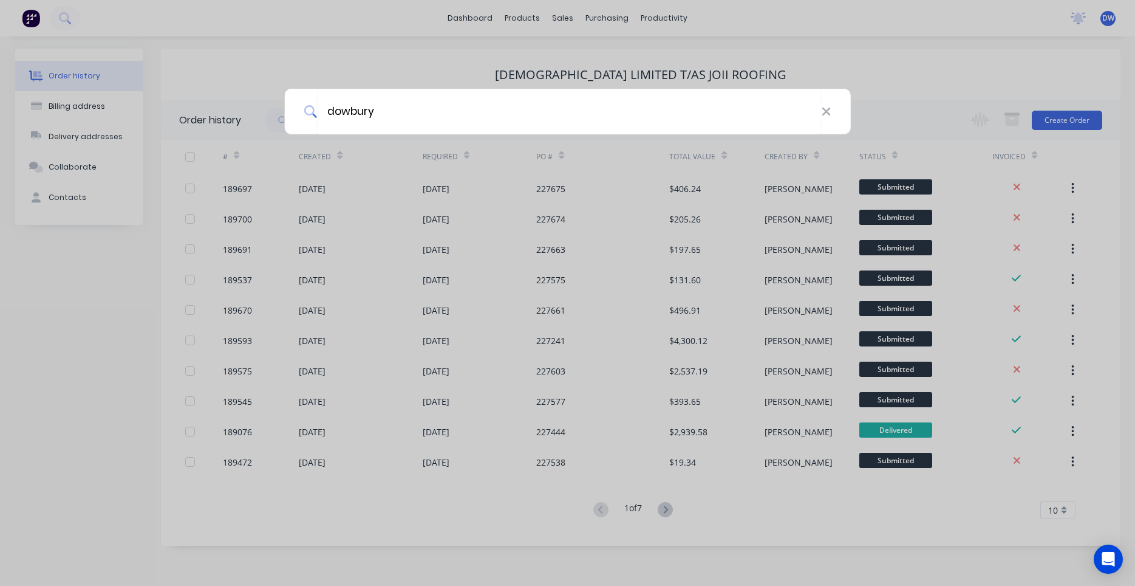
type input "dowbury"
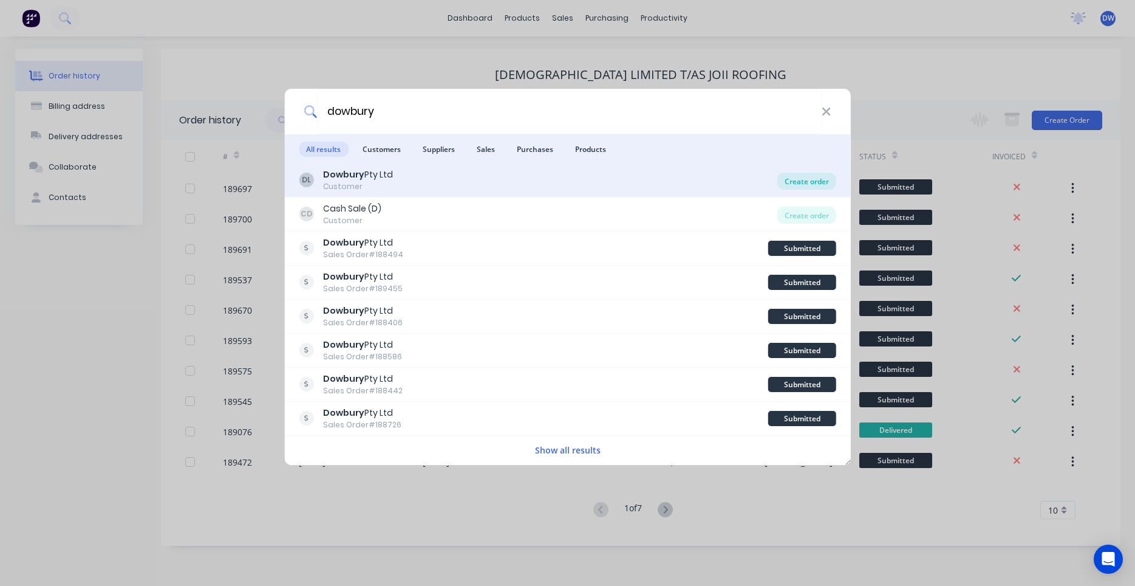
click at [804, 183] on div "Create order" at bounding box center [807, 181] width 59 height 17
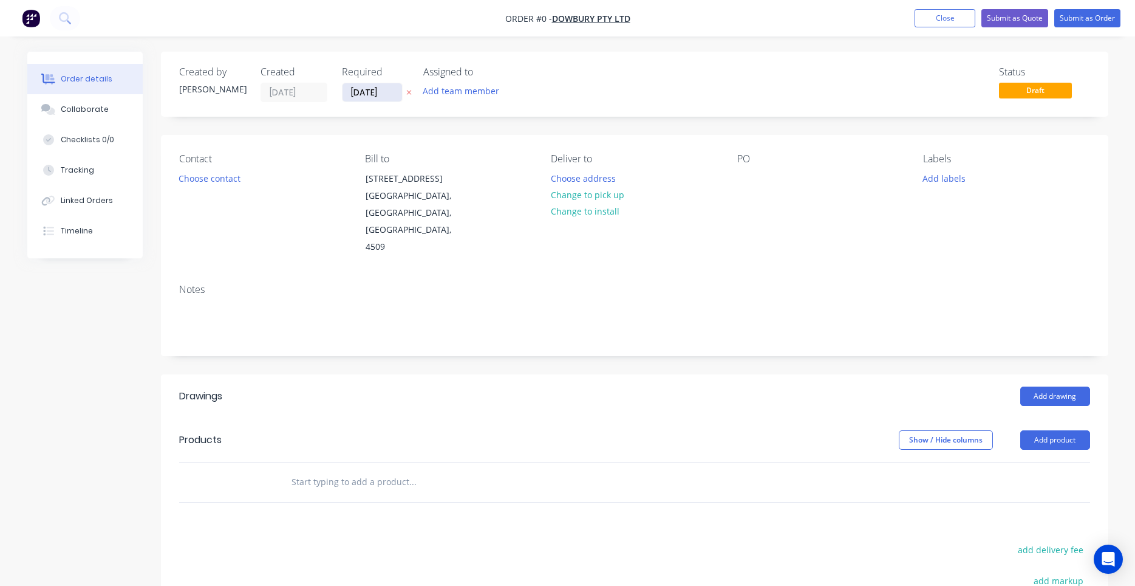
click at [354, 94] on input "14/08/25" at bounding box center [373, 92] width 60 height 18
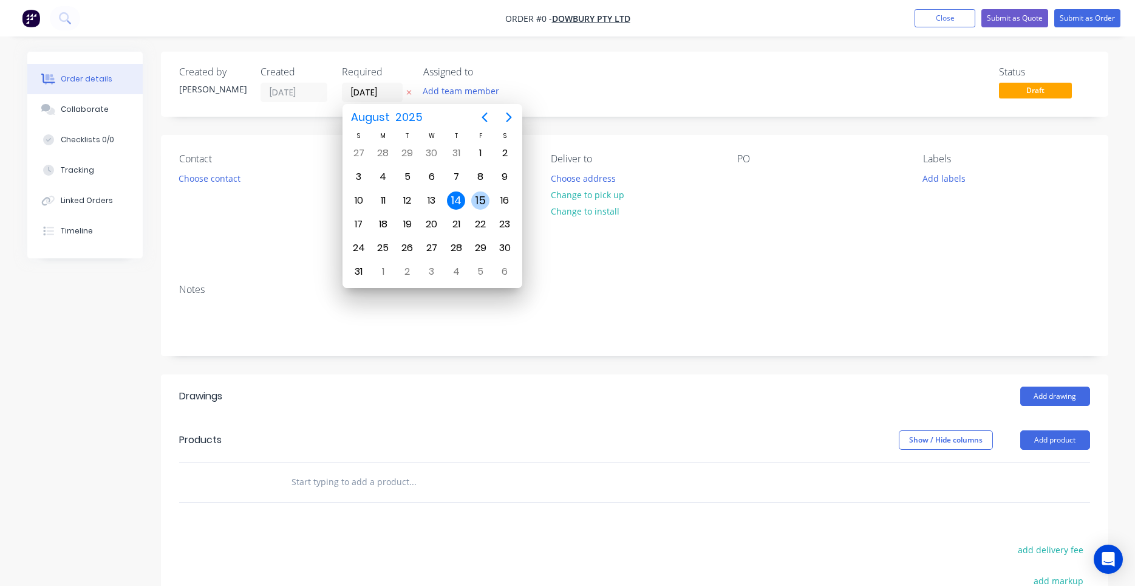
click at [474, 204] on div "15" at bounding box center [480, 200] width 18 height 18
type input "15/08/25"
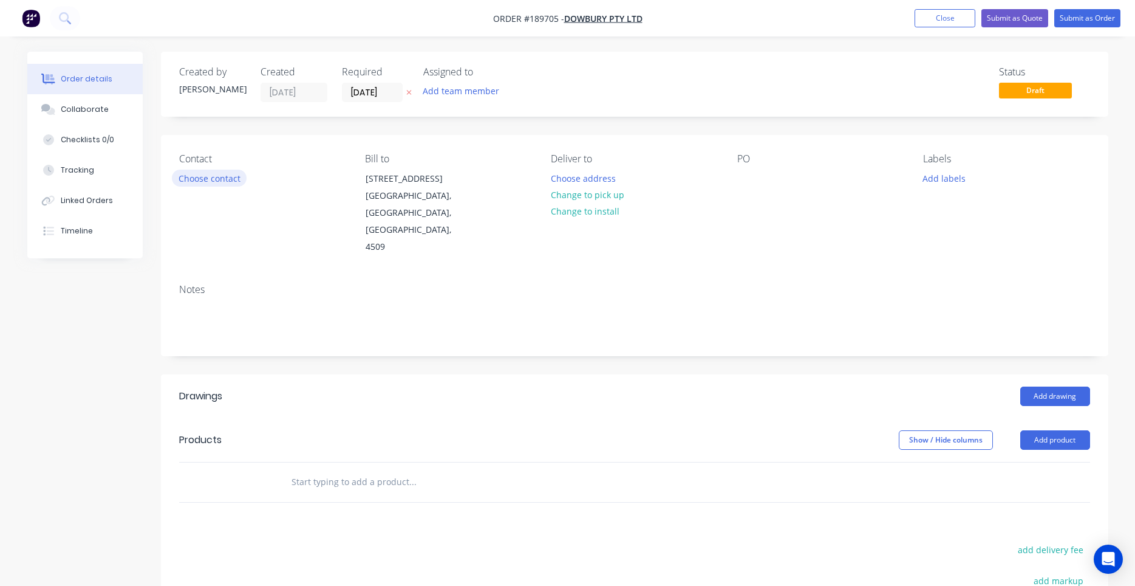
click at [239, 180] on button "Choose contact" at bounding box center [209, 177] width 75 height 16
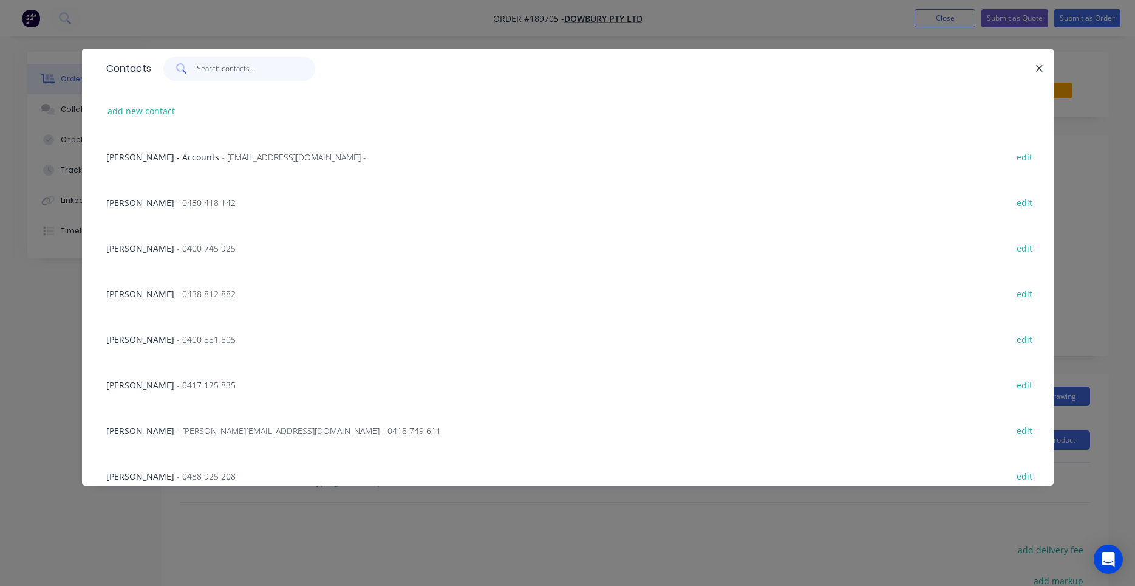
click at [256, 78] on input "text" at bounding box center [256, 68] width 118 height 24
drag, startPoint x: 256, startPoint y: 79, endPoint x: 251, endPoint y: 94, distance: 15.4
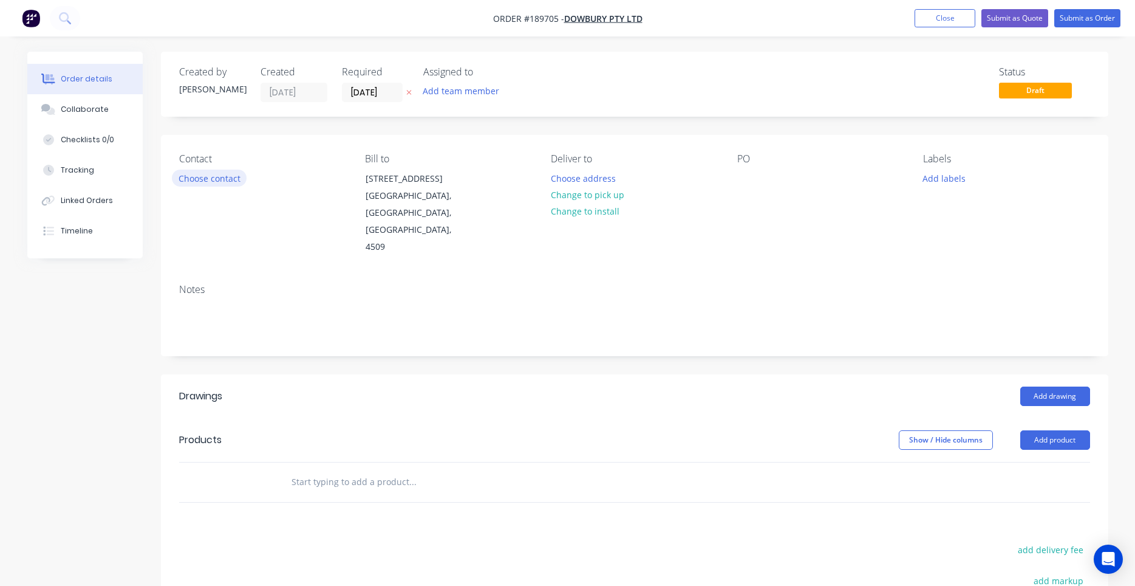
click at [235, 179] on button "Choose contact" at bounding box center [209, 177] width 75 height 16
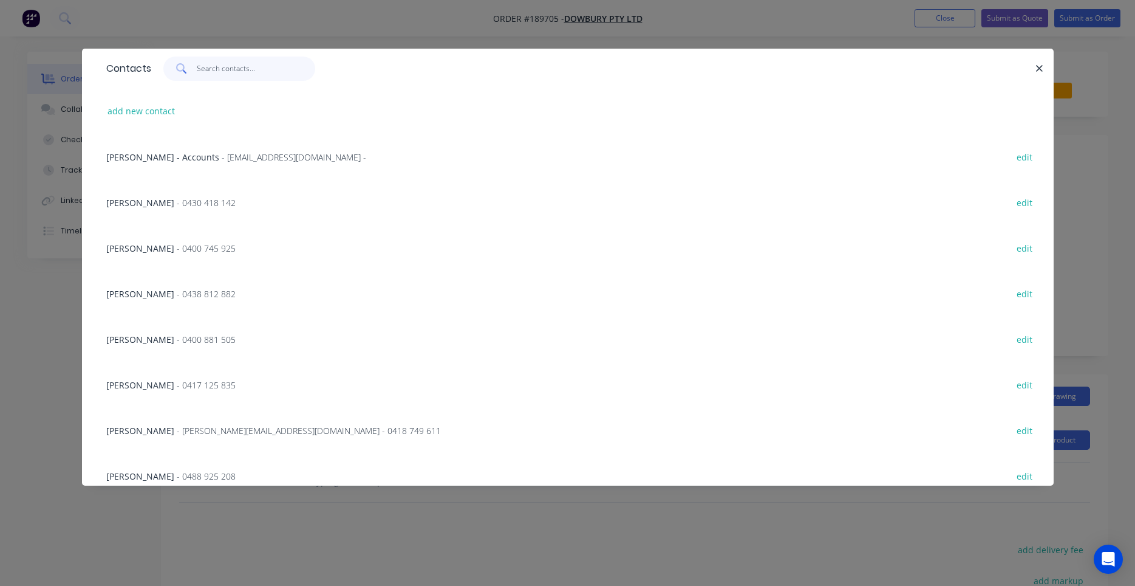
click at [235, 72] on input "text" at bounding box center [256, 68] width 118 height 24
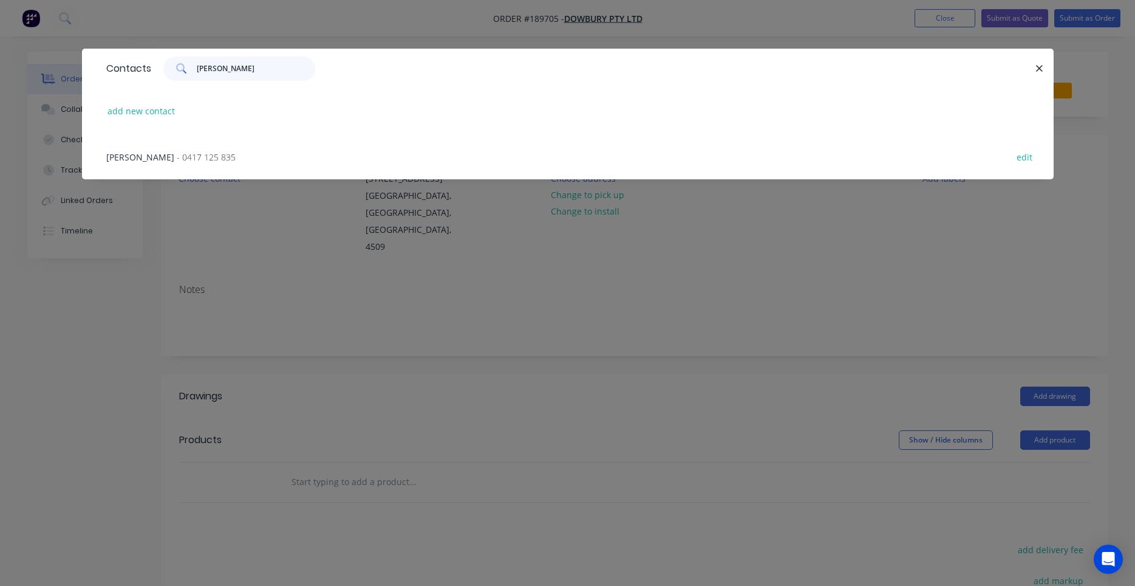
type input "shaun"
click at [199, 160] on div "SHAUN - 0417 125 835 edit" at bounding box center [567, 157] width 935 height 46
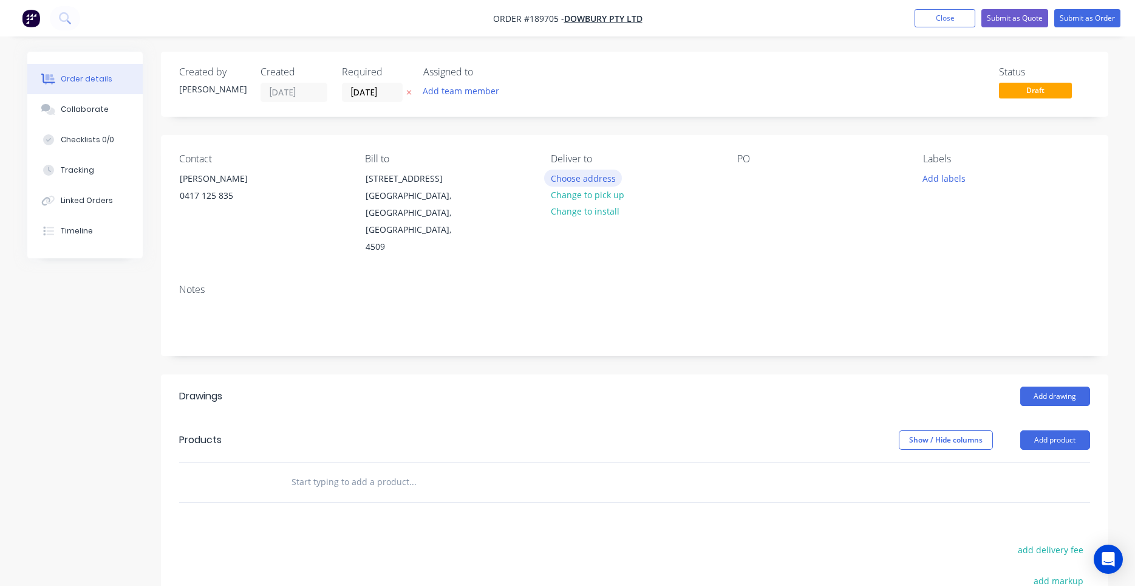
click at [564, 177] on button "Choose address" at bounding box center [583, 177] width 78 height 16
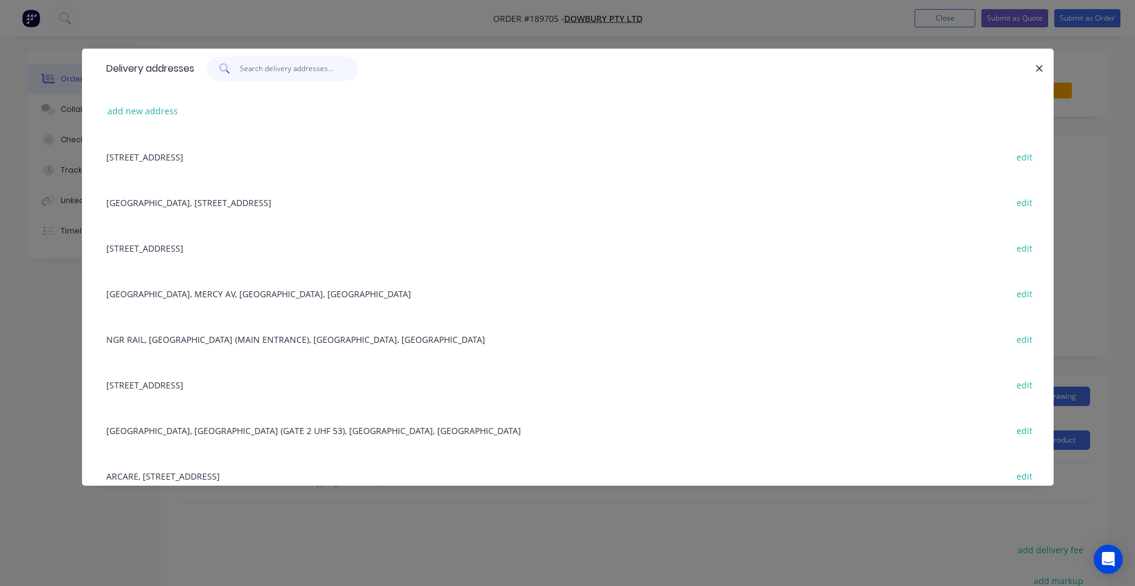
click at [315, 67] on input "text" at bounding box center [299, 68] width 118 height 24
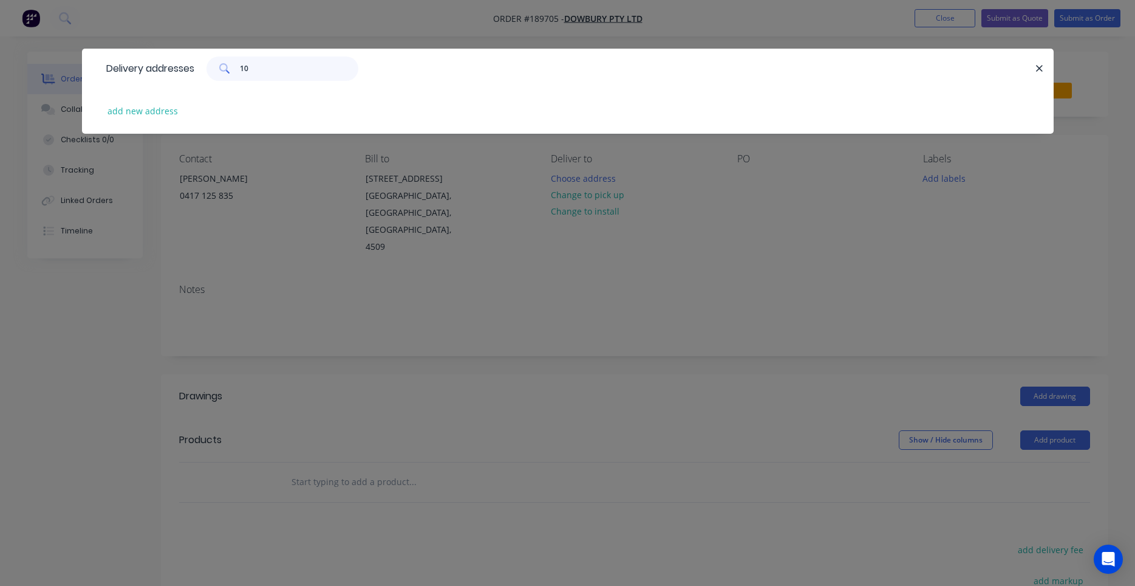
type input "1"
type input "ferny"
click at [162, 115] on button "add new address" at bounding box center [142, 111] width 83 height 16
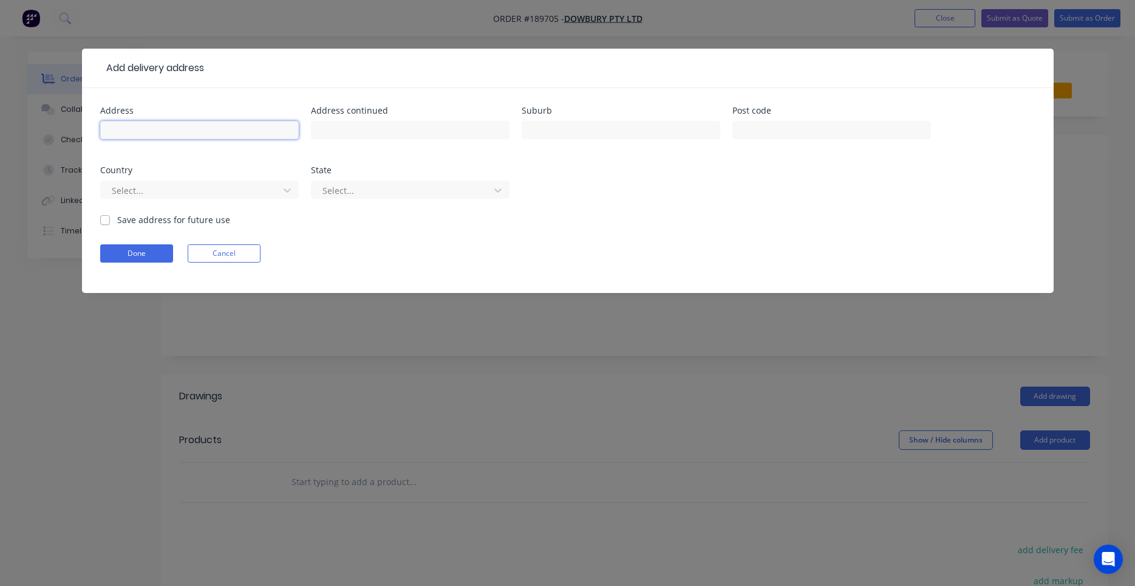
click at [211, 127] on input "text" at bounding box center [199, 130] width 199 height 18
type input "103 Ferny Ave"
type input "SURFERS PARADISE"
click at [163, 253] on button "Done" at bounding box center [136, 253] width 73 height 18
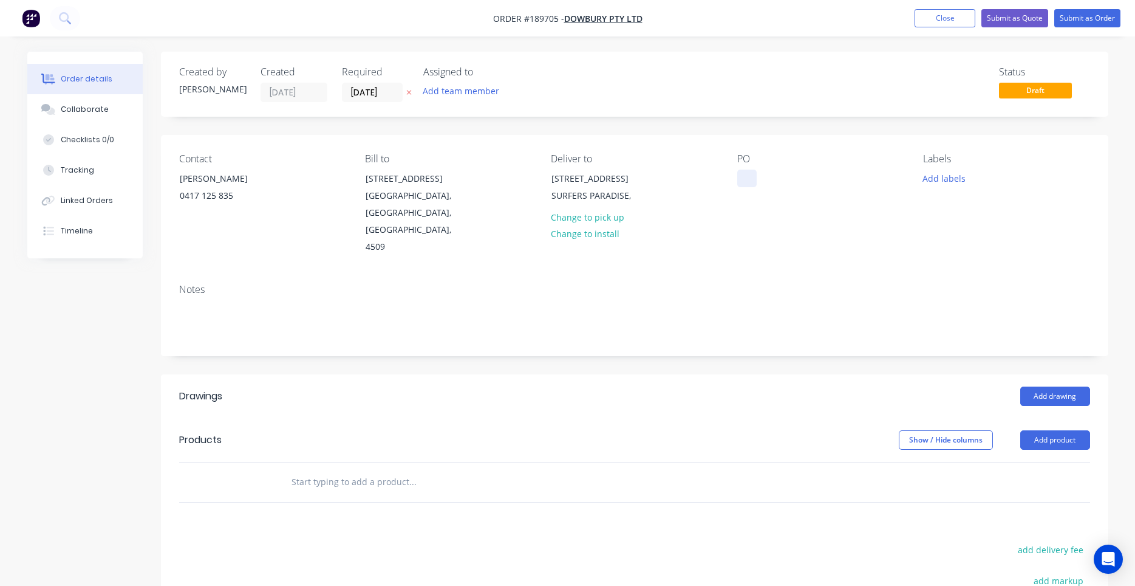
click at [739, 178] on div at bounding box center [746, 178] width 19 height 18
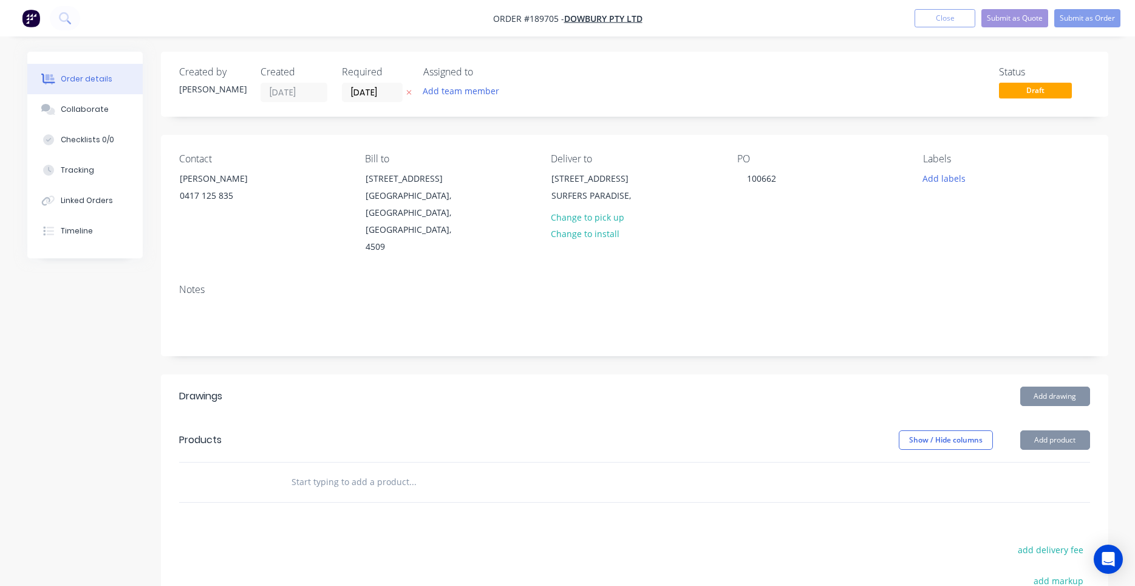
click at [814, 250] on div "Contact SHAUN 0417 125 835 Bill to 3/106 Flinders Parade North Lakes, Queenslan…" at bounding box center [635, 204] width 948 height 139
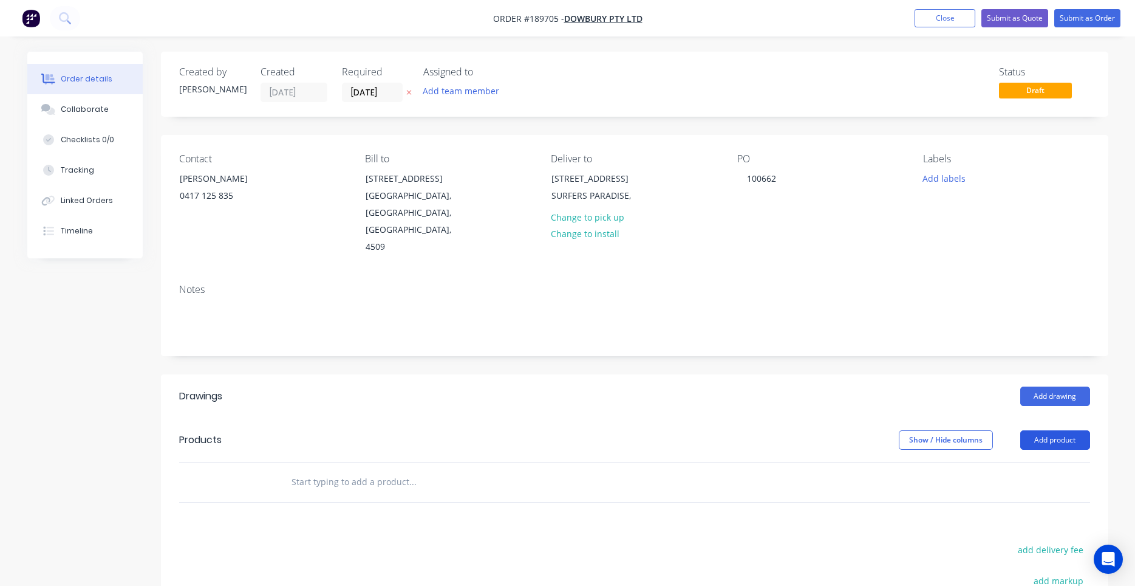
click at [1061, 430] on button "Add product" at bounding box center [1055, 439] width 70 height 19
click at [417, 470] on input "text" at bounding box center [412, 482] width 243 height 24
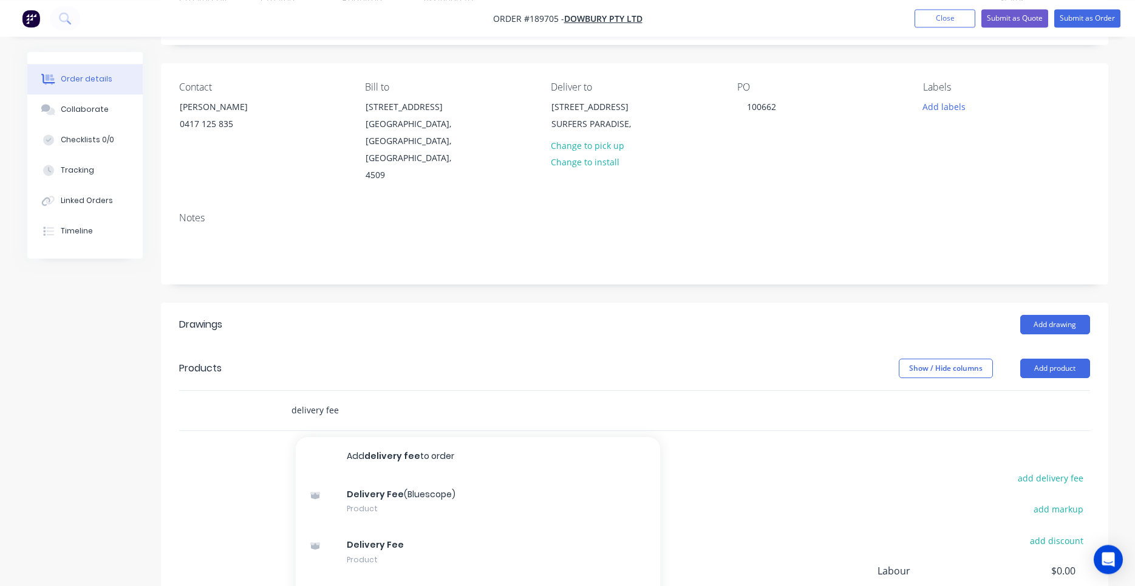
scroll to position [103, 0]
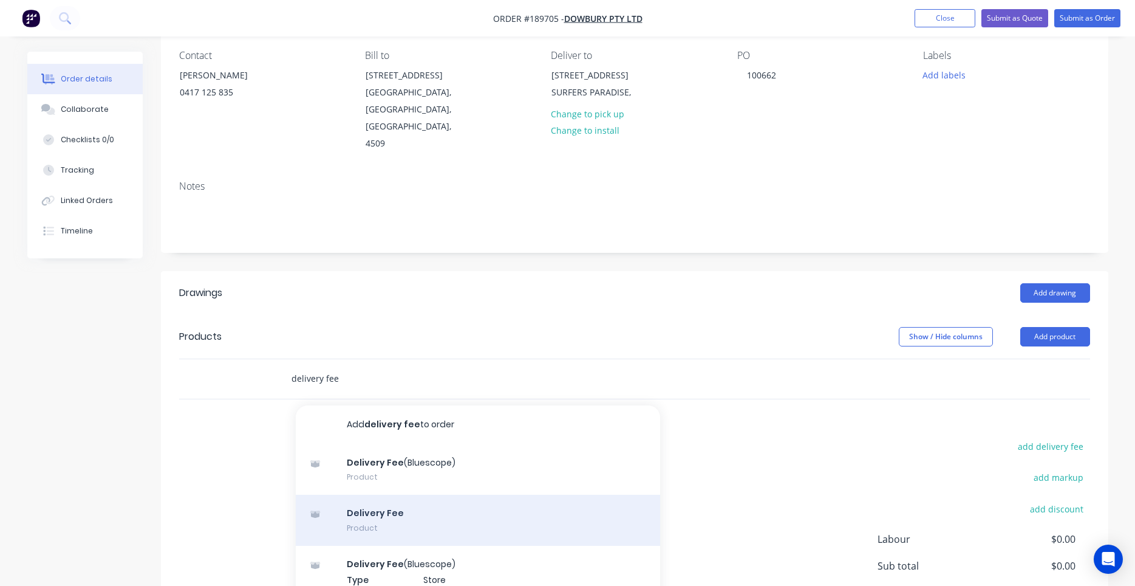
type input "delivery fee"
click at [387, 496] on div "Delivery Fee Product" at bounding box center [478, 519] width 364 height 51
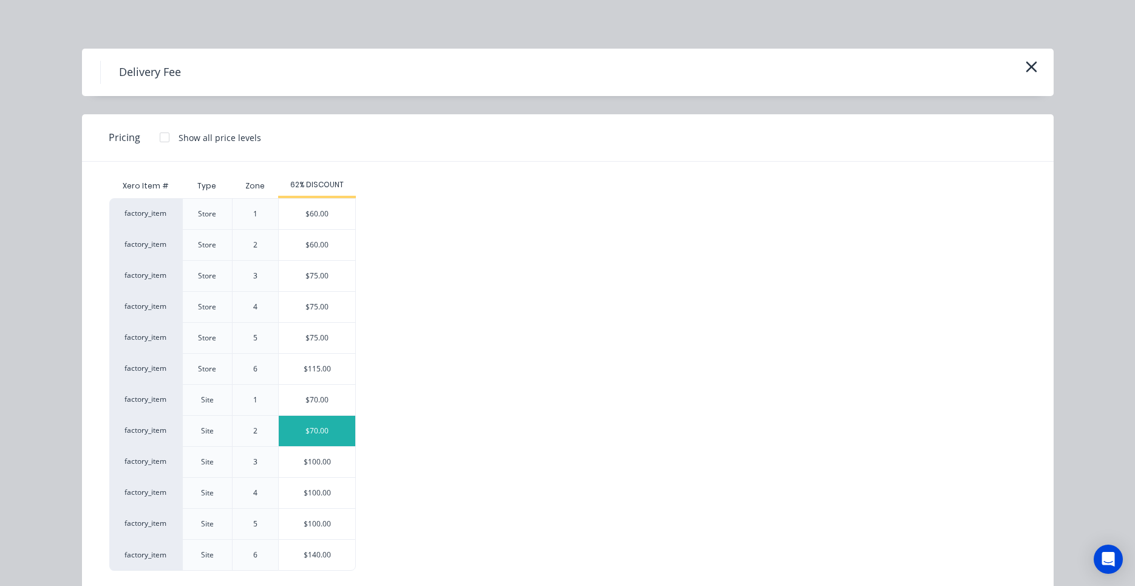
click at [307, 420] on div "$70.00" at bounding box center [317, 430] width 77 height 30
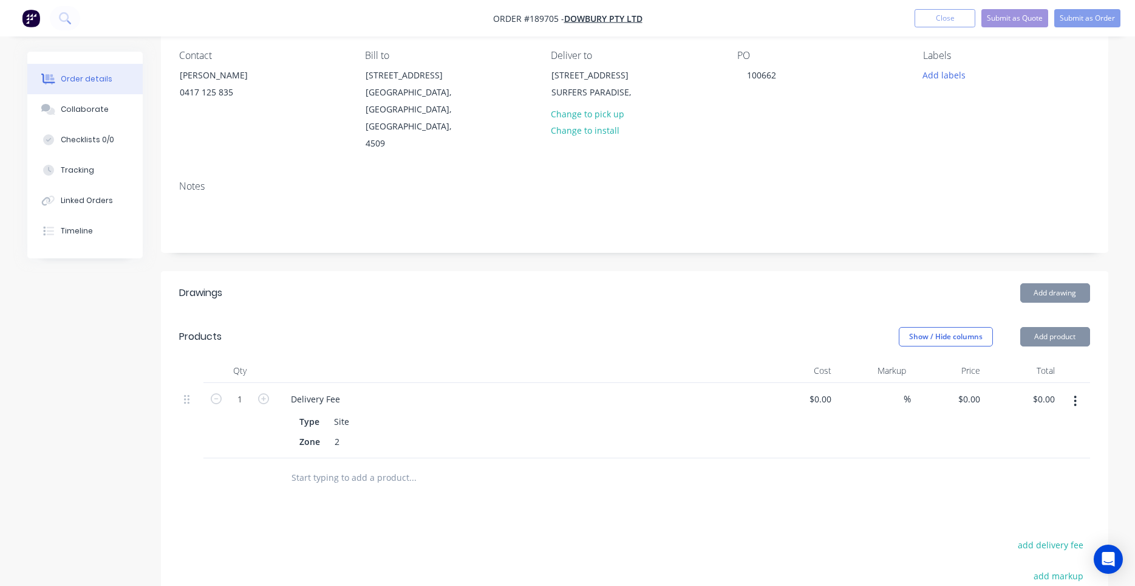
type input "$70.00"
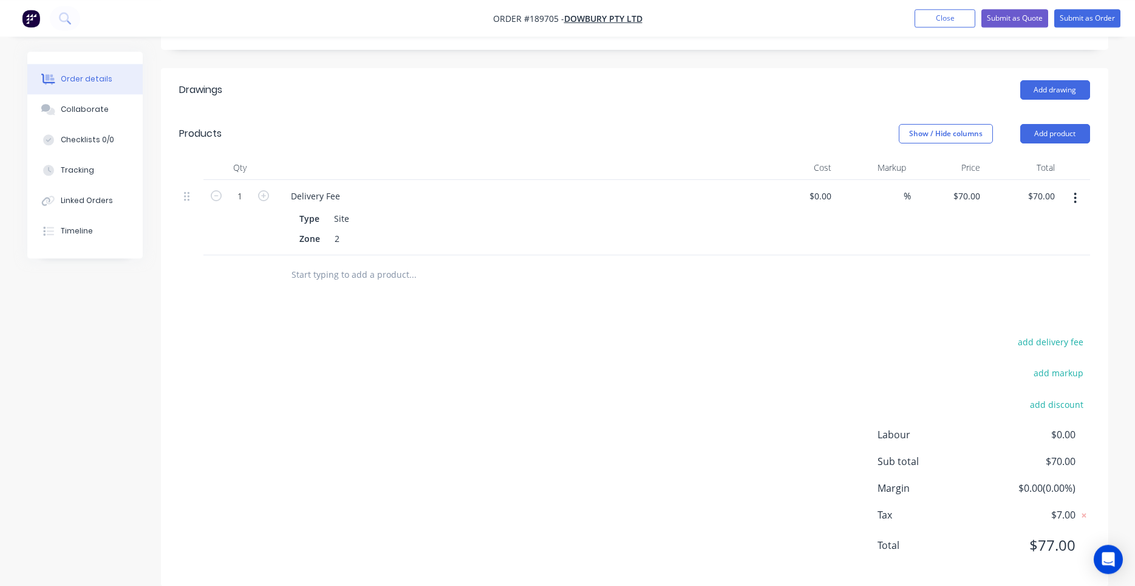
scroll to position [0, 0]
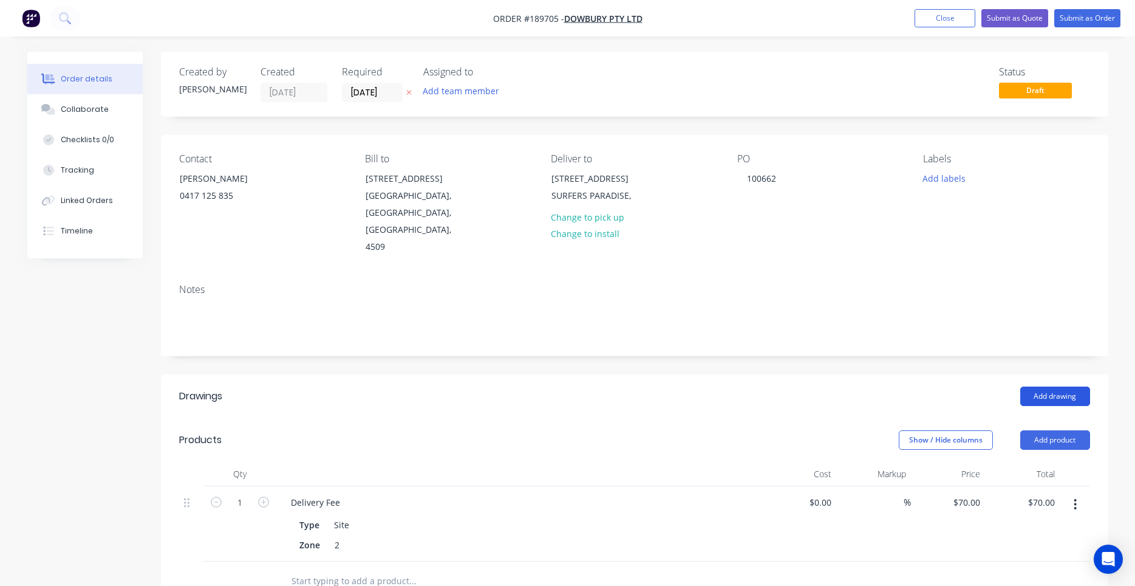
click at [1039, 386] on button "Add drawing" at bounding box center [1055, 395] width 70 height 19
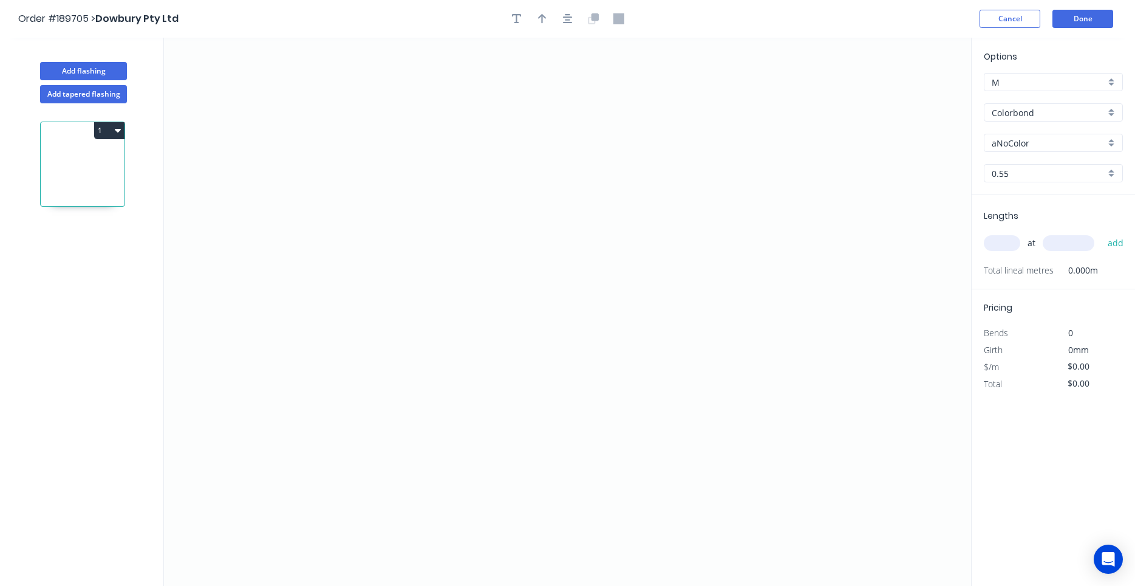
click at [1042, 110] on input "Colorbond" at bounding box center [1049, 112] width 114 height 13
click at [1058, 138] on div "Colorbond Ultra" at bounding box center [1054, 135] width 138 height 21
type input "Colorbond Ultra"
type input "Dover White"
click at [1049, 139] on input "Dover White" at bounding box center [1049, 143] width 114 height 13
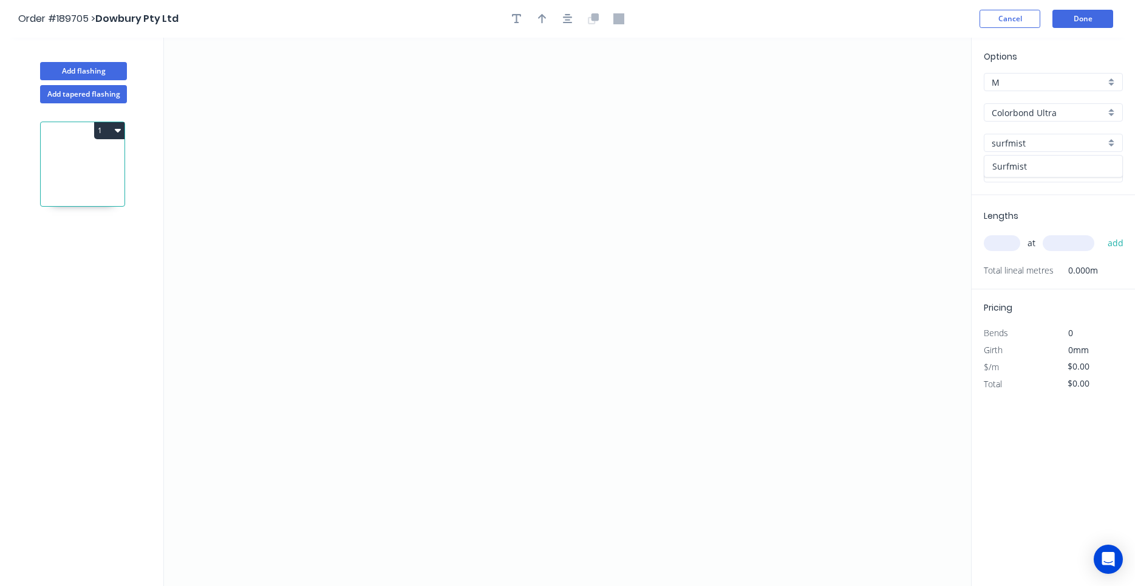
click at [1039, 175] on div "Surfmist" at bounding box center [1054, 166] width 138 height 21
type input "Surfmist"
drag, startPoint x: 736, startPoint y: 200, endPoint x: 703, endPoint y: 200, distance: 32.8
click at [316, 161] on icon "0" at bounding box center [567, 312] width 807 height 548
click at [315, 254] on icon "0" at bounding box center [567, 312] width 807 height 548
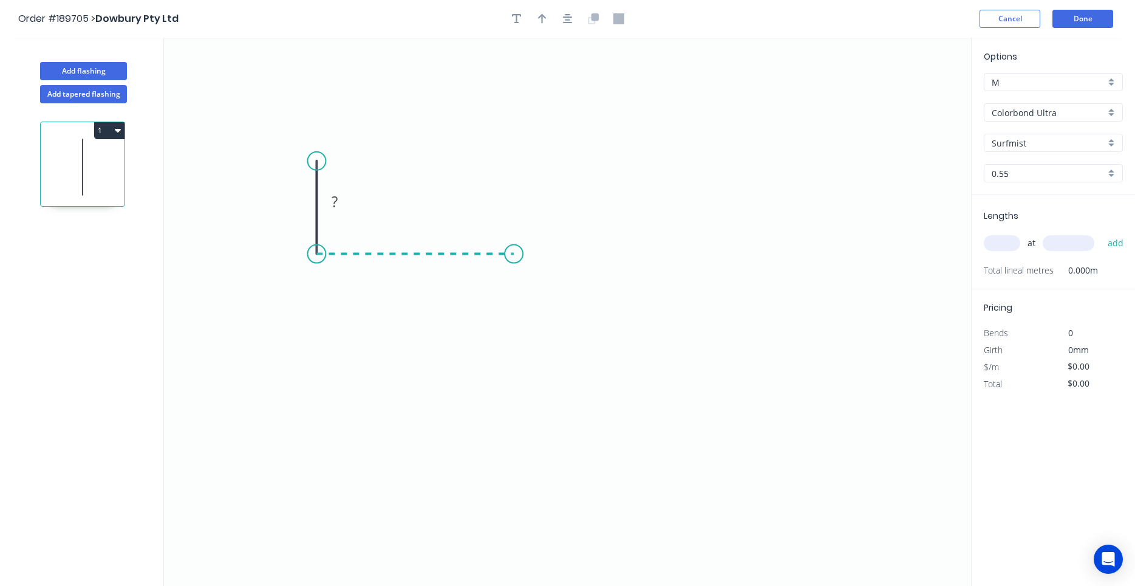
click at [514, 246] on icon "0 ?" at bounding box center [567, 312] width 807 height 548
click at [511, 278] on icon "0 ? ?" at bounding box center [567, 312] width 807 height 548
click at [508, 281] on circle at bounding box center [511, 278] width 18 height 18
drag, startPoint x: 508, startPoint y: 281, endPoint x: 518, endPoint y: 278, distance: 9.4
click at [518, 278] on circle at bounding box center [511, 278] width 18 height 18
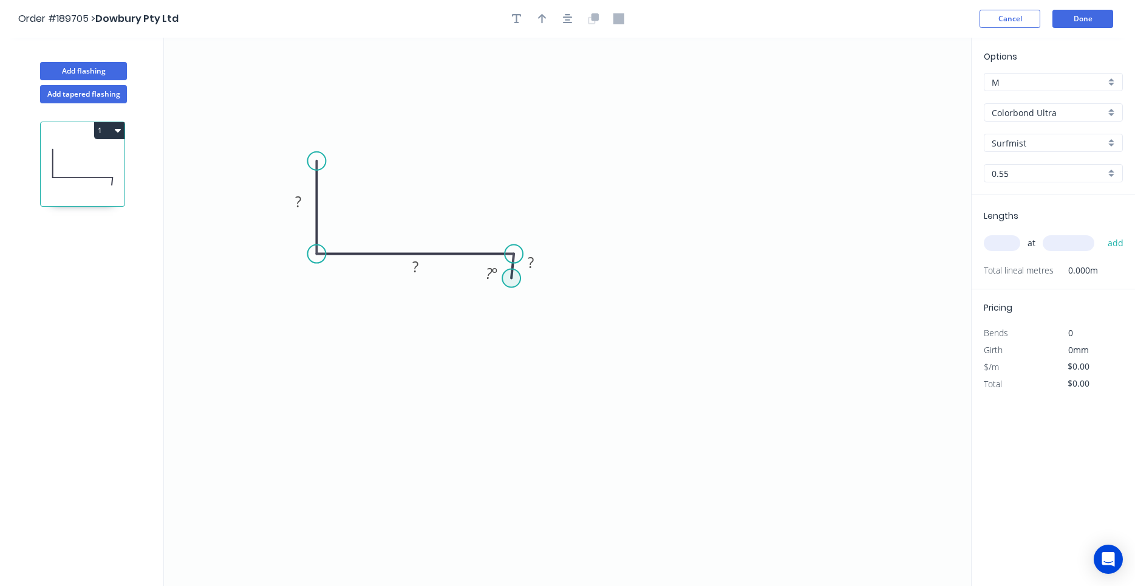
click at [516, 280] on circle at bounding box center [511, 278] width 18 height 18
drag, startPoint x: 516, startPoint y: 280, endPoint x: 521, endPoint y: 276, distance: 6.5
click at [521, 276] on icon "0 ? ? ? ? º" at bounding box center [567, 312] width 807 height 548
click at [512, 278] on circle at bounding box center [521, 276] width 18 height 18
click at [514, 280] on circle at bounding box center [521, 276] width 18 height 18
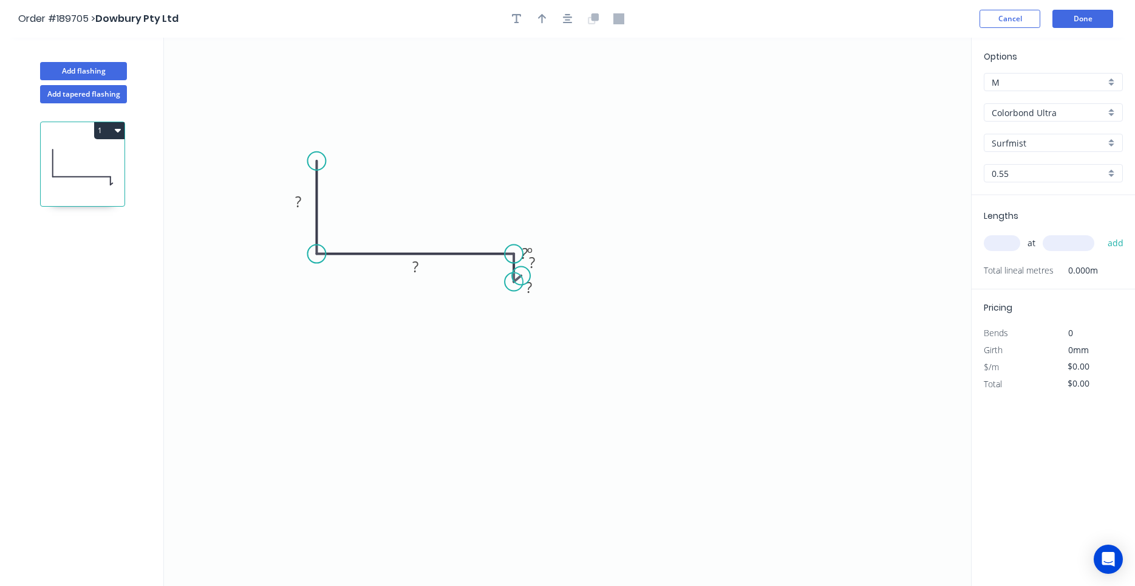
click at [511, 282] on circle at bounding box center [514, 282] width 18 height 18
drag, startPoint x: 511, startPoint y: 282, endPoint x: 505, endPoint y: 284, distance: 7.1
click at [505, 284] on circle at bounding box center [505, 284] width 18 height 18
click at [514, 293] on div "Delete point" at bounding box center [566, 300] width 122 height 25
click at [511, 259] on circle at bounding box center [514, 254] width 18 height 18
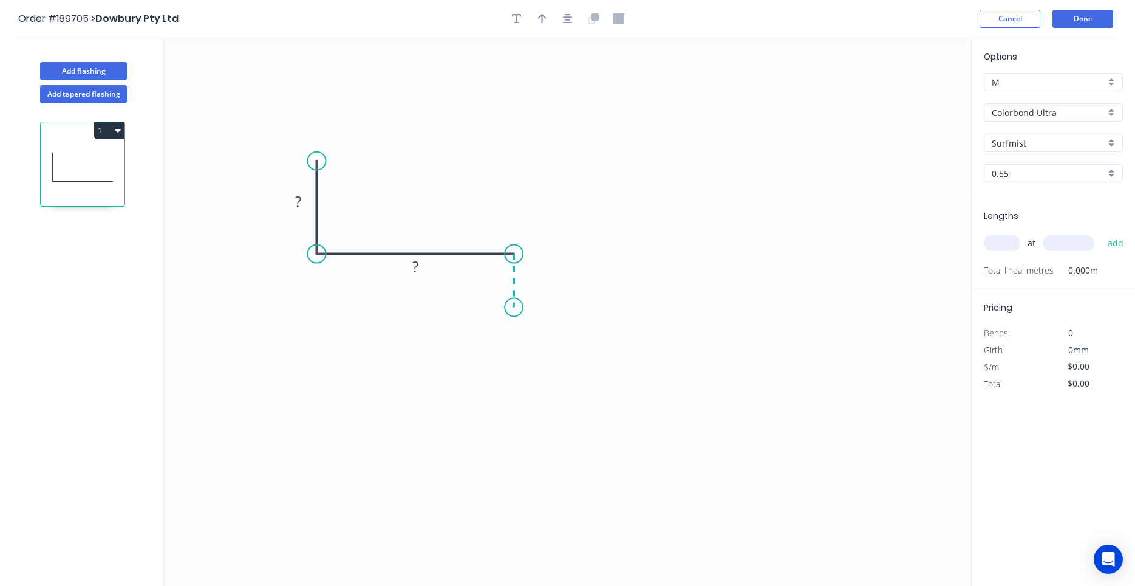
click at [512, 307] on icon "0 ? ?" at bounding box center [567, 312] width 807 height 548
click at [513, 312] on circle at bounding box center [514, 307] width 18 height 18
click at [513, 310] on circle at bounding box center [514, 307] width 18 height 18
drag, startPoint x: 513, startPoint y: 307, endPoint x: 512, endPoint y: 290, distance: 17.7
click at [512, 290] on circle at bounding box center [514, 290] width 18 height 18
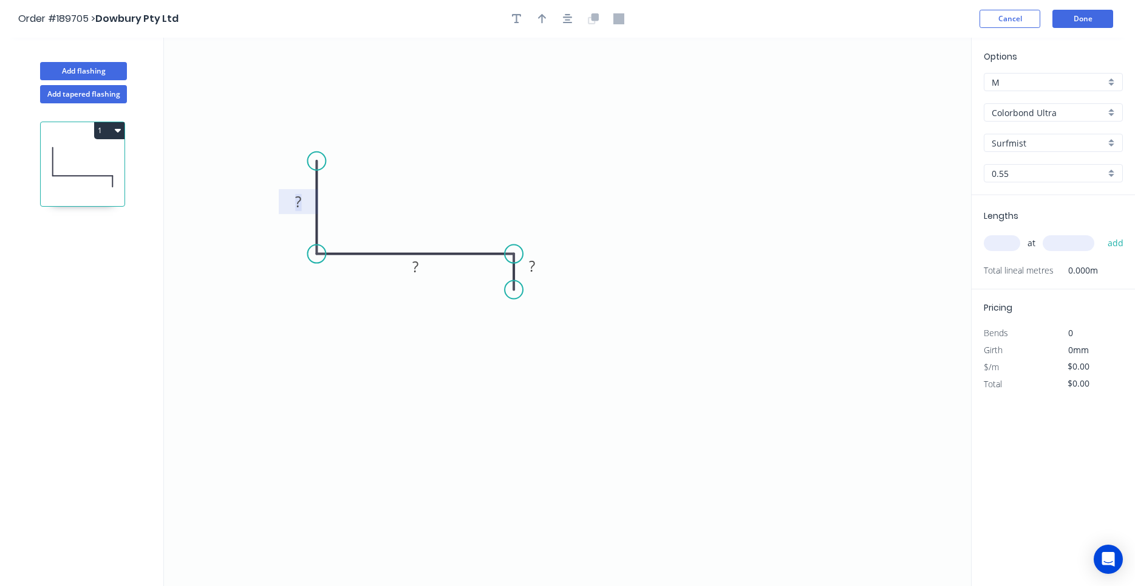
click at [295, 208] on rect at bounding box center [299, 202] width 24 height 17
click at [563, 17] on button "button" at bounding box center [568, 19] width 18 height 18
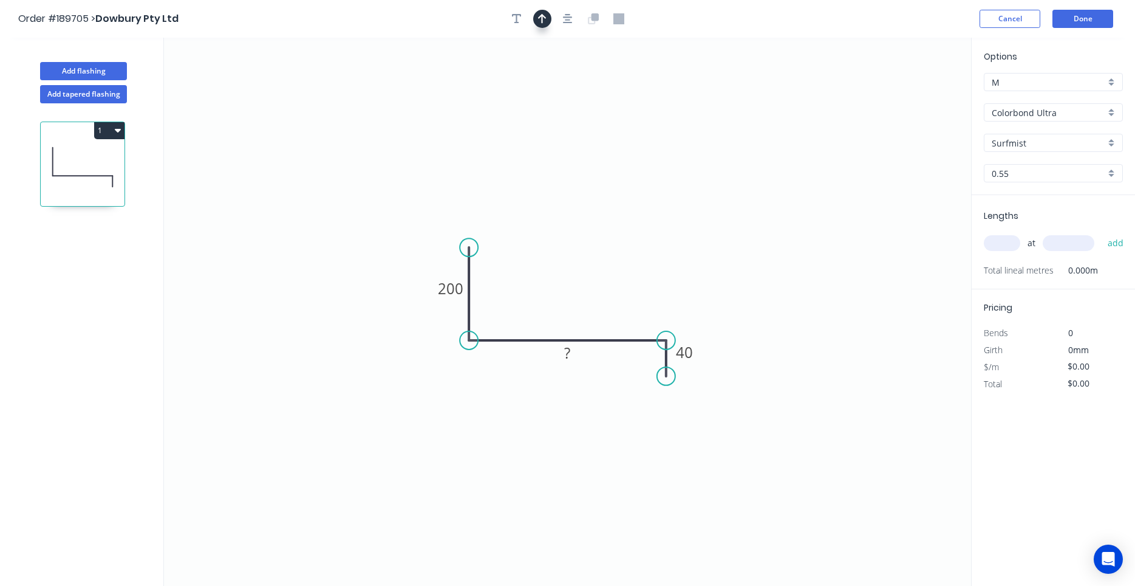
click at [547, 25] on button "button" at bounding box center [542, 19] width 18 height 18
click at [915, 100] on icon "0 200 ? 40" at bounding box center [567, 312] width 807 height 548
click at [910, 98] on icon at bounding box center [909, 84] width 11 height 39
drag, startPoint x: 910, startPoint y: 98, endPoint x: 533, endPoint y: 275, distance: 416.6
click at [533, 275] on icon at bounding box center [542, 264] width 35 height 35
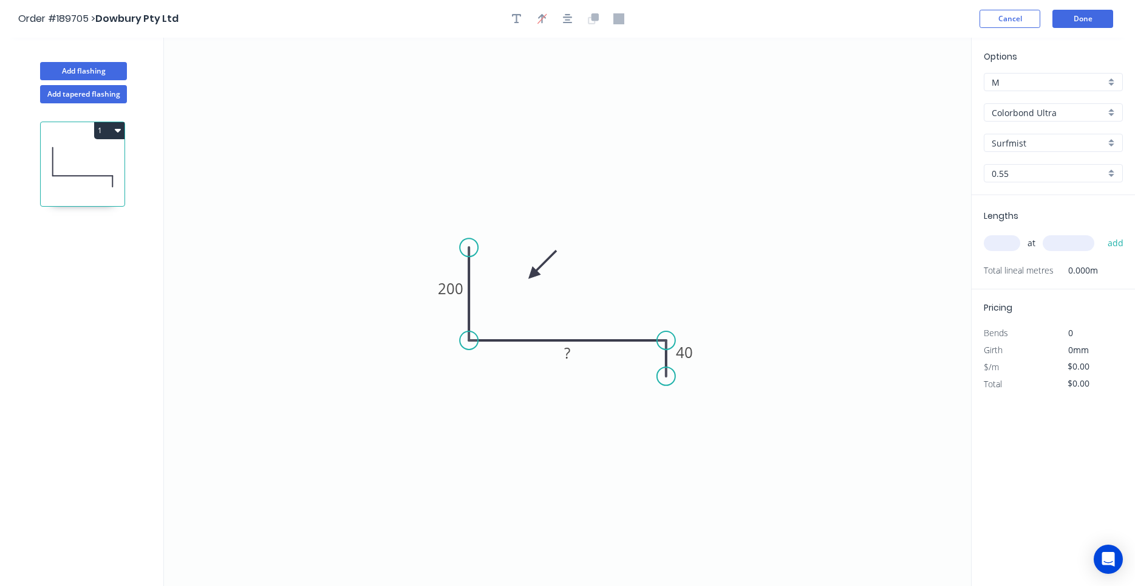
click at [999, 242] on input "text" at bounding box center [1002, 243] width 36 height 16
type input "2"
type input "3400"
click at [1102, 233] on button "add" at bounding box center [1116, 243] width 29 height 21
click at [120, 128] on icon "button" at bounding box center [118, 130] width 6 height 10
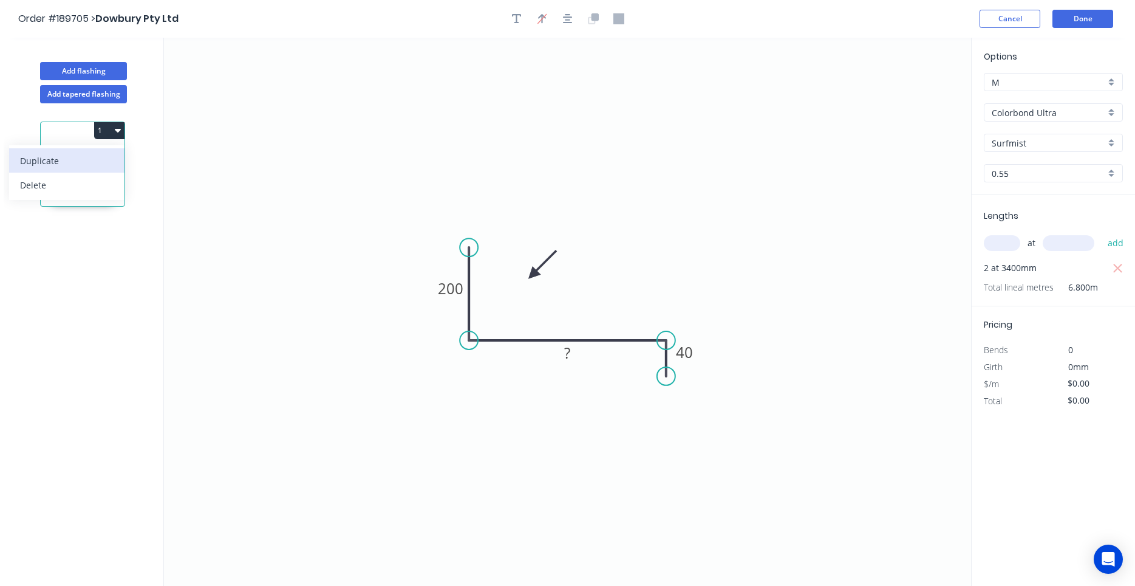
click at [115, 162] on button "Duplicate" at bounding box center [66, 160] width 115 height 24
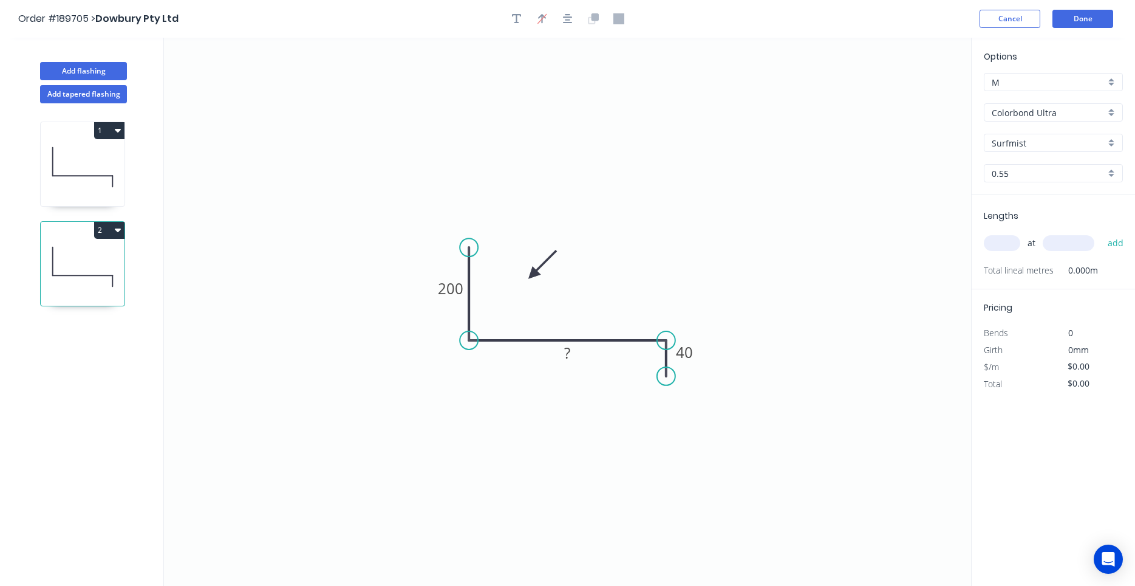
click at [124, 136] on button "1" at bounding box center [109, 130] width 30 height 17
click at [114, 161] on button "Duplicate" at bounding box center [66, 160] width 115 height 24
click at [116, 135] on button "1" at bounding box center [109, 130] width 30 height 17
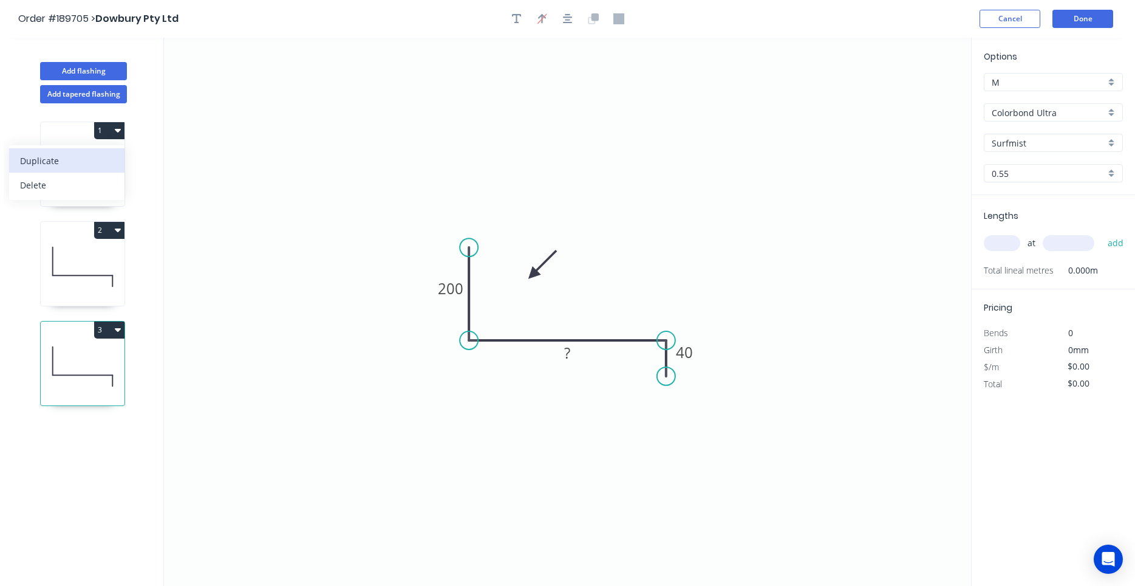
click at [115, 151] on button "Duplicate" at bounding box center [66, 160] width 115 height 24
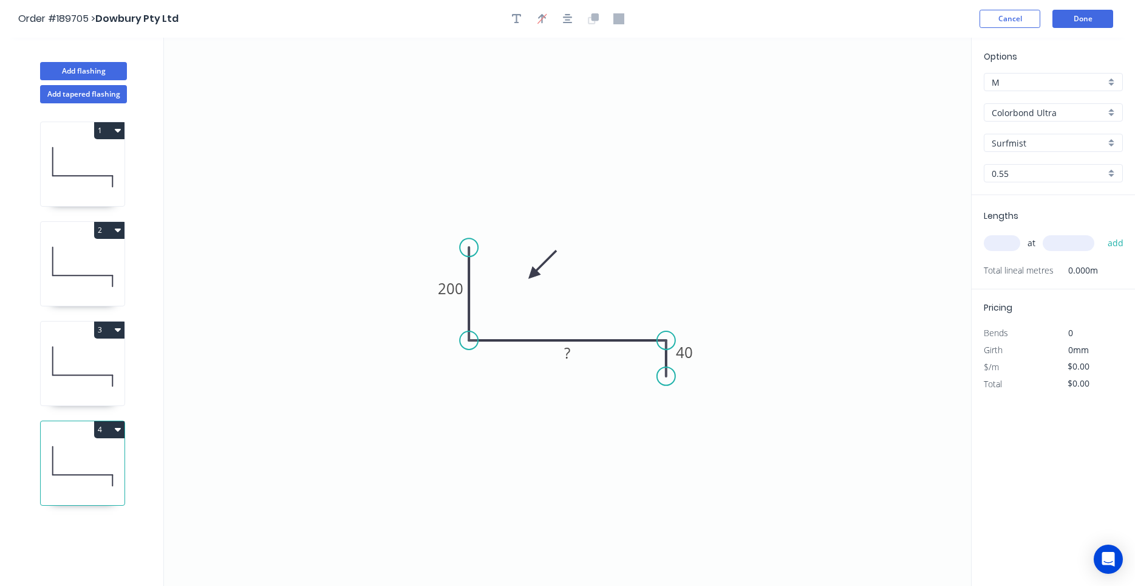
click at [121, 125] on button "1" at bounding box center [109, 130] width 30 height 17
click at [108, 154] on div "Duplicate" at bounding box center [67, 161] width 94 height 18
click at [111, 183] on icon at bounding box center [83, 167] width 84 height 78
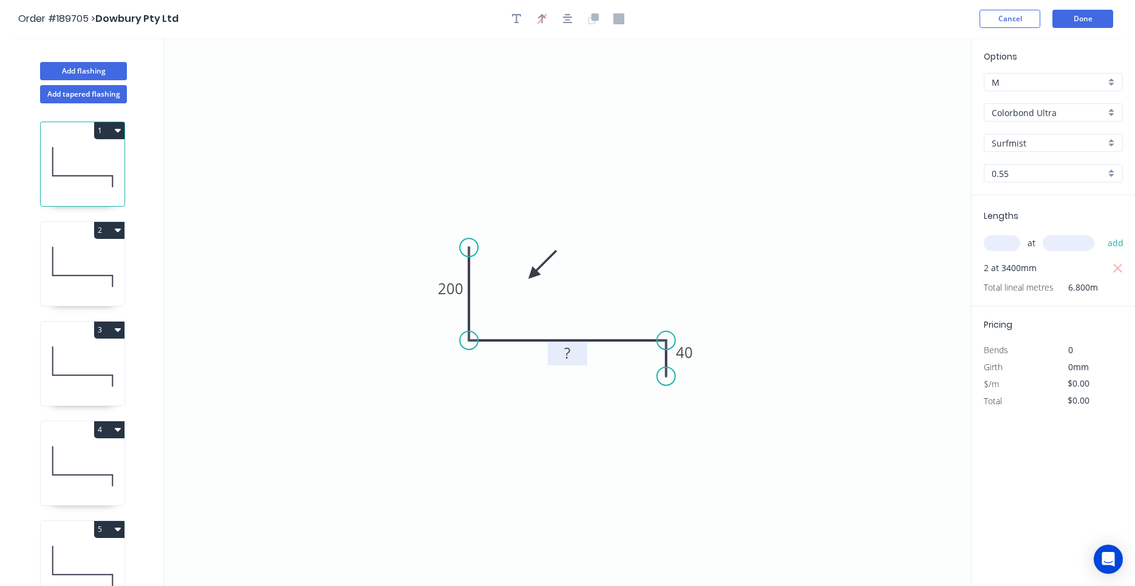
click at [565, 355] on tspan "?" at bounding box center [568, 353] width 6 height 20
type input "$26.35"
type input "$179.18"
click at [91, 255] on icon at bounding box center [83, 267] width 84 height 78
type input "$0.00"
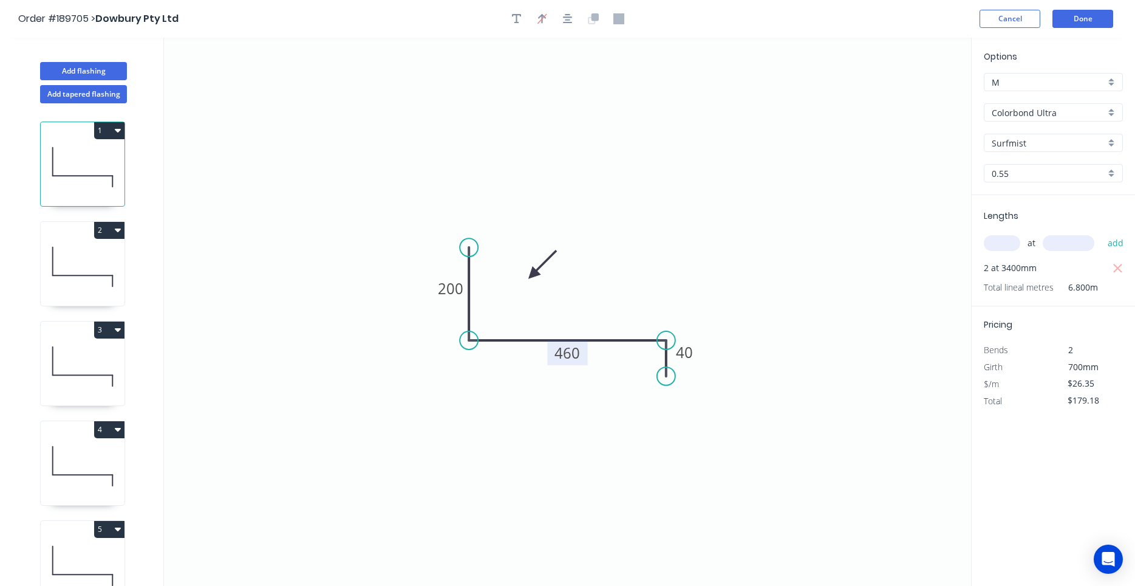
type input "$0.00"
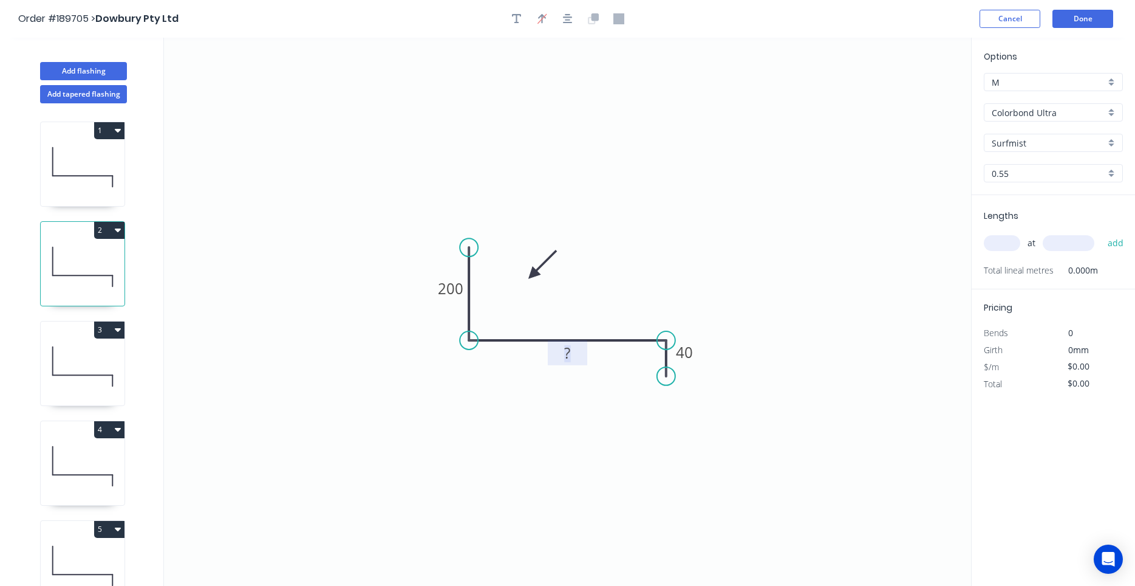
click at [568, 357] on tspan "?" at bounding box center [568, 353] width 6 height 20
click at [1013, 247] on input "text" at bounding box center [1002, 243] width 36 height 16
type input "$26.35"
type input "1"
type input "1500"
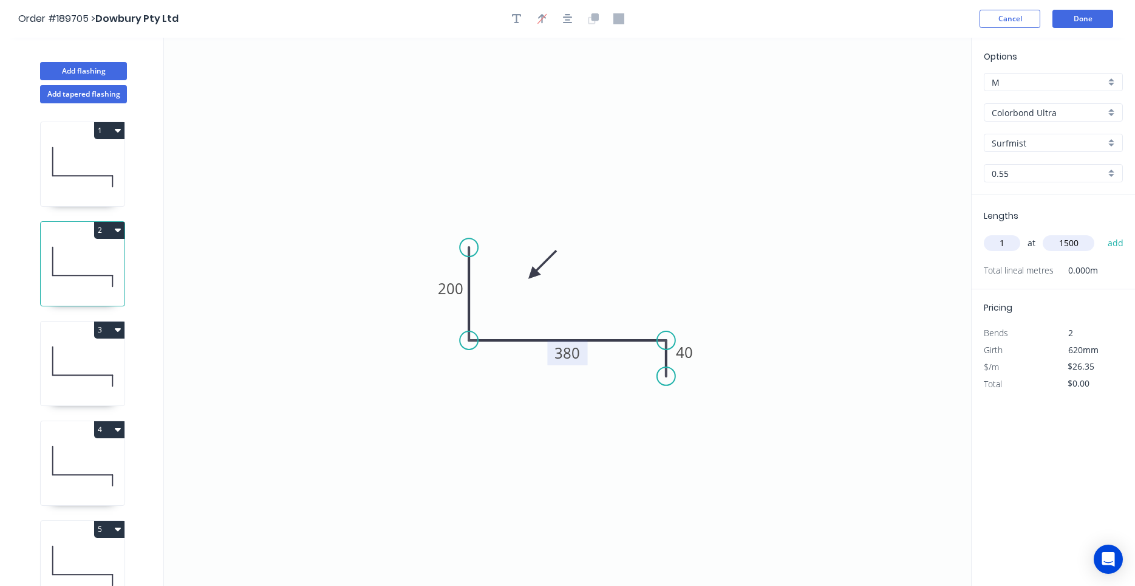
click at [1102, 233] on button "add" at bounding box center [1116, 243] width 29 height 21
click at [118, 197] on icon at bounding box center [83, 167] width 84 height 78
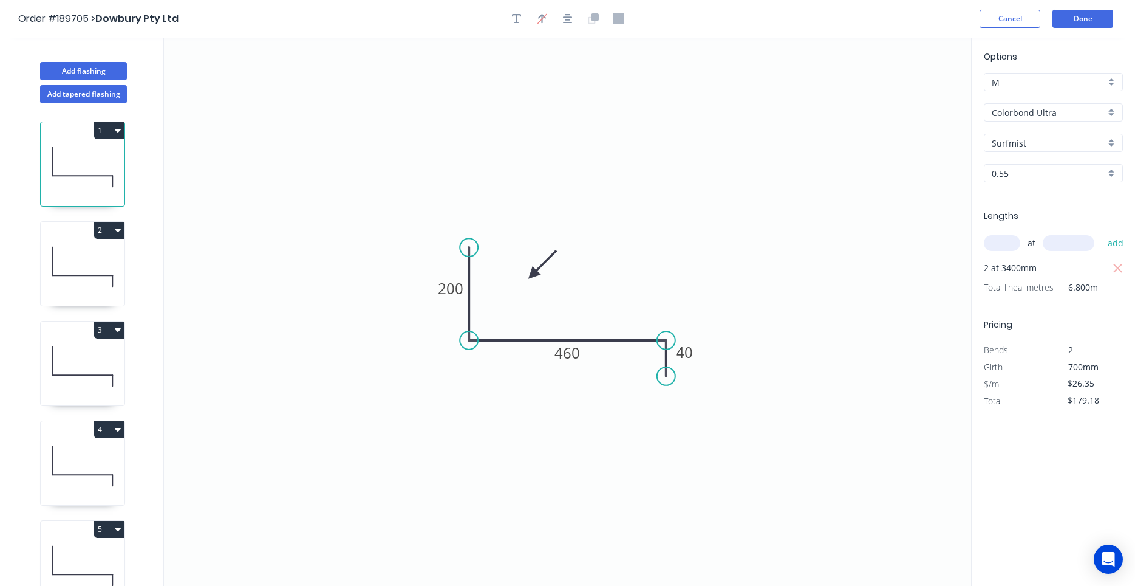
click at [73, 279] on icon at bounding box center [83, 267] width 84 height 78
type input "$39.53"
click at [73, 377] on icon at bounding box center [83, 366] width 84 height 78
type input "$0.00"
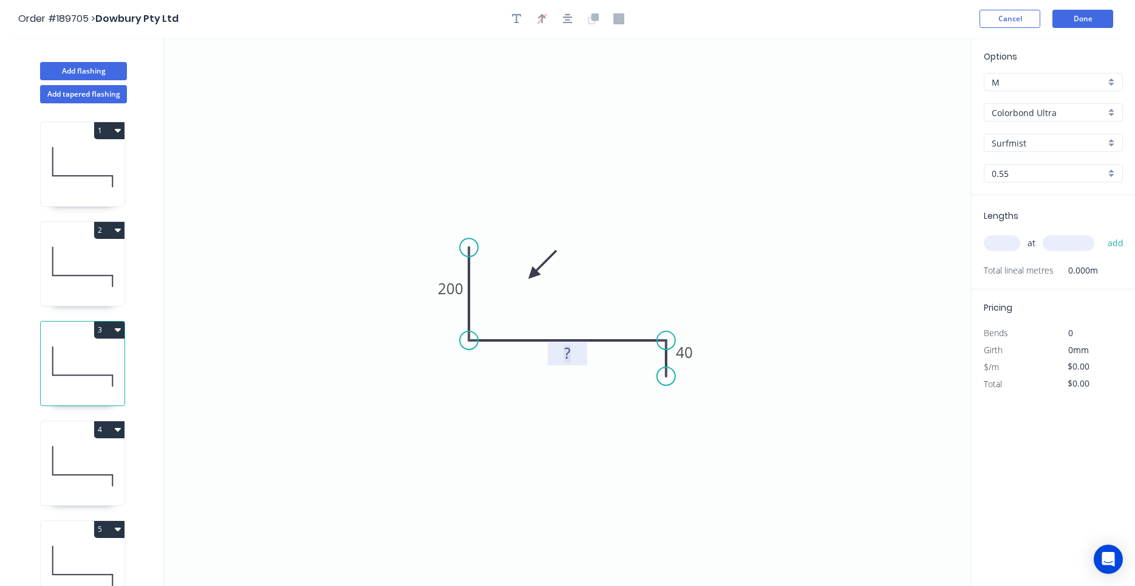
click at [562, 360] on rect at bounding box center [568, 353] width 24 height 17
click at [1005, 244] on input "text" at bounding box center [1002, 243] width 36 height 16
type input "$20.73"
type input "1"
type input "1200"
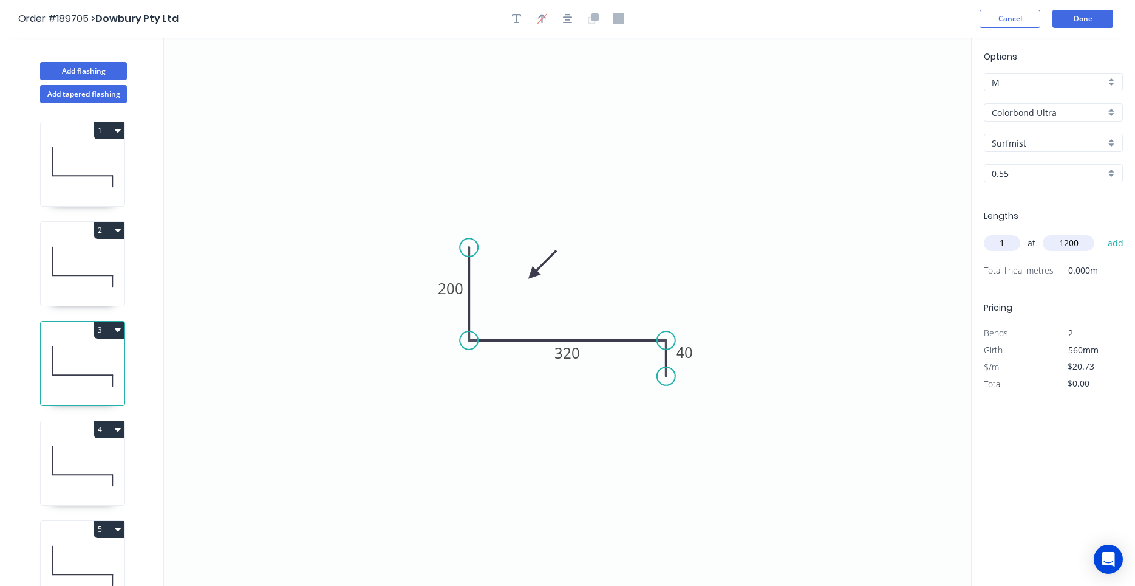
click at [1102, 233] on button "add" at bounding box center [1116, 243] width 29 height 21
type input "$24.88"
click at [75, 298] on icon at bounding box center [83, 267] width 84 height 78
type input "$26.35"
type input "$39.53"
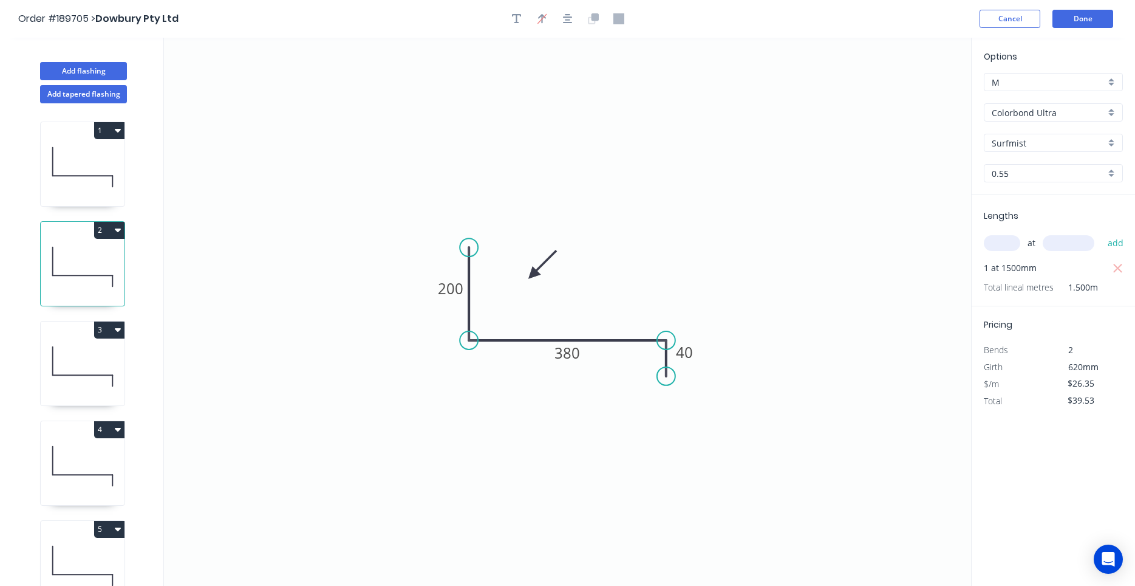
click at [87, 361] on icon at bounding box center [83, 366] width 84 height 78
type input "$20.73"
type input "$24.88"
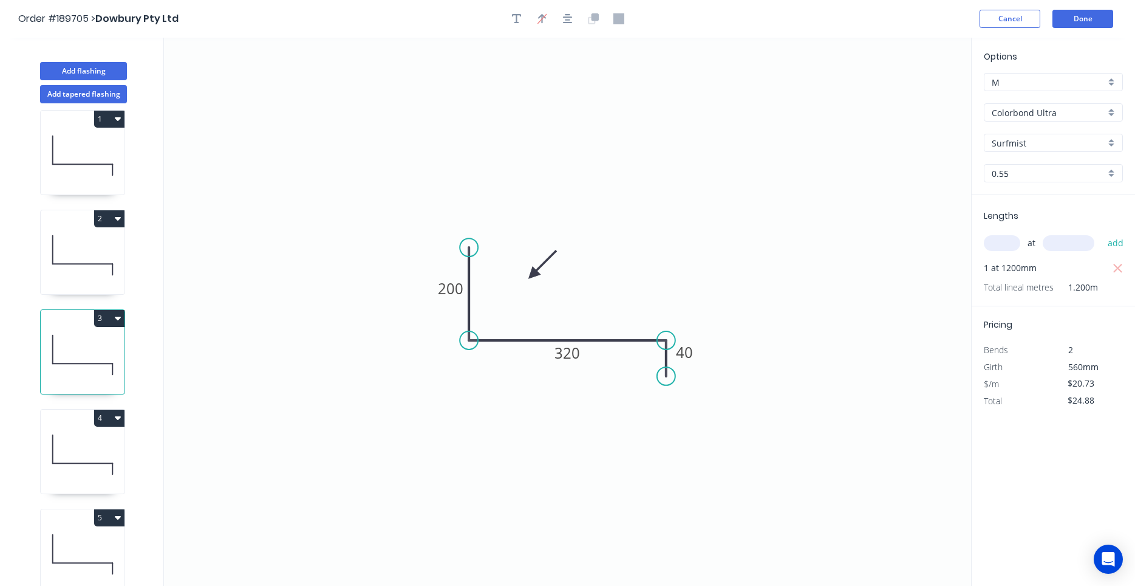
click at [101, 463] on icon at bounding box center [83, 463] width 60 height 0
type input "$0.00"
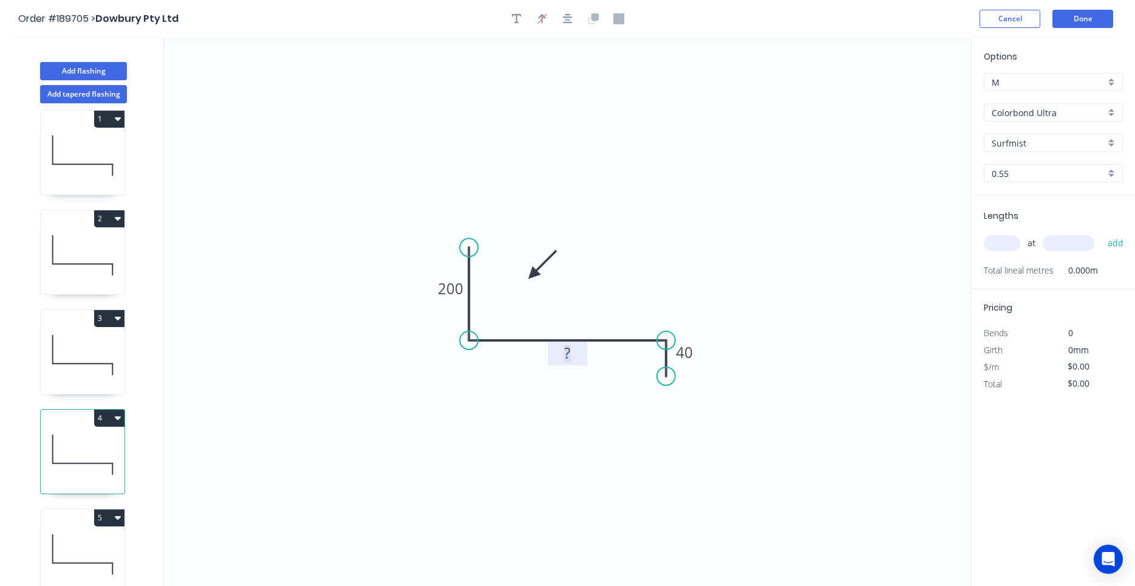
click at [575, 361] on rect at bounding box center [568, 353] width 24 height 17
click at [993, 242] on input "text" at bounding box center [1002, 243] width 36 height 16
type input "$20.73"
type input "1"
type input "1200"
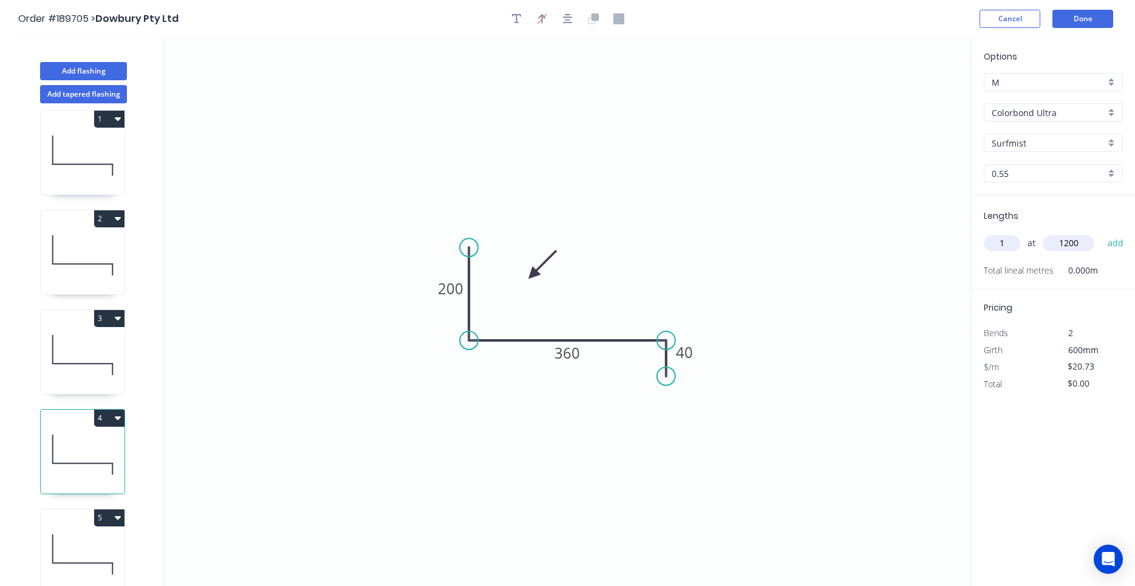
click at [1102, 233] on button "add" at bounding box center [1116, 243] width 29 height 21
type input "$24.88"
click at [100, 382] on icon at bounding box center [83, 355] width 84 height 78
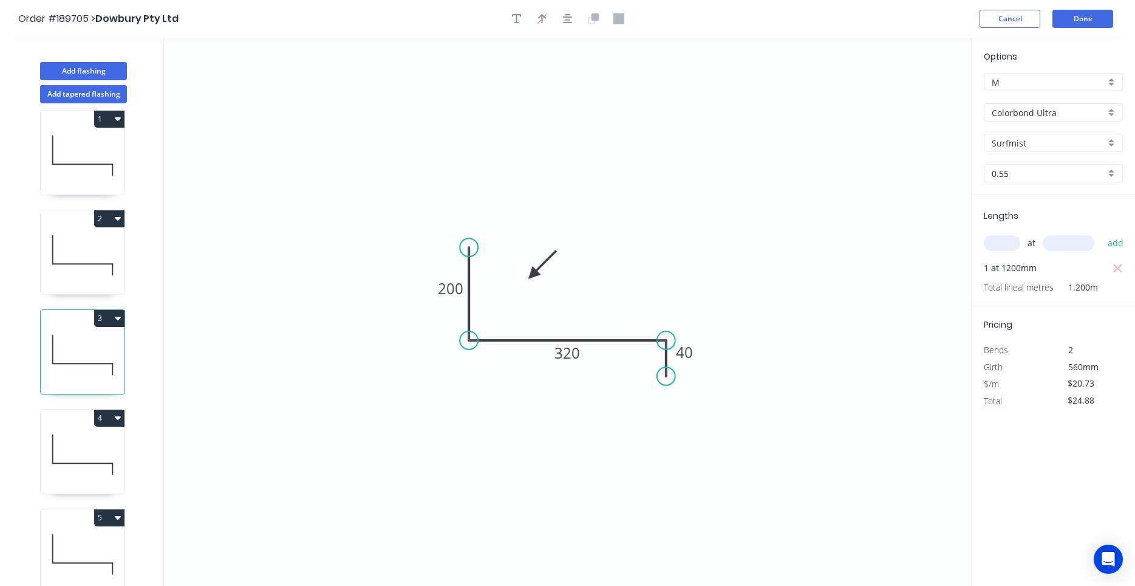
click at [94, 445] on icon at bounding box center [83, 454] width 84 height 78
click at [76, 547] on icon at bounding box center [83, 554] width 84 height 78
type input "$0.00"
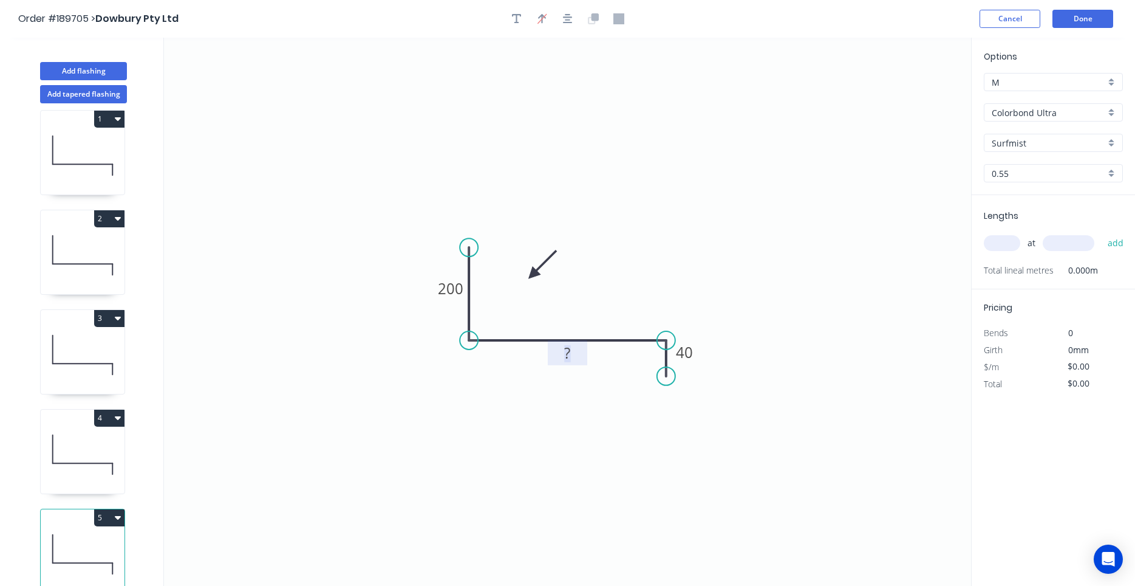
click at [569, 360] on tspan "?" at bounding box center [568, 353] width 6 height 20
type input "$31.98"
click at [1003, 244] on input "text" at bounding box center [1002, 243] width 36 height 16
type input "1"
type input "1200"
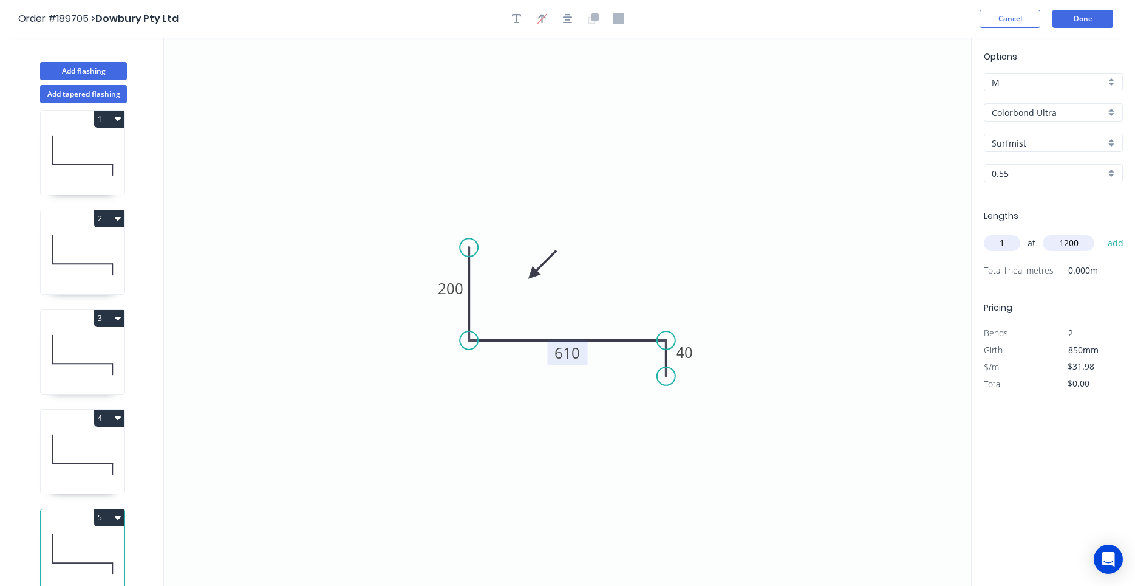
click at [1102, 233] on button "add" at bounding box center [1116, 243] width 29 height 21
type input "$38.38"
click at [1072, 22] on button "Done" at bounding box center [1083, 19] width 61 height 18
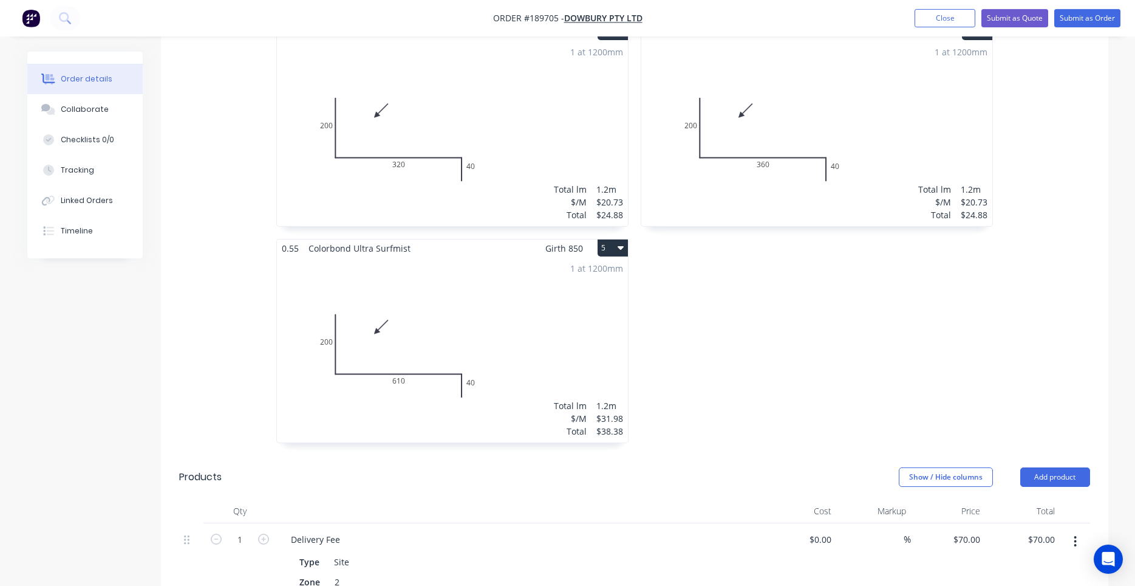
scroll to position [620, 0]
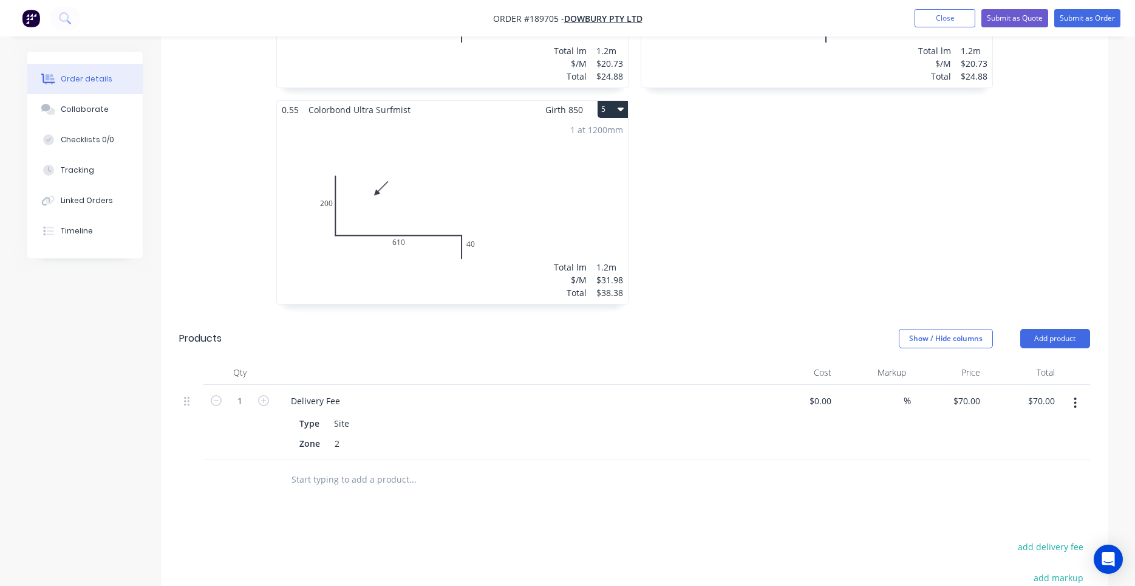
click at [586, 239] on div "1 at 1200mm Total lm $/M Total 1.2m $31.98 $38.38" at bounding box center [452, 210] width 351 height 185
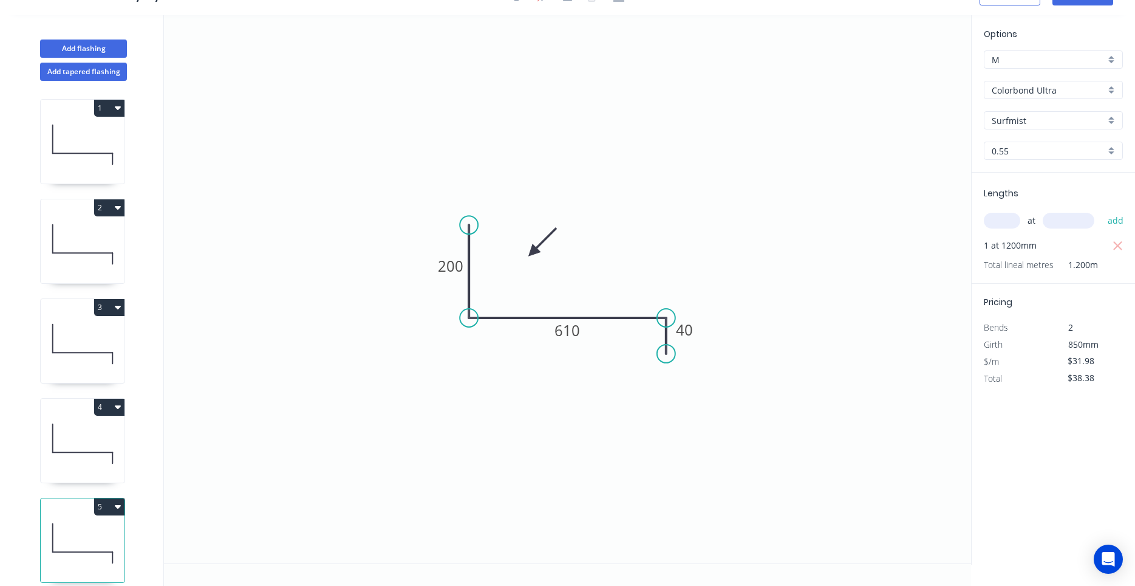
scroll to position [22, 0]
click at [98, 48] on button "Add flashing" at bounding box center [83, 48] width 87 height 18
type input "$0.00"
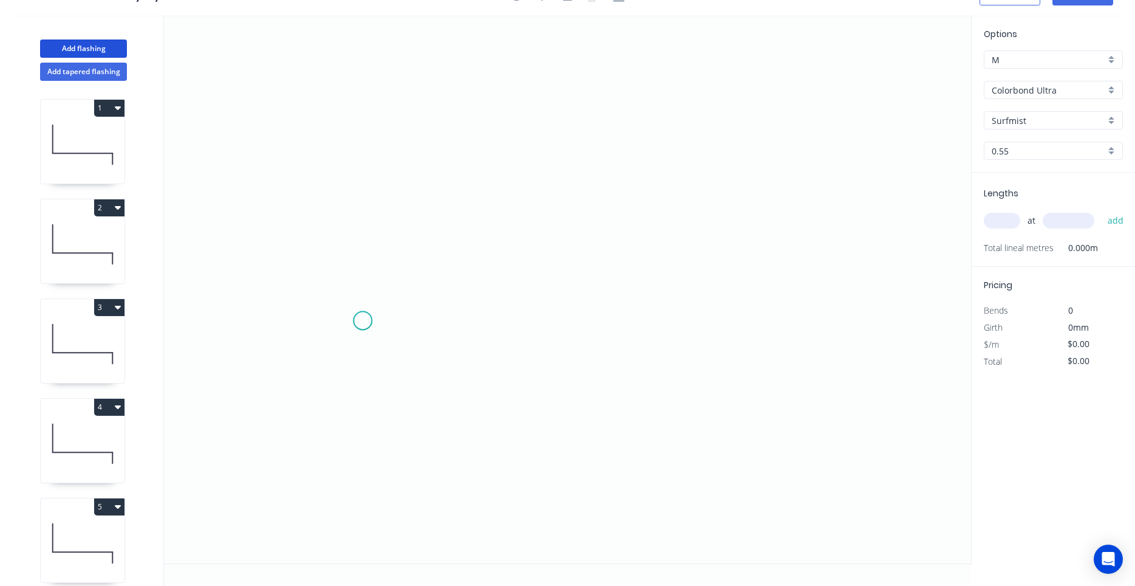
click at [363, 320] on icon "0" at bounding box center [567, 289] width 807 height 548
click at [365, 259] on icon "0" at bounding box center [567, 289] width 807 height 548
click at [737, 258] on icon "0 ?" at bounding box center [567, 289] width 807 height 548
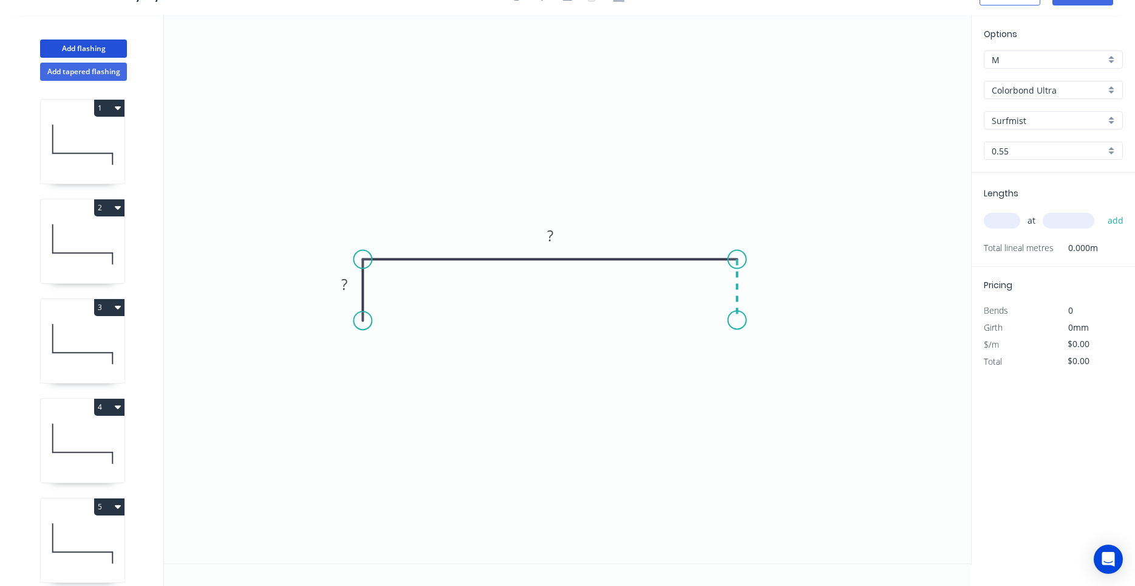
click at [739, 320] on icon "0 ? ?" at bounding box center [567, 289] width 807 height 548
click at [739, 320] on circle at bounding box center [737, 319] width 18 height 18
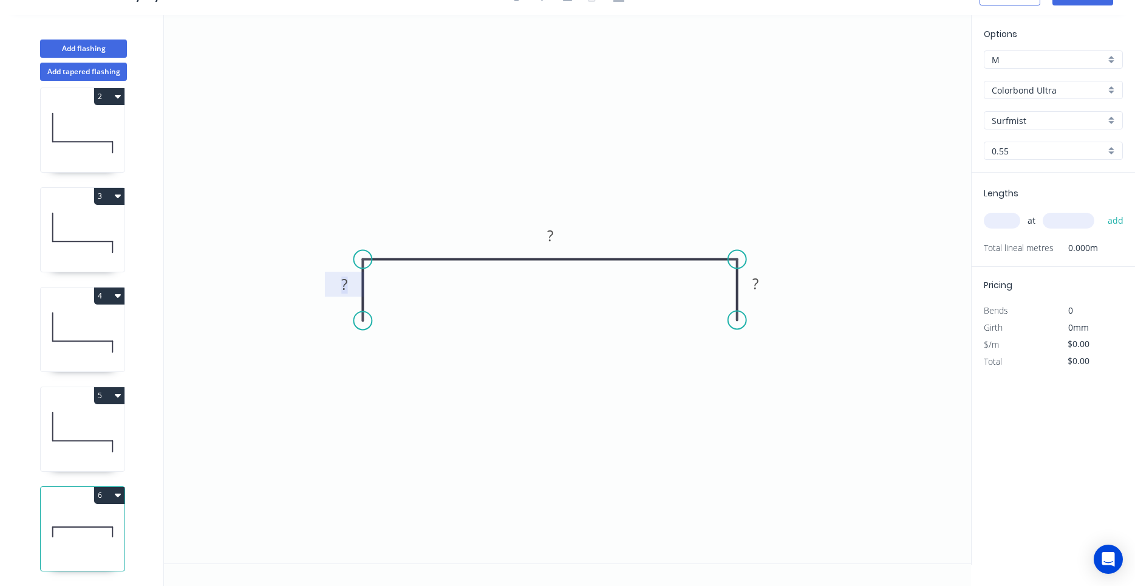
click at [345, 287] on tspan "?" at bounding box center [344, 284] width 6 height 20
click at [982, 220] on div "Lengths at add Total lineal metres 0.000m" at bounding box center [1053, 220] width 163 height 94
click at [1001, 228] on input "text" at bounding box center [1002, 221] width 36 height 16
type input "2"
type input "1200"
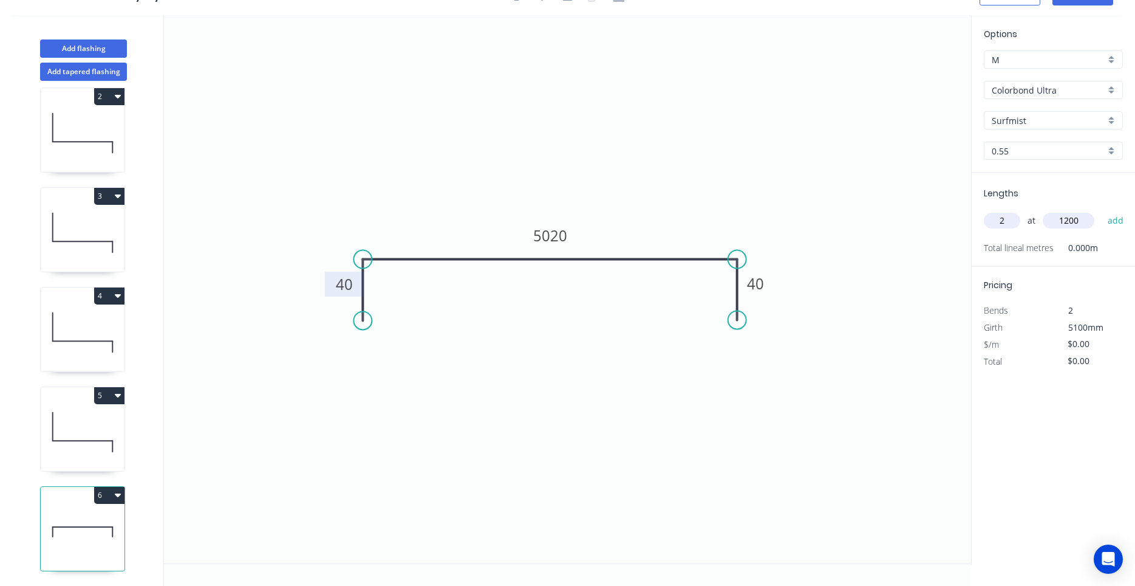
click at [1102, 210] on button "add" at bounding box center [1116, 220] width 29 height 21
click at [116, 496] on icon "button" at bounding box center [118, 495] width 6 height 10
click at [111, 514] on button "Duplicate" at bounding box center [66, 525] width 115 height 24
click at [103, 528] on icon at bounding box center [83, 532] width 84 height 78
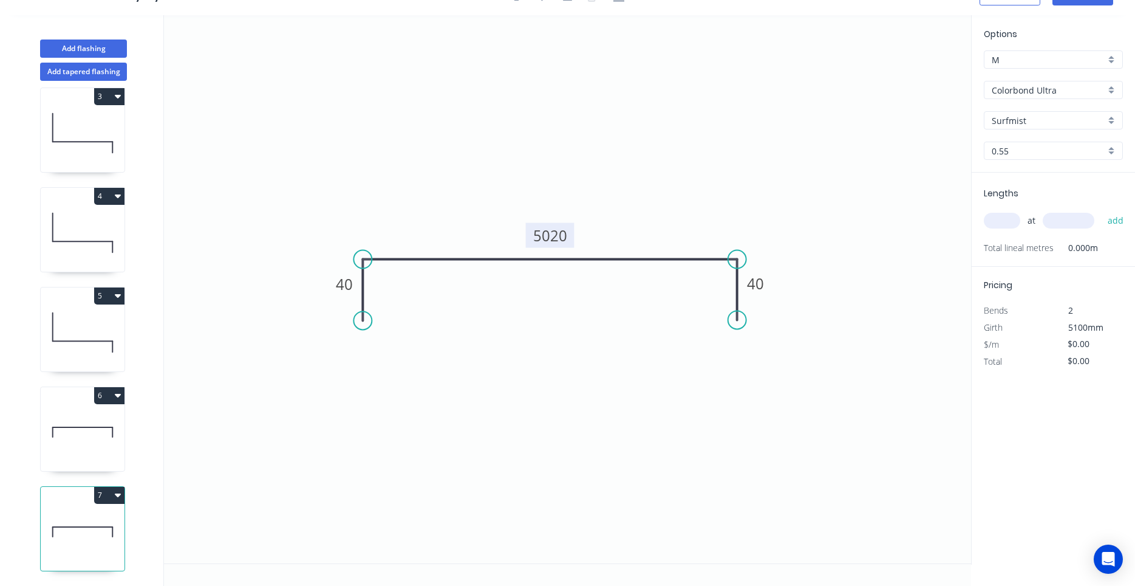
click at [545, 243] on tspan "5020" at bounding box center [550, 235] width 34 height 20
click at [992, 220] on input "text" at bounding box center [1002, 221] width 36 height 16
type input "3"
type input "1200"
click at [1102, 210] on button "add" at bounding box center [1116, 220] width 29 height 21
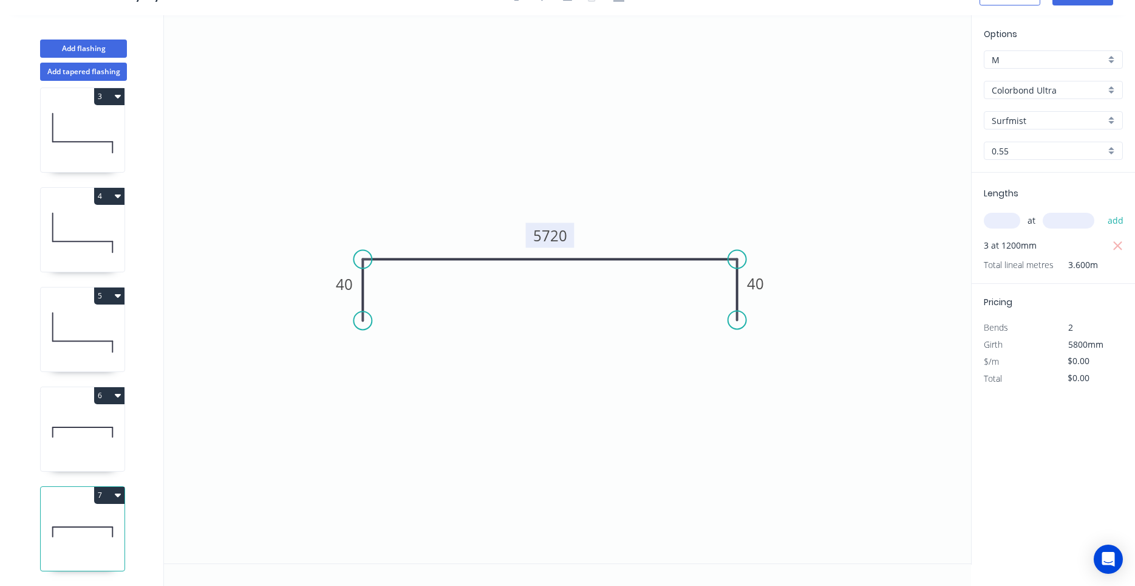
click at [112, 436] on icon at bounding box center [83, 432] width 84 height 78
click at [103, 341] on icon at bounding box center [83, 341] width 60 height 0
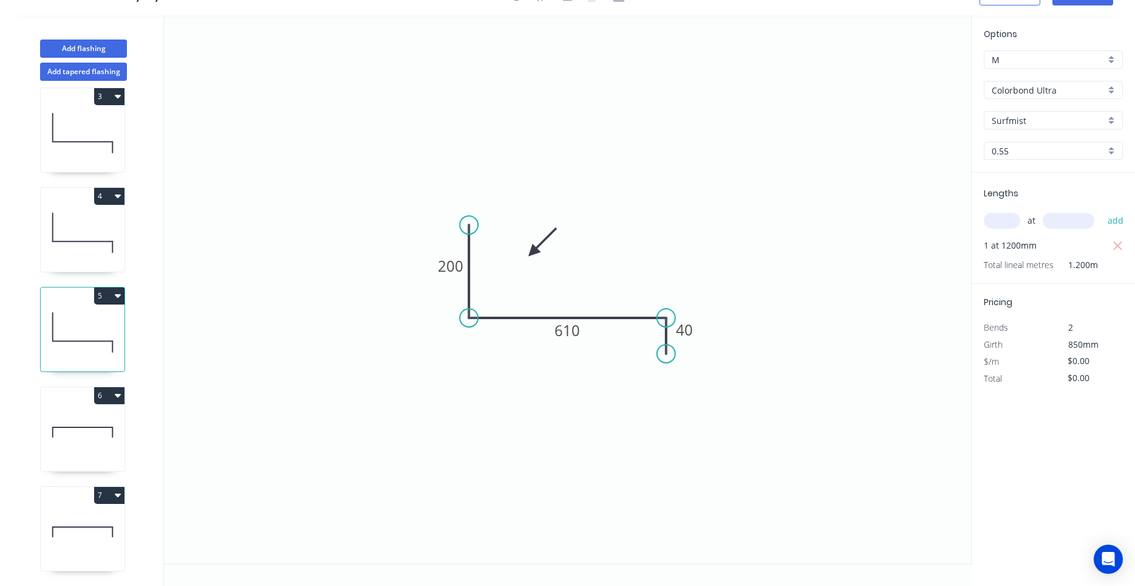
type input "$31.98"
type input "$38.38"
click at [89, 426] on icon at bounding box center [83, 432] width 84 height 78
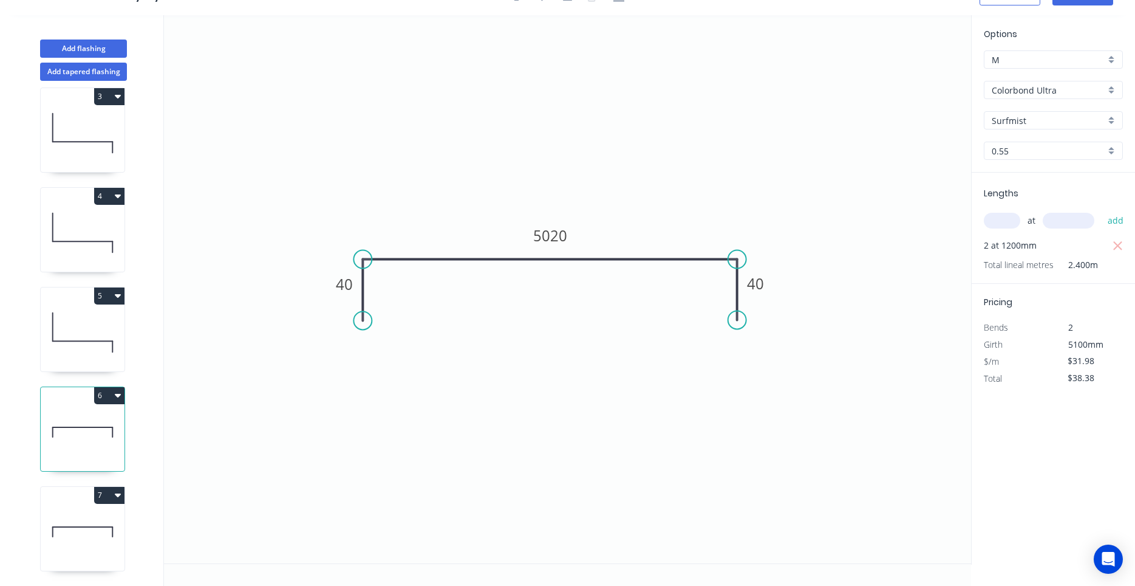
type input "$0.00"
click at [69, 506] on icon at bounding box center [83, 532] width 84 height 78
click at [89, 454] on icon at bounding box center [83, 432] width 84 height 78
click at [92, 339] on icon at bounding box center [83, 332] width 84 height 78
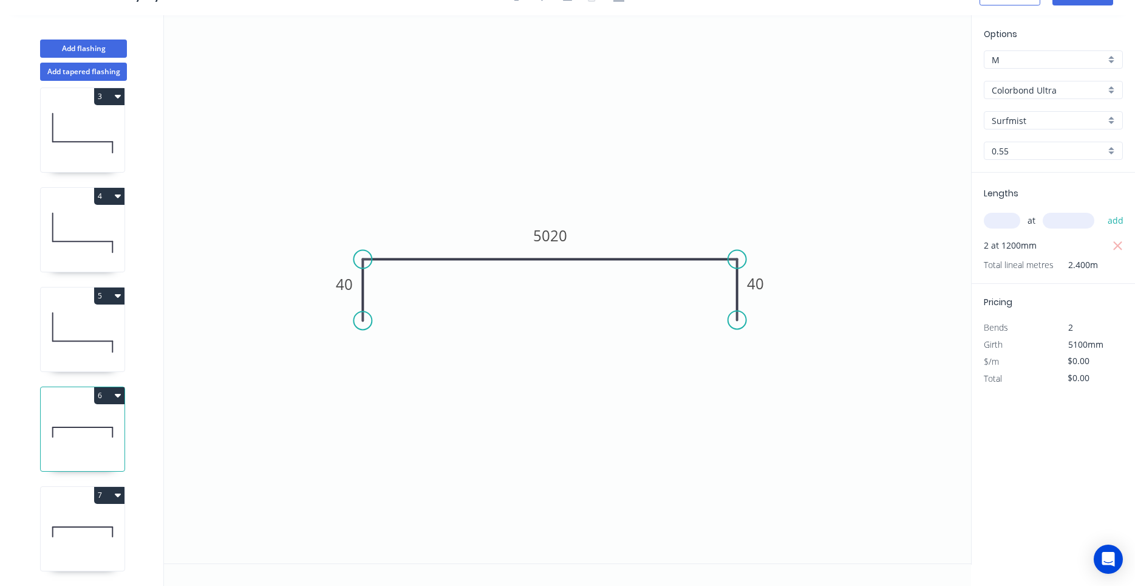
type input "$31.98"
type input "$38.38"
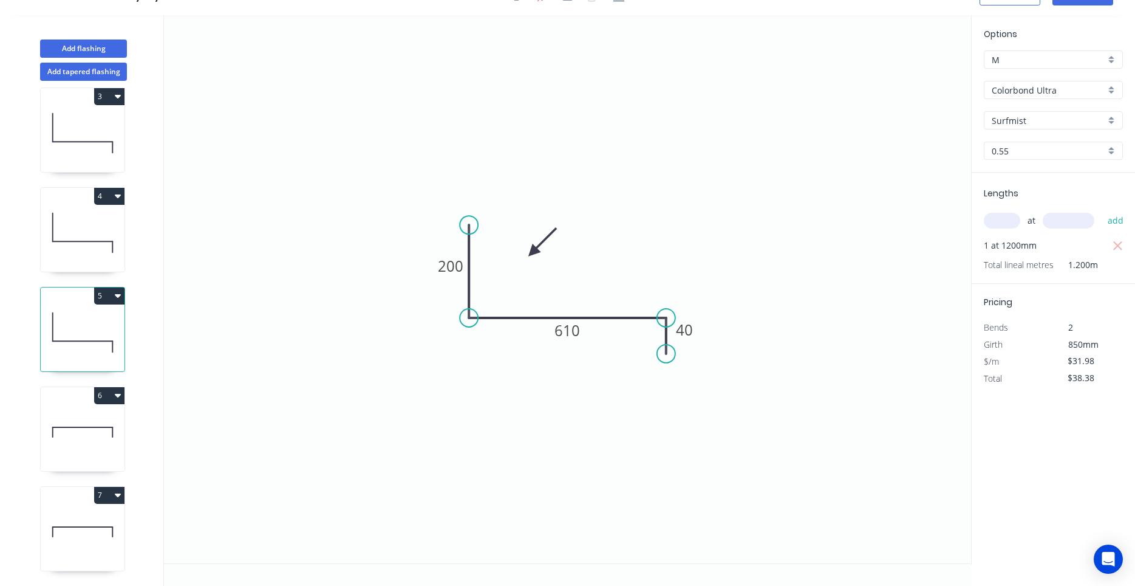
click at [78, 251] on icon at bounding box center [83, 233] width 84 height 78
type input "$20.73"
type input "$24.88"
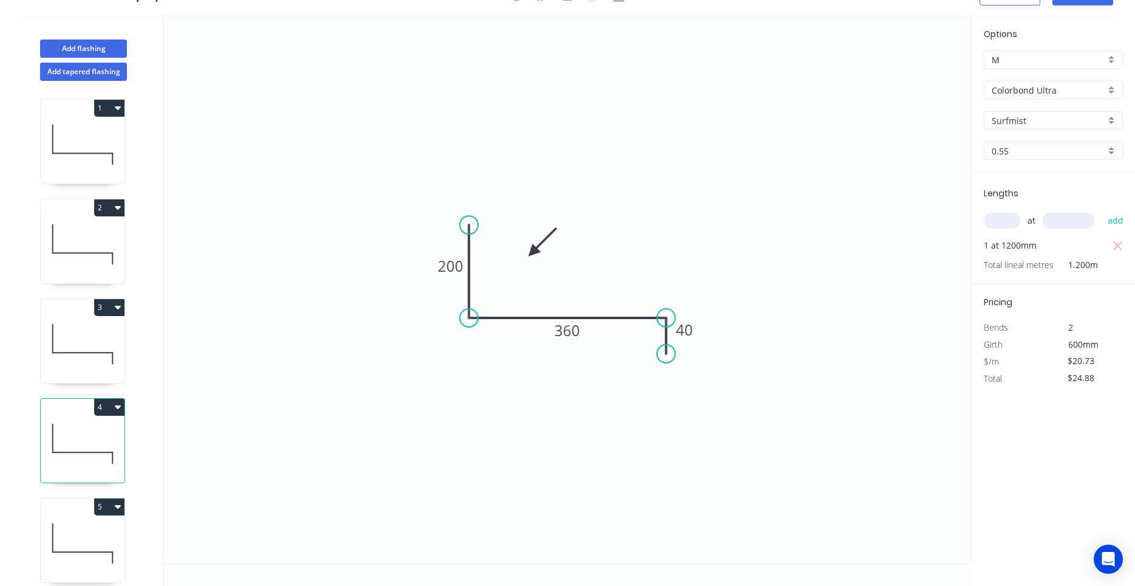
click at [82, 341] on icon at bounding box center [83, 344] width 84 height 78
click at [84, 273] on icon at bounding box center [83, 244] width 84 height 78
type input "$26.35"
click at [79, 175] on icon at bounding box center [83, 145] width 84 height 78
type input "$179.18"
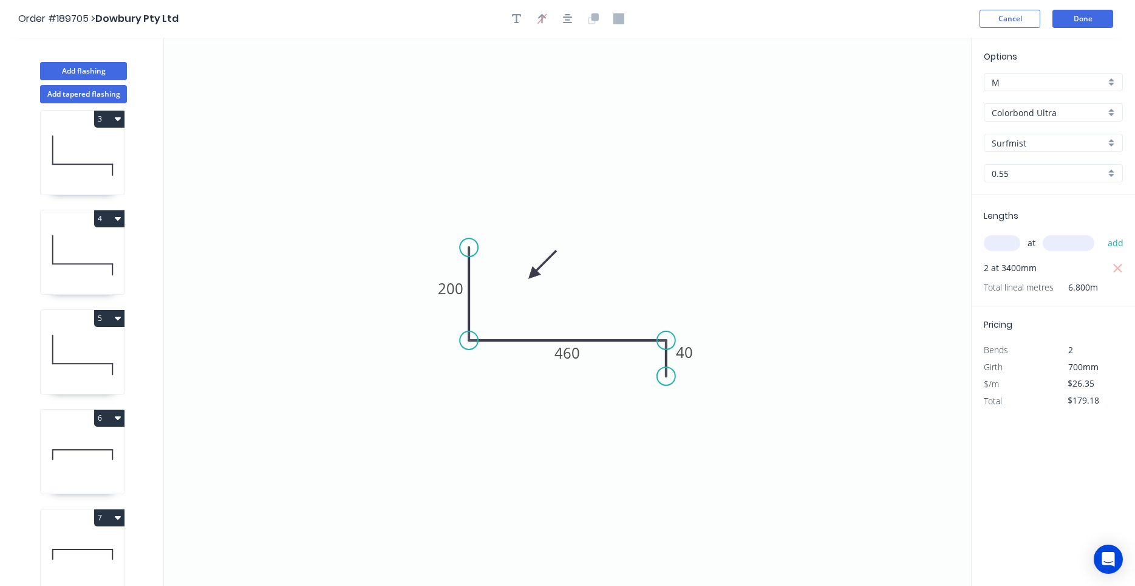
scroll to position [22, 0]
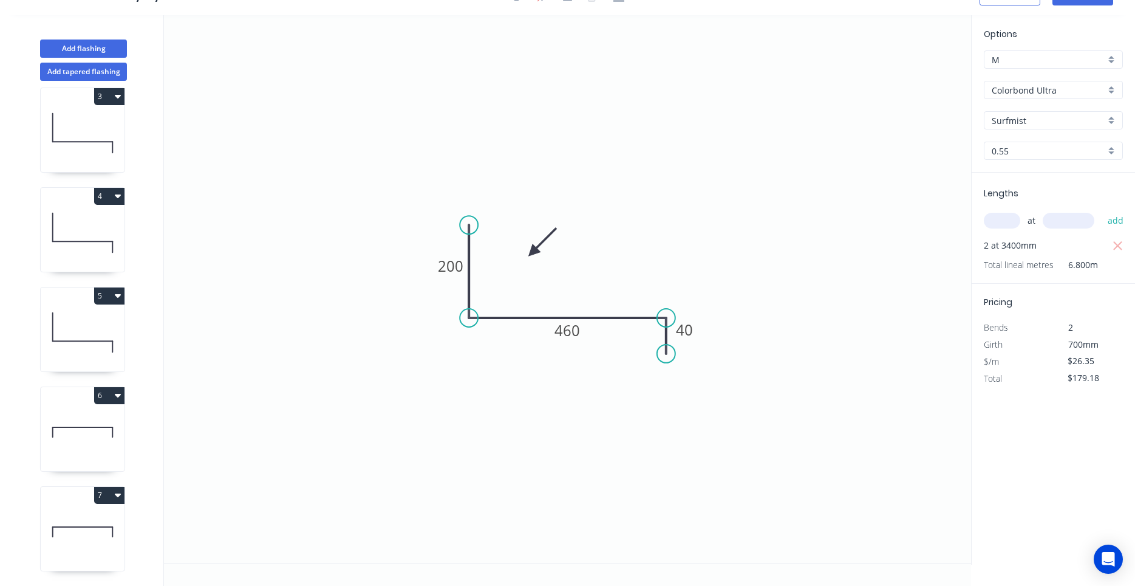
click at [71, 505] on icon at bounding box center [83, 532] width 84 height 78
type input "$0.00"
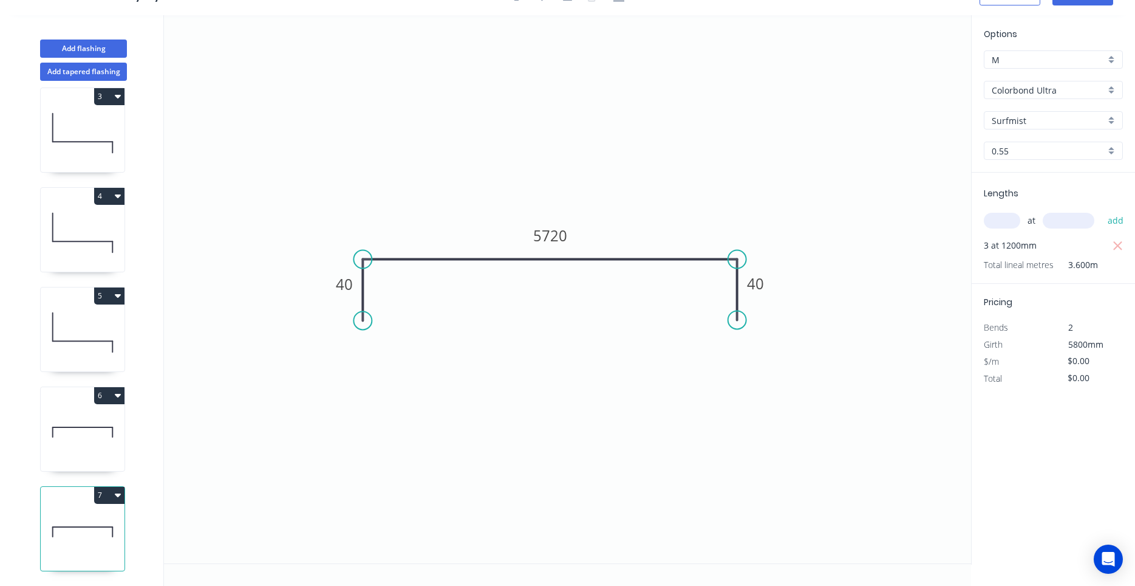
click at [114, 498] on button "7" at bounding box center [109, 495] width 30 height 17
click at [103, 522] on div "Duplicate" at bounding box center [67, 525] width 94 height 18
click at [114, 494] on button "8" at bounding box center [109, 495] width 30 height 17
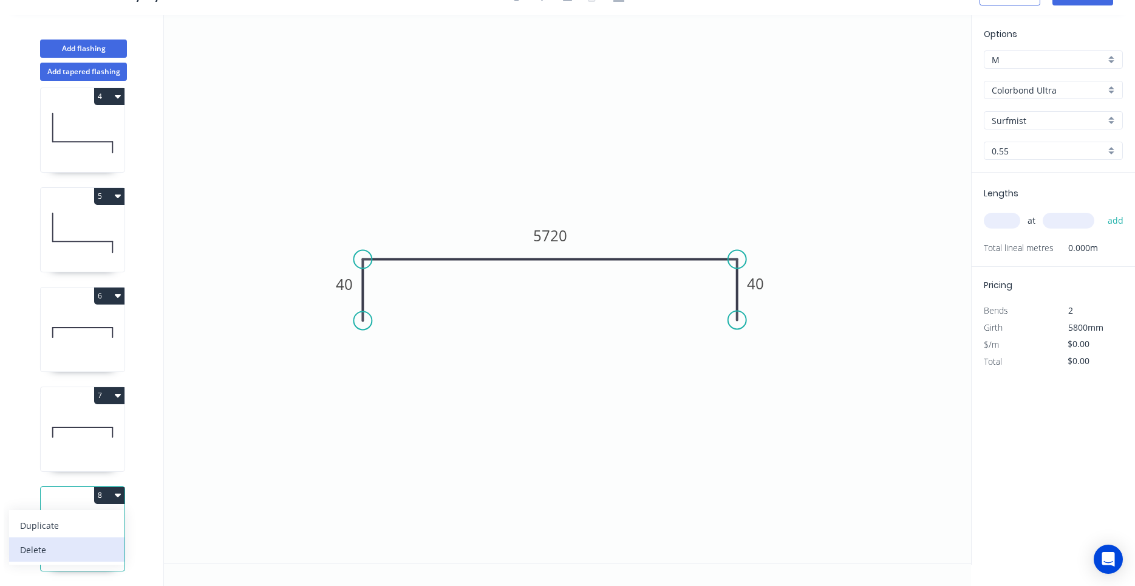
click at [95, 542] on div "Delete" at bounding box center [67, 550] width 94 height 18
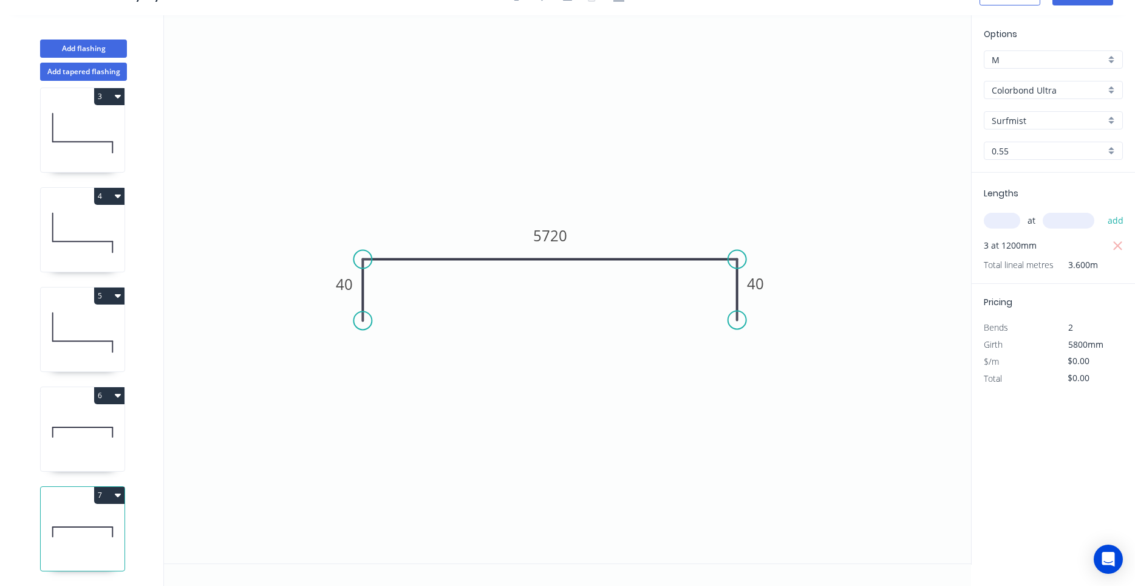
scroll to position [211, 0]
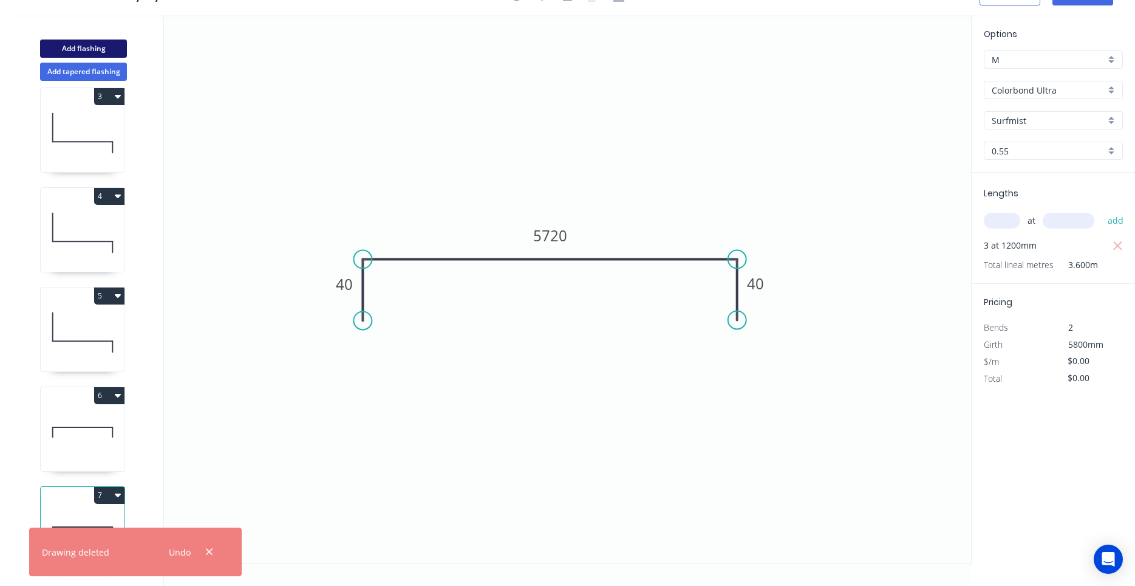
click at [80, 47] on button "Add flashing" at bounding box center [83, 48] width 87 height 18
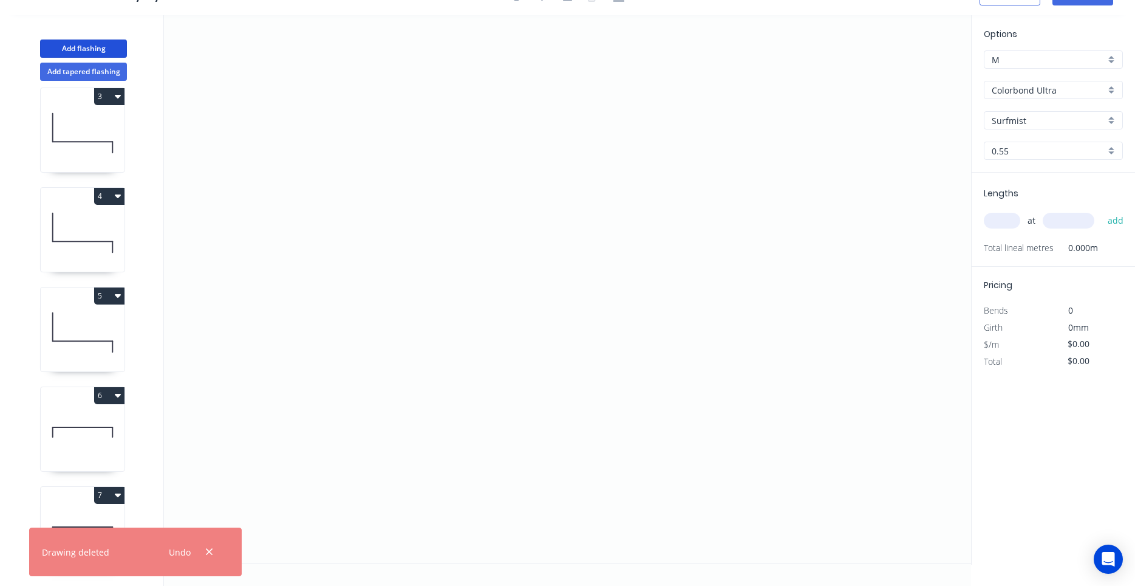
scroll to position [310, 0]
click at [216, 553] on button "button" at bounding box center [209, 552] width 15 height 16
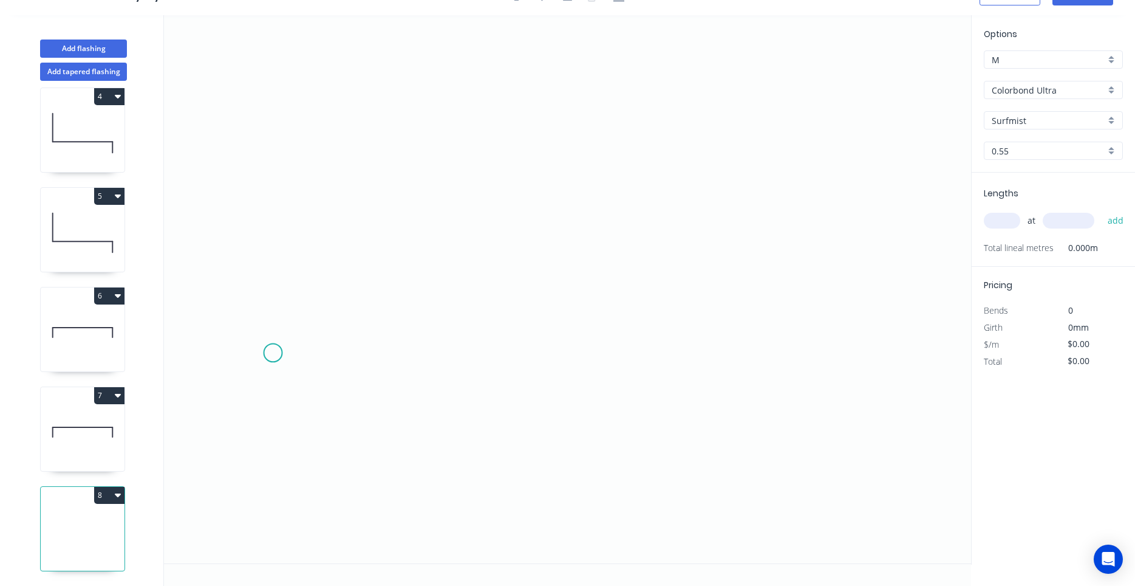
click at [273, 353] on icon "0" at bounding box center [567, 289] width 807 height 548
click at [268, 197] on icon "0" at bounding box center [567, 289] width 807 height 548
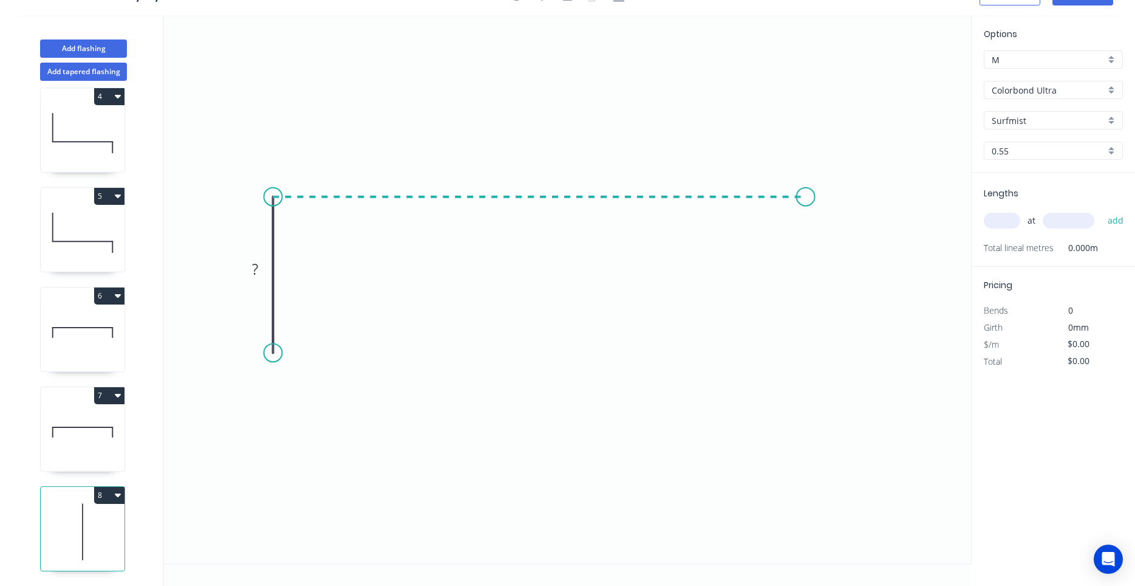
click at [806, 206] on icon "0 ?" at bounding box center [567, 289] width 807 height 548
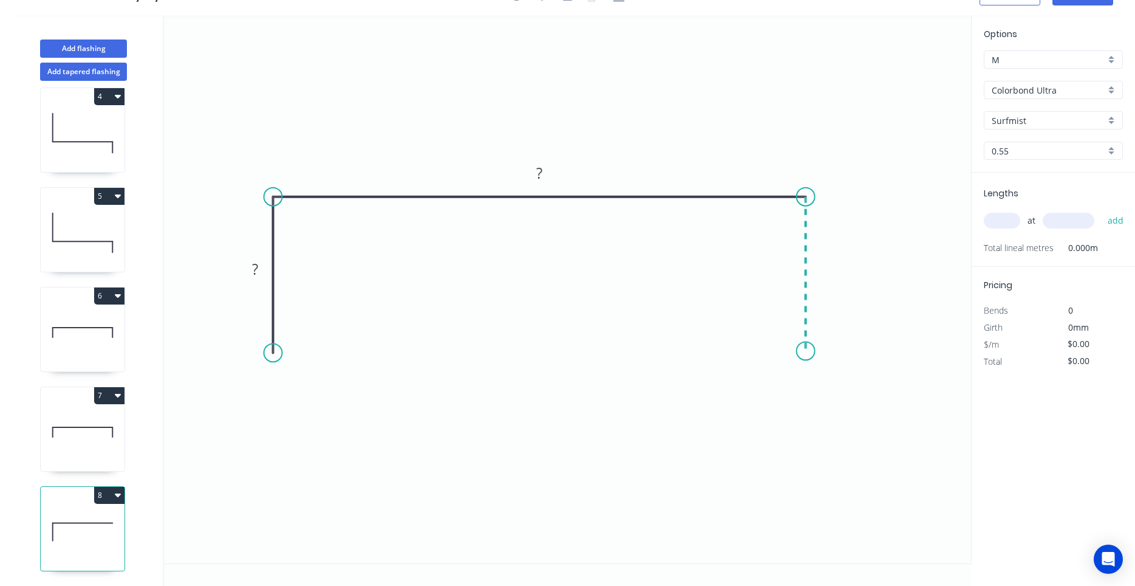
click at [807, 351] on icon "0 ? ?" at bounding box center [567, 289] width 807 height 548
click at [807, 351] on circle at bounding box center [806, 350] width 18 height 18
drag, startPoint x: 273, startPoint y: 357, endPoint x: 275, endPoint y: 325, distance: 32.3
click at [275, 325] on circle at bounding box center [273, 325] width 18 height 18
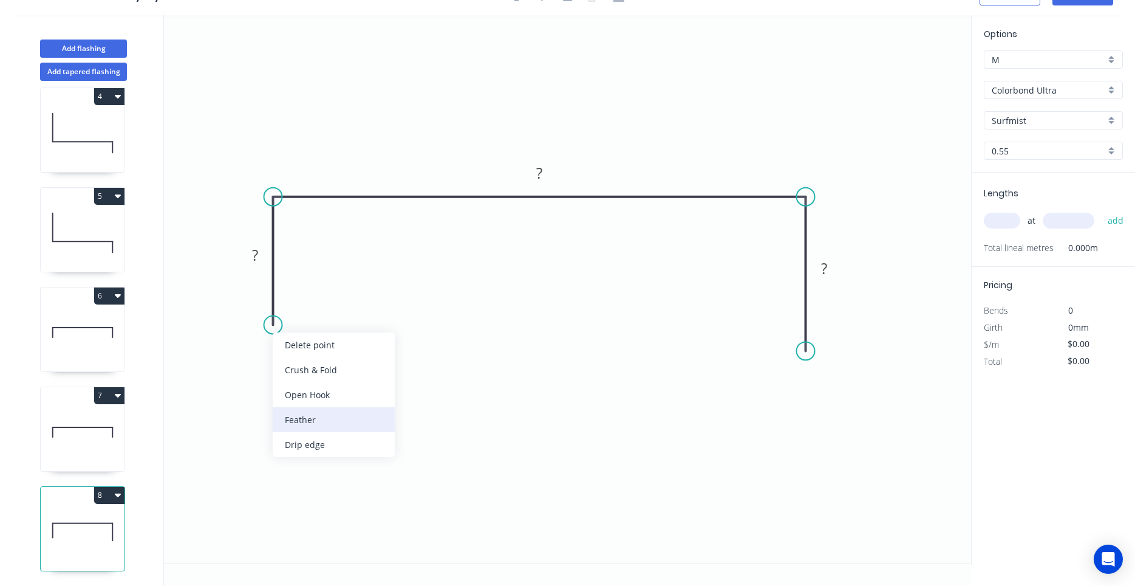
click at [297, 412] on div "Feather" at bounding box center [334, 419] width 122 height 25
click at [280, 357] on div "Flip bend" at bounding box center [331, 364] width 122 height 25
click at [300, 308] on tspan "15" at bounding box center [306, 303] width 17 height 20
click at [806, 352] on circle at bounding box center [806, 351] width 18 height 18
click at [802, 352] on circle at bounding box center [806, 351] width 18 height 18
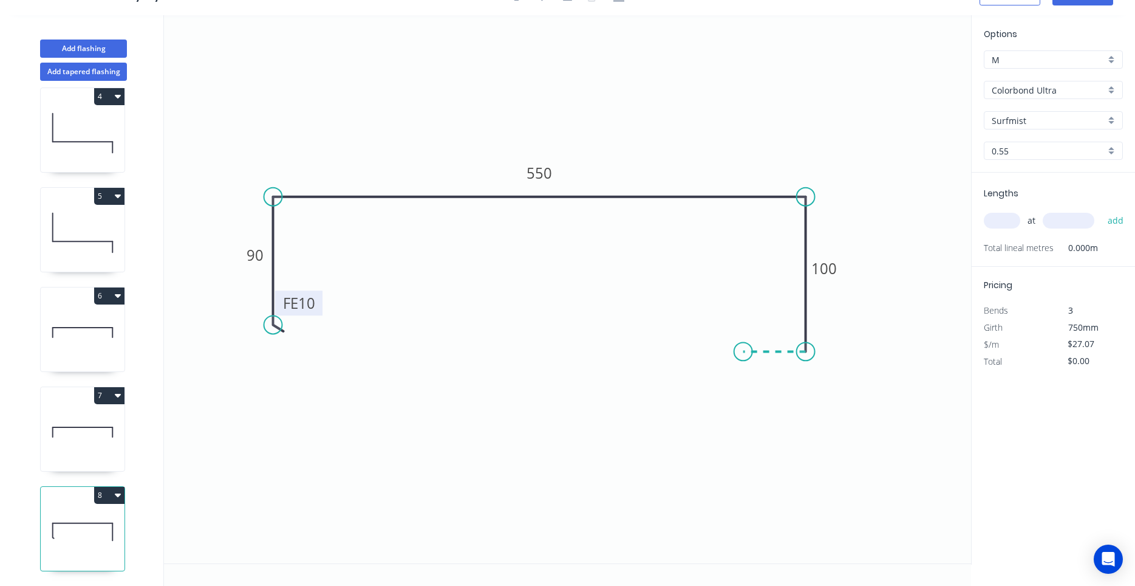
click at [743, 351] on icon at bounding box center [774, 351] width 63 height 0
click at [745, 448] on icon "0 FE 10 90 550 100 ?" at bounding box center [567, 289] width 807 height 548
click at [744, 451] on circle at bounding box center [743, 448] width 18 height 18
drag, startPoint x: 743, startPoint y: 417, endPoint x: 756, endPoint y: 417, distance: 12.1
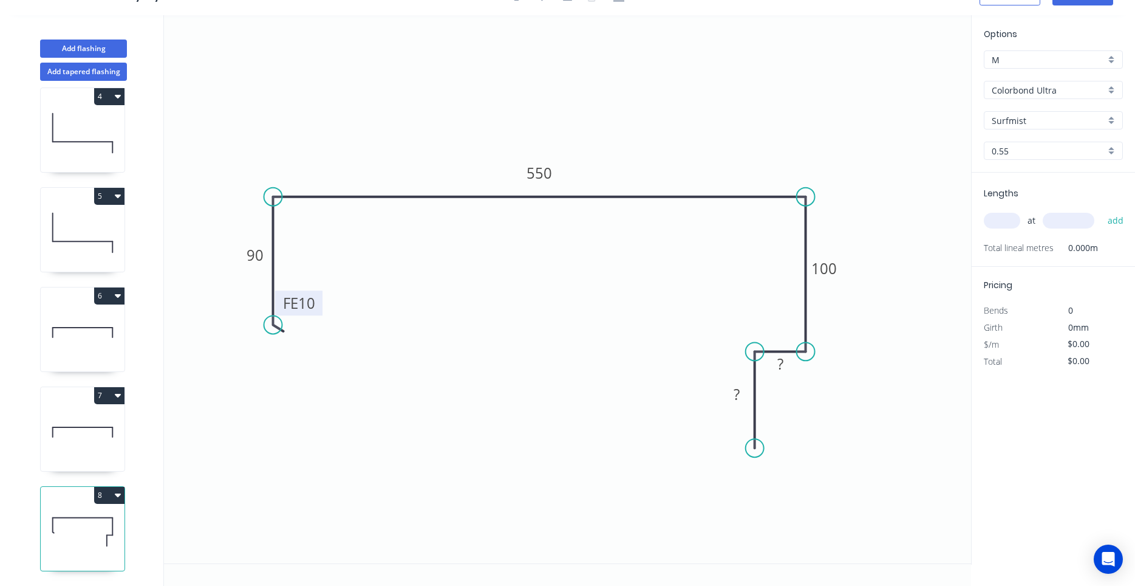
click at [755, 417] on icon at bounding box center [755, 399] width 0 height 97
click at [764, 532] on div "Feather" at bounding box center [815, 537] width 122 height 25
click at [745, 428] on tspan "15" at bounding box center [736, 426] width 17 height 20
click at [740, 426] on tspan "15" at bounding box center [736, 426] width 17 height 20
type input "$34.86"
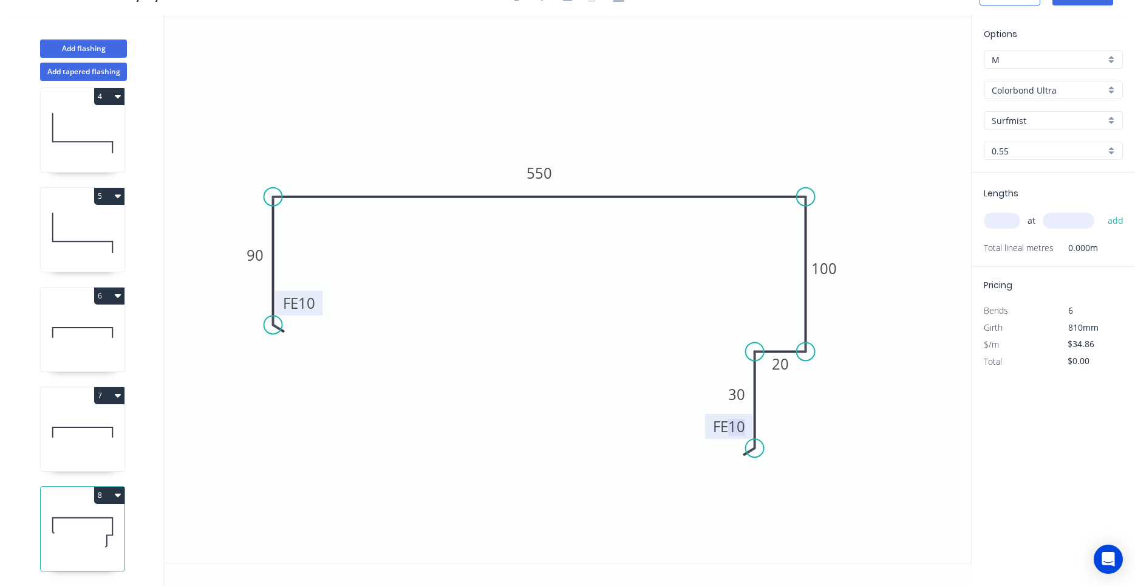
click at [1023, 96] on div "Colorbond Ultra" at bounding box center [1053, 90] width 139 height 18
click at [1016, 91] on input "text" at bounding box center [1049, 90] width 114 height 13
type input "Colorbond Ultra"
click at [1013, 91] on input "Colorbond Ultra" at bounding box center [1049, 90] width 114 height 13
click at [1018, 118] on div "Zincalume" at bounding box center [1054, 113] width 138 height 21
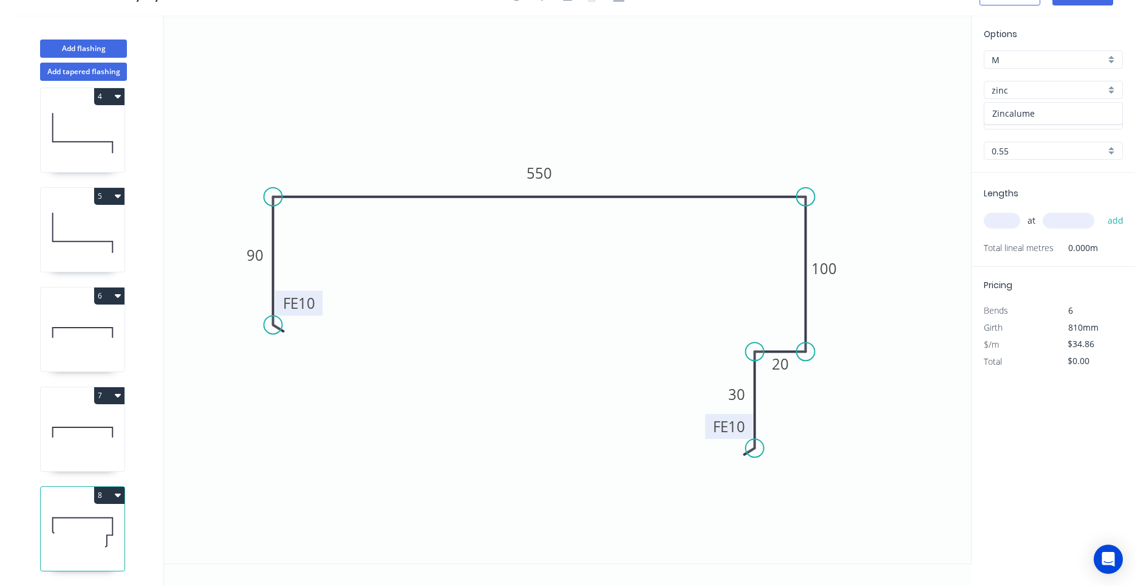
type input "Zincalume"
type input "$21.79"
click at [1018, 153] on input "0.55" at bounding box center [1049, 151] width 114 height 13
click at [1011, 173] on div "0.55" at bounding box center [1054, 173] width 138 height 21
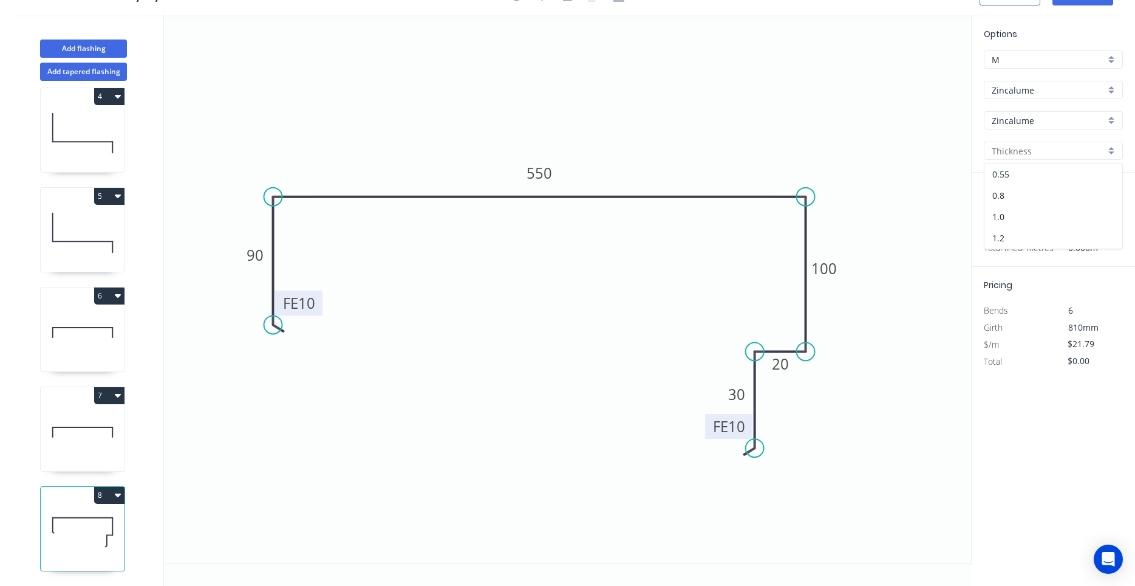
type input "0.55"
click at [1010, 216] on input "text" at bounding box center [1002, 221] width 36 height 16
type input "2"
type input "5400"
click at [1102, 210] on button "add" at bounding box center [1116, 220] width 29 height 21
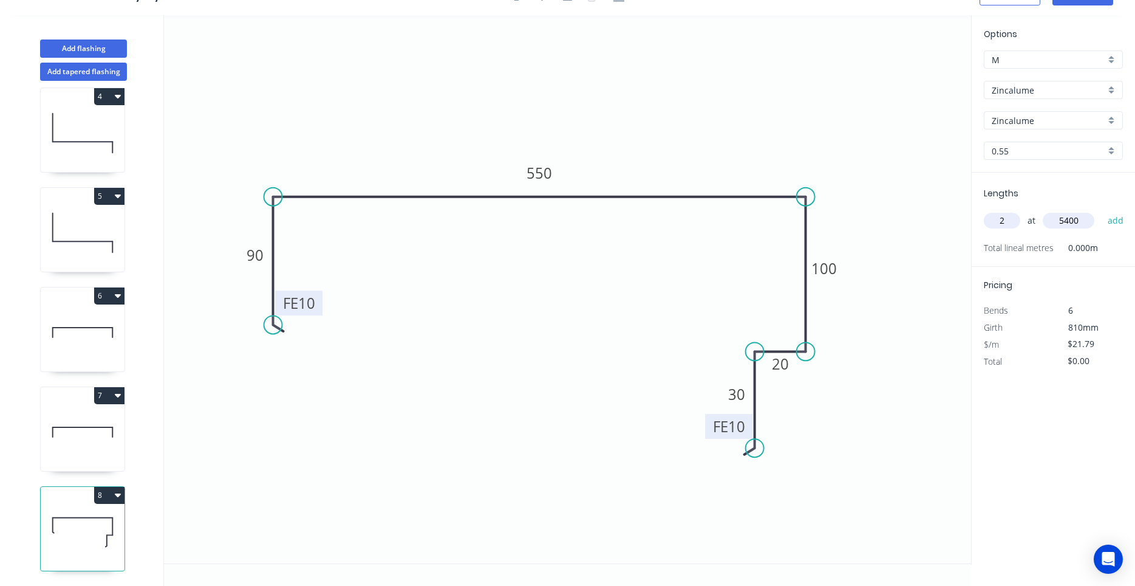
type input "$235.33"
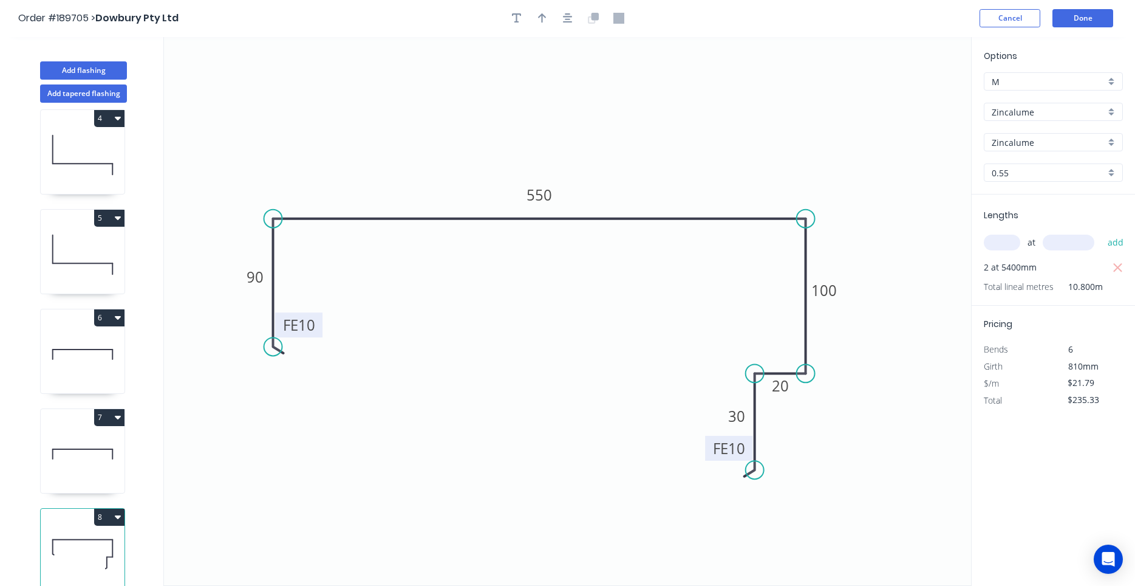
scroll to position [0, 0]
click at [546, 21] on icon "button" at bounding box center [542, 18] width 9 height 11
click at [571, 19] on icon "button" at bounding box center [568, 18] width 10 height 11
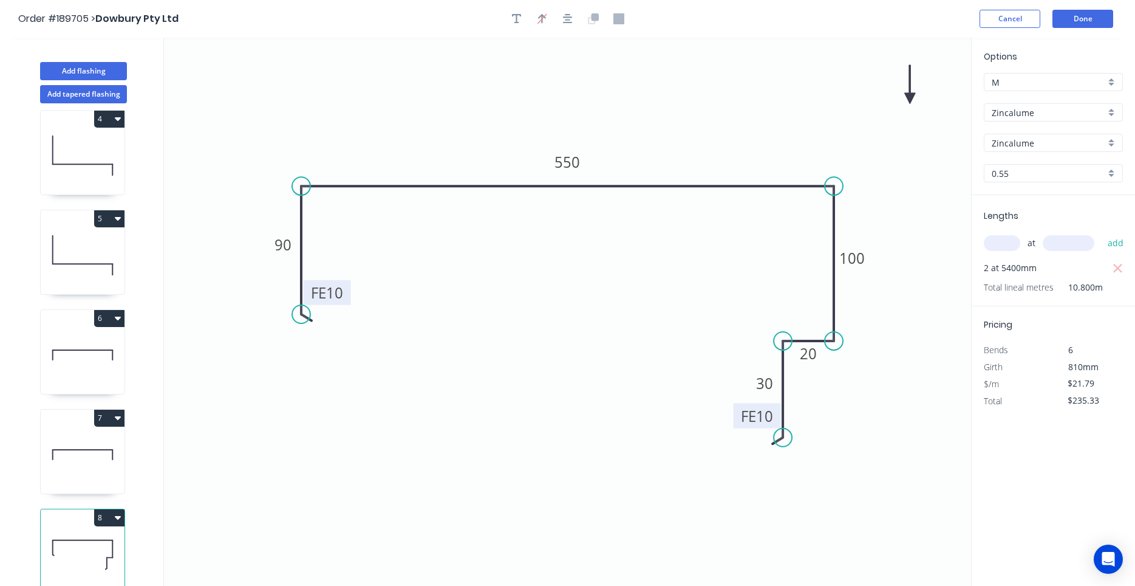
click at [907, 99] on icon "0 FE 10 90 550 100 20 FE 10 30" at bounding box center [567, 312] width 807 height 548
click at [910, 97] on icon at bounding box center [909, 84] width 11 height 39
drag, startPoint x: 910, startPoint y: 97, endPoint x: 498, endPoint y: 111, distance: 412.1
click at [544, 111] on icon at bounding box center [561, 92] width 35 height 35
click at [55, 450] on icon at bounding box center [83, 454] width 84 height 78
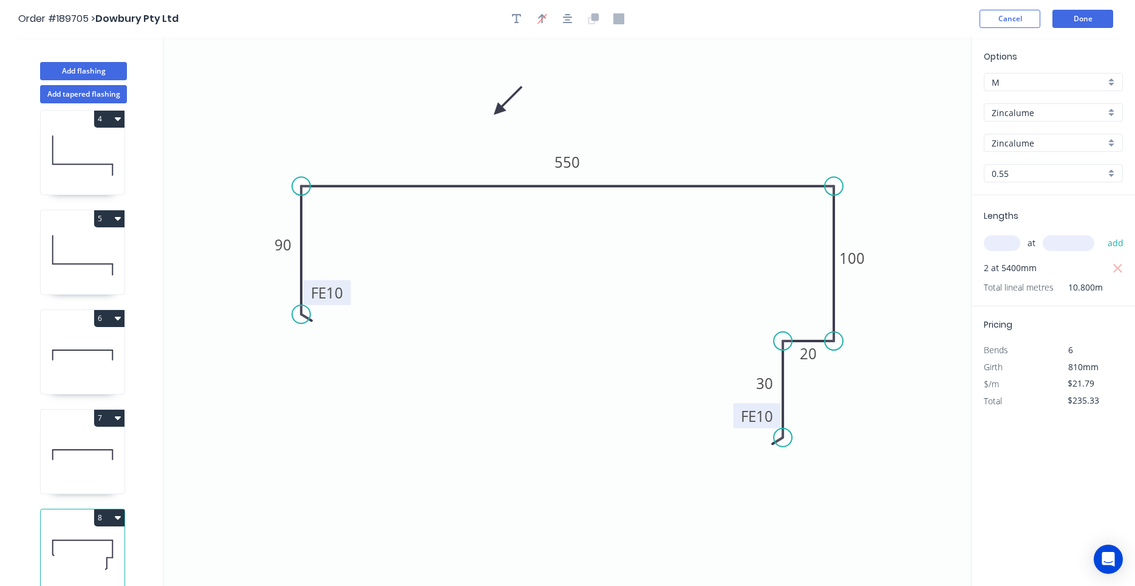
type input "Colorbond Ultra"
type input "Surfmist"
type input "$0.00"
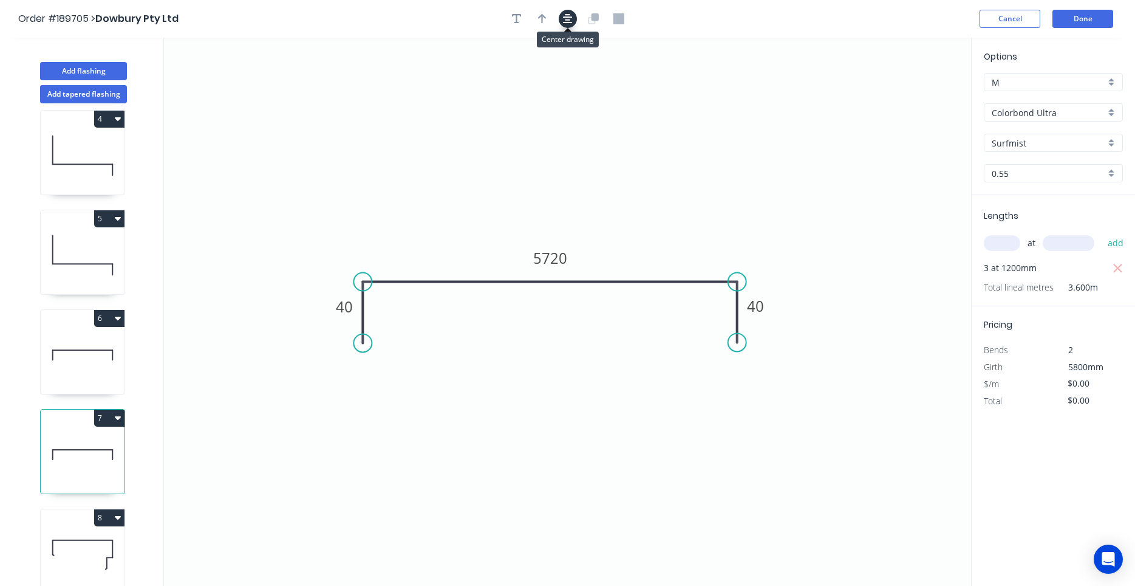
click at [566, 16] on icon "button" at bounding box center [568, 18] width 10 height 11
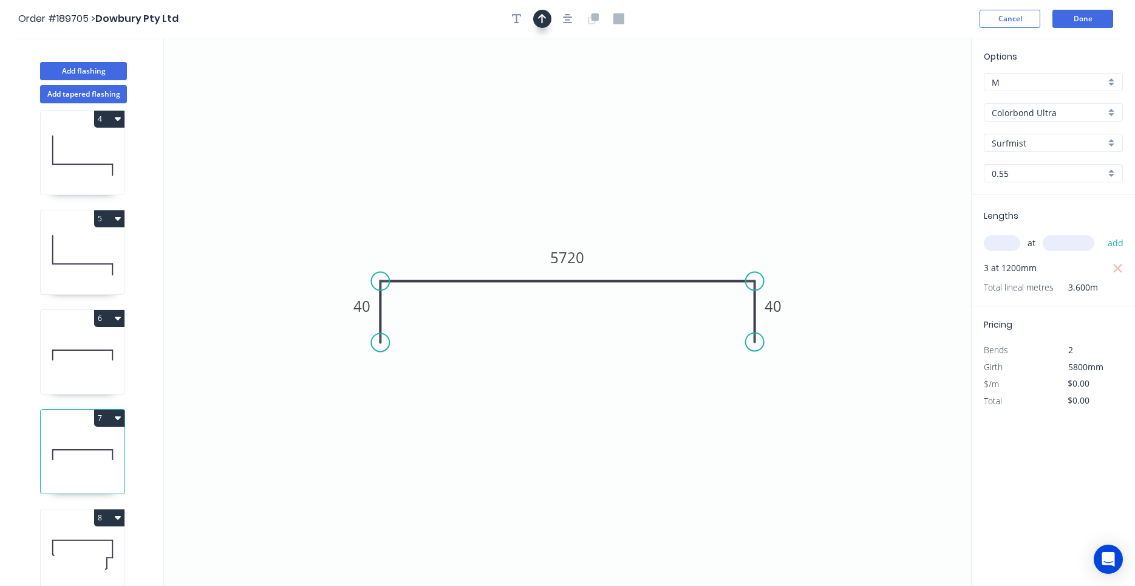
click at [539, 27] on button "button" at bounding box center [542, 19] width 18 height 18
click at [911, 96] on icon at bounding box center [909, 84] width 11 height 39
drag, startPoint x: 911, startPoint y: 96, endPoint x: 490, endPoint y: 231, distance: 442.0
click at [490, 231] on icon at bounding box center [499, 220] width 35 height 35
click at [80, 358] on icon at bounding box center [83, 355] width 84 height 78
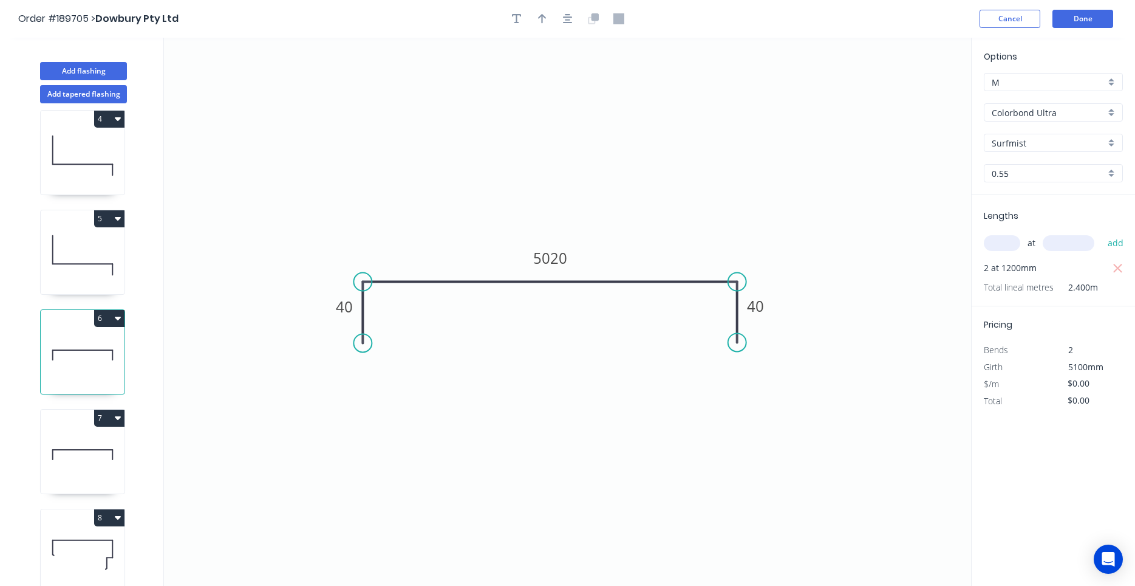
click at [581, 18] on div at bounding box center [568, 19] width 128 height 18
click at [573, 19] on button "button" at bounding box center [568, 19] width 18 height 18
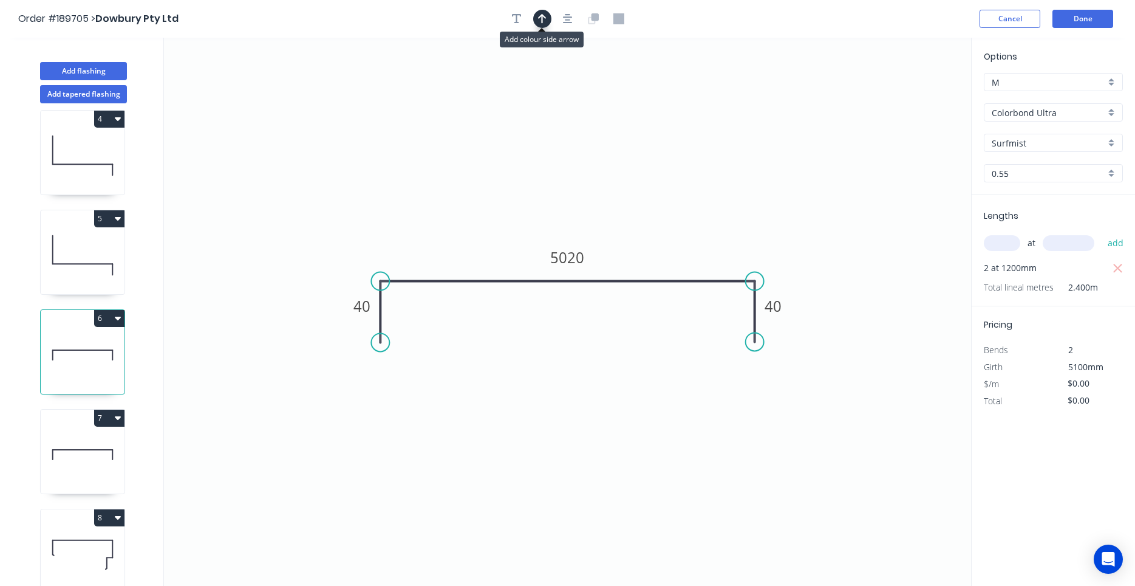
click at [542, 21] on icon "button" at bounding box center [542, 19] width 9 height 10
click at [911, 97] on icon at bounding box center [909, 84] width 11 height 39
drag, startPoint x: 911, startPoint y: 97, endPoint x: 494, endPoint y: 223, distance: 434.7
click at [494, 223] on icon at bounding box center [504, 212] width 35 height 35
click at [97, 271] on icon at bounding box center [83, 255] width 84 height 78
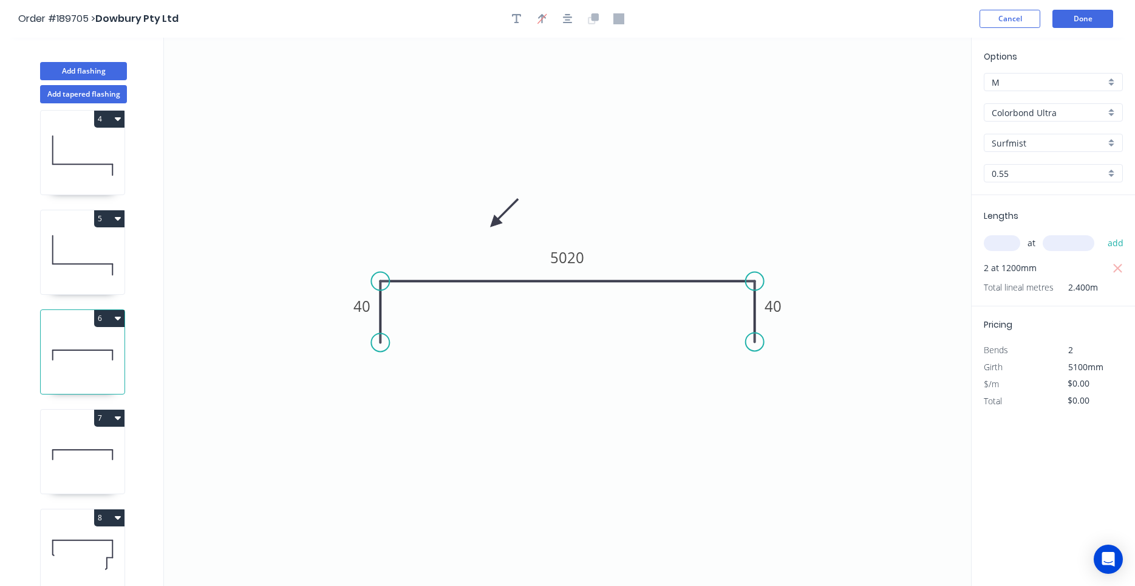
type input "$31.98"
type input "$38.38"
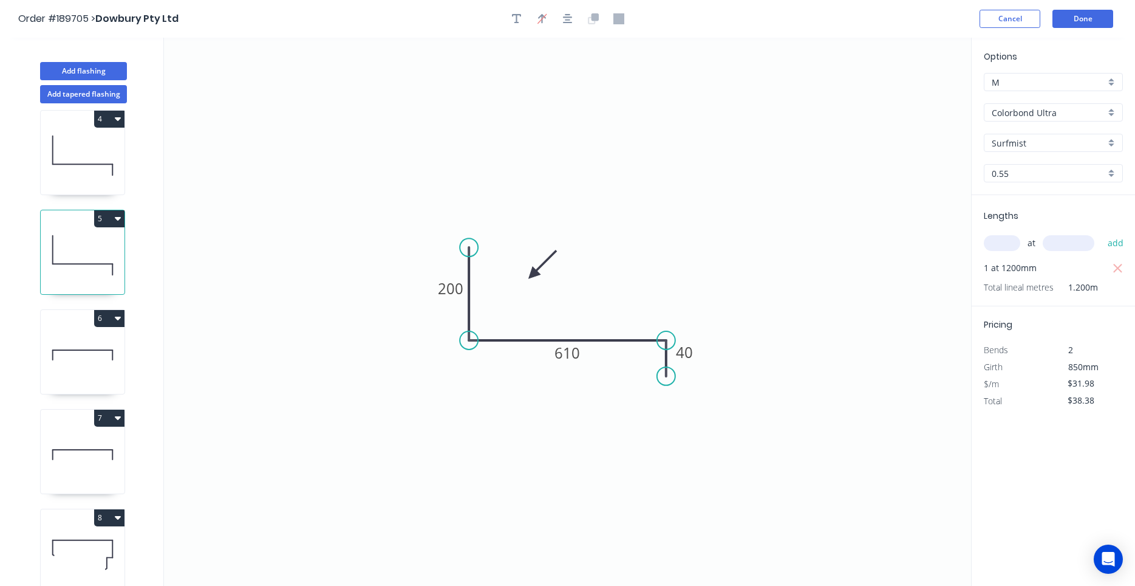
click at [81, 187] on icon at bounding box center [83, 156] width 84 height 78
type input "$20.73"
type input "$24.88"
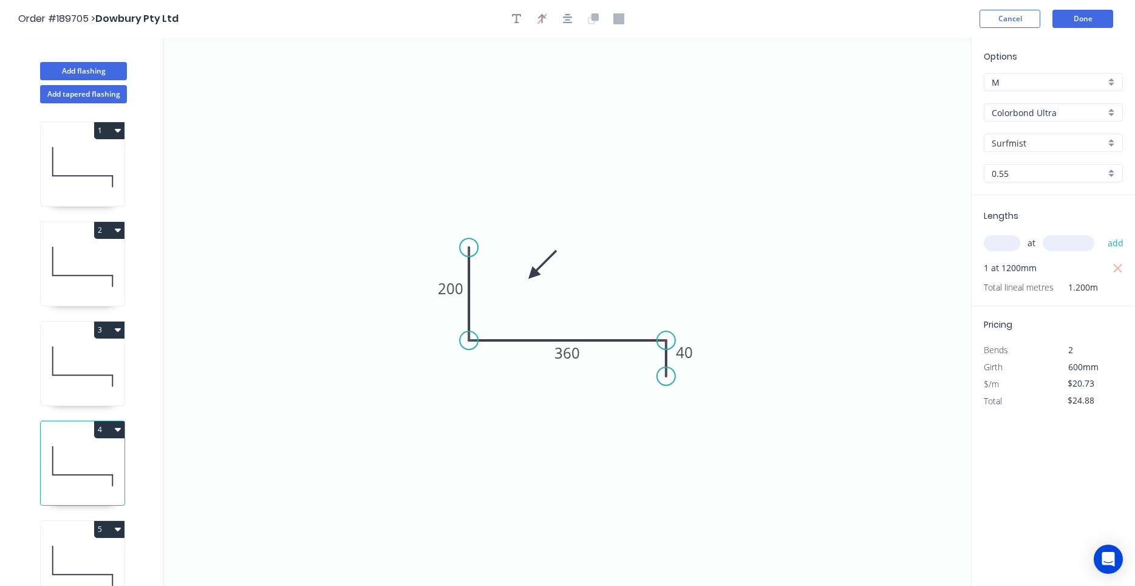
click at [83, 459] on icon at bounding box center [83, 466] width 84 height 78
click at [86, 374] on icon at bounding box center [83, 366] width 84 height 78
click at [95, 216] on div "1 2 3 4 5 6 7 8" at bounding box center [84, 355] width 160 height 505
click at [98, 157] on icon at bounding box center [83, 167] width 84 height 78
type input "$26.35"
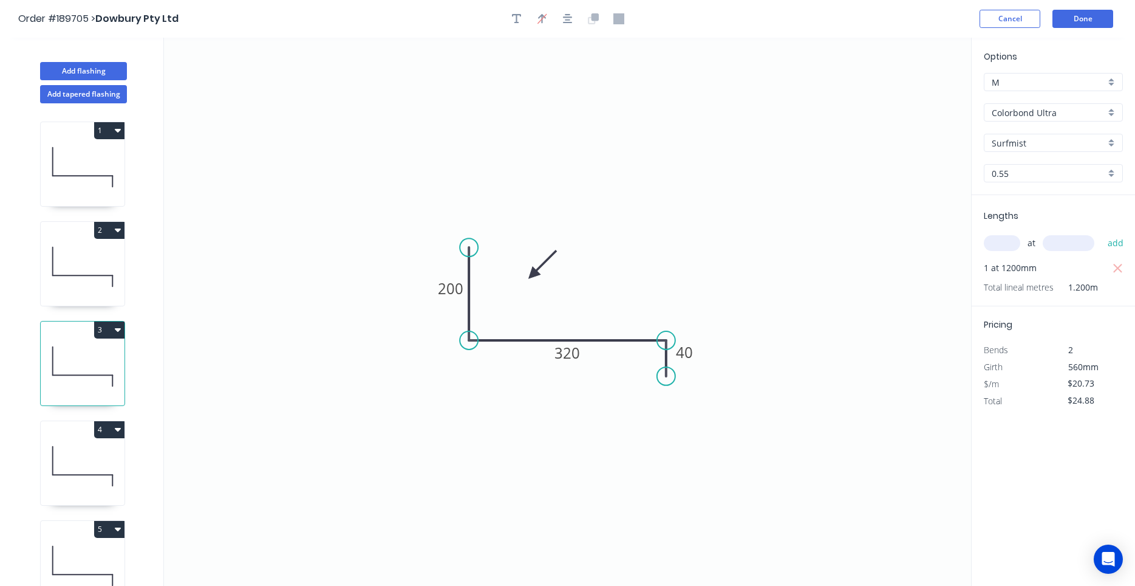
type input "$179.18"
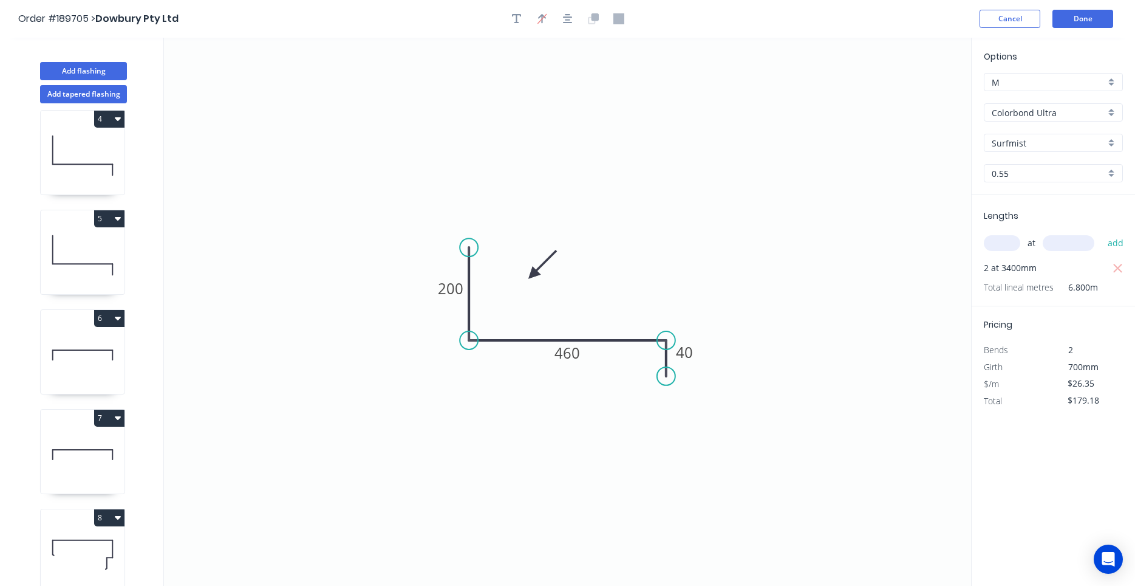
click at [69, 533] on icon at bounding box center [83, 554] width 84 height 78
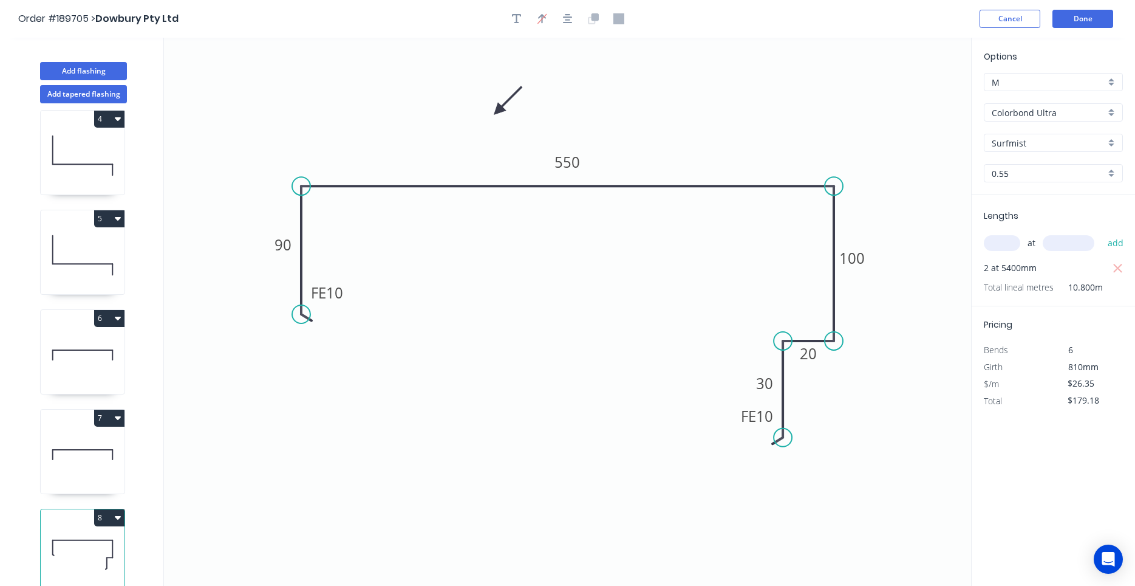
type input "Zincalume"
type input "$21.79"
type input "$235.33"
click at [118, 517] on icon "button" at bounding box center [118, 518] width 6 height 4
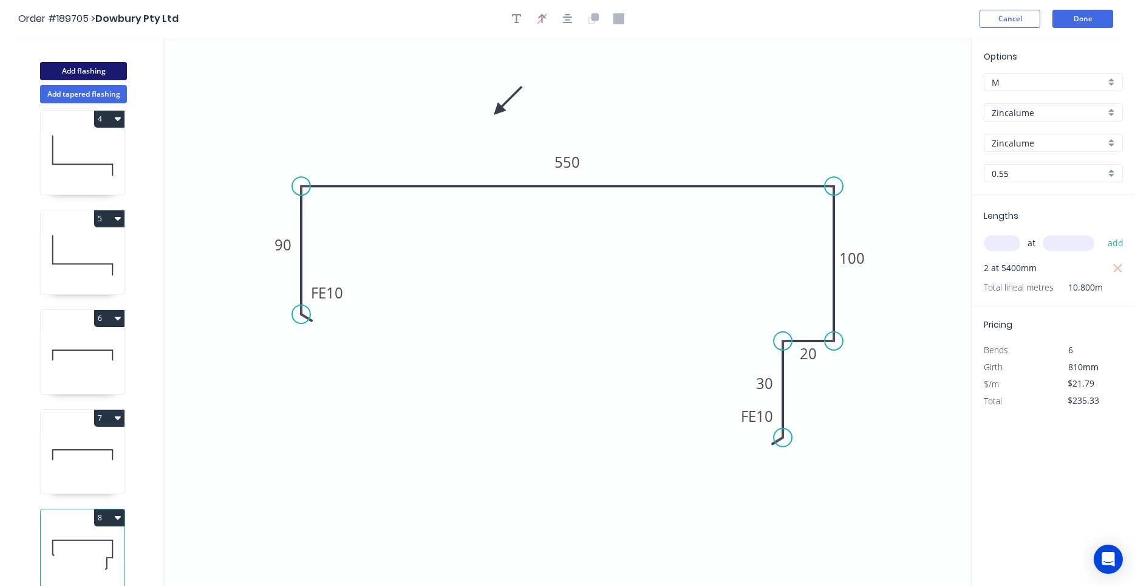
click at [114, 78] on button "Add flashing" at bounding box center [83, 71] width 87 height 18
type input "$0.00"
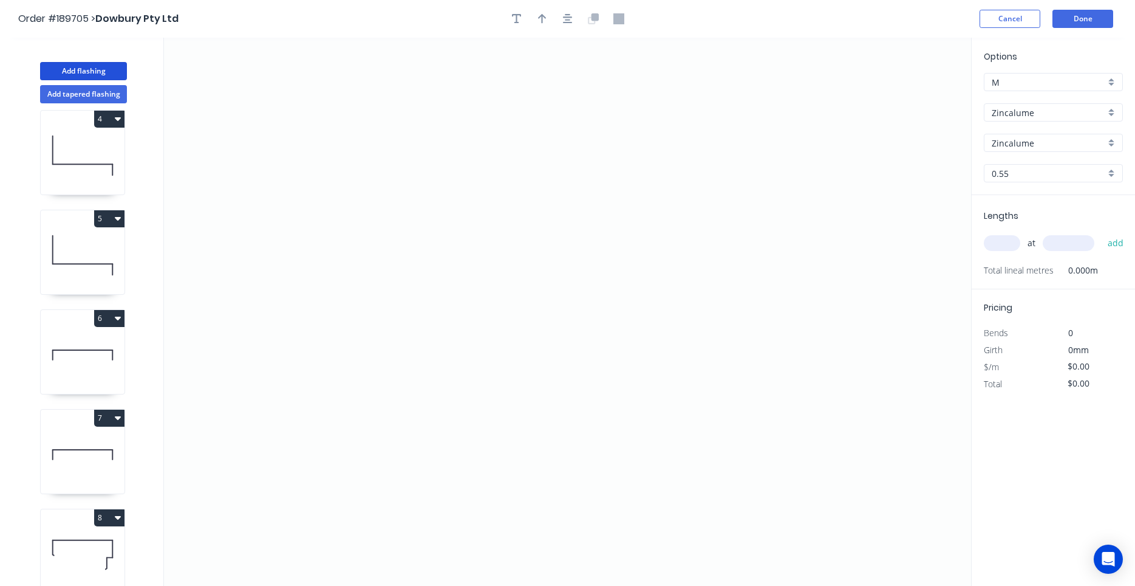
scroll to position [410, 0]
click at [267, 340] on icon "0" at bounding box center [567, 312] width 807 height 548
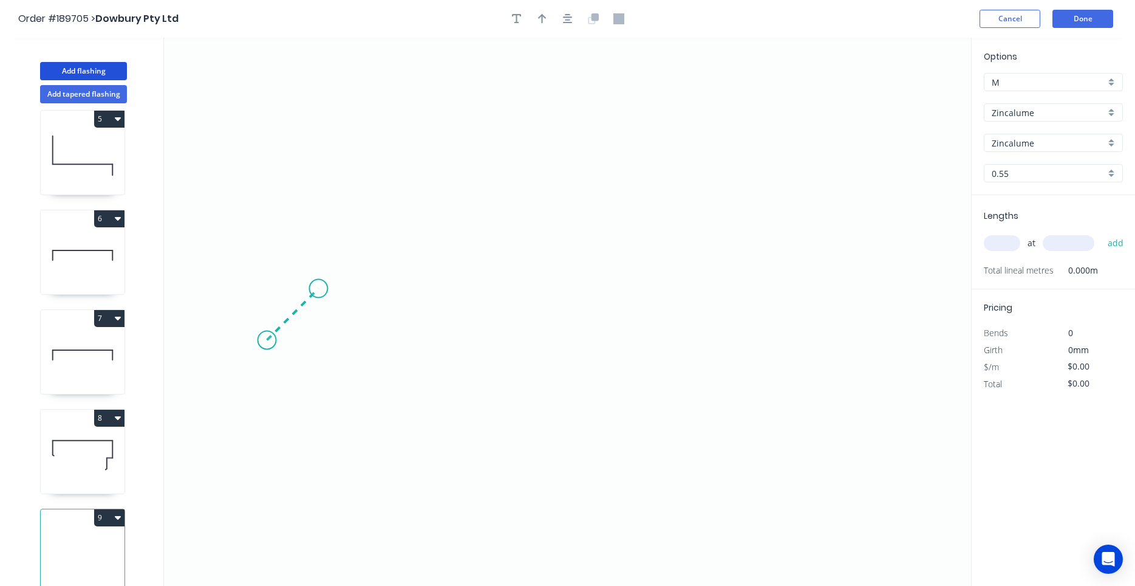
click at [318, 287] on icon "0" at bounding box center [567, 312] width 807 height 548
click at [663, 296] on icon "0 ?" at bounding box center [567, 312] width 807 height 548
click at [666, 121] on icon "0 ? ?" at bounding box center [567, 312] width 807 height 548
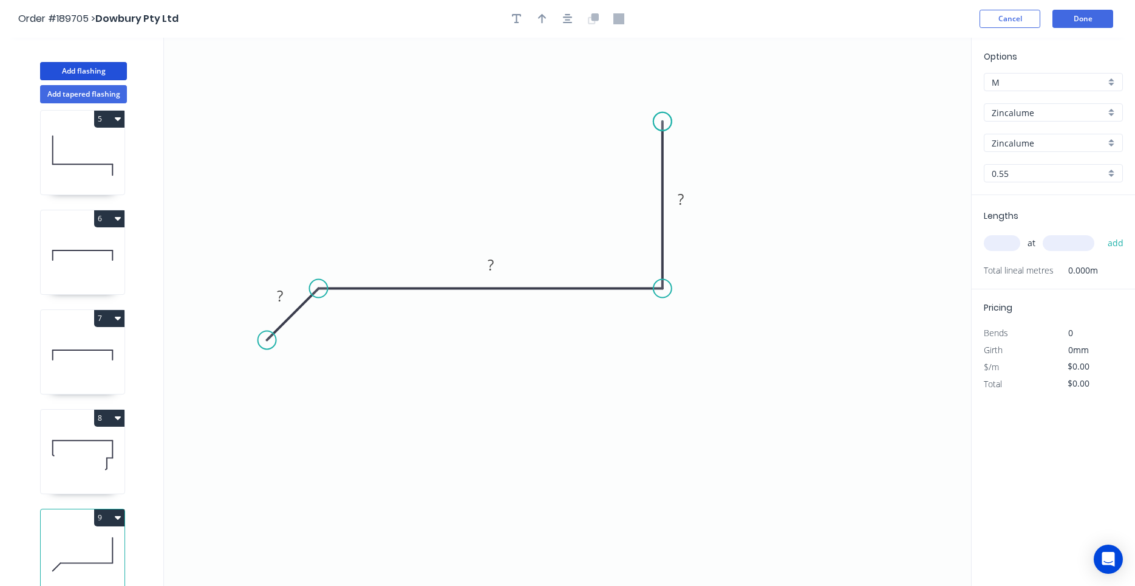
click at [666, 121] on circle at bounding box center [663, 121] width 18 height 18
click at [294, 290] on rect at bounding box center [279, 295] width 39 height 25
click at [290, 292] on rect at bounding box center [280, 296] width 24 height 17
type input "$9.81"
click at [1003, 241] on input "text" at bounding box center [1002, 243] width 36 height 16
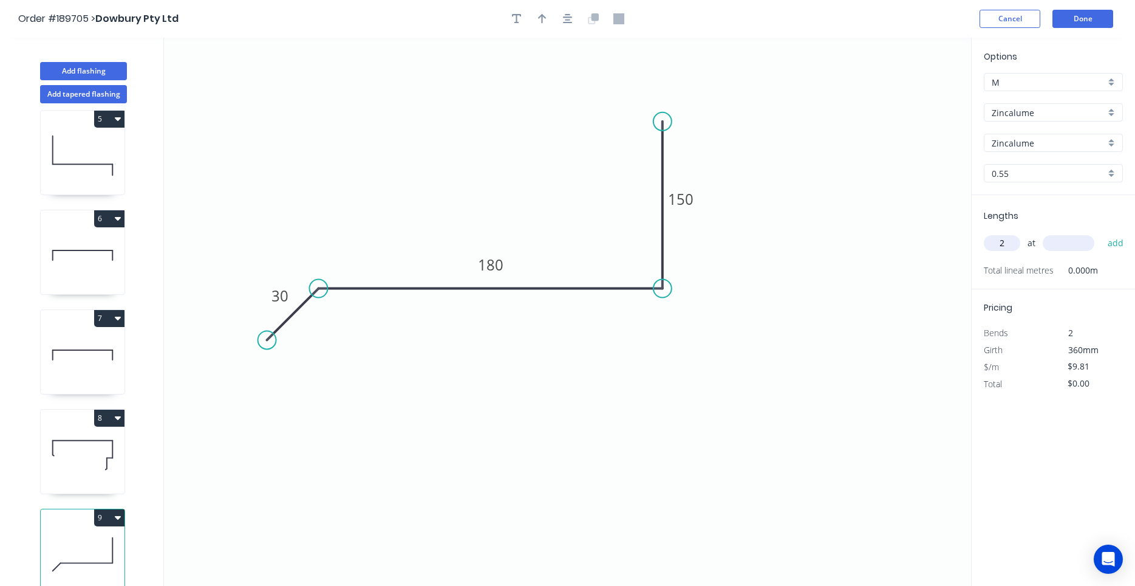
type input "2"
type input "5400"
click at [1102, 233] on button "add" at bounding box center [1116, 243] width 29 height 21
type input "$105.95"
click at [571, 18] on icon "button" at bounding box center [568, 18] width 10 height 11
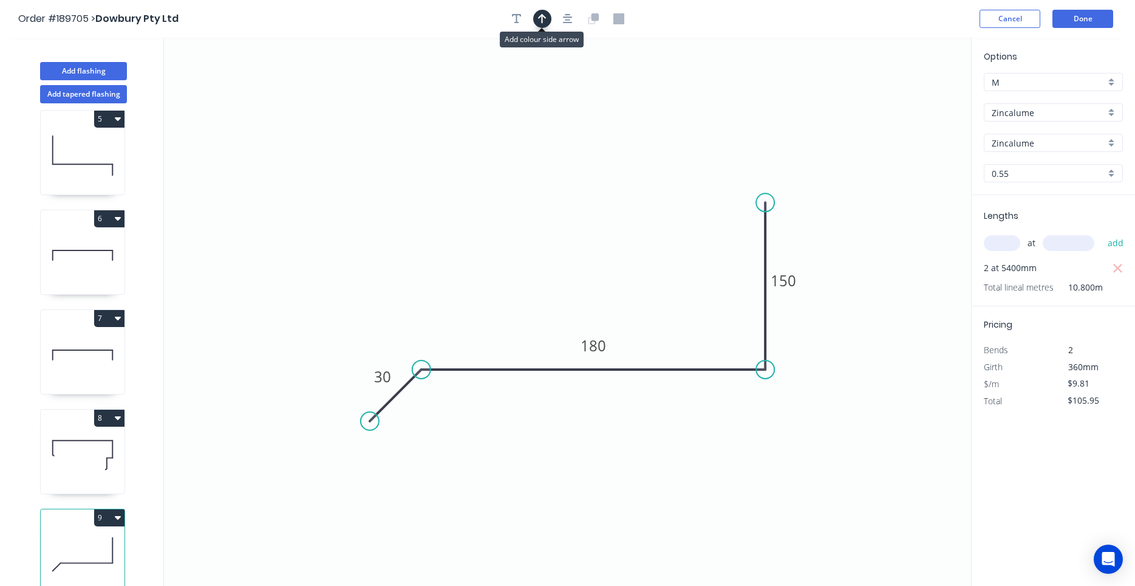
click at [544, 18] on icon "button" at bounding box center [542, 18] width 9 height 11
click at [911, 97] on icon at bounding box center [909, 83] width 11 height 39
drag, startPoint x: 911, startPoint y: 97, endPoint x: 510, endPoint y: 307, distance: 452.6
click at [510, 307] on icon at bounding box center [519, 296] width 35 height 35
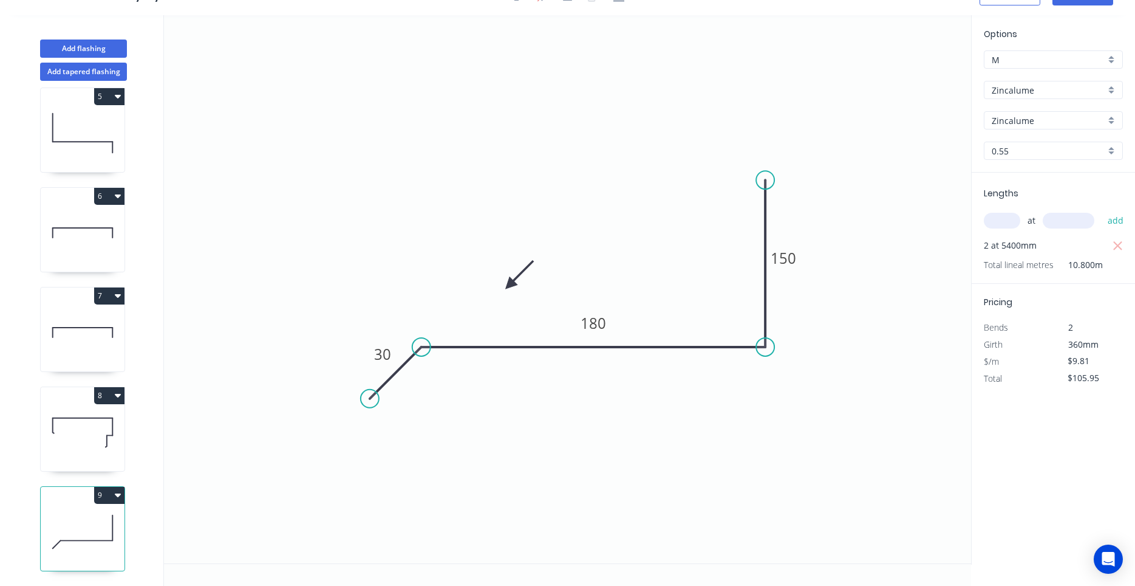
scroll to position [0, 0]
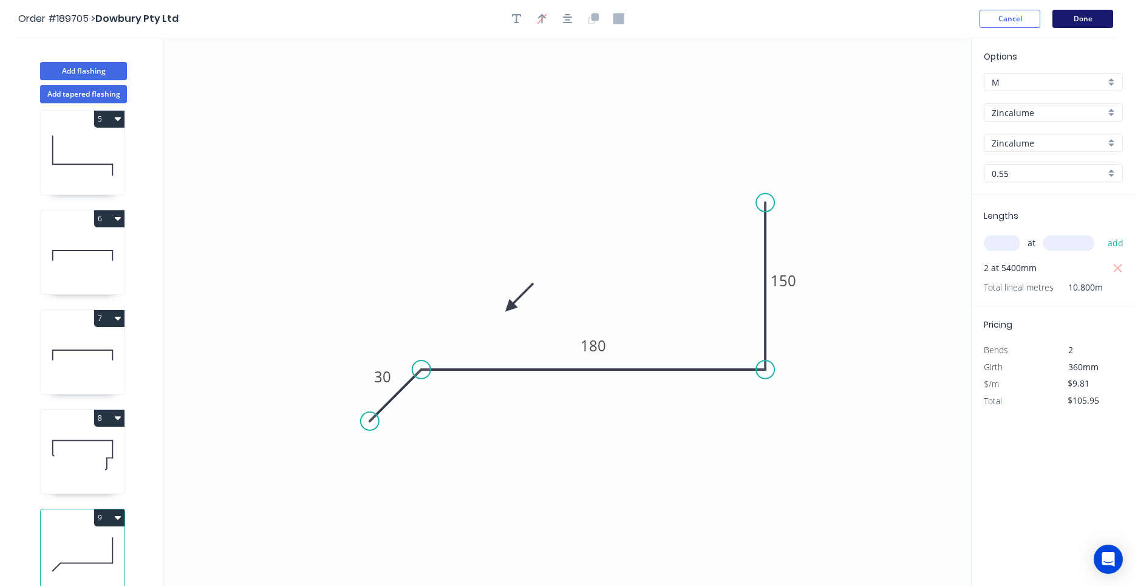
click at [1078, 27] on button "Done" at bounding box center [1083, 19] width 61 height 18
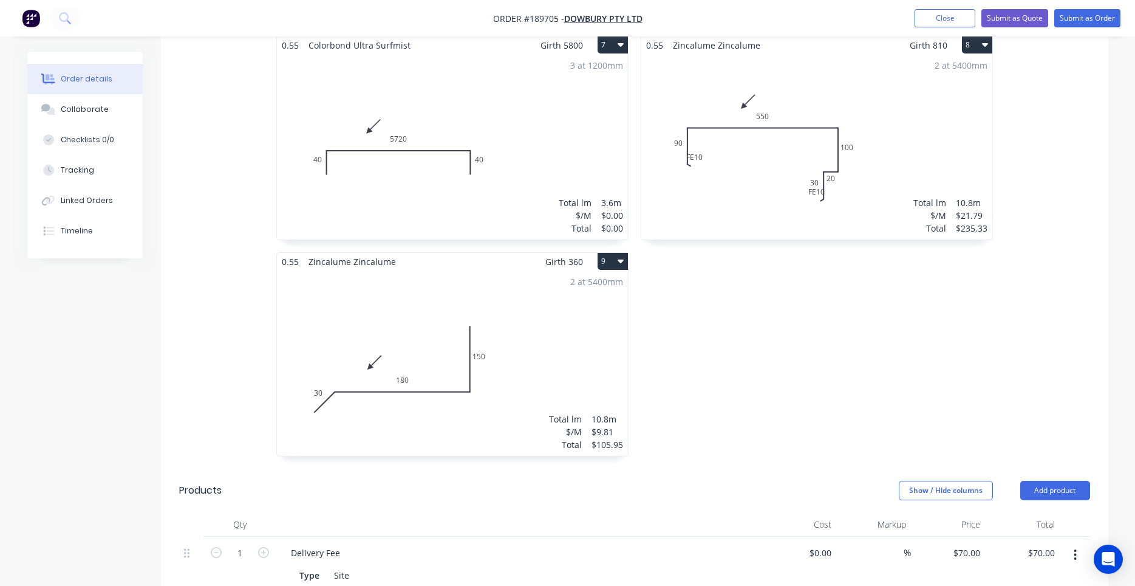
scroll to position [1033, 0]
click at [793, 181] on div "2 at 5400mm Total lm $/M Total 10.8m $21.79 $235.33" at bounding box center [816, 144] width 351 height 185
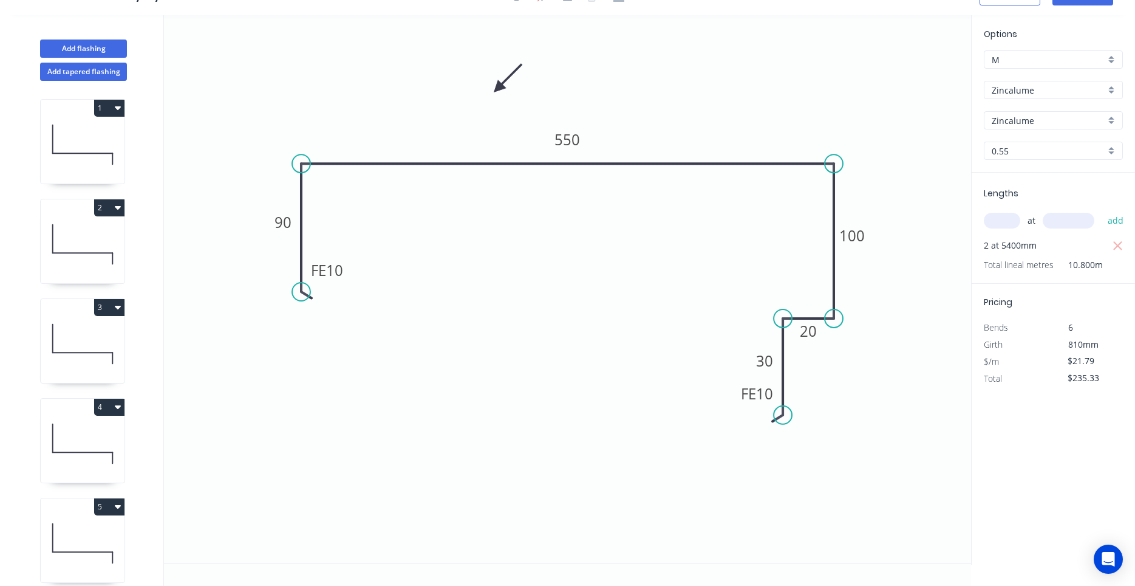
scroll to position [22, 0]
drag, startPoint x: 349, startPoint y: 258, endPoint x: 373, endPoint y: 258, distance: 24.3
click at [372, 258] on rect at bounding box center [348, 269] width 47 height 25
click at [746, 386] on tspan "FE" at bounding box center [748, 393] width 15 height 20
drag, startPoint x: 740, startPoint y: 381, endPoint x: 719, endPoint y: 381, distance: 21.3
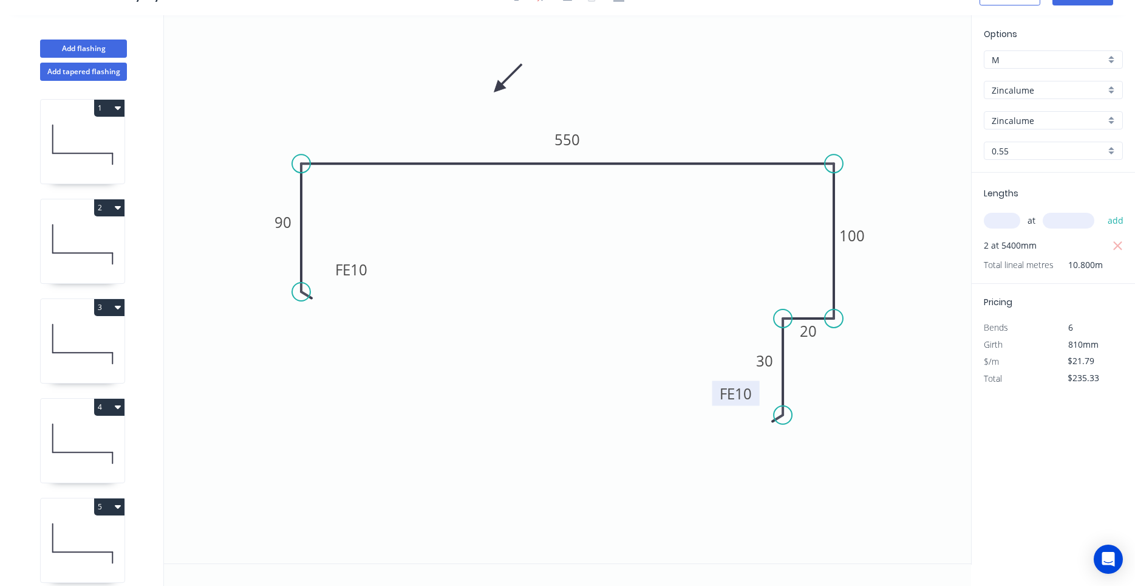
click at [719, 381] on rect at bounding box center [736, 393] width 47 height 25
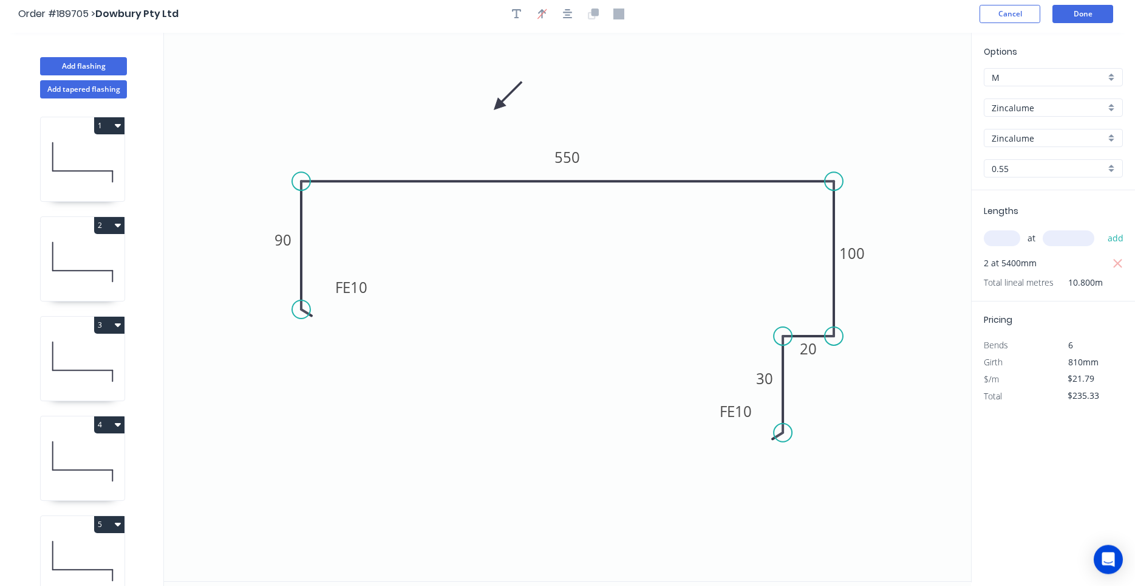
scroll to position [0, 0]
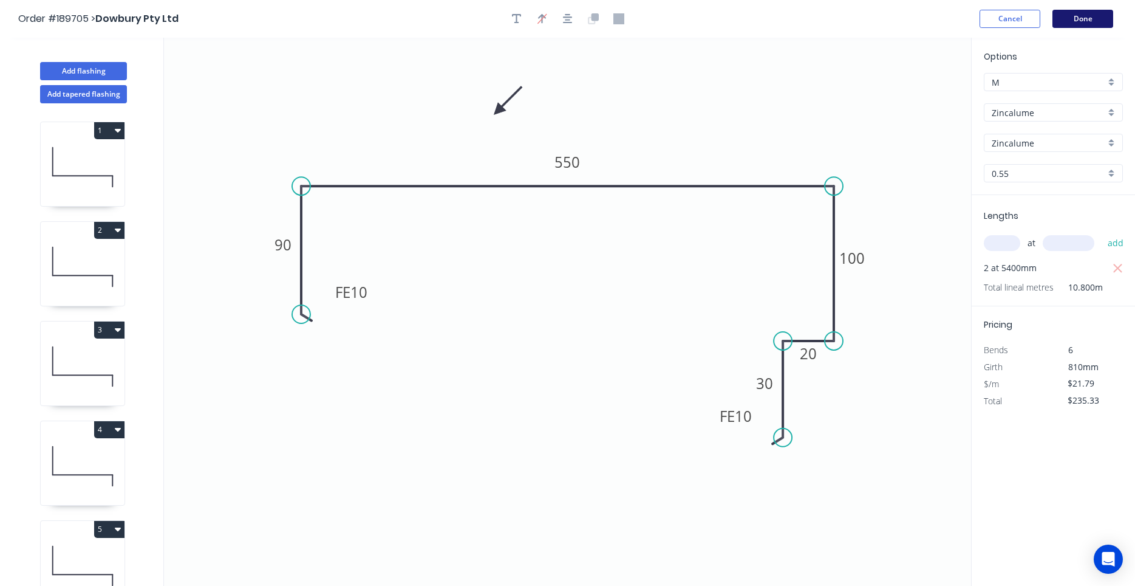
click at [1093, 22] on button "Done" at bounding box center [1083, 19] width 61 height 18
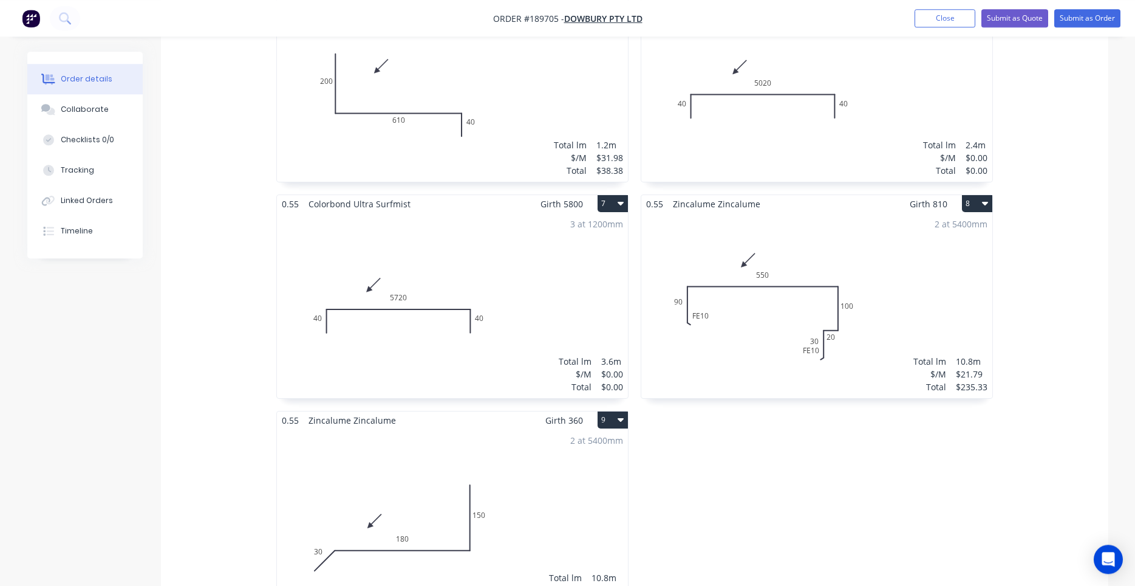
scroll to position [873, 0]
click at [828, 212] on div "2 at 5400mm Total lm $/M Total 10.8m $21.79 $235.33" at bounding box center [816, 304] width 351 height 185
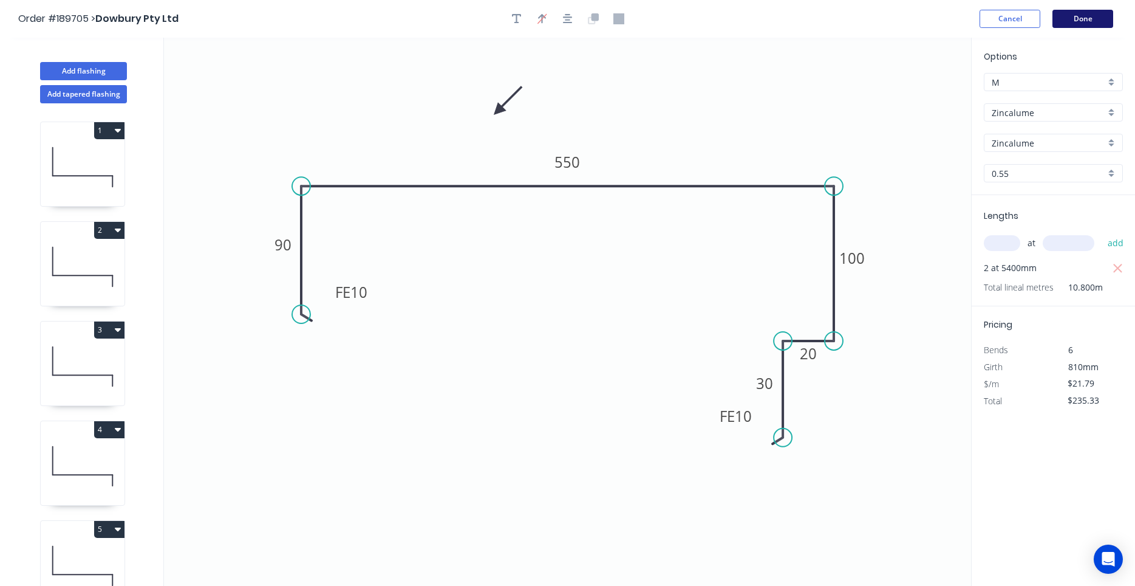
click at [1087, 24] on button "Done" at bounding box center [1083, 19] width 61 height 18
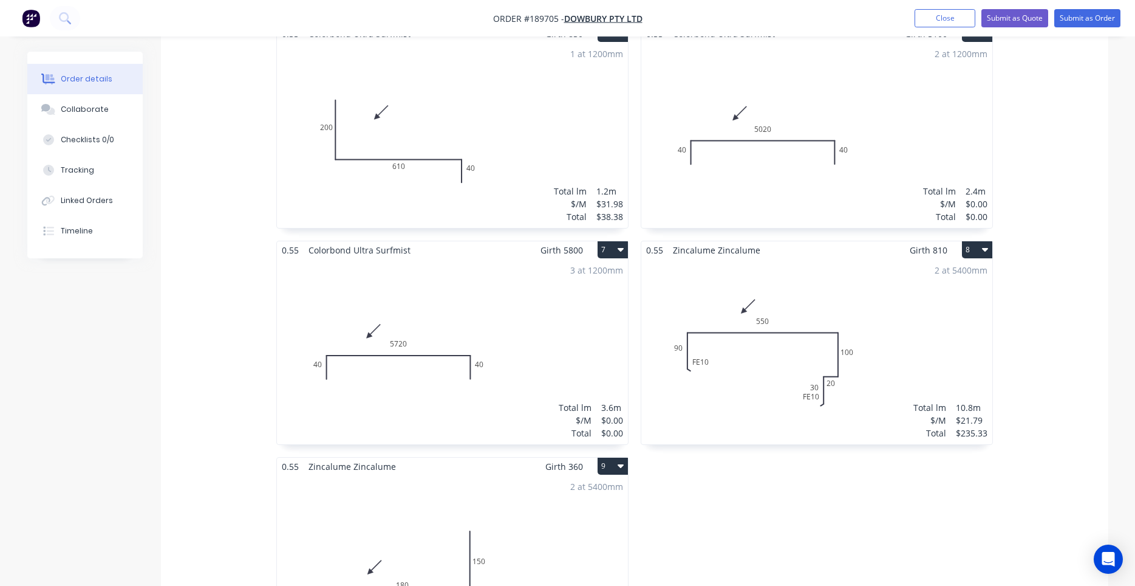
scroll to position [723, 0]
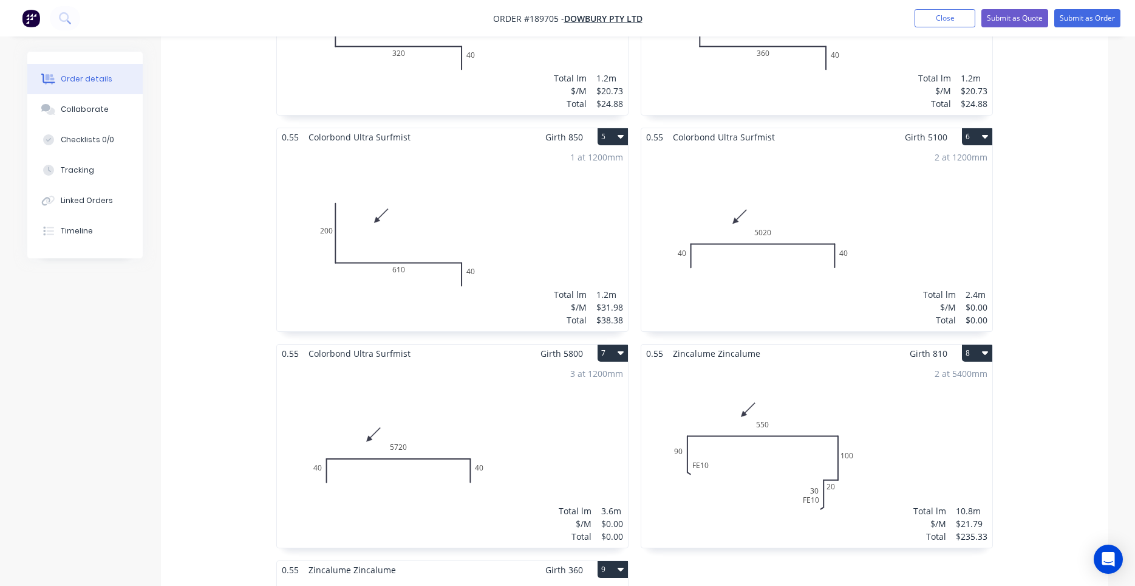
click at [1057, 183] on div "0.55 Colorbond Ultra Surfmist Girth 700 1 0 200 460 40 0 200 460 40 2 at 3400mm…" at bounding box center [635, 235] width 948 height 1081
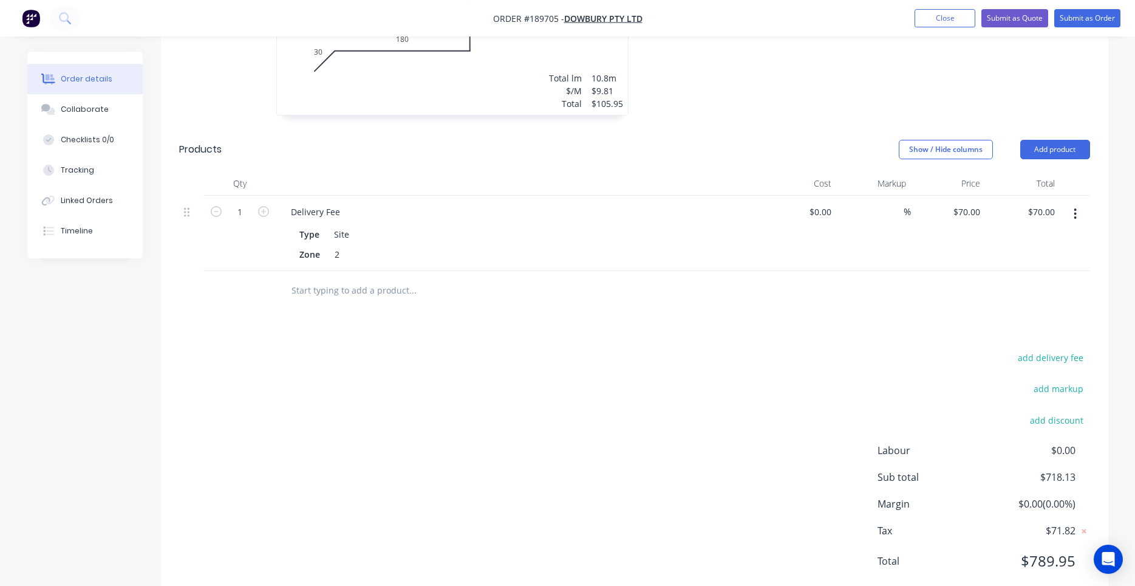
scroll to position [1389, 0]
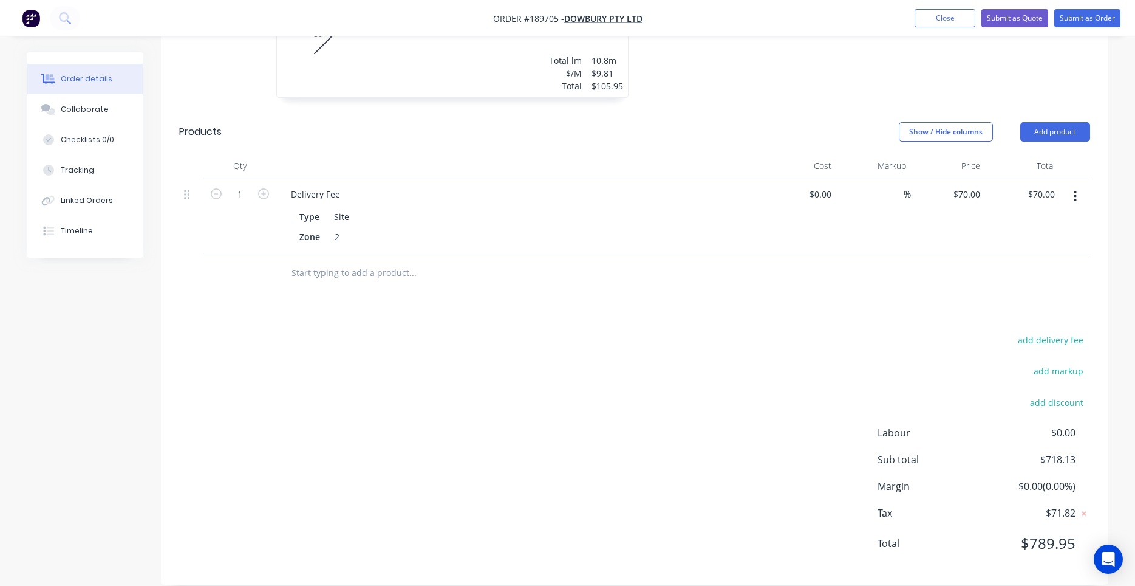
drag, startPoint x: 863, startPoint y: 199, endPoint x: 1077, endPoint y: 38, distance: 267.3
click at [1086, 24] on button "Submit as Order" at bounding box center [1087, 18] width 66 height 18
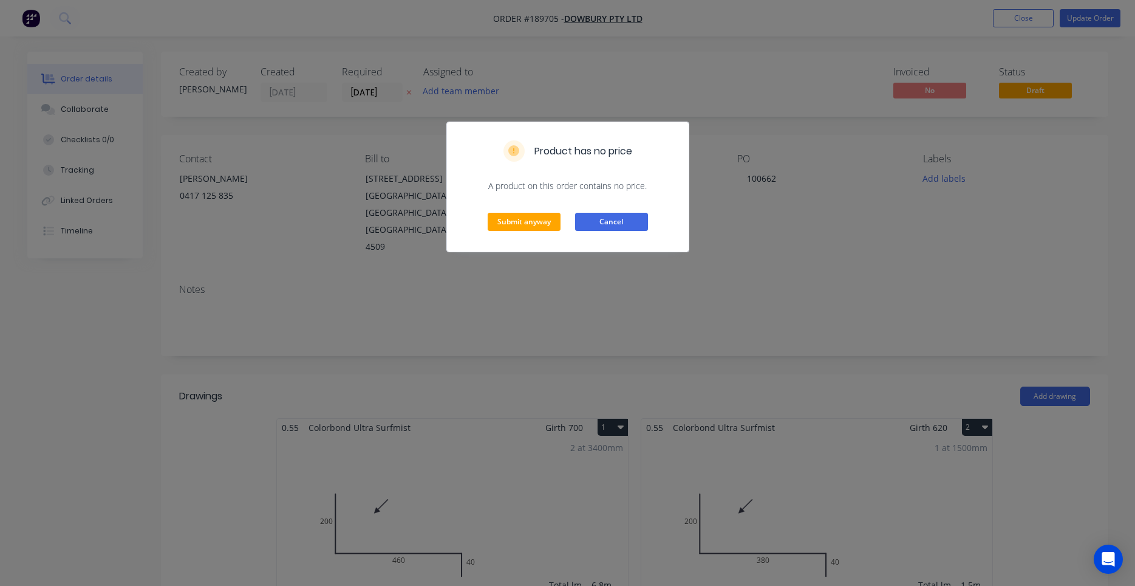
click at [590, 220] on button "Cancel" at bounding box center [611, 222] width 73 height 18
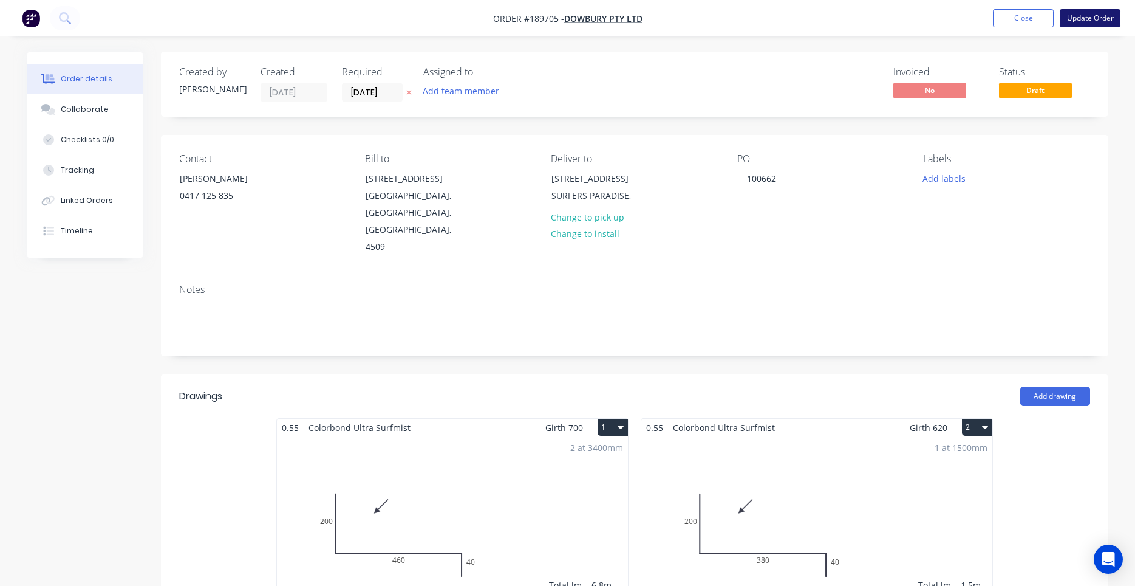
click at [1071, 16] on button "Update Order" at bounding box center [1090, 18] width 61 height 18
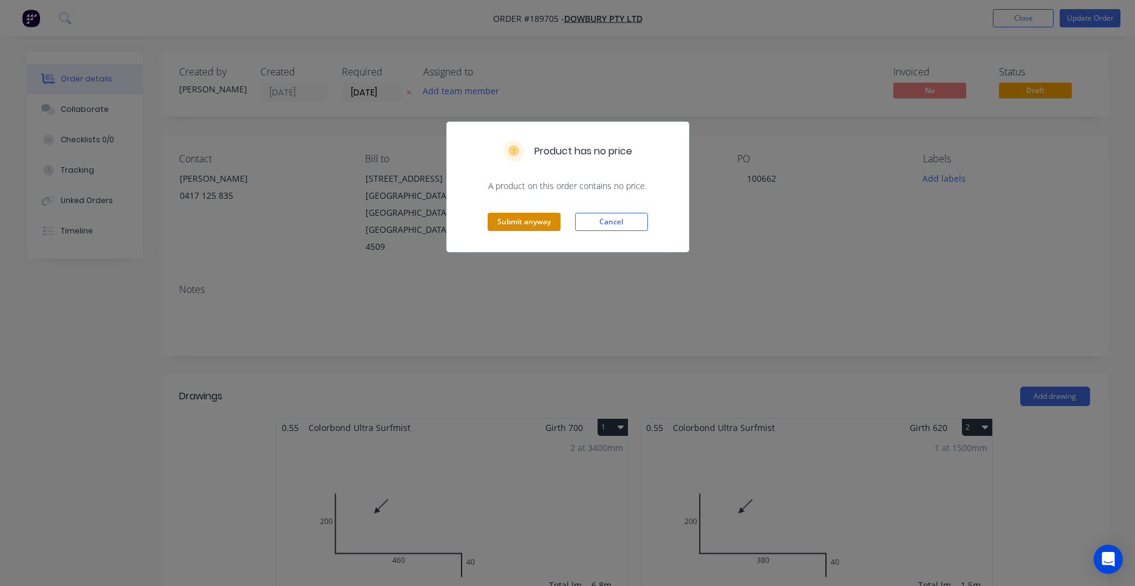
click at [551, 229] on button "Submit anyway" at bounding box center [524, 222] width 73 height 18
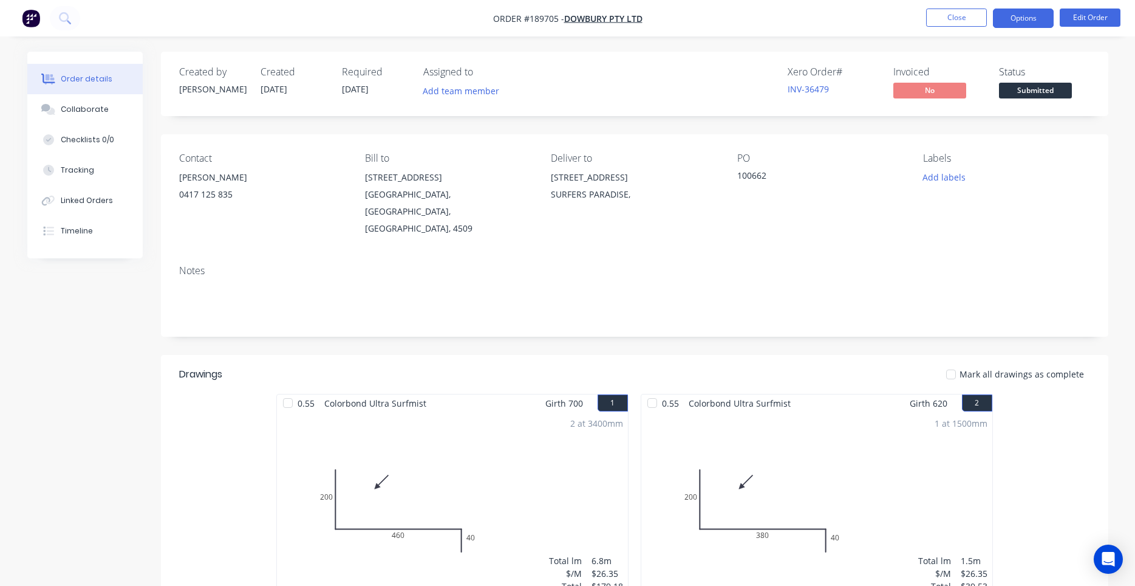
click at [1033, 27] on button "Options" at bounding box center [1023, 18] width 61 height 19
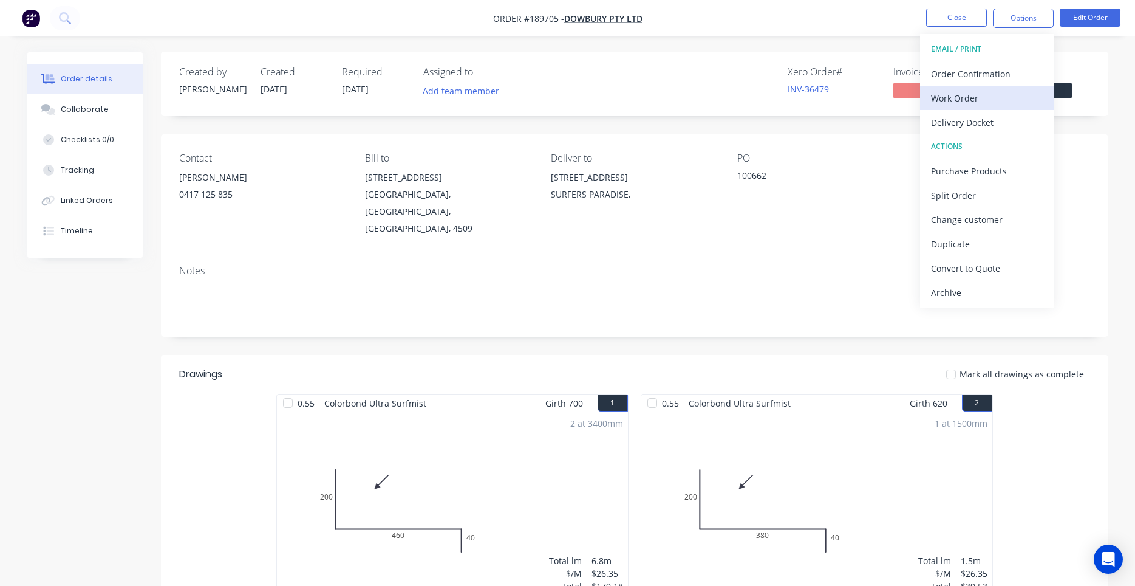
click at [994, 97] on div "Work Order" at bounding box center [987, 98] width 112 height 18
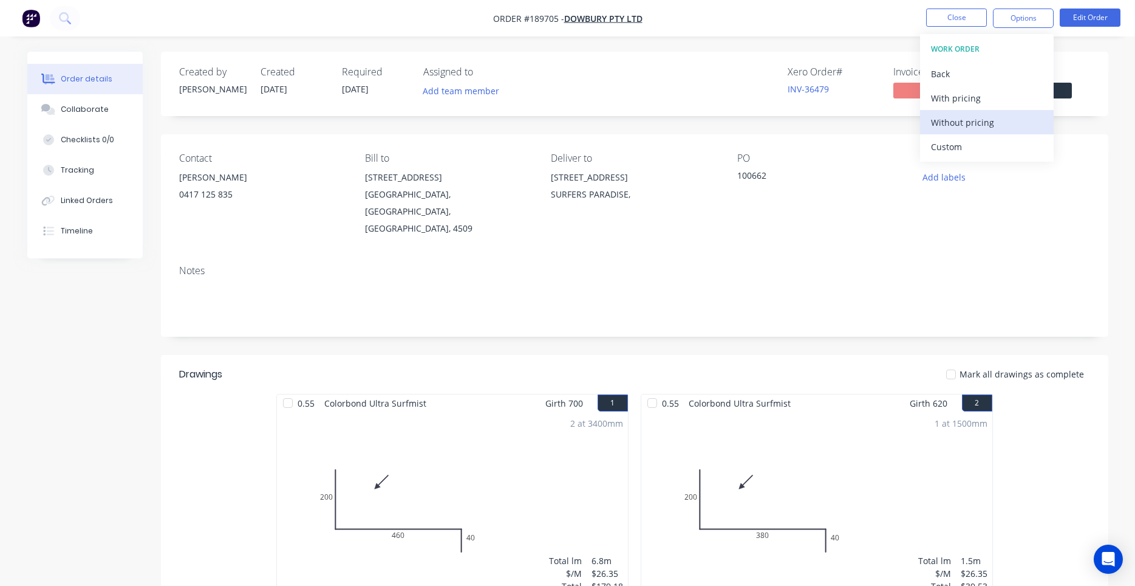
click at [982, 124] on div "Without pricing" at bounding box center [987, 123] width 112 height 18
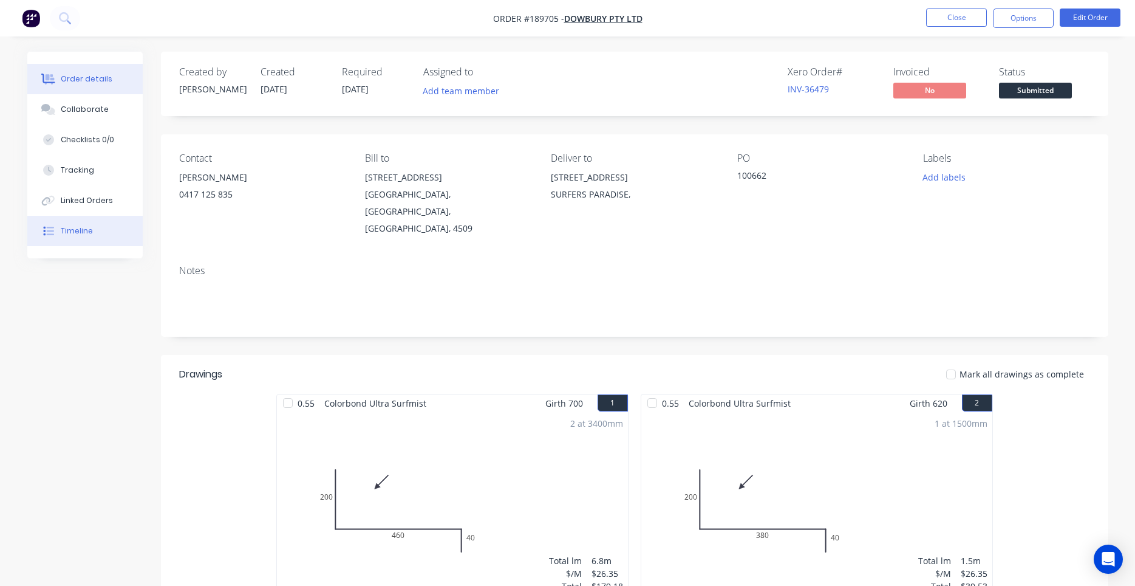
click at [83, 219] on button "Timeline" at bounding box center [84, 231] width 115 height 30
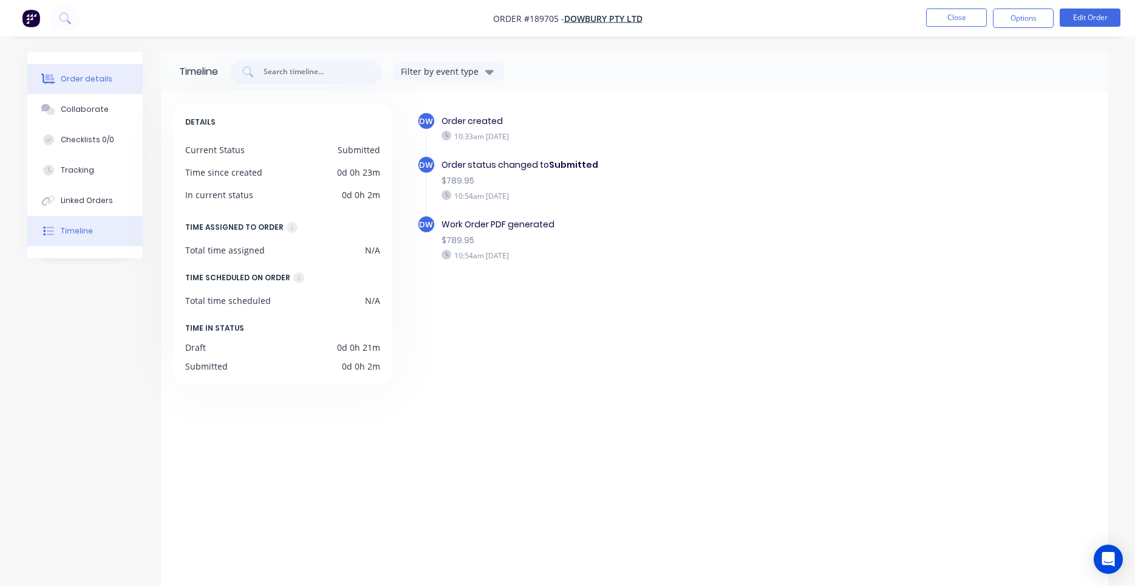
click at [105, 92] on button "Order details" at bounding box center [84, 79] width 115 height 30
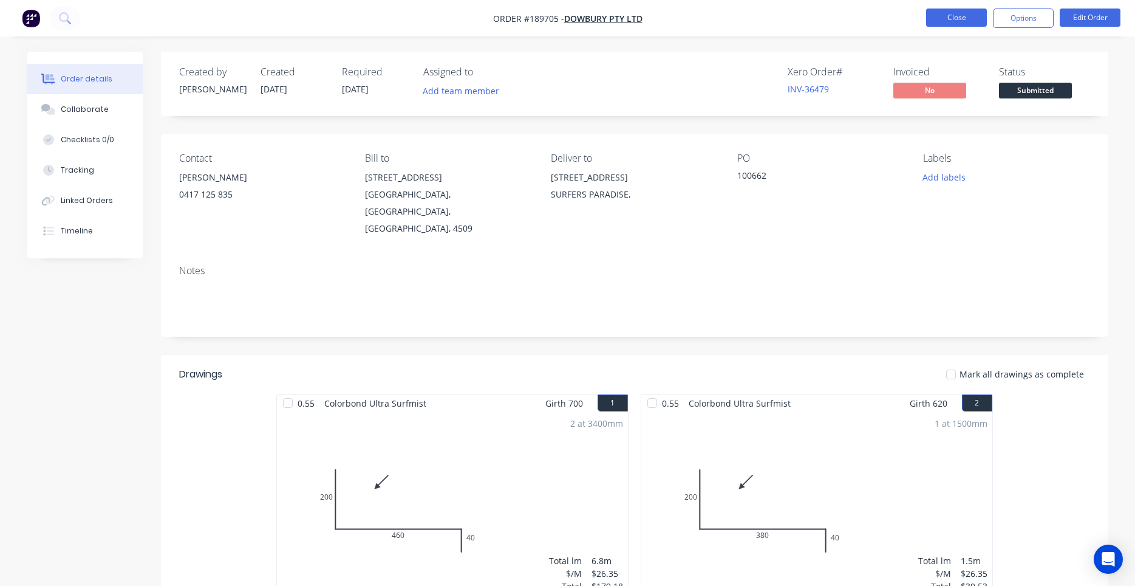
click at [940, 22] on button "Close" at bounding box center [956, 18] width 61 height 18
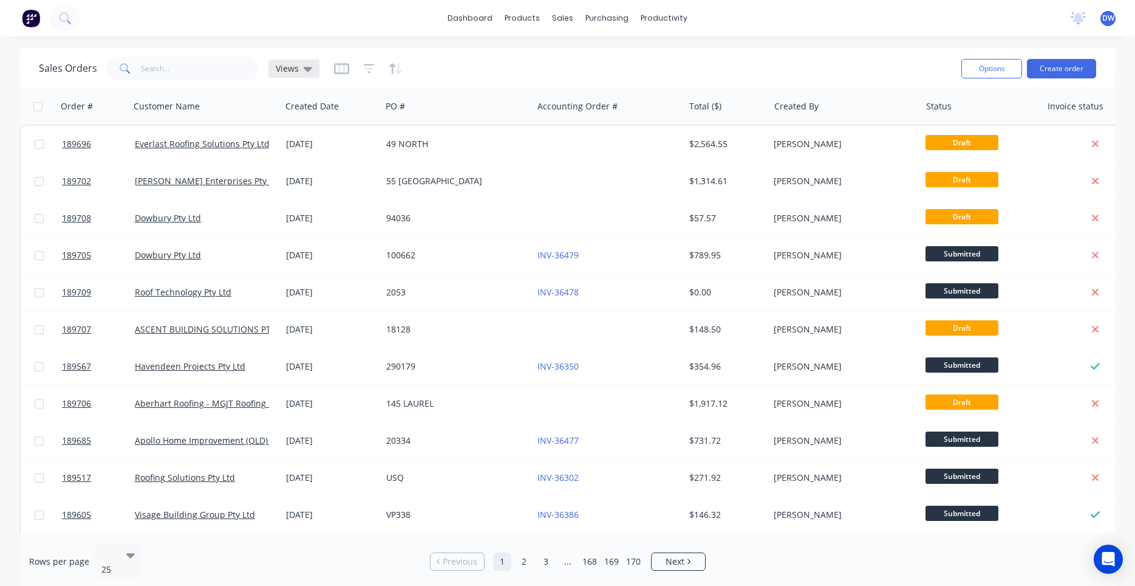
click at [301, 75] on div "Views" at bounding box center [293, 69] width 51 height 18
click at [307, 200] on button "New Hires" at bounding box center [341, 197] width 138 height 14
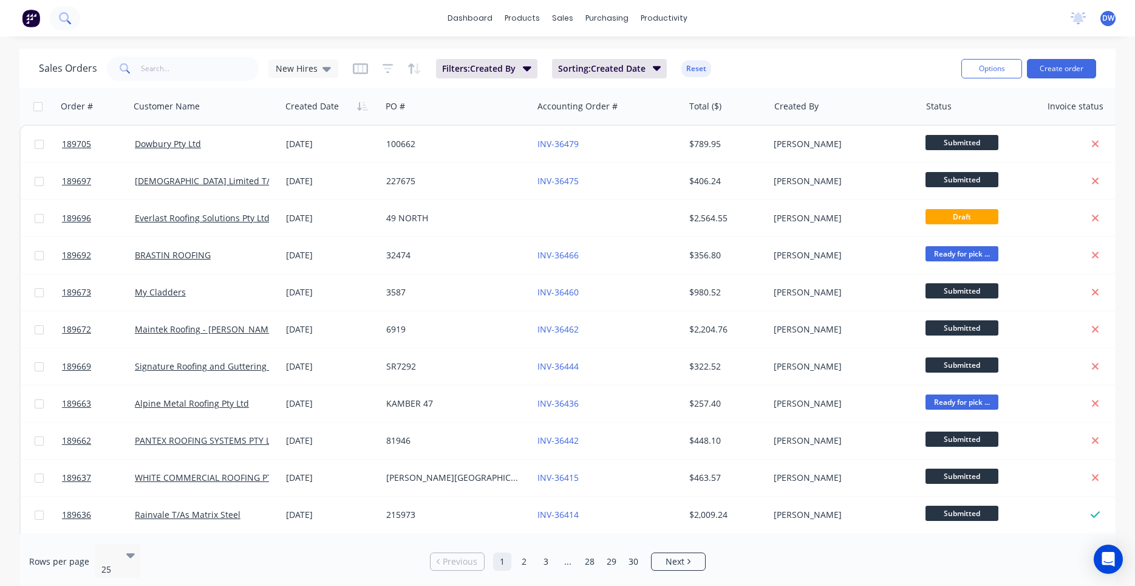
click at [62, 25] on button at bounding box center [65, 18] width 30 height 24
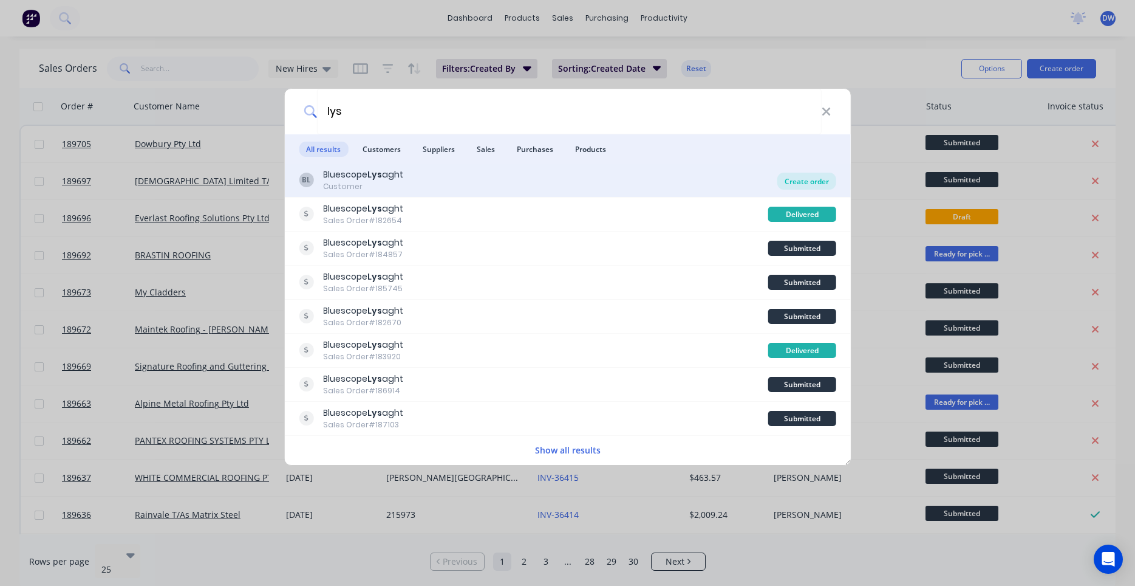
type input "lys"
click at [813, 186] on div "Create order" at bounding box center [807, 181] width 59 height 17
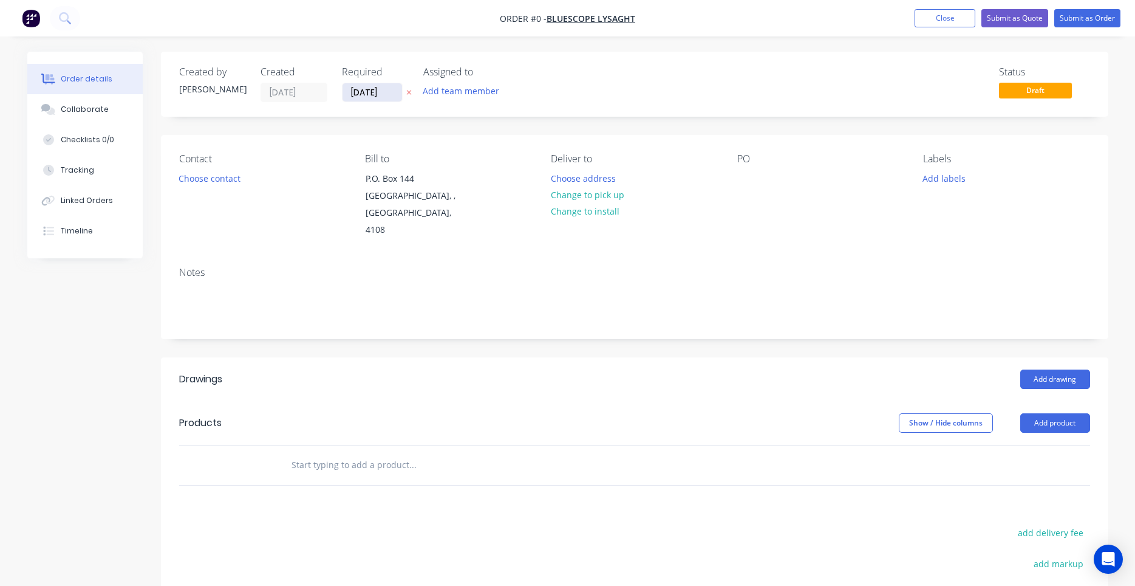
click at [385, 93] on input "[DATE]" at bounding box center [373, 92] width 60 height 18
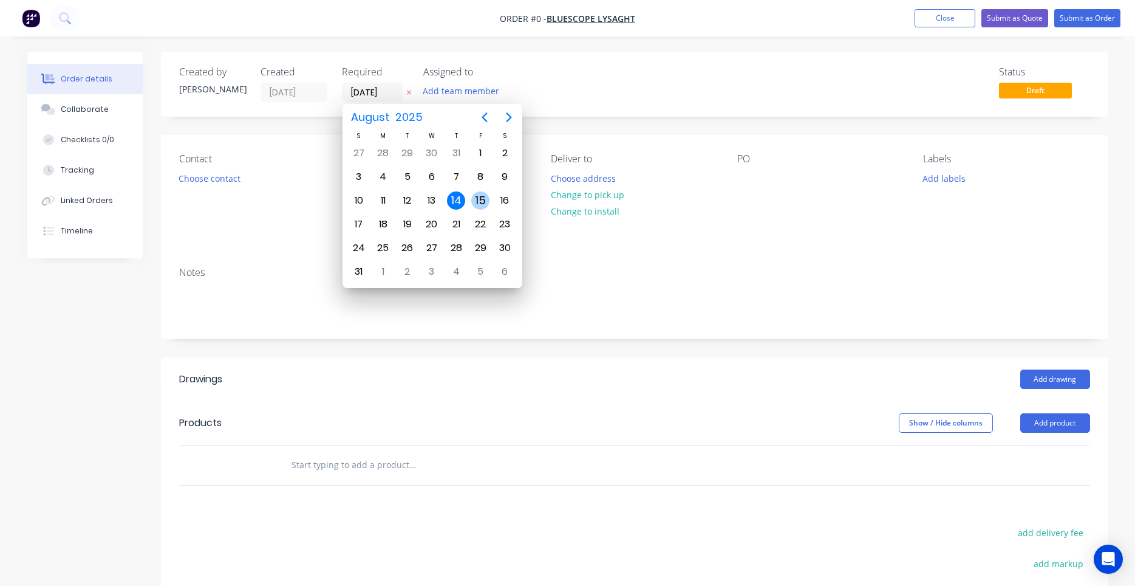
click at [477, 203] on div "15" at bounding box center [480, 200] width 18 height 18
type input "[DATE]"
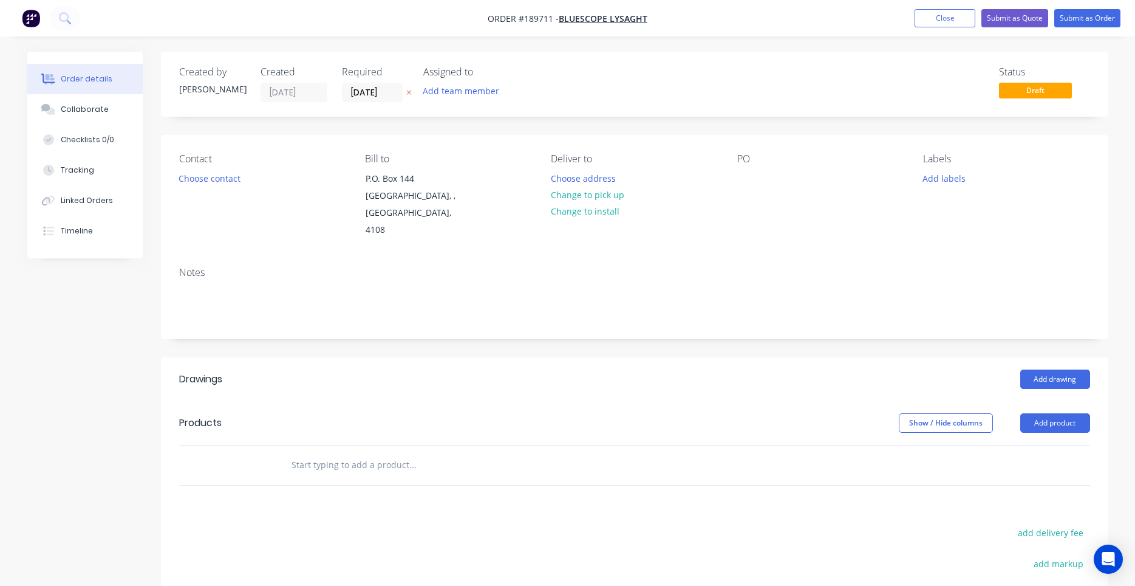
click at [208, 190] on div "Contact Choose contact" at bounding box center [262, 196] width 166 height 86
click at [212, 182] on button "Choose contact" at bounding box center [209, 177] width 75 height 16
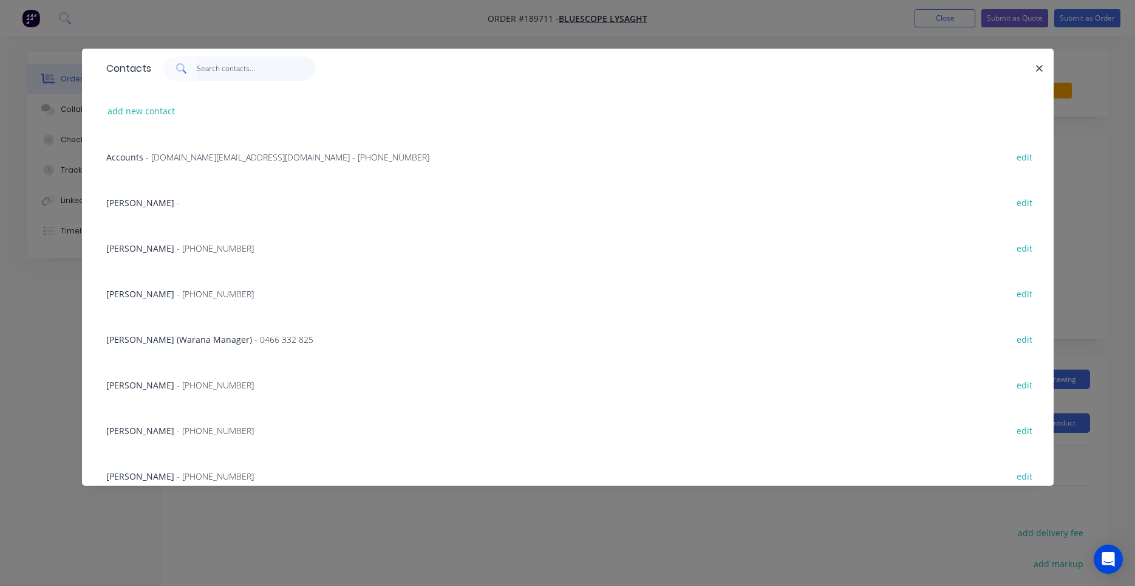
click at [216, 71] on input "text" at bounding box center [256, 68] width 118 height 24
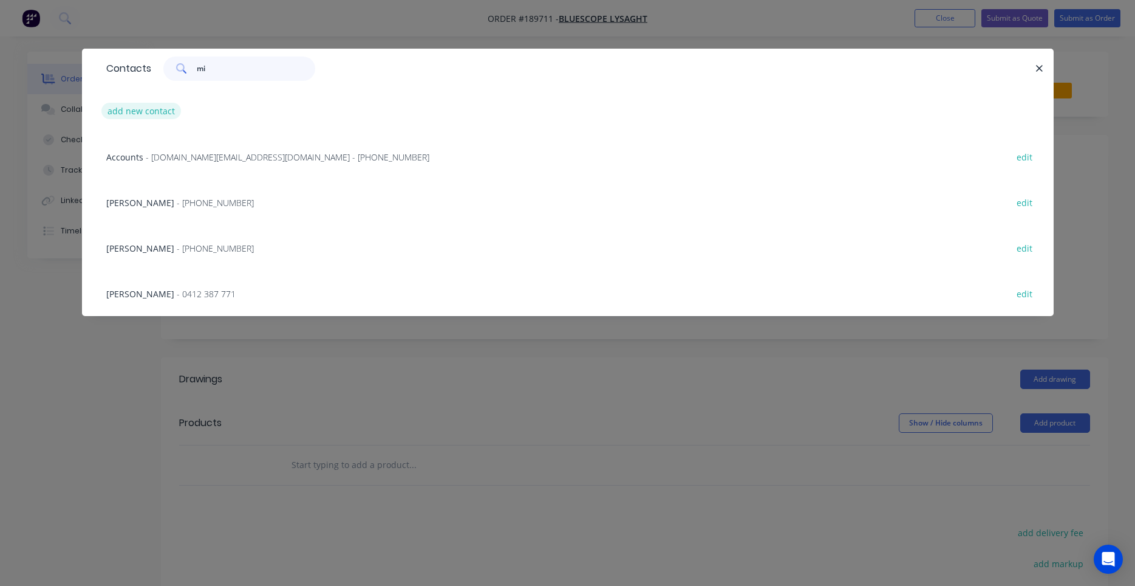
type input "mi"
click at [154, 112] on button "add new contact" at bounding box center [141, 111] width 80 height 16
select select "AU"
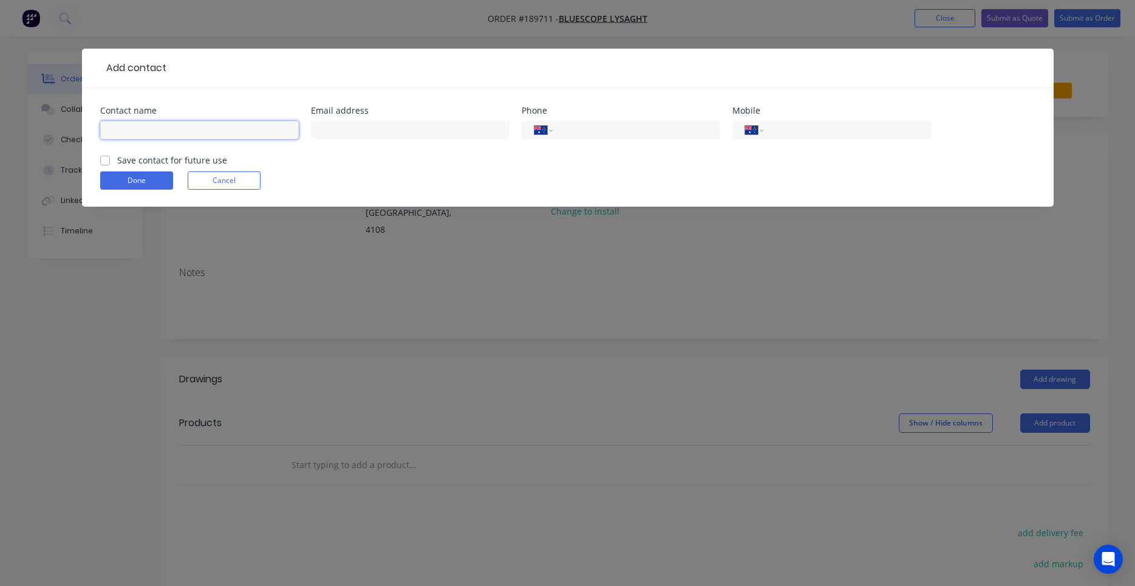
click at [181, 134] on input "text" at bounding box center [199, 130] width 199 height 18
type input "Michael"
type input "0400 536 056"
click at [168, 182] on button "Done" at bounding box center [136, 180] width 73 height 18
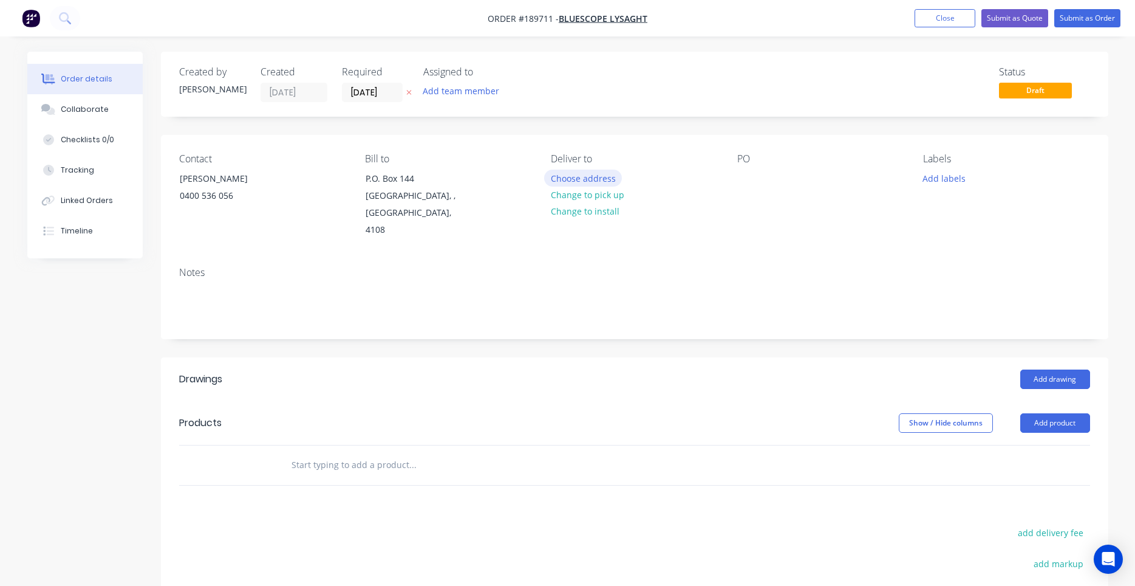
click at [558, 180] on button "Choose address" at bounding box center [583, 177] width 78 height 16
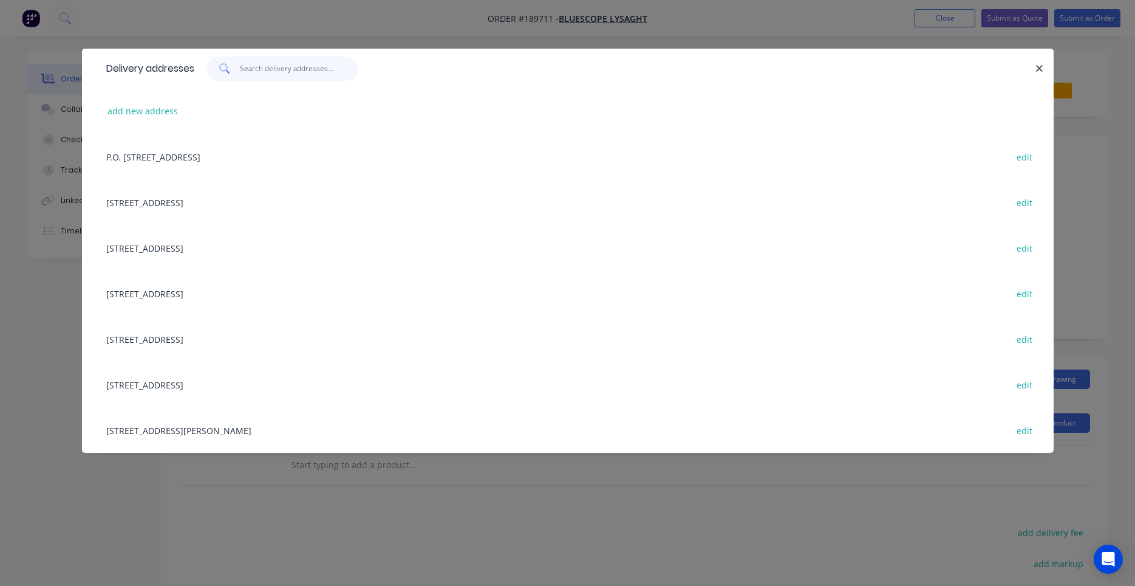
click at [296, 70] on input "text" at bounding box center [299, 68] width 118 height 24
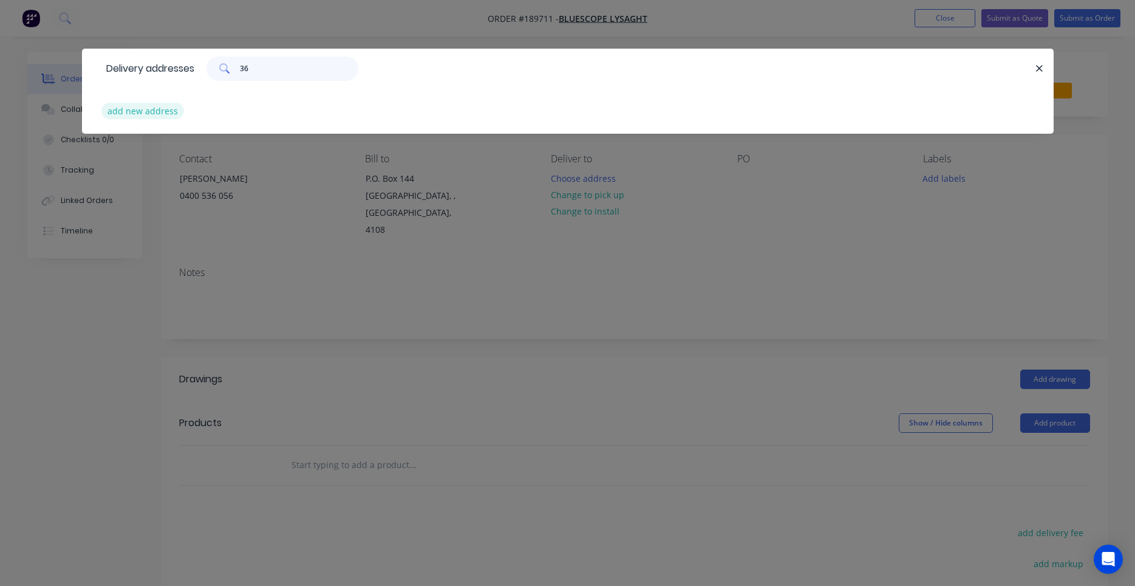
type input "36"
click at [171, 106] on button "add new address" at bounding box center [142, 111] width 83 height 16
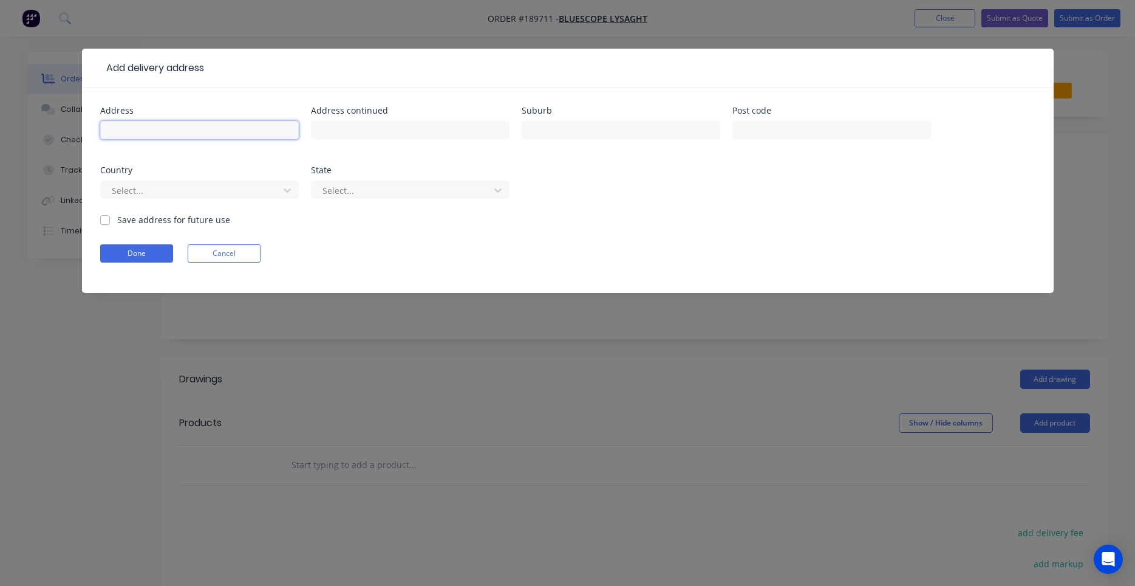
click at [214, 135] on input "text" at bounding box center [199, 130] width 199 height 18
type input "36 Enterprise St"
type input "s"
type input "SUNSHINE BEACH"
type input "q"
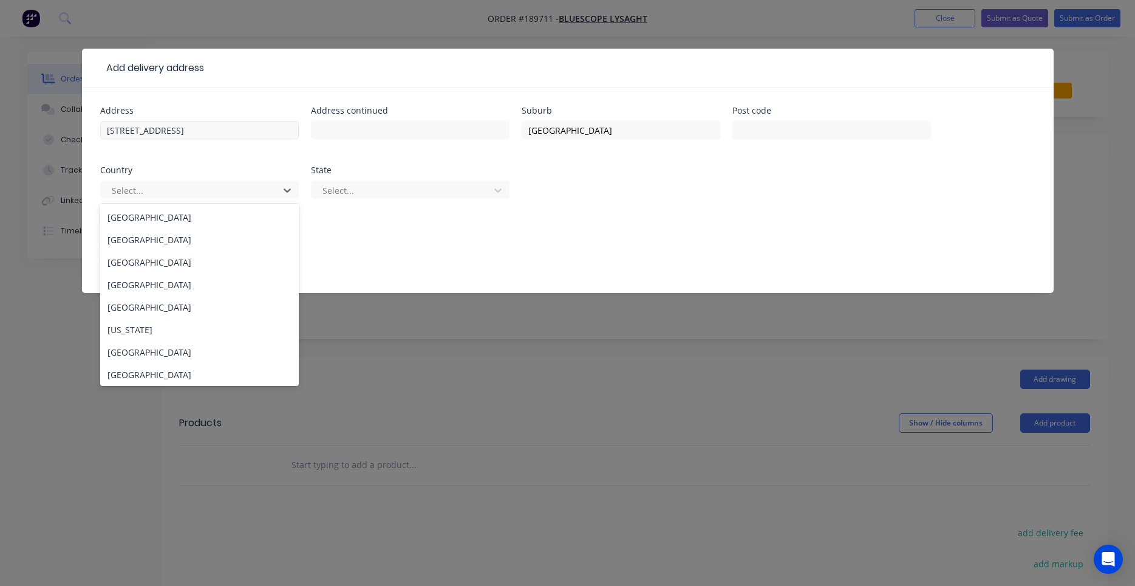
type input "a"
type input "au"
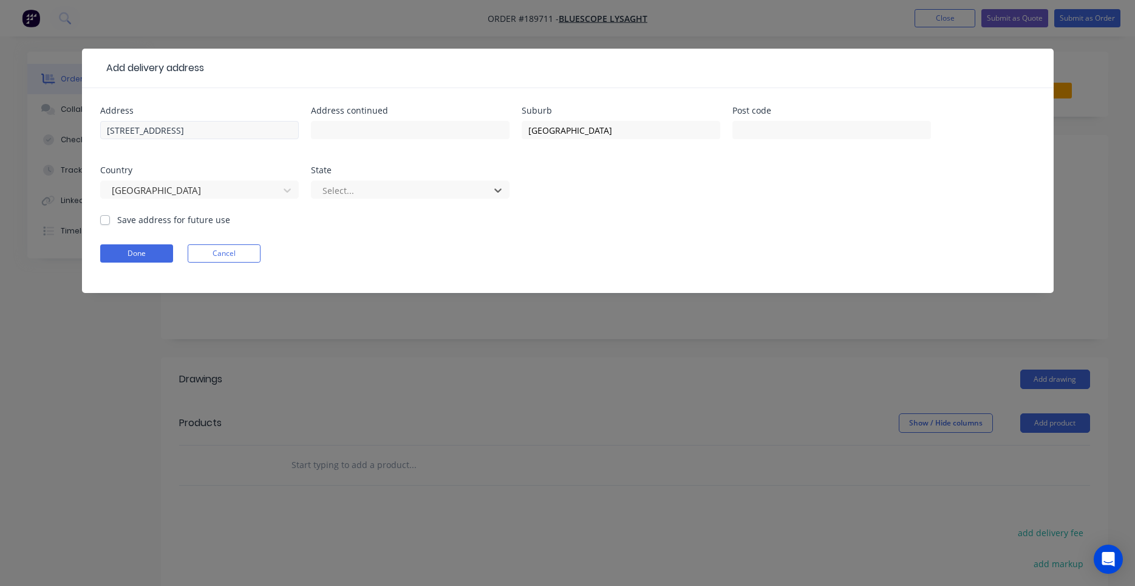
type input "q"
click at [134, 256] on button "Done" at bounding box center [136, 253] width 73 height 18
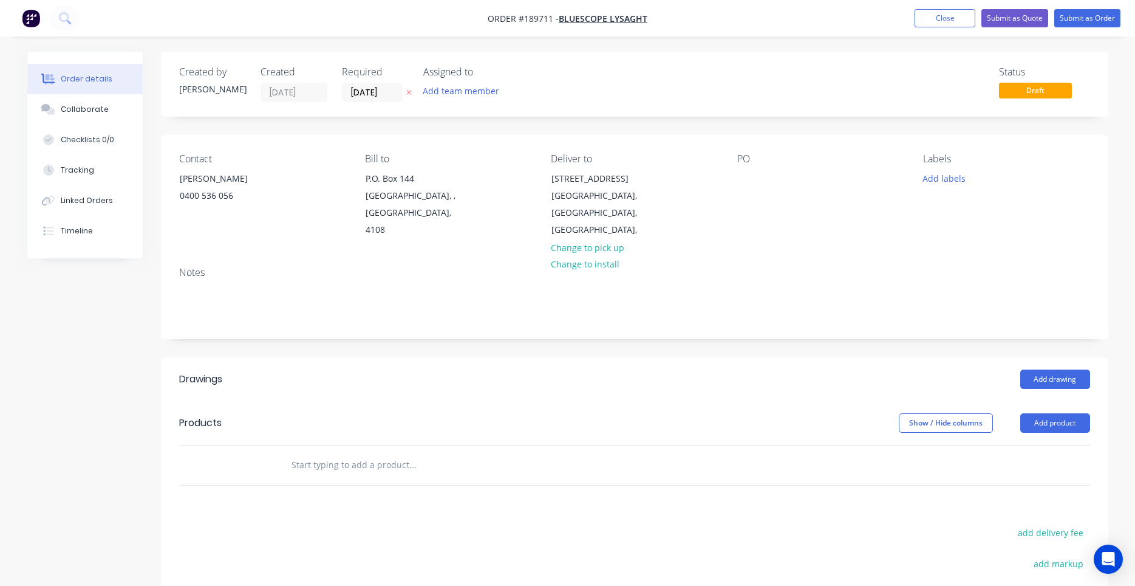
click at [744, 169] on div "PO" at bounding box center [820, 196] width 166 height 86
click at [743, 176] on div at bounding box center [746, 178] width 19 height 18
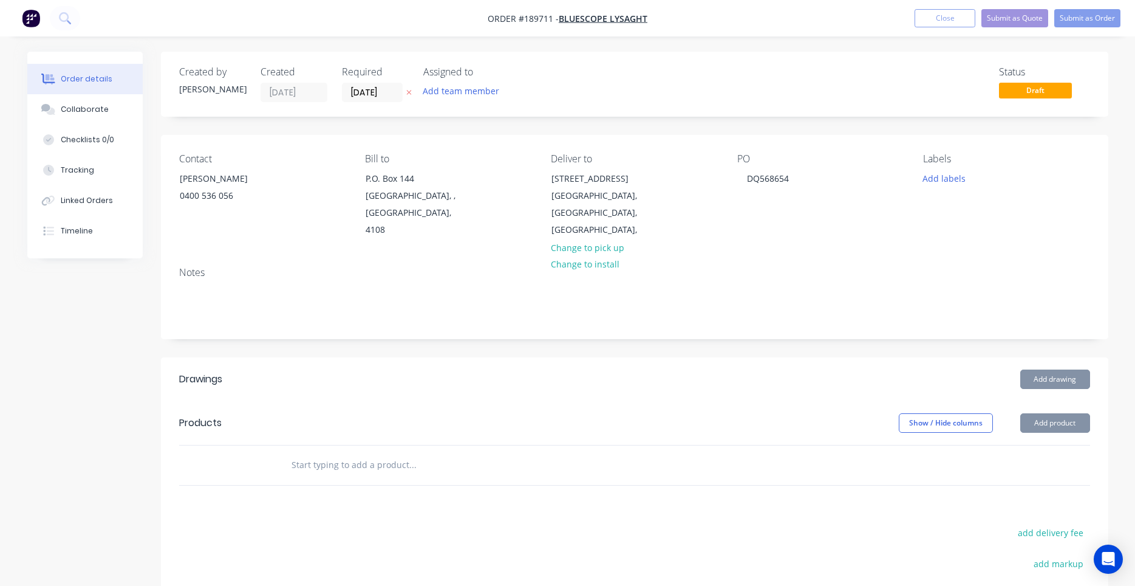
click at [1052, 413] on button "Add product" at bounding box center [1055, 422] width 70 height 19
click at [358, 453] on input "text" at bounding box center [412, 465] width 243 height 24
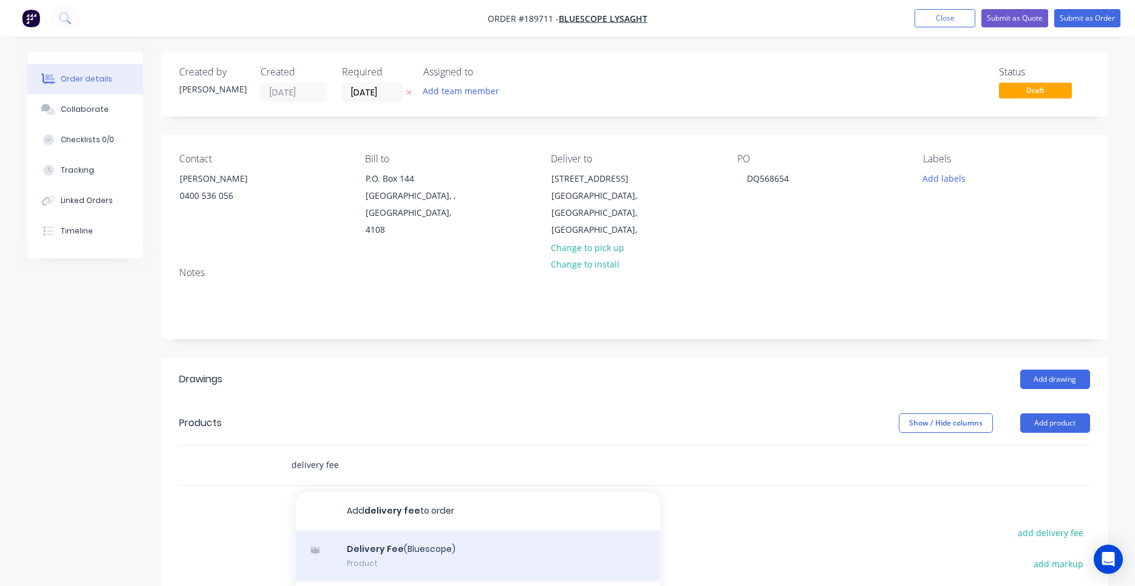
type input "delivery fee"
click at [390, 530] on div "Delivery Fee (Bluescope) Product" at bounding box center [478, 555] width 364 height 51
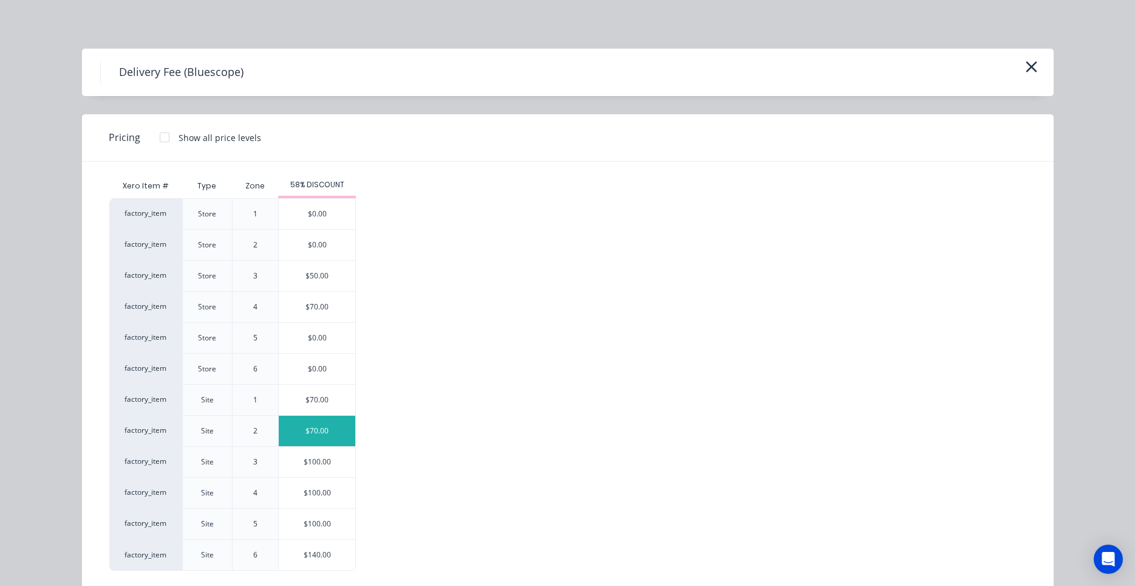
click at [330, 437] on div "$70.00" at bounding box center [317, 430] width 77 height 30
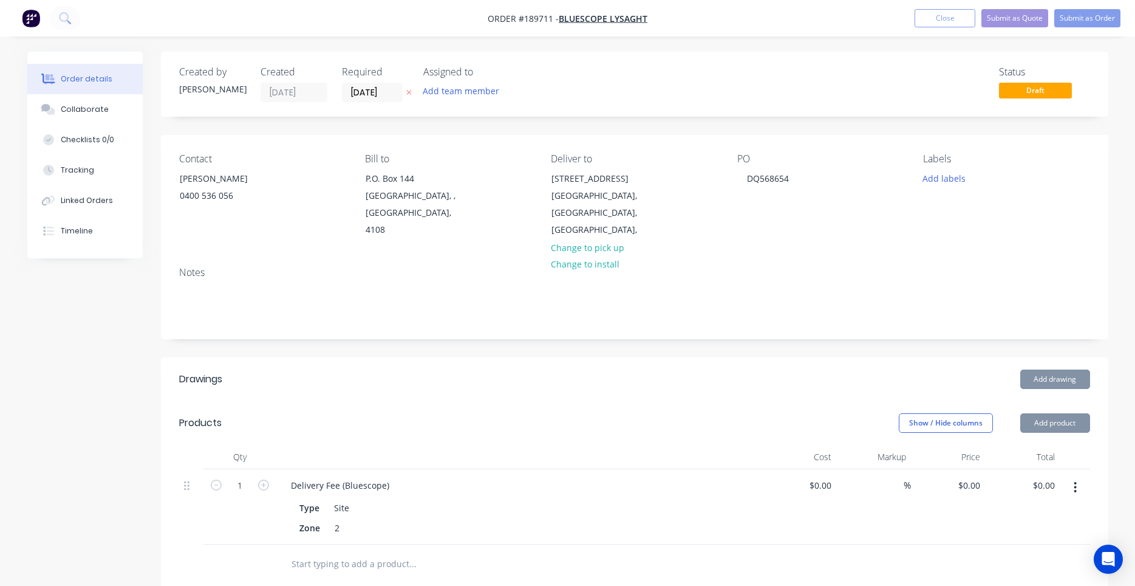
type input "$70.00"
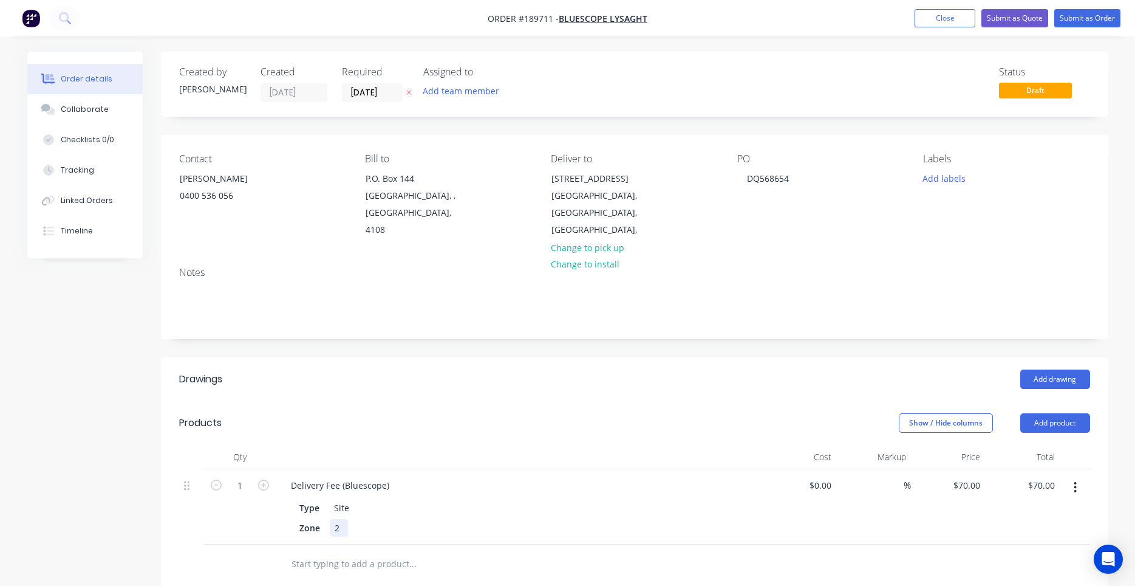
click at [338, 519] on div "2" at bounding box center [339, 528] width 18 height 18
drag, startPoint x: 338, startPoint y: 510, endPoint x: 294, endPoint y: 510, distance: 44.3
click at [330, 519] on div "2" at bounding box center [339, 528] width 18 height 18
click at [340, 499] on div "Site" at bounding box center [341, 508] width 25 height 18
click at [351, 476] on div "Delivery Fee (Bluescope)" at bounding box center [340, 485] width 118 height 18
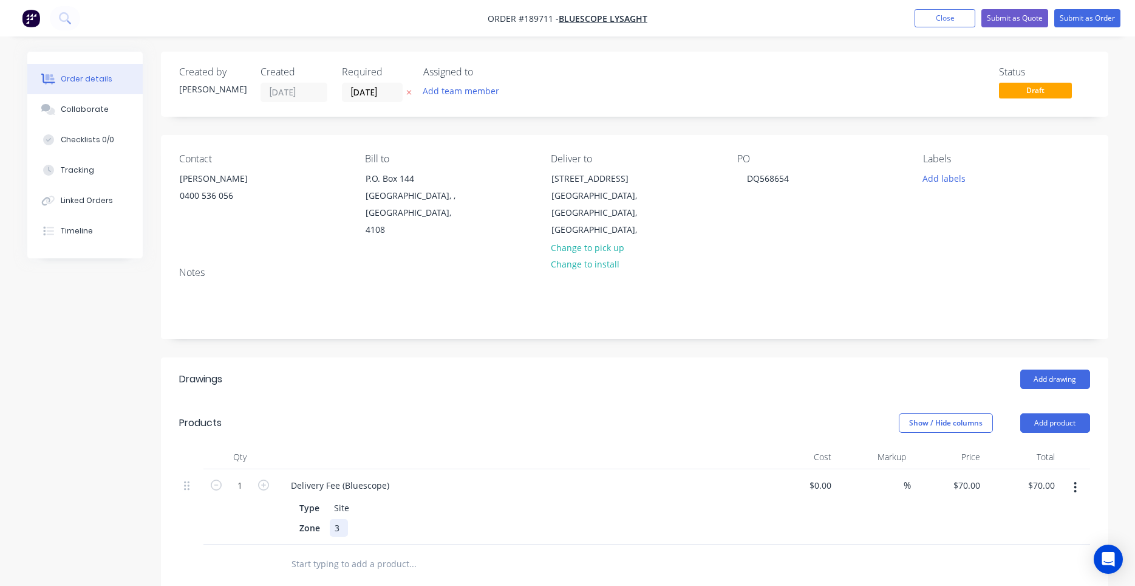
click at [338, 519] on div "3" at bounding box center [339, 528] width 18 height 18
click at [1073, 476] on button "button" at bounding box center [1075, 487] width 29 height 22
click at [1050, 504] on div "Edit Duplicate Exclude from tax Delete" at bounding box center [1032, 555] width 115 height 103
click at [1043, 510] on div "Edit" at bounding box center [1033, 519] width 94 height 18
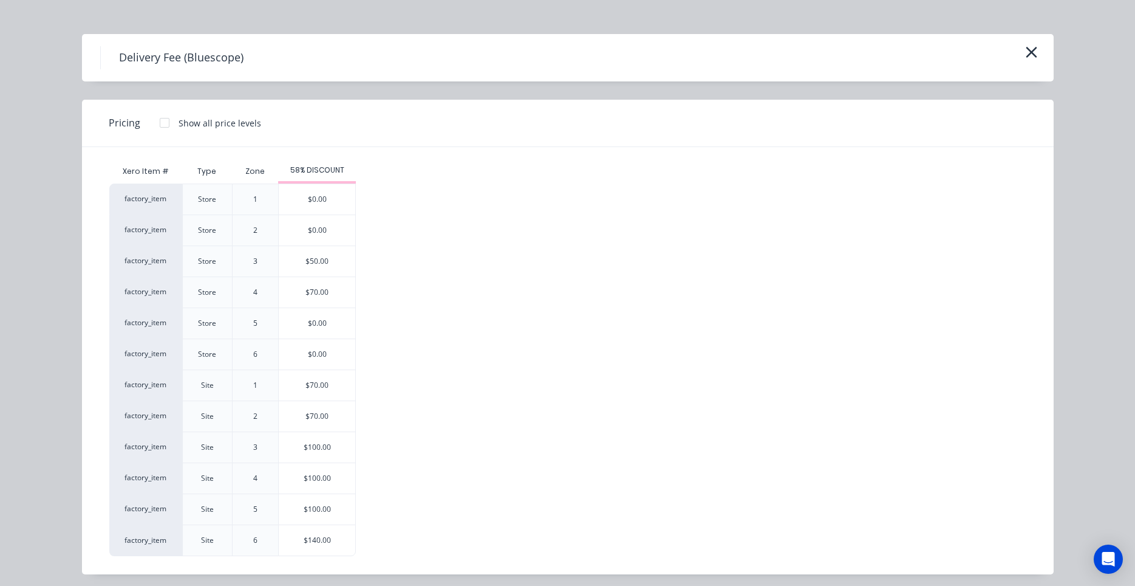
scroll to position [20, 0]
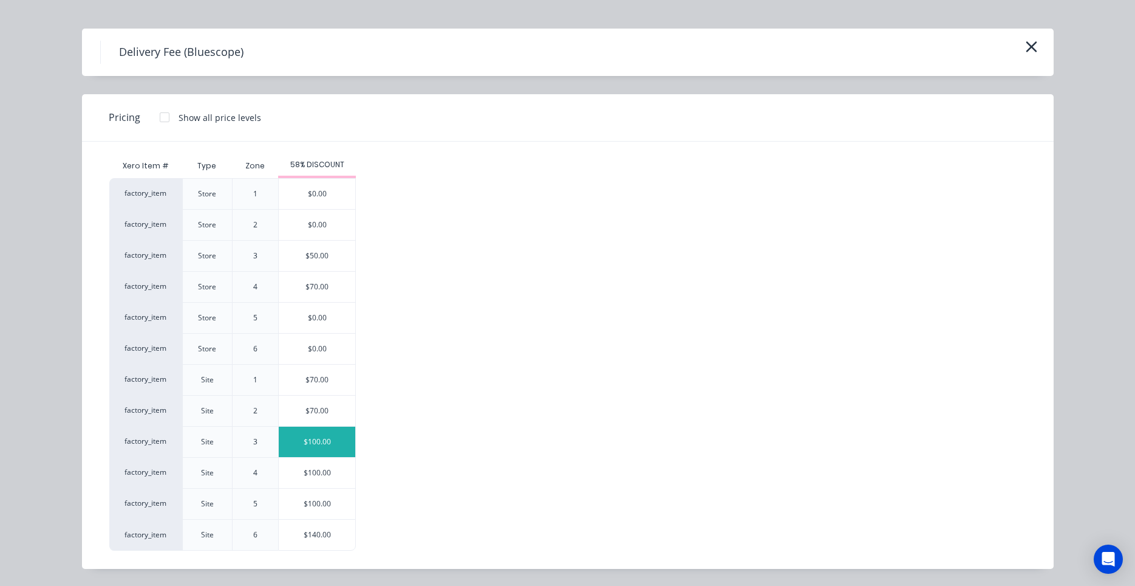
click at [333, 445] on div "$100.00" at bounding box center [317, 441] width 77 height 30
type input "$100.00"
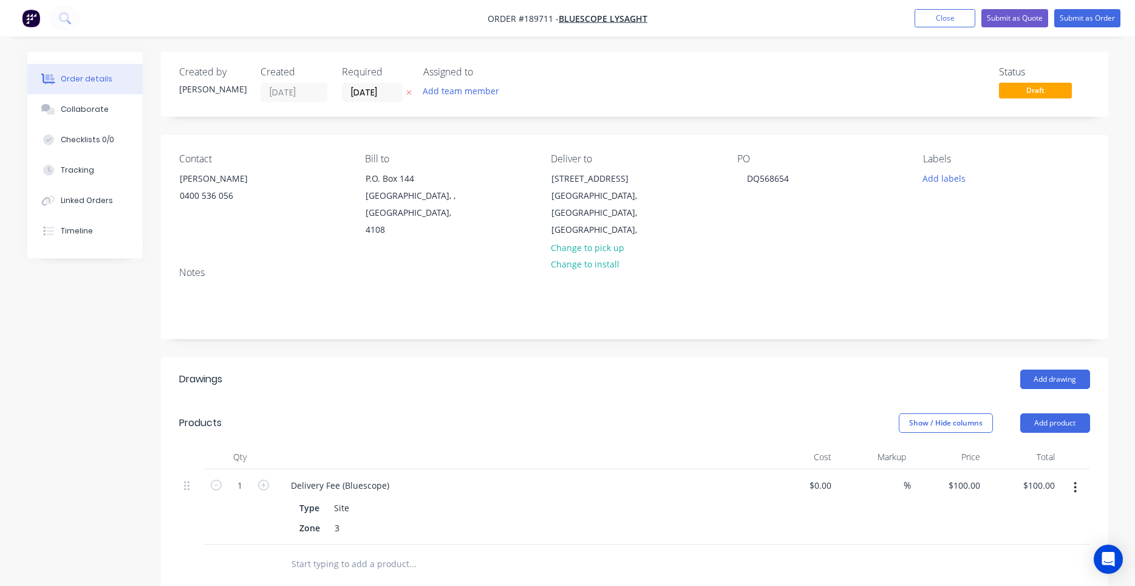
drag, startPoint x: 852, startPoint y: 264, endPoint x: 859, endPoint y: 266, distance: 6.9
click at [859, 266] on div "Notes" at bounding box center [635, 297] width 948 height 81
click at [1030, 369] on button "Add drawing" at bounding box center [1055, 378] width 70 height 19
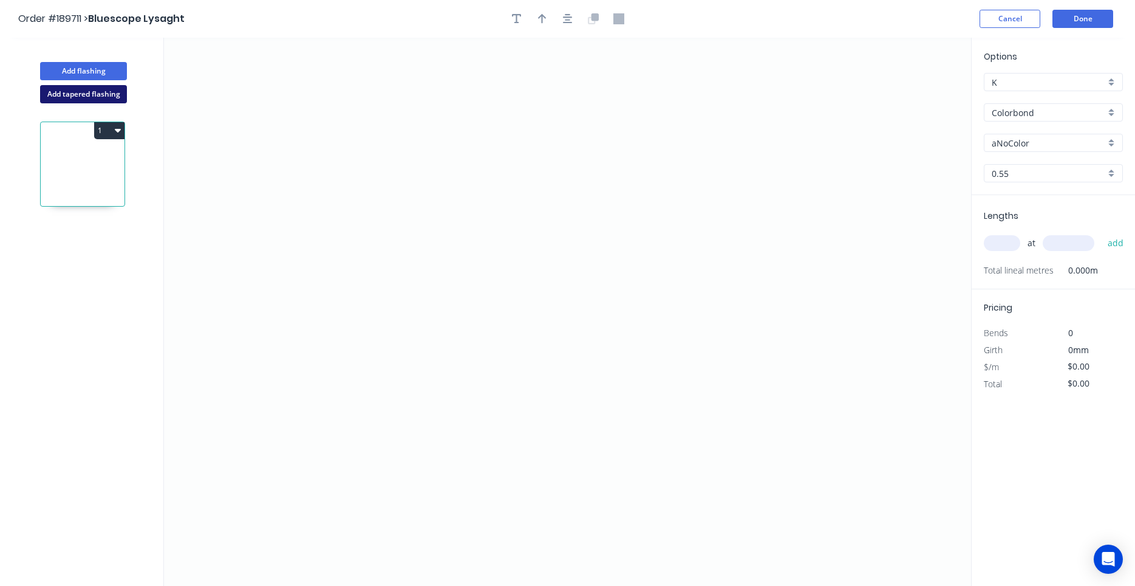
click at [98, 100] on button "Add tapered flashing" at bounding box center [83, 94] width 87 height 18
click at [420, 100] on icon "0" at bounding box center [567, 175] width 807 height 274
click at [437, 233] on icon "0" at bounding box center [567, 175] width 807 height 274
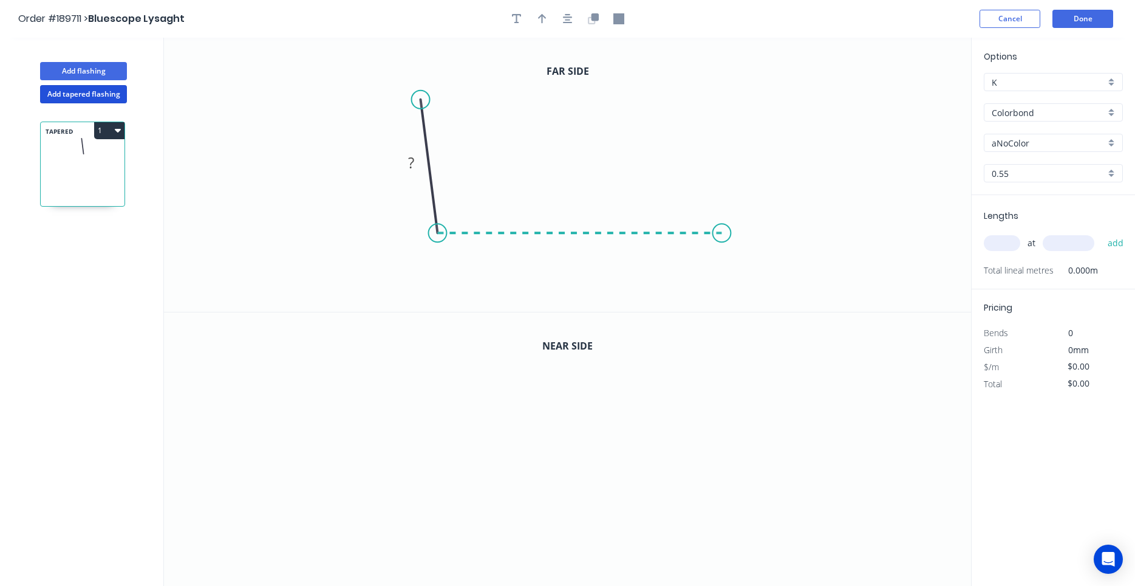
click at [722, 222] on icon "0 ?" at bounding box center [567, 175] width 807 height 274
click at [722, 222] on icon "0 ? ? ? º" at bounding box center [567, 175] width 807 height 274
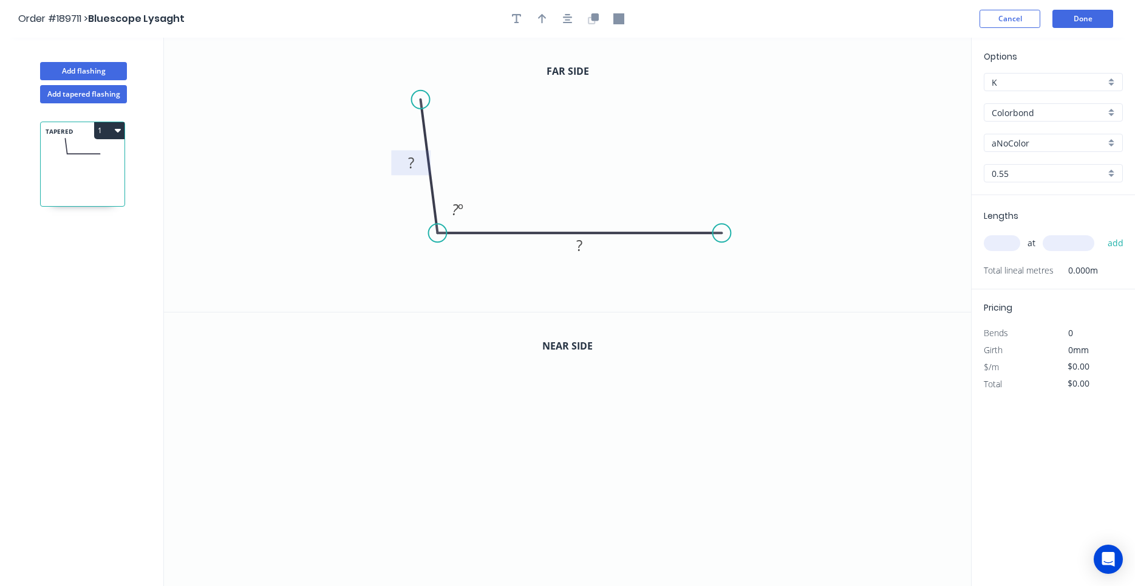
click at [411, 162] on tspan "?" at bounding box center [411, 162] width 6 height 20
click at [448, 207] on tspan "95" at bounding box center [455, 209] width 16 height 20
click at [572, 247] on tspan "540" at bounding box center [580, 245] width 26 height 20
click at [564, 15] on icon "button" at bounding box center [568, 18] width 10 height 11
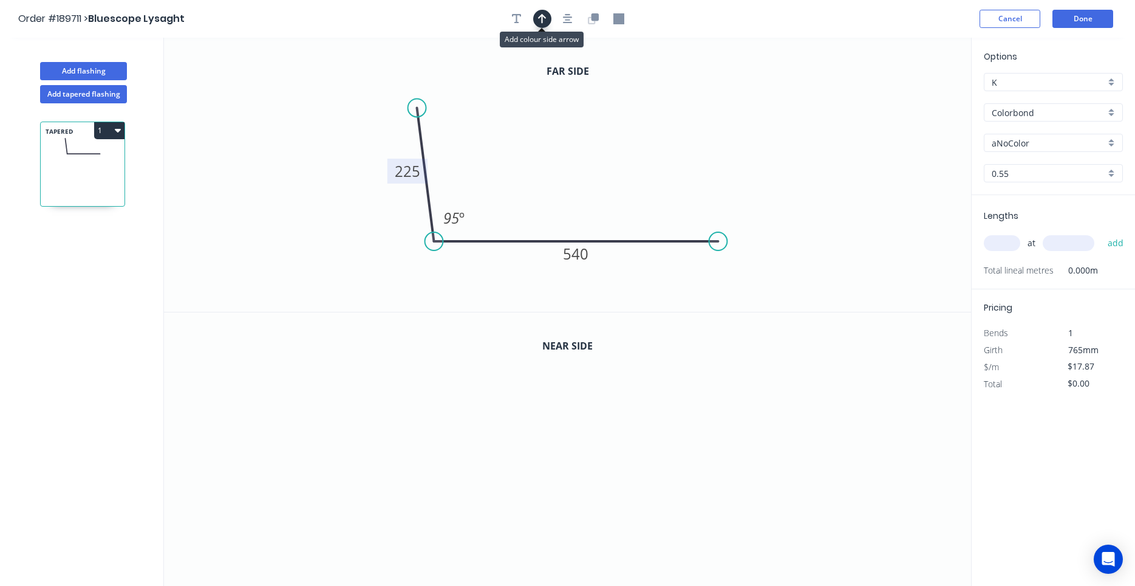
click at [547, 25] on button "button" at bounding box center [542, 19] width 18 height 18
click at [906, 95] on icon at bounding box center [905, 80] width 11 height 39
drag, startPoint x: 906, startPoint y: 95, endPoint x: 508, endPoint y: 188, distance: 408.7
click at [508, 188] on icon at bounding box center [518, 177] width 35 height 35
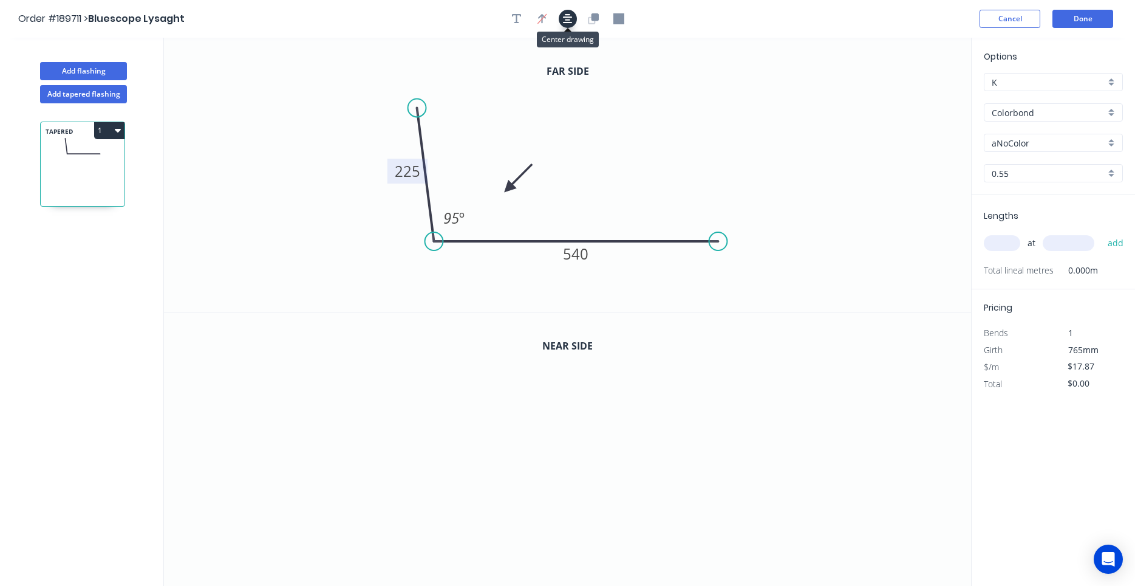
click at [570, 24] on icon "button" at bounding box center [568, 18] width 10 height 11
click at [591, 16] on icon "button" at bounding box center [593, 18] width 11 height 11
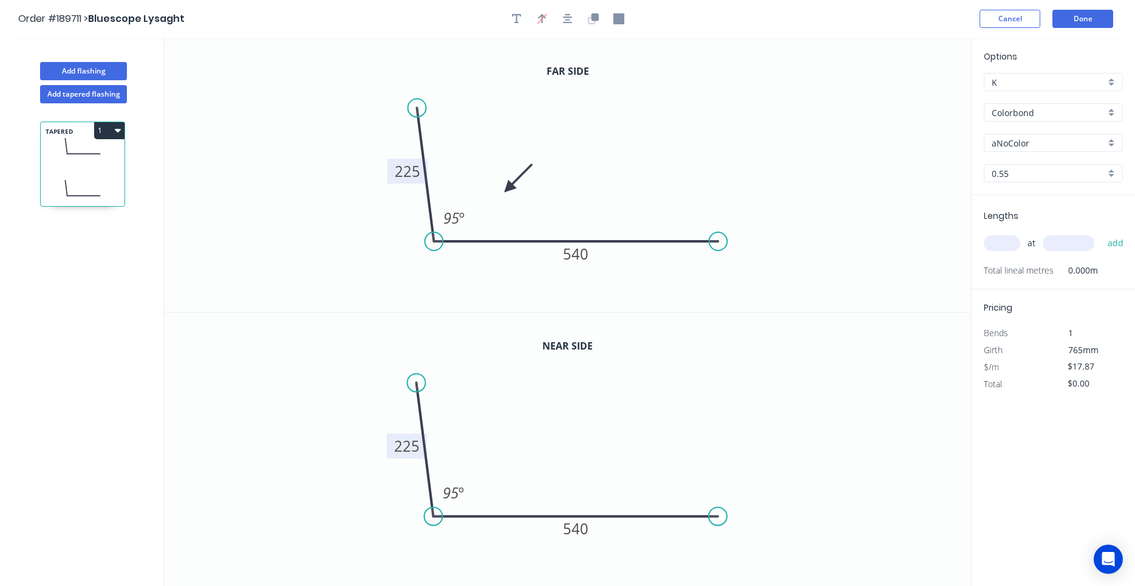
click at [400, 448] on tspan "225" at bounding box center [407, 446] width 26 height 20
drag, startPoint x: 420, startPoint y: 384, endPoint x: 422, endPoint y: 428, distance: 43.2
click at [422, 428] on circle at bounding box center [422, 428] width 18 height 18
type input "$19.31"
click at [572, 24] on icon "button" at bounding box center [568, 18] width 10 height 11
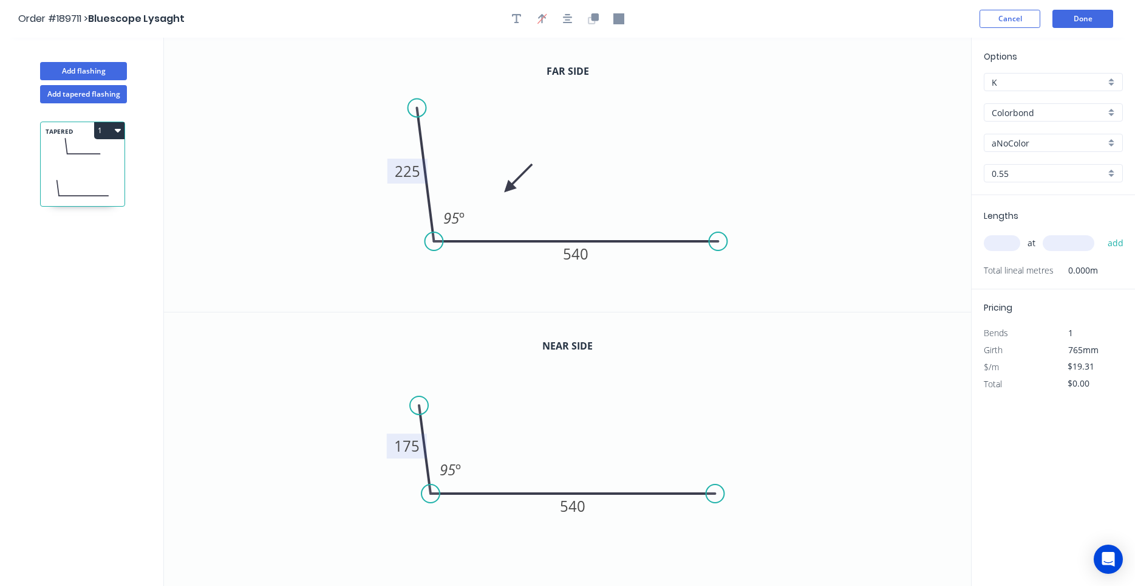
click at [997, 248] on input "text" at bounding box center [1002, 243] width 36 height 16
type input "1"
type input "5500"
click at [1102, 233] on button "add" at bounding box center [1116, 243] width 29 height 21
type input "$106.21"
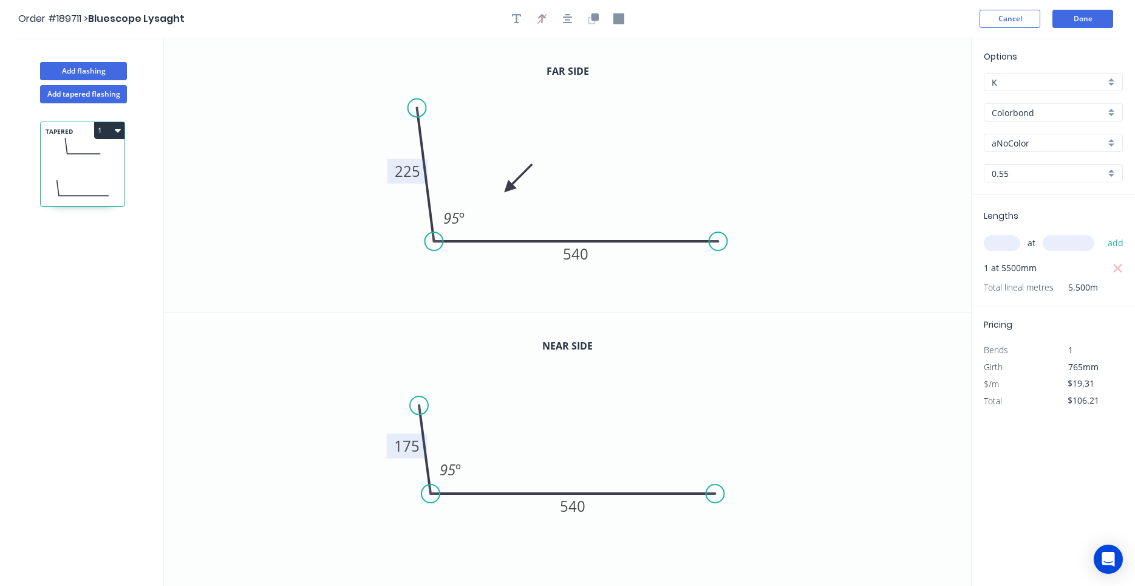
click at [1058, 108] on input "Colorbond" at bounding box center [1049, 112] width 114 height 13
click at [1022, 134] on div "Zincalume" at bounding box center [1054, 135] width 138 height 21
type input "Zincalume"
type input "$17.54"
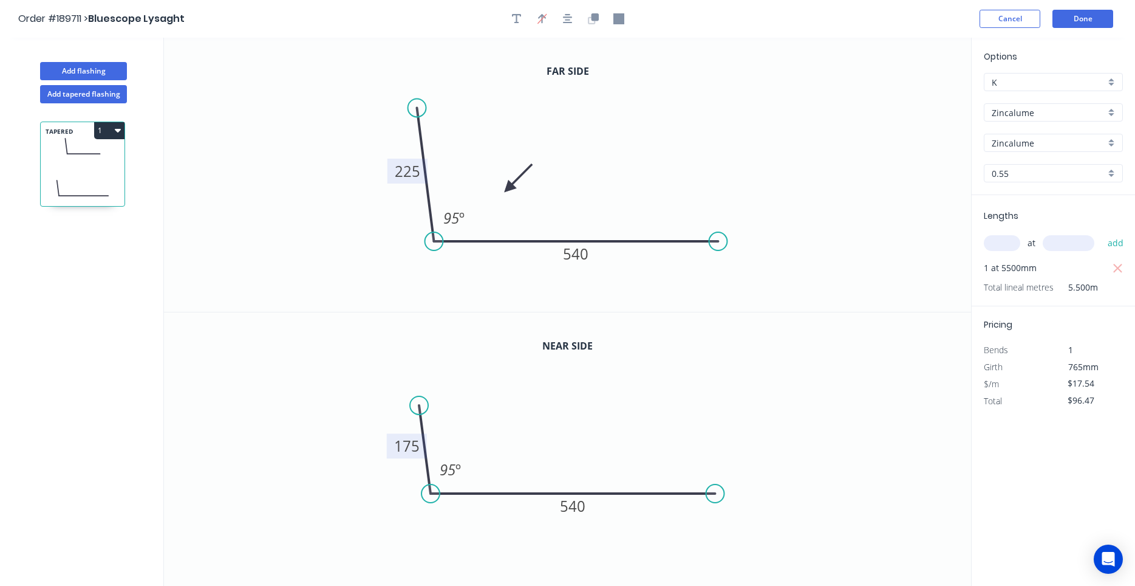
click at [121, 127] on button "1" at bounding box center [109, 130] width 30 height 17
click at [107, 159] on div "Duplicate" at bounding box center [67, 161] width 94 height 18
type input "$0.00"
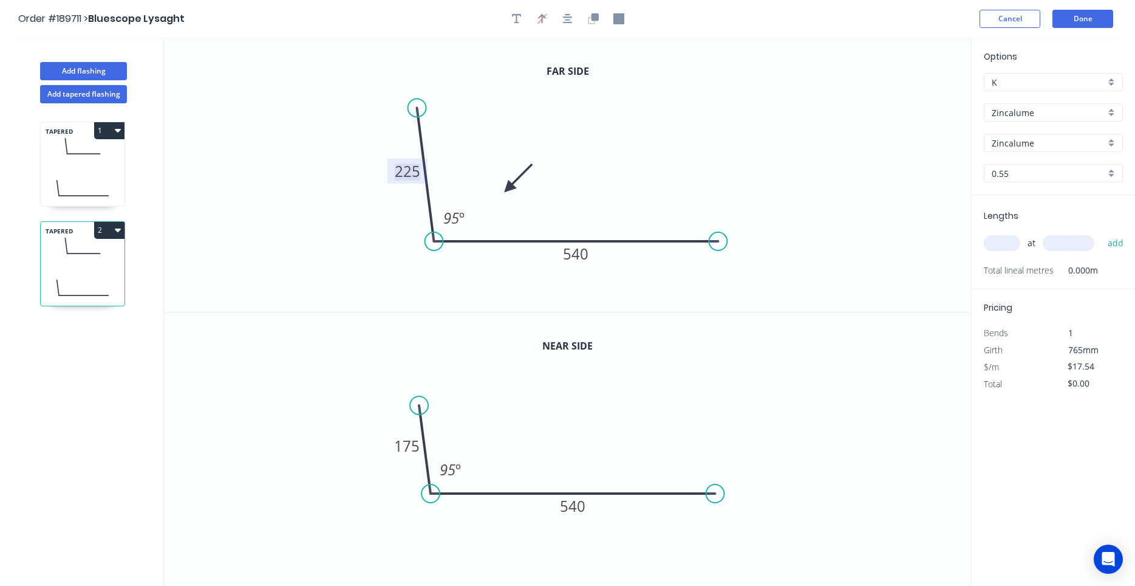
click at [408, 171] on tspan "225" at bounding box center [408, 171] width 26 height 20
click at [415, 439] on tspan "175" at bounding box center [407, 446] width 26 height 20
type input "$20.78"
click at [522, 404] on icon "0 225 540 95 º" at bounding box center [567, 449] width 807 height 275
click at [1001, 245] on input "text" at bounding box center [1002, 243] width 36 height 16
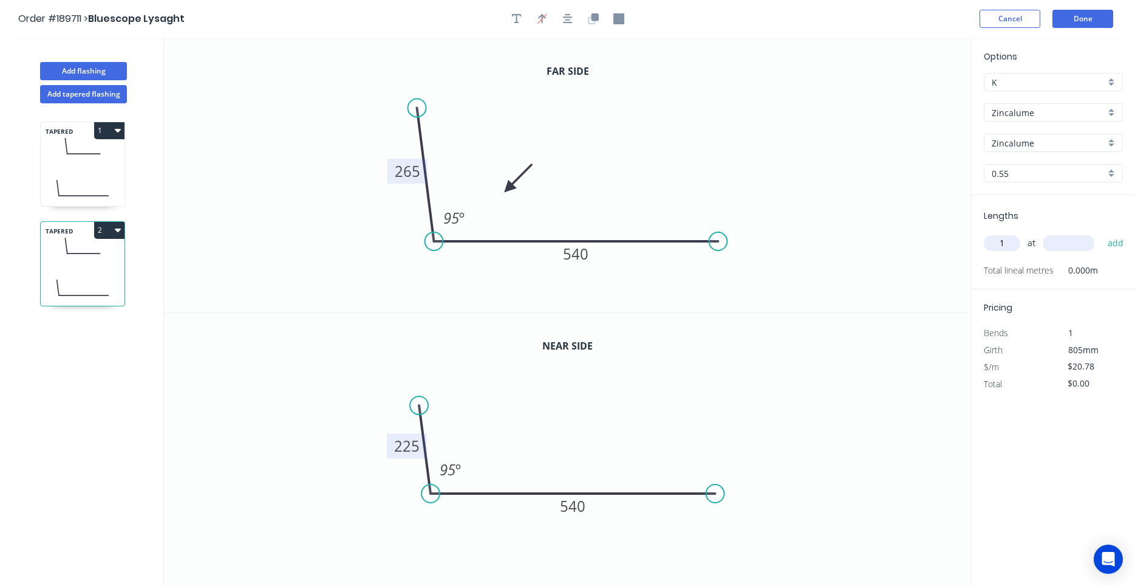
type input "1"
type input "5100"
click at [1102, 233] on button "add" at bounding box center [1116, 243] width 29 height 21
type input "$105.98"
click at [1090, 19] on button "Done" at bounding box center [1083, 19] width 61 height 18
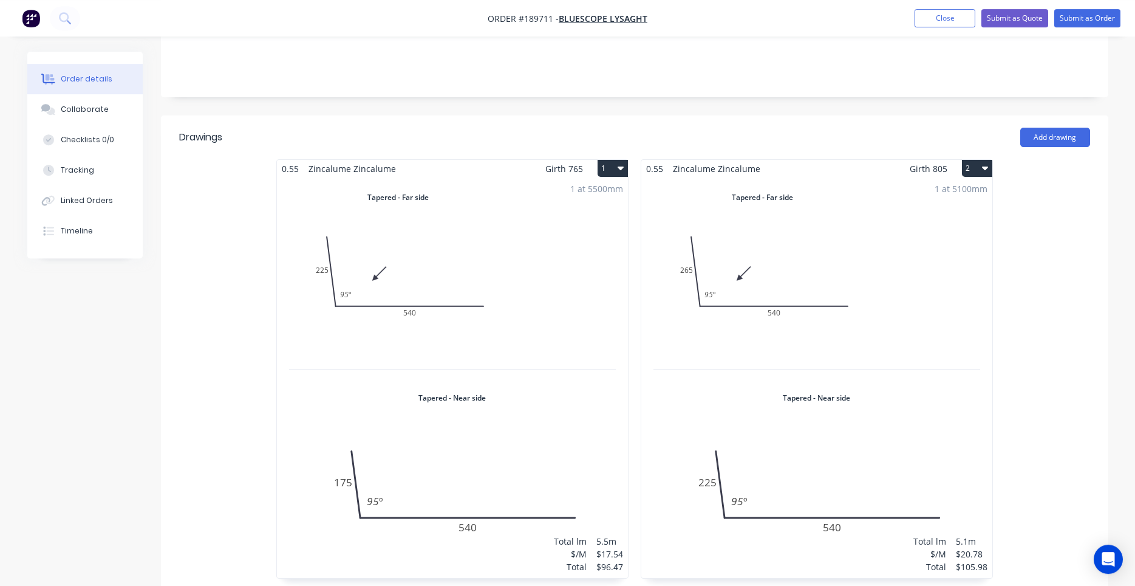
scroll to position [206, 0]
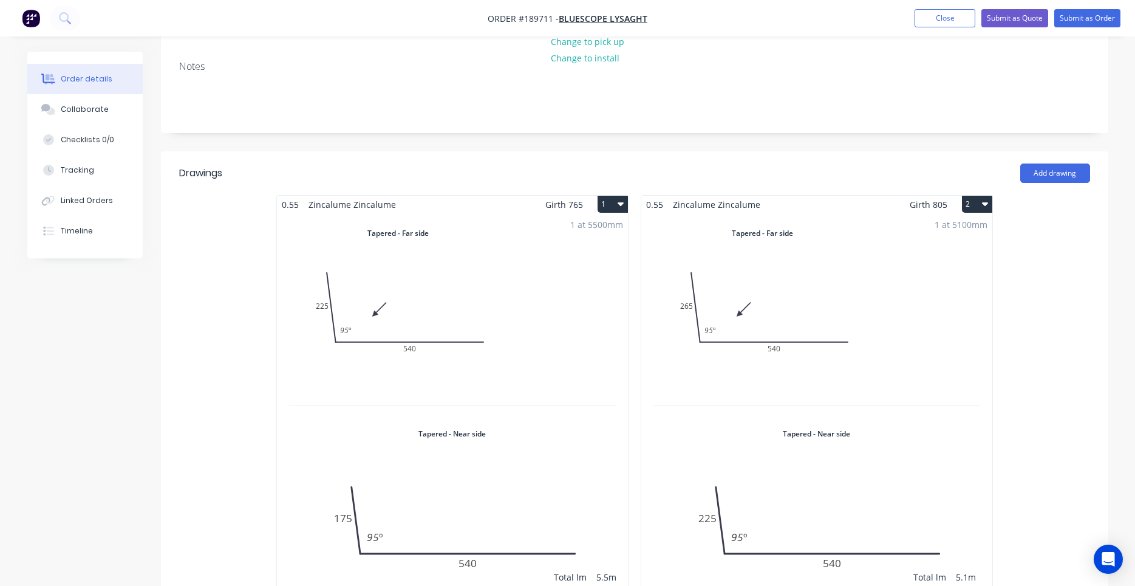
click at [886, 282] on div "1 at 5100mm Total lm $/M Total 5.1m $20.78 $105.98" at bounding box center [816, 413] width 351 height 400
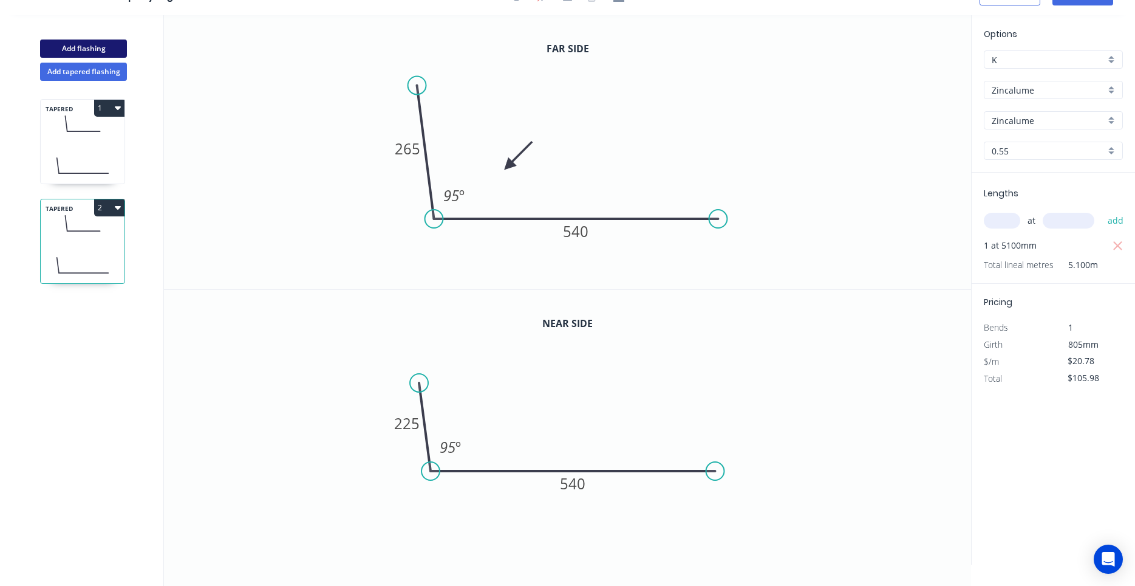
click at [100, 52] on button "Add flashing" at bounding box center [83, 48] width 87 height 18
type input "$0.00"
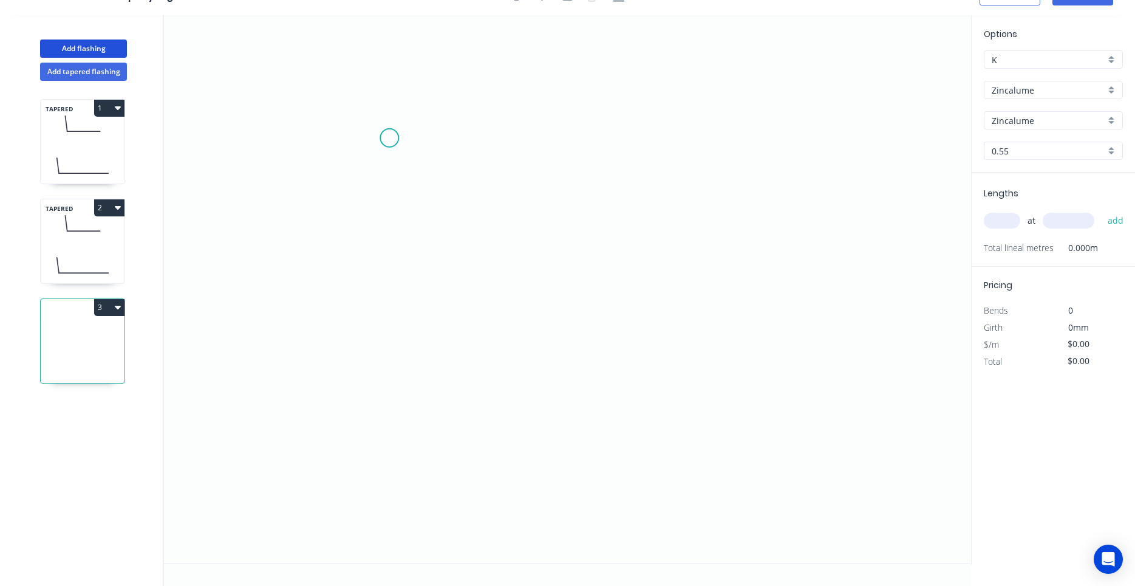
click at [389, 138] on icon "0" at bounding box center [567, 289] width 807 height 548
click at [522, 130] on icon "0" at bounding box center [567, 289] width 807 height 548
click at [519, 231] on icon "0 ?" at bounding box center [567, 289] width 807 height 548
click at [567, 229] on icon "0 ? ?" at bounding box center [567, 289] width 807 height 548
click at [567, 229] on circle at bounding box center [567, 231] width 18 height 18
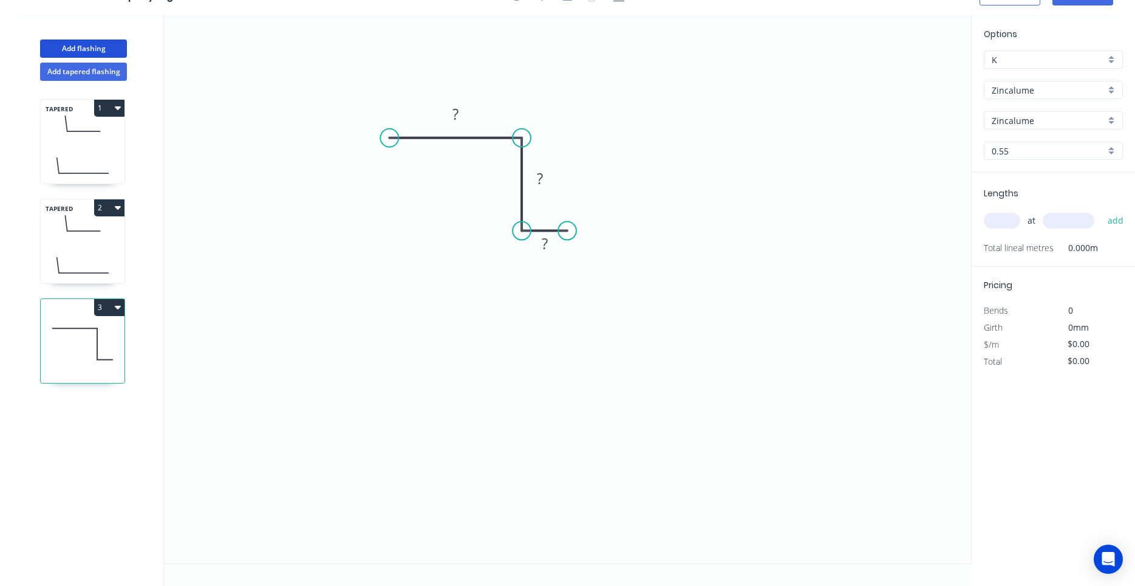
scroll to position [0, 0]
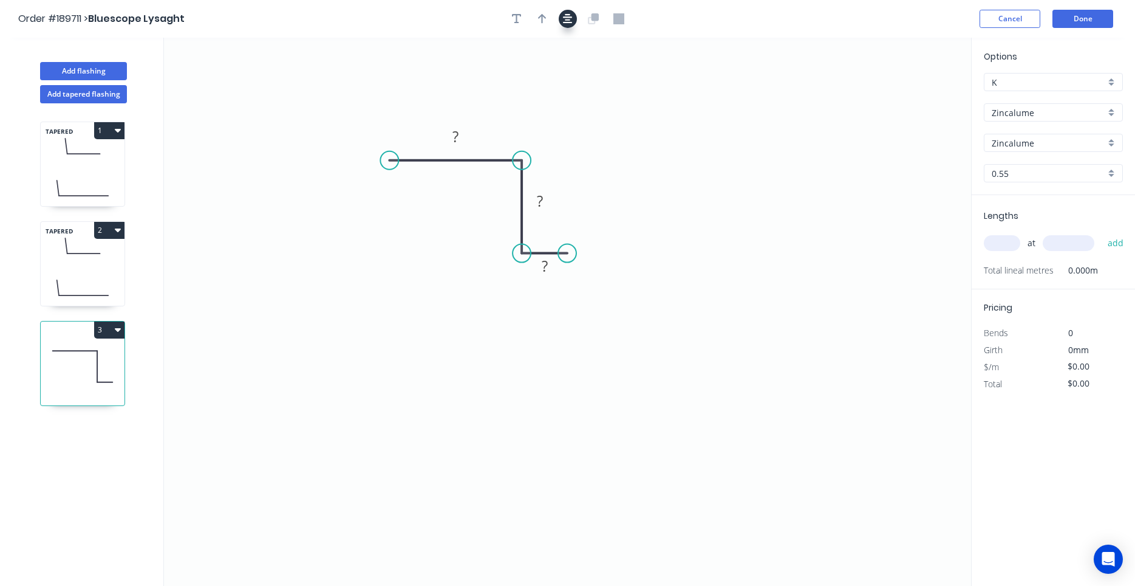
click at [566, 26] on button "button" at bounding box center [568, 19] width 18 height 18
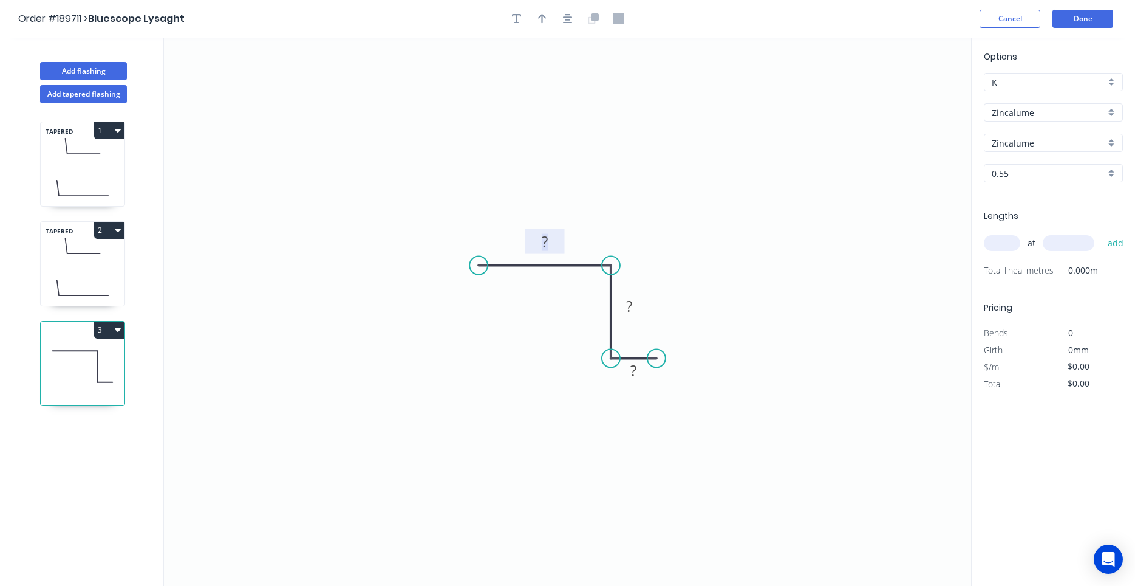
click at [546, 241] on tspan "?" at bounding box center [545, 241] width 6 height 20
type input "$7.09"
click at [1043, 115] on input "Zincalume" at bounding box center [1049, 112] width 114 height 13
click at [1034, 139] on div "Colorbond" at bounding box center [1054, 135] width 138 height 21
type input "Colorbond"
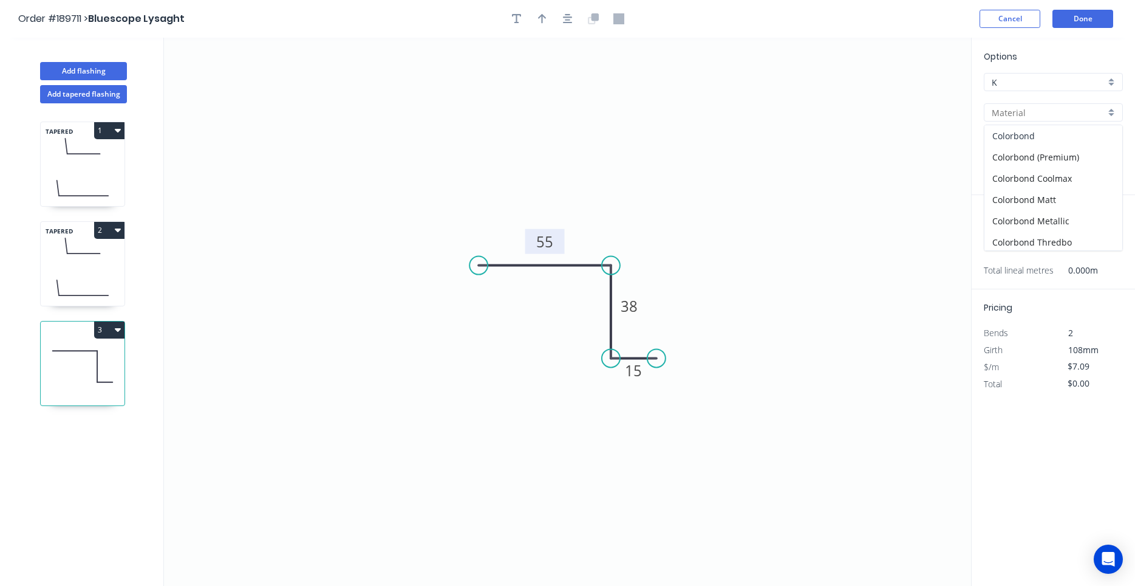
type input "aNoColor"
click at [1030, 147] on input "aNoColor" at bounding box center [1049, 143] width 114 height 13
click at [1028, 245] on div "Surfmist" at bounding box center [1054, 248] width 138 height 21
click at [1039, 111] on input "Colorbond" at bounding box center [1049, 112] width 114 height 13
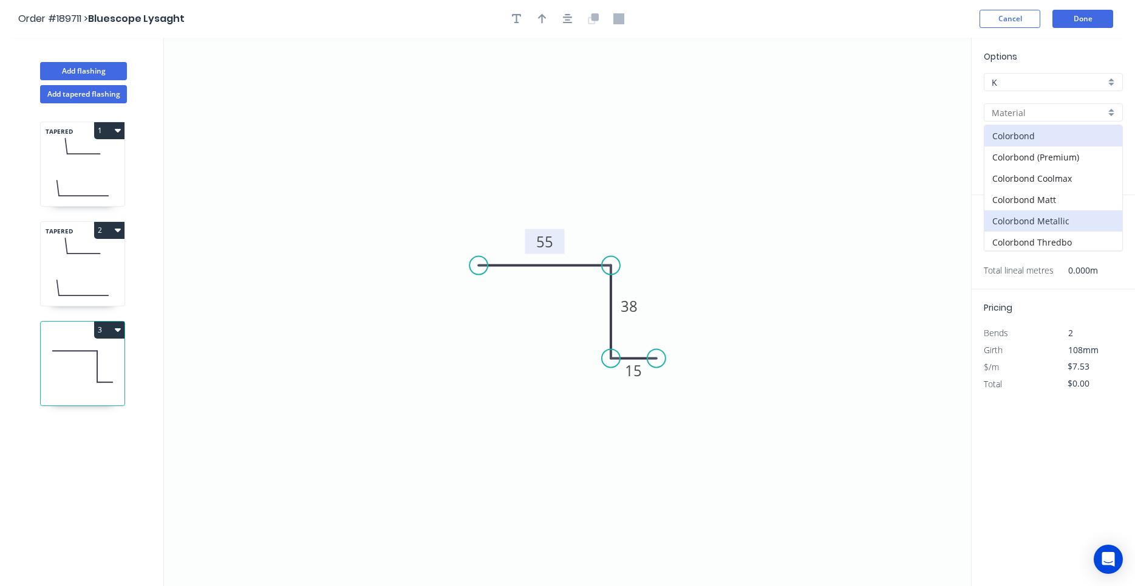
scroll to position [112, 0]
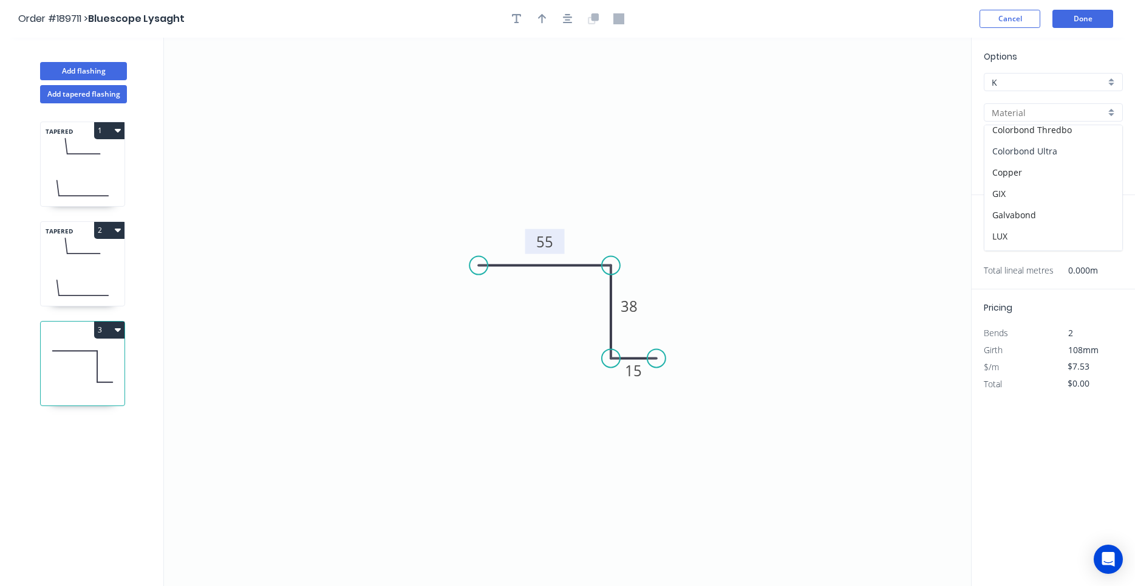
click at [1036, 148] on div "Colorbond Ultra" at bounding box center [1054, 150] width 138 height 21
click at [1010, 234] on div "at add" at bounding box center [1055, 243] width 142 height 21
click at [1008, 242] on input "text" at bounding box center [1002, 243] width 36 height 16
click at [1102, 233] on button "add" at bounding box center [1116, 243] width 29 height 21
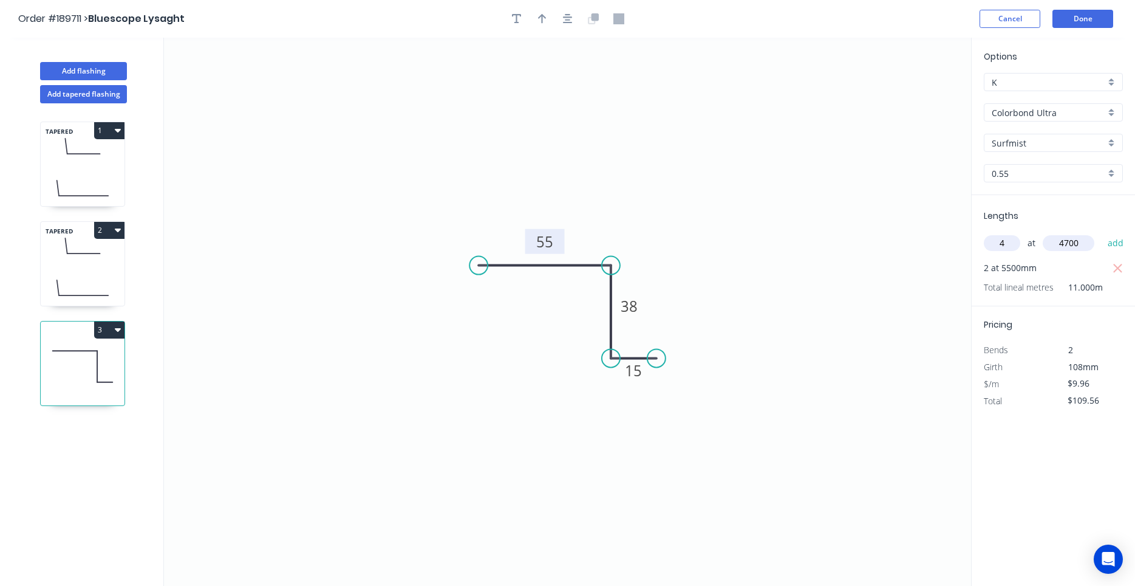
click at [1102, 233] on button "add" at bounding box center [1116, 243] width 29 height 21
click at [573, 21] on button "button" at bounding box center [568, 19] width 18 height 18
click at [547, 21] on button "button" at bounding box center [542, 19] width 18 height 18
click at [909, 94] on icon at bounding box center [909, 84] width 11 height 39
click at [909, 94] on icon at bounding box center [920, 88] width 35 height 35
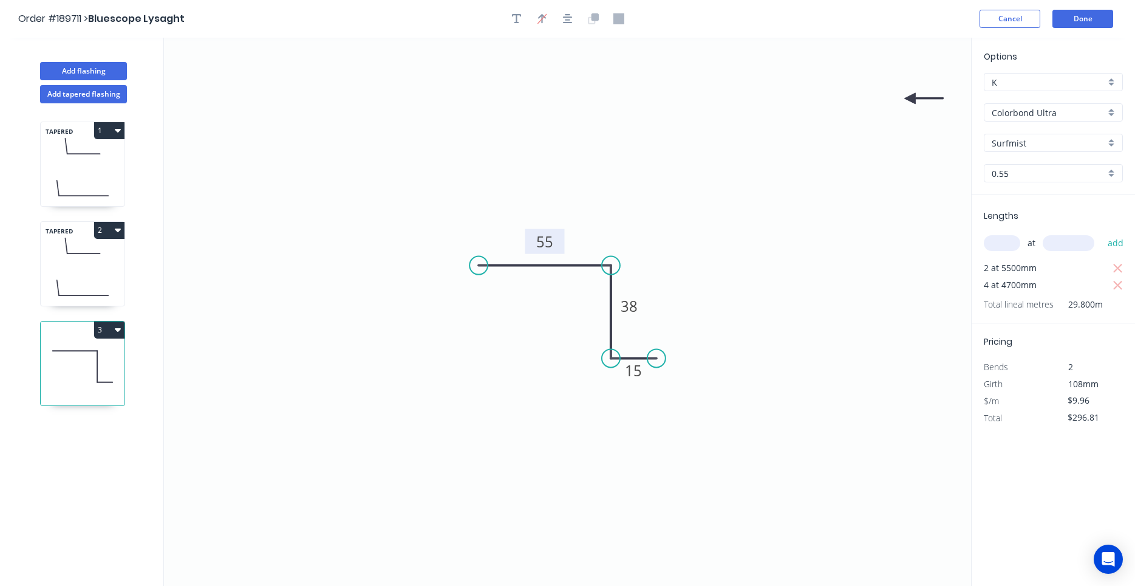
click at [909, 94] on icon "0 55 38 15" at bounding box center [567, 312] width 807 height 548
click at [909, 99] on icon at bounding box center [923, 98] width 39 height 11
click at [909, 99] on icon at bounding box center [920, 108] width 35 height 35
click at [909, 99] on icon at bounding box center [909, 112] width 11 height 39
drag, startPoint x: 909, startPoint y: 99, endPoint x: 510, endPoint y: 318, distance: 455.9
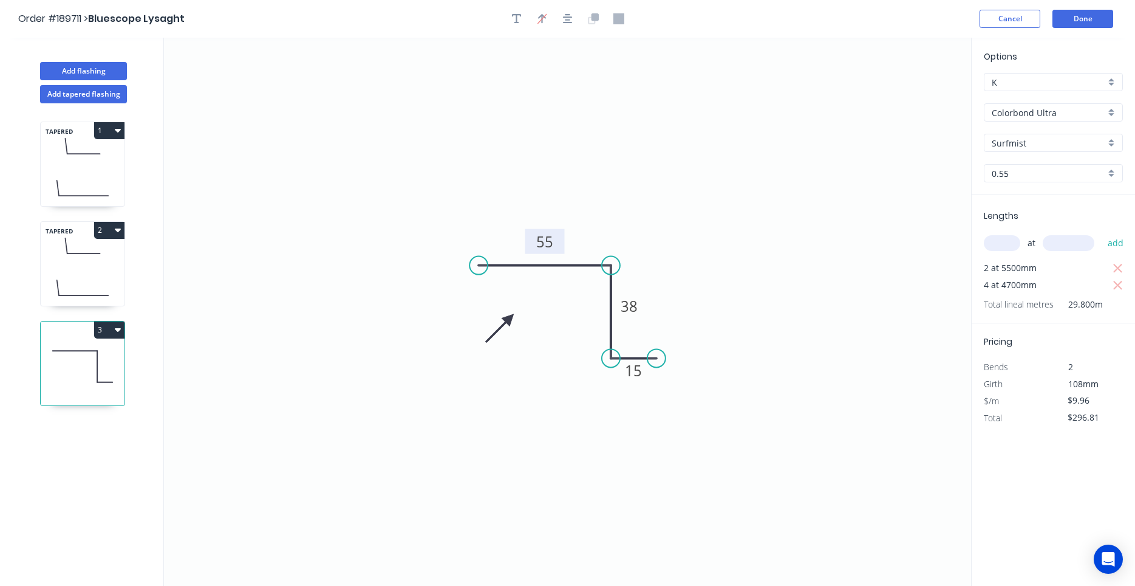
click at [510, 318] on icon at bounding box center [499, 327] width 35 height 35
click at [764, 240] on icon "0 55 38 15" at bounding box center [567, 312] width 807 height 548
click at [115, 74] on button "Add flashing" at bounding box center [83, 71] width 87 height 18
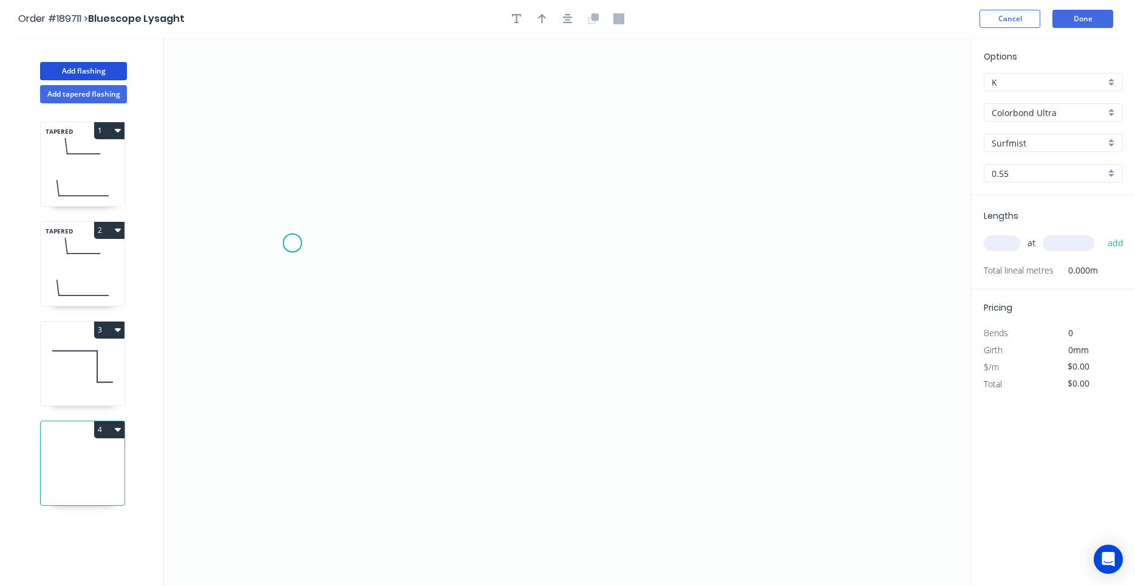
click at [292, 242] on icon "0" at bounding box center [567, 312] width 807 height 548
click at [346, 188] on icon "0" at bounding box center [567, 312] width 807 height 548
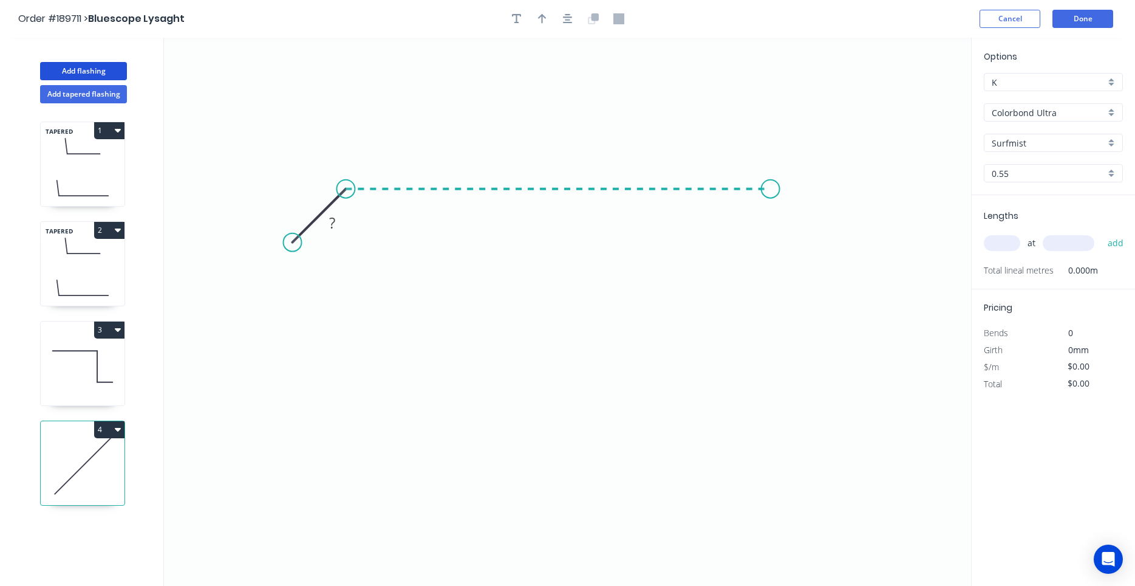
click at [771, 194] on icon "0 ?" at bounding box center [567, 312] width 807 height 548
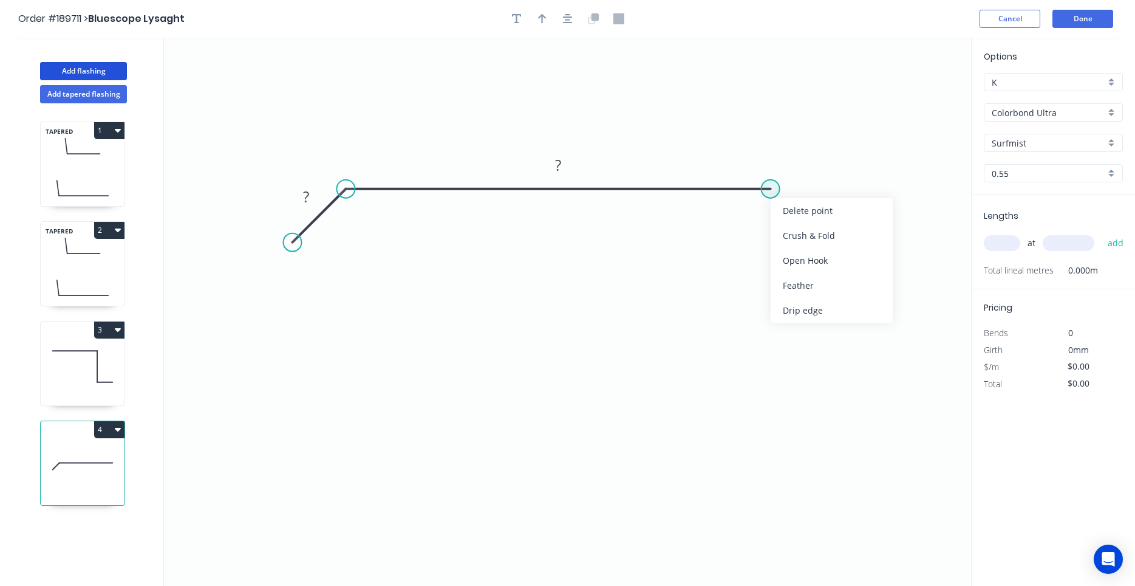
click at [771, 192] on circle at bounding box center [771, 189] width 18 height 18
click at [829, 246] on icon "0 ? ?" at bounding box center [567, 312] width 807 height 548
click at [829, 246] on circle at bounding box center [829, 247] width 18 height 18
click at [793, 223] on div "Show angle" at bounding box center [834, 230] width 122 height 25
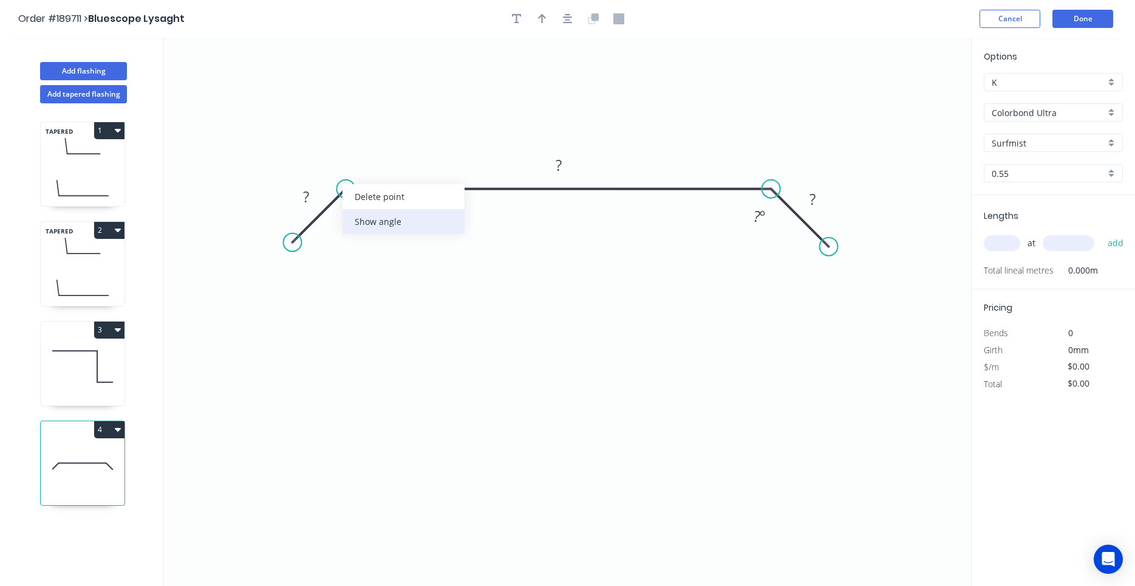
click at [356, 211] on div "Show angle" at bounding box center [404, 221] width 122 height 25
click at [317, 199] on rect at bounding box center [306, 198] width 24 height 17
click at [560, 25] on button "button" at bounding box center [568, 19] width 18 height 18
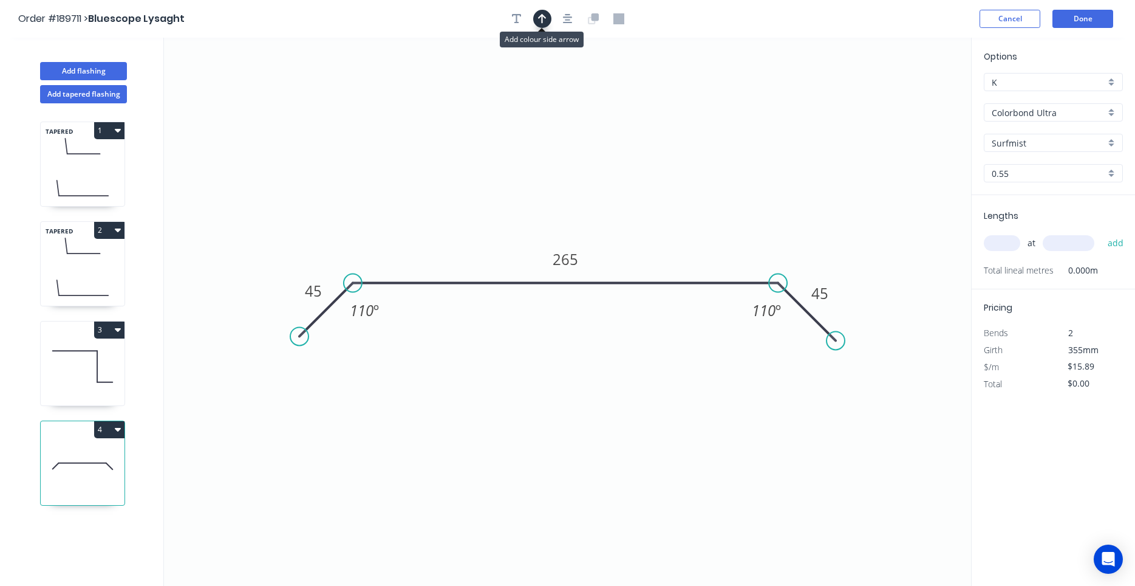
click at [541, 24] on icon "button" at bounding box center [542, 18] width 9 height 11
click at [909, 103] on icon "0 45 265 45 110 º 110 º" at bounding box center [567, 312] width 807 height 548
drag, startPoint x: 909, startPoint y: 103, endPoint x: 773, endPoint y: 188, distance: 160.5
click at [773, 188] on icon "0 45 265 45 110 º 110 º" at bounding box center [567, 312] width 807 height 548
drag, startPoint x: 911, startPoint y: 97, endPoint x: 733, endPoint y: 187, distance: 199.7
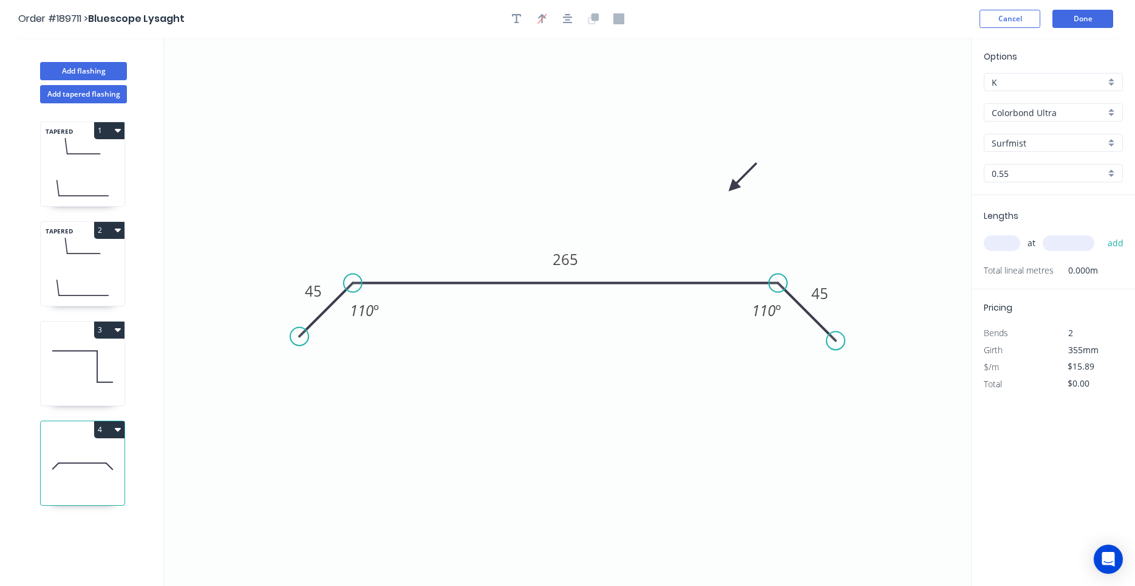
click at [733, 187] on icon at bounding box center [742, 177] width 35 height 35
click at [1009, 243] on input "text" at bounding box center [1002, 243] width 36 height 16
click at [1102, 233] on button "add" at bounding box center [1116, 243] width 29 height 21
click at [106, 69] on button "Add flashing" at bounding box center [83, 71] width 87 height 18
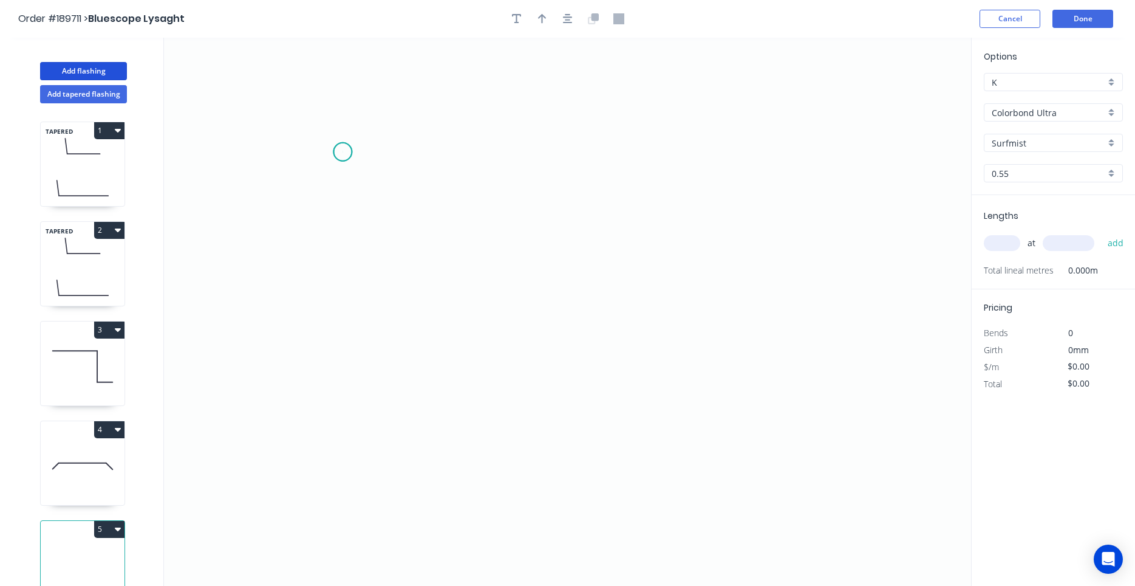
click at [343, 152] on icon "0" at bounding box center [567, 312] width 807 height 548
click at [406, 156] on icon "0" at bounding box center [567, 312] width 807 height 548
click at [402, 265] on icon "0 ?" at bounding box center [567, 312] width 807 height 548
click at [673, 272] on icon "0 ? ?" at bounding box center [567, 312] width 807 height 548
click at [673, 272] on circle at bounding box center [673, 265] width 18 height 18
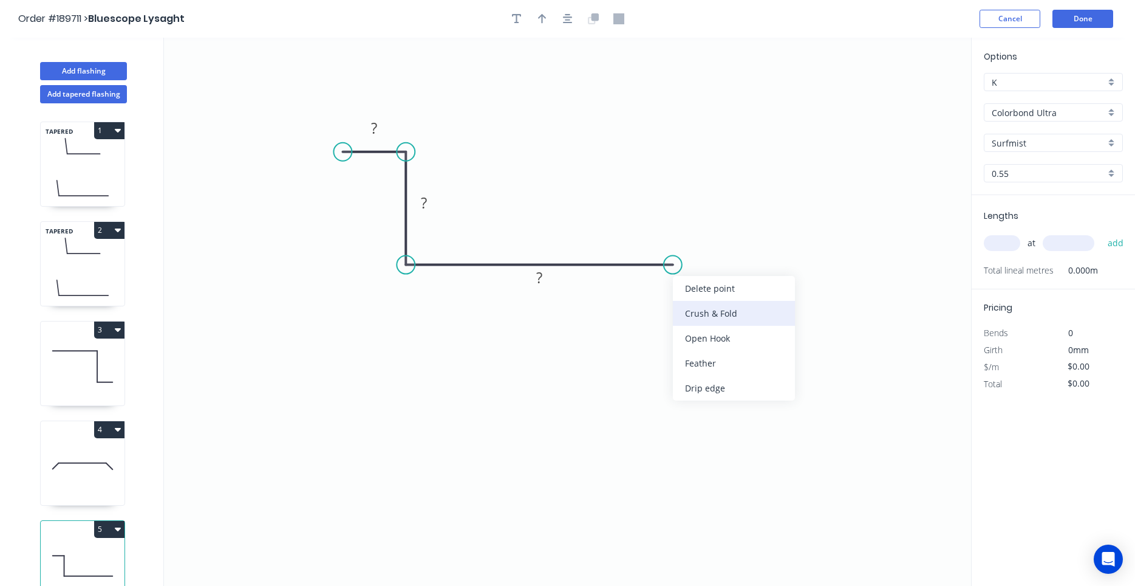
click at [691, 306] on div "Crush & Fold" at bounding box center [734, 313] width 122 height 25
click at [664, 292] on tspan "10" at bounding box center [665, 285] width 17 height 20
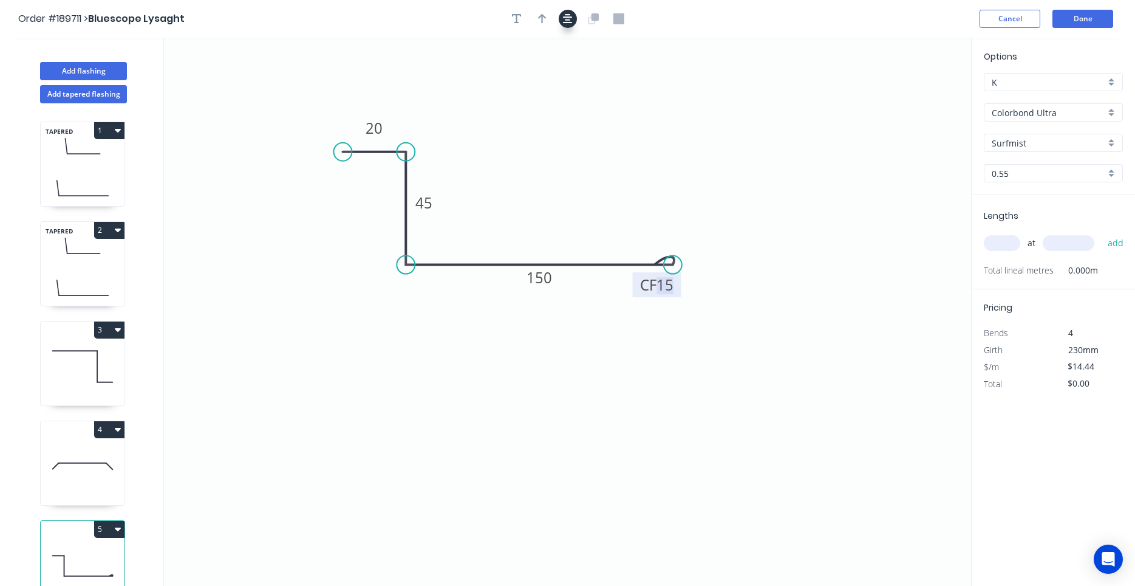
click at [570, 24] on icon "button" at bounding box center [568, 18] width 10 height 11
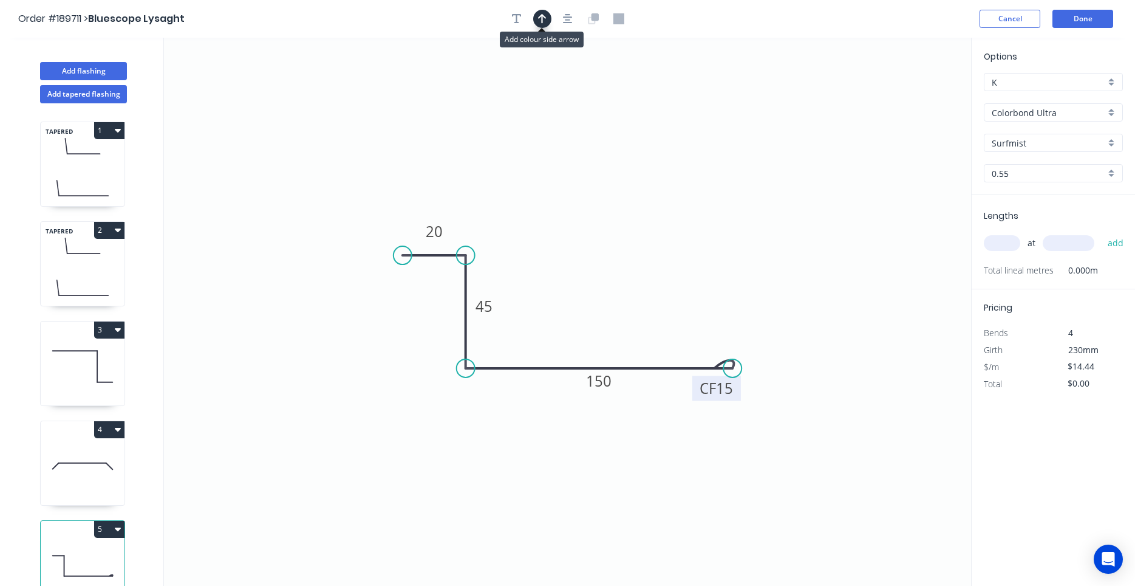
click at [550, 22] on button "button" at bounding box center [542, 19] width 18 height 18
click at [912, 93] on icon at bounding box center [911, 79] width 11 height 39
click at [912, 94] on icon at bounding box center [911, 79] width 11 height 39
drag, startPoint x: 912, startPoint y: 94, endPoint x: 607, endPoint y: 234, distance: 335.1
click at [607, 234] on icon at bounding box center [617, 223] width 35 height 35
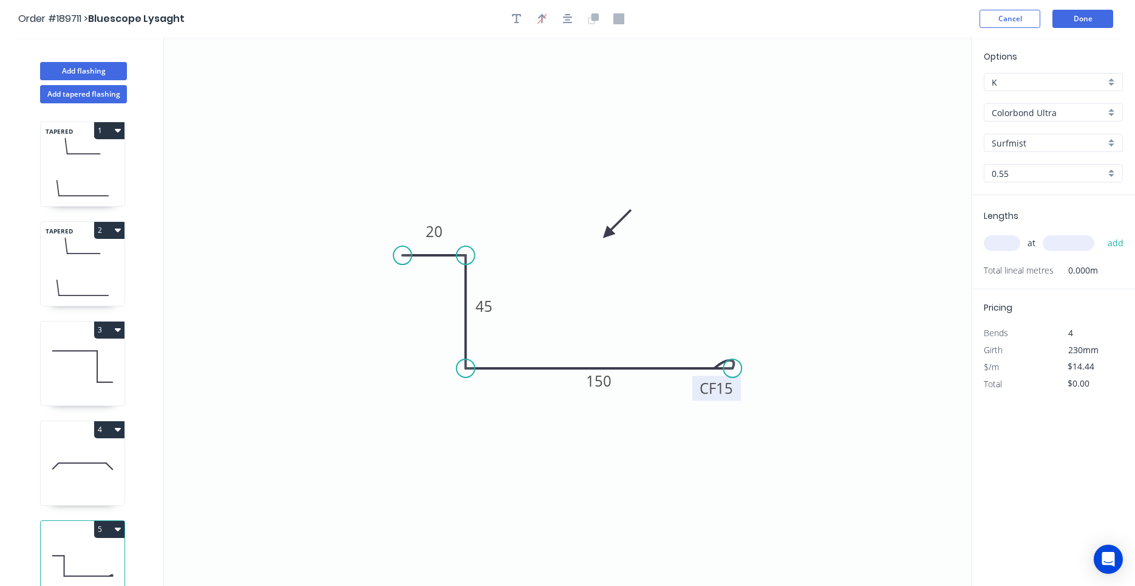
click at [1000, 248] on input "text" at bounding box center [1002, 243] width 36 height 16
click at [1102, 233] on button "add" at bounding box center [1116, 243] width 29 height 21
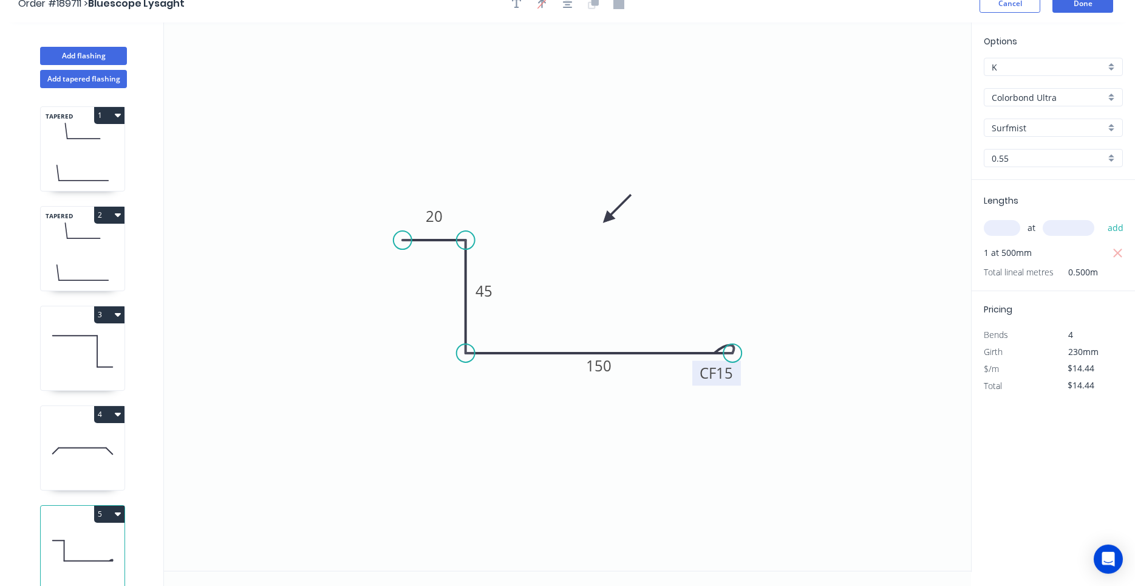
scroll to position [22, 0]
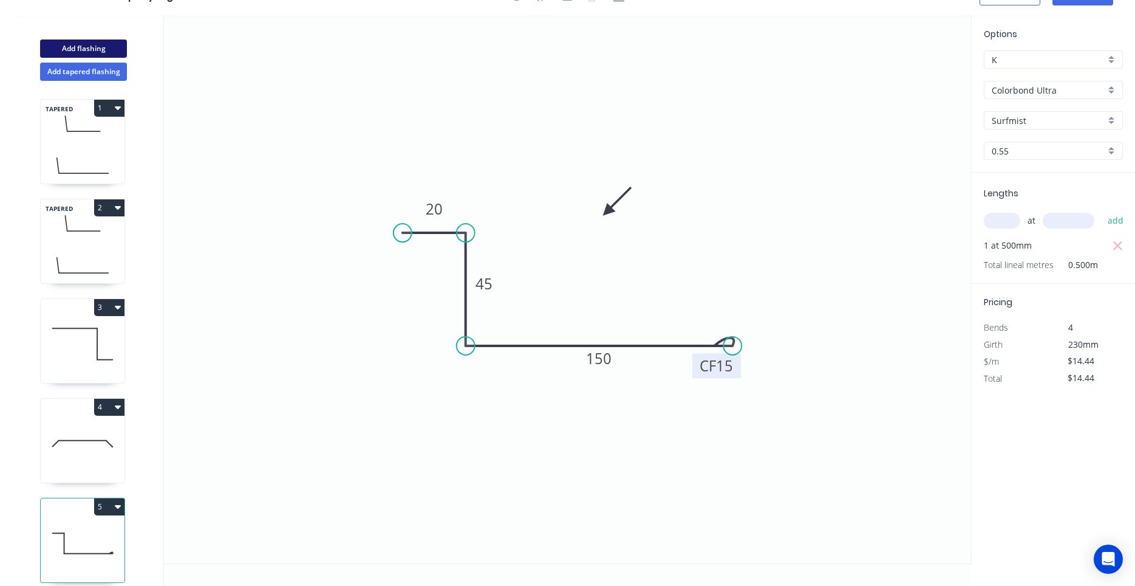
click at [114, 49] on button "Add flashing" at bounding box center [83, 48] width 87 height 18
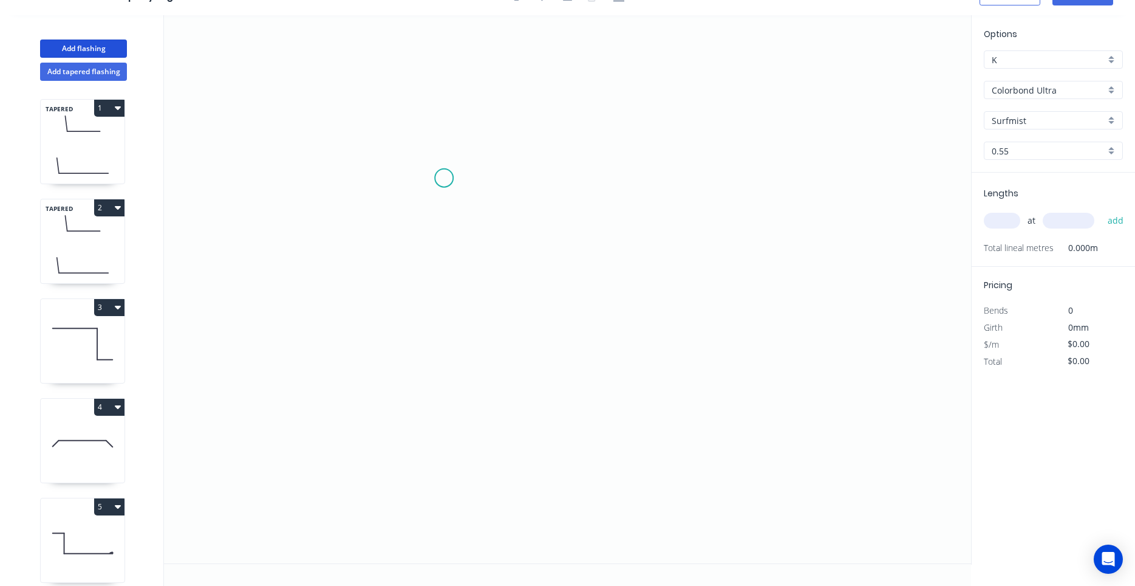
click at [440, 175] on icon "0" at bounding box center [567, 289] width 807 height 548
click at [638, 168] on icon "0" at bounding box center [567, 289] width 807 height 548
click at [642, 388] on icon "0 ?" at bounding box center [567, 289] width 807 height 548
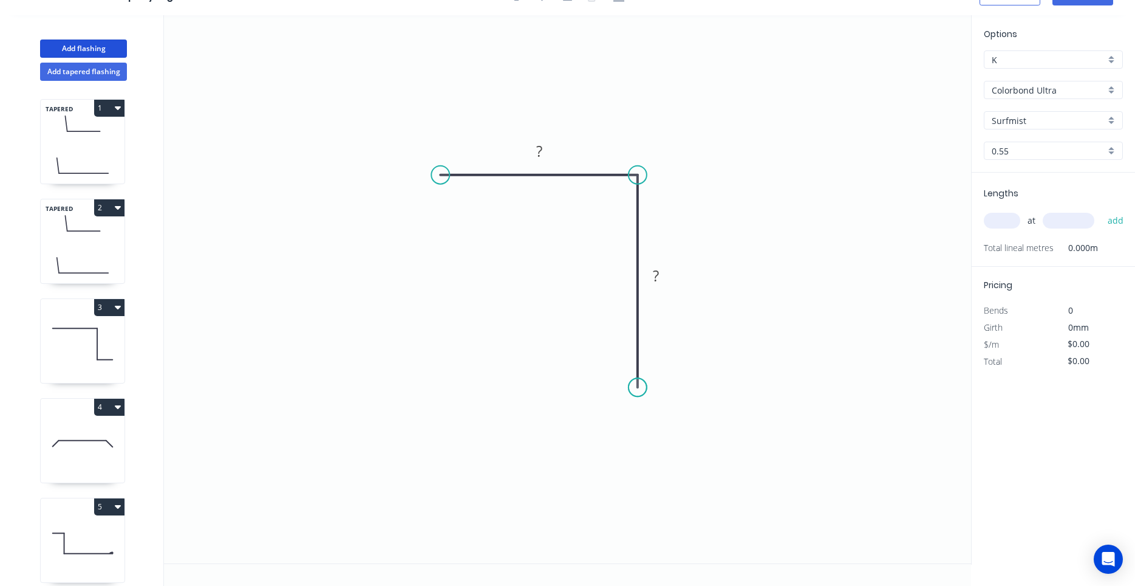
click at [642, 388] on circle at bounding box center [638, 387] width 18 height 18
click at [541, 159] on tspan "?" at bounding box center [539, 151] width 6 height 20
click at [1000, 225] on input "text" at bounding box center [1002, 221] width 36 height 16
click at [1102, 210] on button "add" at bounding box center [1116, 220] width 29 height 21
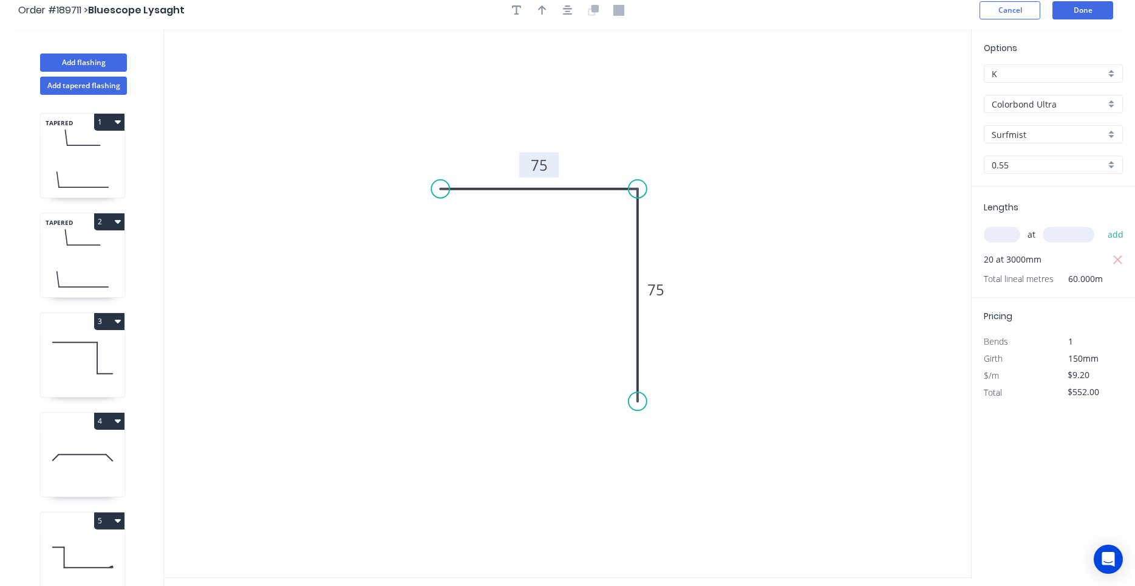
scroll to position [0, 0]
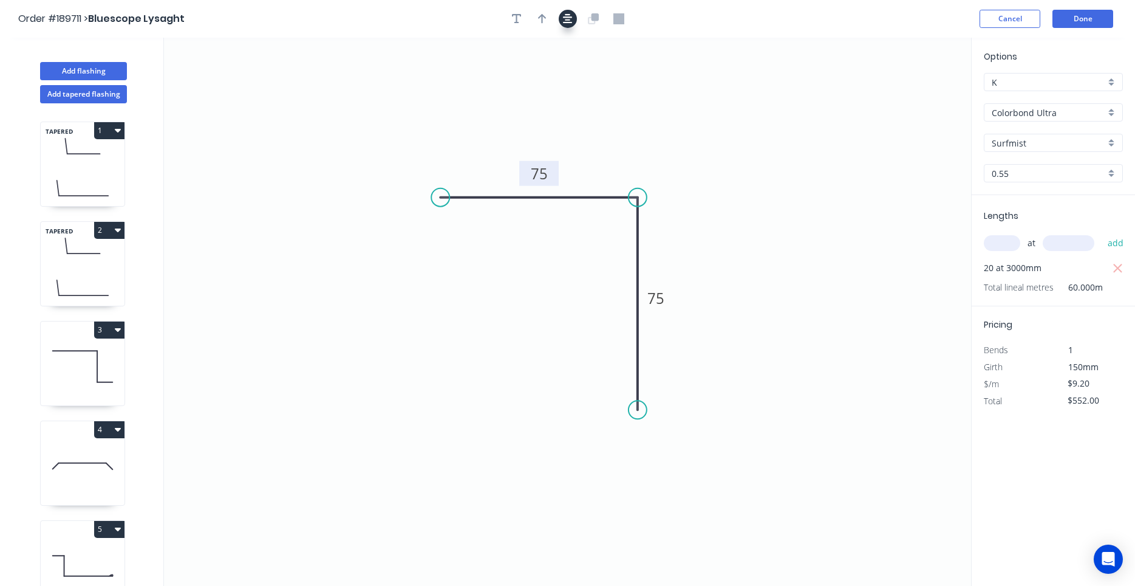
click at [565, 22] on icon "button" at bounding box center [568, 18] width 10 height 11
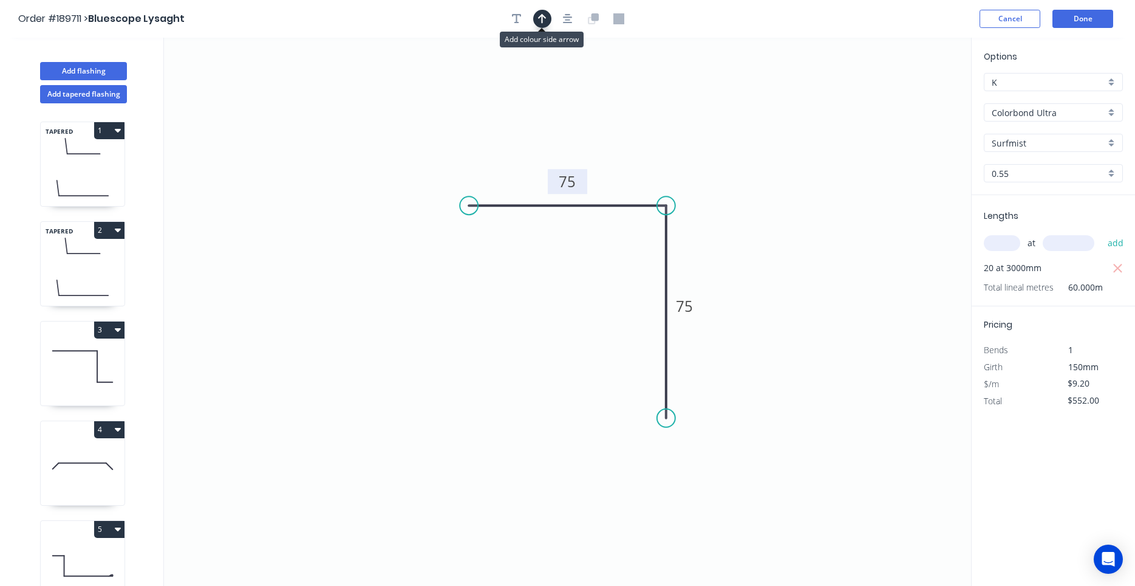
click at [536, 18] on button "button" at bounding box center [542, 19] width 18 height 18
click at [907, 99] on icon "0 75 75" at bounding box center [567, 312] width 807 height 548
click at [910, 99] on icon at bounding box center [909, 85] width 11 height 39
drag, startPoint x: 910, startPoint y: 99, endPoint x: 680, endPoint y: 151, distance: 236.1
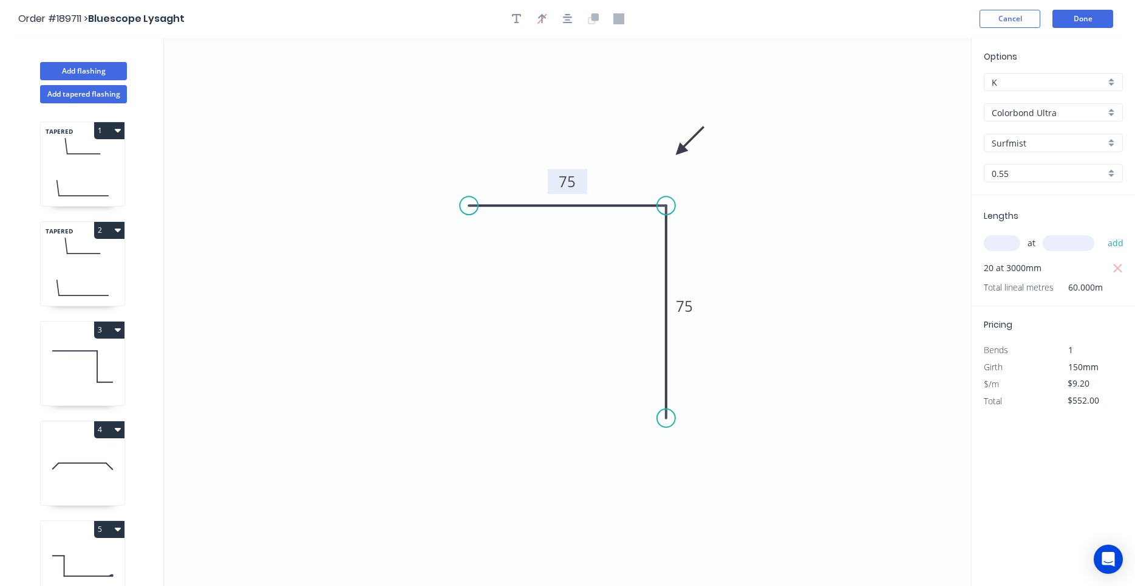
click at [680, 151] on icon at bounding box center [689, 140] width 35 height 35
click at [1101, 21] on button "Done" at bounding box center [1083, 19] width 61 height 18
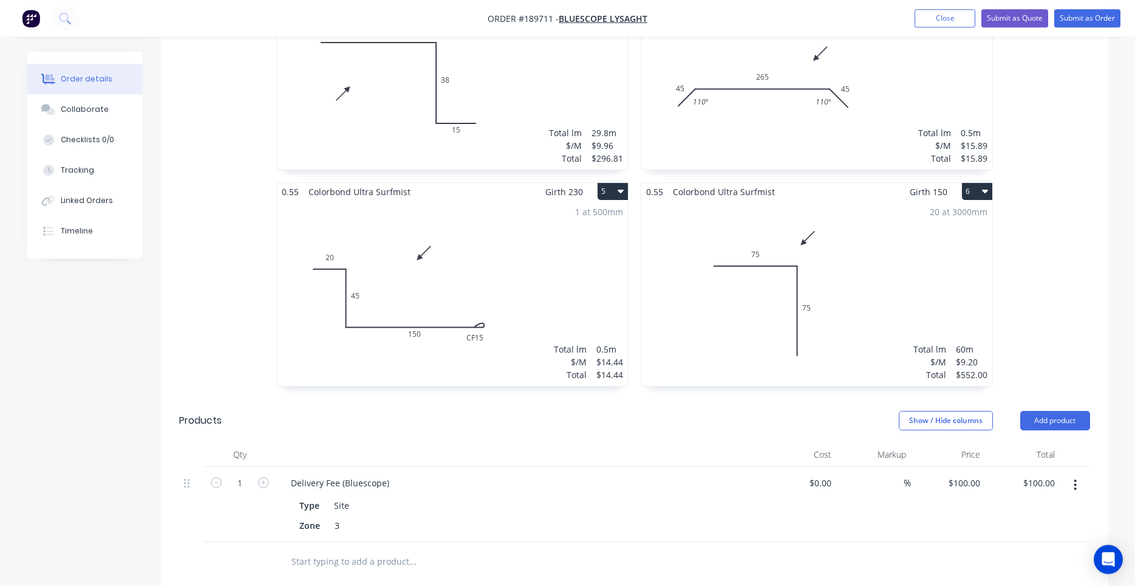
scroll to position [929, 0]
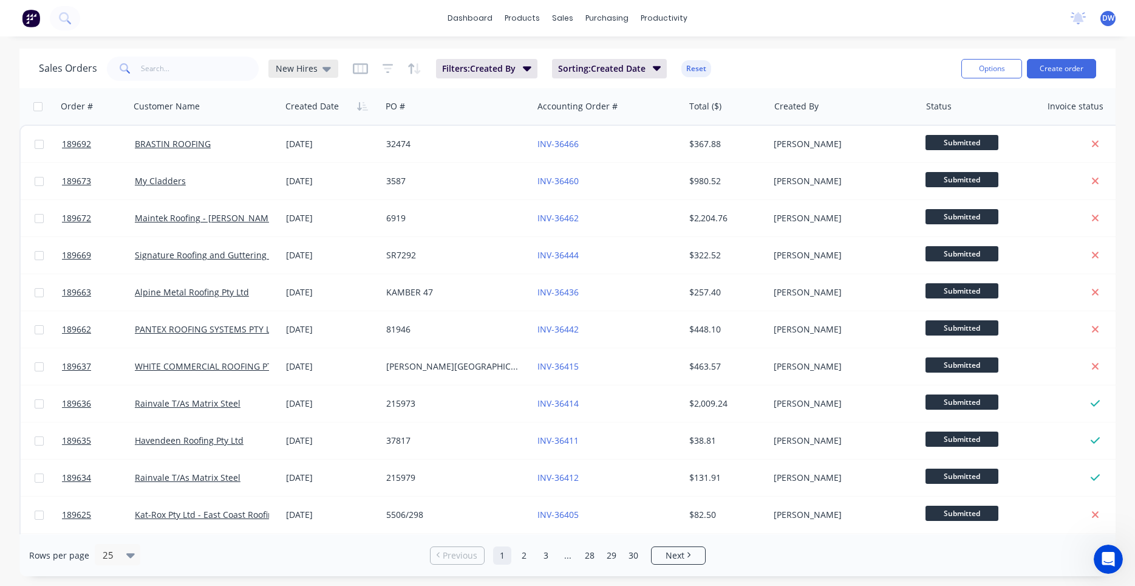
click at [335, 72] on div "New Hires" at bounding box center [303, 69] width 70 height 18
click at [310, 174] on button "None (Default)" at bounding box center [341, 172] width 138 height 14
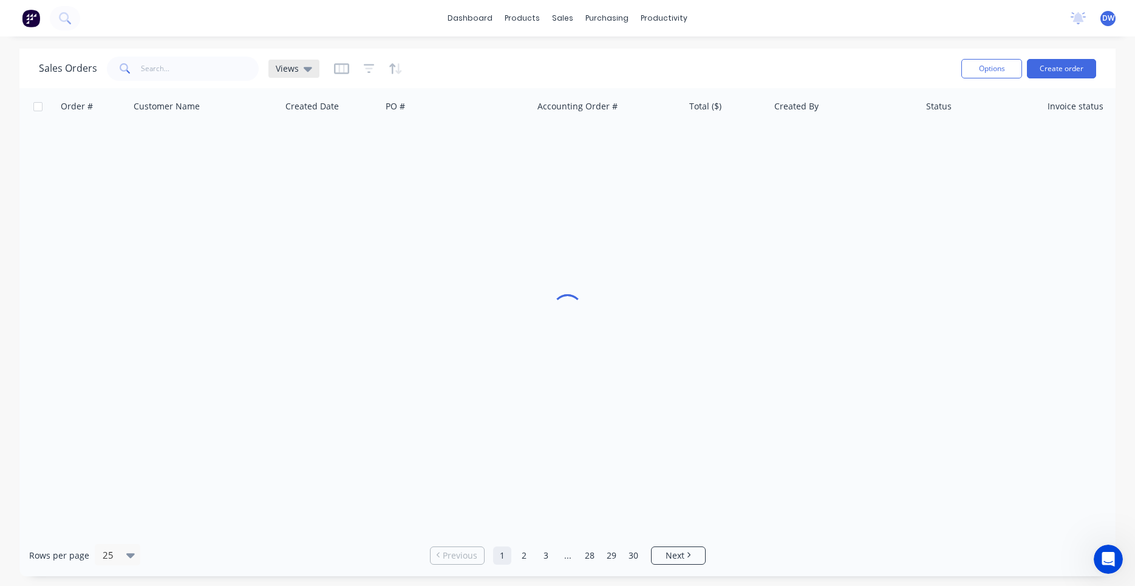
click at [310, 74] on div "Views" at bounding box center [293, 69] width 51 height 18
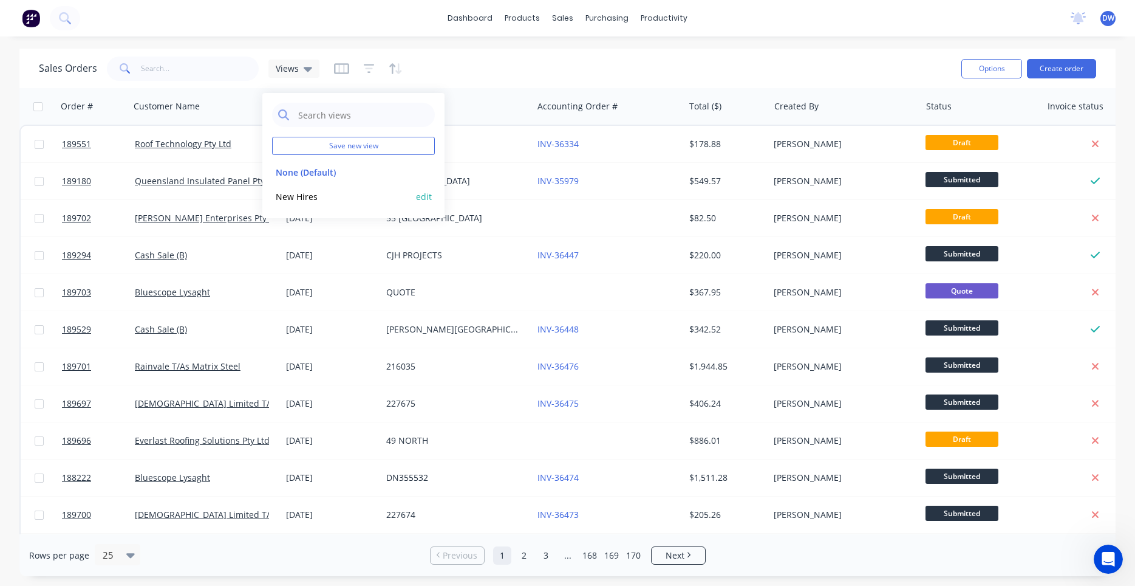
click at [306, 194] on button "New Hires" at bounding box center [341, 197] width 138 height 14
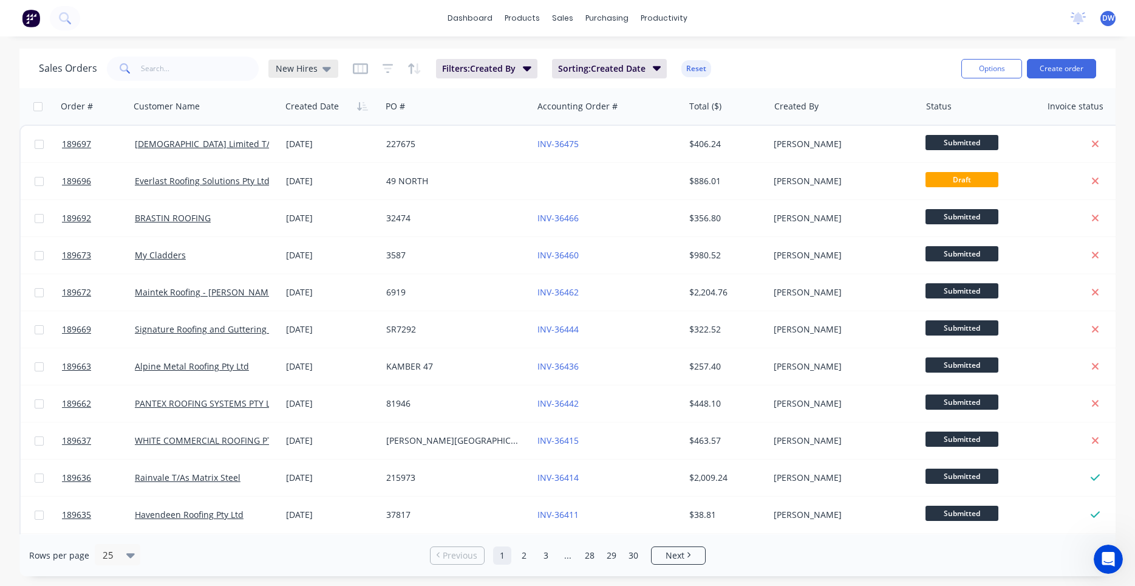
click at [313, 68] on span "New Hires" at bounding box center [297, 68] width 42 height 13
click at [295, 166] on button "None (Default)" at bounding box center [341, 172] width 138 height 14
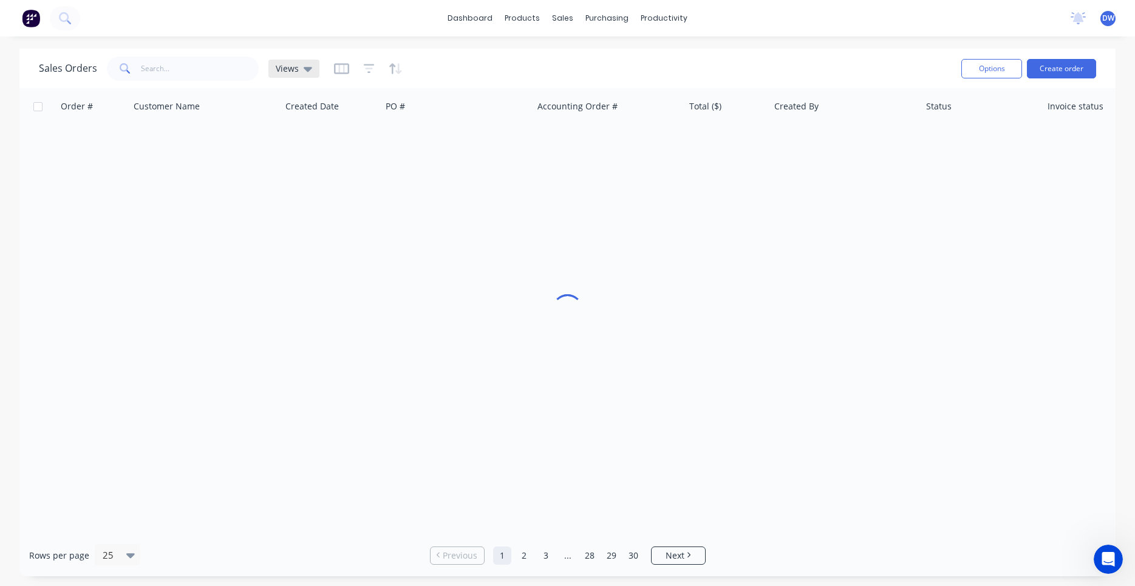
click at [299, 77] on div "Views" at bounding box center [293, 69] width 51 height 18
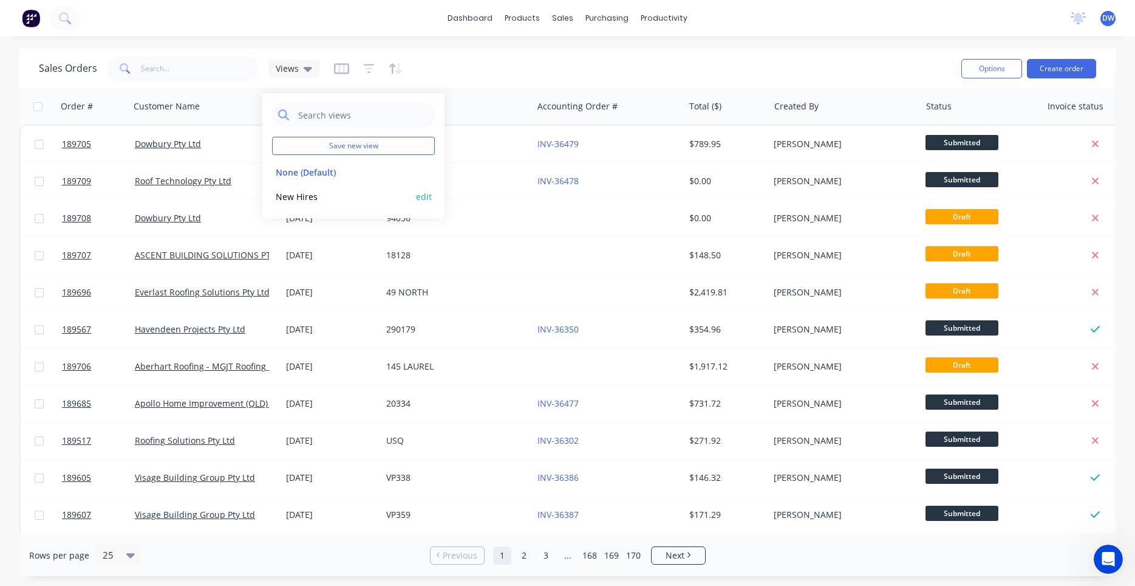
click at [283, 193] on button "New Hires" at bounding box center [341, 197] width 138 height 14
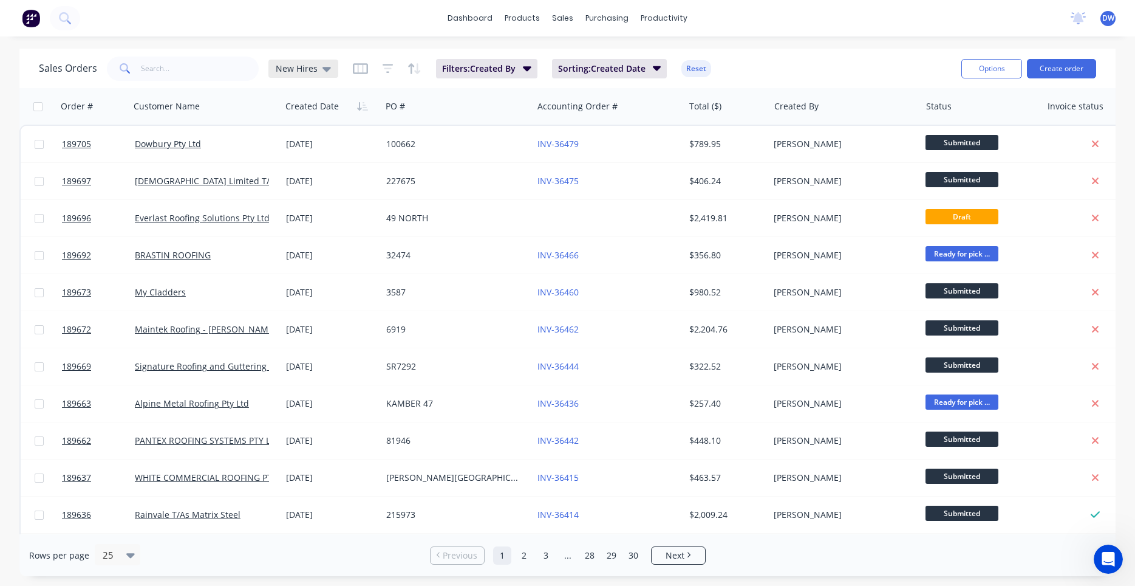
click at [302, 66] on span "New Hires" at bounding box center [297, 68] width 42 height 13
click at [292, 174] on button "None (Default)" at bounding box center [341, 172] width 138 height 14
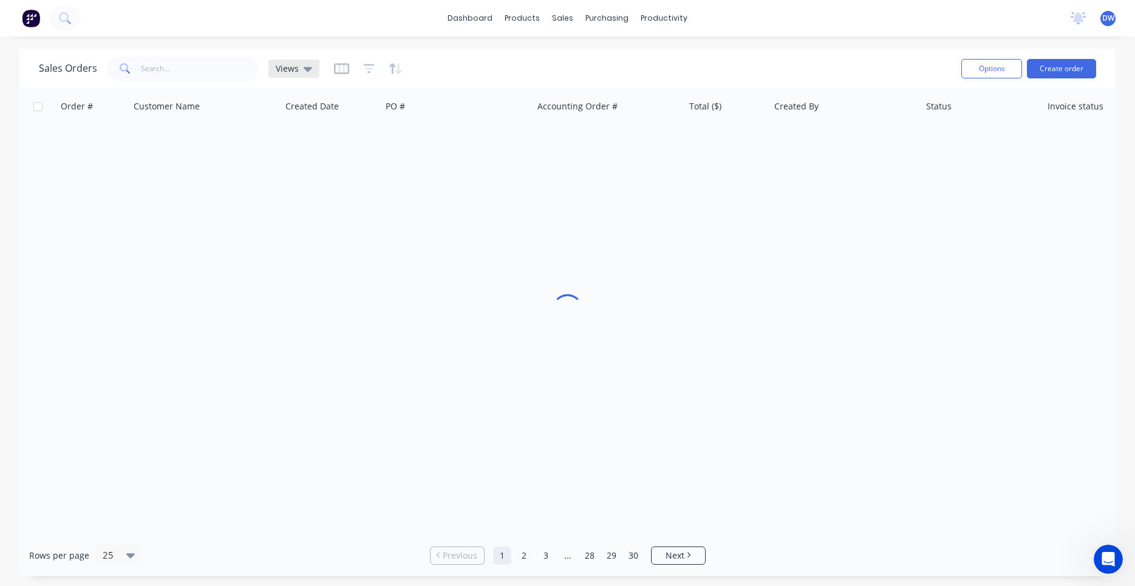
click at [293, 72] on span "Views" at bounding box center [287, 68] width 23 height 13
click at [287, 196] on button "New Hires" at bounding box center [341, 197] width 138 height 14
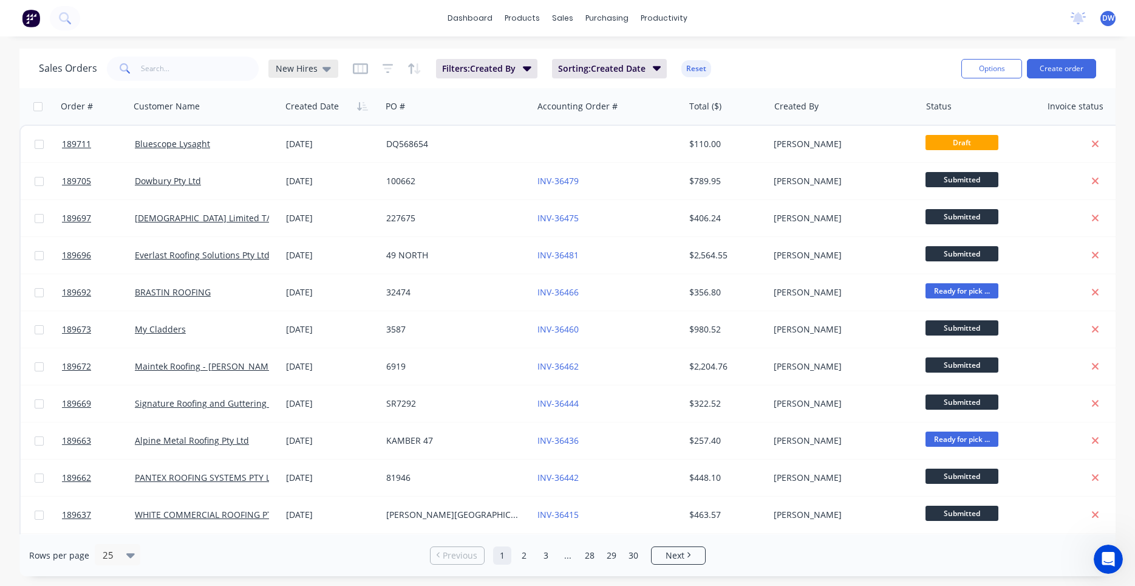
click at [292, 73] on span "New Hires" at bounding box center [297, 68] width 42 height 13
click at [290, 175] on button "None (Default)" at bounding box center [341, 172] width 138 height 14
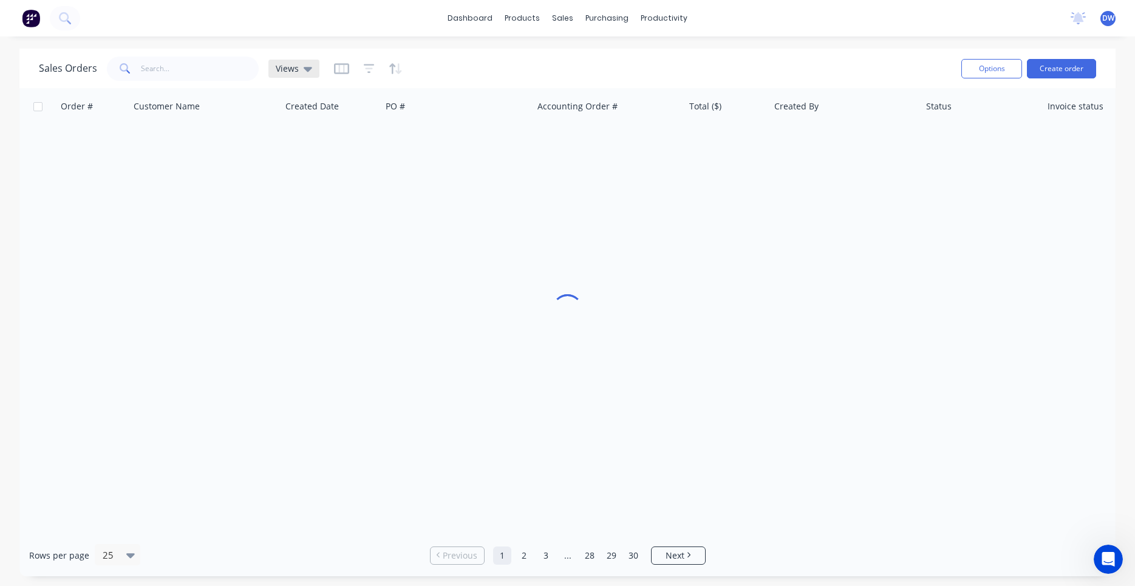
click at [290, 76] on div "Views" at bounding box center [293, 69] width 51 height 18
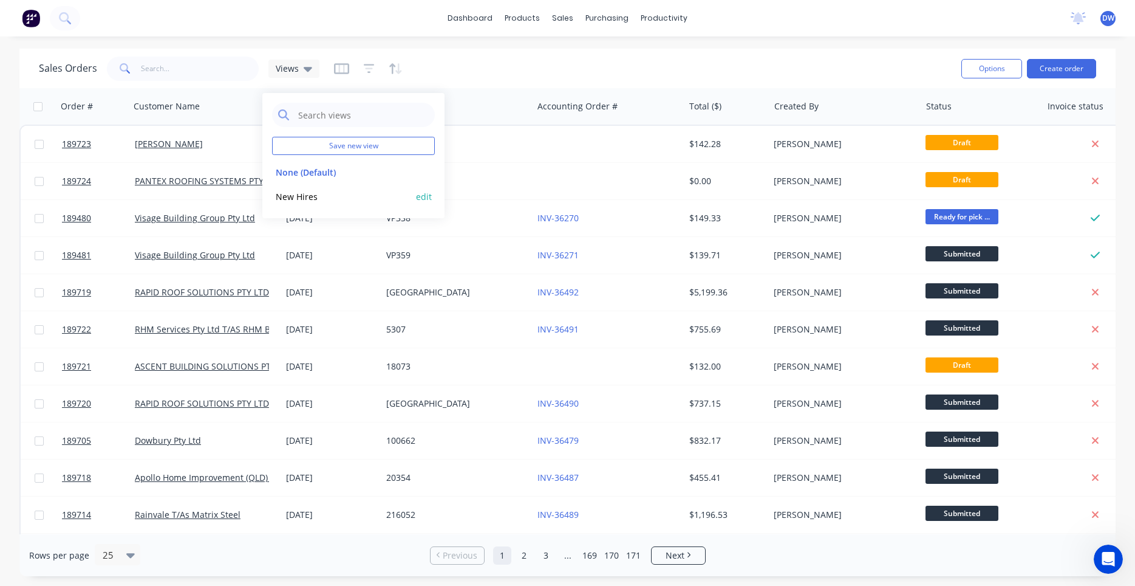
click at [295, 193] on button "New Hires" at bounding box center [341, 197] width 138 height 14
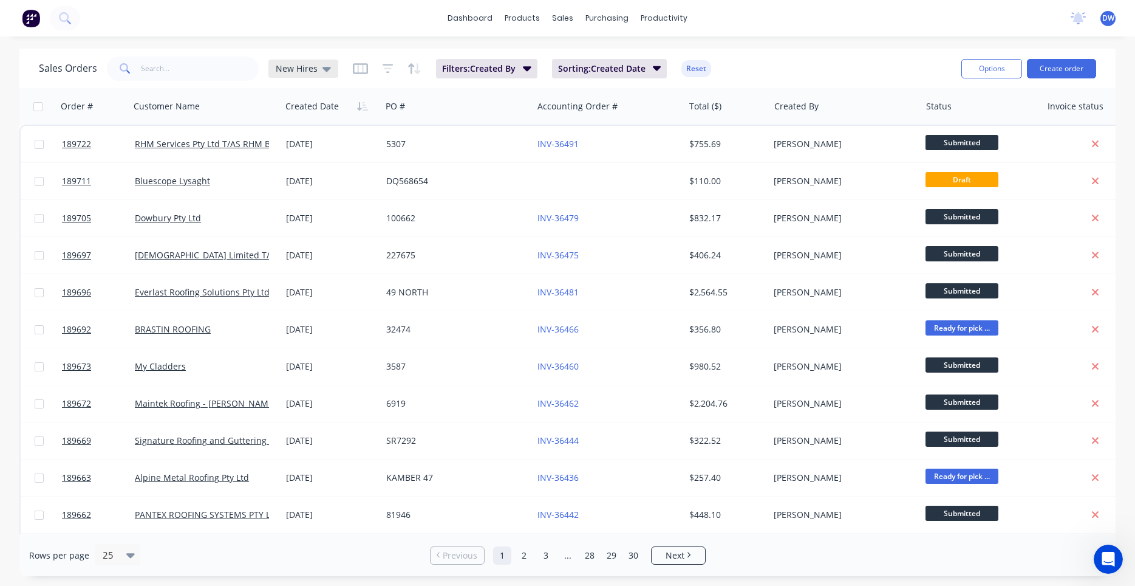
click at [318, 67] on div "New Hires" at bounding box center [303, 68] width 55 height 11
click at [290, 172] on button "None (Default)" at bounding box center [341, 172] width 138 height 14
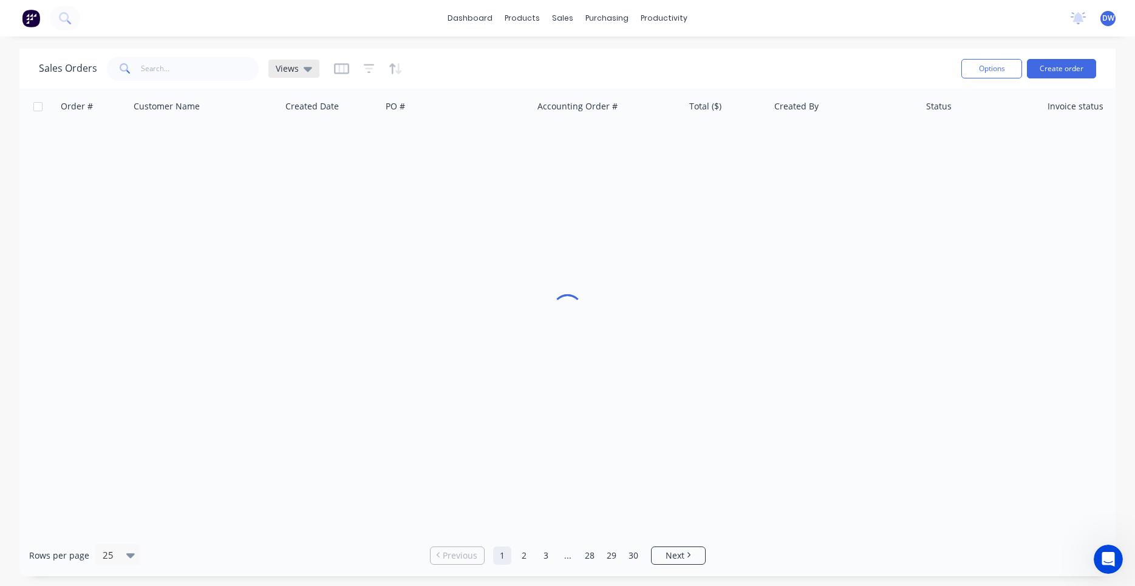
click at [310, 74] on div "Views" at bounding box center [293, 69] width 51 height 18
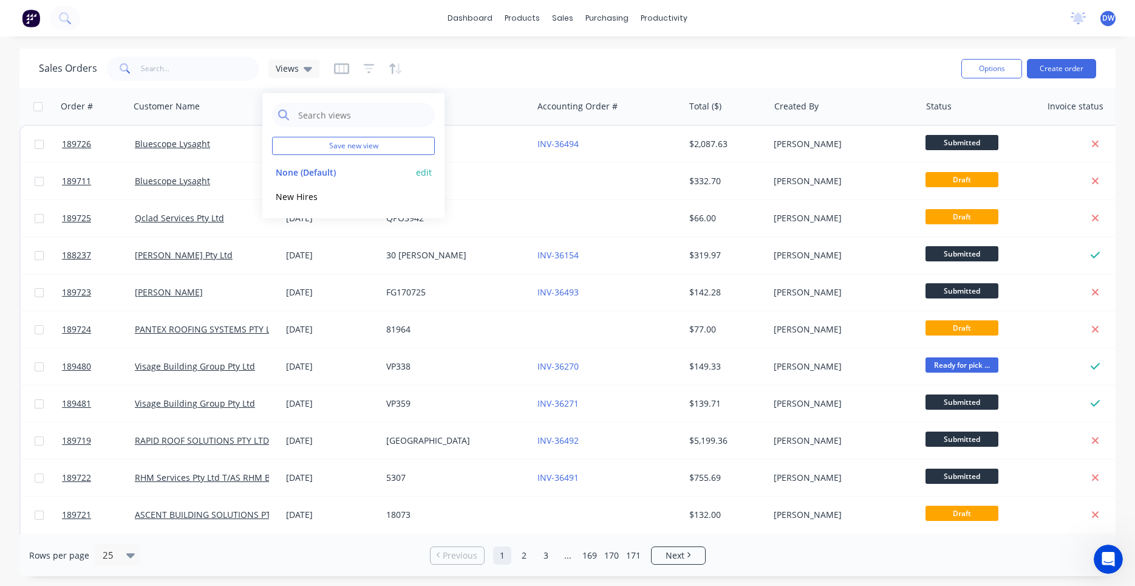
click at [307, 176] on button "None (Default)" at bounding box center [341, 172] width 138 height 14
click at [304, 71] on icon at bounding box center [308, 68] width 9 height 13
click at [287, 195] on button "New Hires" at bounding box center [341, 197] width 138 height 14
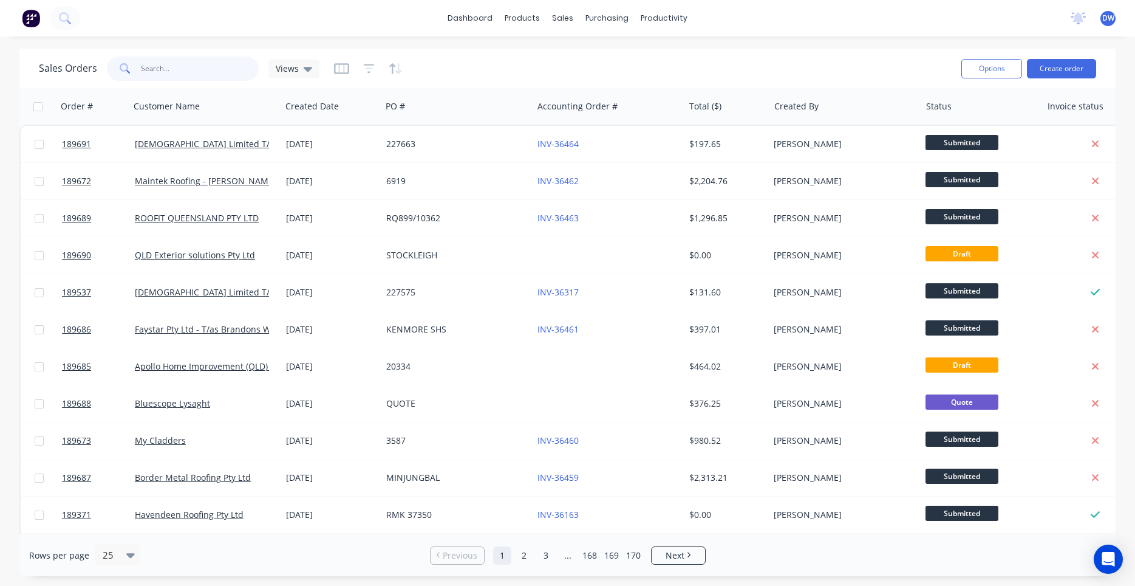
click at [183, 73] on input "text" at bounding box center [200, 68] width 118 height 24
click at [273, 70] on div "Views" at bounding box center [293, 69] width 51 height 18
click at [293, 168] on button "None (Default)" at bounding box center [341, 172] width 138 height 14
click at [290, 70] on span "Views" at bounding box center [287, 68] width 23 height 13
click at [306, 201] on button "New Hires" at bounding box center [341, 197] width 138 height 14
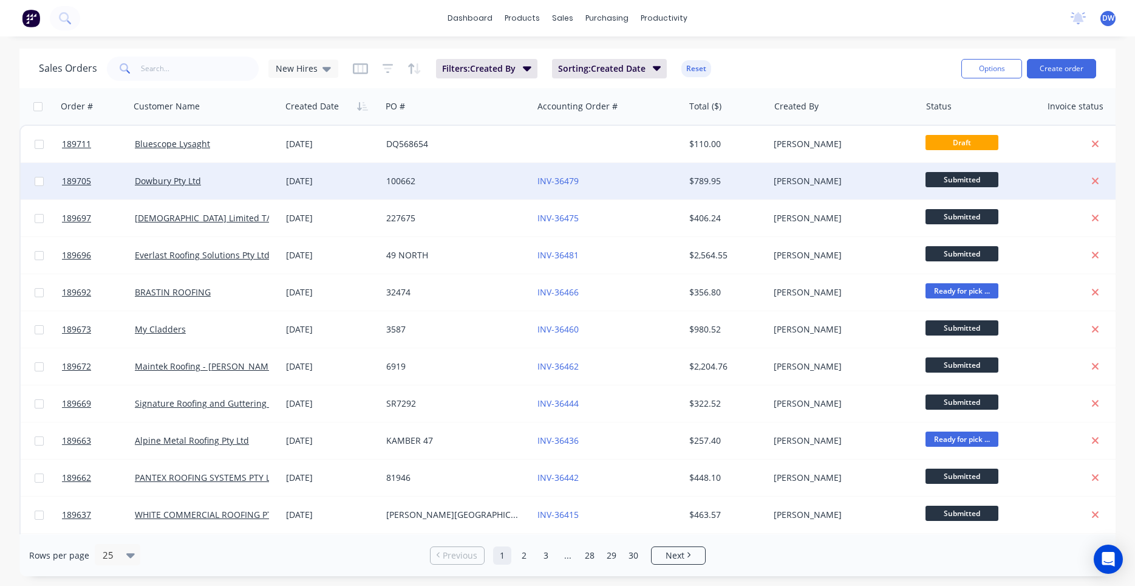
click at [206, 188] on div "Dowbury Pty Ltd" at bounding box center [205, 181] width 151 height 36
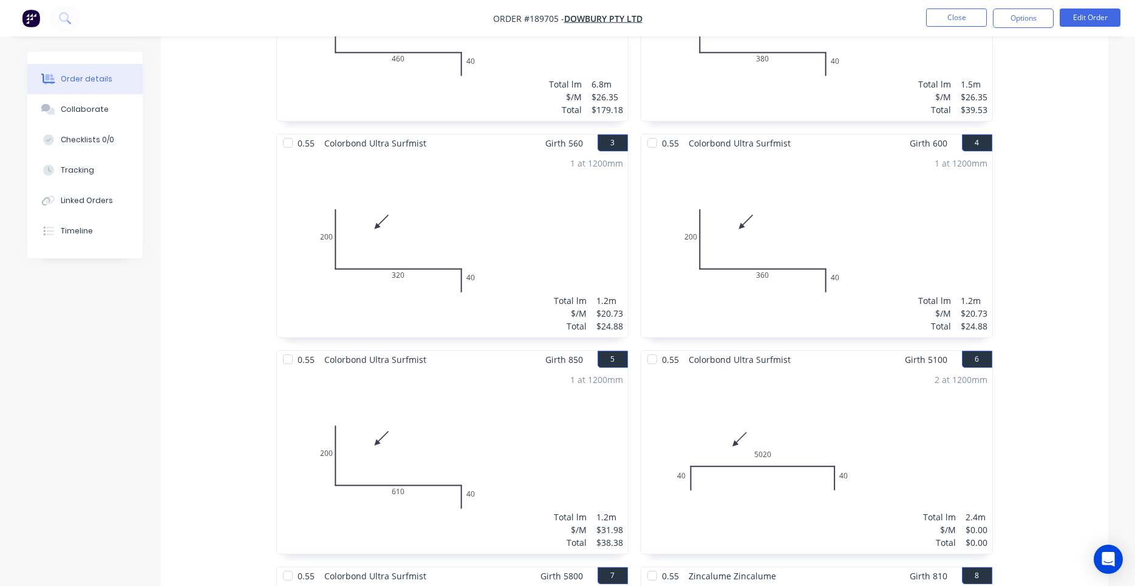
scroll to position [516, 0]
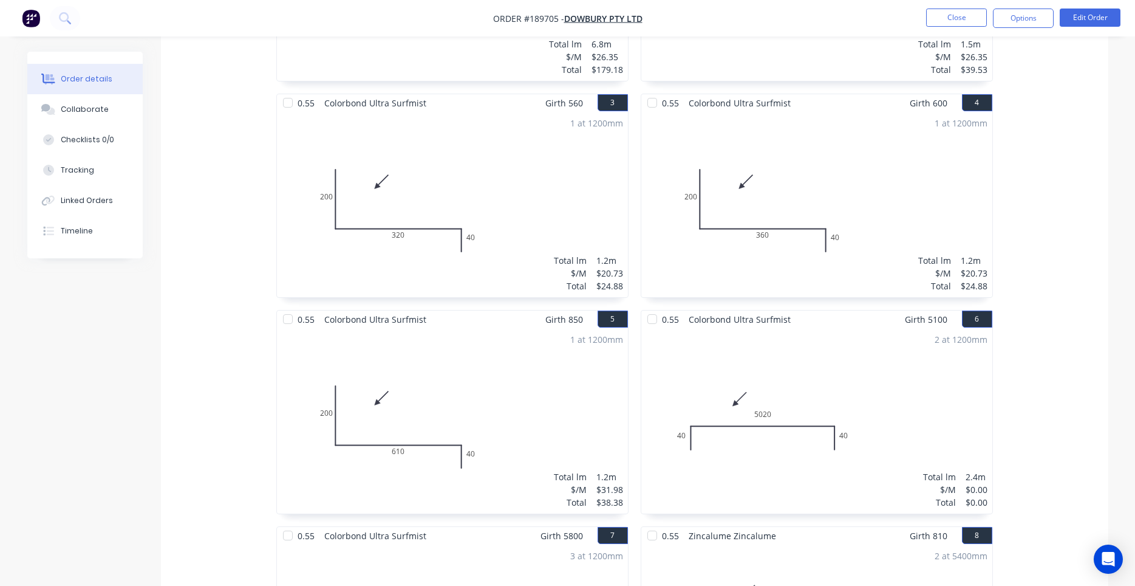
click at [1090, 27] on li "Edit Order" at bounding box center [1090, 18] width 61 height 19
click at [1095, 16] on button "Edit Order" at bounding box center [1090, 18] width 61 height 18
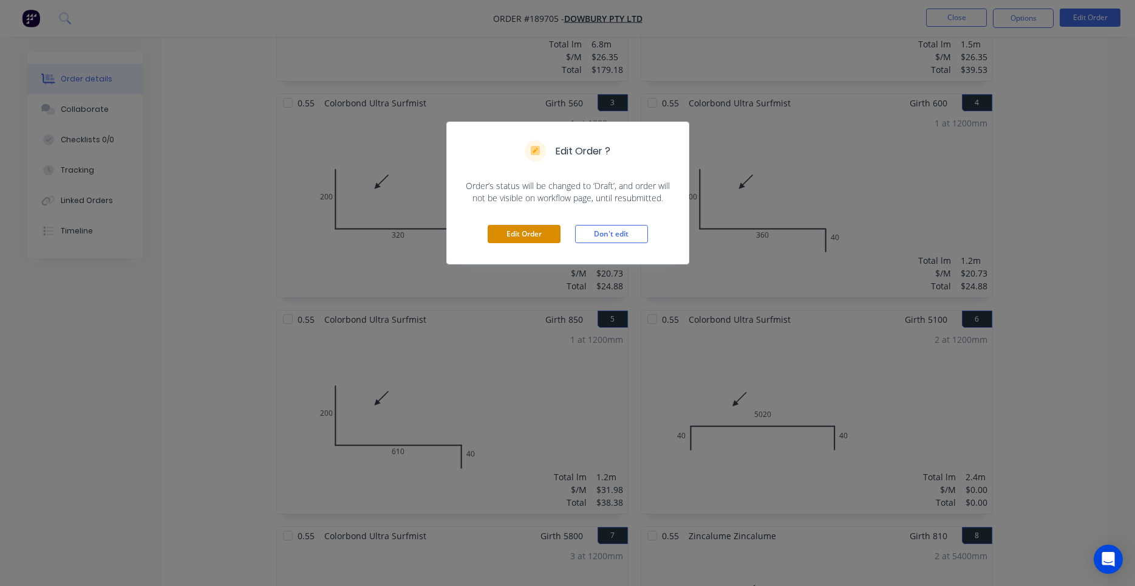
click at [536, 233] on button "Edit Order" at bounding box center [524, 234] width 73 height 18
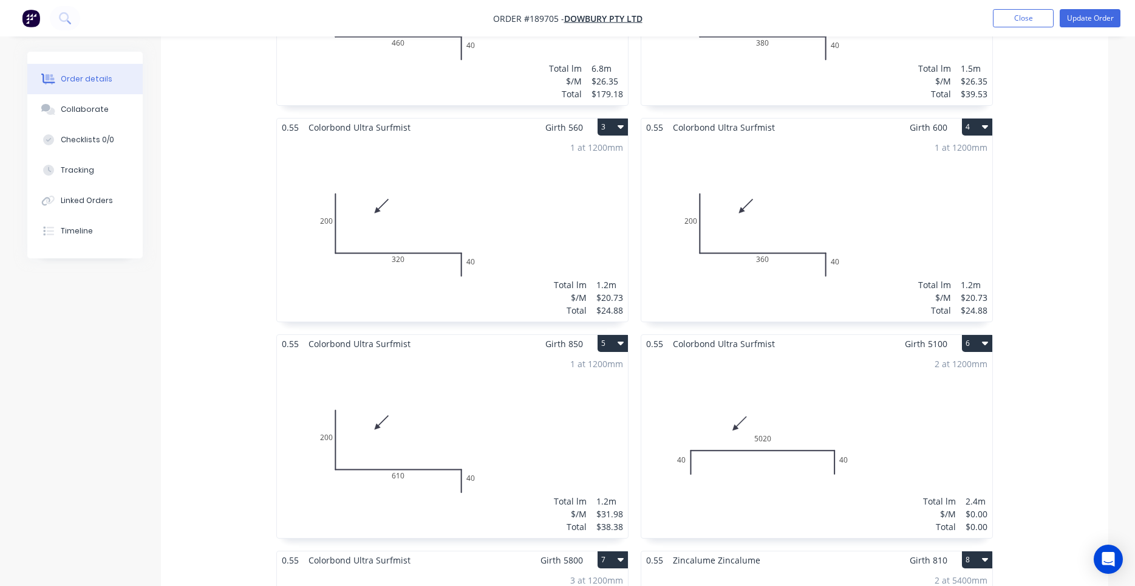
scroll to position [620, 0]
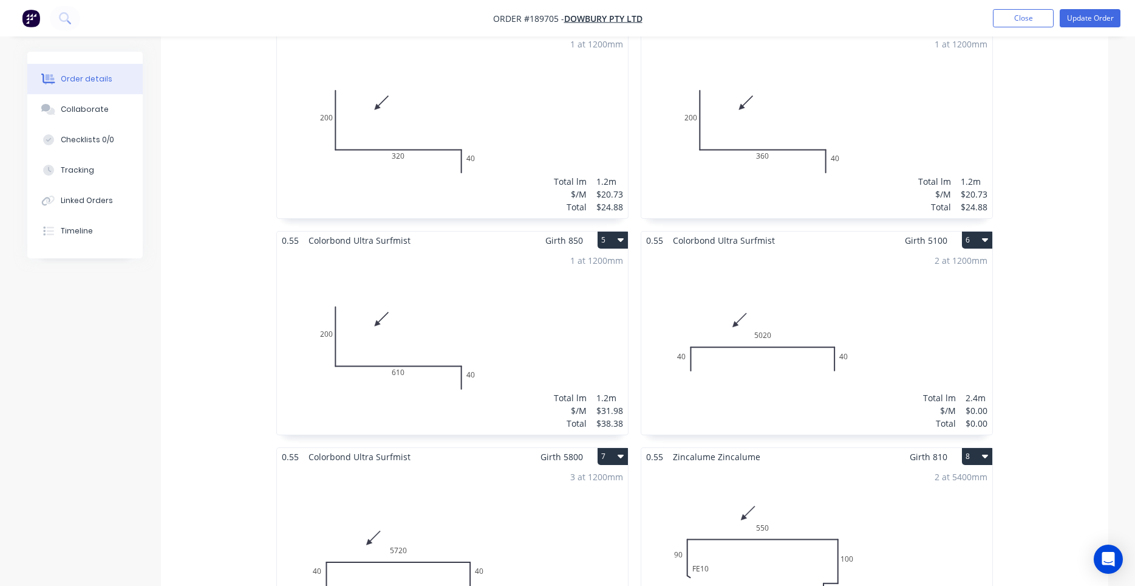
click at [614, 231] on button "5" at bounding box center [613, 239] width 30 height 17
click at [591, 285] on div "Duplicate" at bounding box center [571, 294] width 94 height 18
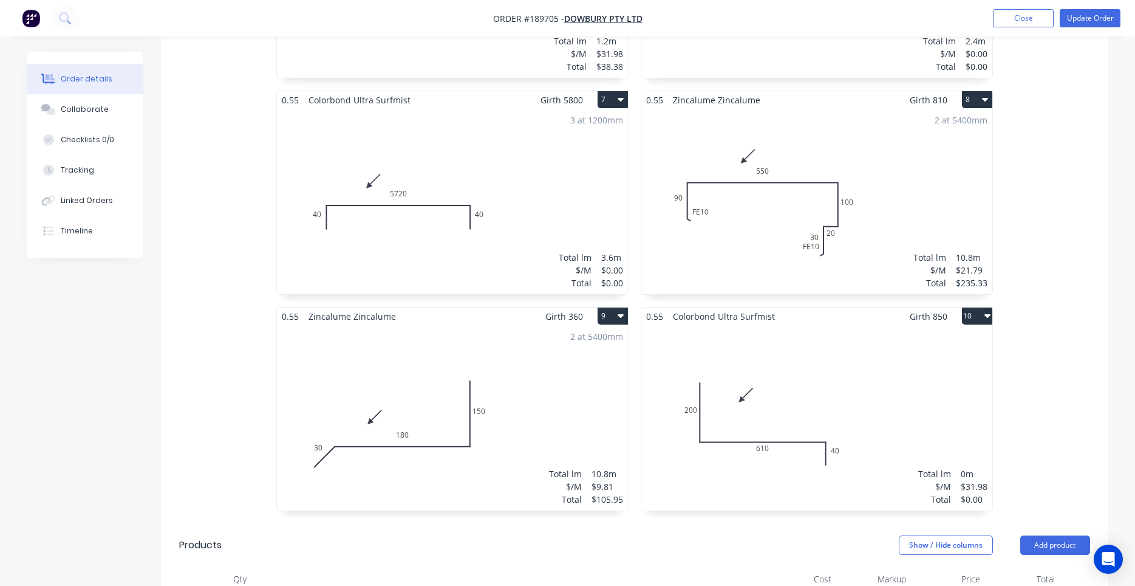
scroll to position [1079, 0]
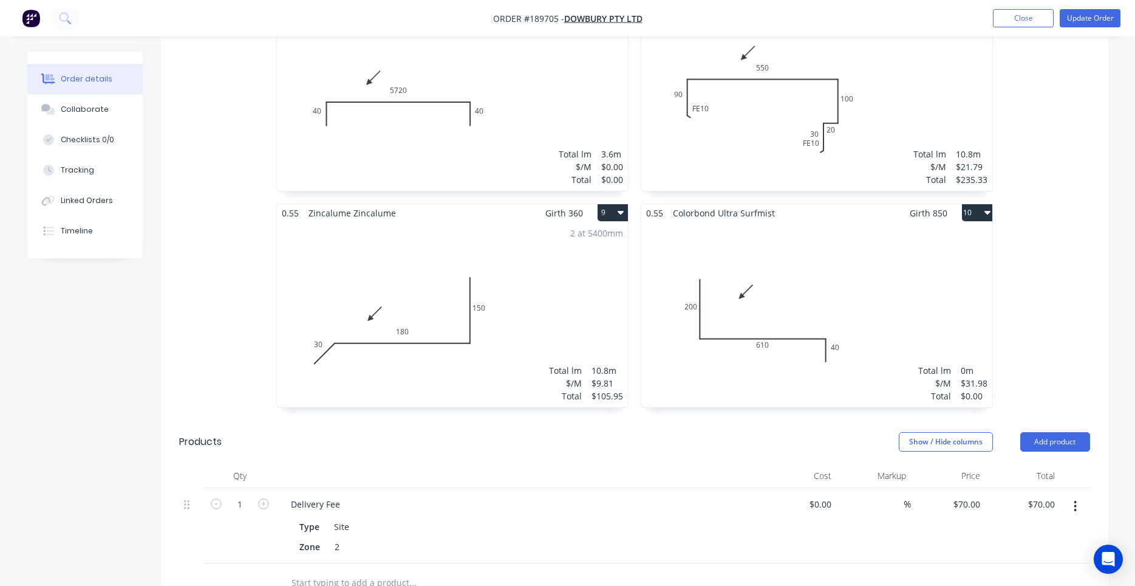
click at [747, 352] on div "Total lm $/M Total 0m $31.98 $0.00" at bounding box center [816, 314] width 351 height 185
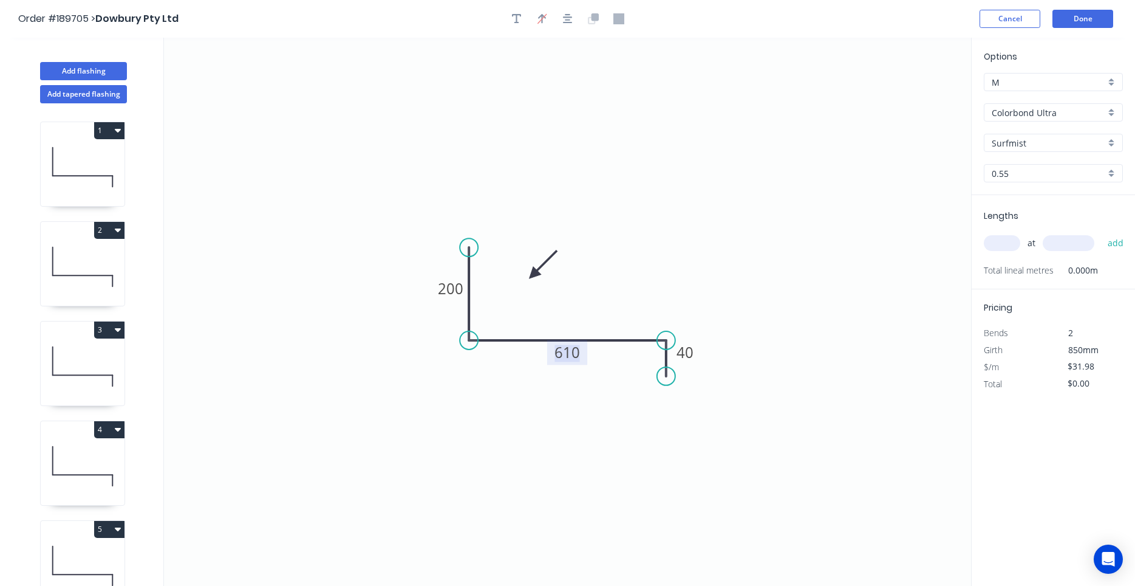
click at [571, 354] on tspan "610" at bounding box center [568, 352] width 26 height 20
click at [1003, 247] on input "text" at bounding box center [1002, 243] width 36 height 16
type input "1"
type input "1200"
click at [1102, 233] on button "add" at bounding box center [1116, 243] width 29 height 21
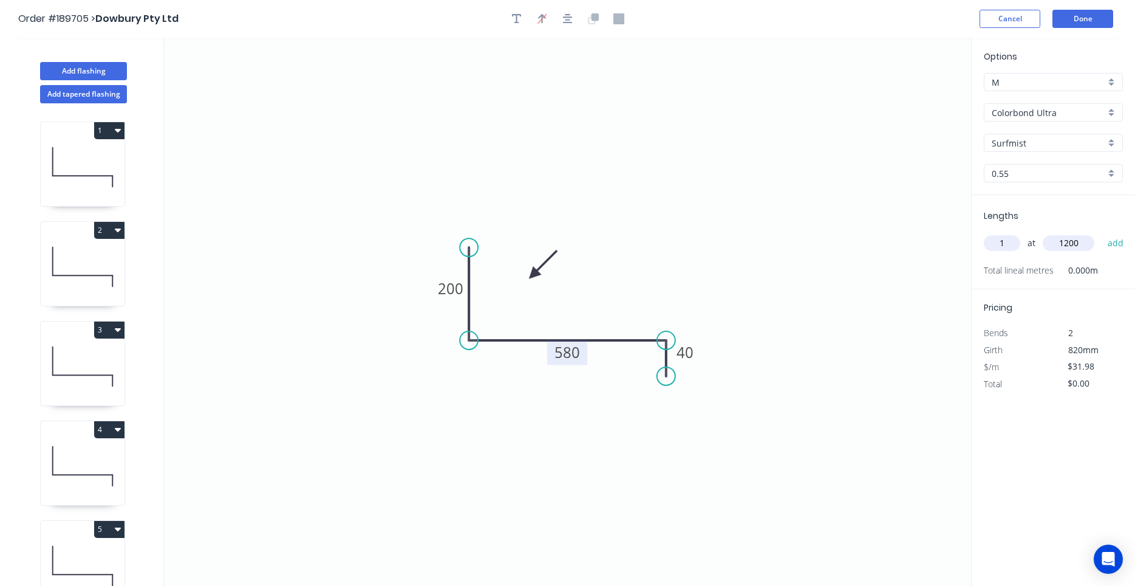
type input "$38.38"
click at [1097, 24] on button "Done" at bounding box center [1083, 19] width 61 height 18
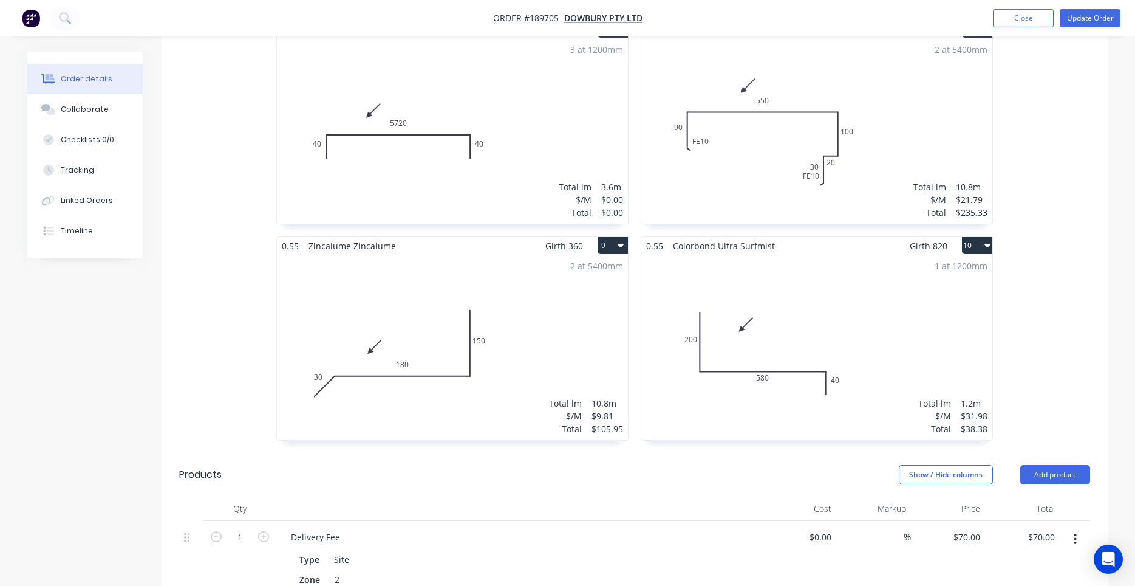
scroll to position [1183, 0]
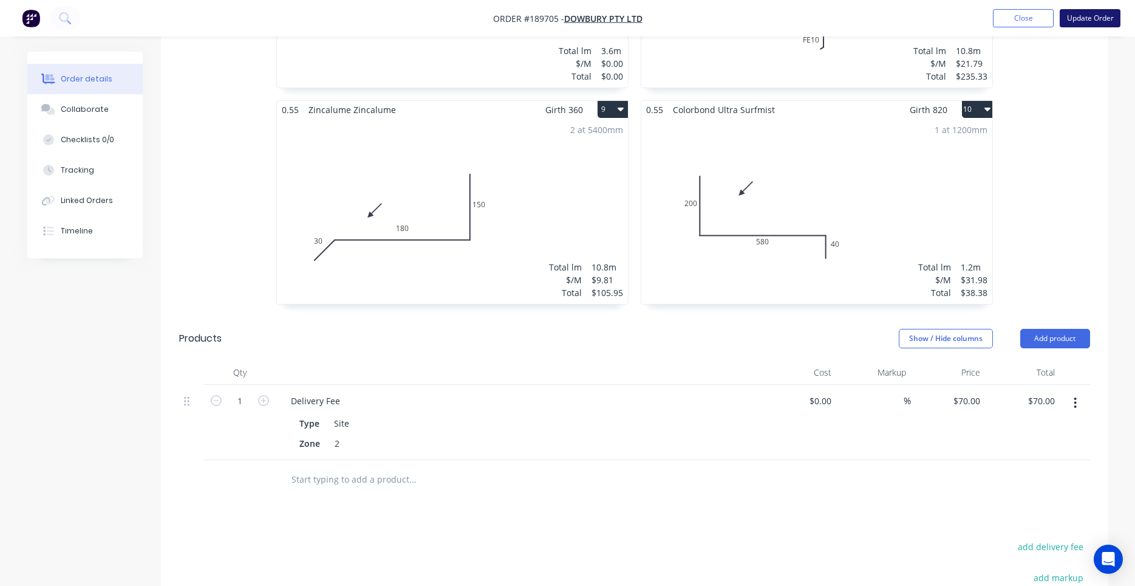
click at [1068, 22] on button "Update Order" at bounding box center [1090, 18] width 61 height 18
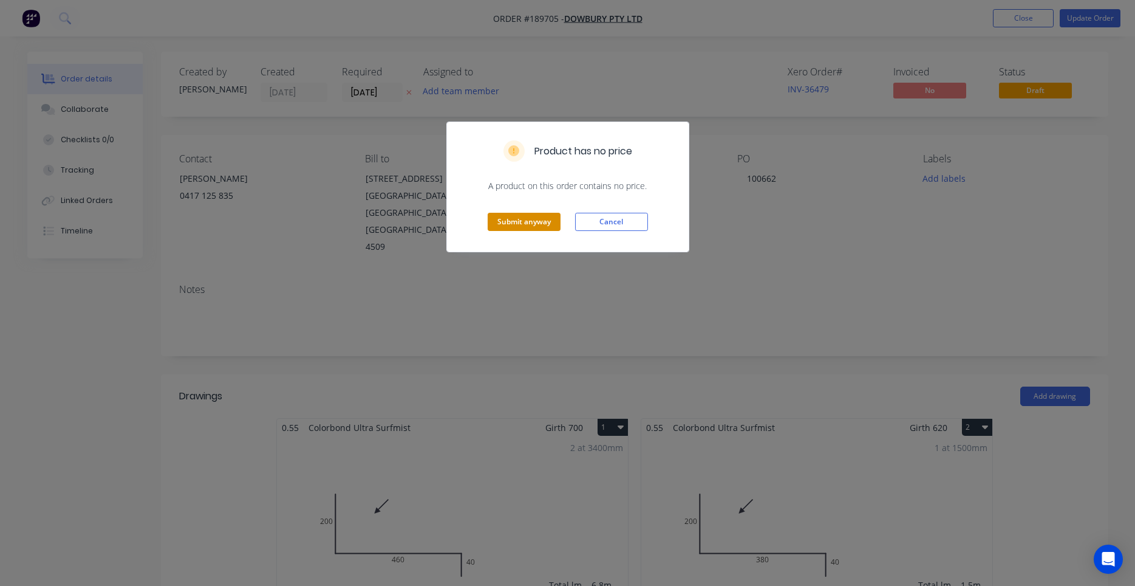
click at [547, 220] on button "Submit anyway" at bounding box center [524, 222] width 73 height 18
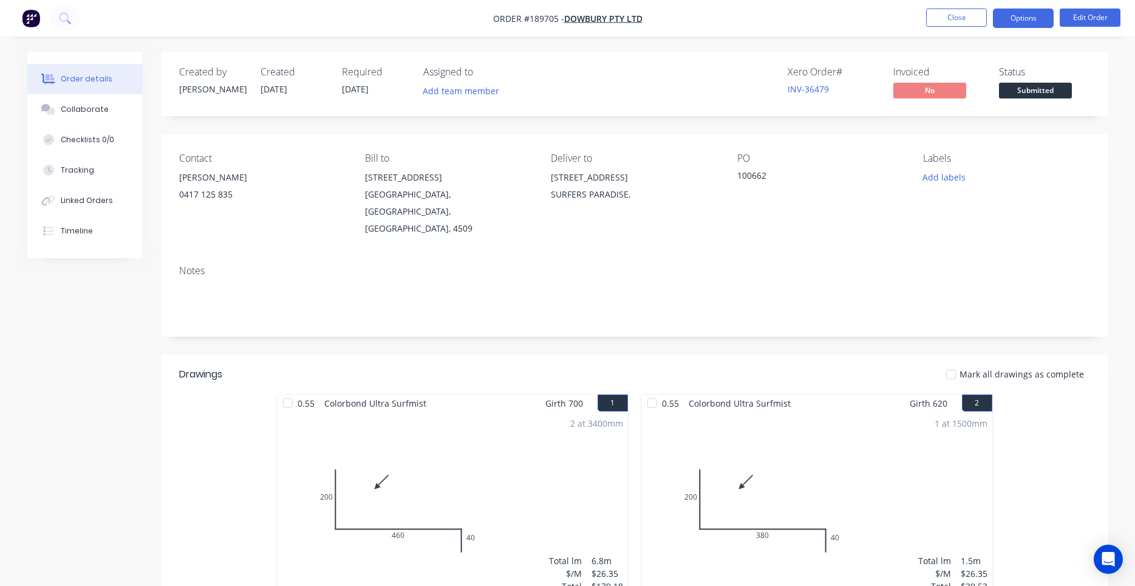
click at [1034, 21] on button "Options" at bounding box center [1023, 18] width 61 height 19
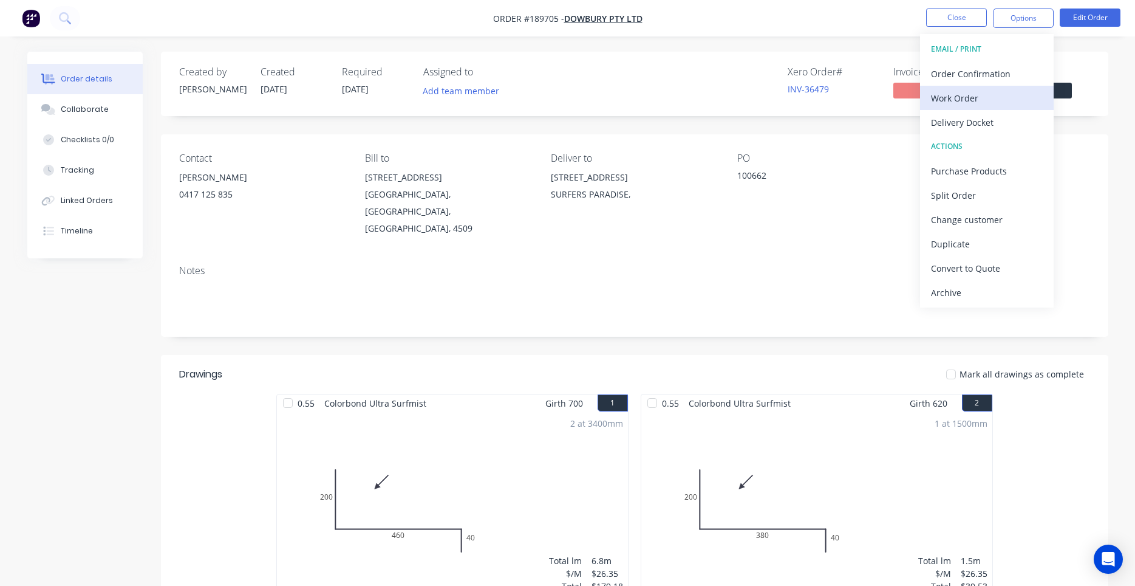
click at [998, 95] on div "Work Order" at bounding box center [987, 98] width 112 height 18
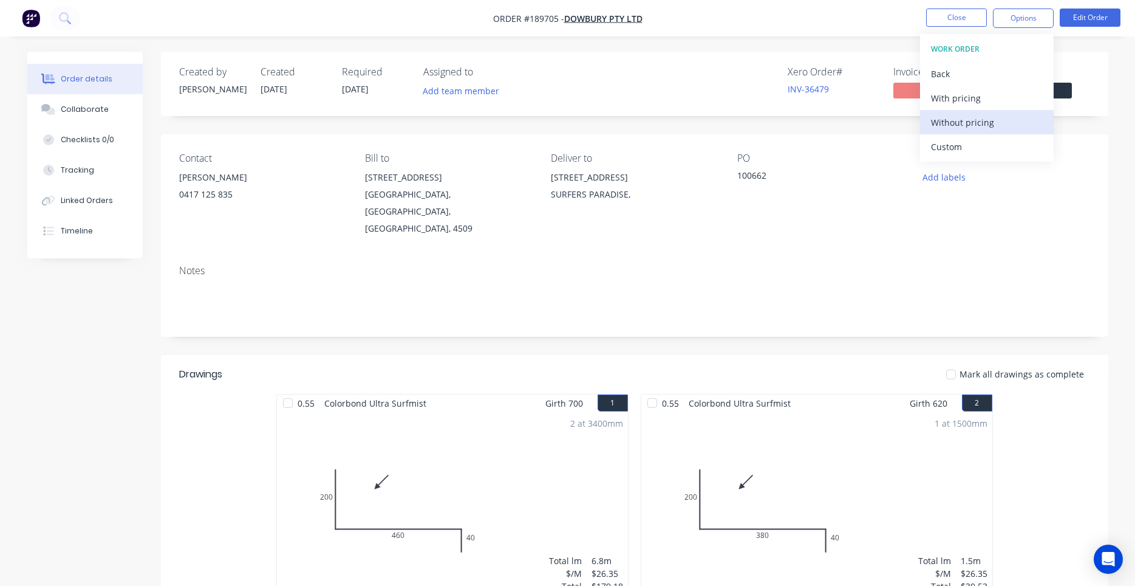
click at [951, 128] on div "Without pricing" at bounding box center [987, 123] width 112 height 18
